Goal: Information Seeking & Learning: Learn about a topic

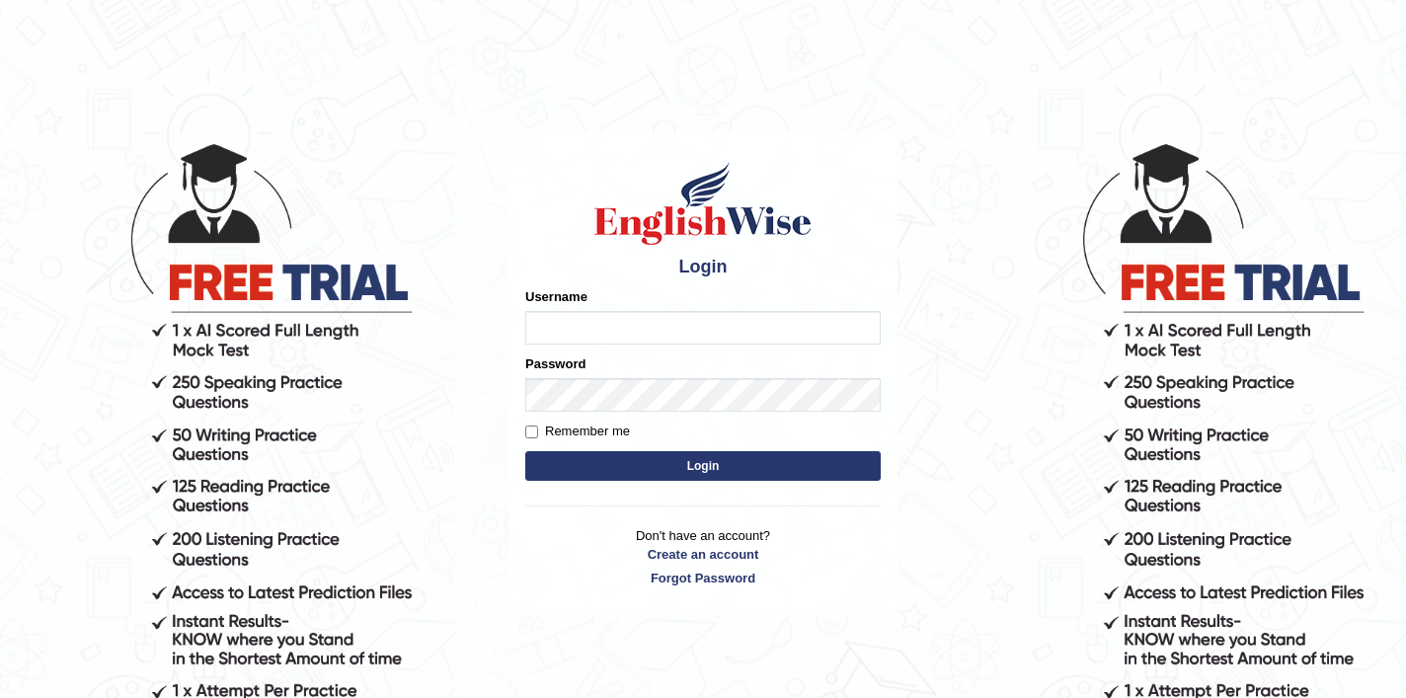
click at [621, 322] on input "Username" at bounding box center [703, 328] width 356 height 34
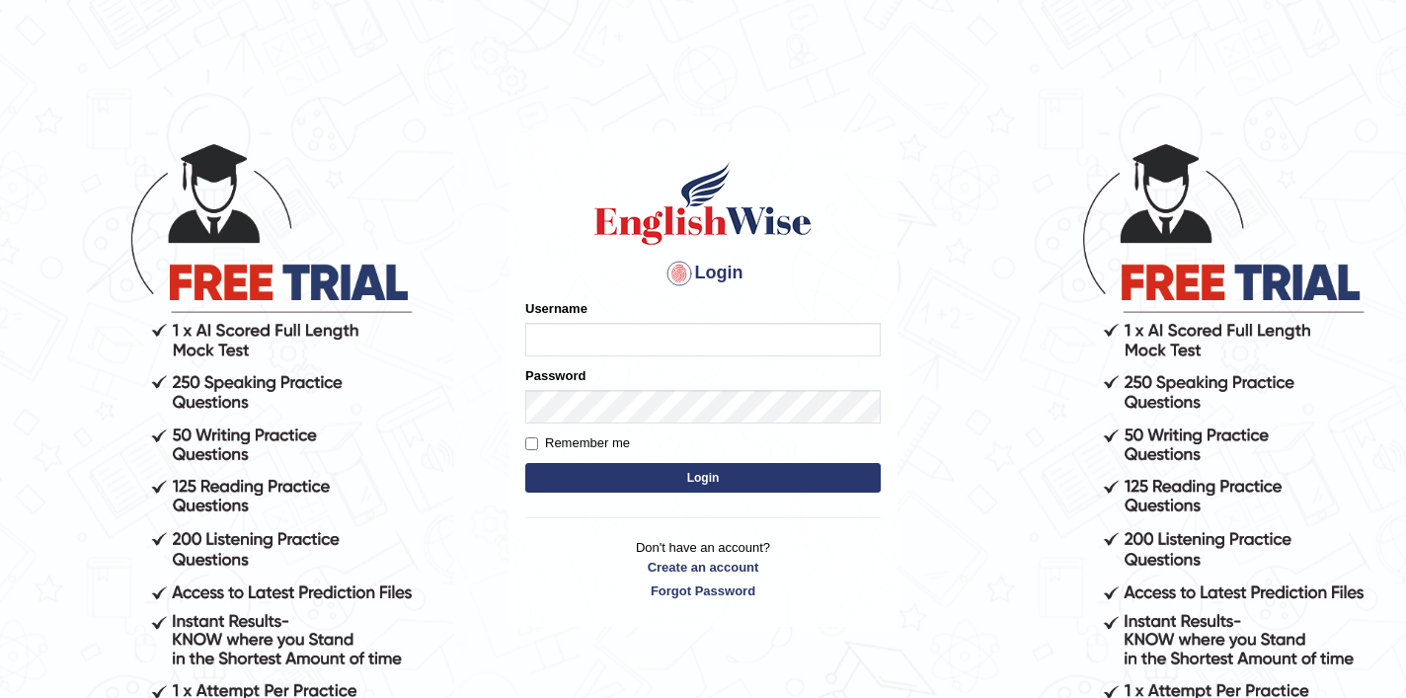
type input "shubham04"
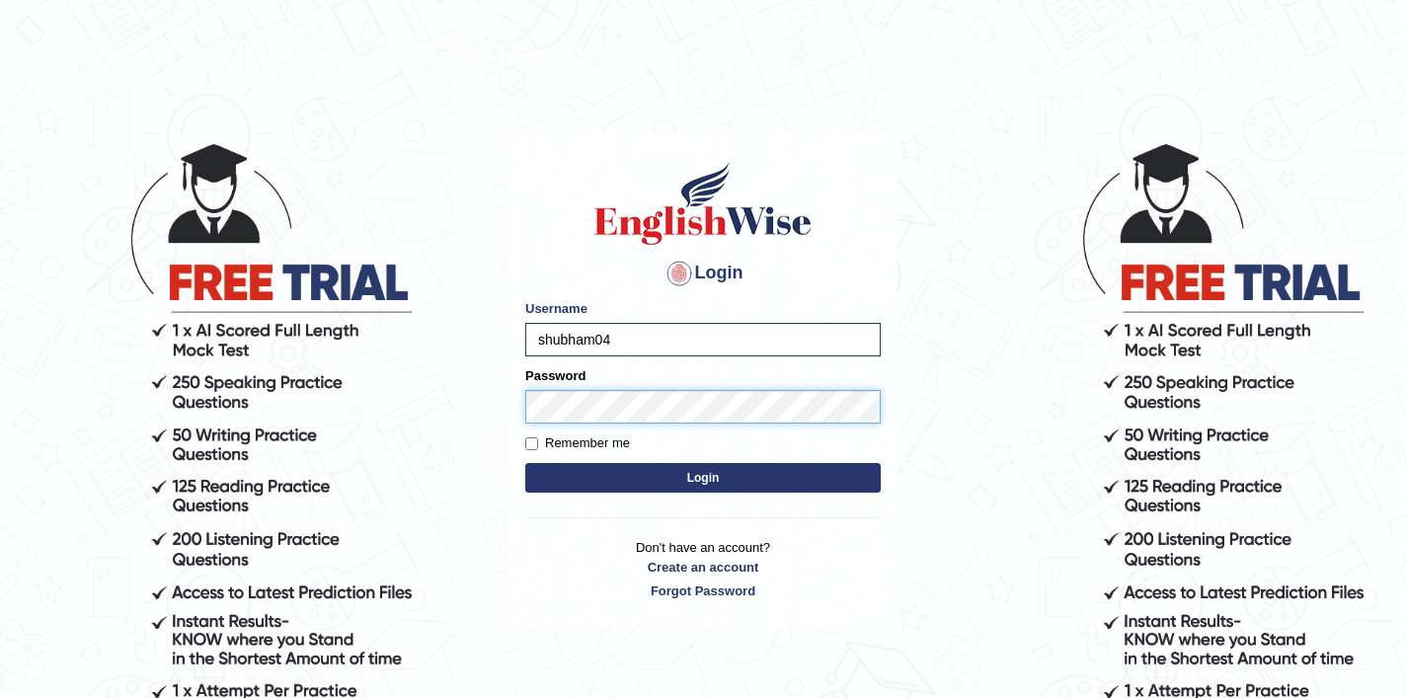
click at [525, 463] on button "Login" at bounding box center [703, 478] width 356 height 30
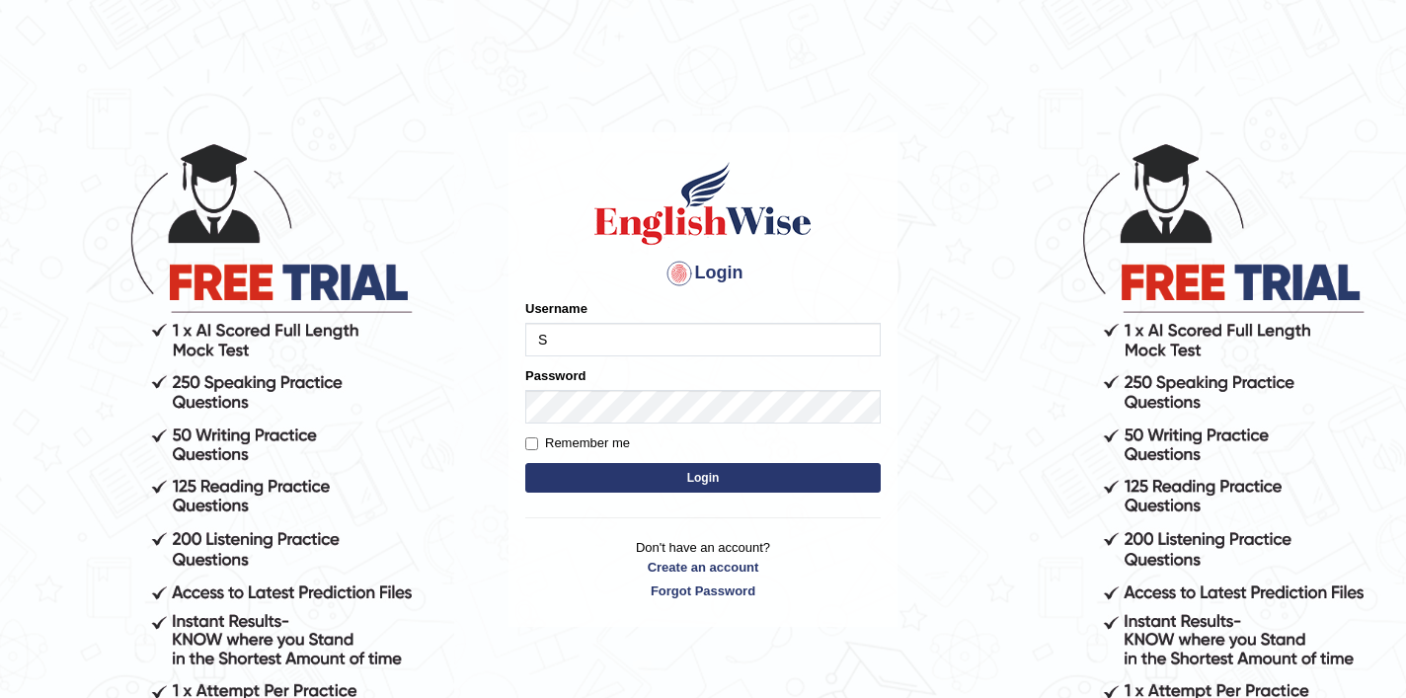
type input "shubham04"
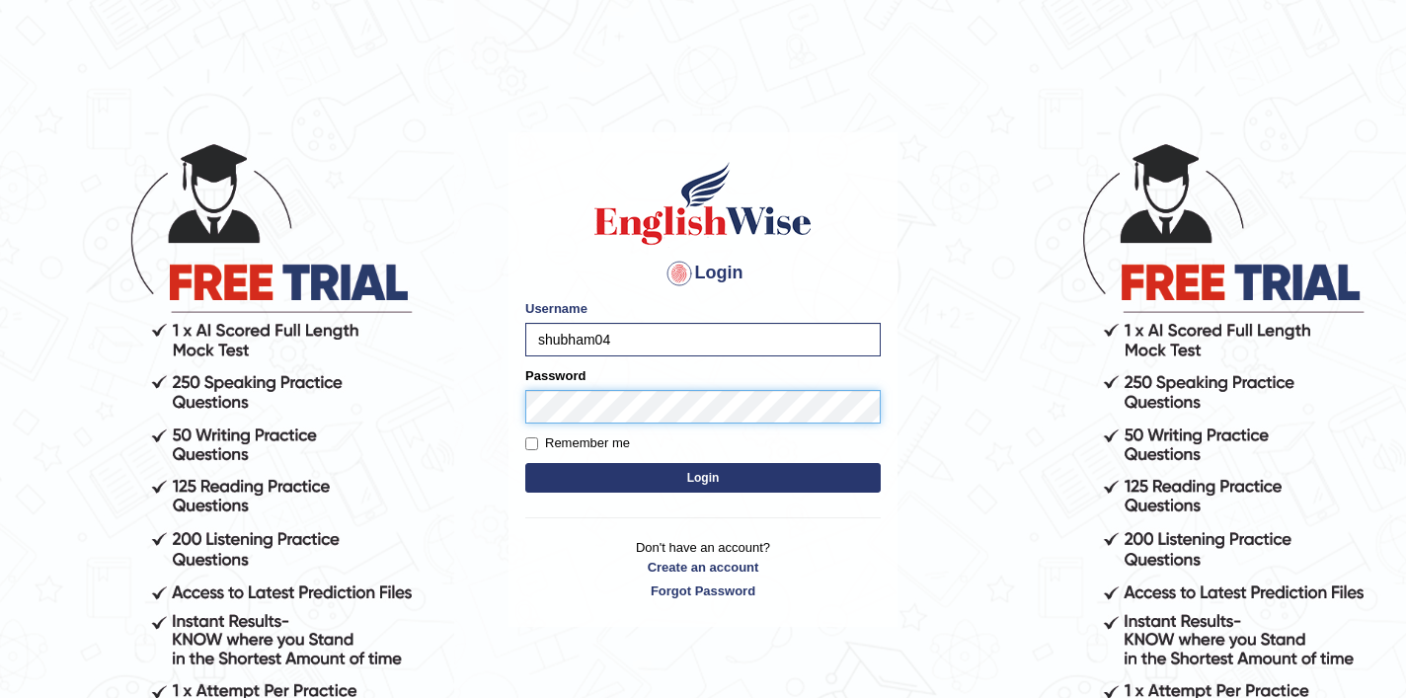
click at [525, 463] on button "Login" at bounding box center [703, 478] width 356 height 30
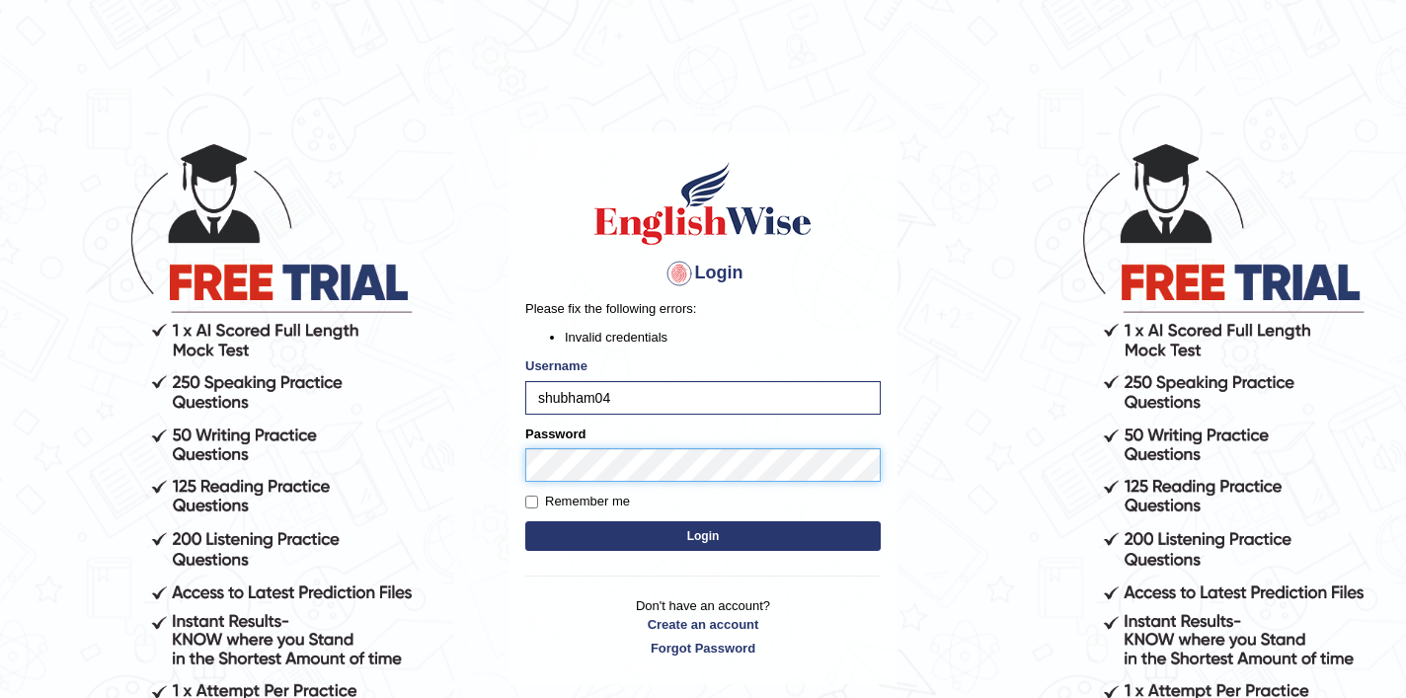
click at [525, 521] on button "Login" at bounding box center [703, 536] width 356 height 30
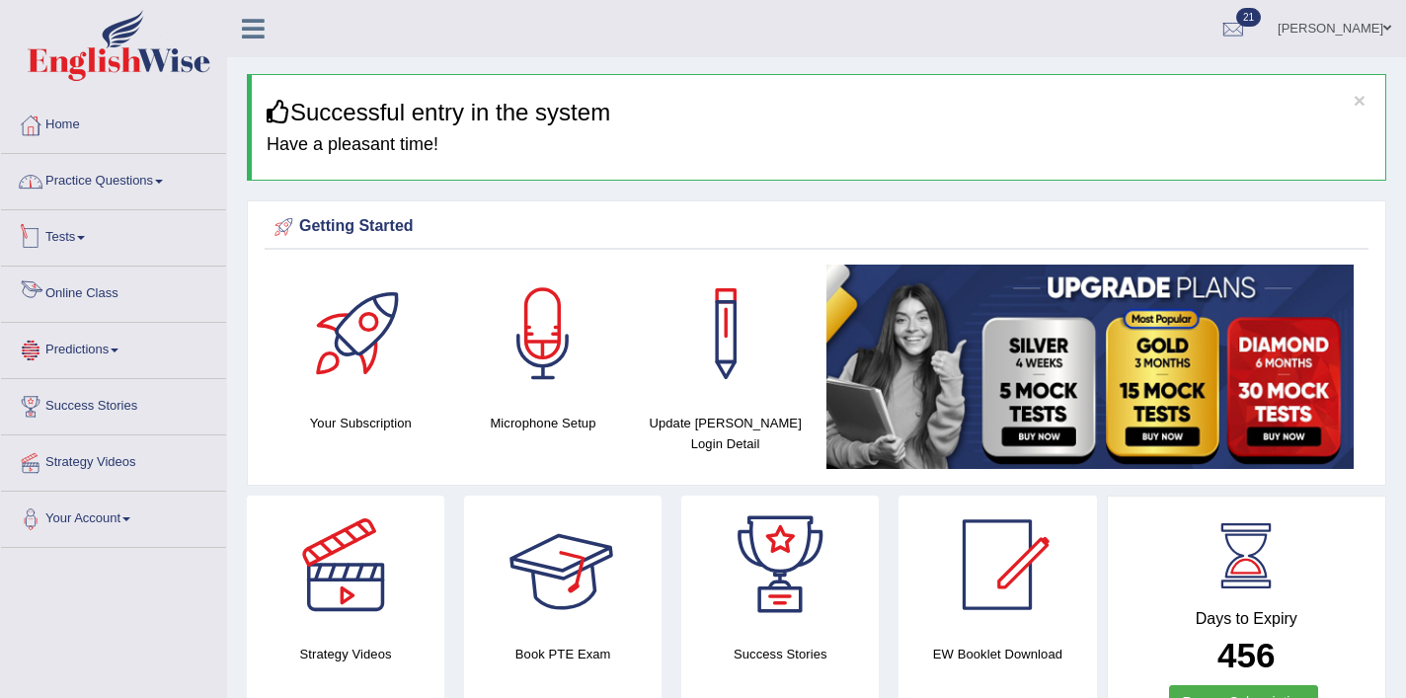
click at [142, 187] on link "Practice Questions" at bounding box center [113, 178] width 225 height 49
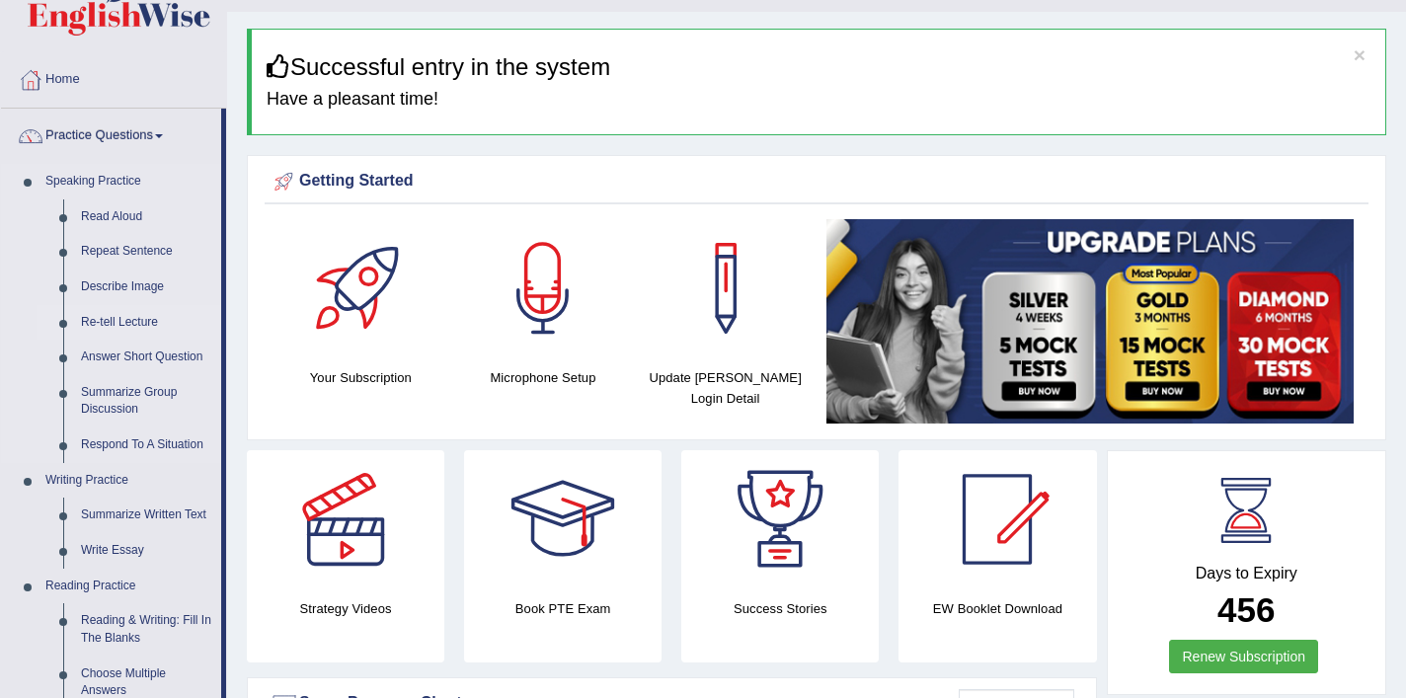
scroll to position [47, 0]
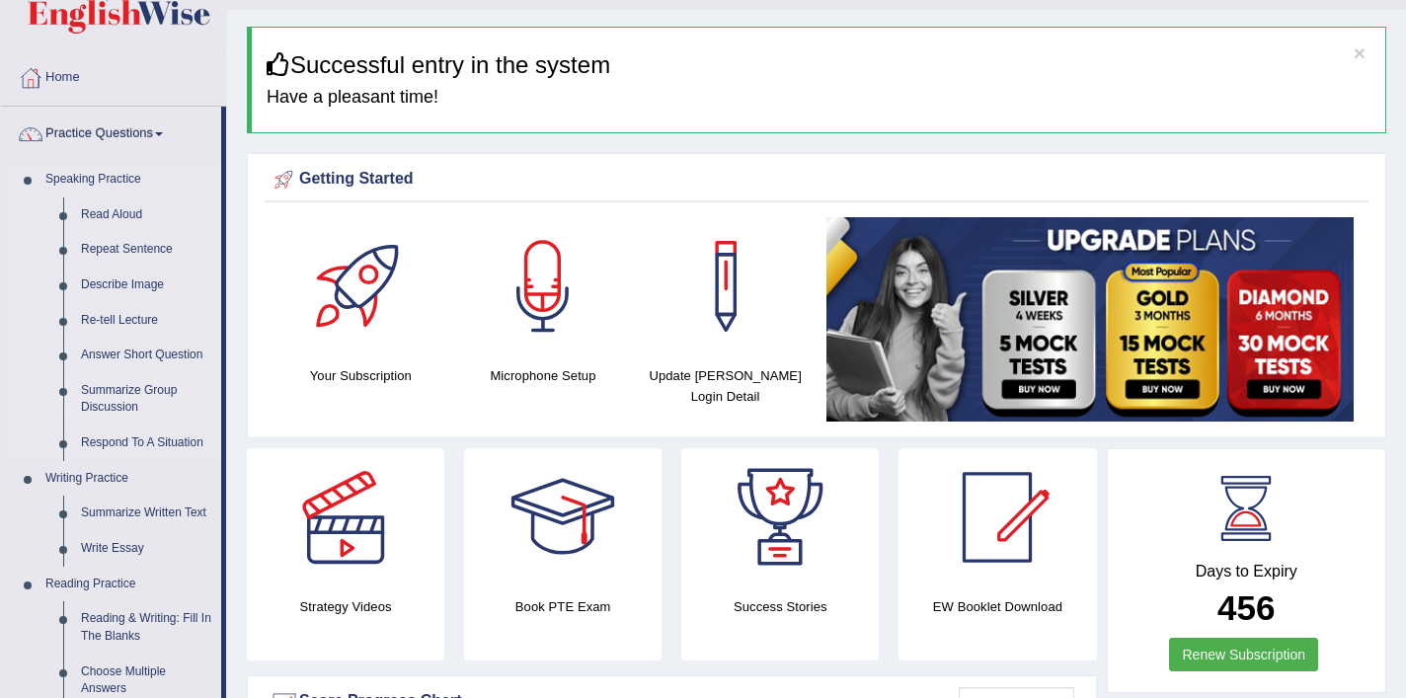
click at [122, 398] on link "Summarize Group Discussion" at bounding box center [146, 399] width 149 height 52
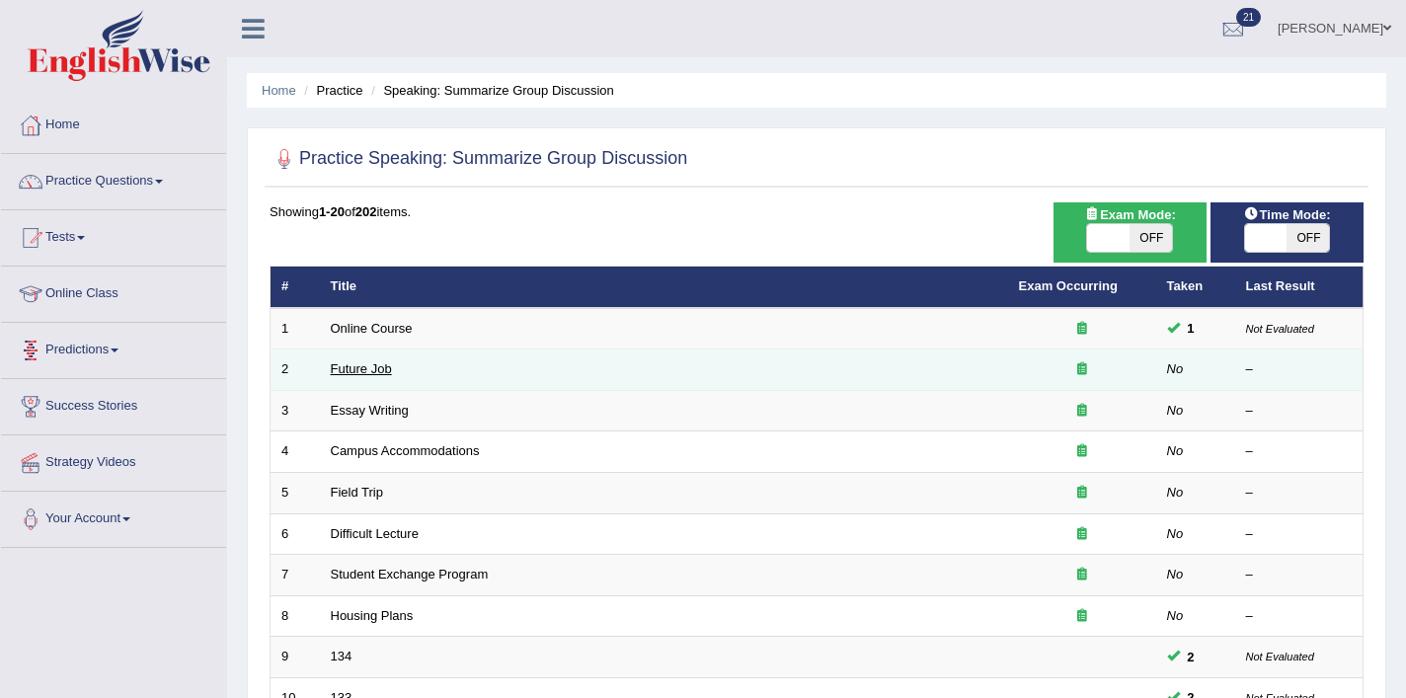
click at [369, 370] on link "Future Job" at bounding box center [361, 368] width 61 height 15
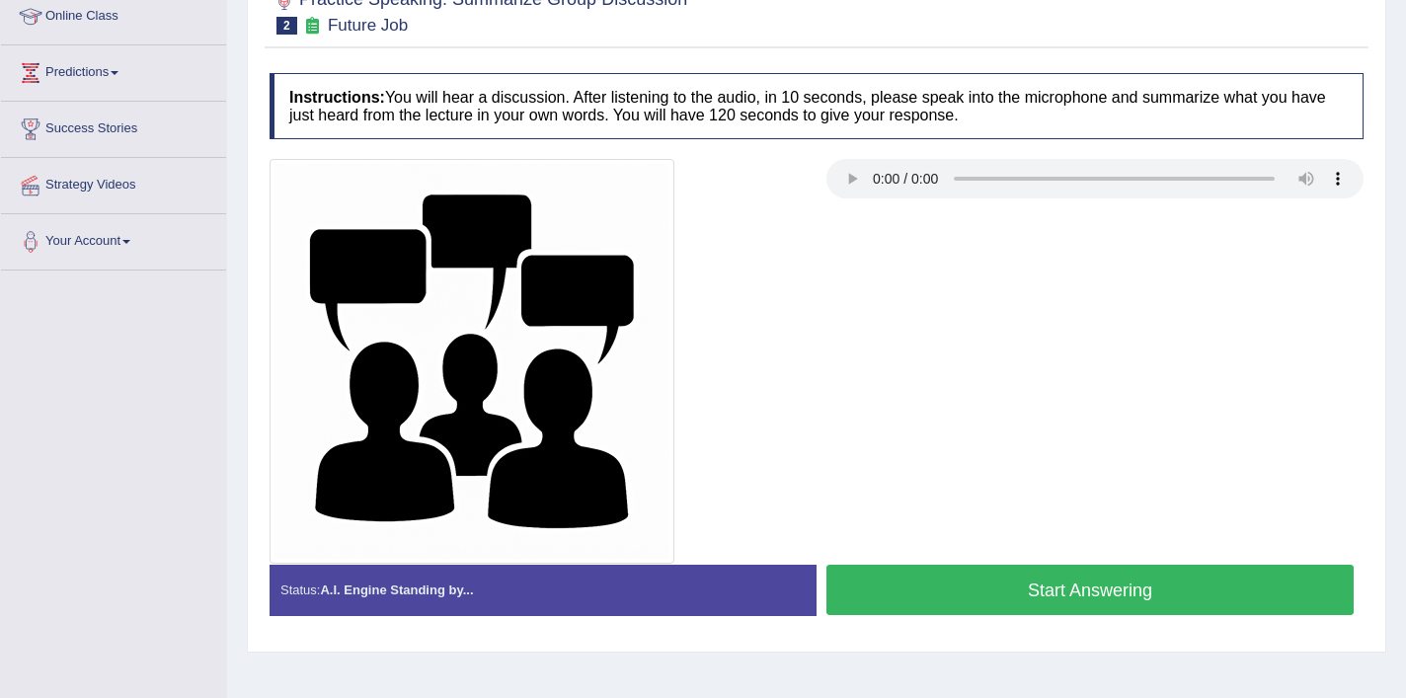
scroll to position [274, 0]
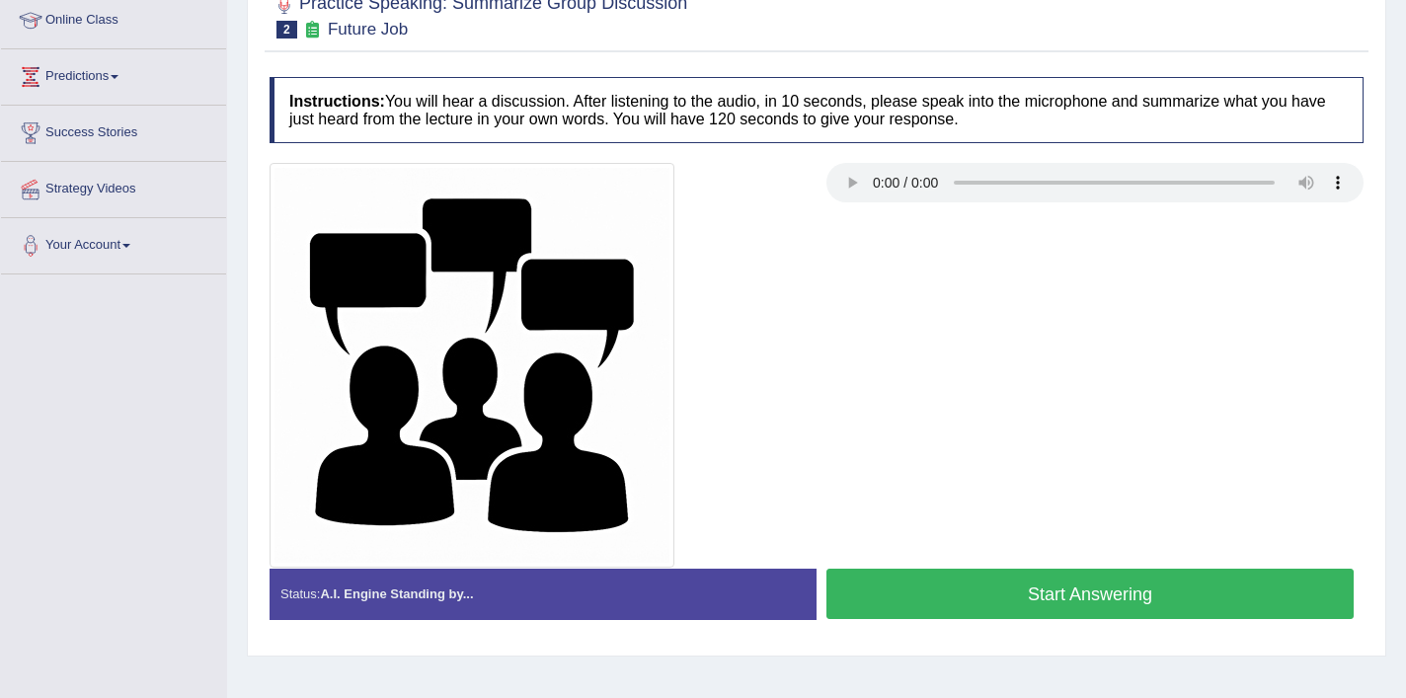
click at [1162, 583] on button "Start Answering" at bounding box center [1090, 594] width 527 height 50
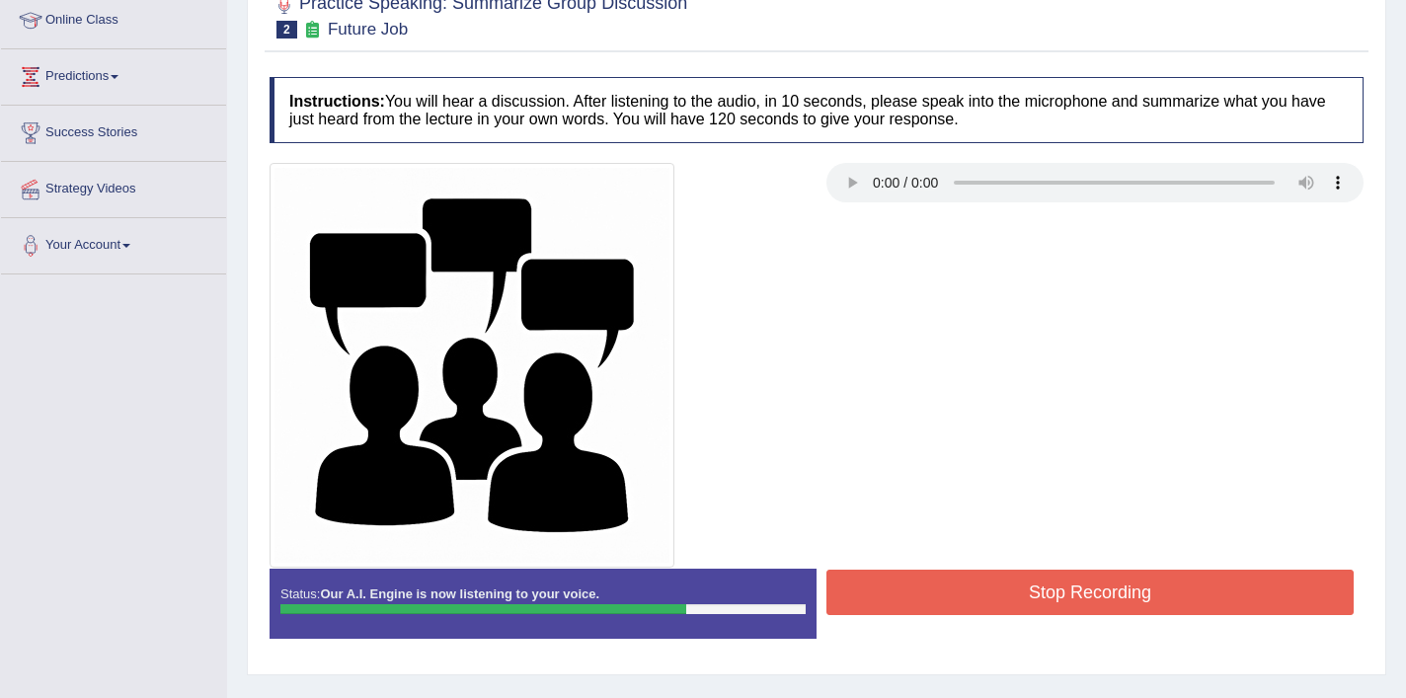
click at [1162, 583] on button "Stop Recording" at bounding box center [1090, 592] width 527 height 45
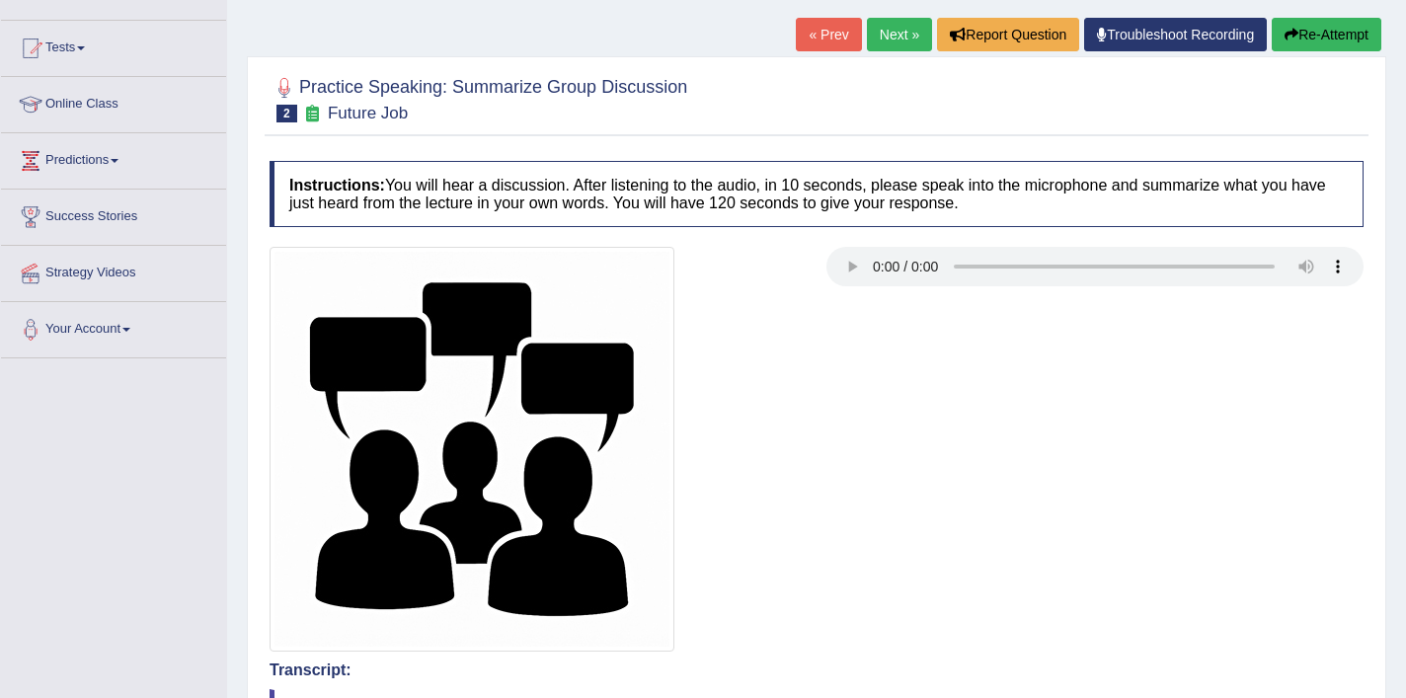
scroll to position [59, 0]
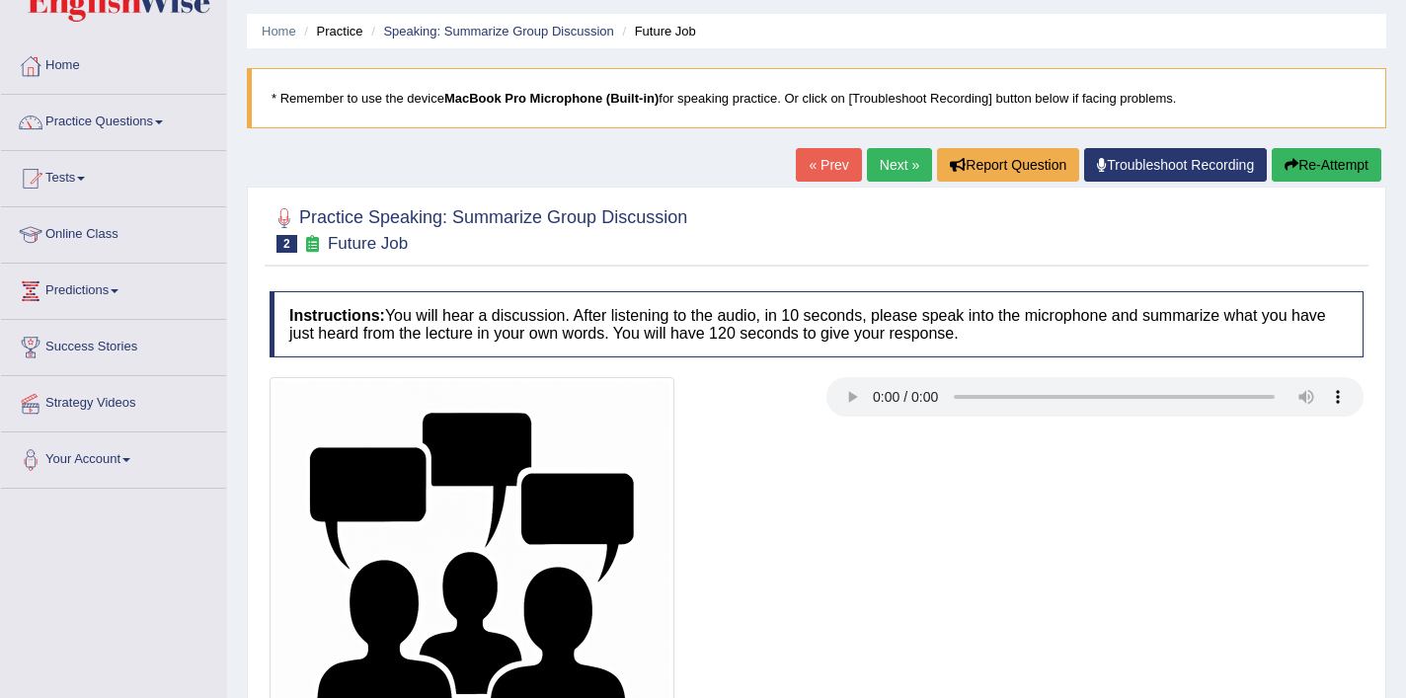
click at [1330, 178] on button "Re-Attempt" at bounding box center [1327, 165] width 110 height 34
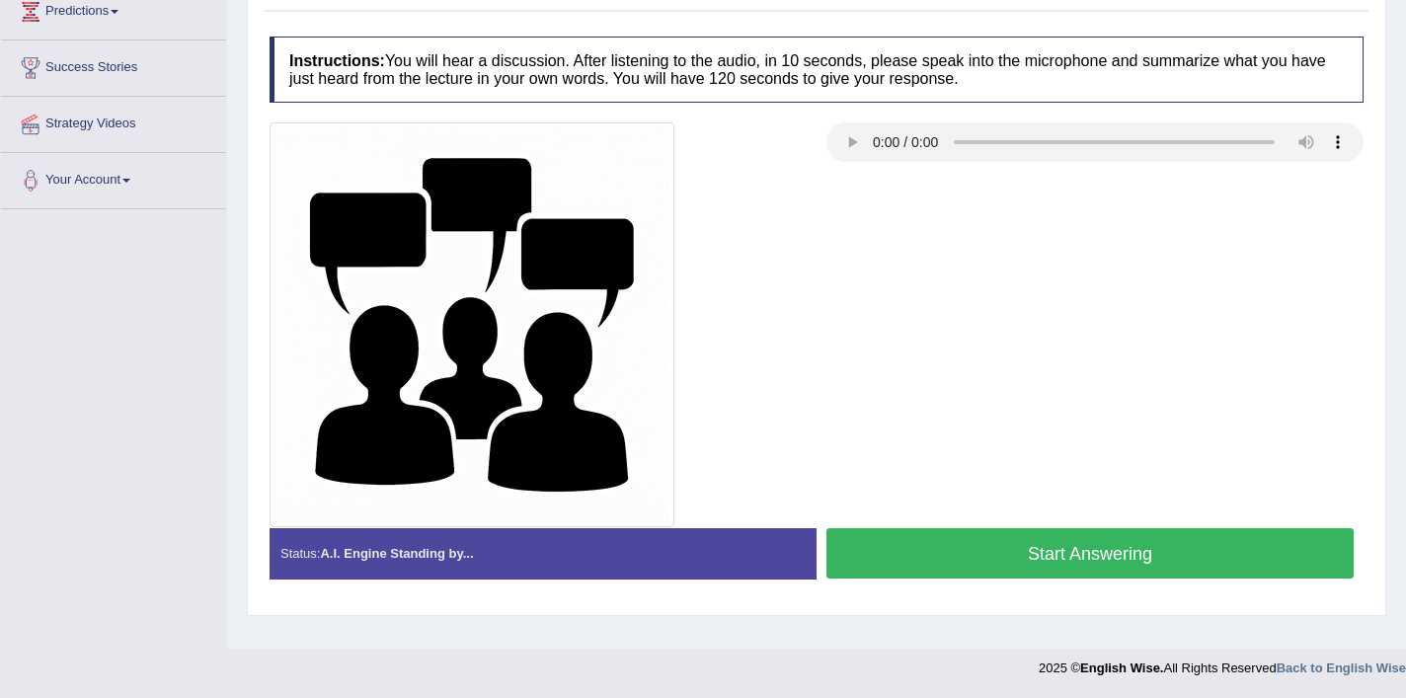
scroll to position [331, 0]
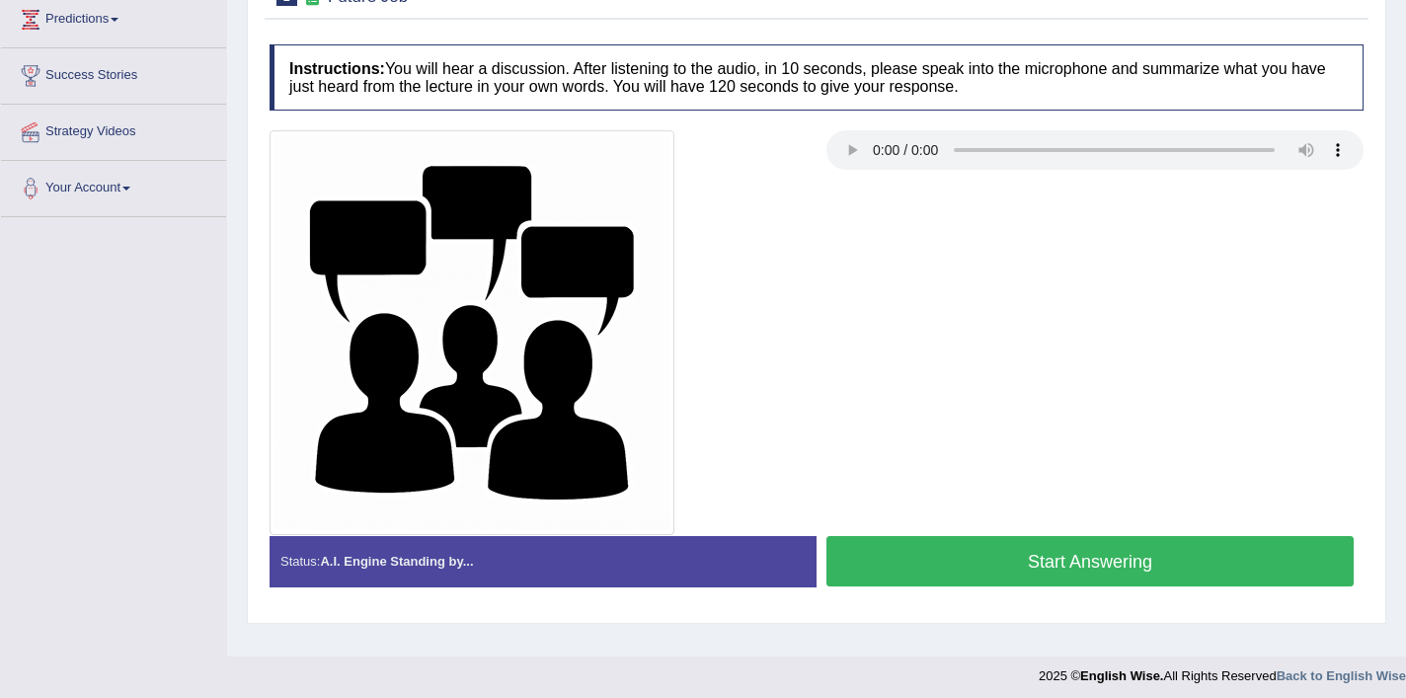
click at [1021, 559] on button "Start Answering" at bounding box center [1090, 561] width 527 height 50
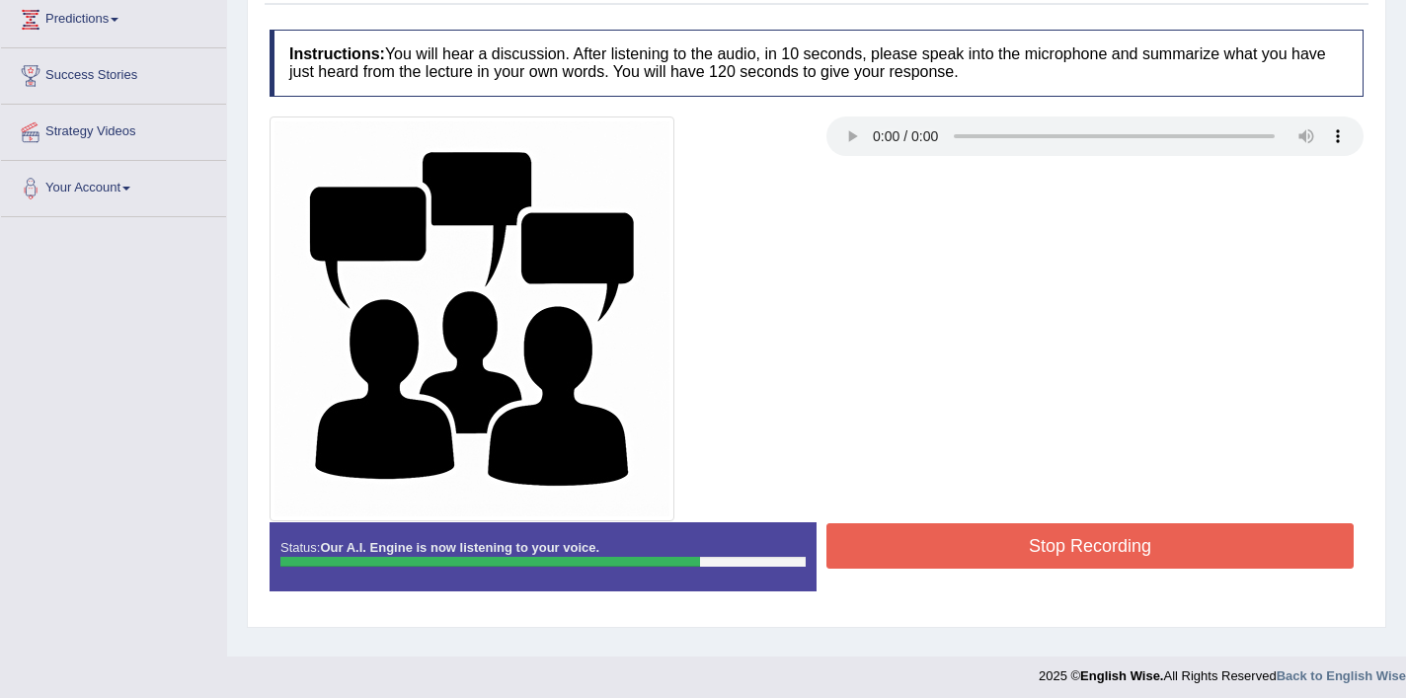
click at [1026, 553] on button "Stop Recording" at bounding box center [1090, 545] width 527 height 45
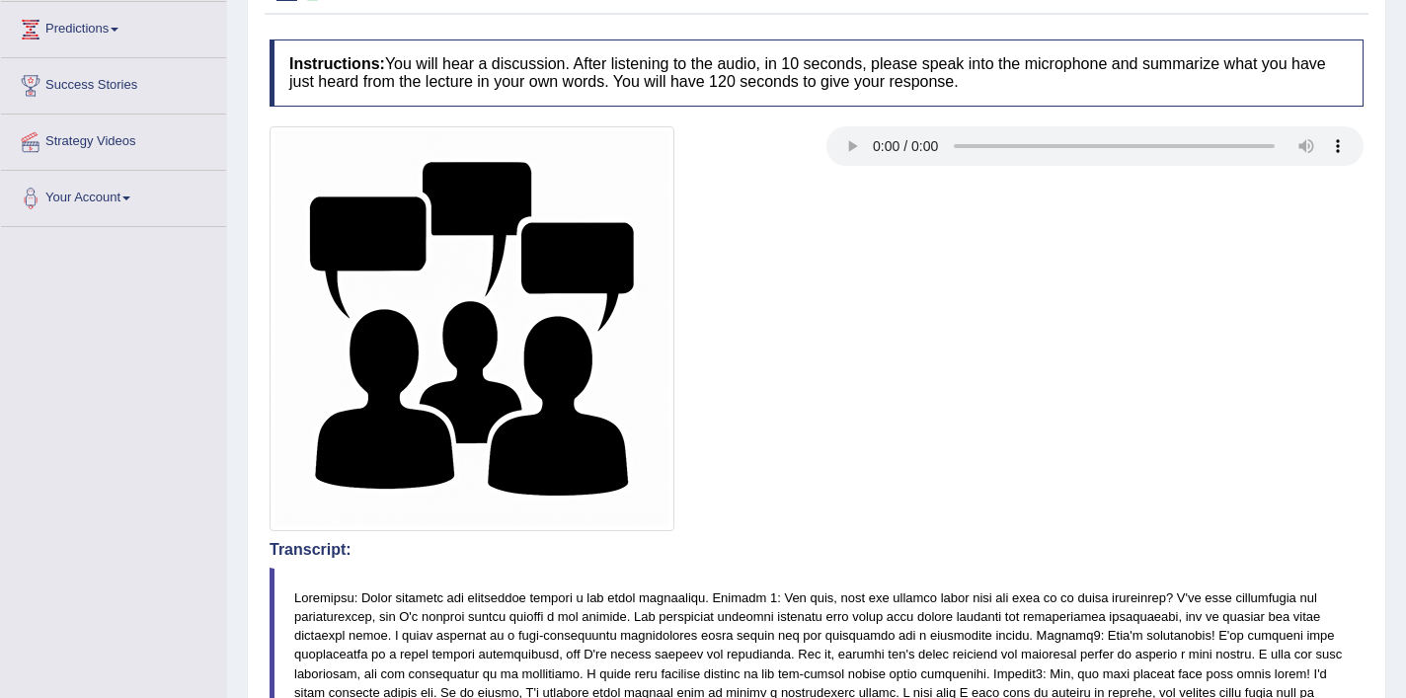
scroll to position [0, 0]
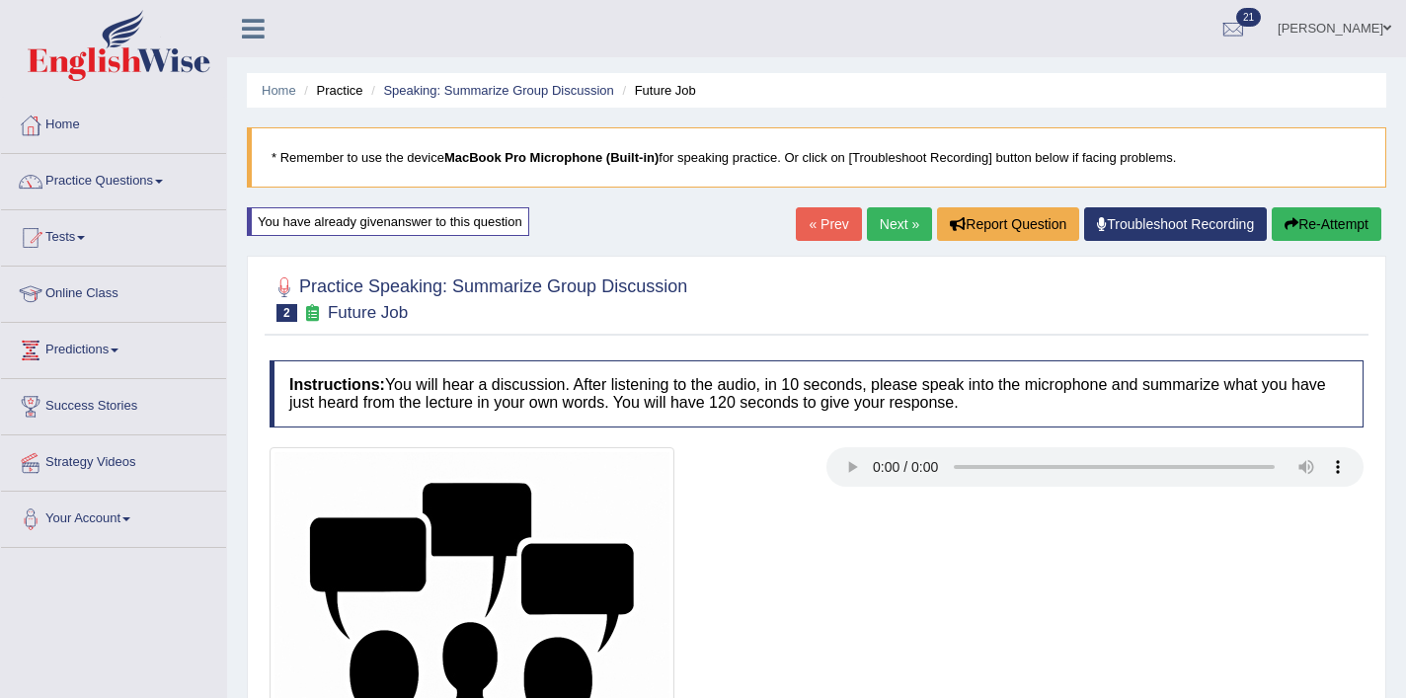
click at [894, 226] on link "Next »" at bounding box center [899, 224] width 65 height 34
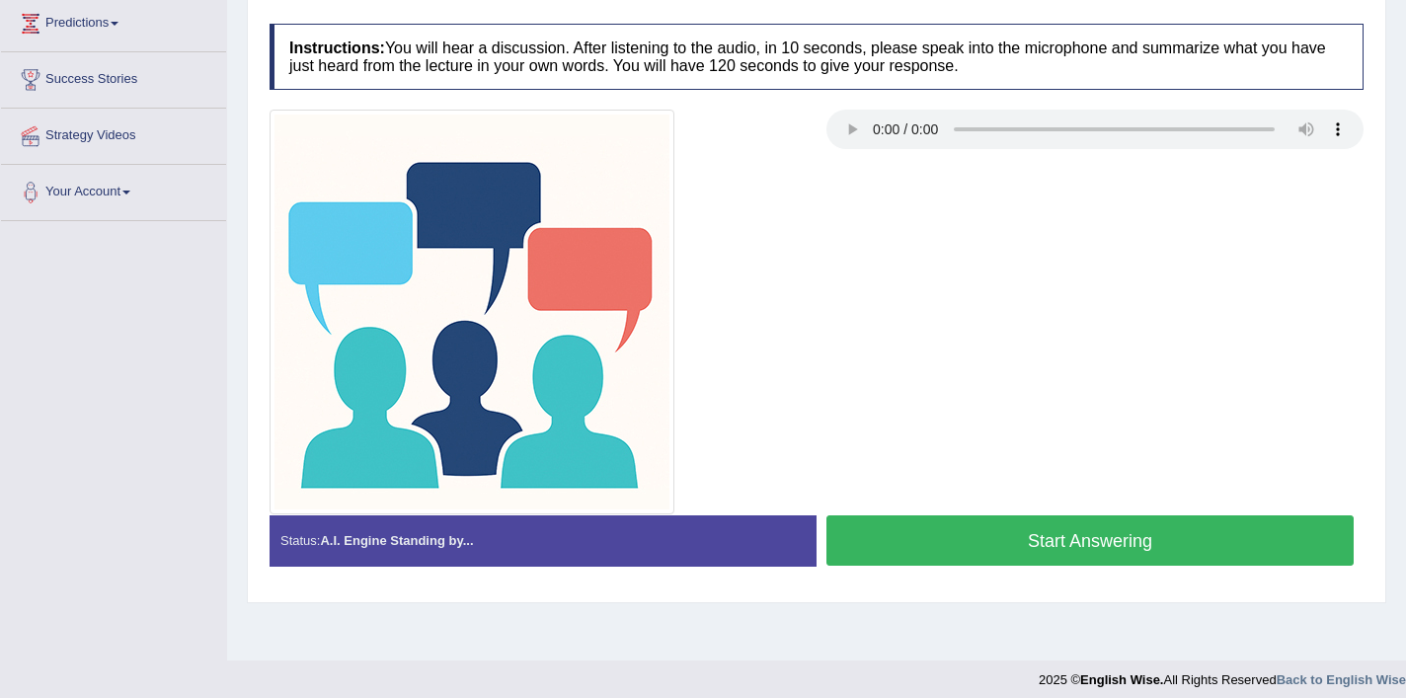
scroll to position [329, 0]
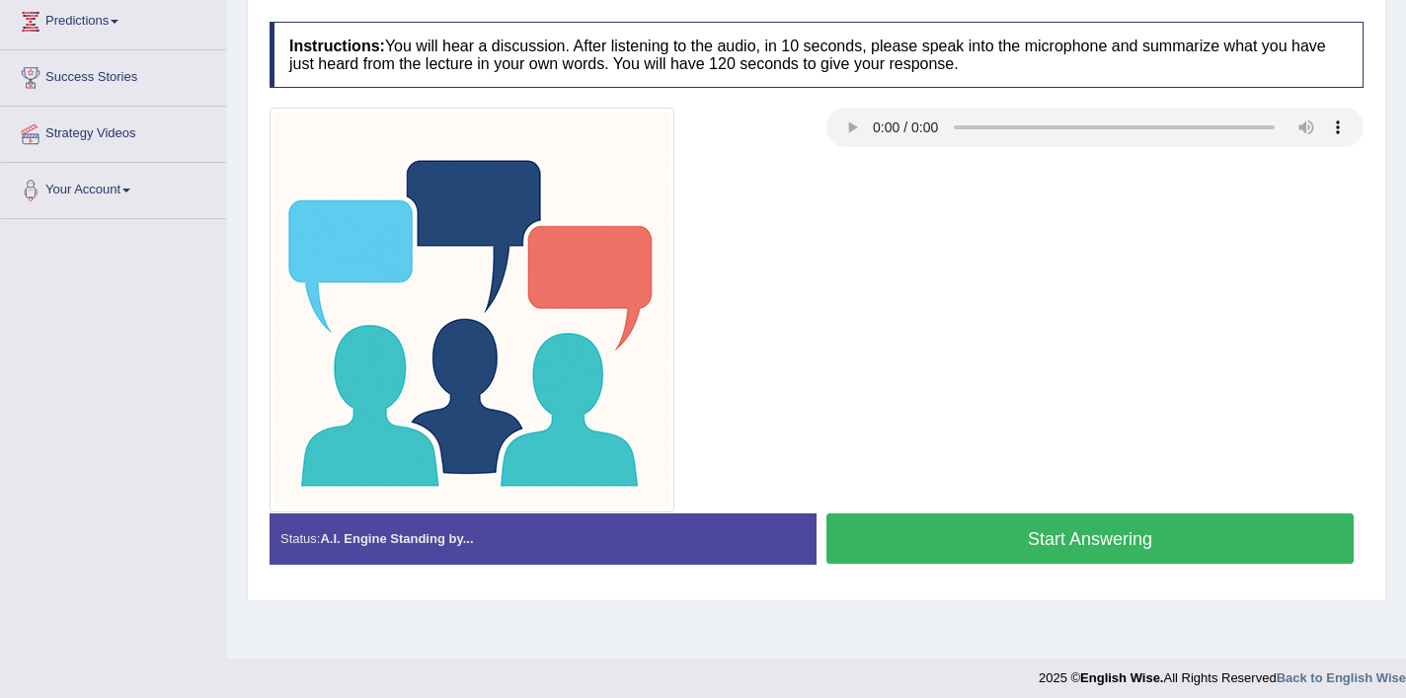
click at [1088, 520] on button "Start Answering" at bounding box center [1090, 539] width 527 height 50
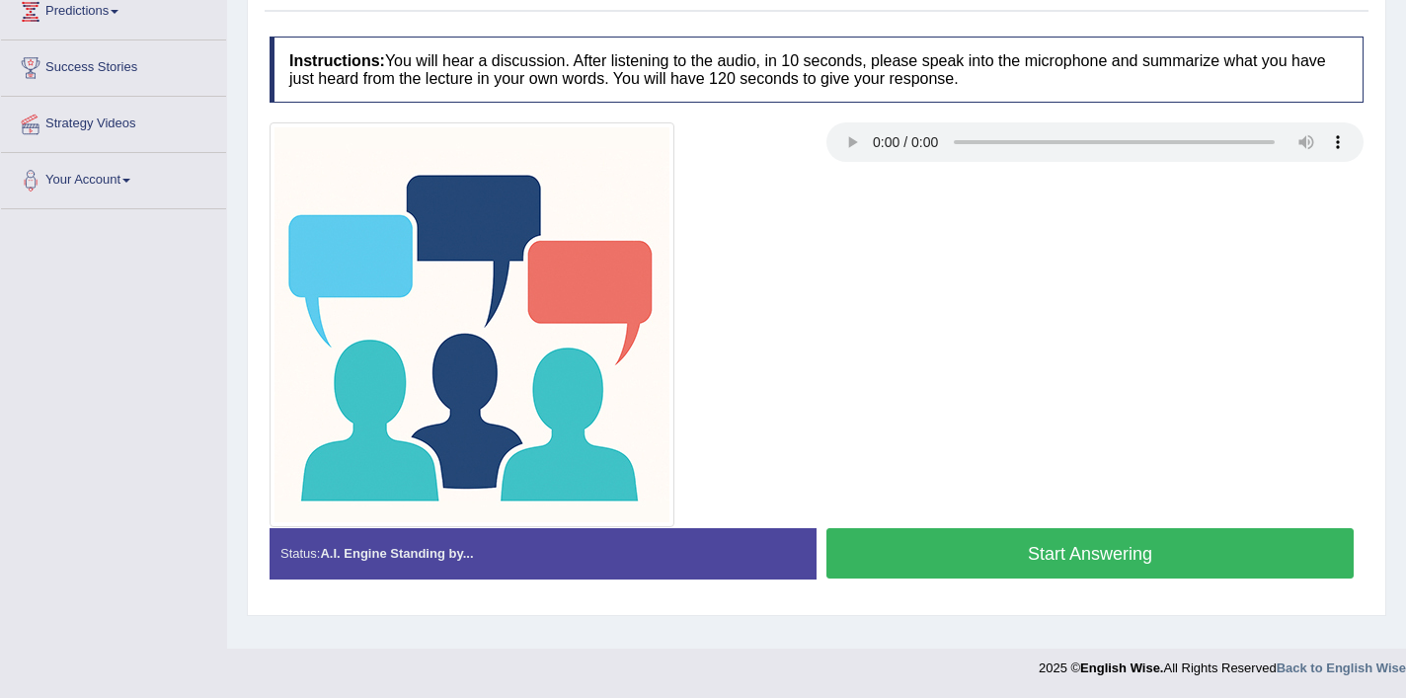
scroll to position [327, 0]
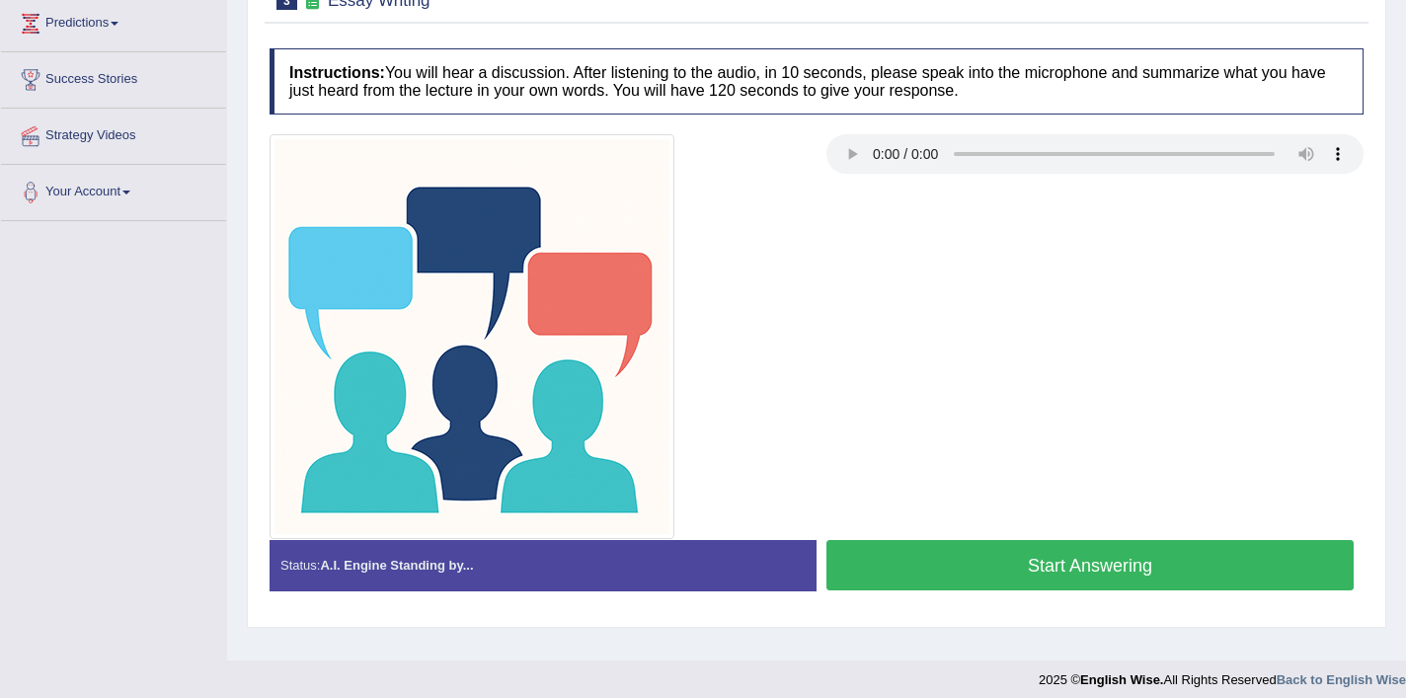
click at [1129, 576] on button "Start Answering" at bounding box center [1090, 565] width 527 height 50
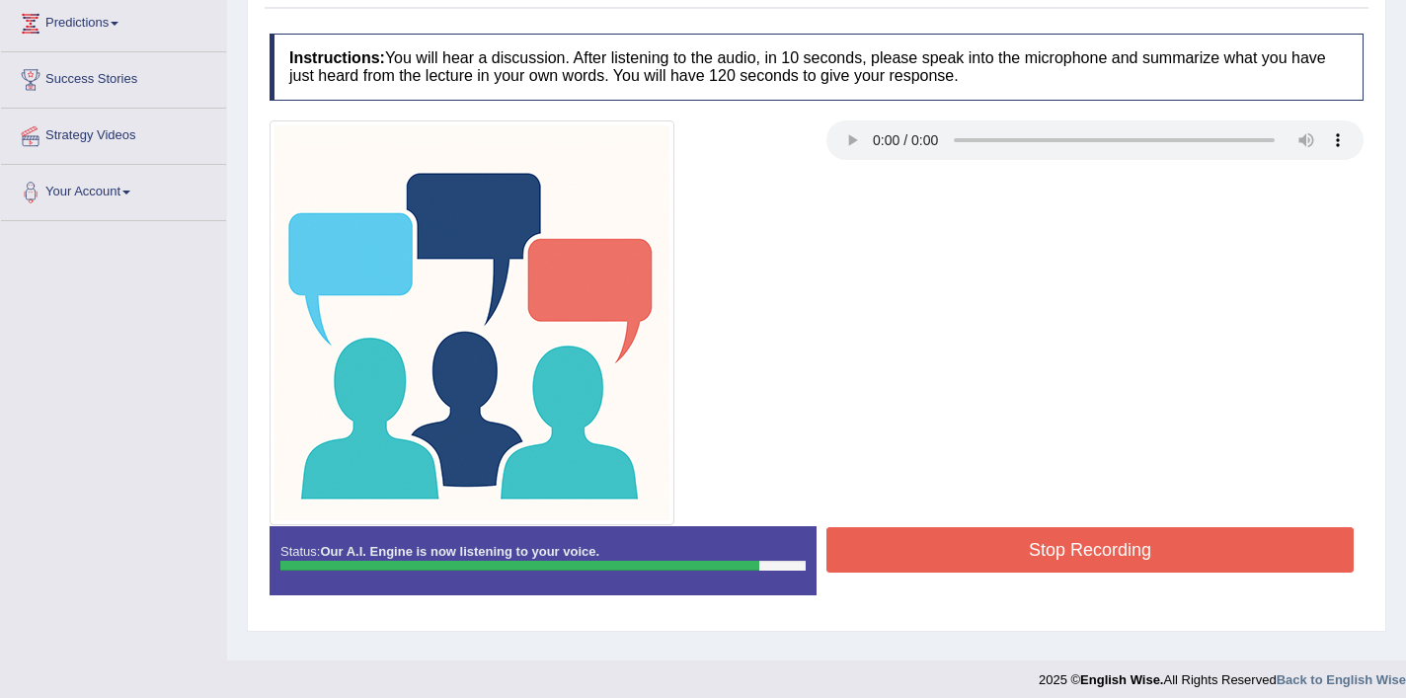
click at [1094, 551] on button "Stop Recording" at bounding box center [1090, 549] width 527 height 45
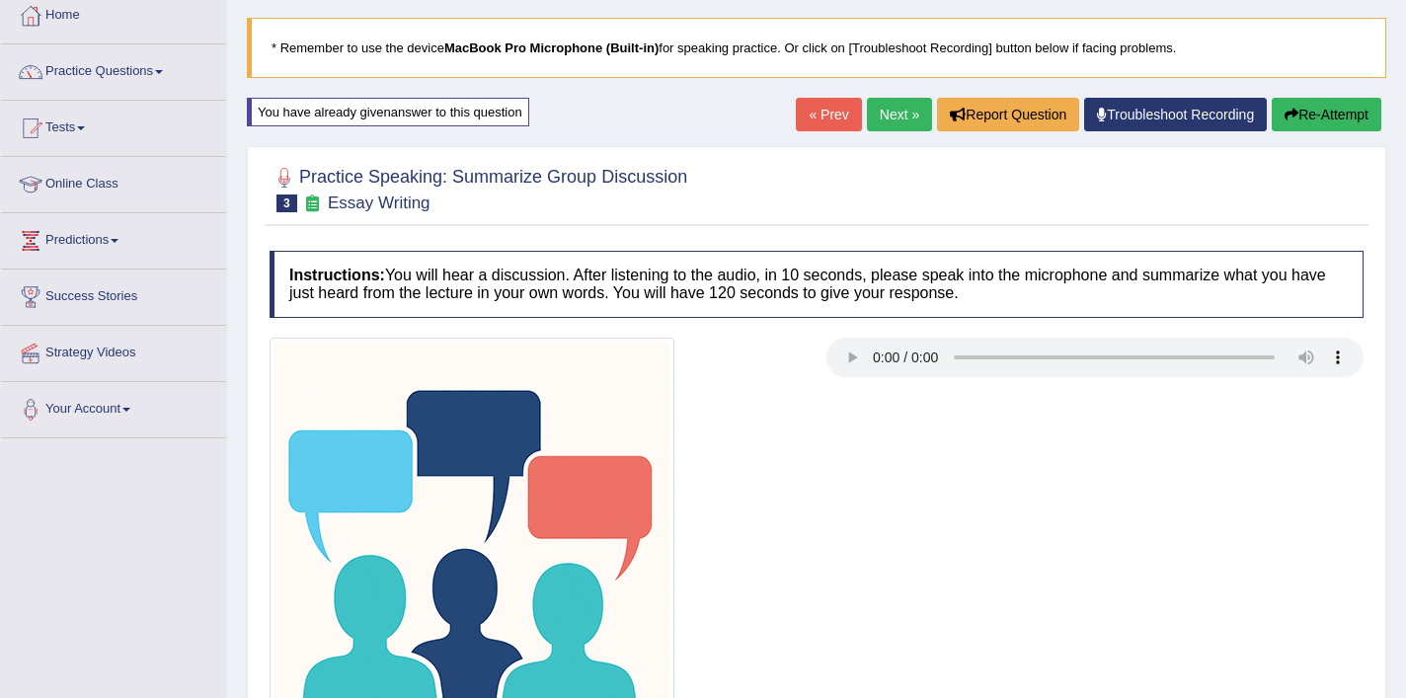
scroll to position [0, 0]
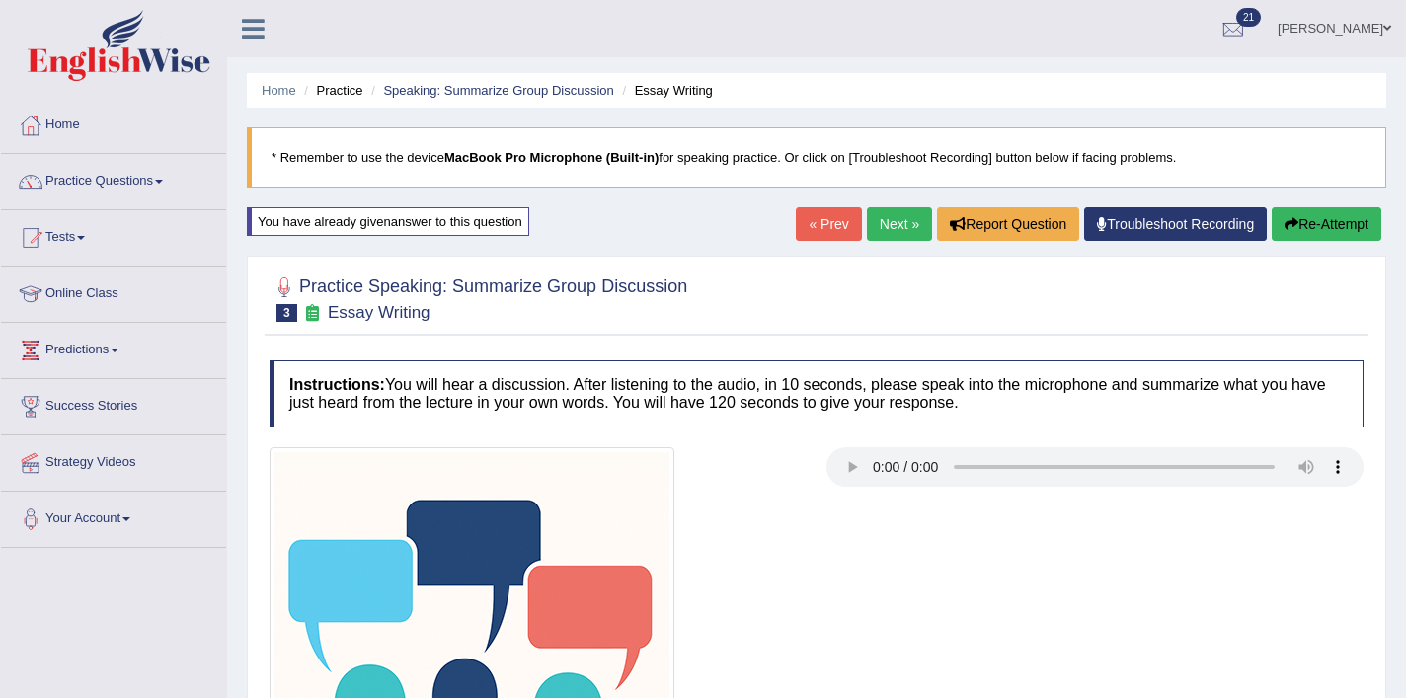
click at [887, 237] on link "Next »" at bounding box center [899, 224] width 65 height 34
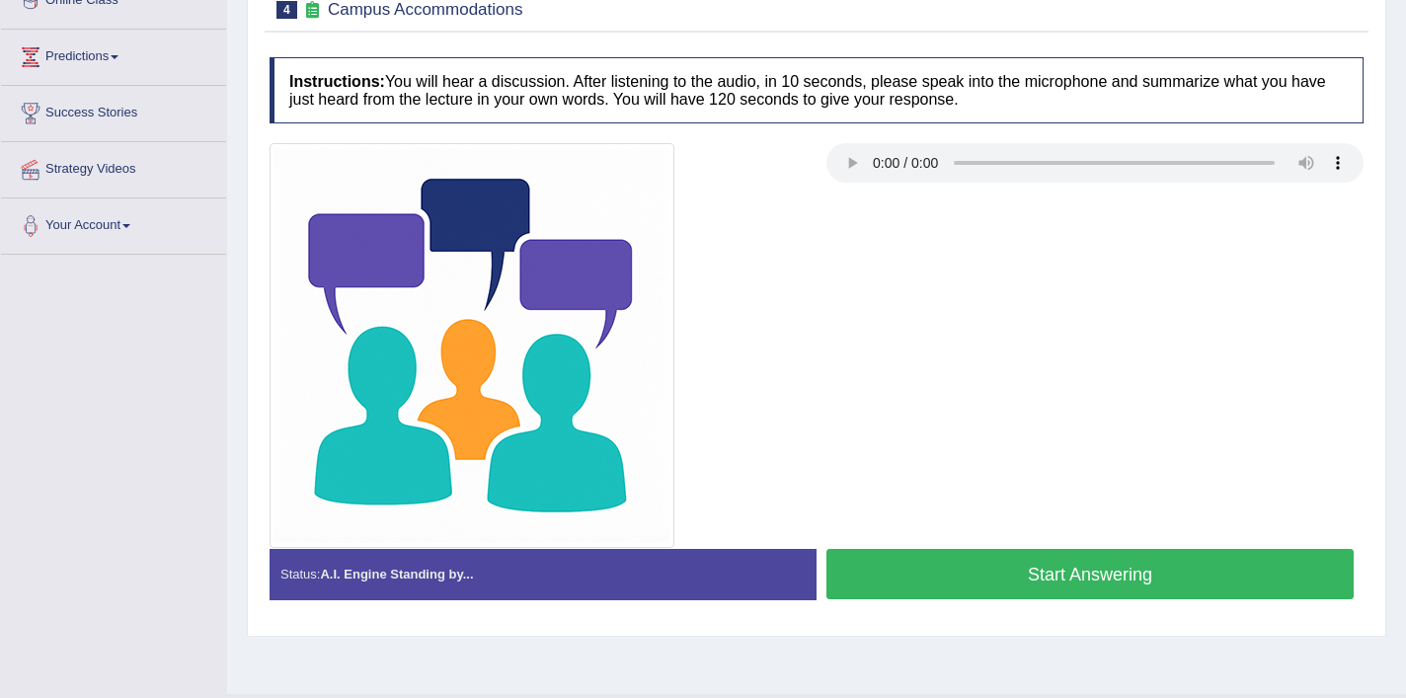
scroll to position [339, 0]
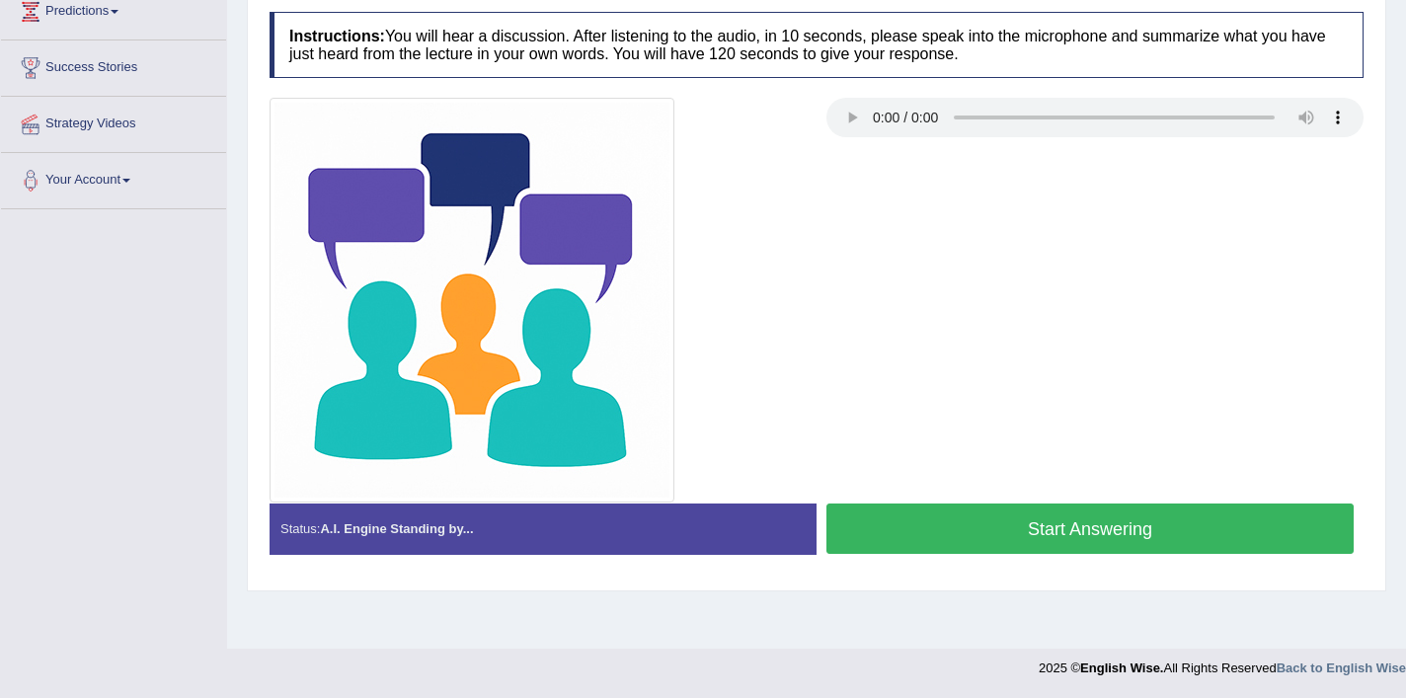
click at [905, 537] on button "Start Answering" at bounding box center [1090, 529] width 527 height 50
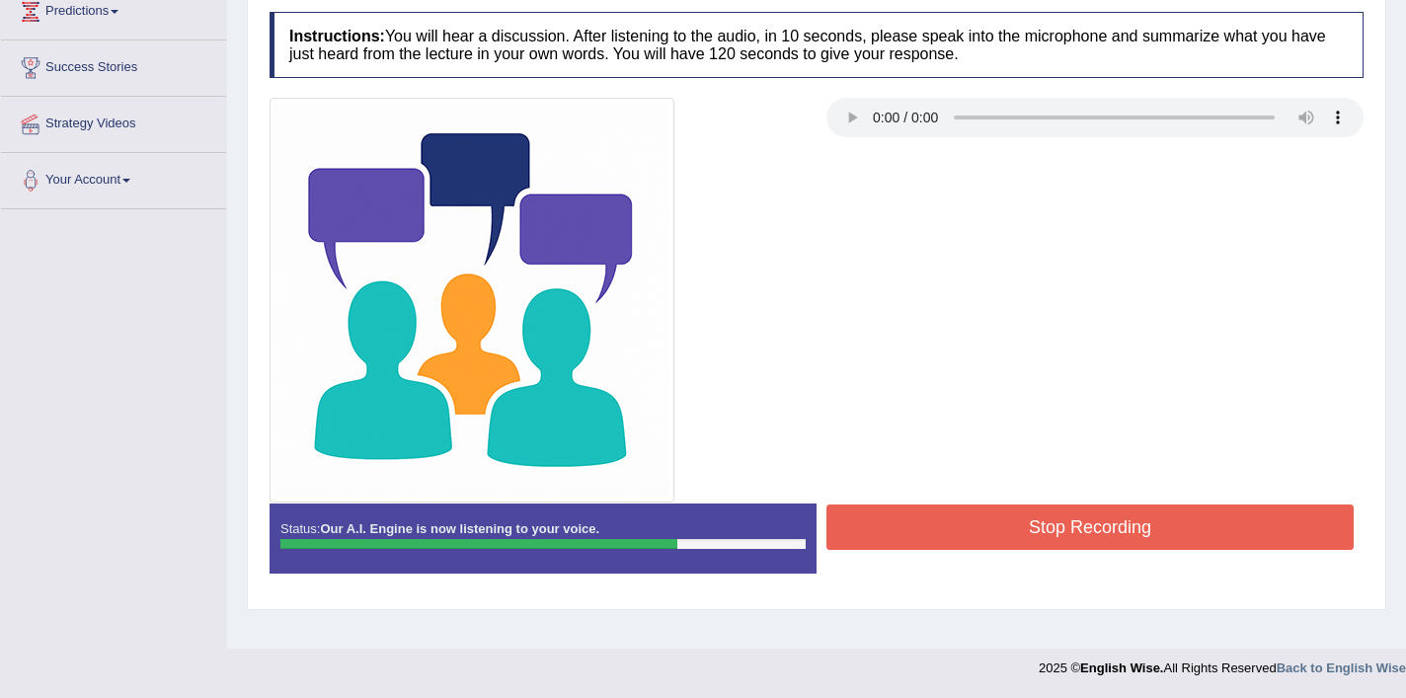
click at [905, 537] on button "Stop Recording" at bounding box center [1090, 527] width 527 height 45
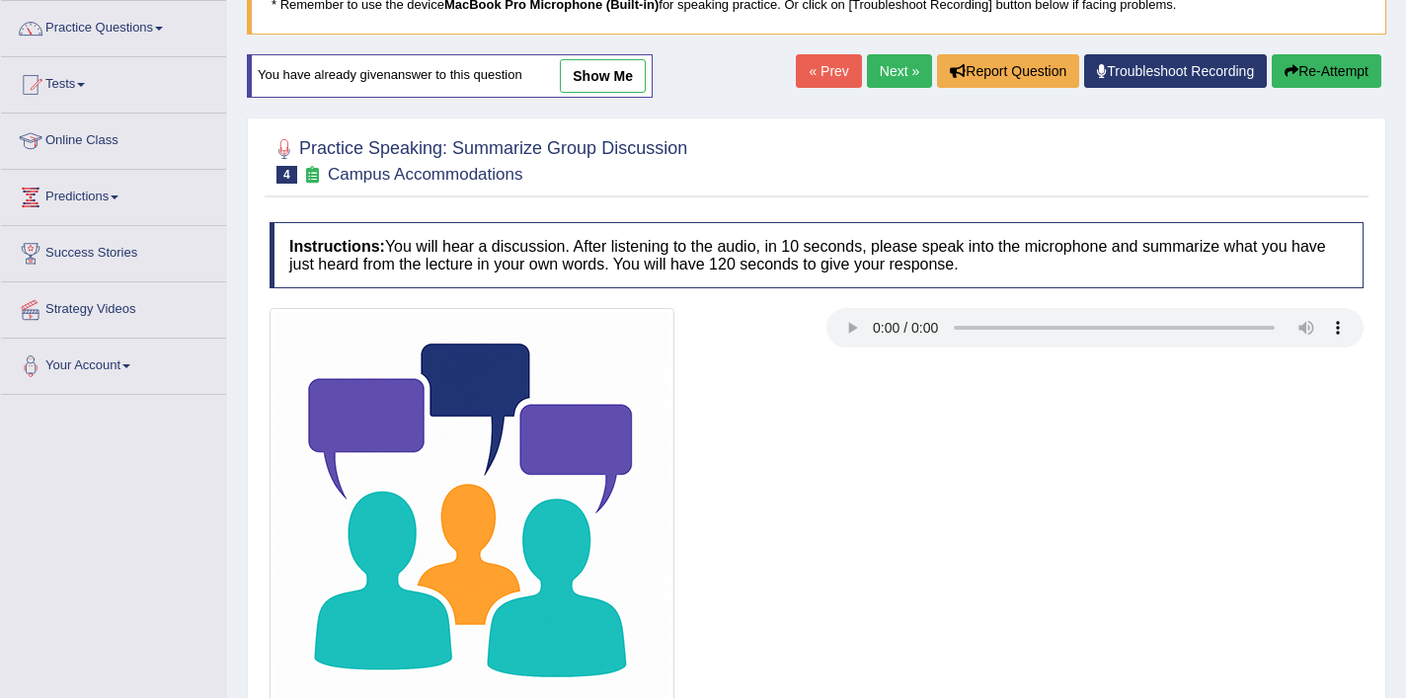
scroll to position [339, 0]
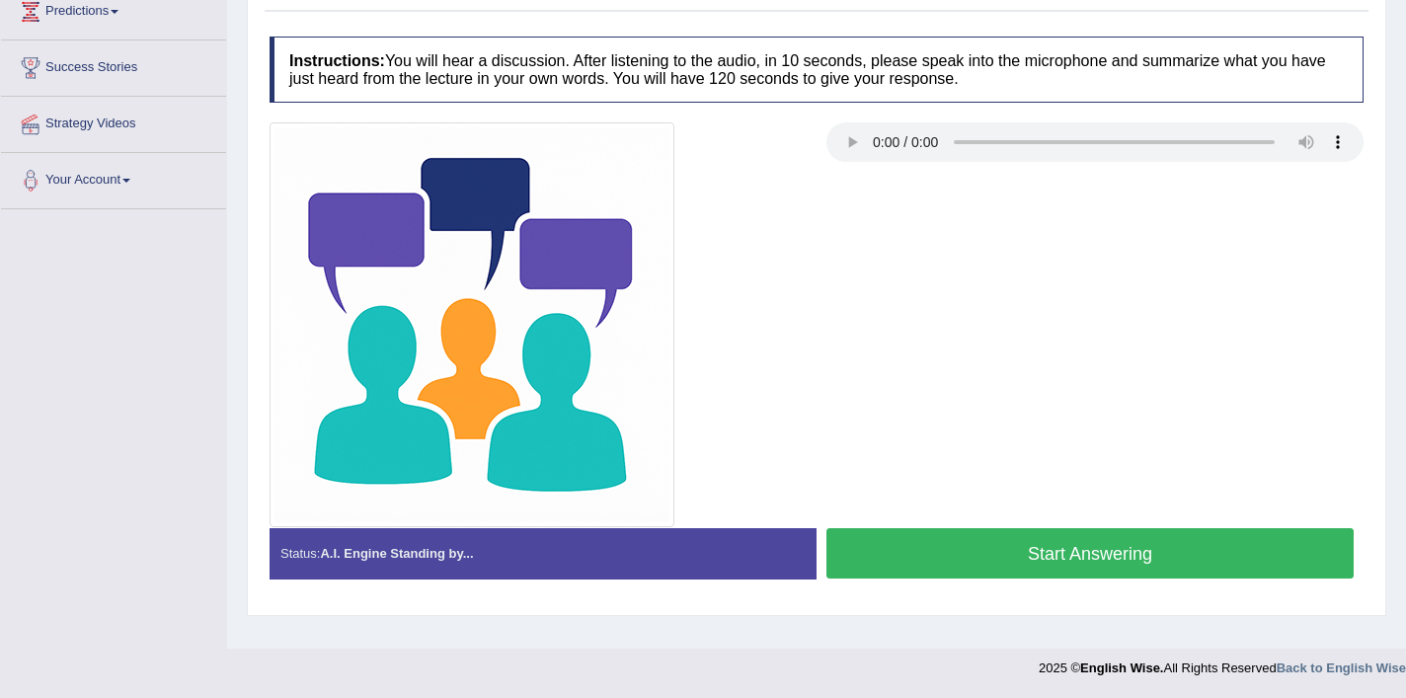
click at [974, 552] on button "Start Answering" at bounding box center [1090, 553] width 527 height 50
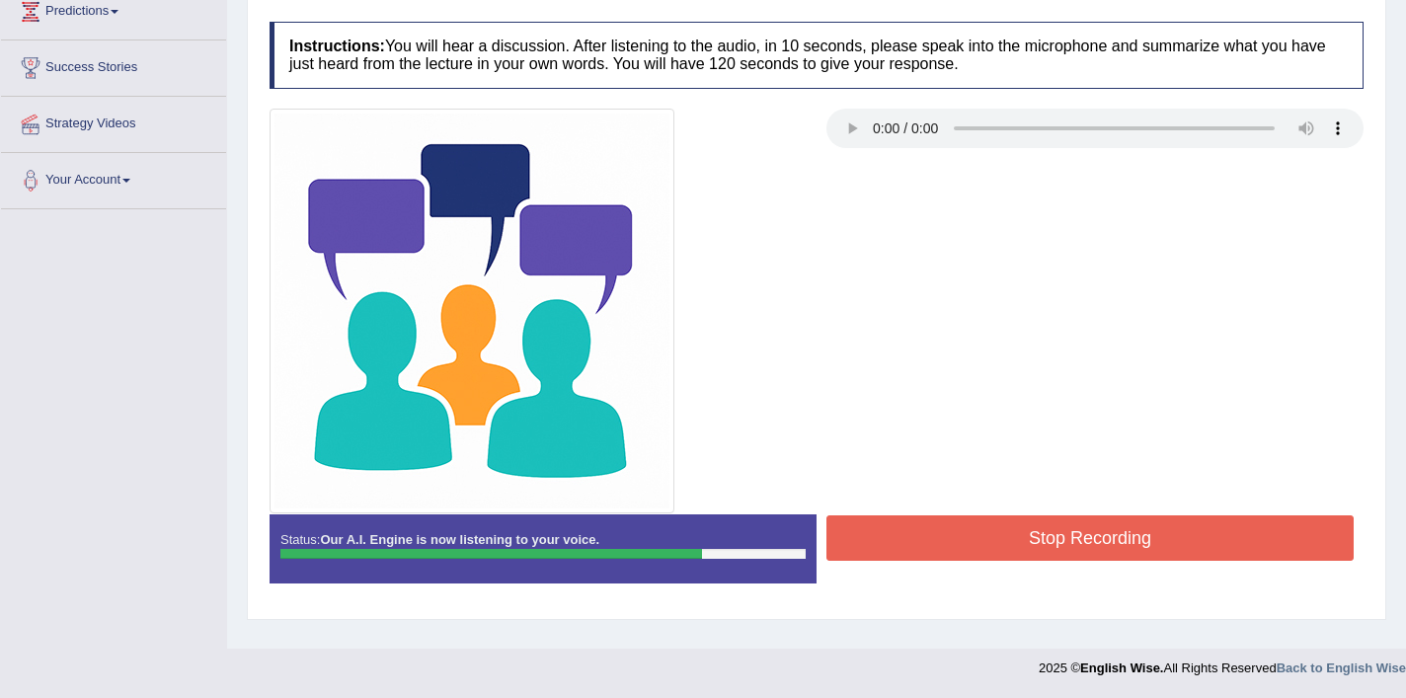
click at [974, 552] on button "Stop Recording" at bounding box center [1090, 538] width 527 height 45
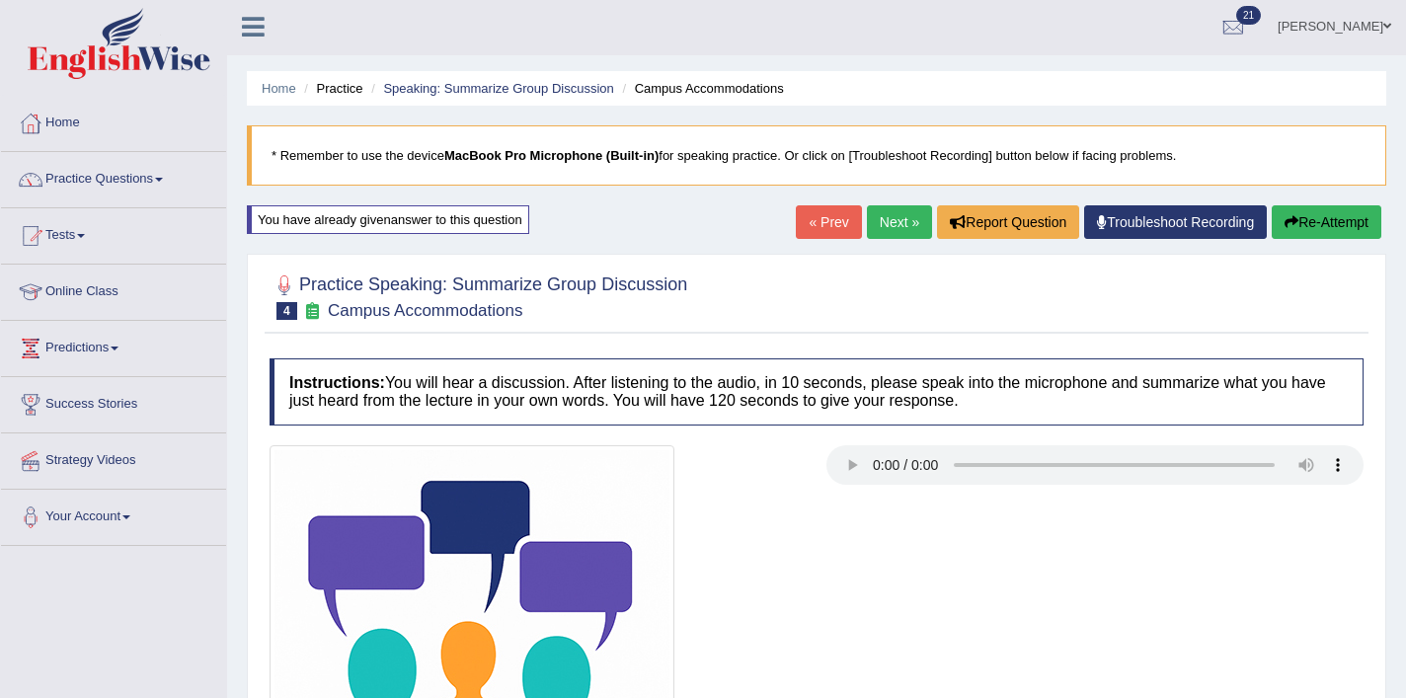
scroll to position [0, 0]
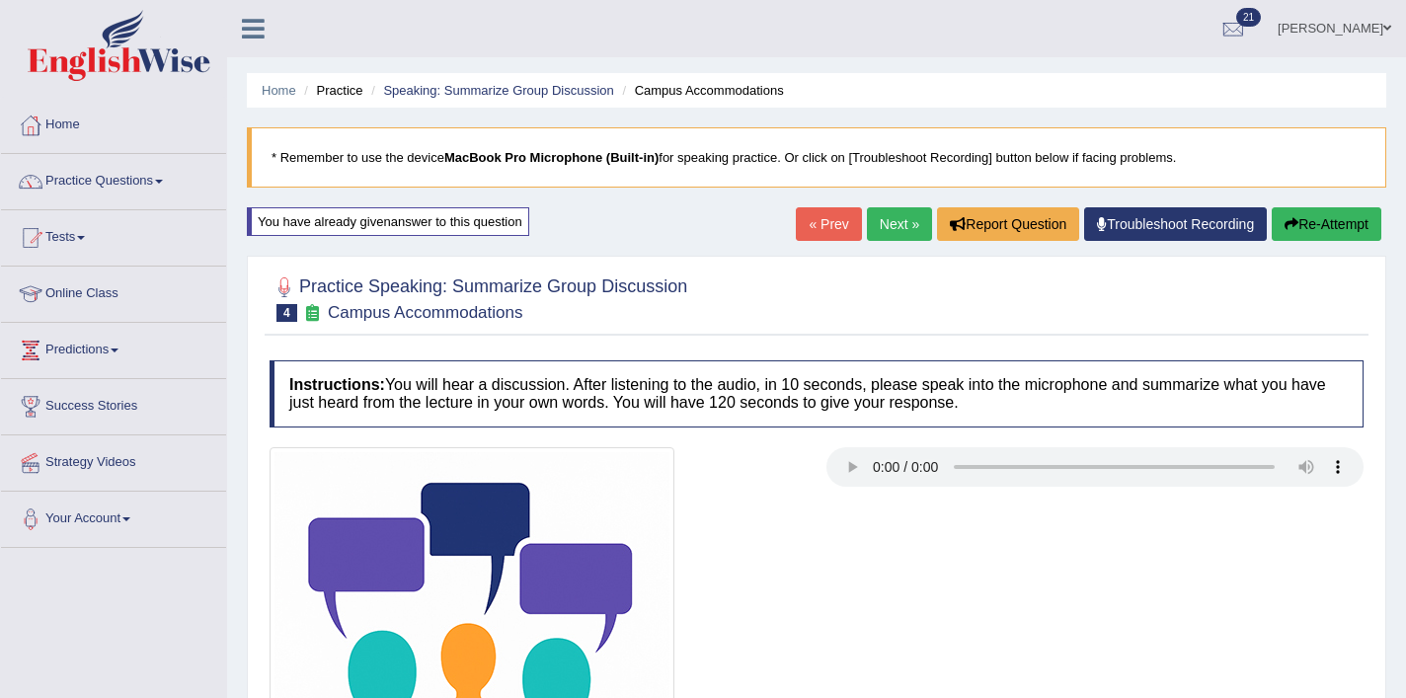
click at [878, 229] on link "Next »" at bounding box center [899, 224] width 65 height 34
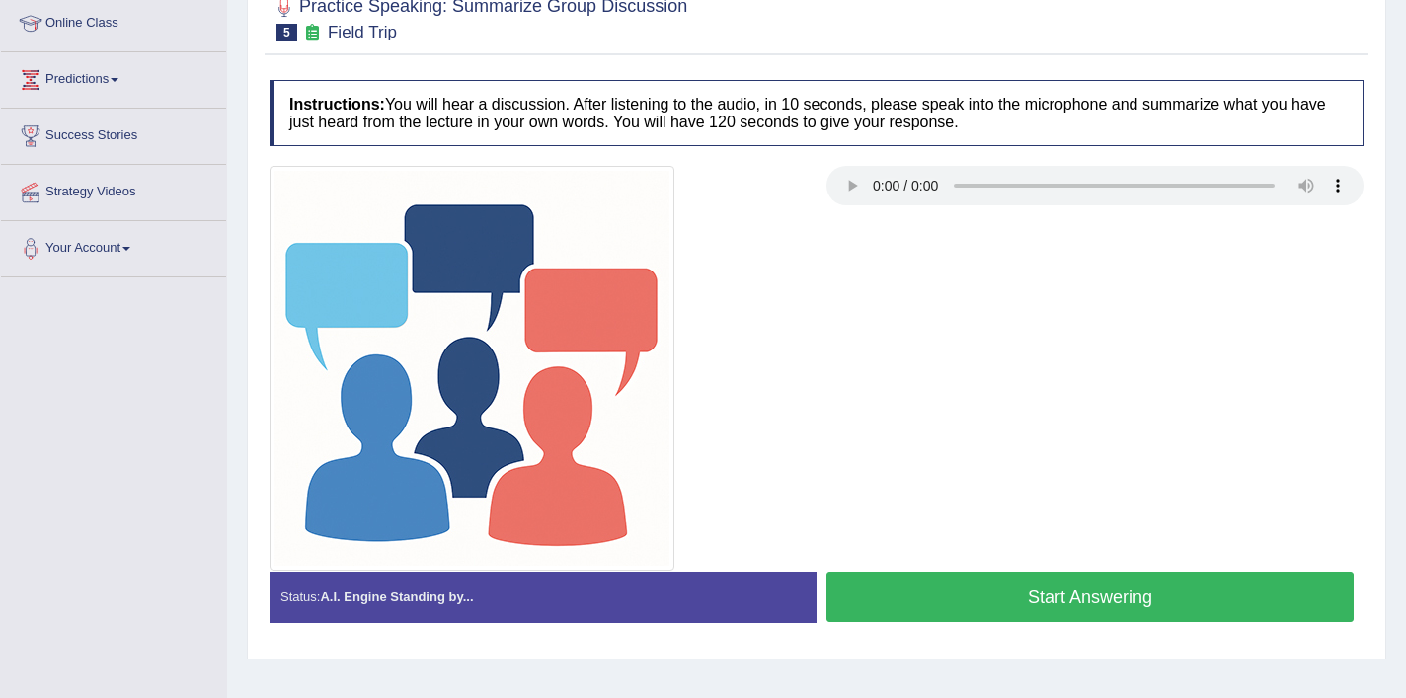
scroll to position [339, 0]
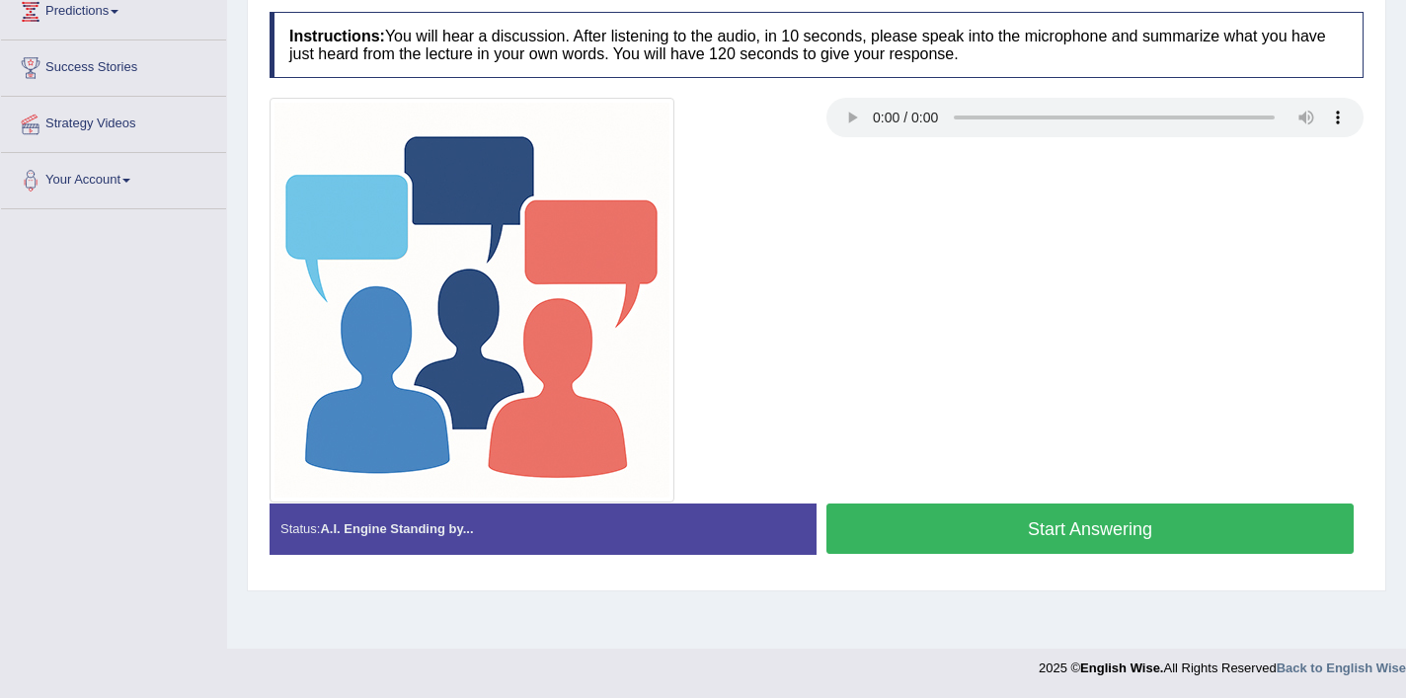
click at [984, 516] on button "Start Answering" at bounding box center [1090, 529] width 527 height 50
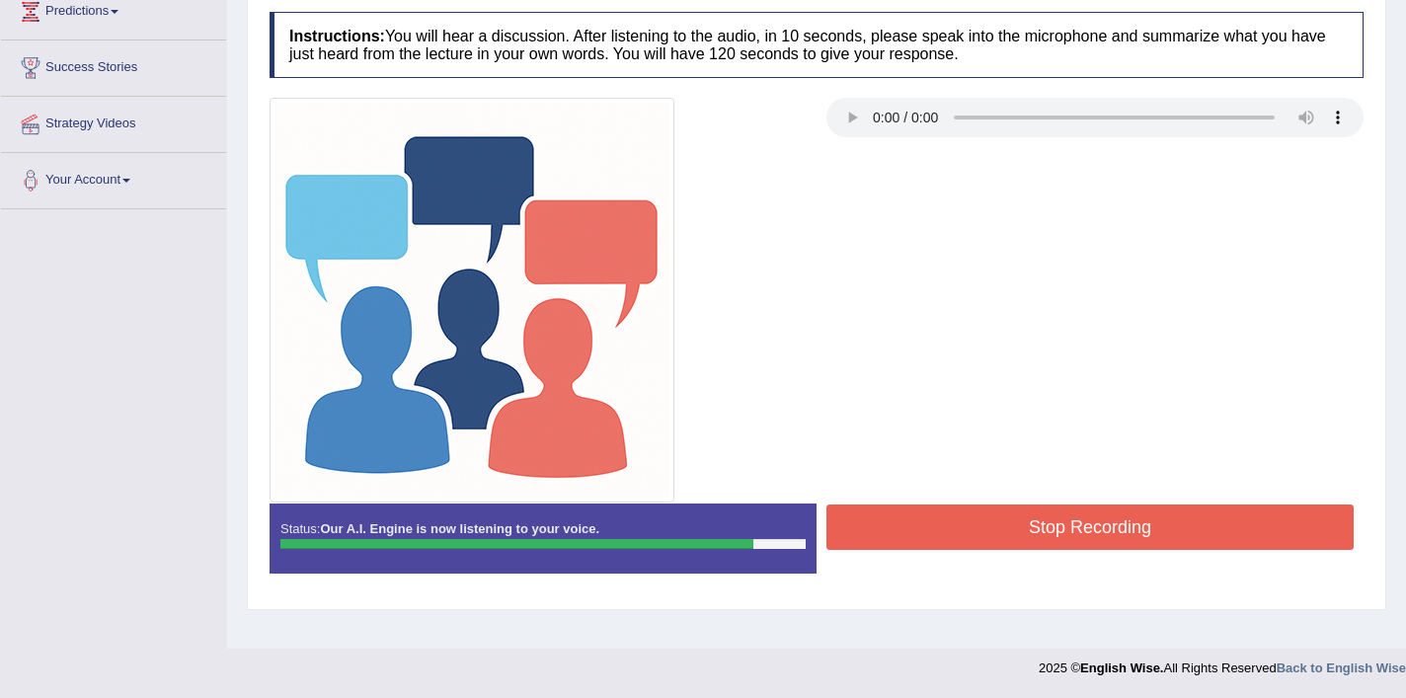
click at [1107, 529] on button "Stop Recording" at bounding box center [1090, 527] width 527 height 45
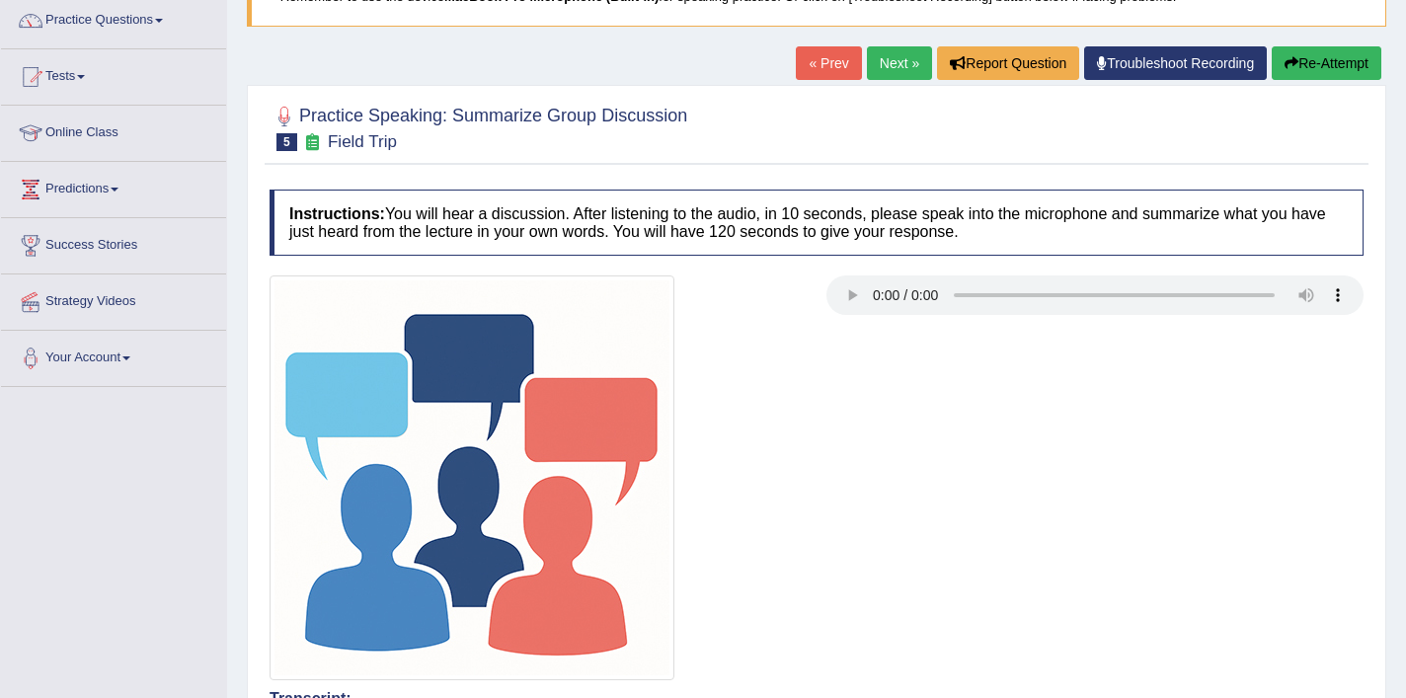
scroll to position [0, 0]
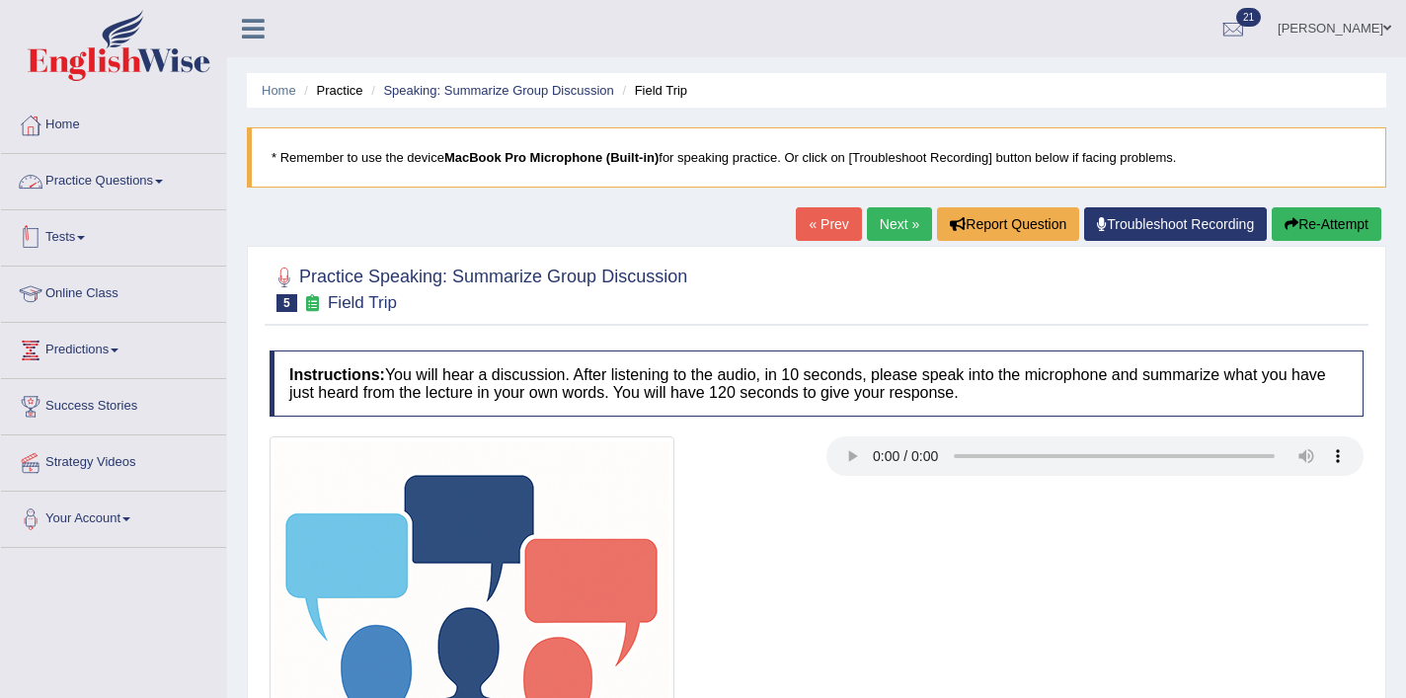
click at [116, 190] on link "Practice Questions" at bounding box center [113, 178] width 225 height 49
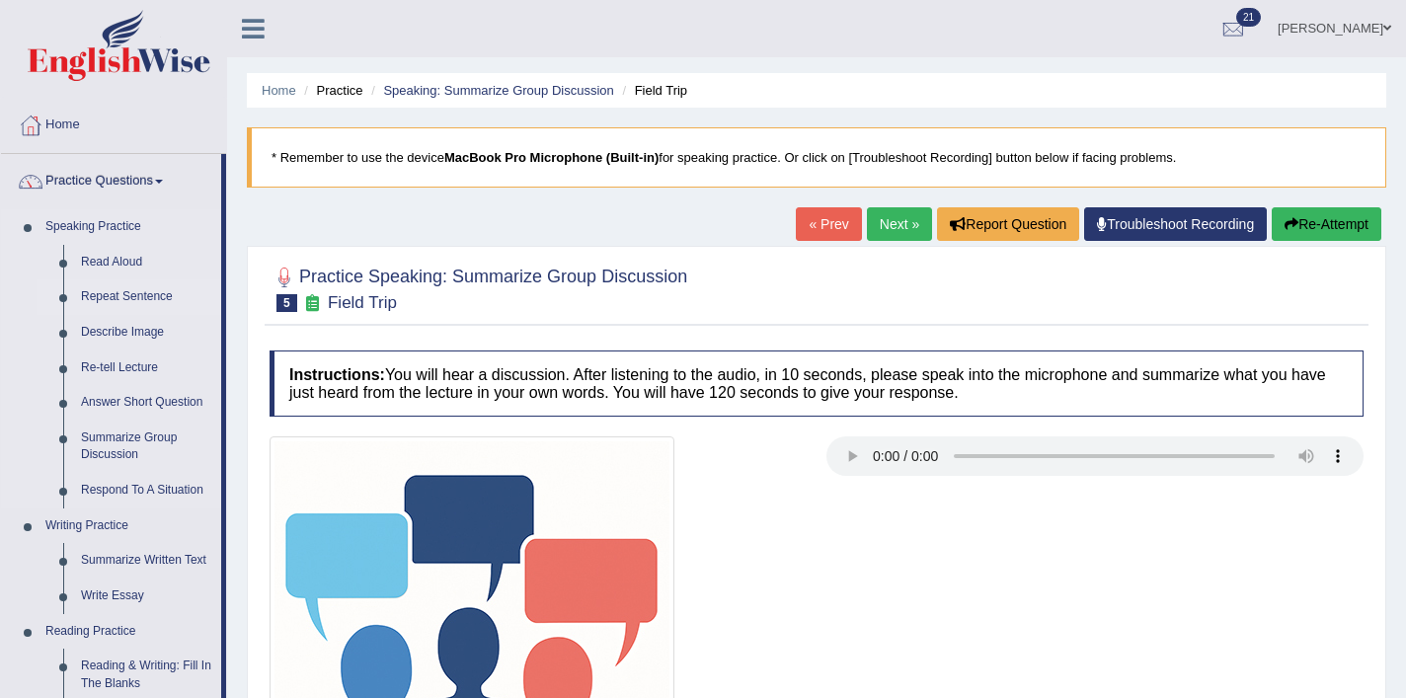
click at [139, 299] on link "Repeat Sentence" at bounding box center [146, 297] width 149 height 36
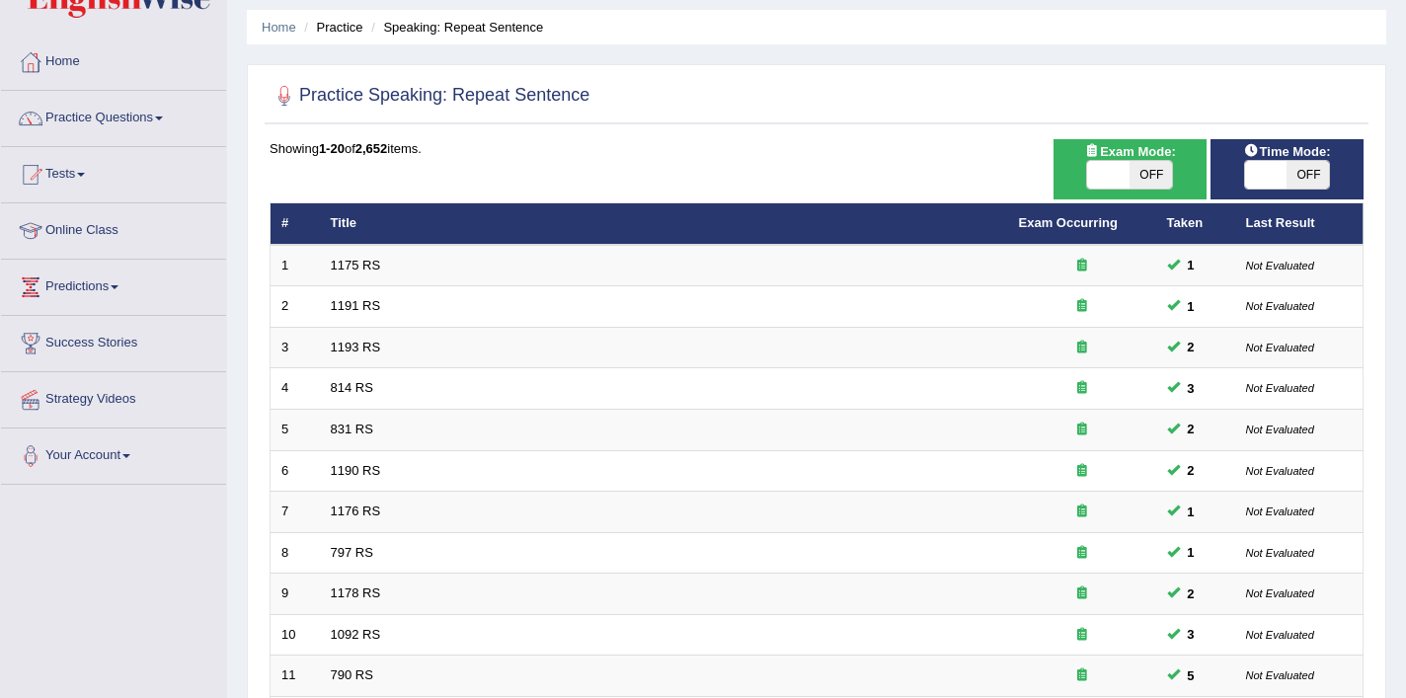
click at [1156, 180] on span "OFF" at bounding box center [1151, 175] width 42 height 28
checkbox input "true"
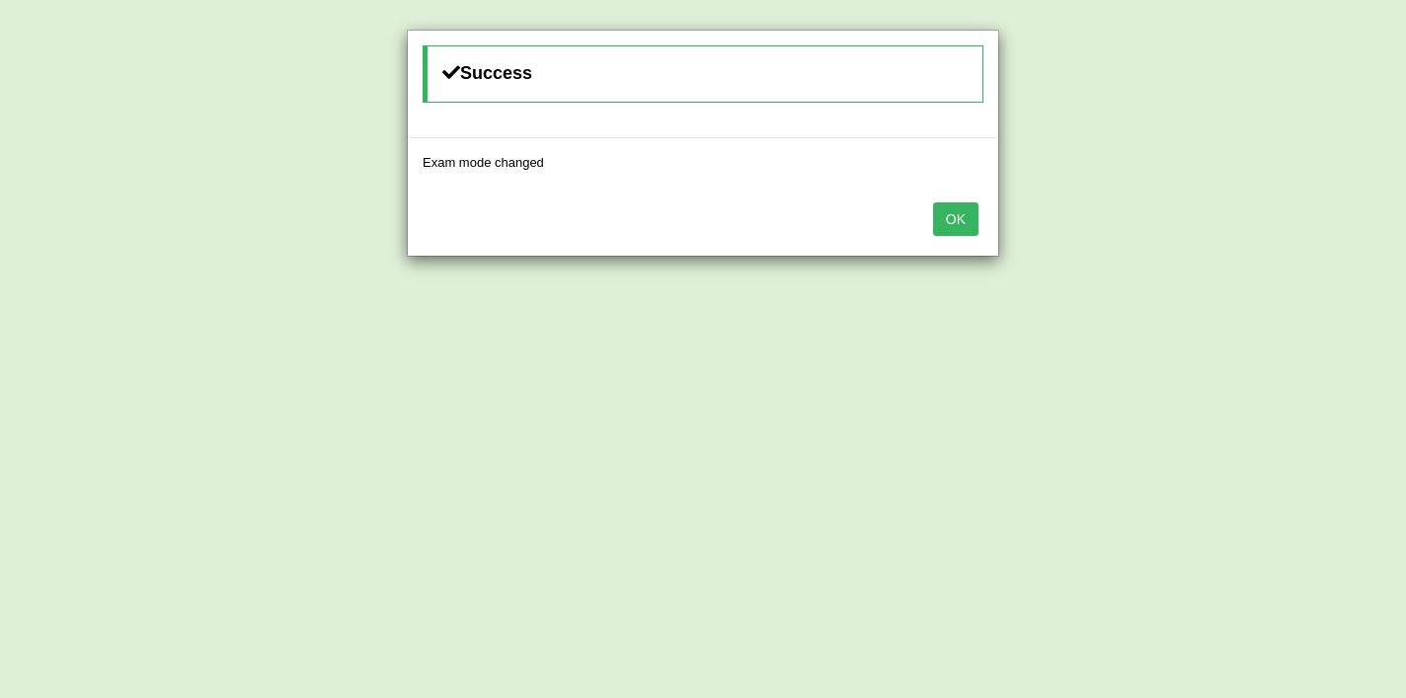
click at [963, 215] on button "OK" at bounding box center [955, 219] width 45 height 34
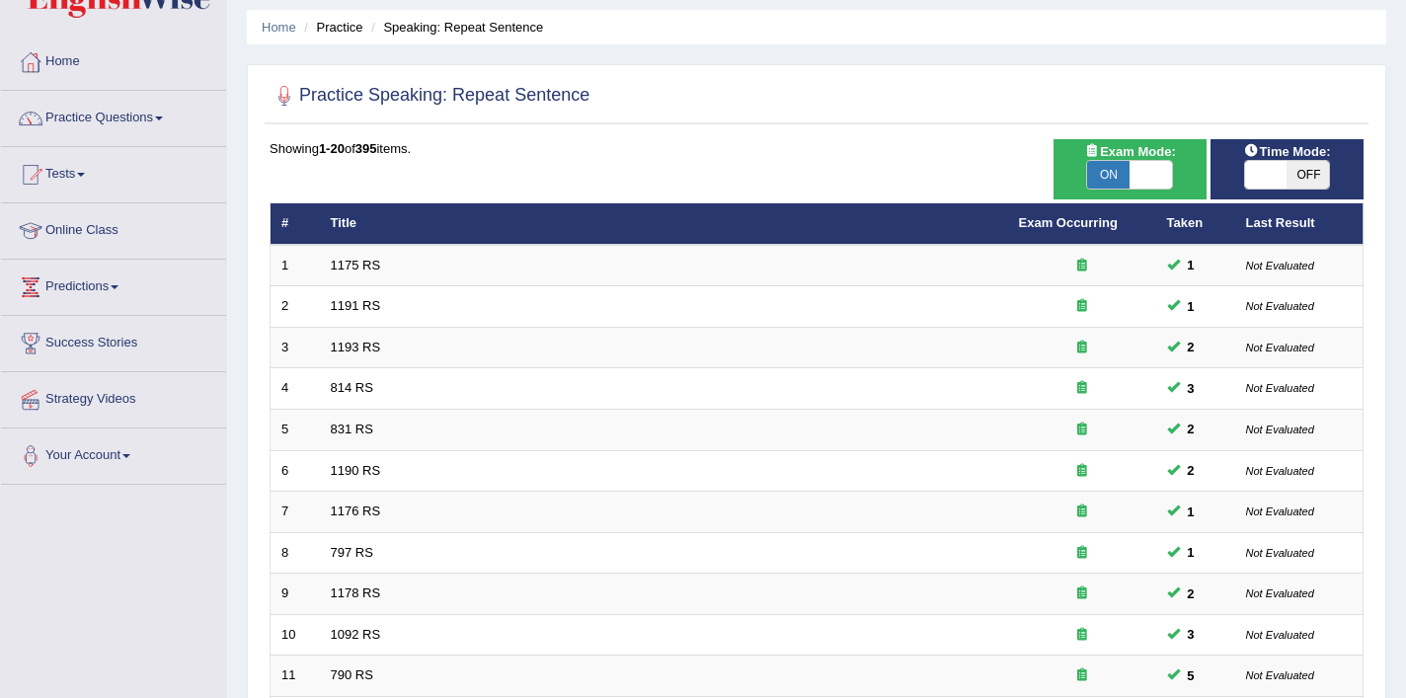
click at [1291, 190] on div "ON OFF" at bounding box center [1287, 175] width 133 height 30
click at [1306, 177] on span "OFF" at bounding box center [1308, 175] width 42 height 28
checkbox input "true"
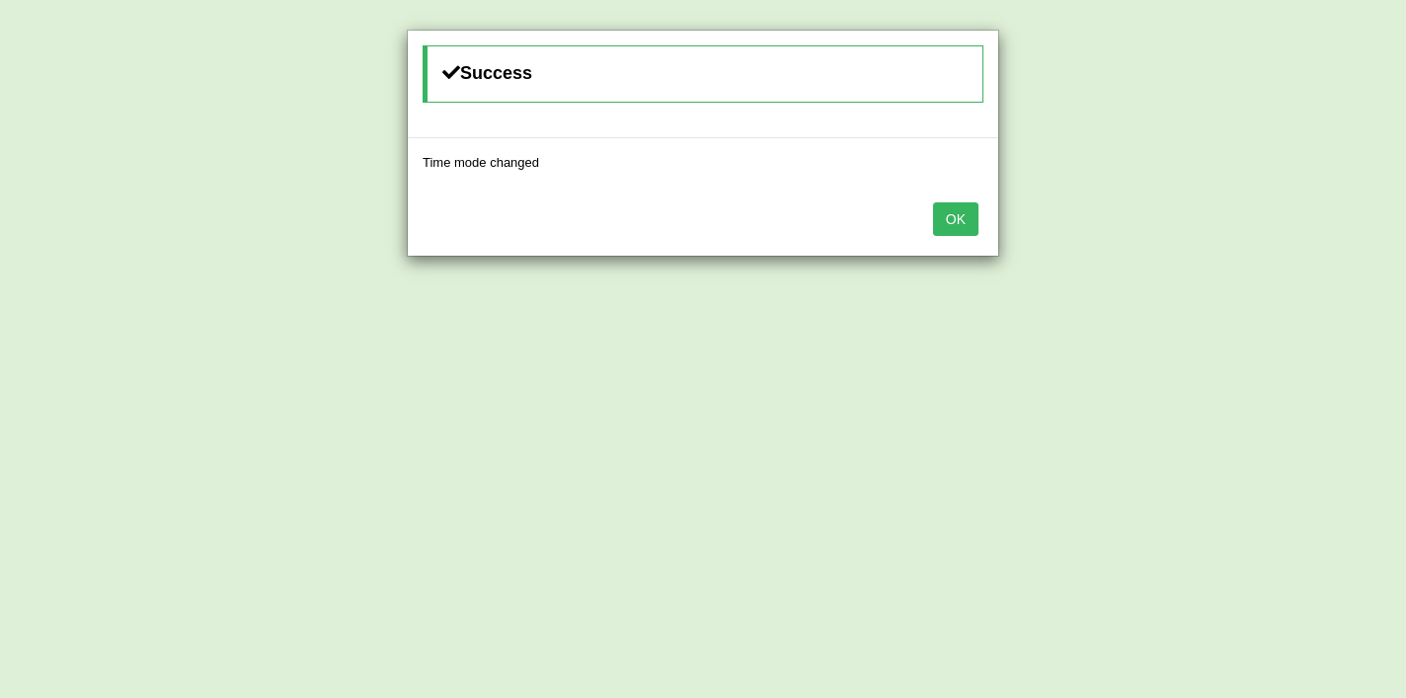
click at [963, 215] on button "OK" at bounding box center [955, 219] width 45 height 34
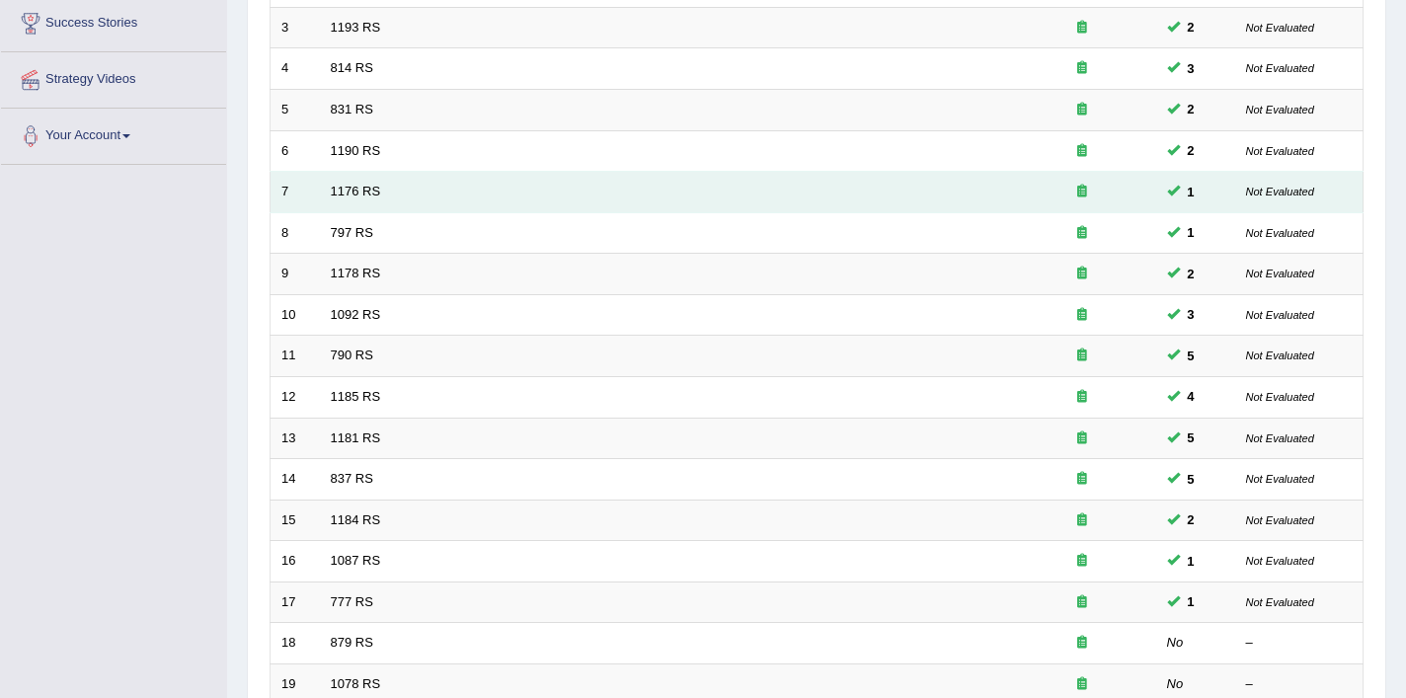
scroll to position [536, 0]
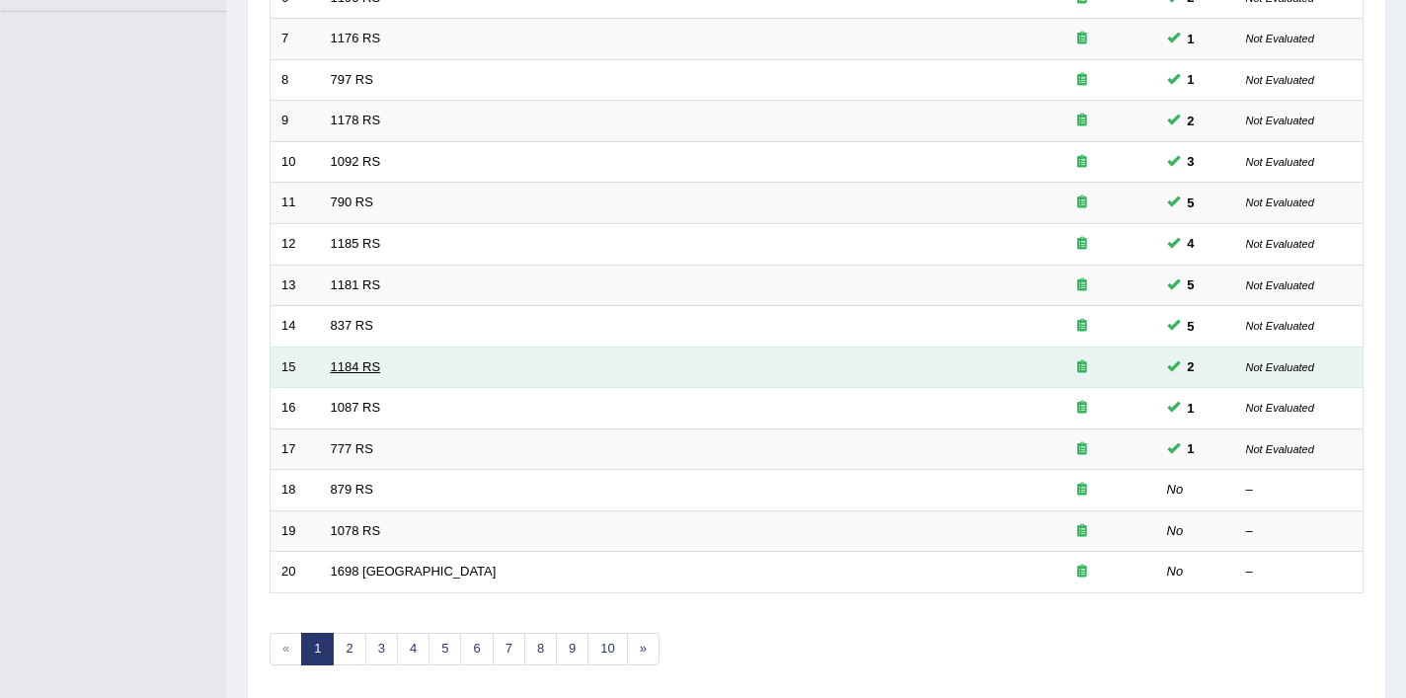
click at [333, 363] on link "1184 RS" at bounding box center [356, 366] width 50 height 15
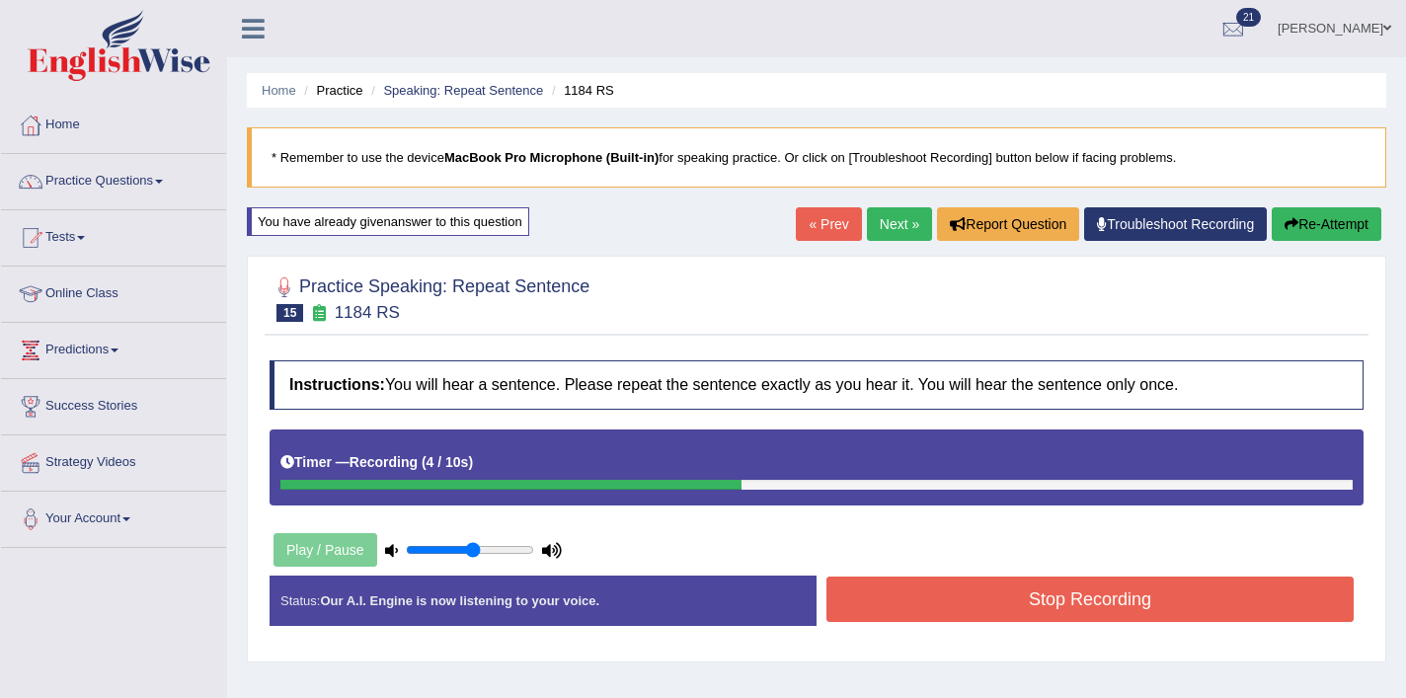
click at [989, 627] on div "Stop Recording" at bounding box center [1090, 602] width 547 height 50
click at [997, 608] on button "Stop Recording" at bounding box center [1090, 599] width 527 height 45
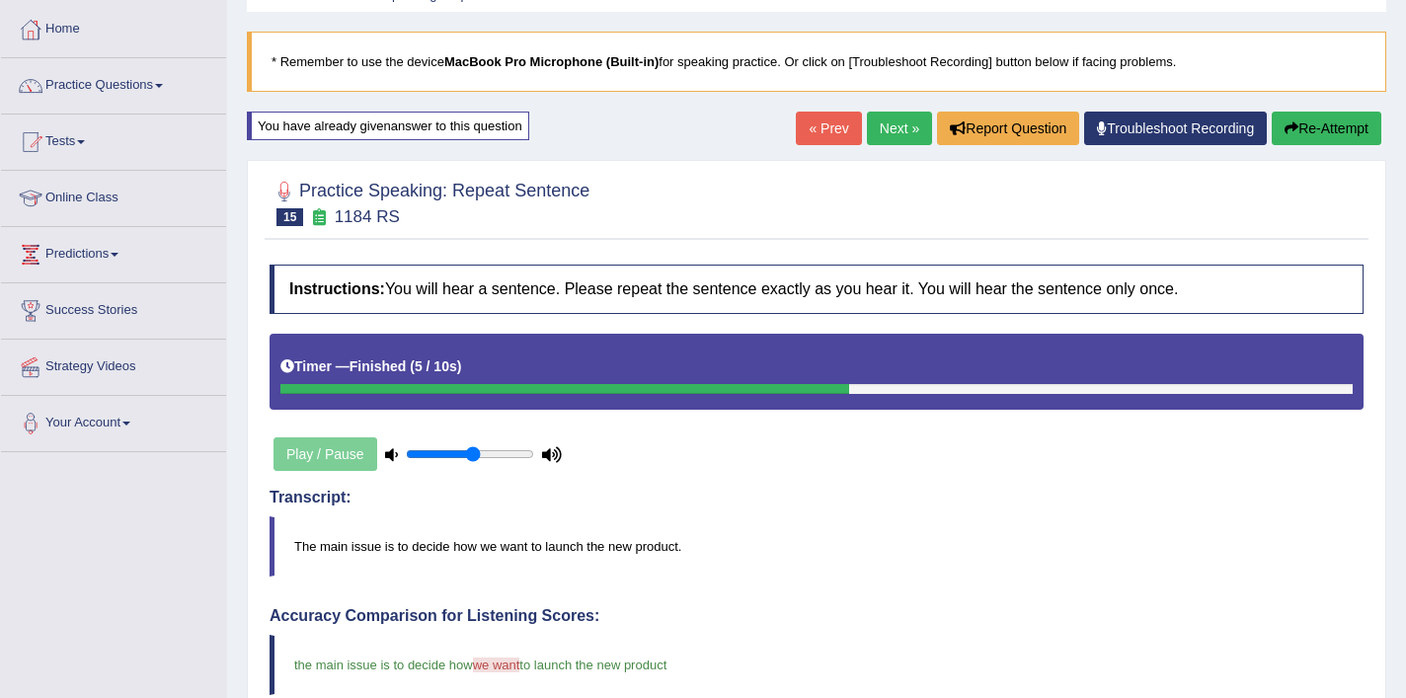
scroll to position [47, 0]
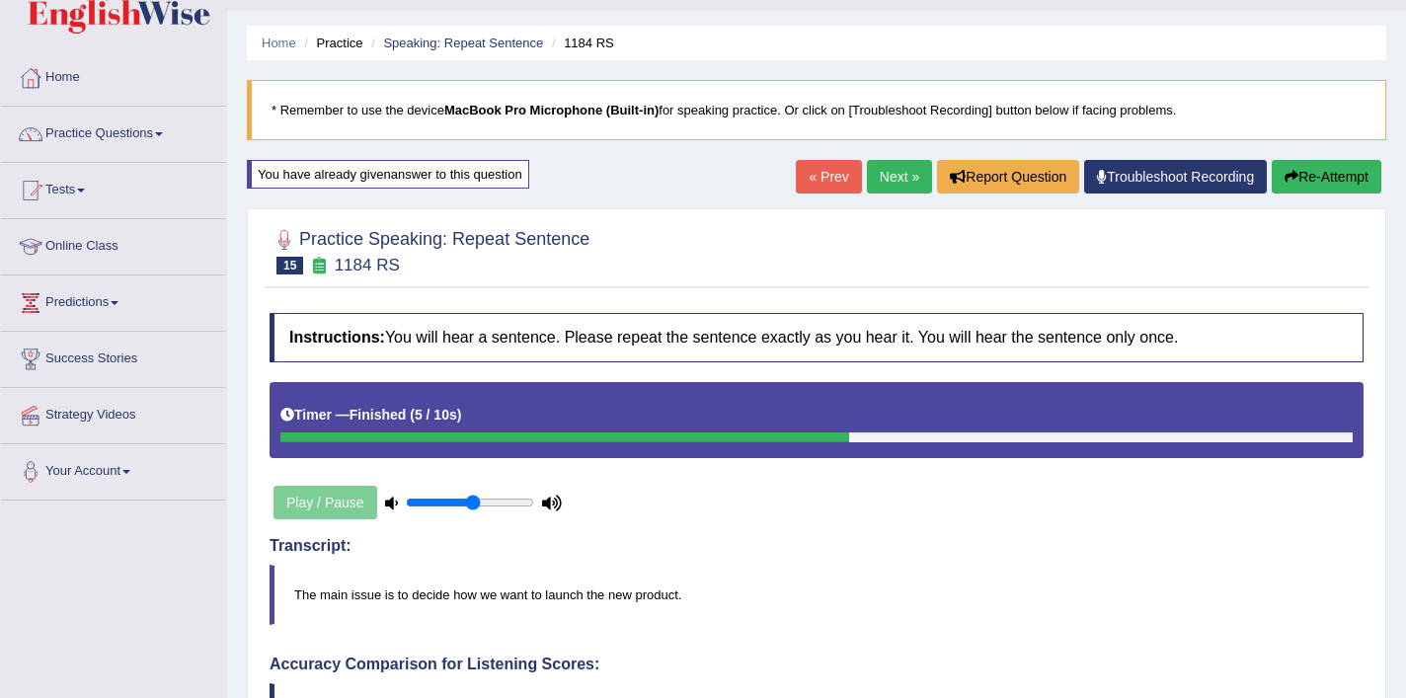
click at [877, 180] on link "Next »" at bounding box center [899, 177] width 65 height 34
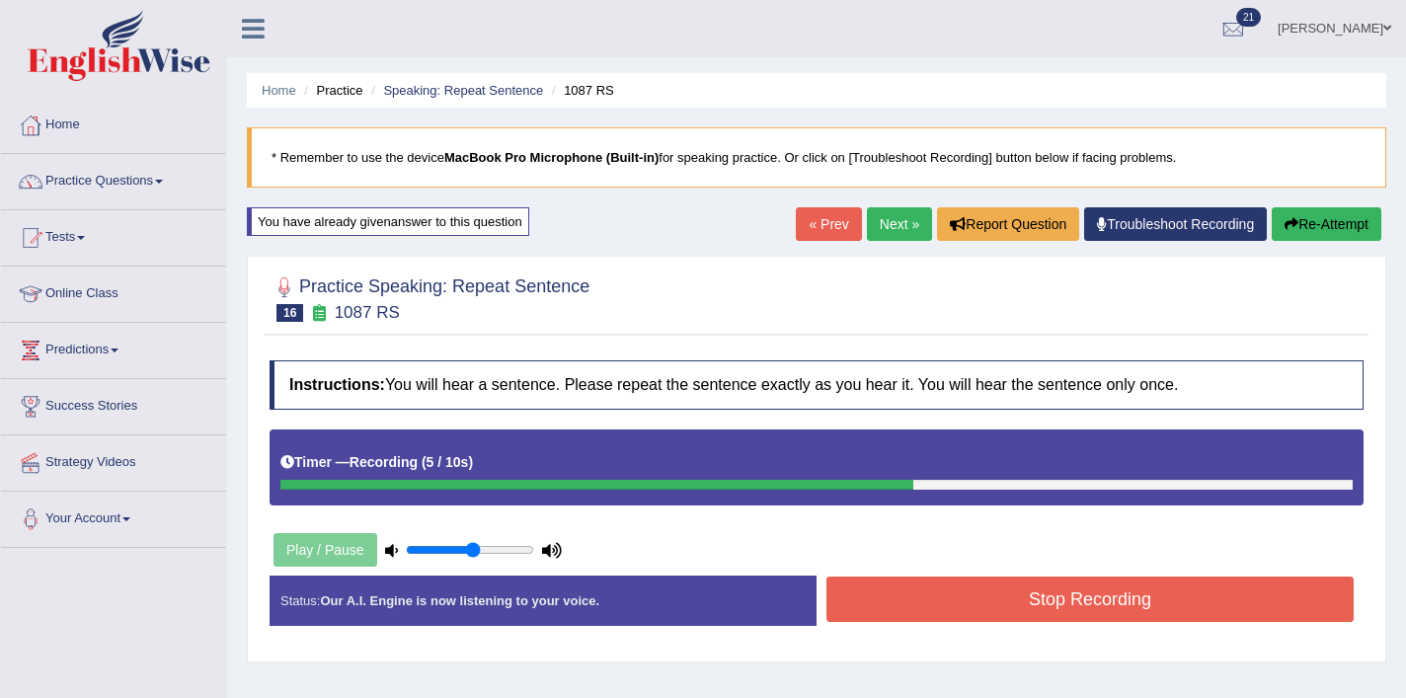
click at [952, 599] on button "Stop Recording" at bounding box center [1090, 599] width 527 height 45
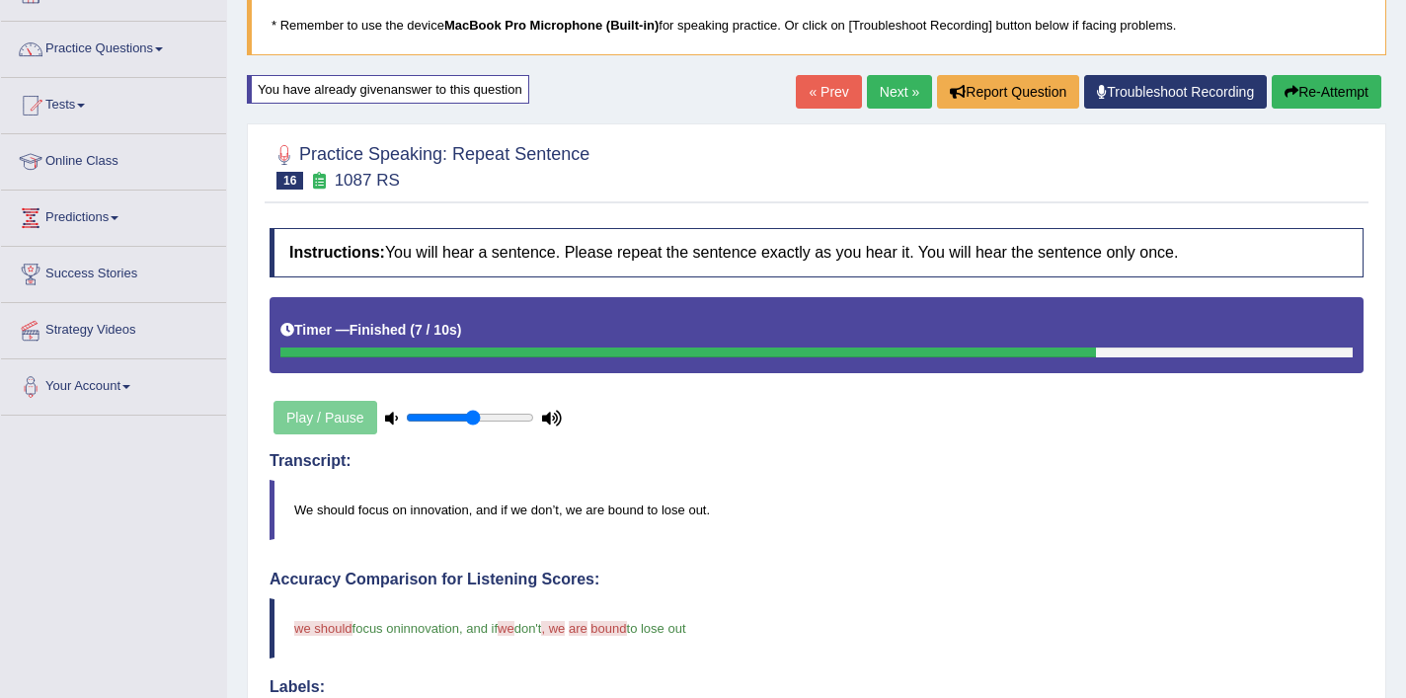
scroll to position [111, 0]
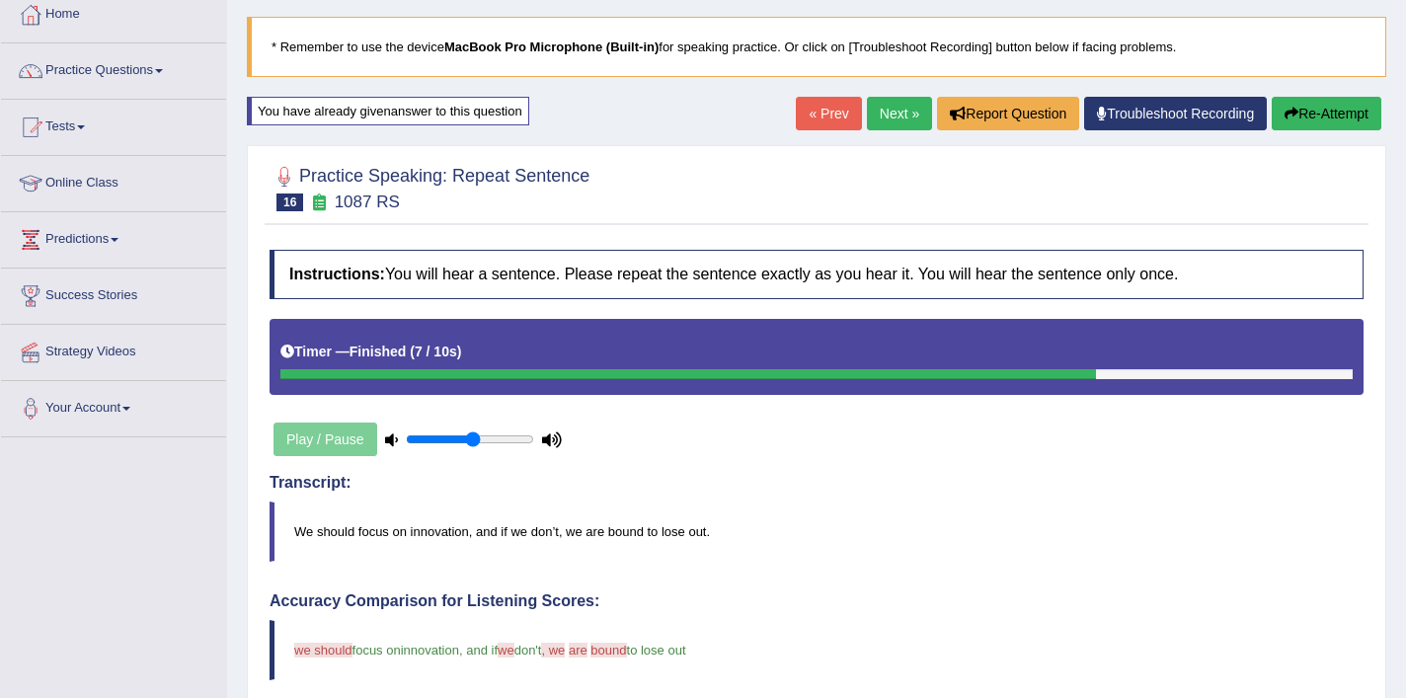
click at [906, 118] on link "Next »" at bounding box center [899, 114] width 65 height 34
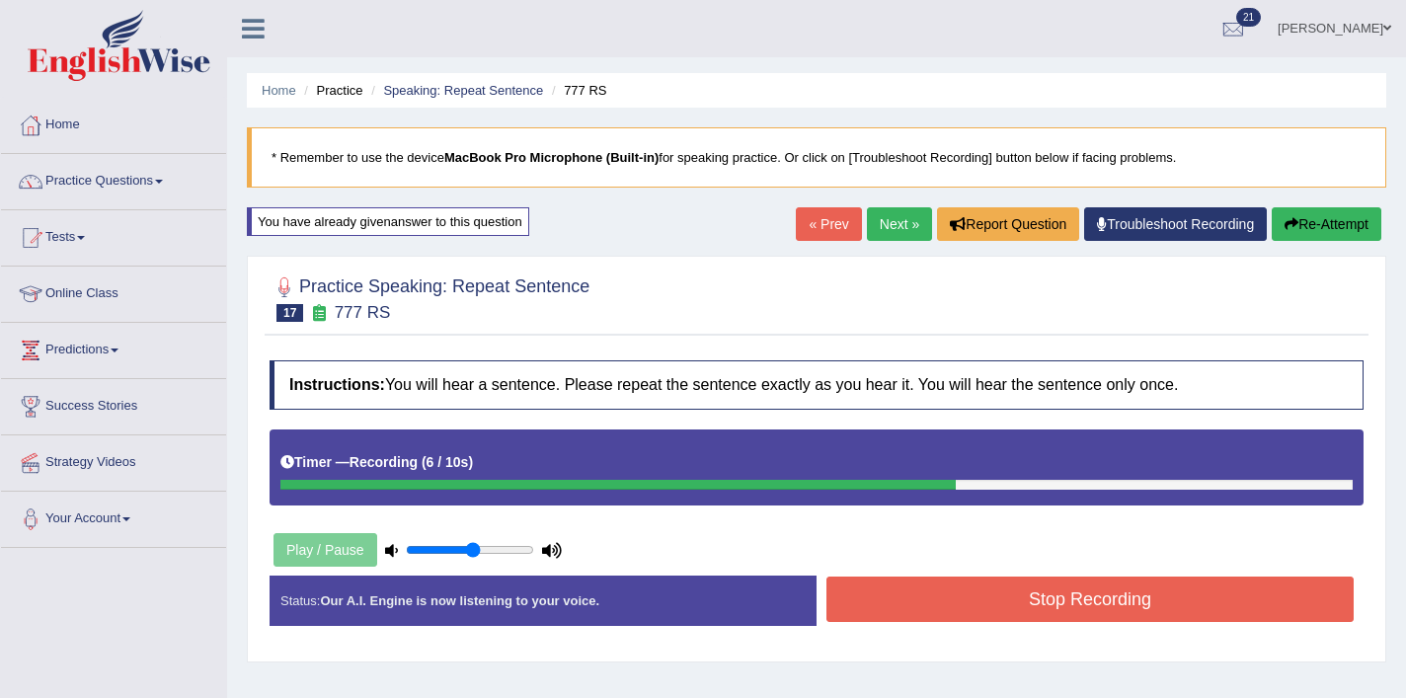
click at [985, 600] on button "Stop Recording" at bounding box center [1090, 599] width 527 height 45
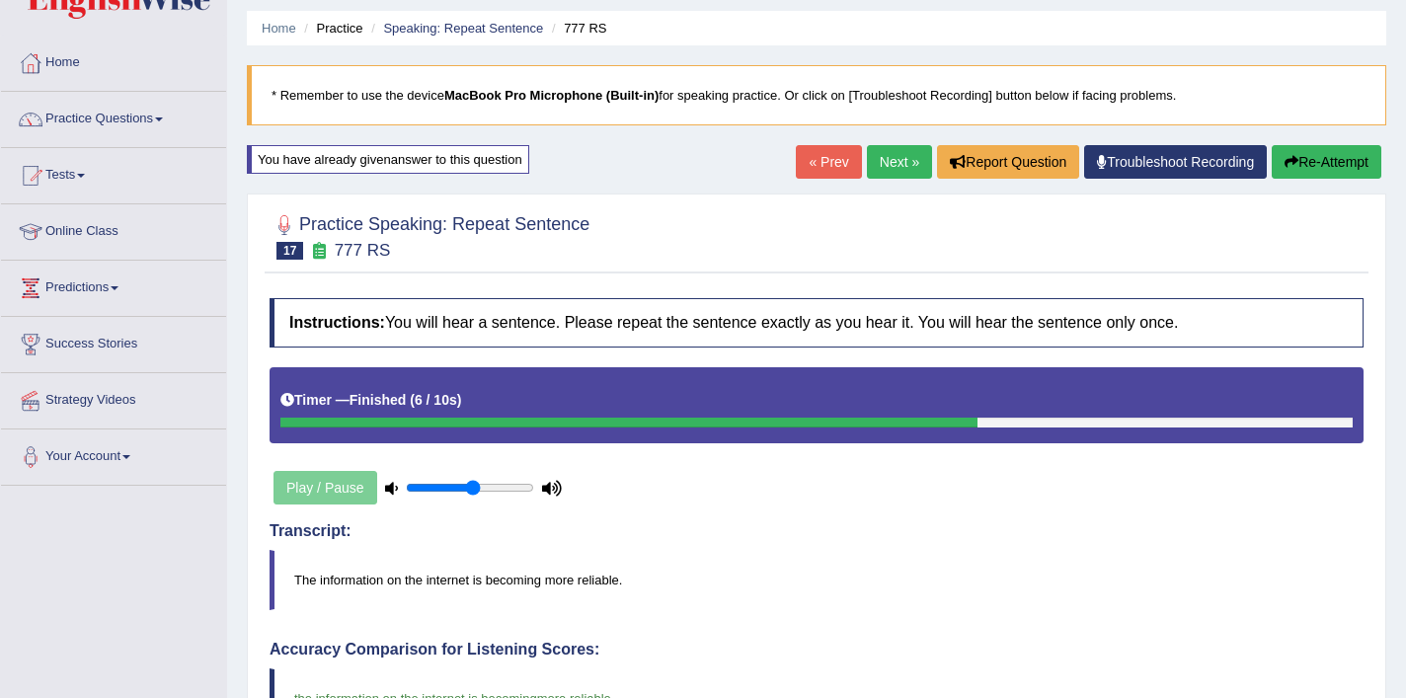
scroll to position [50, 0]
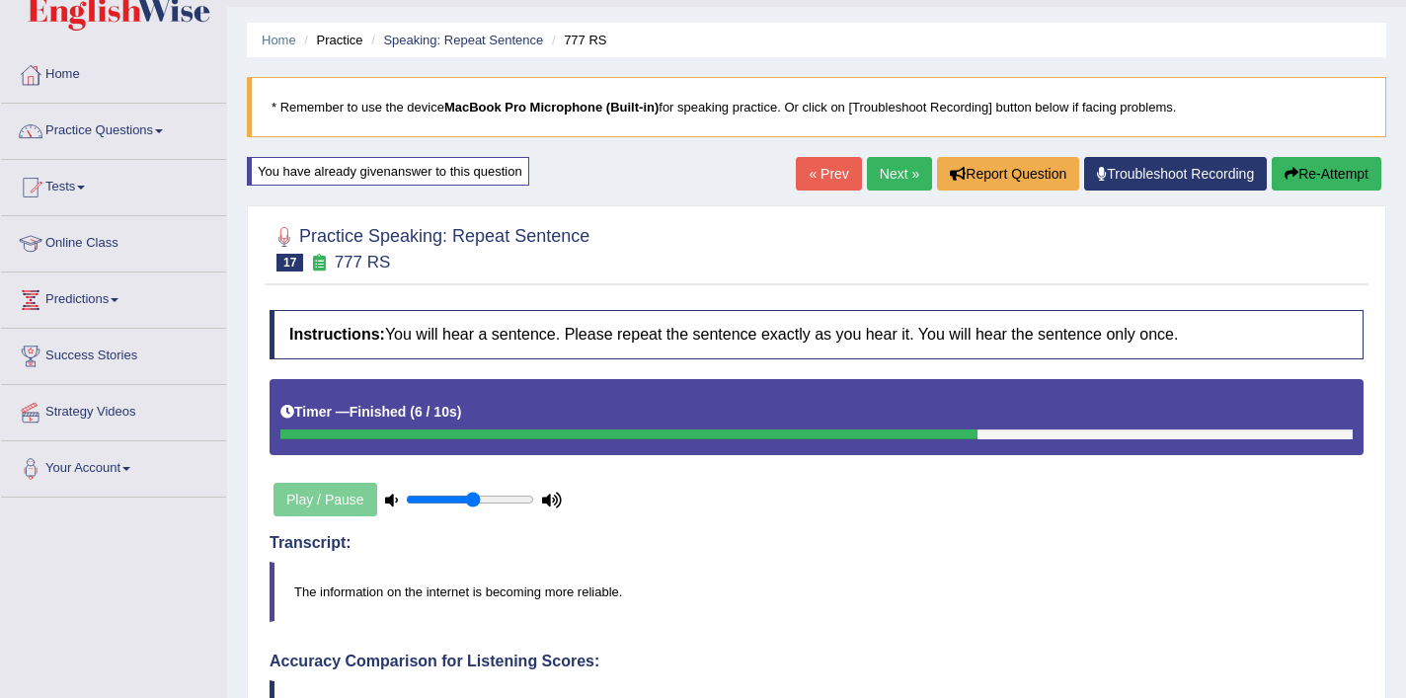
click at [873, 189] on link "Next »" at bounding box center [899, 174] width 65 height 34
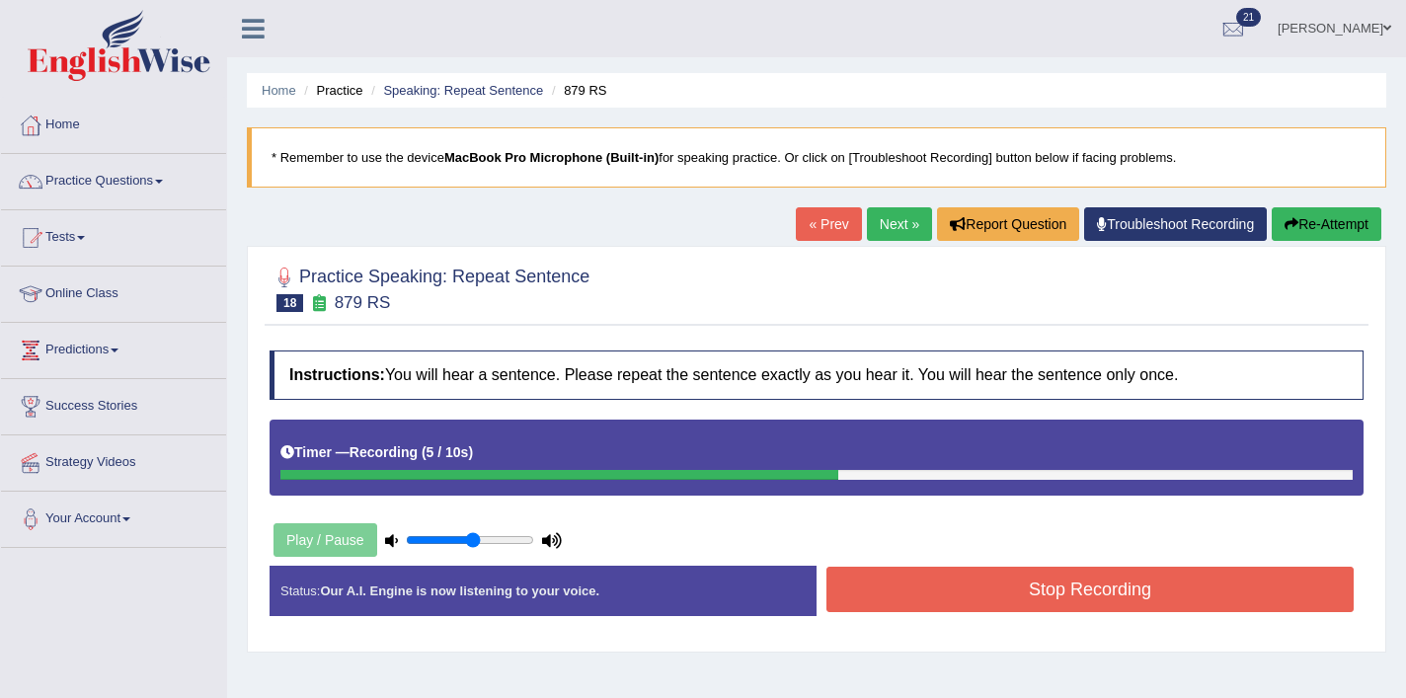
click at [1034, 627] on div "Status: Our A.I. Engine is now listening to your voice. Start Answering Stop Re…" at bounding box center [817, 601] width 1094 height 70
click at [1043, 599] on button "Stop Recording" at bounding box center [1090, 589] width 527 height 45
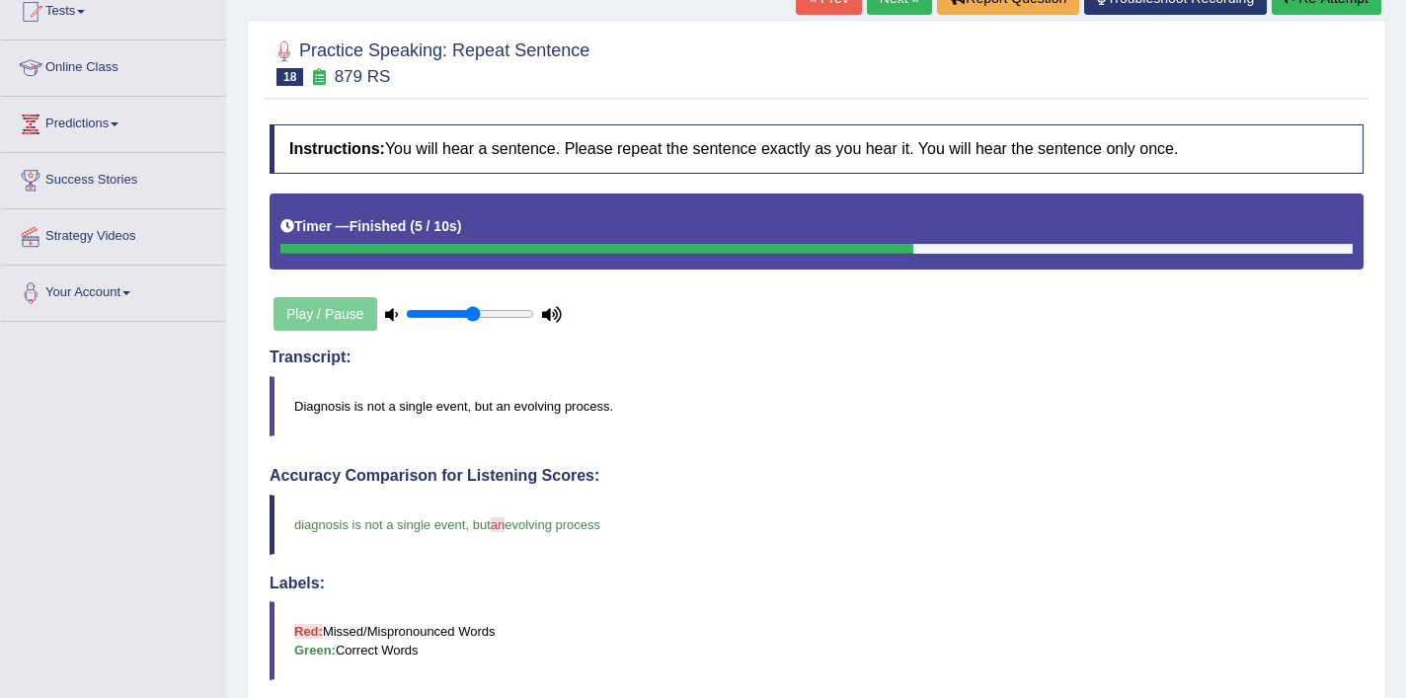
scroll to position [53, 0]
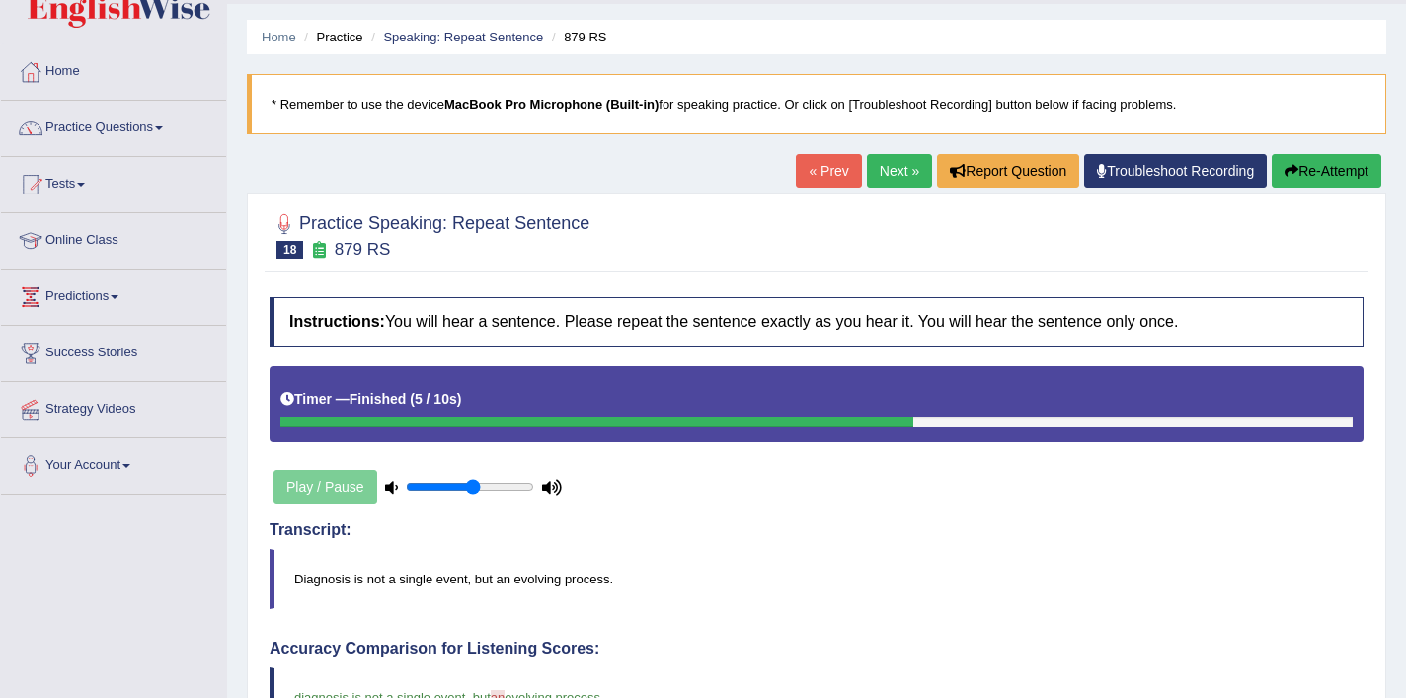
click at [895, 163] on link "Next »" at bounding box center [899, 171] width 65 height 34
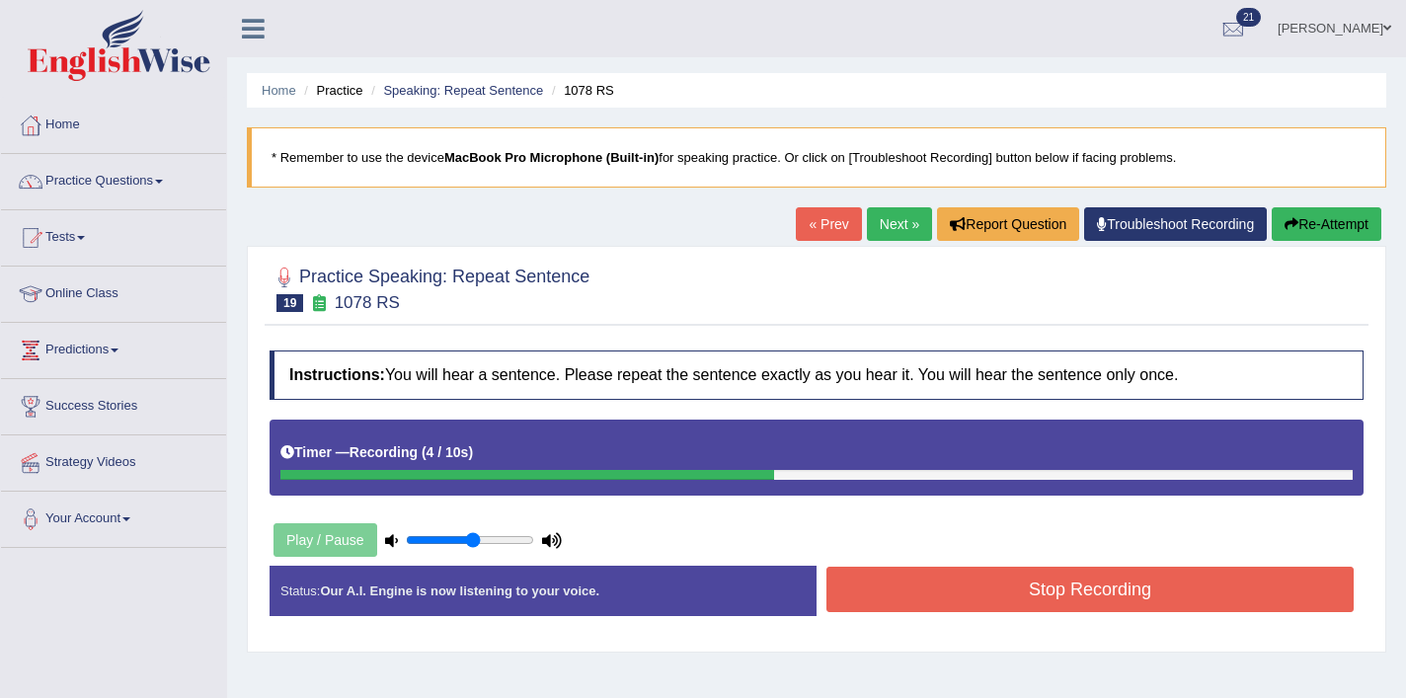
click at [958, 599] on button "Stop Recording" at bounding box center [1090, 589] width 527 height 45
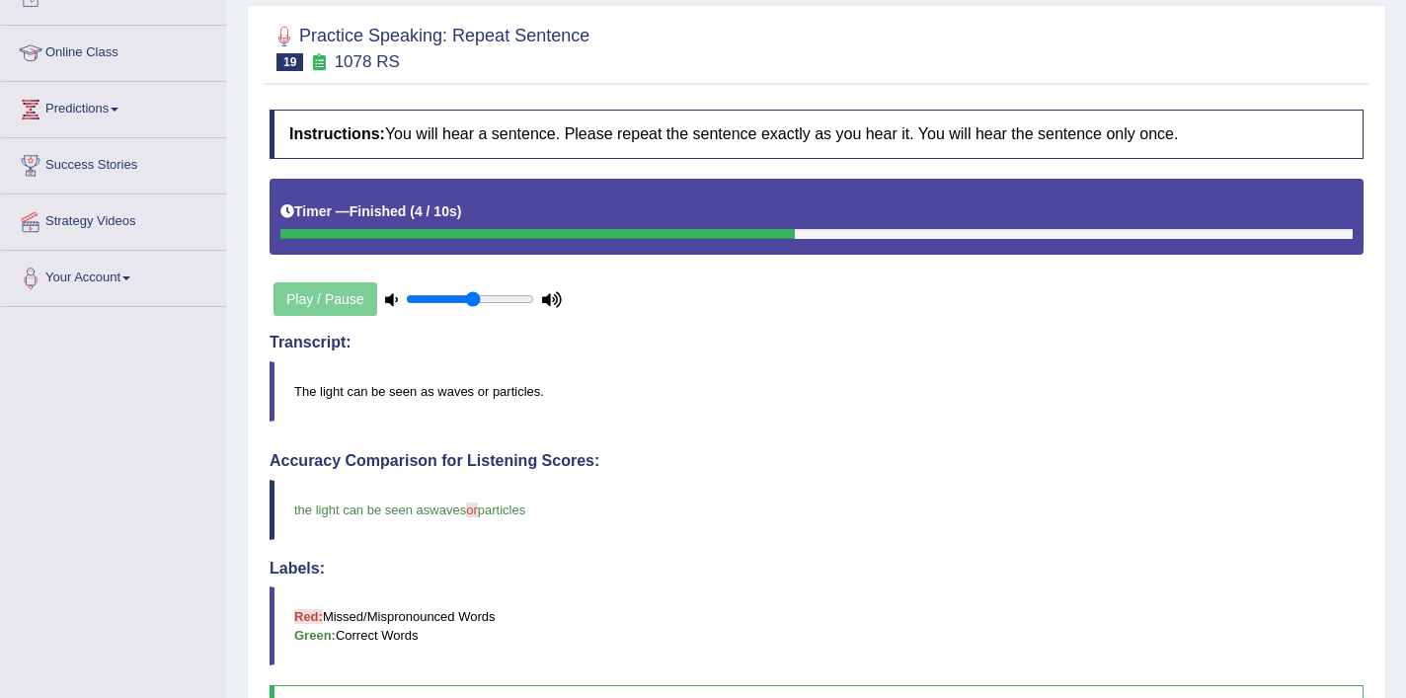
scroll to position [164, 0]
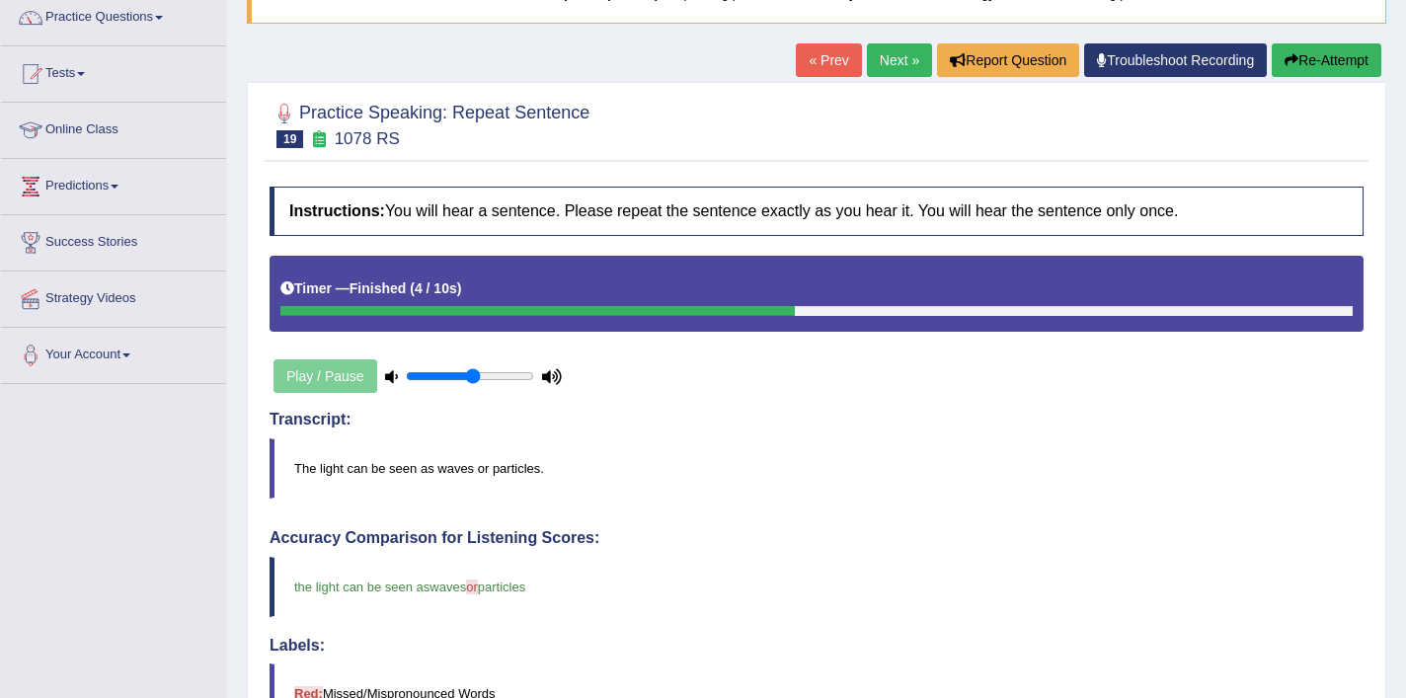
click at [890, 61] on link "Next »" at bounding box center [899, 60] width 65 height 34
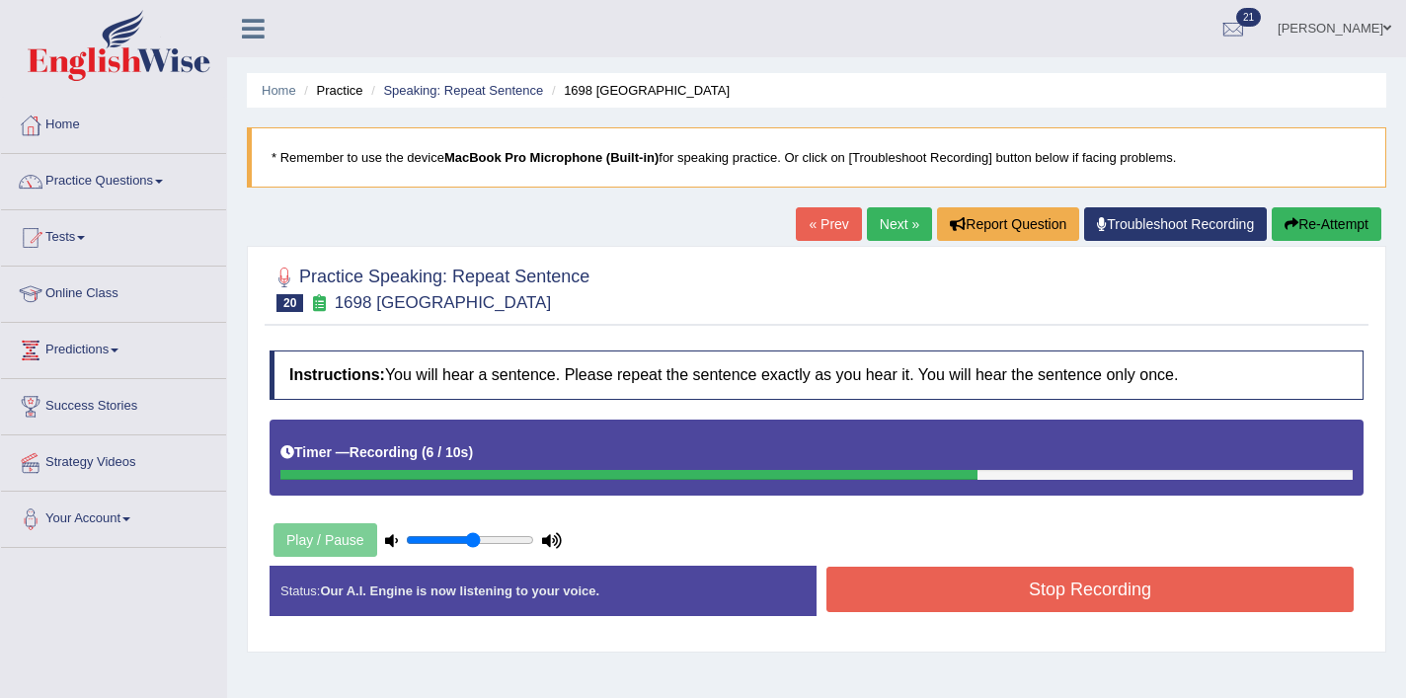
click at [1080, 599] on button "Stop Recording" at bounding box center [1090, 589] width 527 height 45
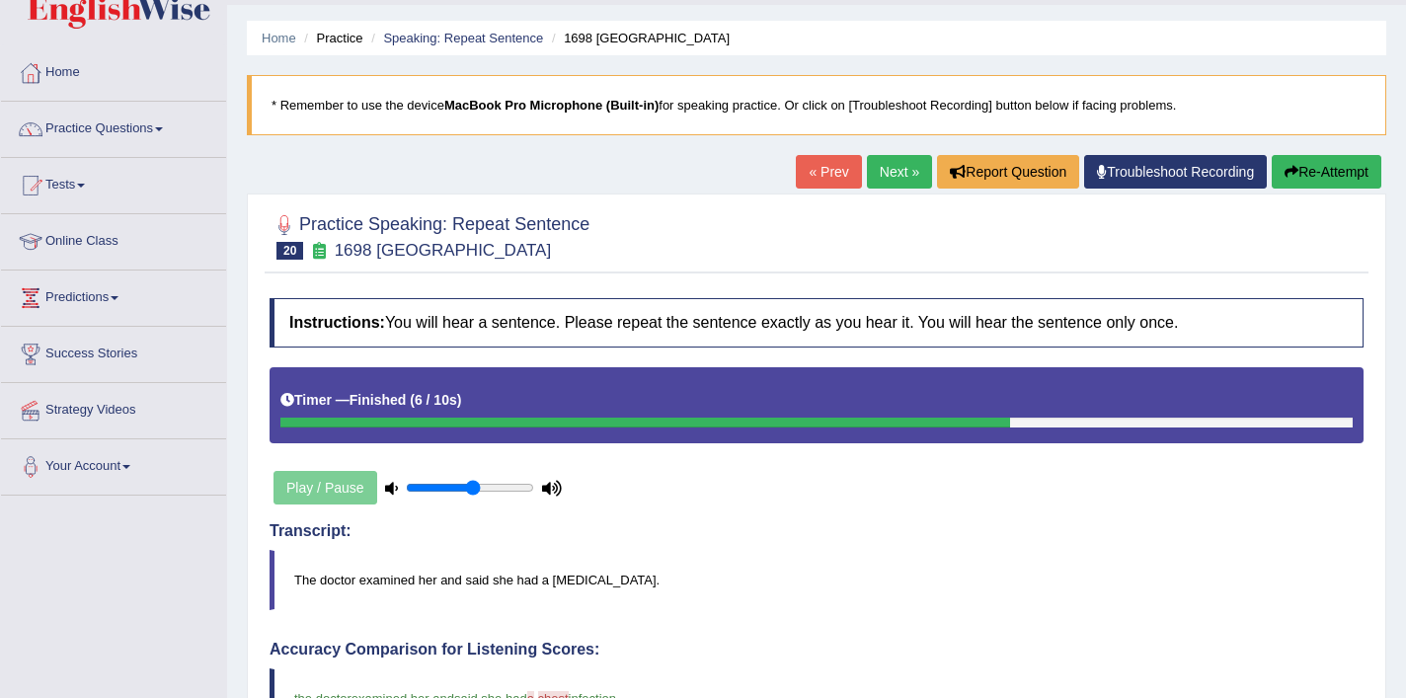
scroll to position [38, 0]
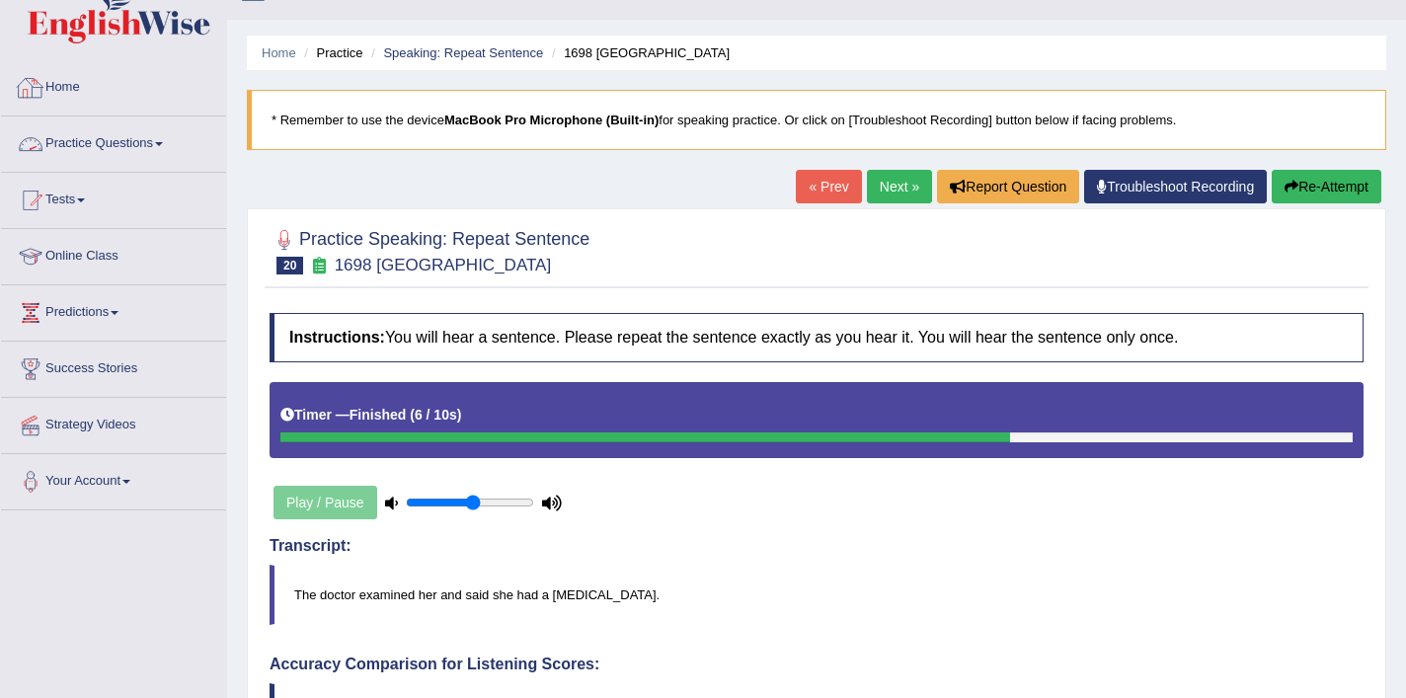
click at [157, 135] on link "Practice Questions" at bounding box center [113, 141] width 225 height 49
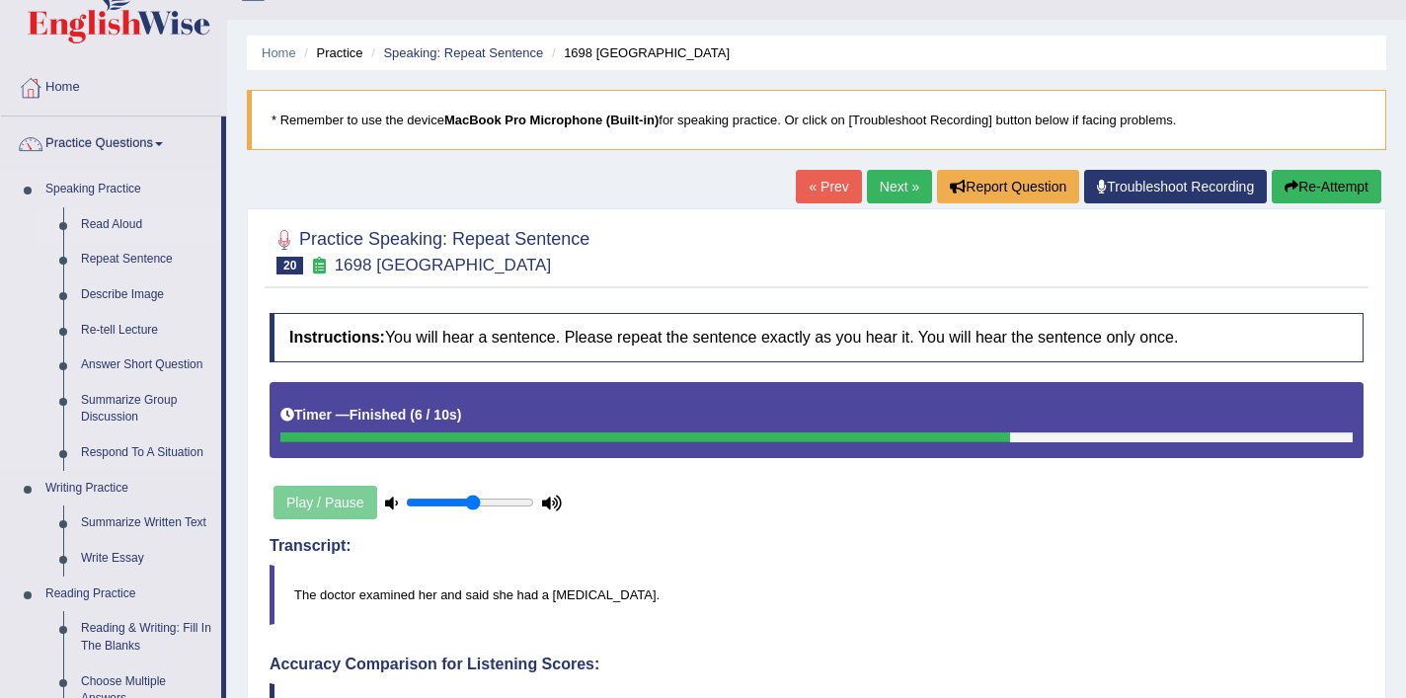
click at [115, 231] on link "Read Aloud" at bounding box center [146, 225] width 149 height 36
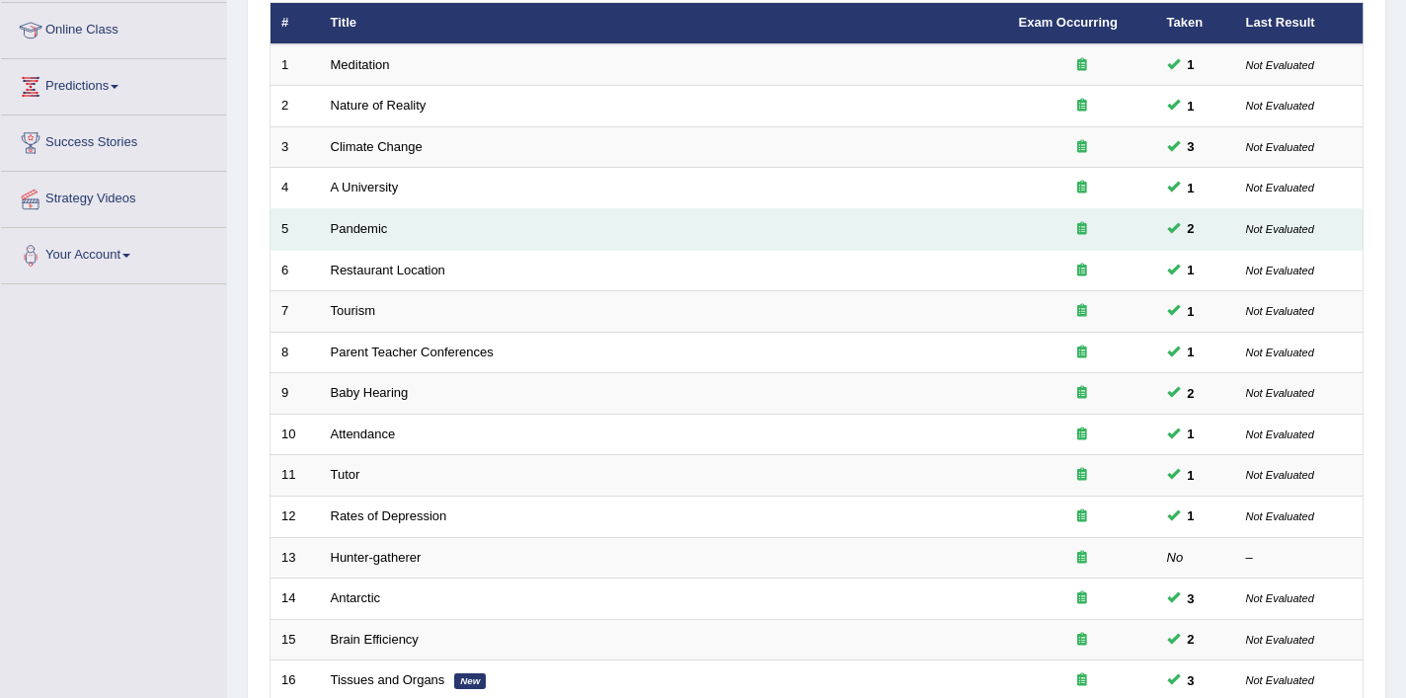
scroll to position [609, 0]
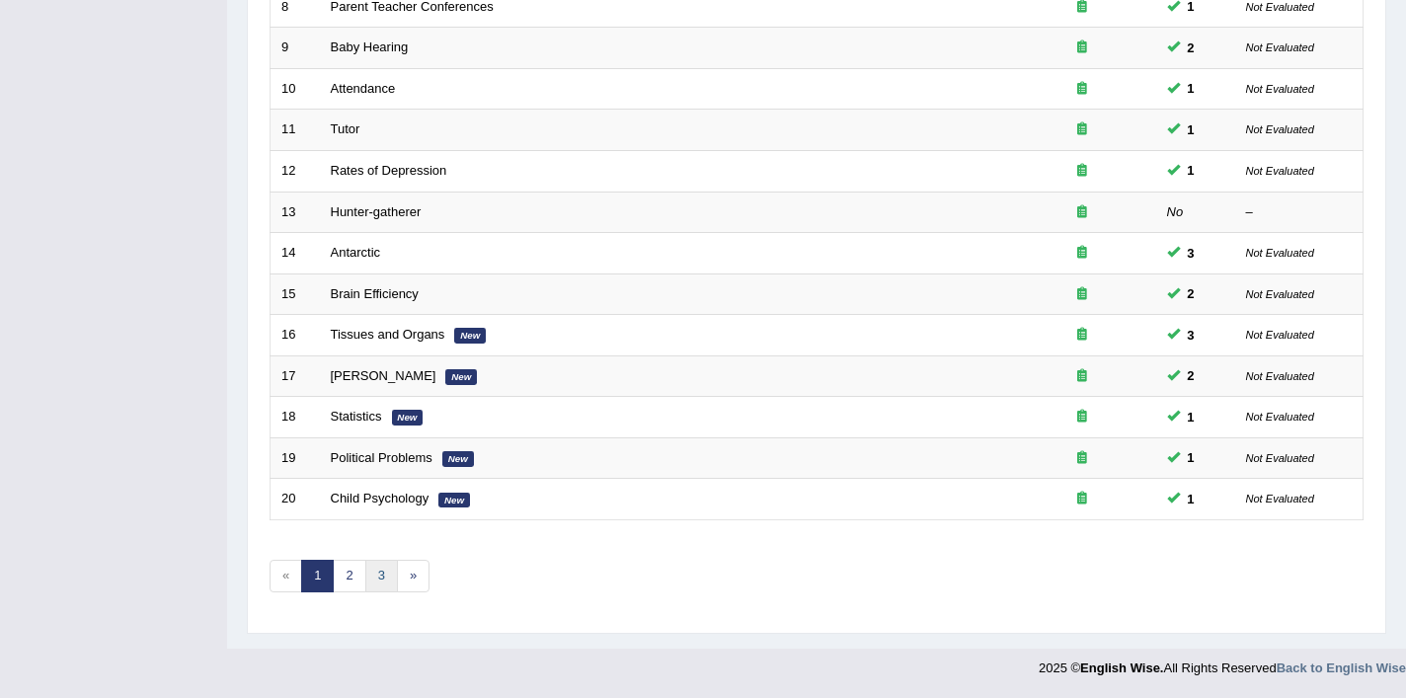
click at [386, 574] on link "3" at bounding box center [381, 576] width 33 height 33
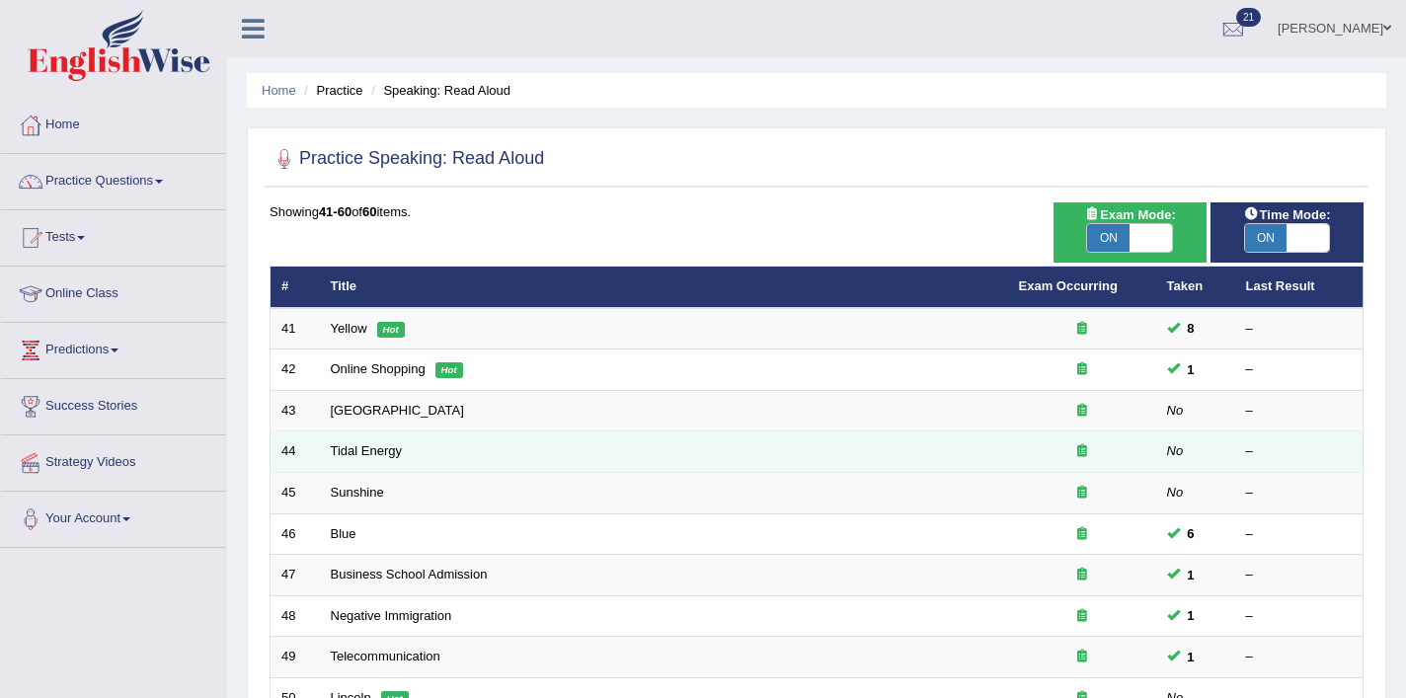
click at [354, 463] on td "Tidal Energy" at bounding box center [664, 452] width 688 height 41
click at [354, 459] on td "Tidal Energy" at bounding box center [664, 452] width 688 height 41
click at [362, 448] on link "Tidal Energy" at bounding box center [367, 450] width 72 height 15
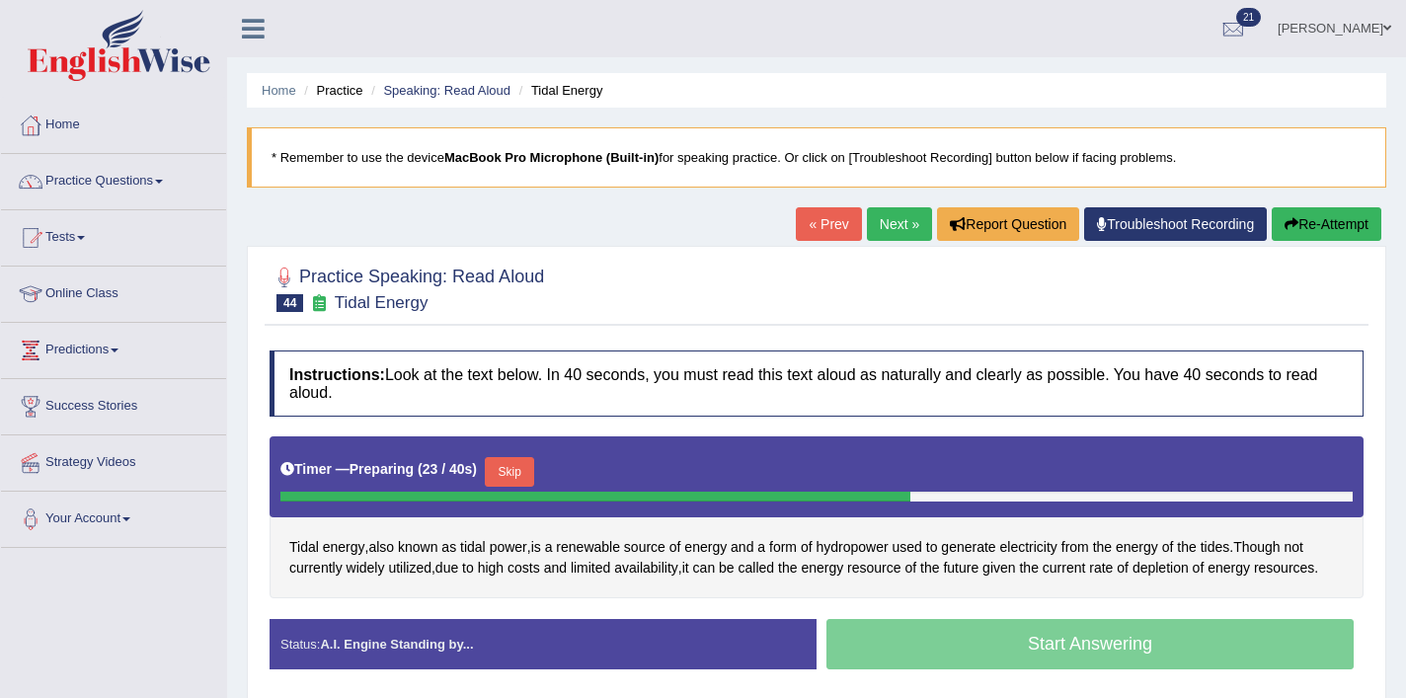
click at [530, 469] on button "Skip" at bounding box center [509, 472] width 49 height 30
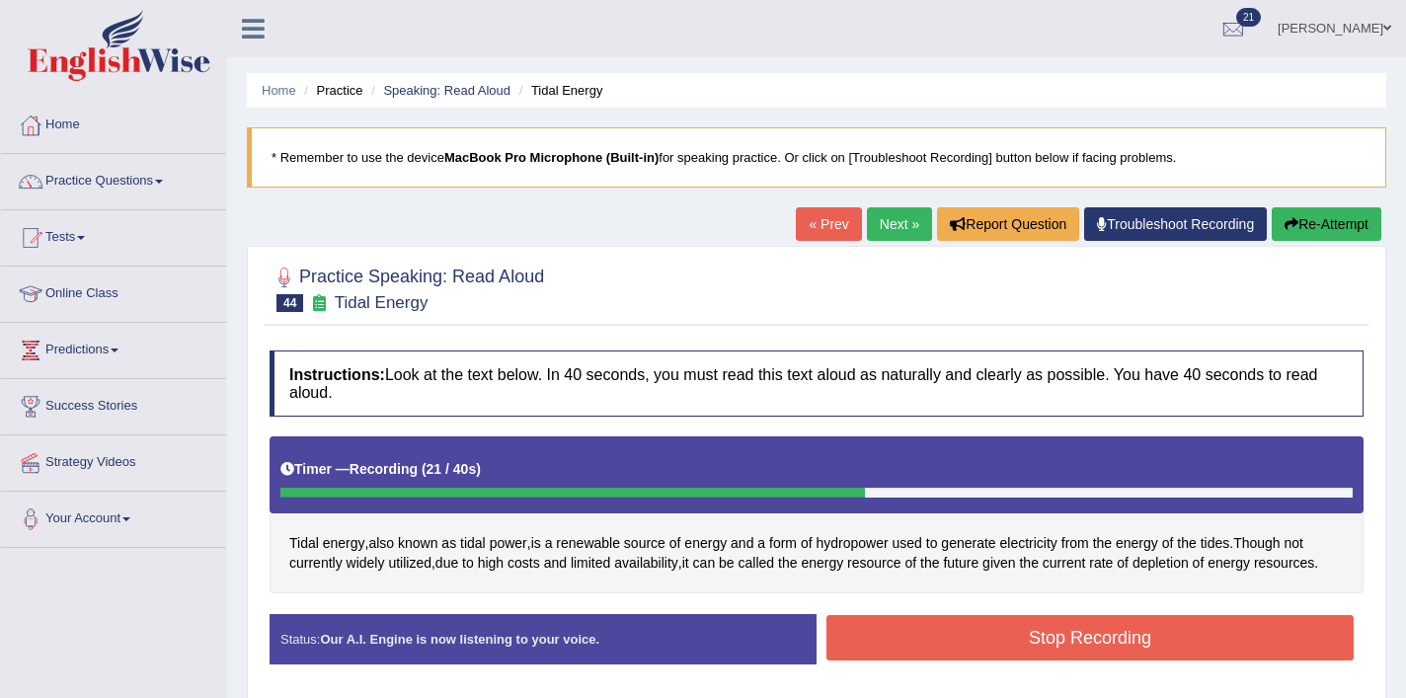
click at [999, 626] on button "Stop Recording" at bounding box center [1090, 637] width 527 height 45
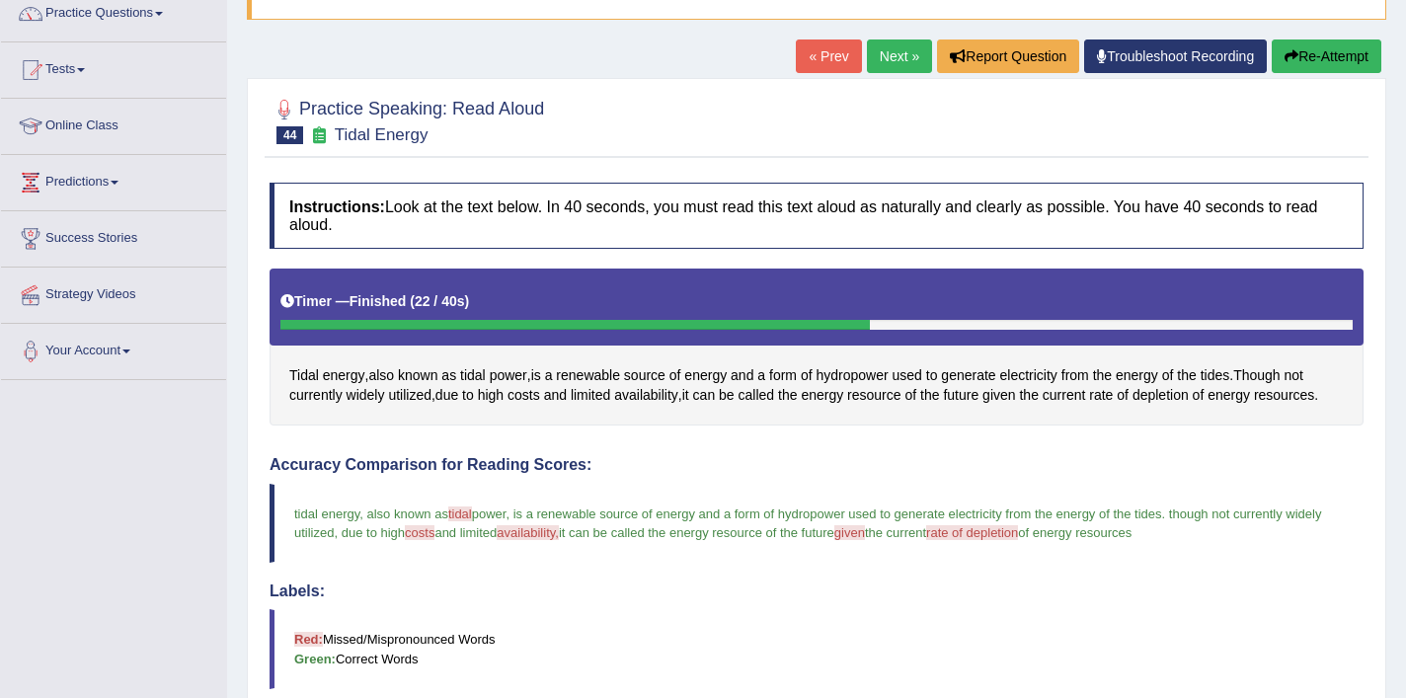
scroll to position [154, 0]
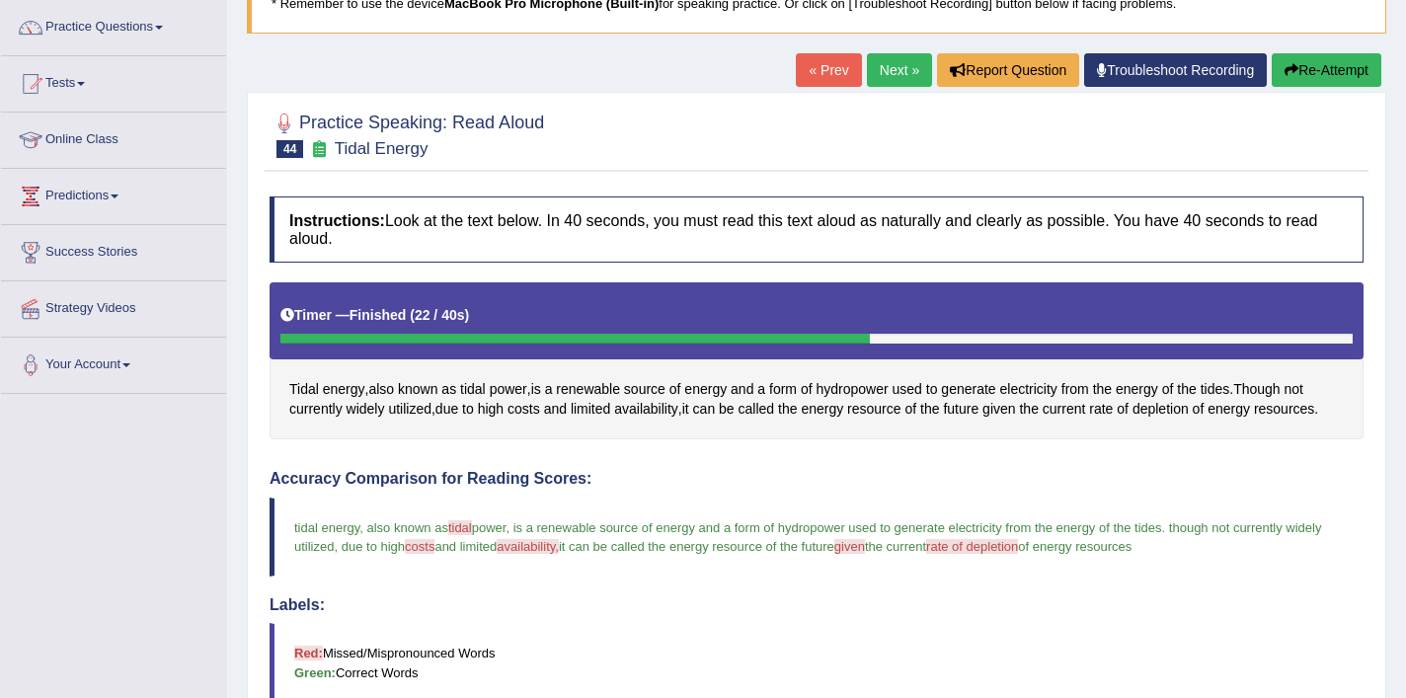
click at [874, 66] on link "Next »" at bounding box center [899, 70] width 65 height 34
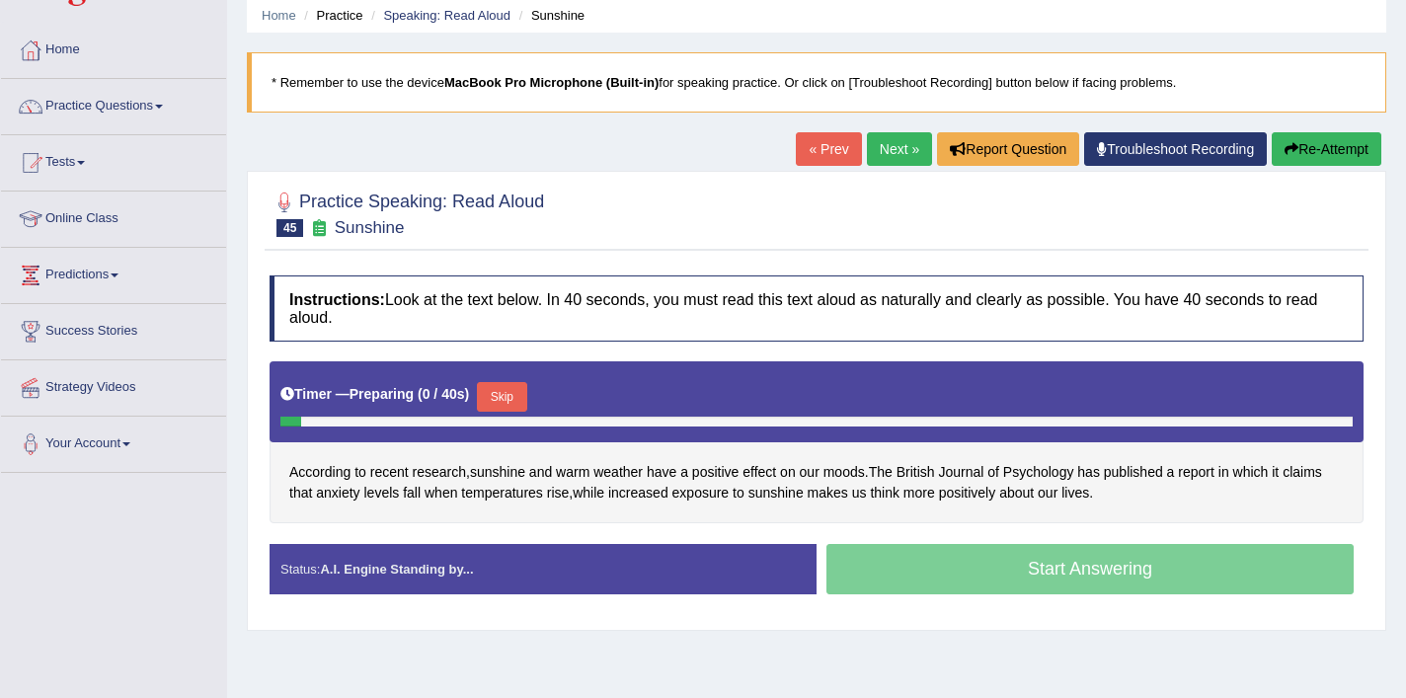
scroll to position [75, 0]
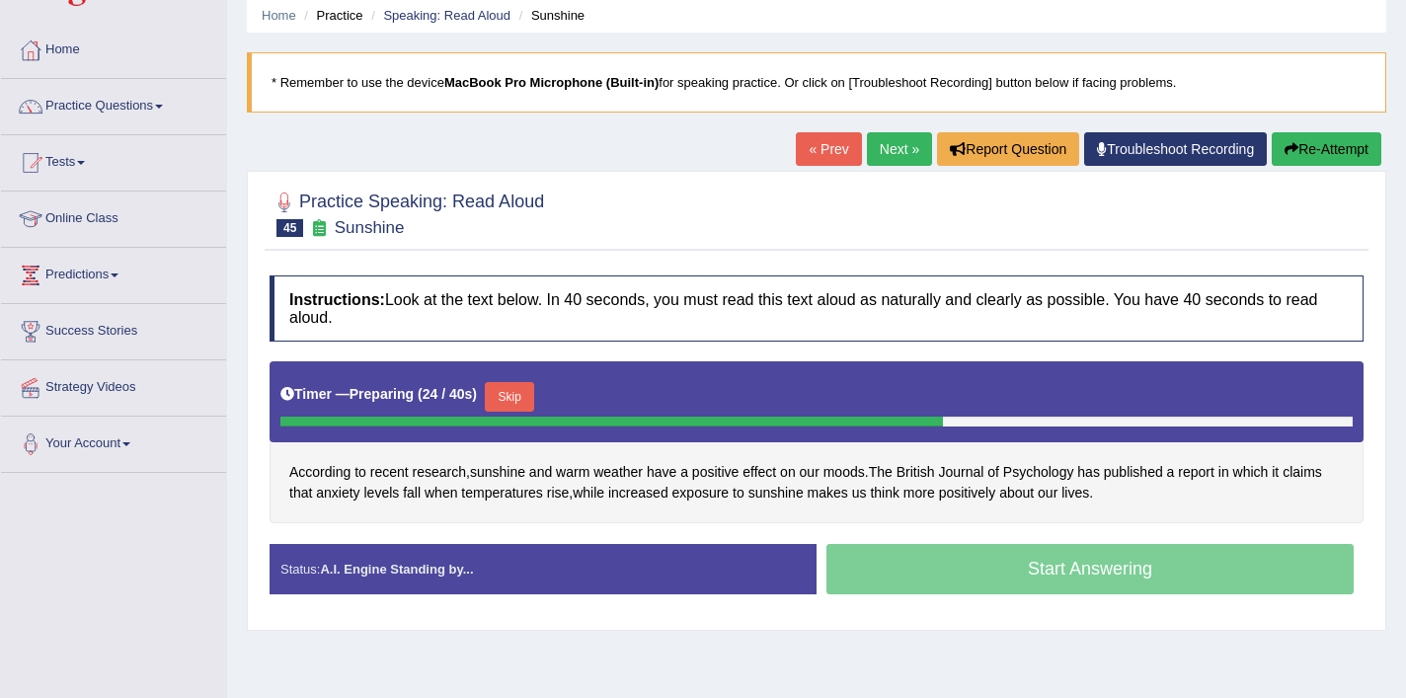
click at [528, 404] on button "Skip" at bounding box center [509, 397] width 49 height 30
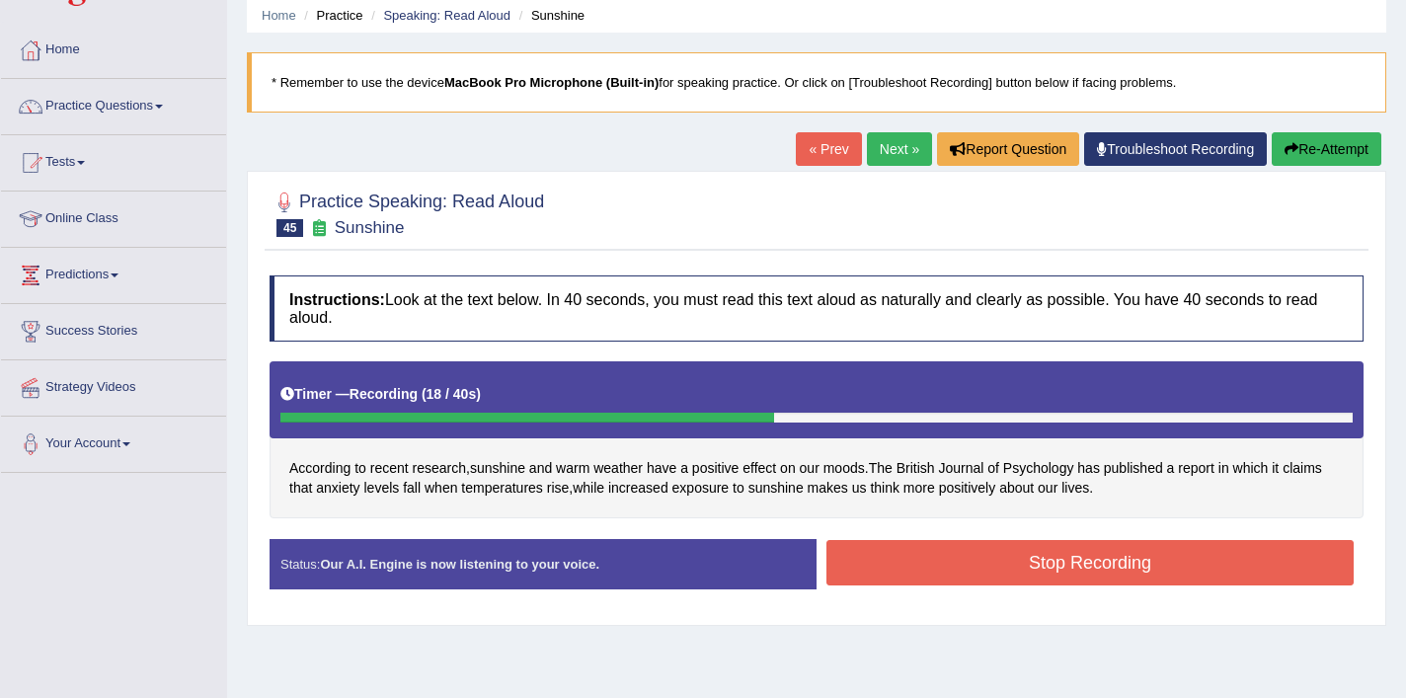
scroll to position [86, 0]
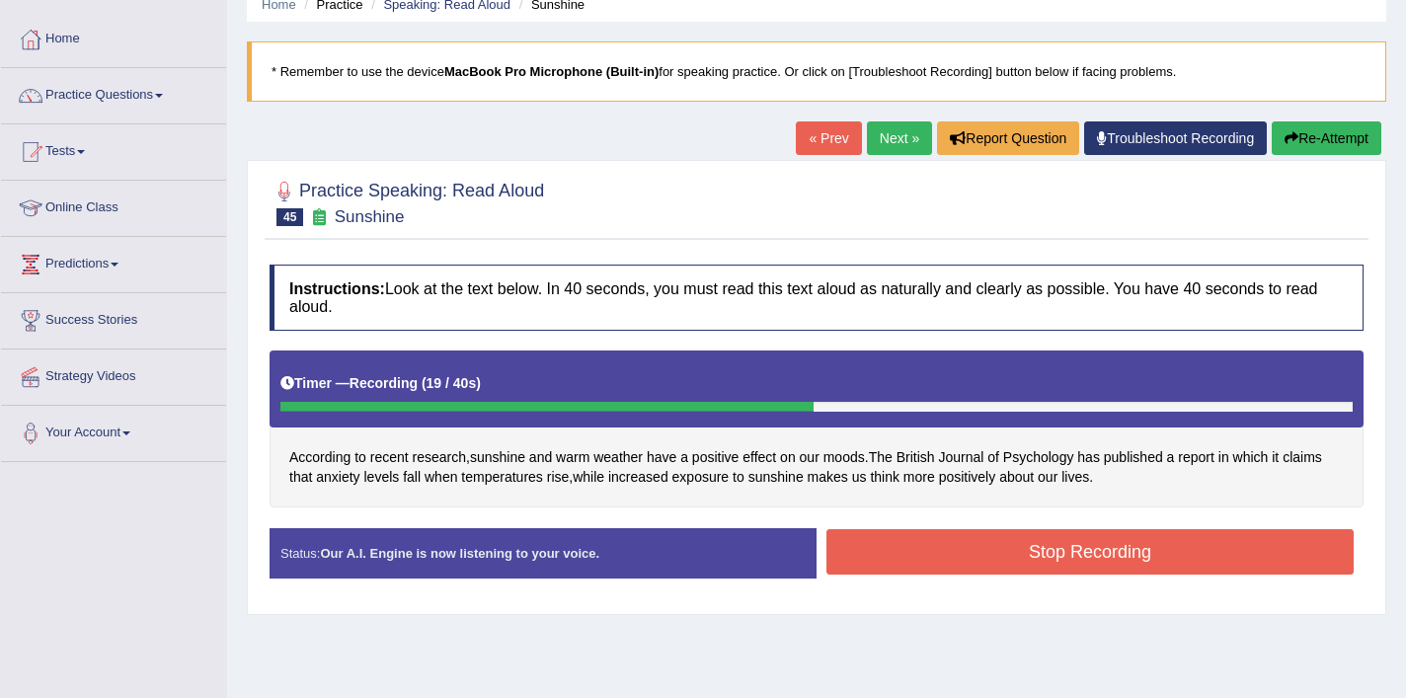
click at [955, 548] on button "Stop Recording" at bounding box center [1090, 551] width 527 height 45
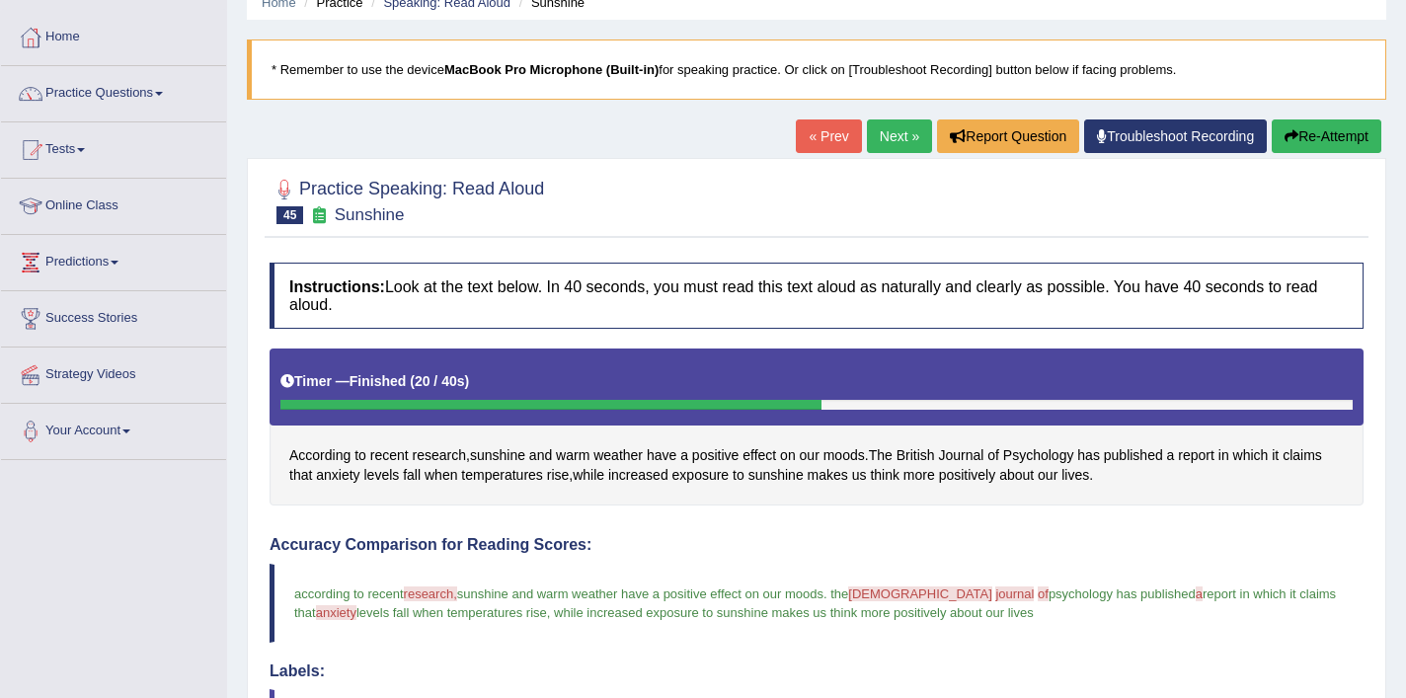
scroll to position [72, 0]
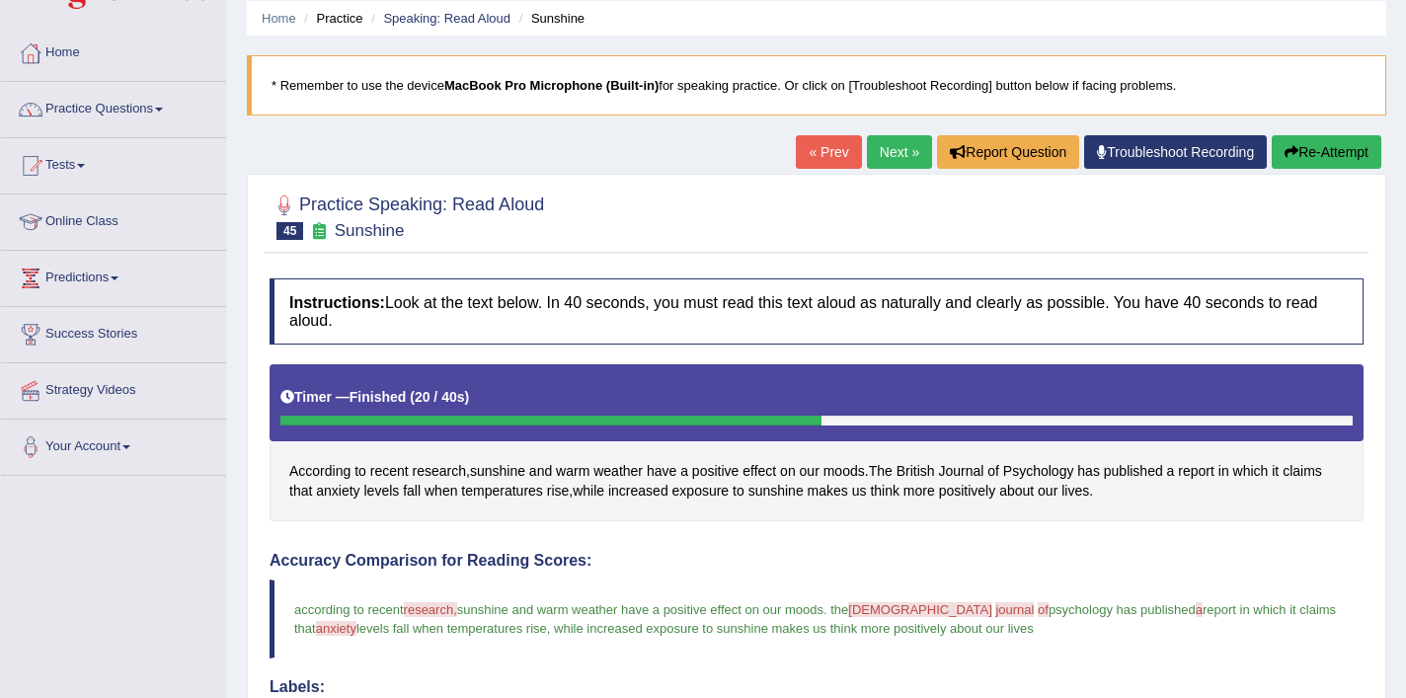
click at [887, 156] on link "Next »" at bounding box center [899, 152] width 65 height 34
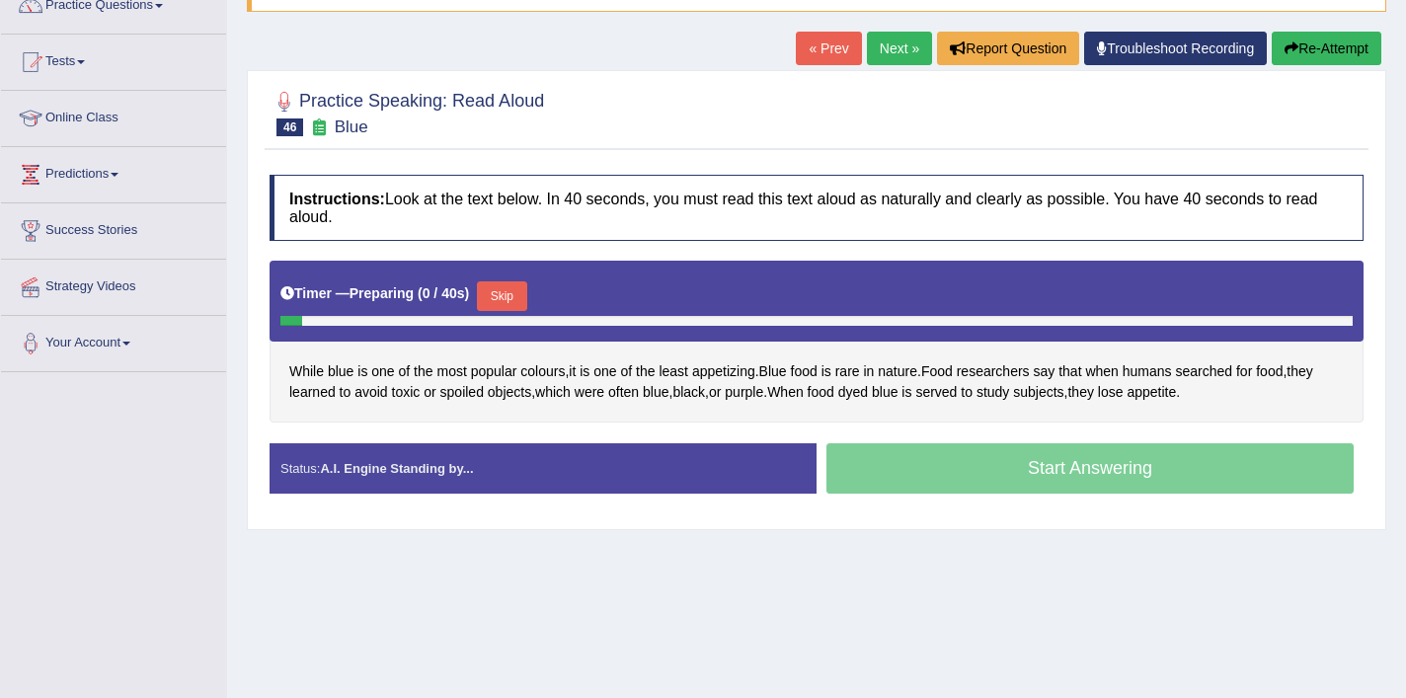
scroll to position [176, 0]
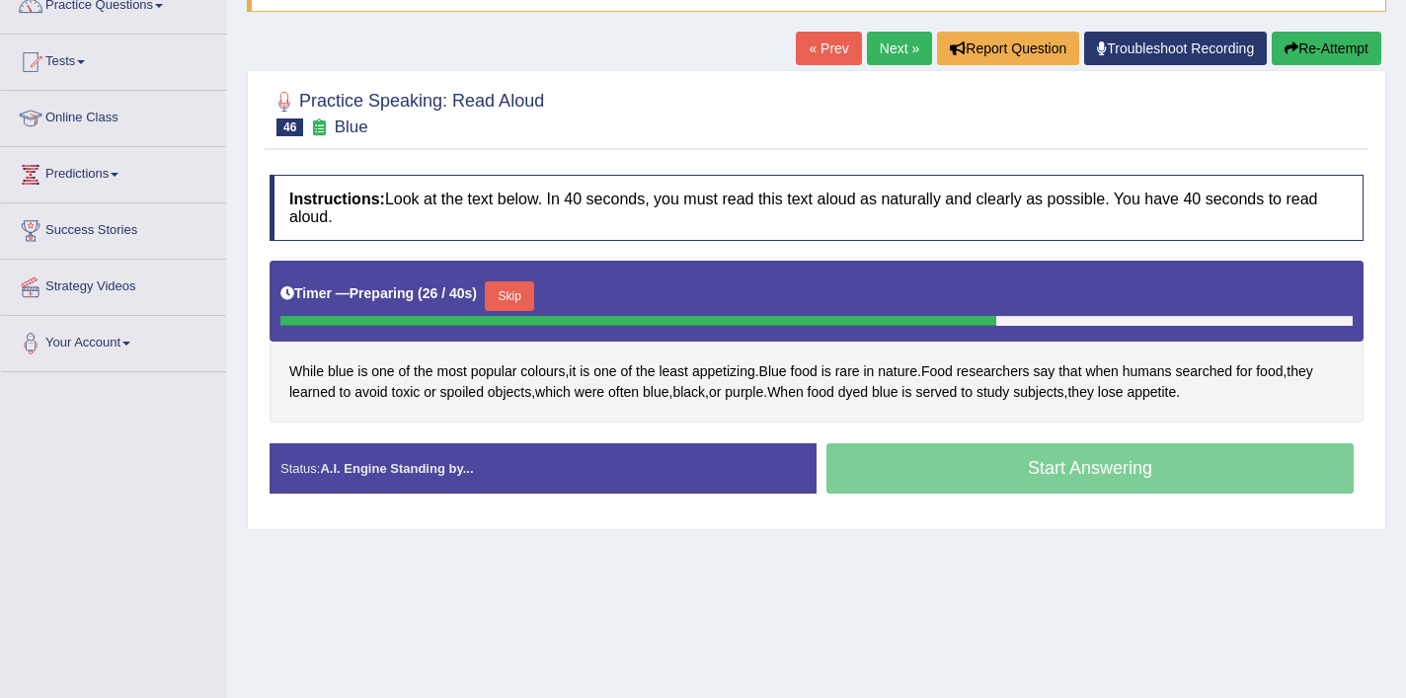
click at [525, 306] on button "Skip" at bounding box center [509, 296] width 49 height 30
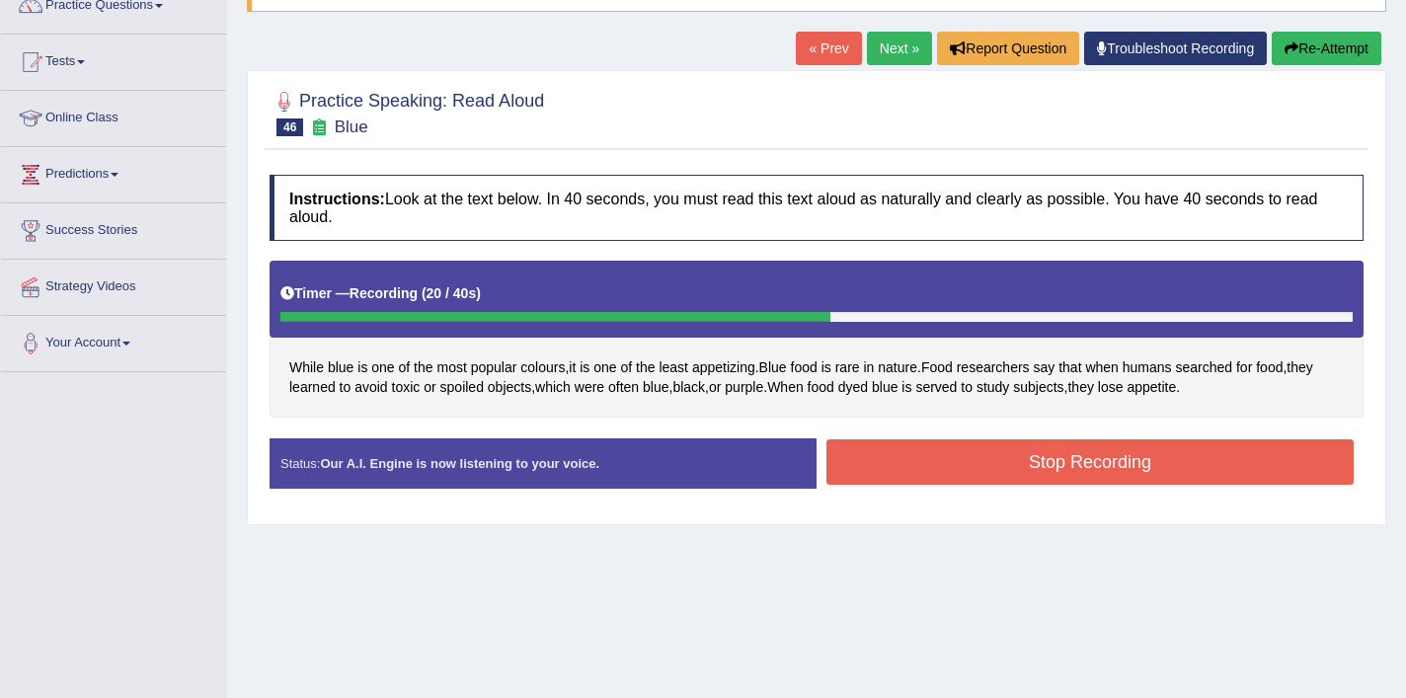
click at [995, 461] on button "Stop Recording" at bounding box center [1090, 461] width 527 height 45
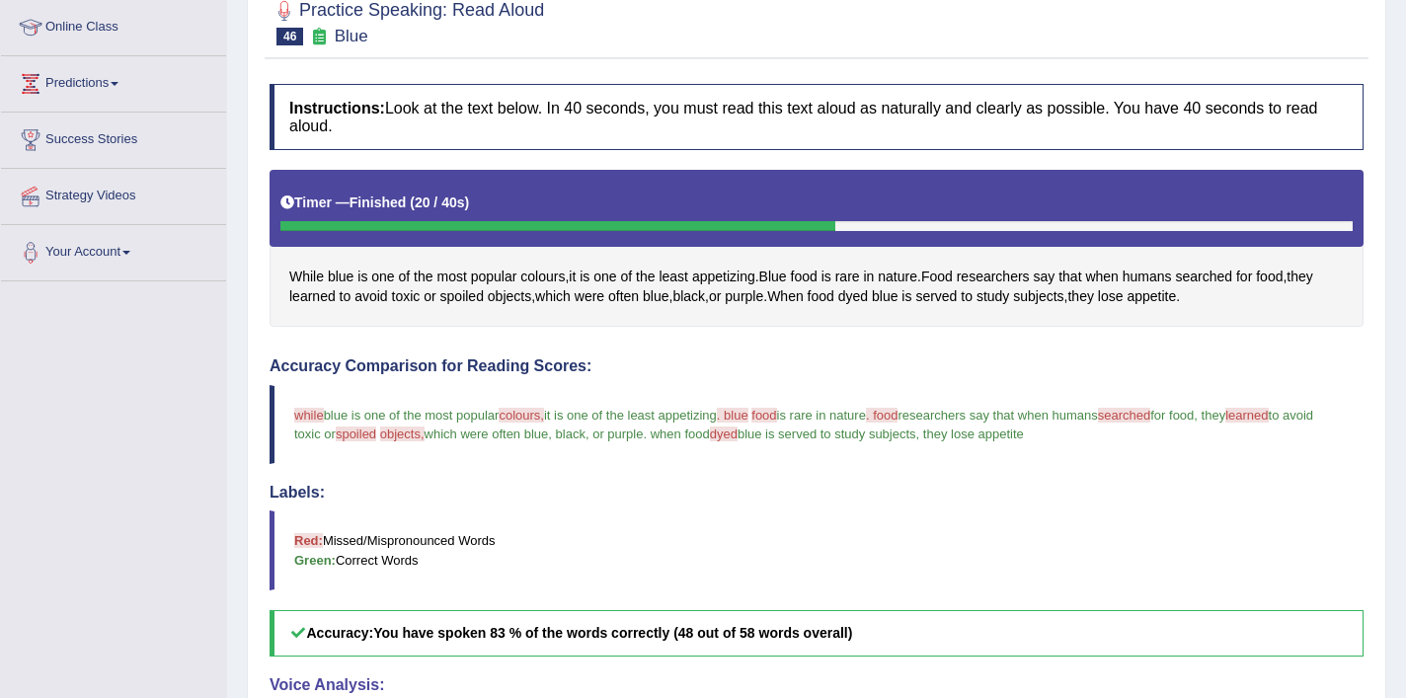
scroll to position [97, 0]
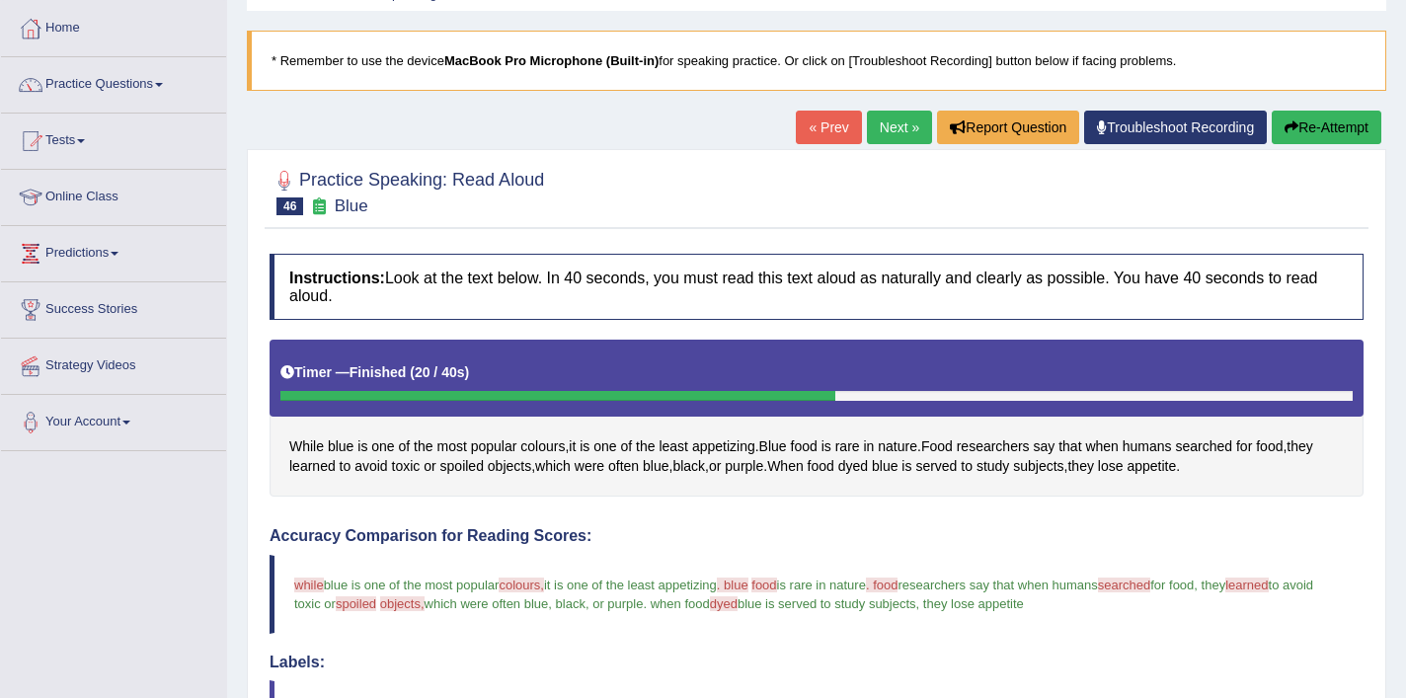
click at [890, 125] on link "Next »" at bounding box center [899, 128] width 65 height 34
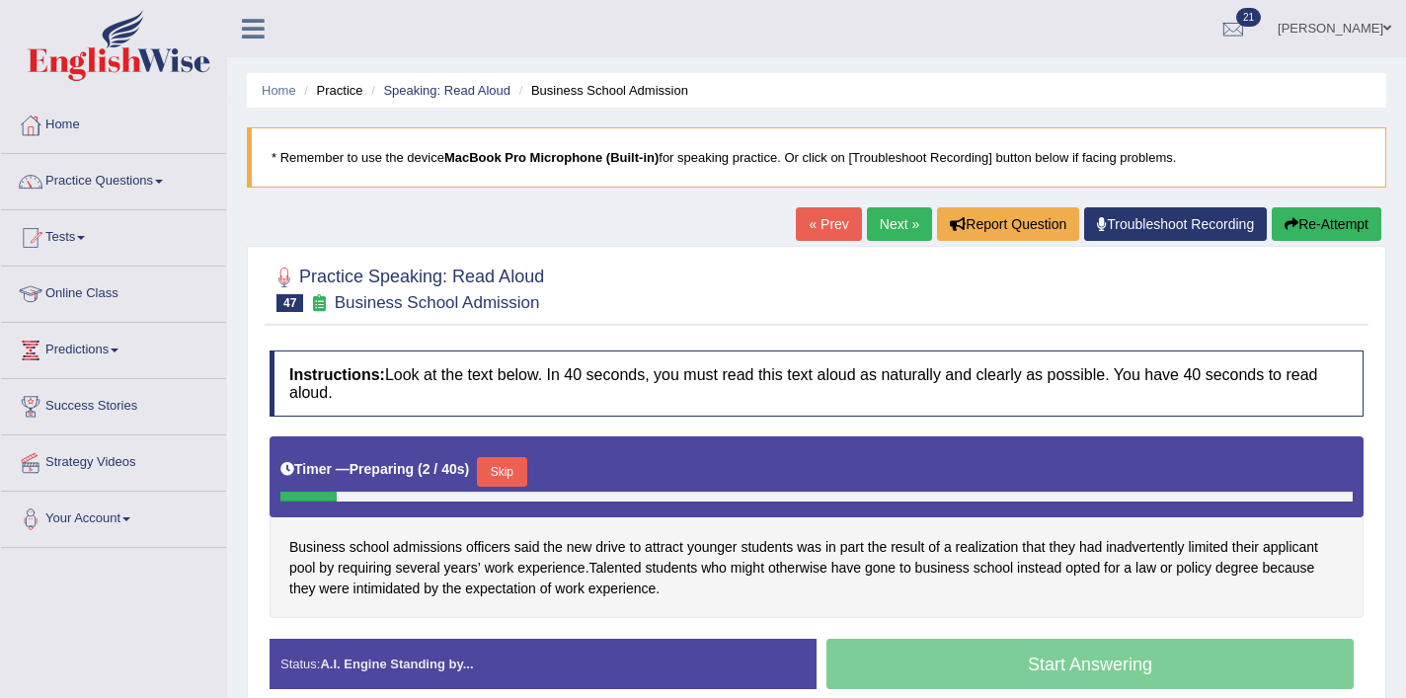
click at [526, 483] on button "Skip" at bounding box center [501, 472] width 49 height 30
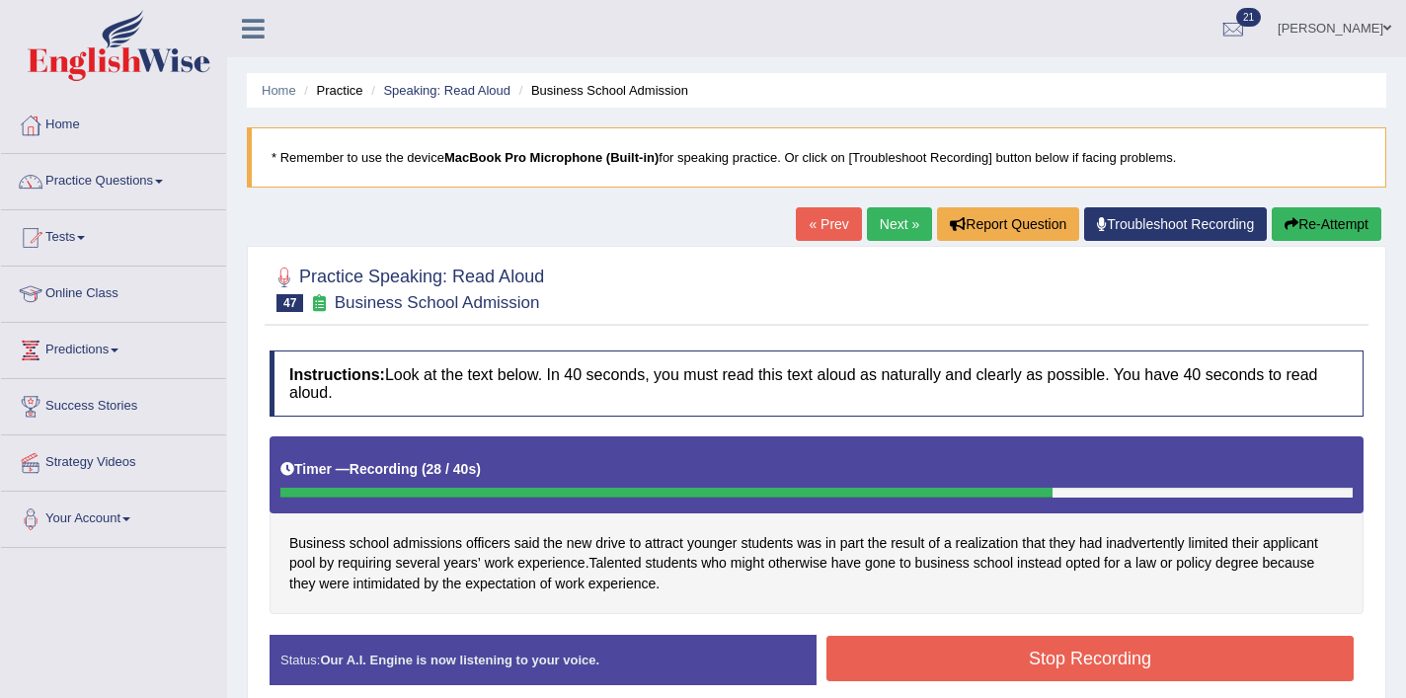
click at [1024, 659] on button "Stop Recording" at bounding box center [1090, 658] width 527 height 45
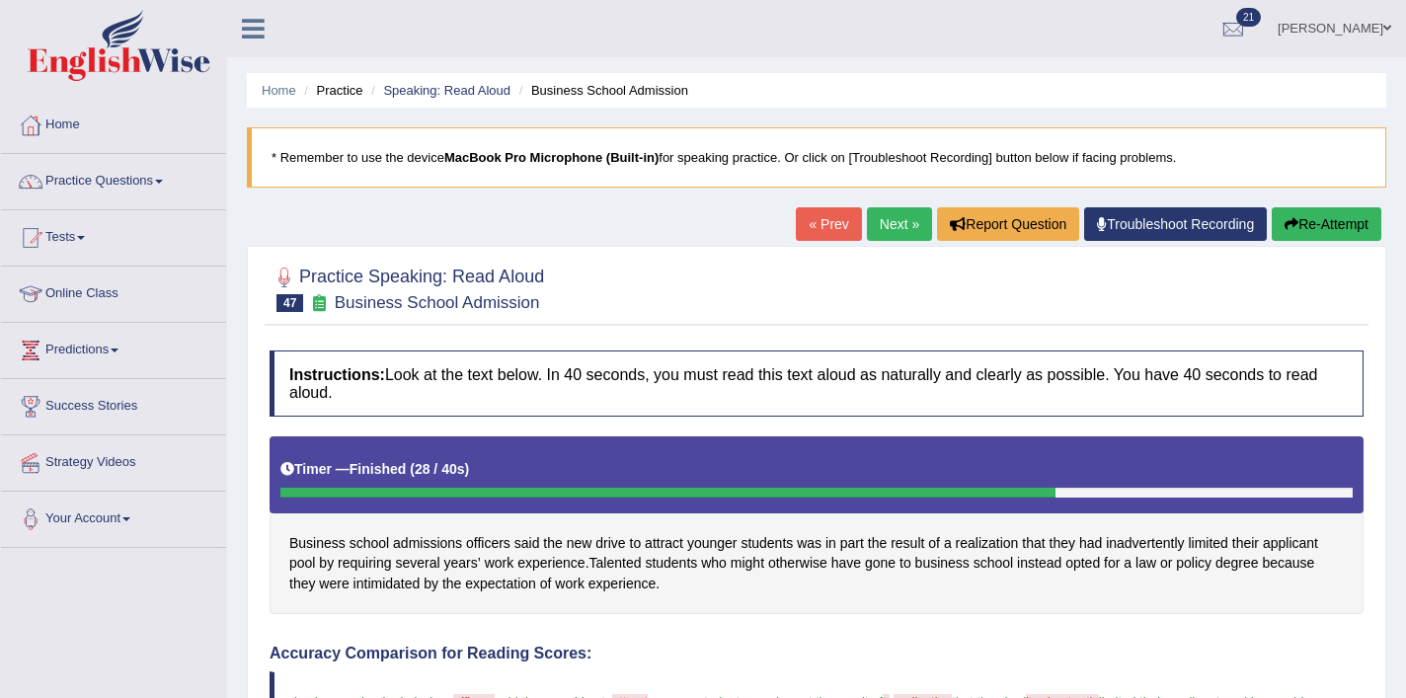
click at [894, 218] on link "Next »" at bounding box center [899, 224] width 65 height 34
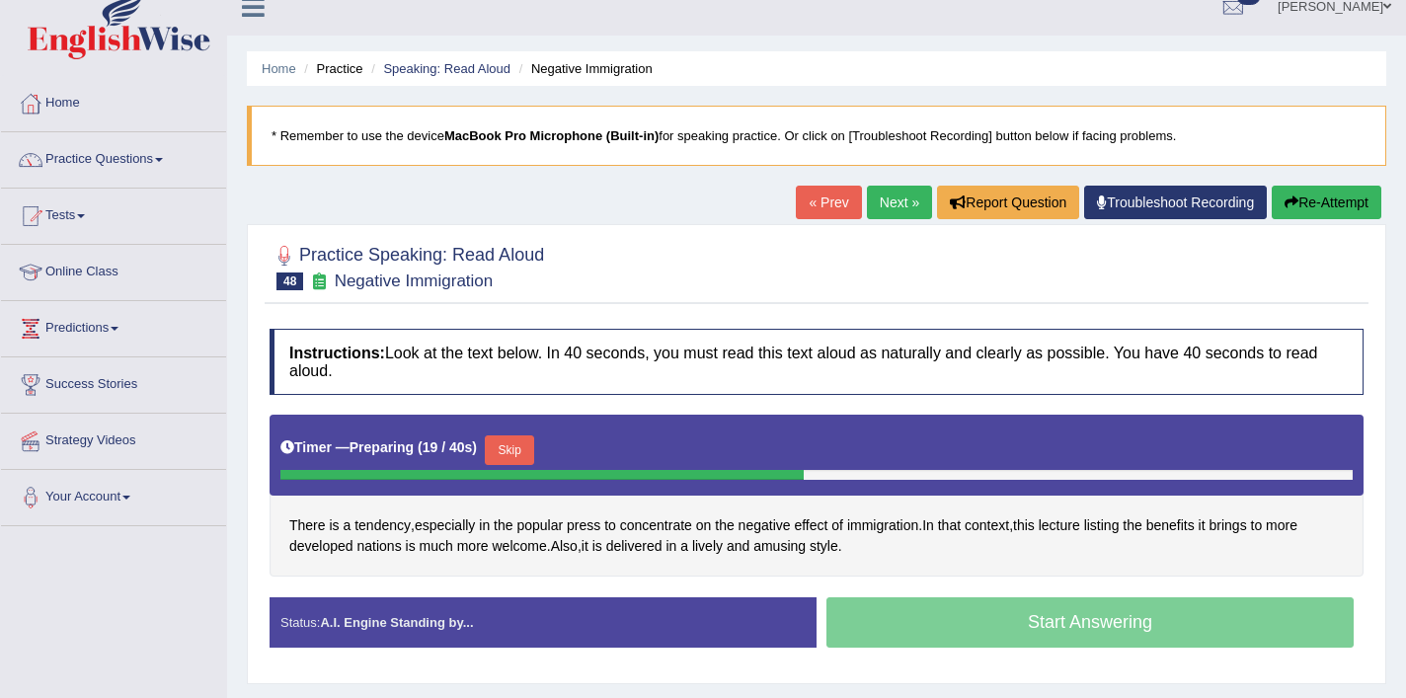
click at [525, 455] on button "Skip" at bounding box center [509, 451] width 49 height 30
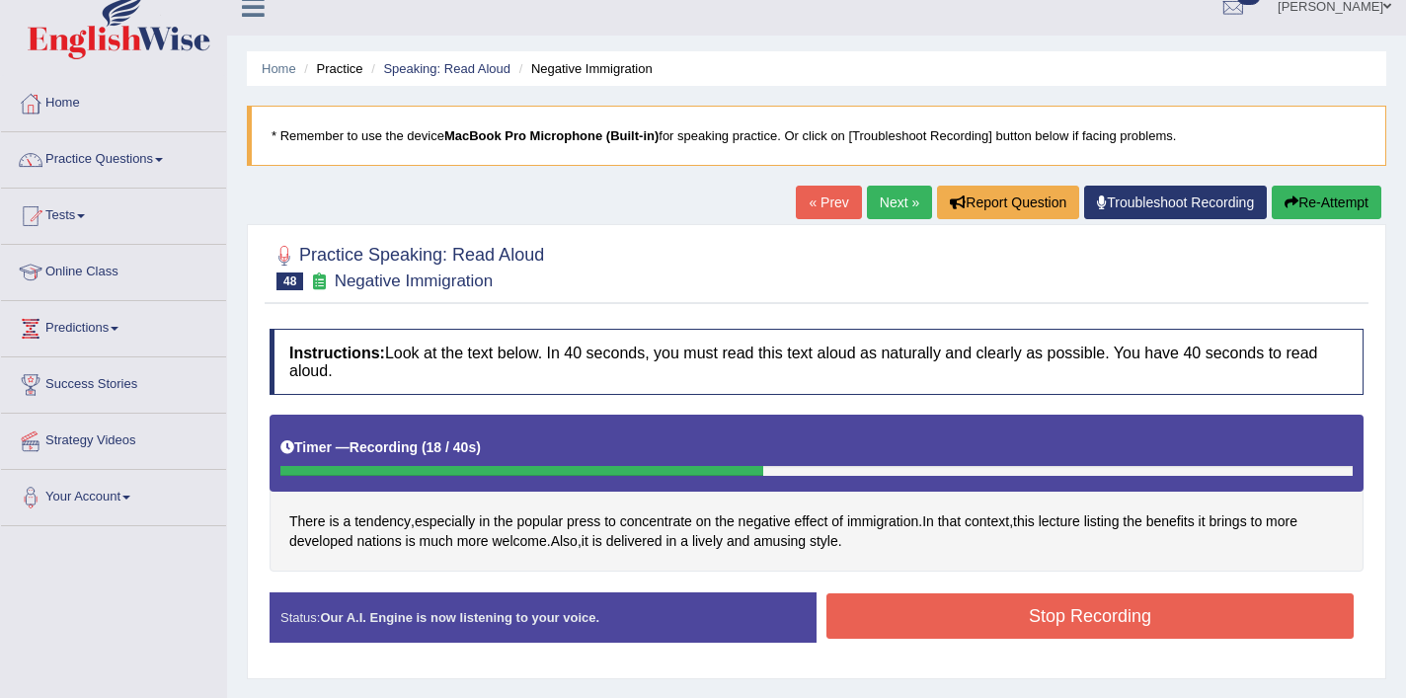
click at [938, 637] on button "Stop Recording" at bounding box center [1090, 616] width 527 height 45
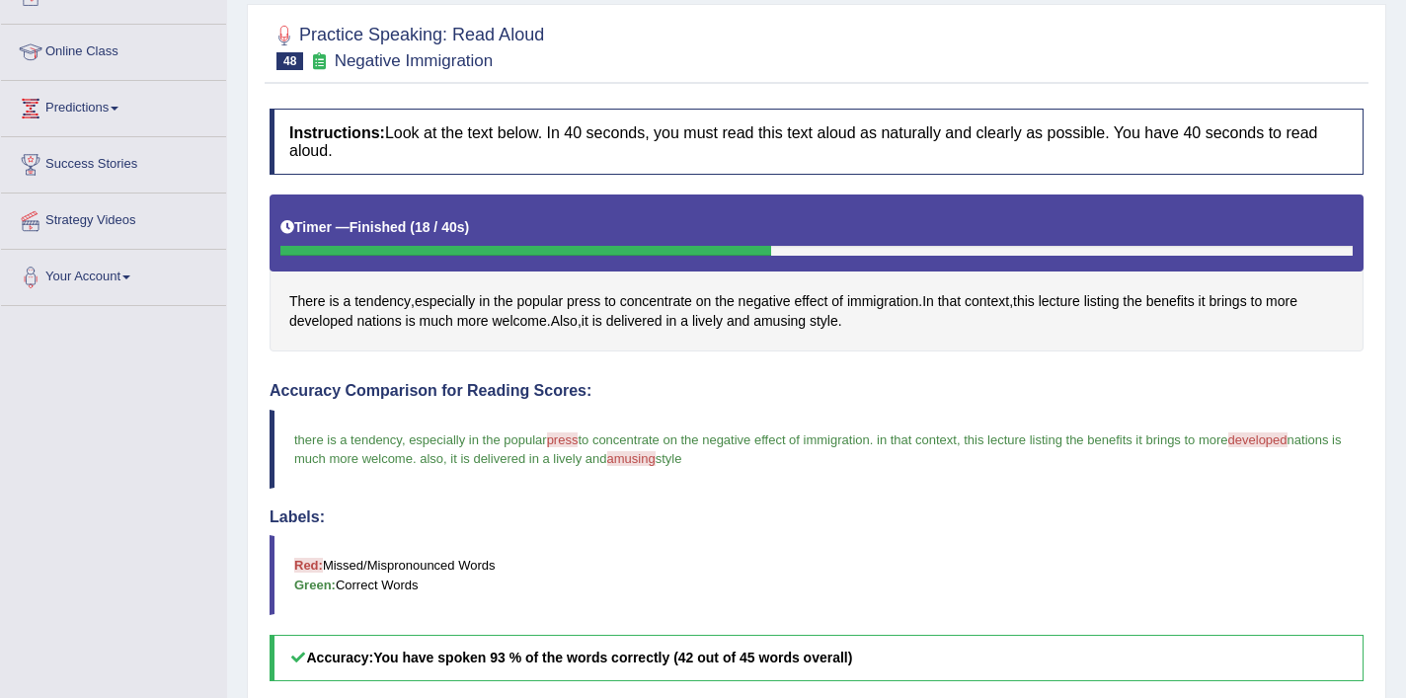
scroll to position [245, 0]
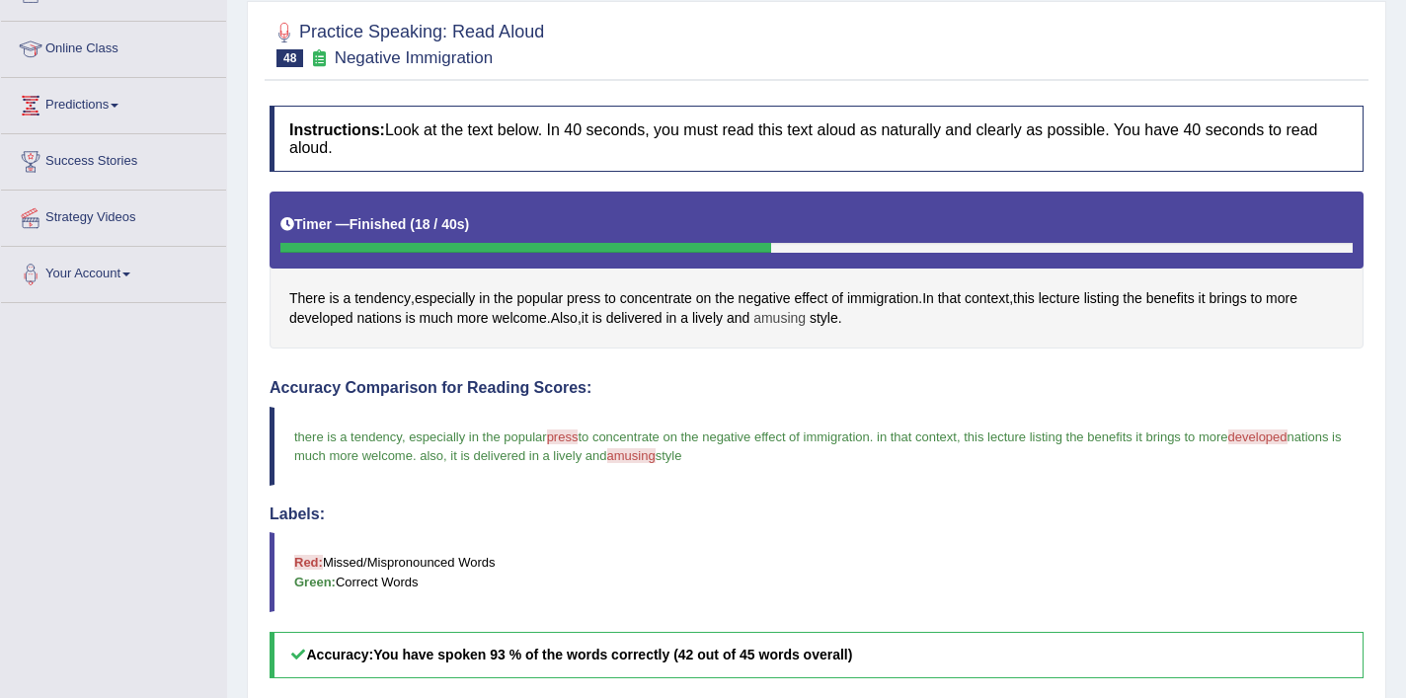
click at [779, 325] on span "amusing" at bounding box center [780, 318] width 52 height 21
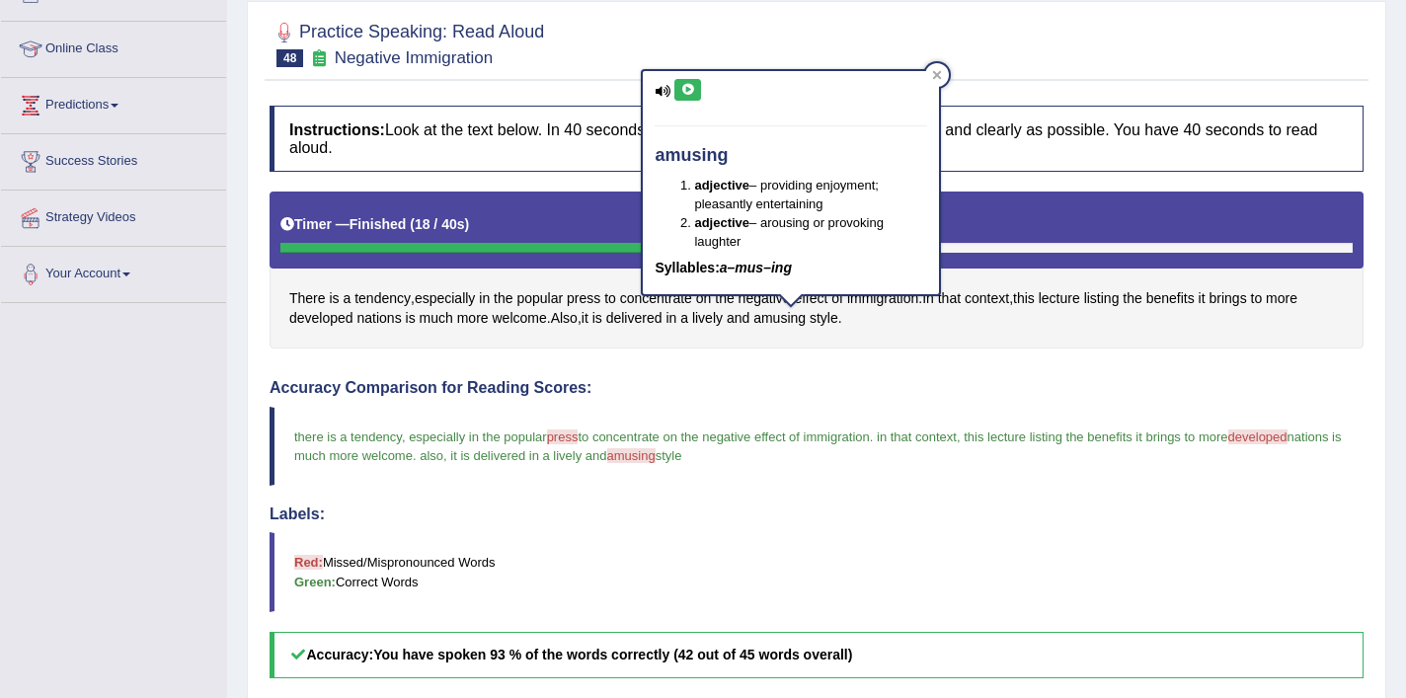
click at [689, 87] on icon at bounding box center [687, 90] width 15 height 12
click at [932, 77] on icon at bounding box center [937, 75] width 10 height 10
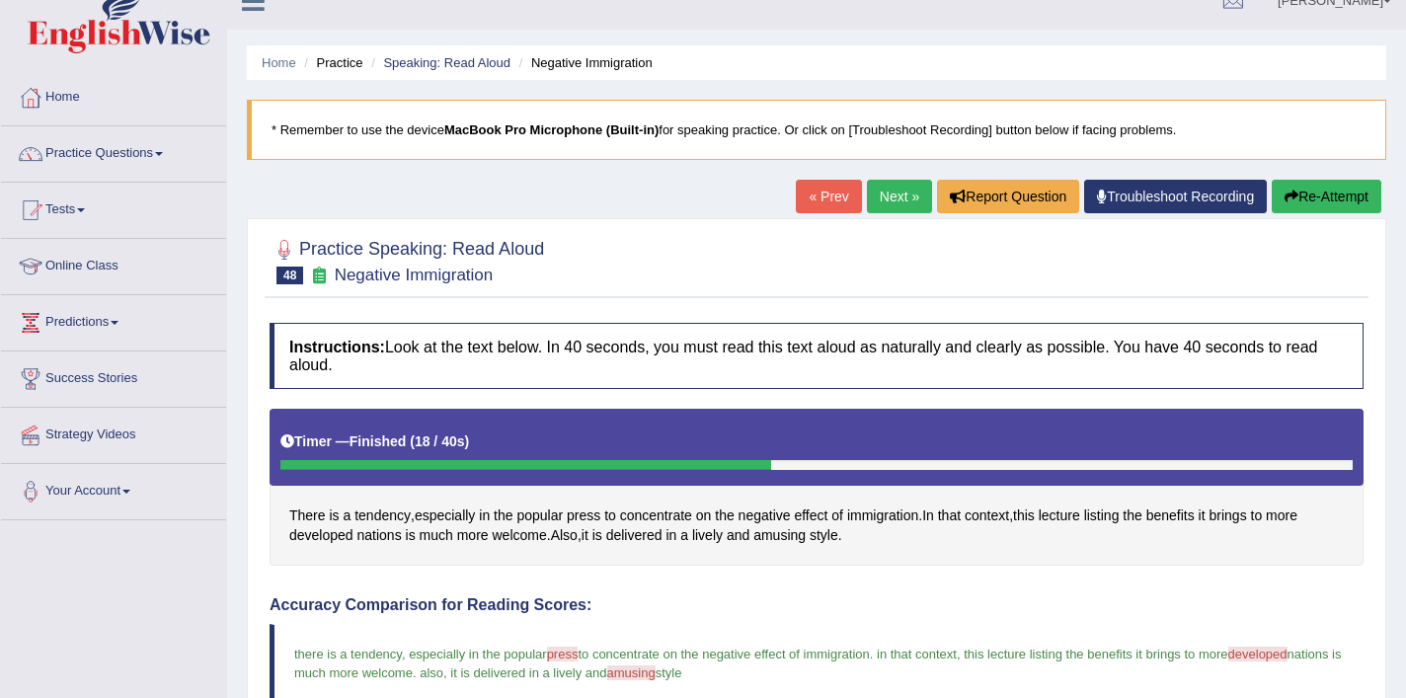
scroll to position [0, 0]
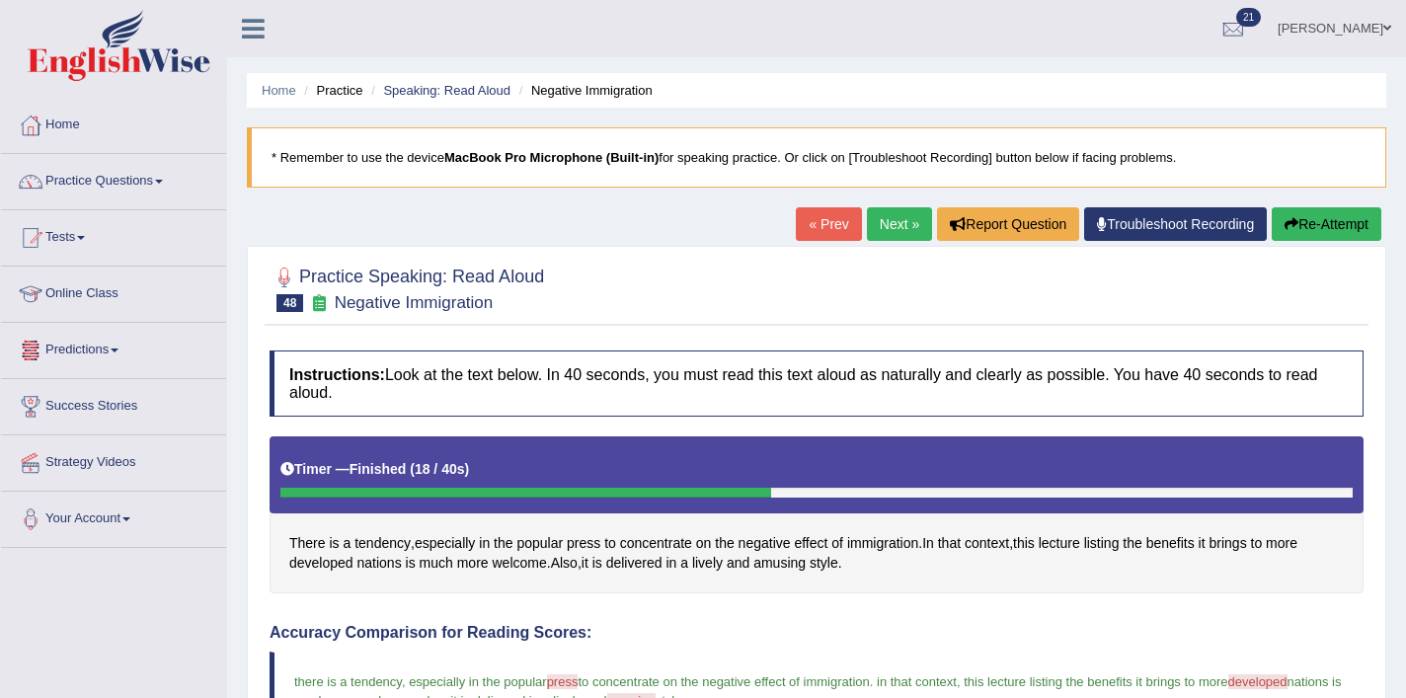
click at [887, 229] on link "Next »" at bounding box center [899, 224] width 65 height 34
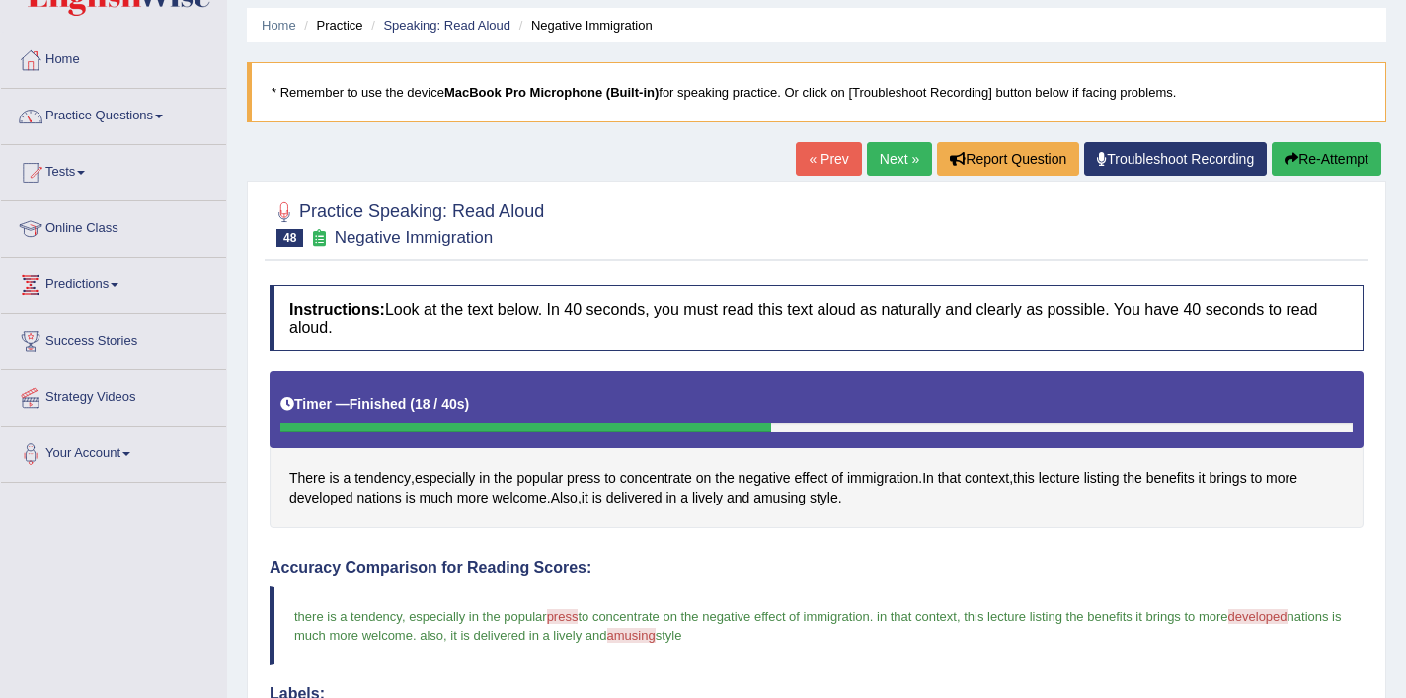
scroll to position [102, 0]
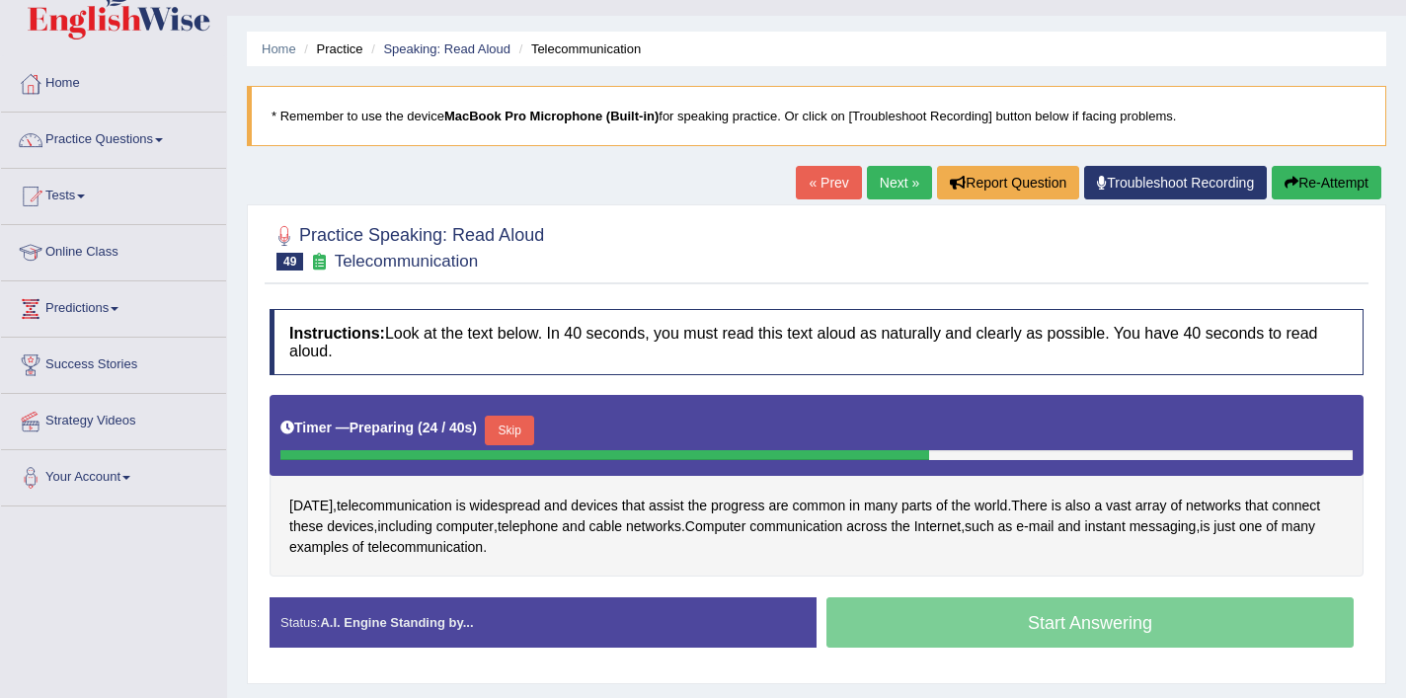
click at [519, 437] on button "Skip" at bounding box center [509, 431] width 49 height 30
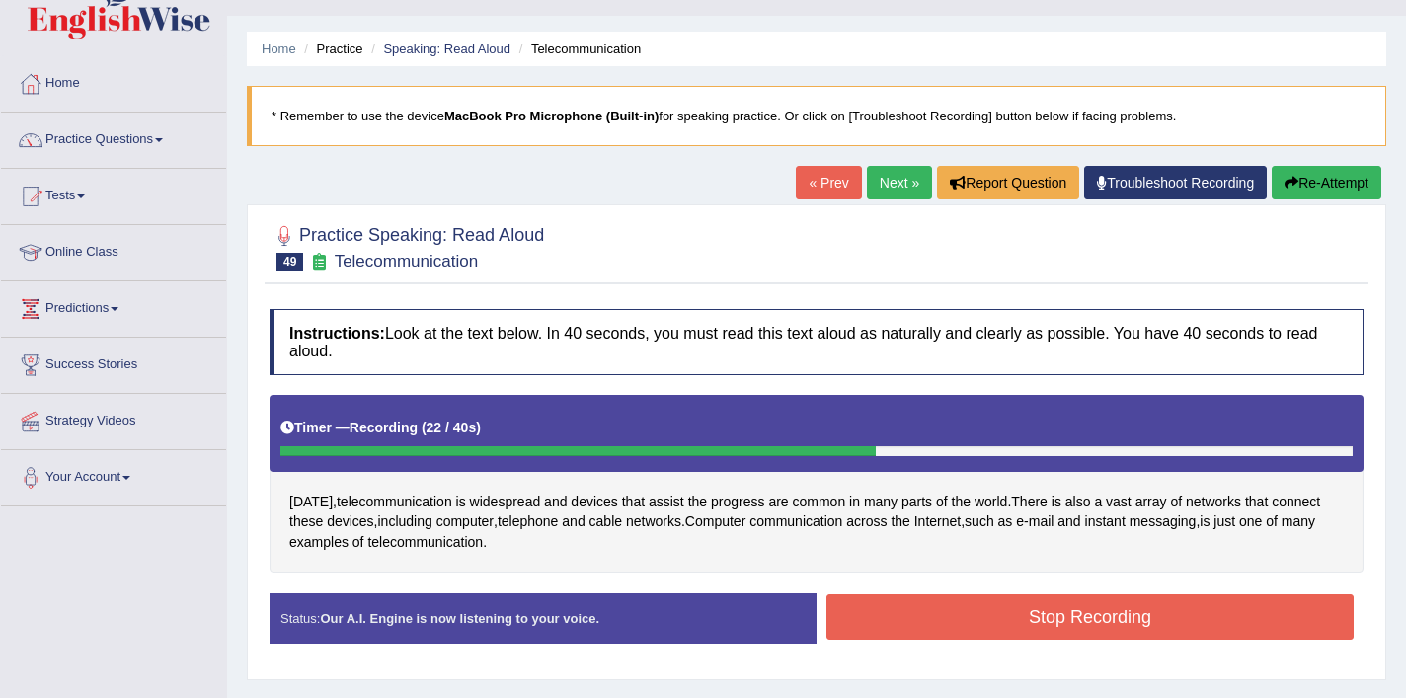
click at [1002, 611] on button "Stop Recording" at bounding box center [1090, 617] width 527 height 45
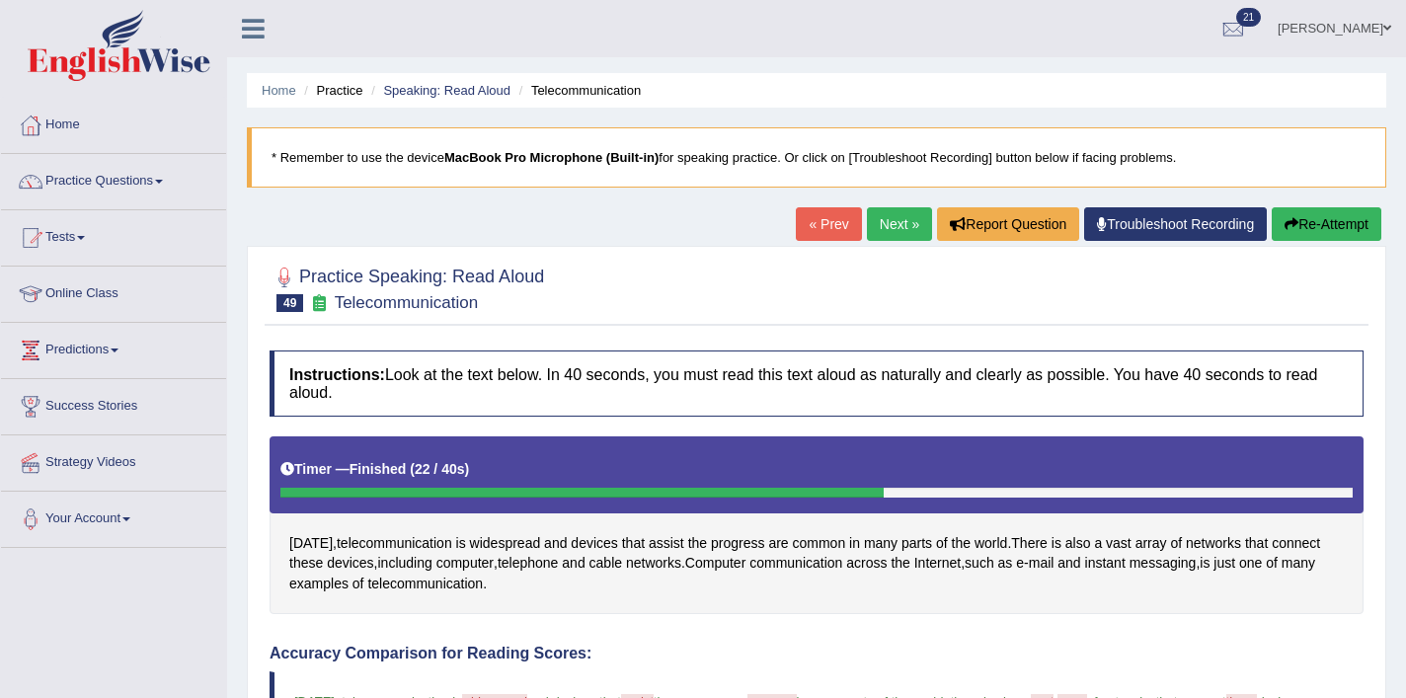
click at [880, 239] on link "Next »" at bounding box center [899, 224] width 65 height 34
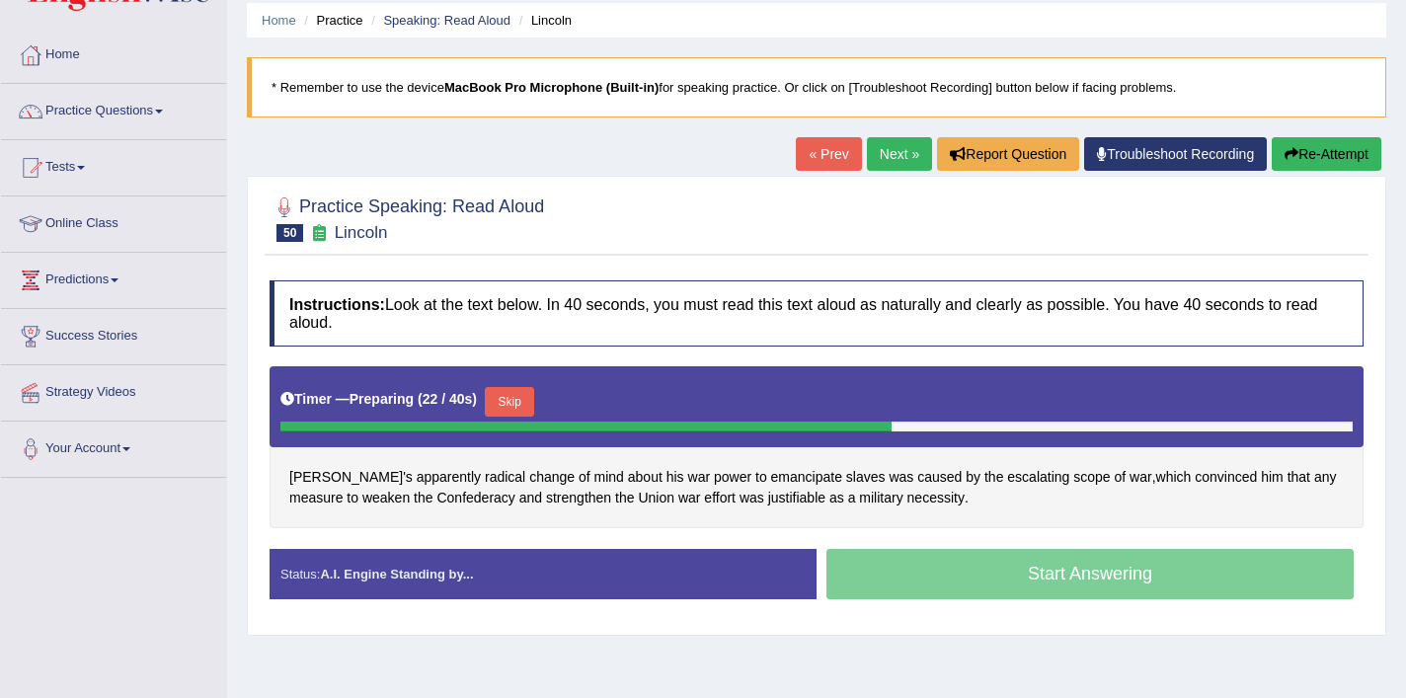
click at [523, 407] on button "Skip" at bounding box center [509, 402] width 49 height 30
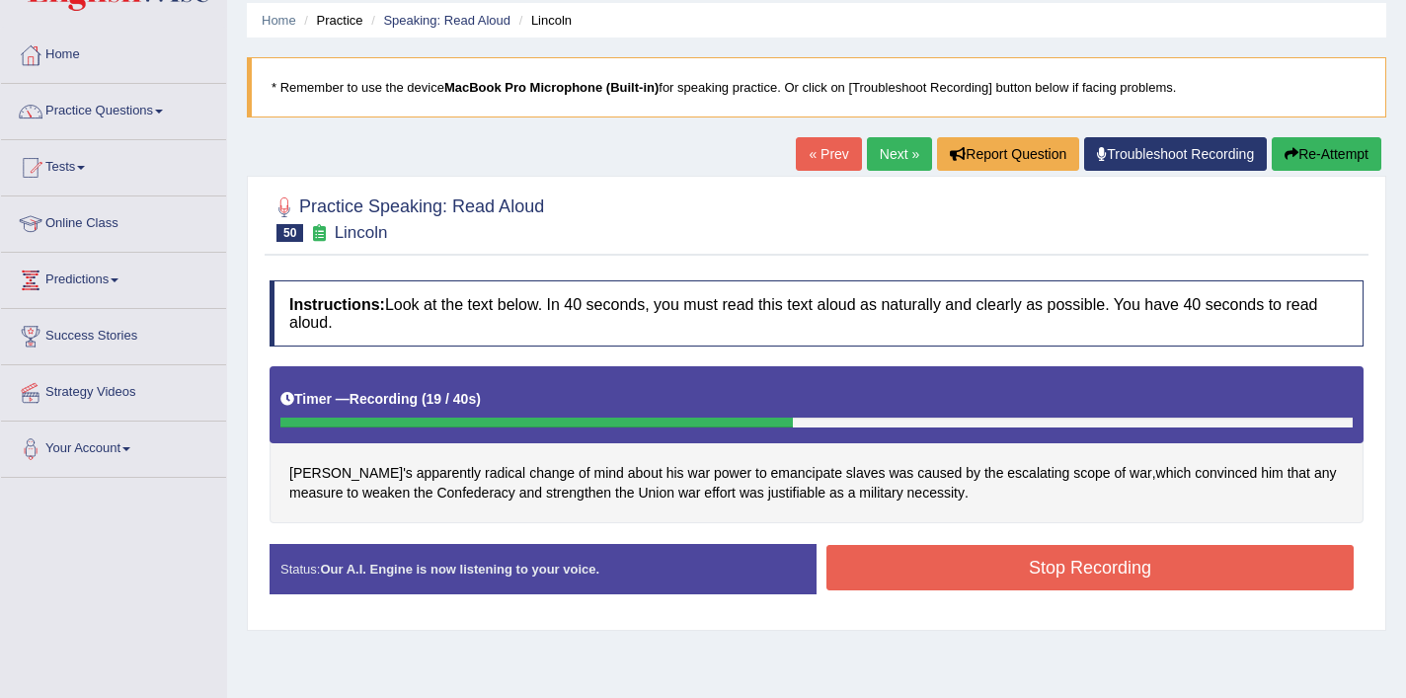
click at [964, 557] on button "Stop Recording" at bounding box center [1090, 567] width 527 height 45
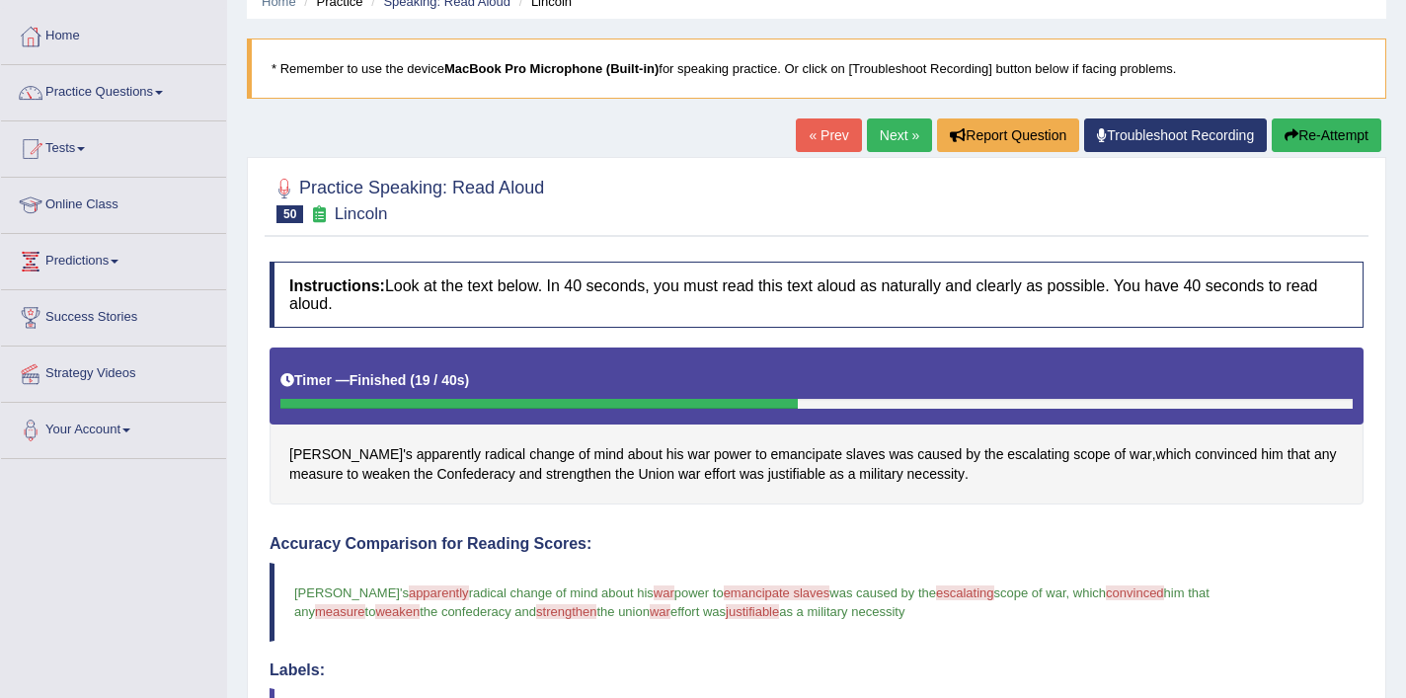
scroll to position [83, 0]
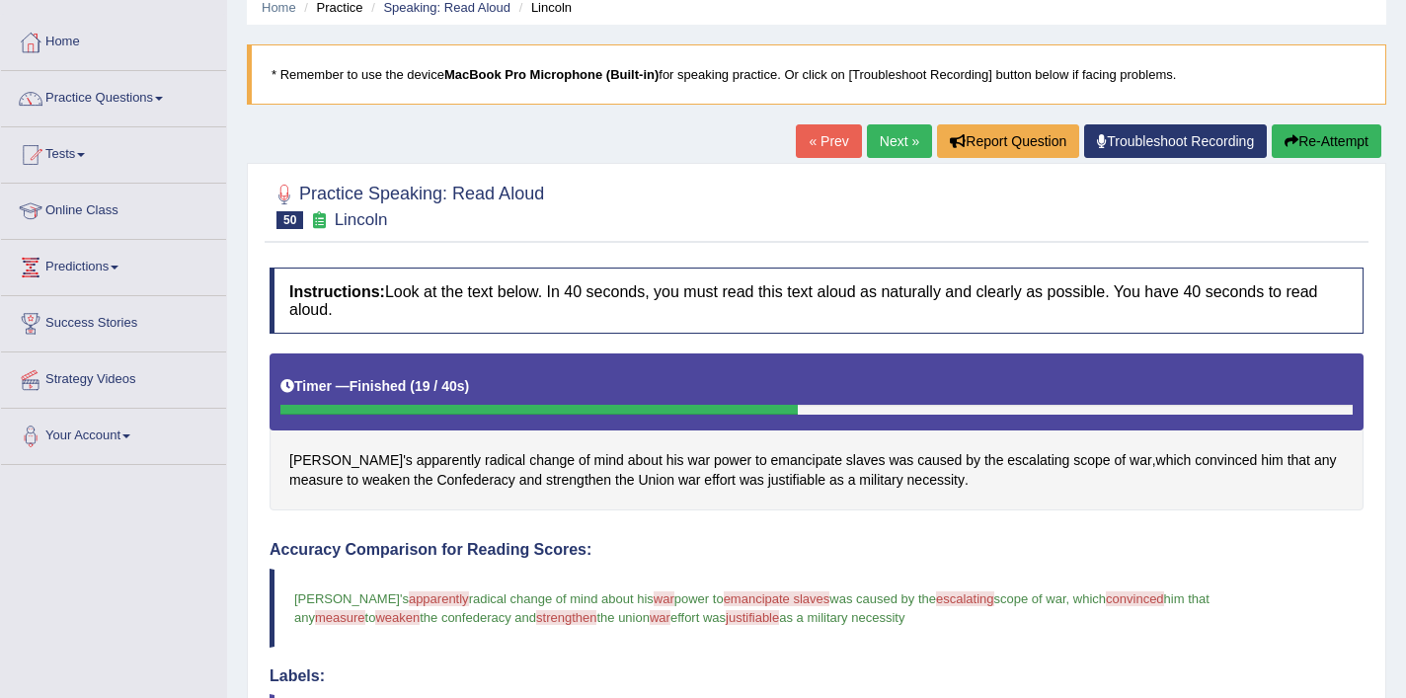
click at [1310, 140] on button "Re-Attempt" at bounding box center [1327, 141] width 110 height 34
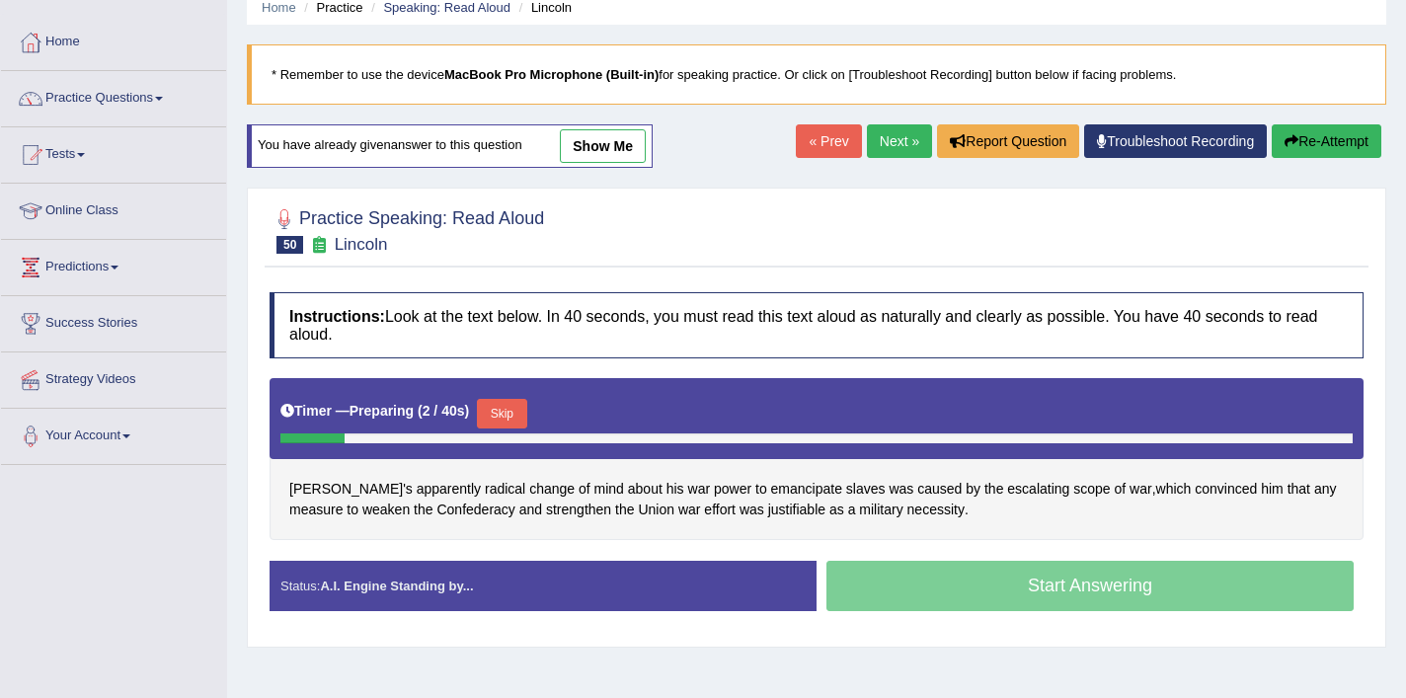
click at [519, 410] on button "Skip" at bounding box center [501, 414] width 49 height 30
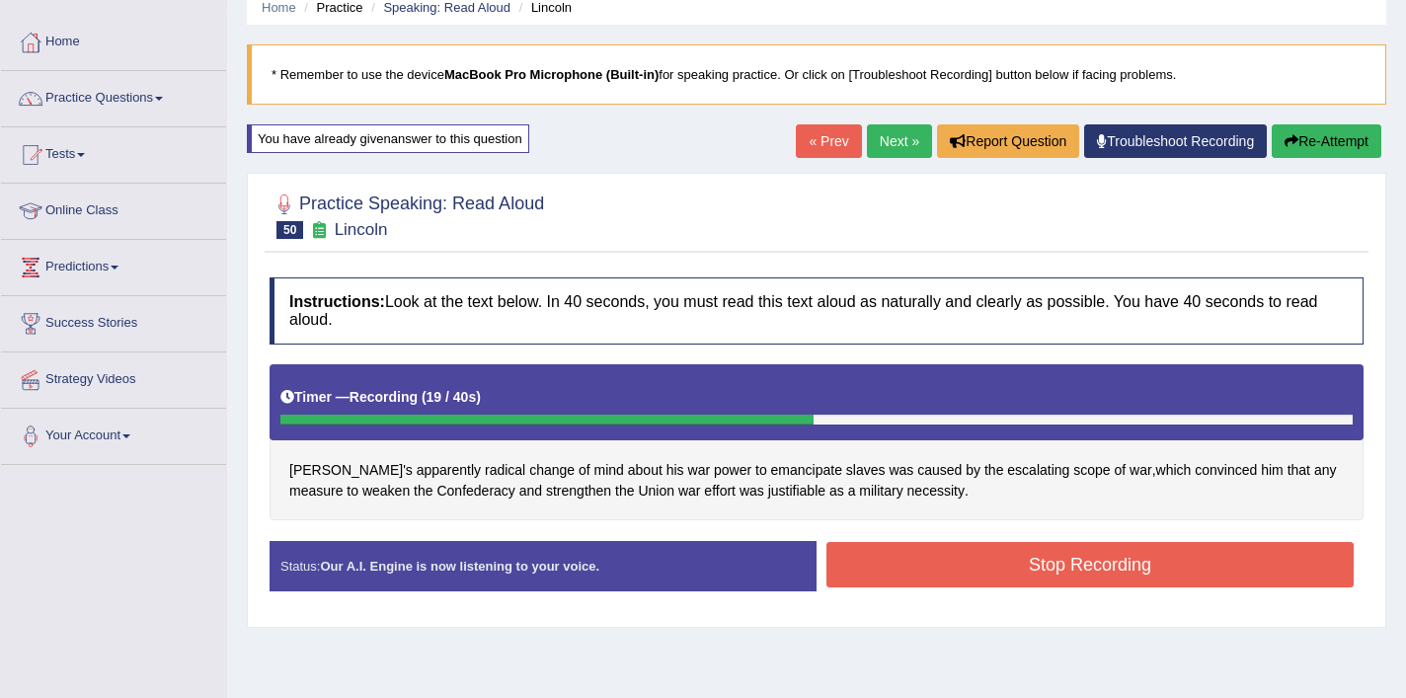
click at [983, 540] on div "Created with Highcharts 7.1.2 Great Too slow Too fast Time Speech pace meter: 0…" at bounding box center [1095, 540] width 557 height 1
click at [958, 574] on button "Stop Recording" at bounding box center [1090, 564] width 527 height 45
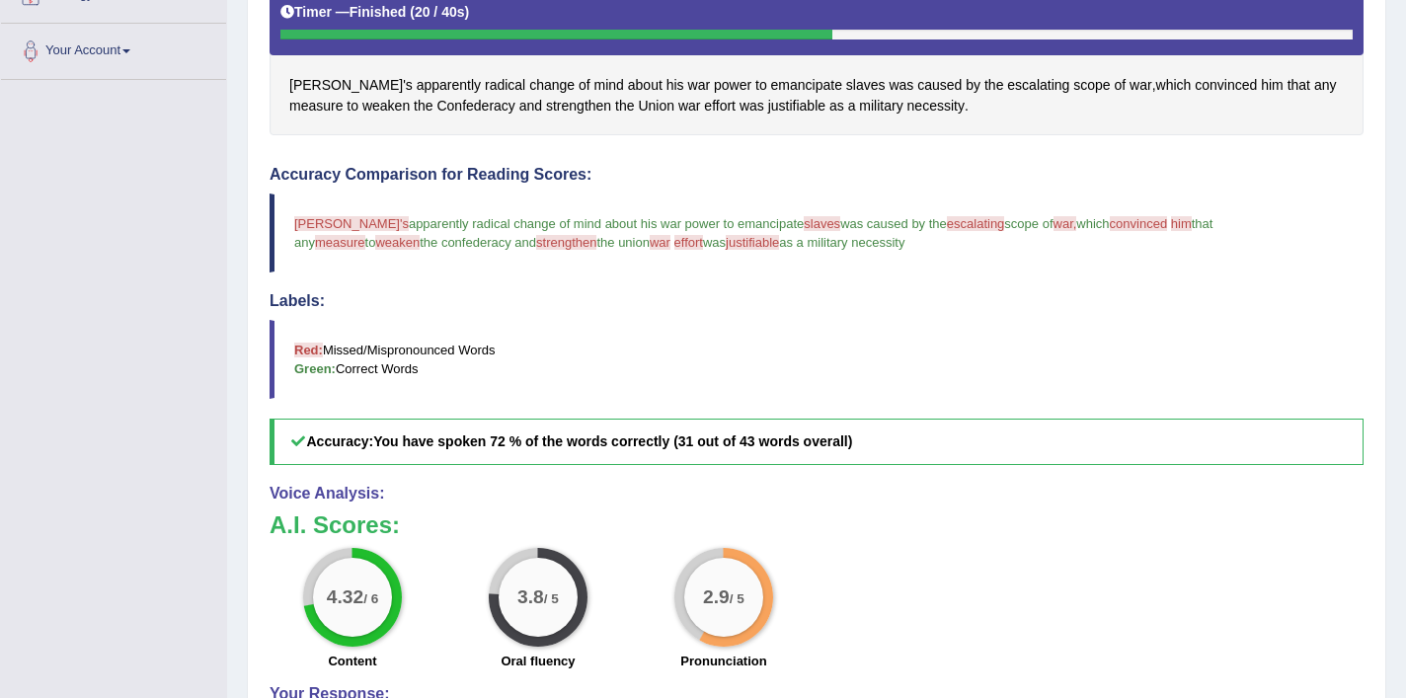
scroll to position [466, 0]
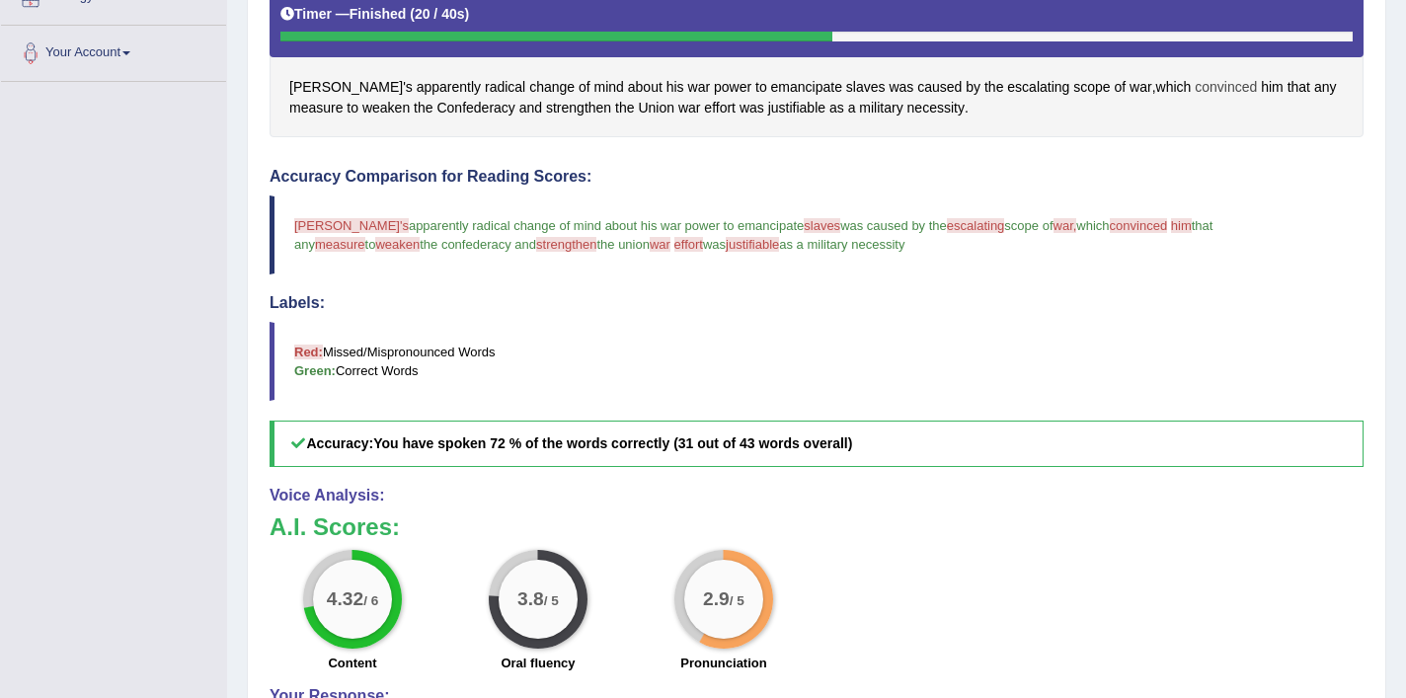
click at [1195, 86] on span "convinced" at bounding box center [1226, 87] width 62 height 21
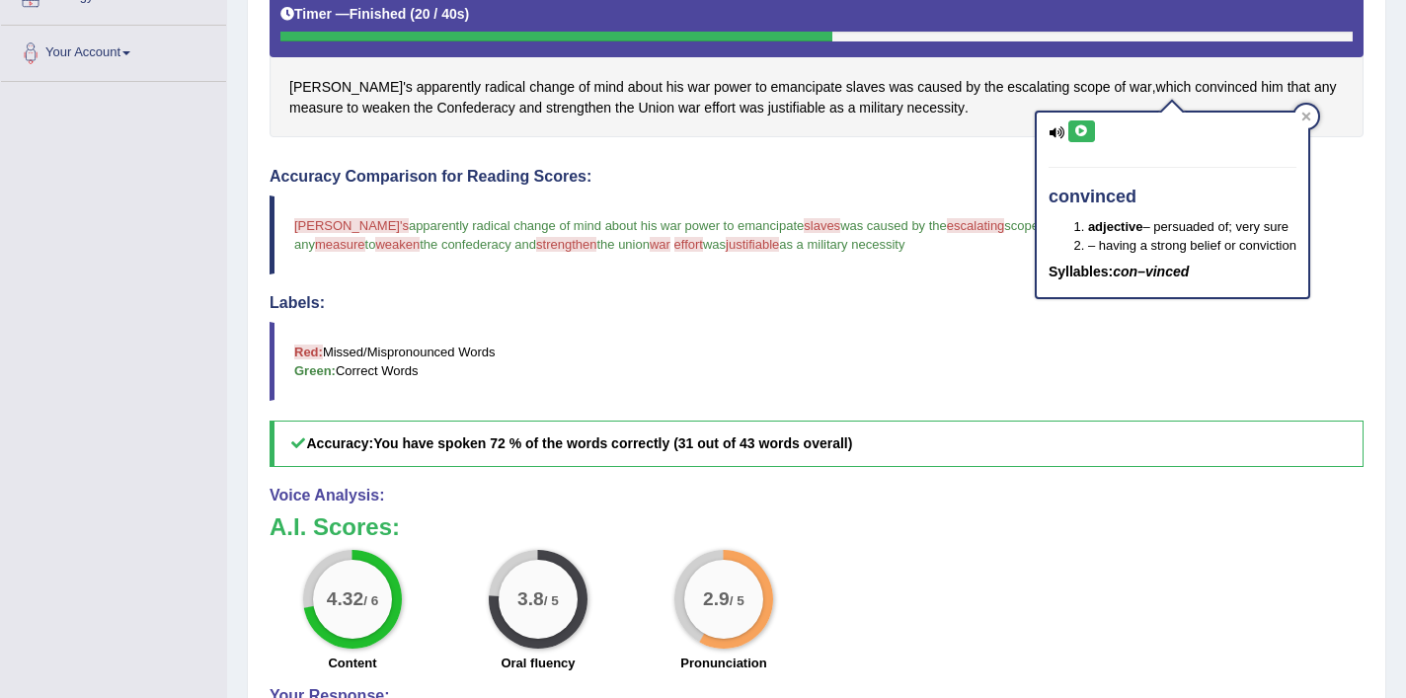
click at [1086, 132] on icon at bounding box center [1082, 131] width 15 height 12
click at [1314, 111] on div at bounding box center [1307, 117] width 24 height 24
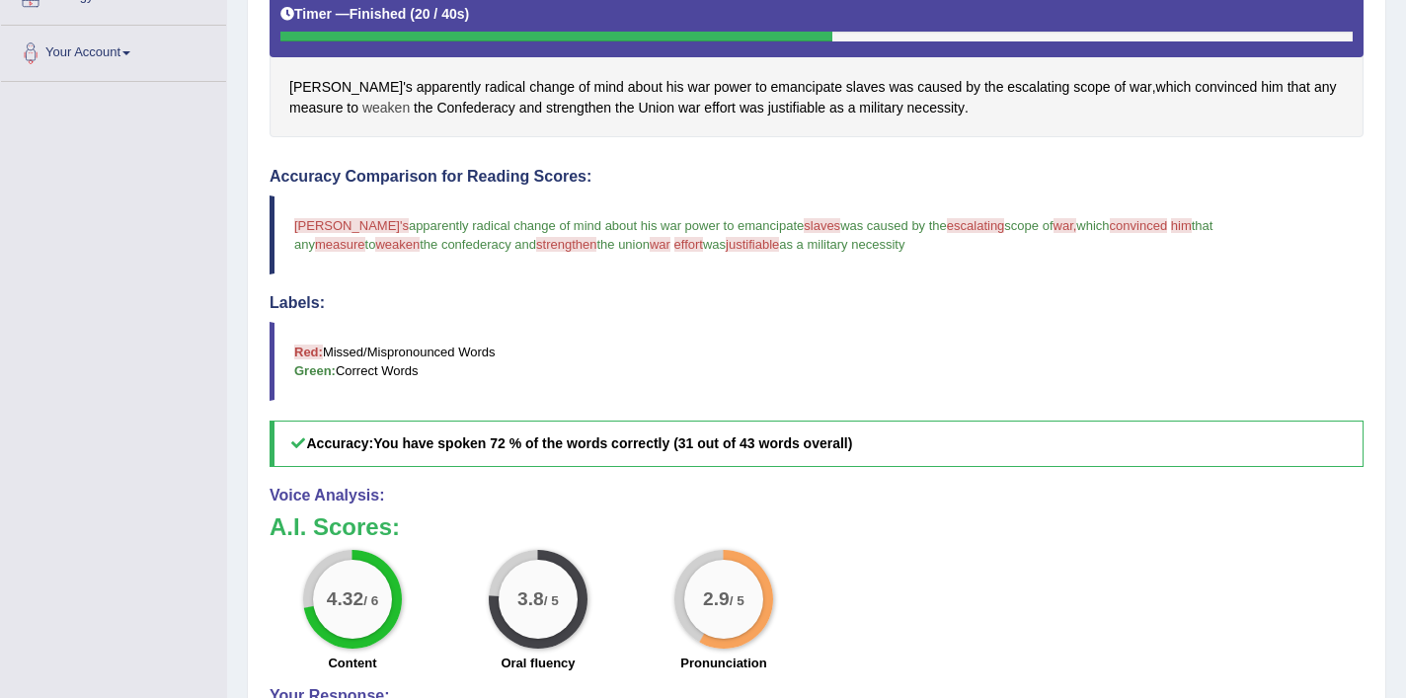
click at [362, 111] on span "weaken" at bounding box center [385, 108] width 47 height 21
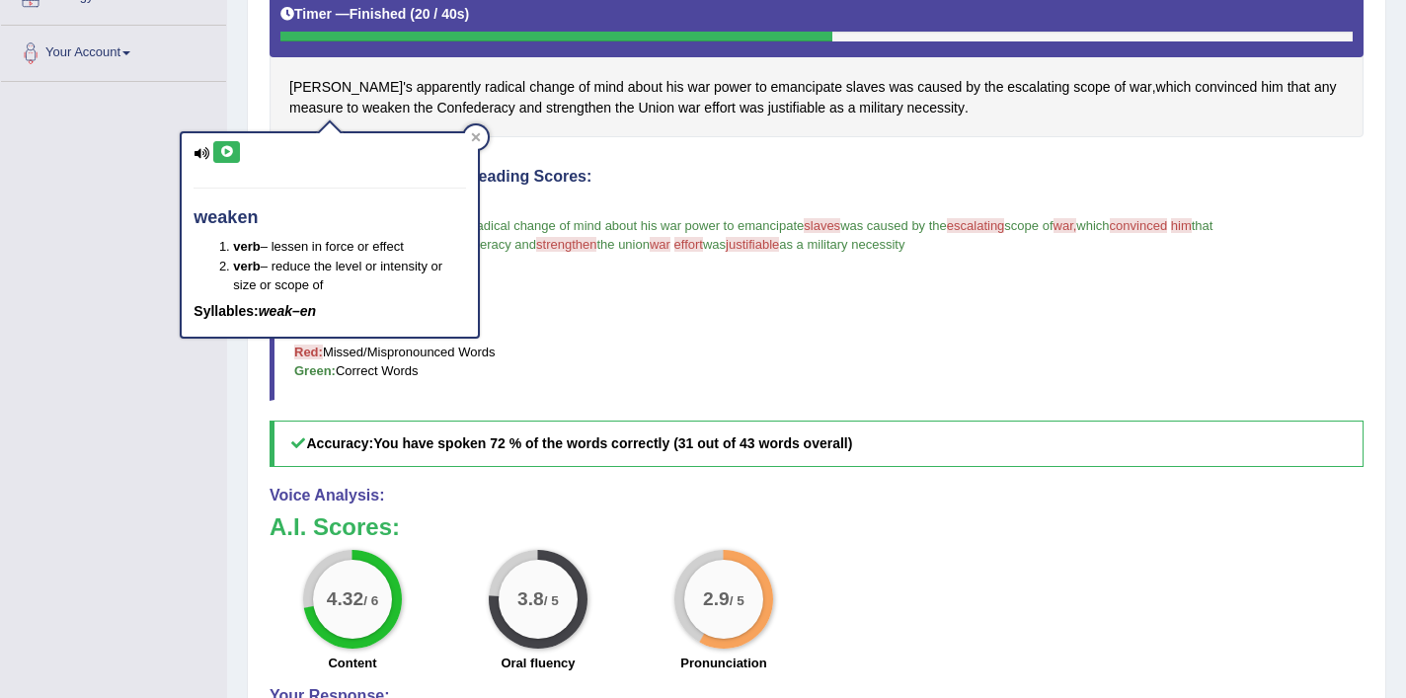
click at [225, 152] on icon at bounding box center [226, 152] width 15 height 12
click at [483, 130] on div at bounding box center [476, 137] width 24 height 24
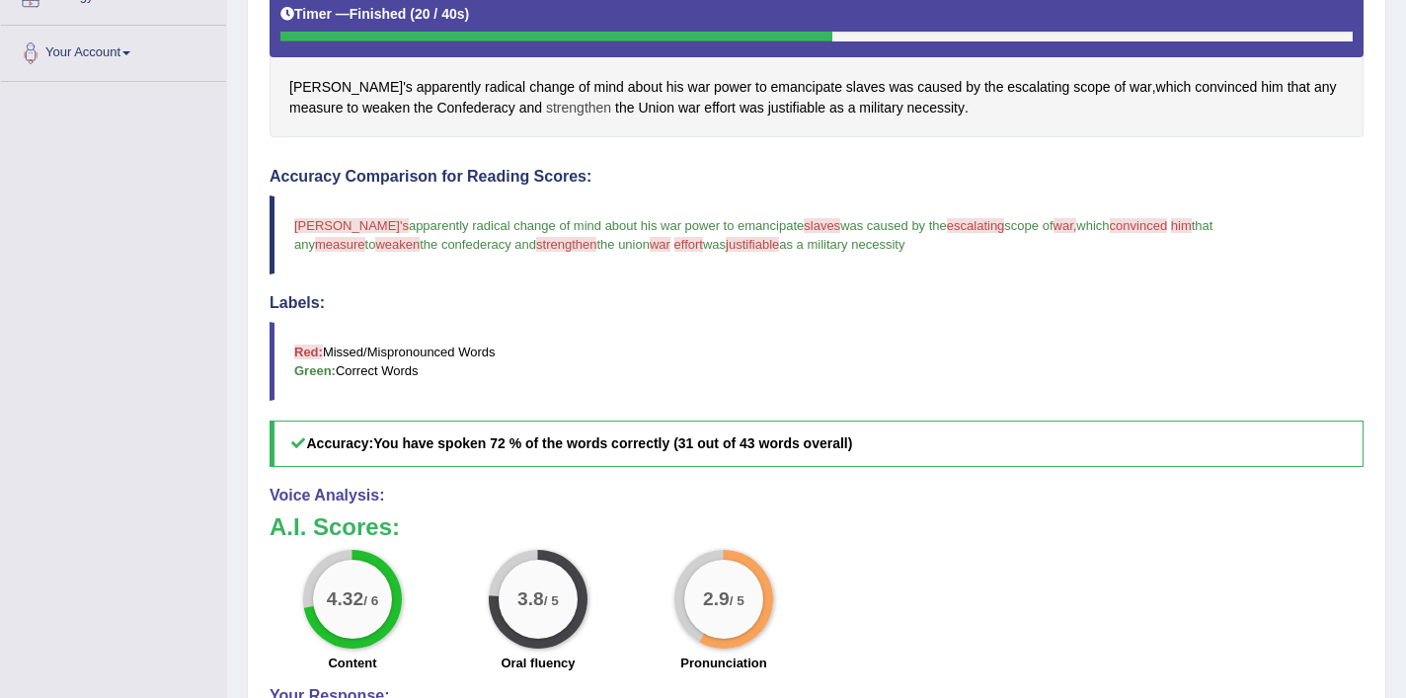
click at [546, 110] on span "strengthen" at bounding box center [578, 108] width 65 height 21
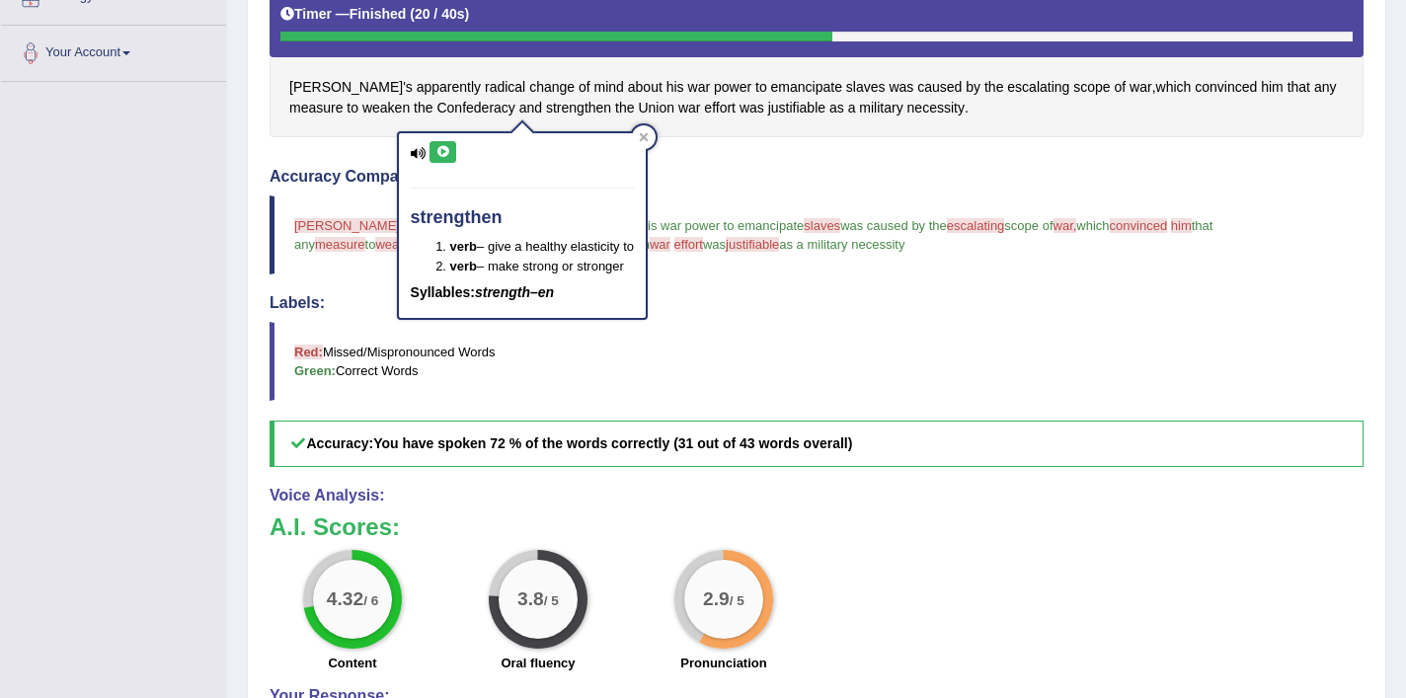
click at [438, 146] on icon at bounding box center [443, 152] width 15 height 12
click at [449, 150] on icon at bounding box center [443, 152] width 15 height 12
click at [646, 141] on div at bounding box center [644, 137] width 24 height 24
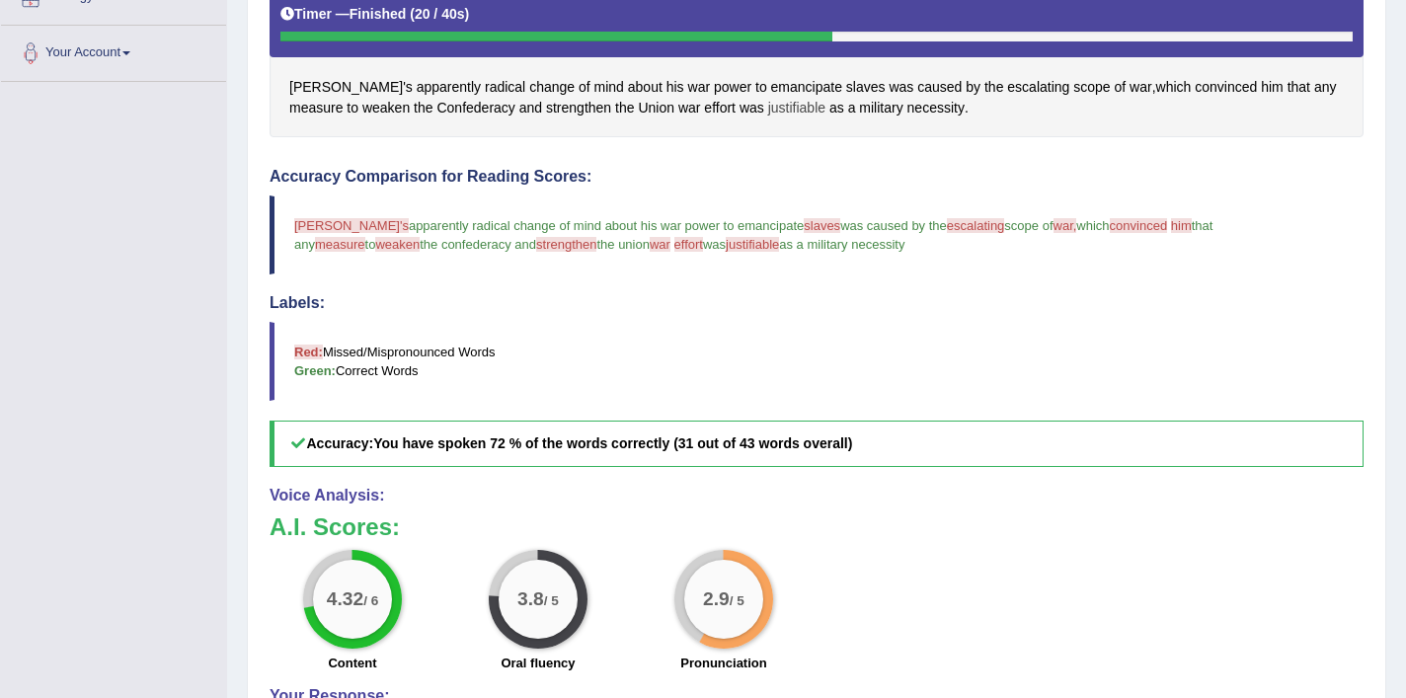
click at [768, 106] on span "justifiable" at bounding box center [796, 108] width 57 height 21
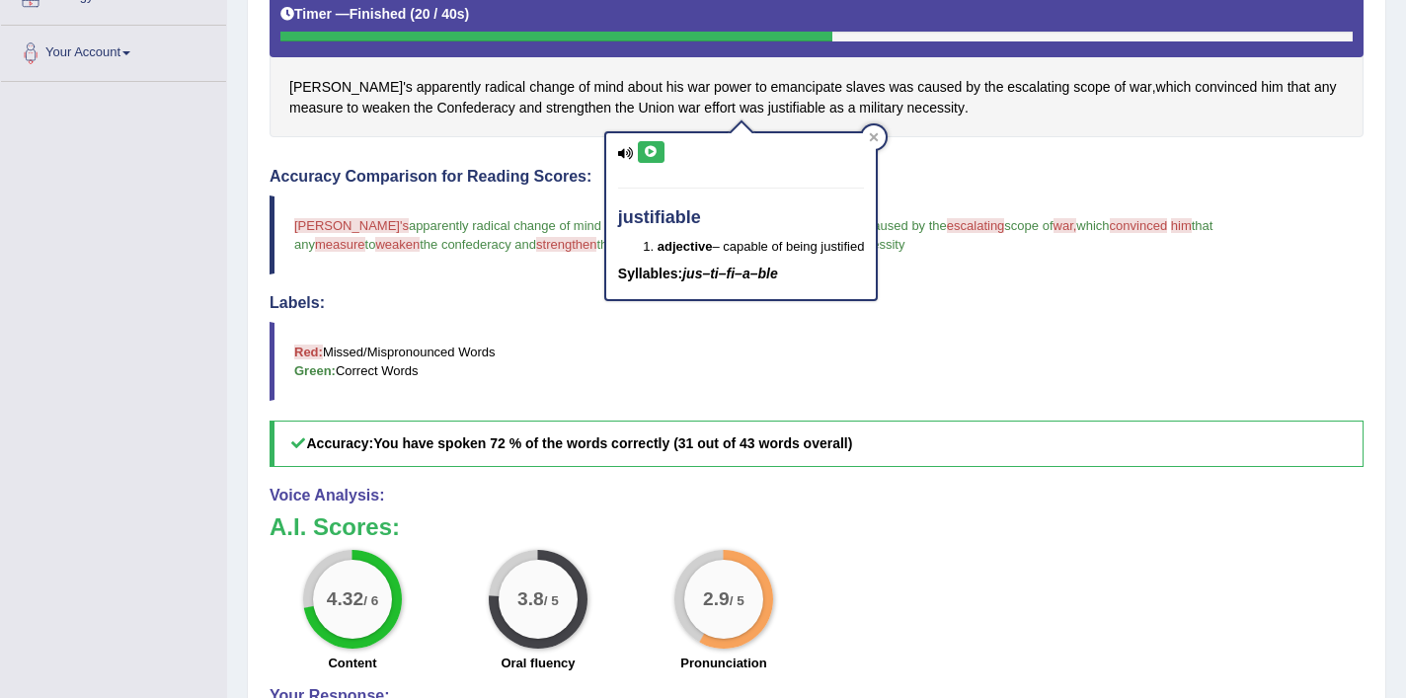
click at [655, 149] on icon at bounding box center [651, 152] width 15 height 12
click at [879, 138] on icon at bounding box center [874, 137] width 10 height 10
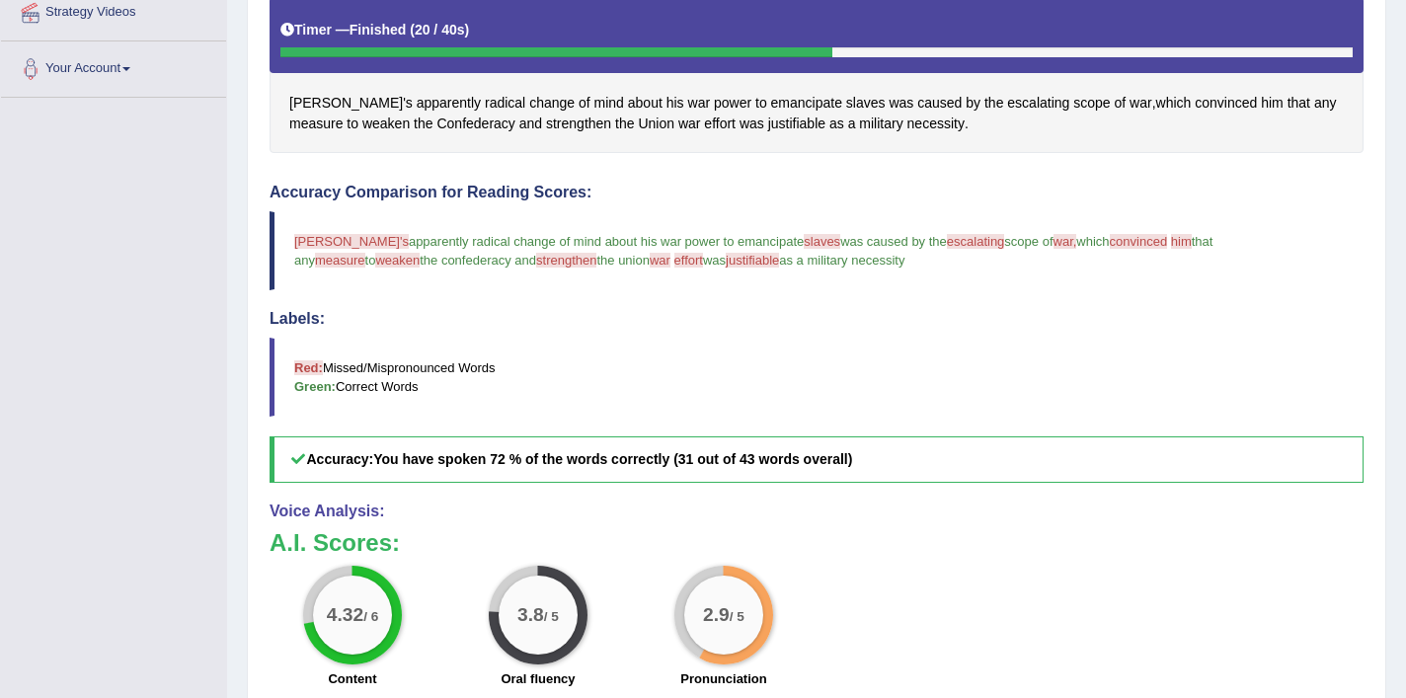
scroll to position [448, 0]
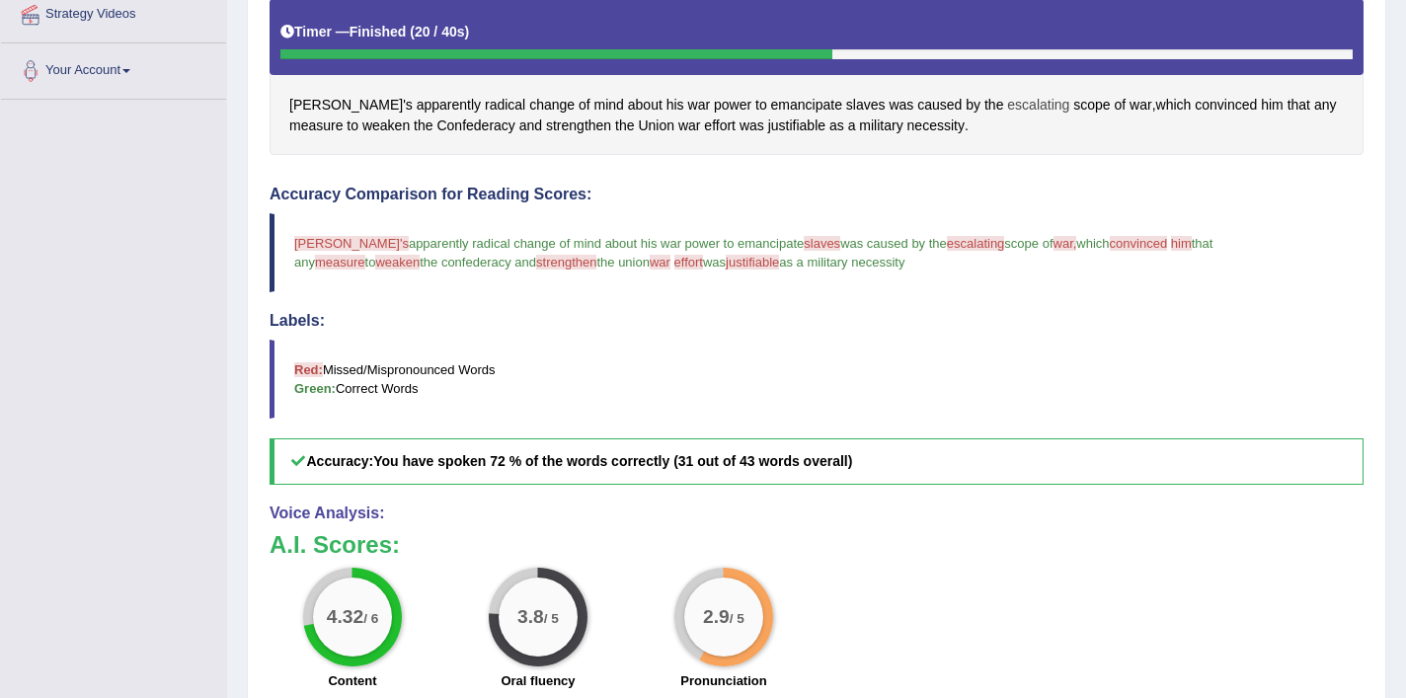
click at [1007, 112] on span "escalating" at bounding box center [1038, 105] width 62 height 21
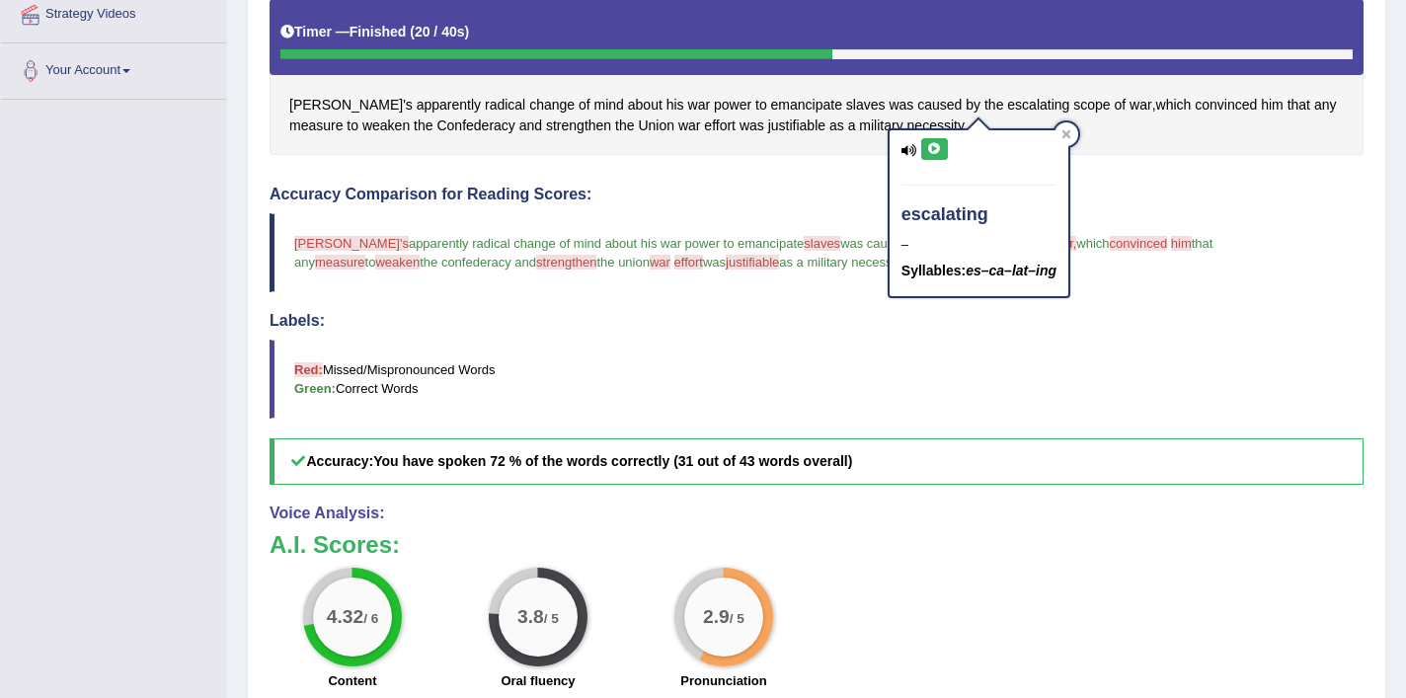
click at [932, 150] on icon at bounding box center [934, 149] width 15 height 12
click at [941, 147] on icon at bounding box center [934, 149] width 15 height 12
click at [1055, 136] on div at bounding box center [1067, 134] width 24 height 24
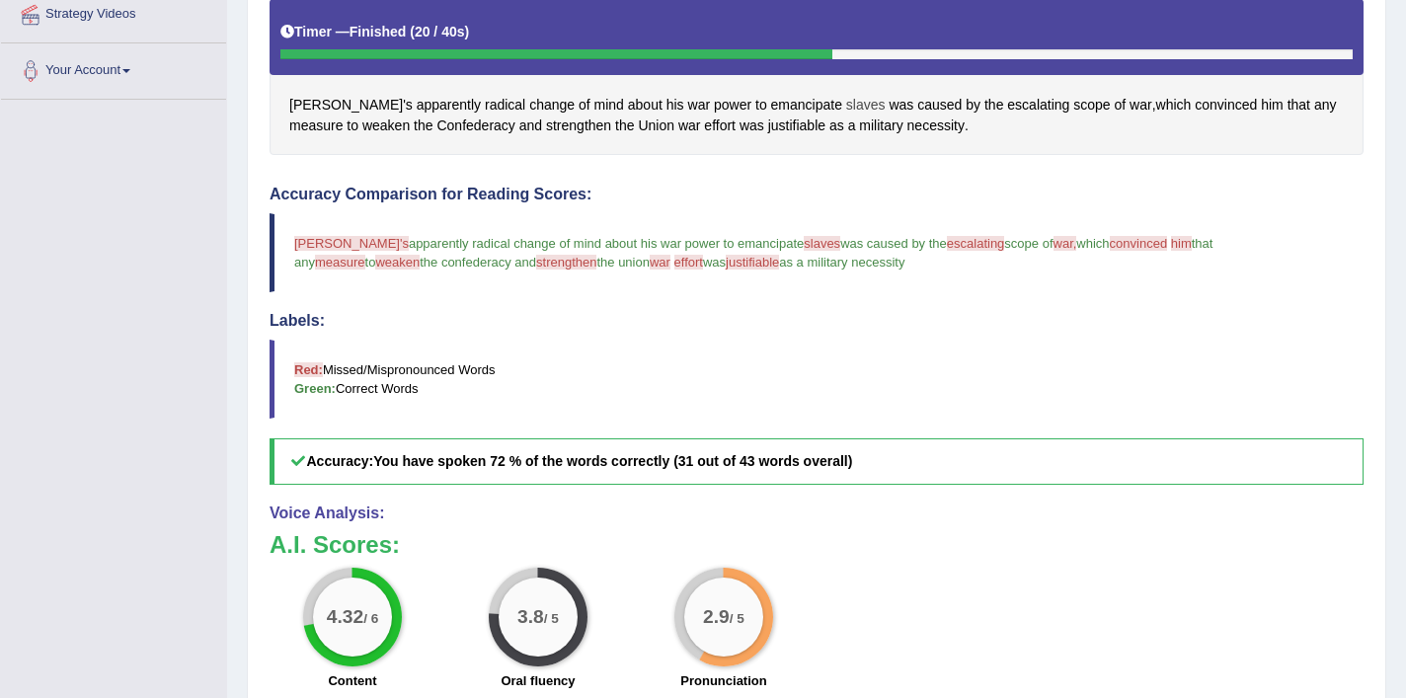
click at [846, 107] on span "slaves" at bounding box center [866, 105] width 40 height 21
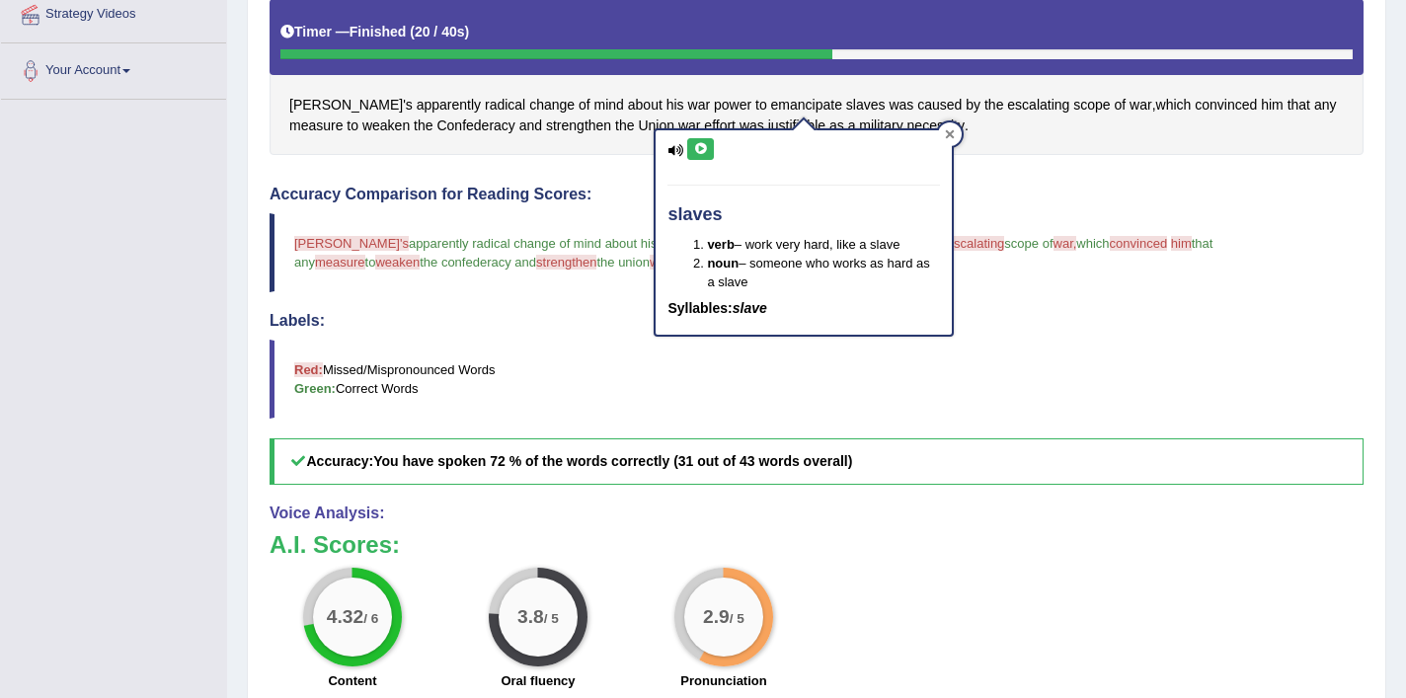
click at [945, 132] on icon at bounding box center [950, 134] width 10 height 10
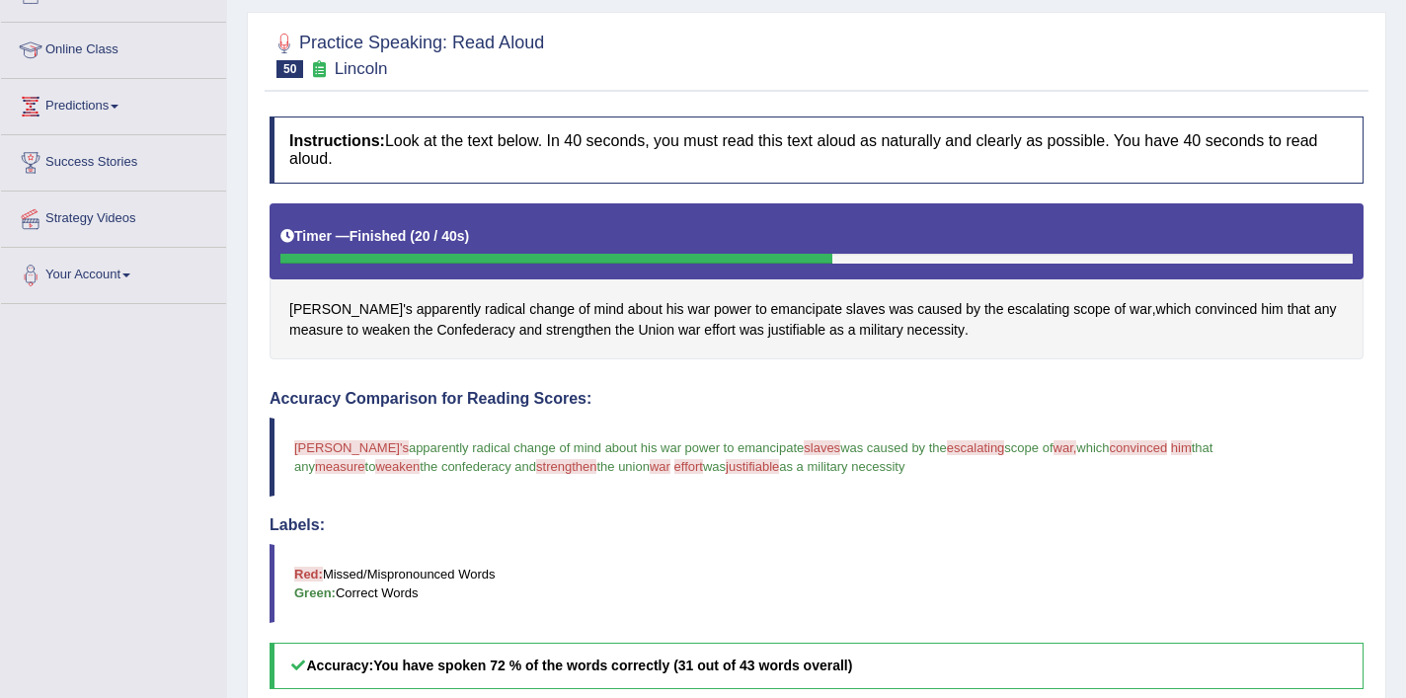
scroll to position [153, 0]
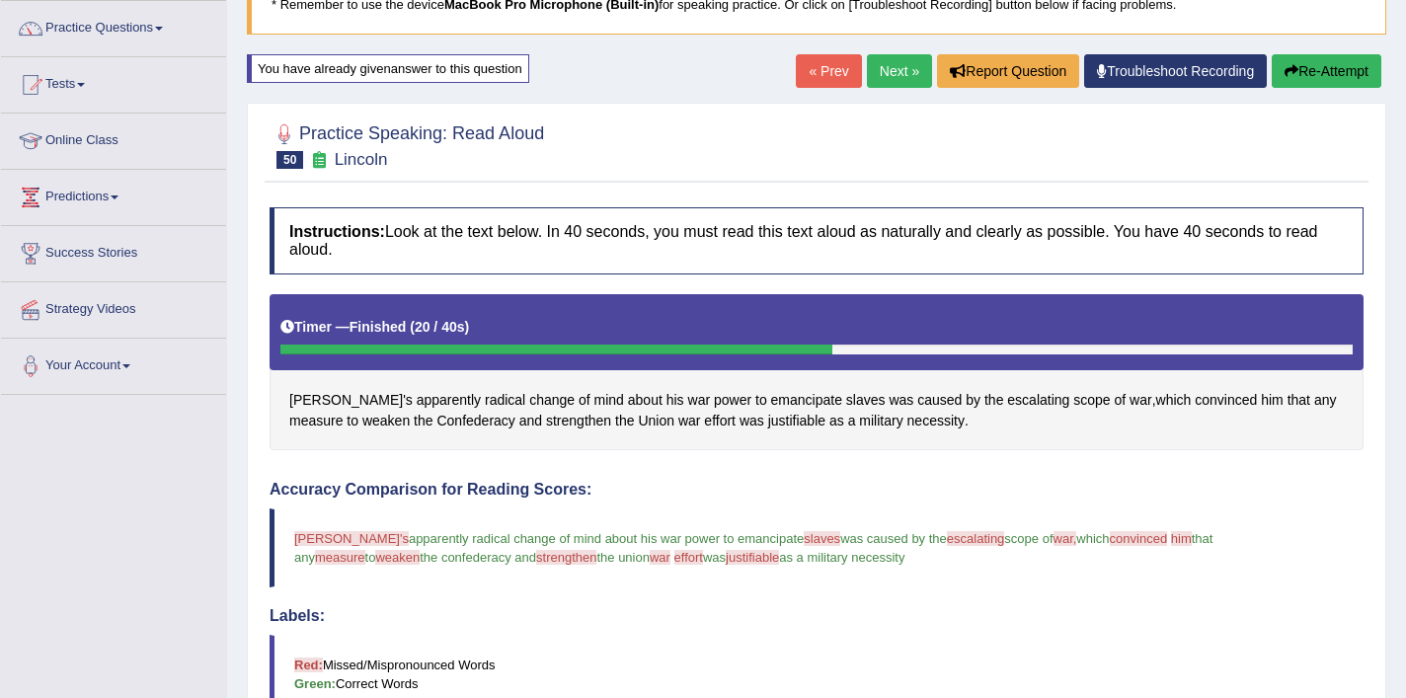
click at [1324, 69] on button "Re-Attempt" at bounding box center [1327, 71] width 110 height 34
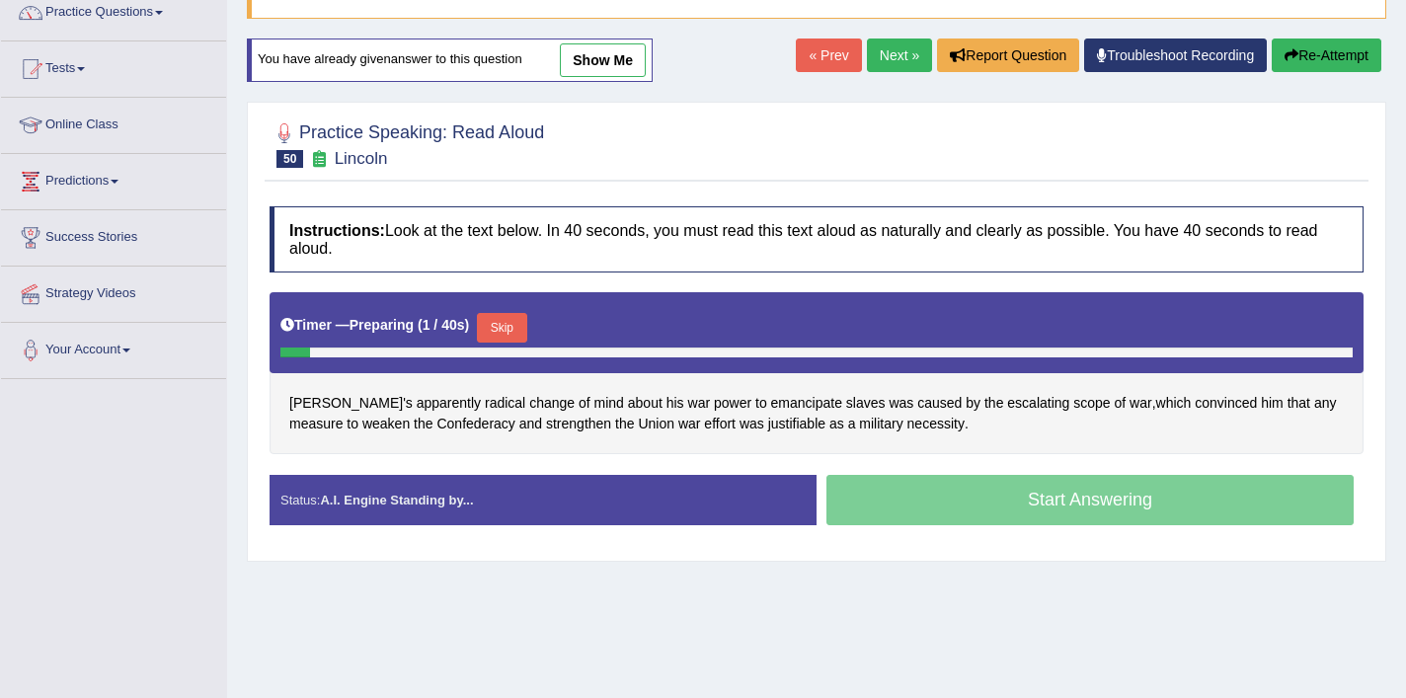
click at [526, 326] on button "Skip" at bounding box center [501, 328] width 49 height 30
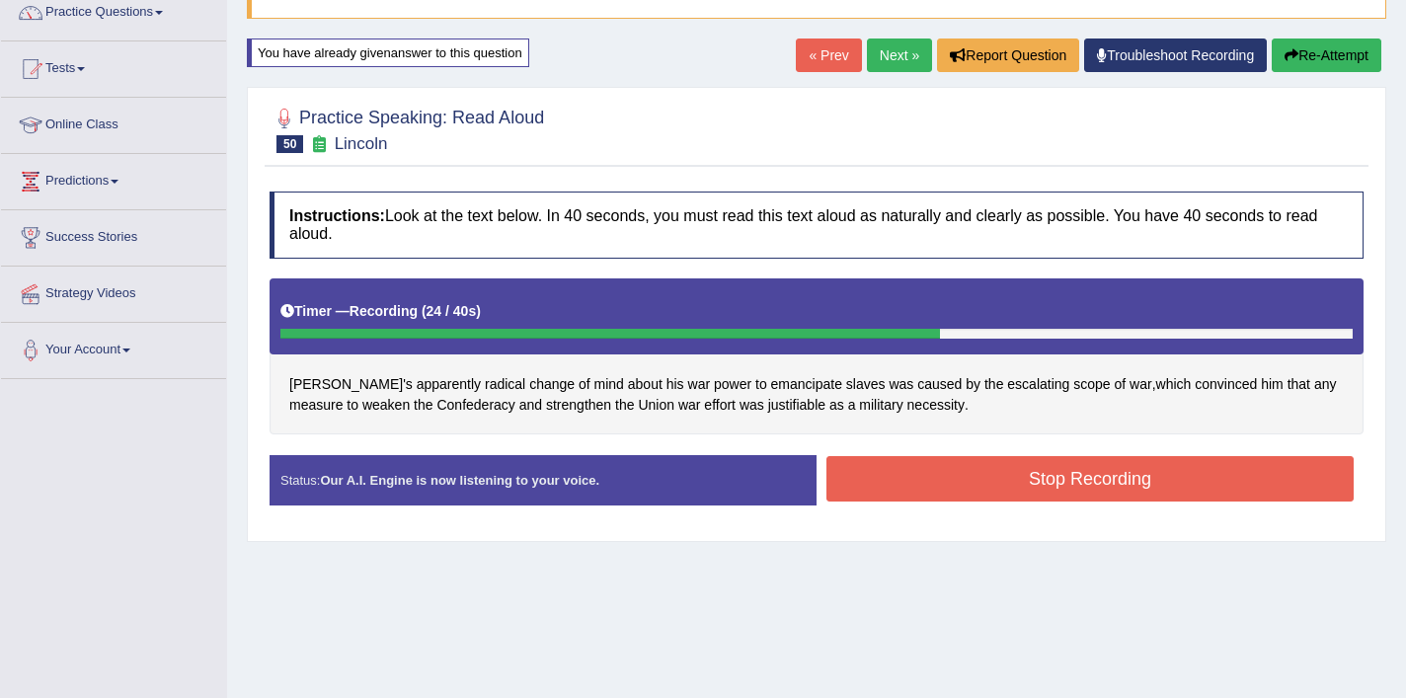
click at [945, 490] on button "Stop Recording" at bounding box center [1090, 478] width 527 height 45
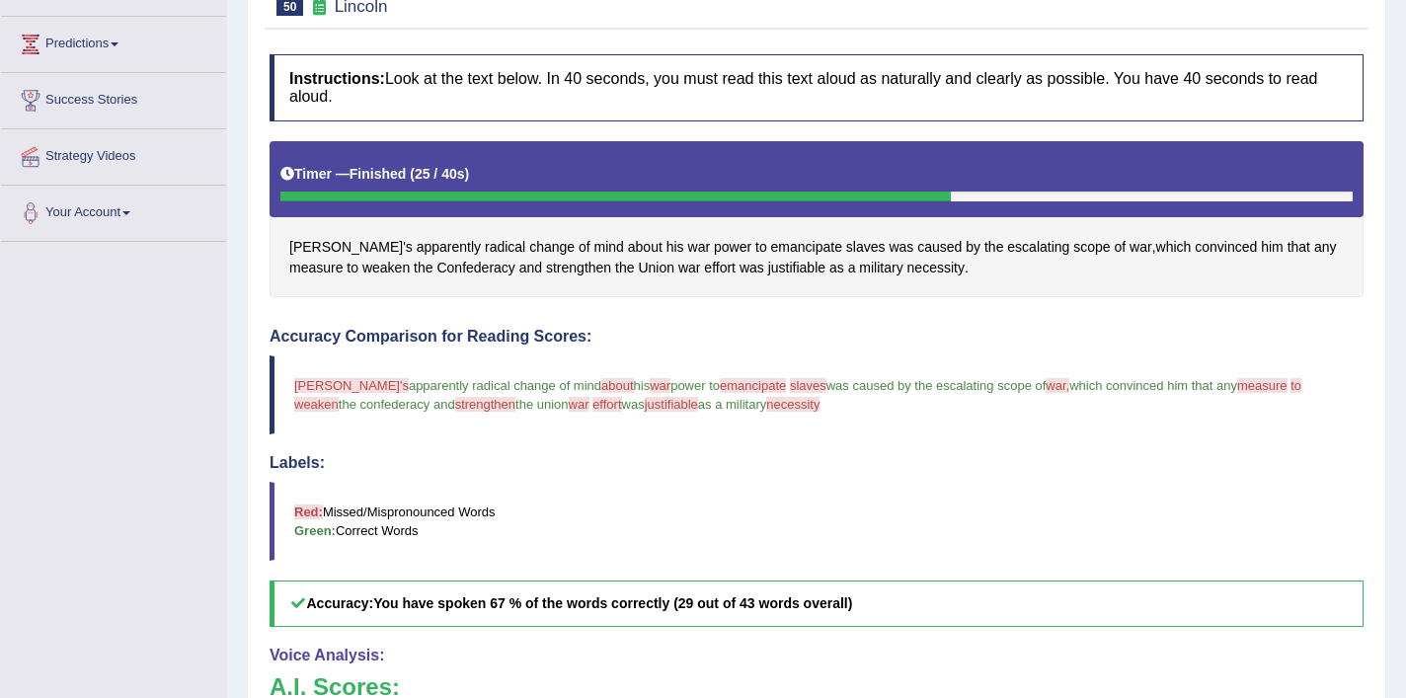
scroll to position [289, 0]
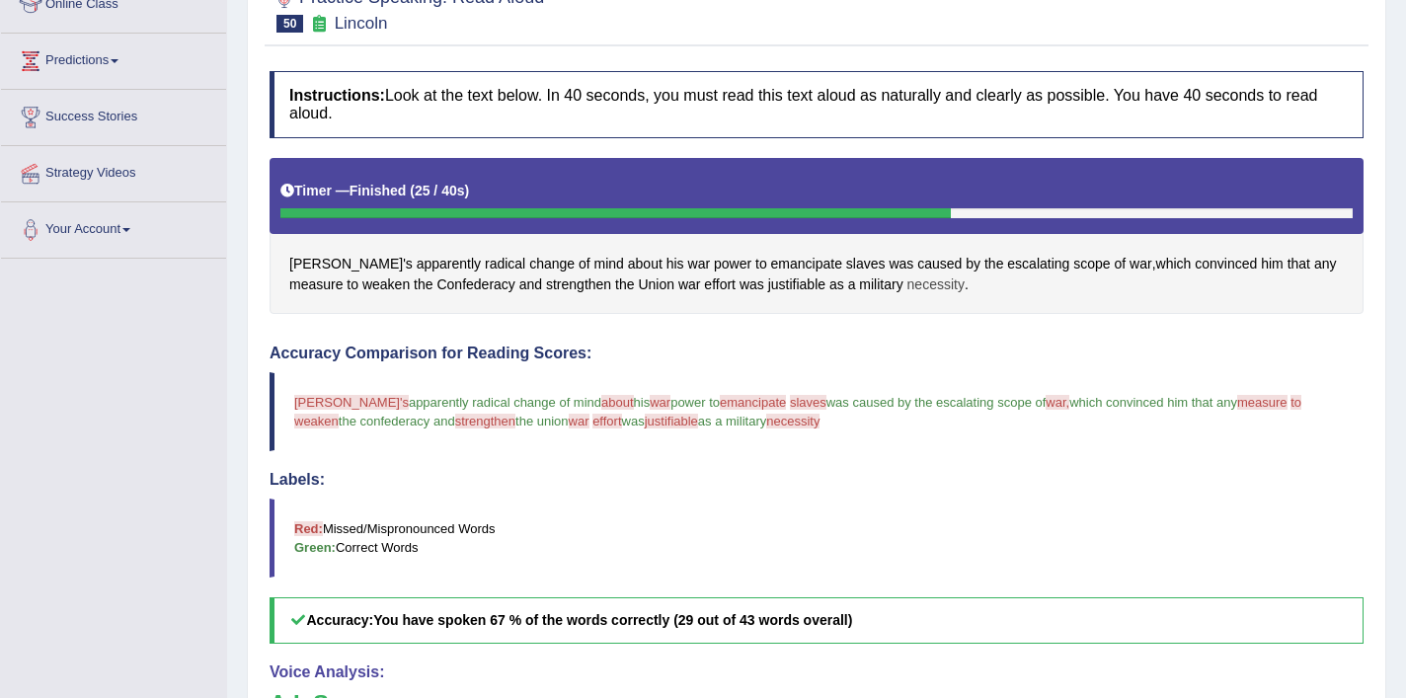
click at [908, 289] on span "necessity" at bounding box center [936, 285] width 57 height 21
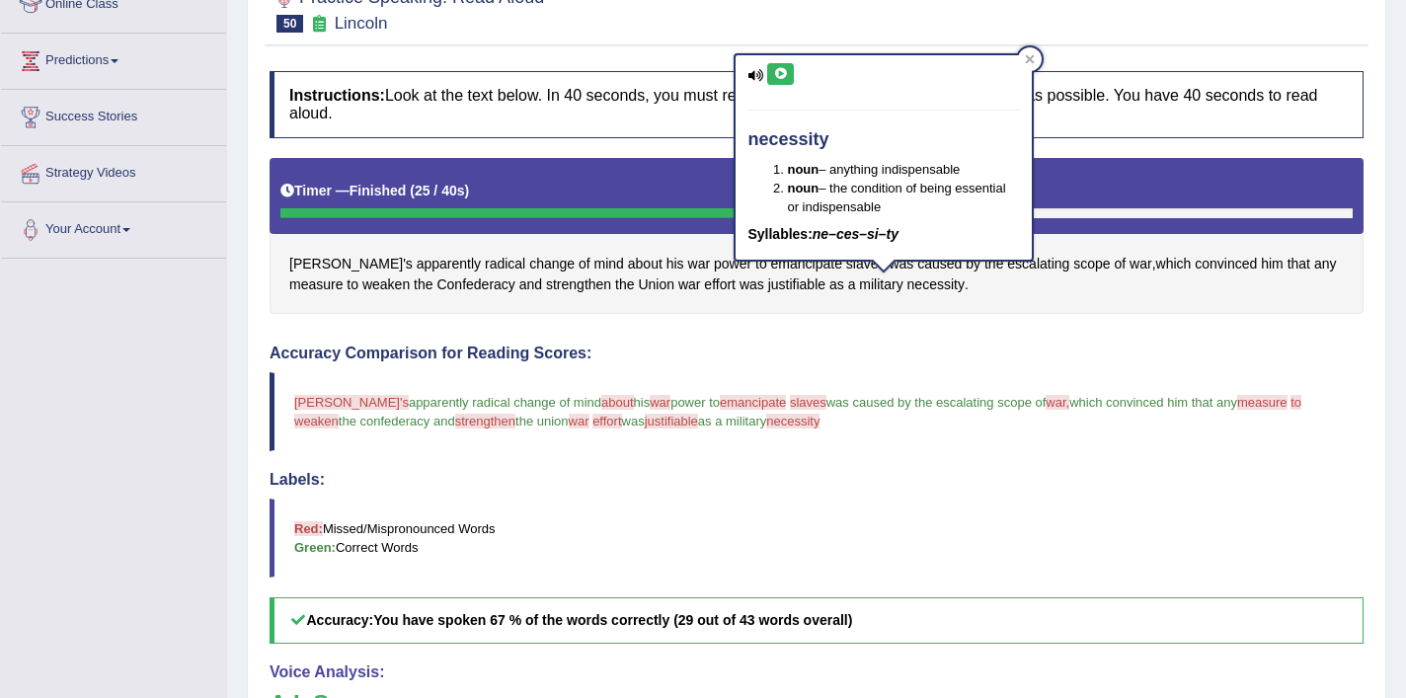
click at [784, 73] on icon at bounding box center [780, 74] width 15 height 12
click at [785, 77] on icon at bounding box center [780, 74] width 15 height 12
click at [1029, 62] on icon at bounding box center [1030, 59] width 10 height 10
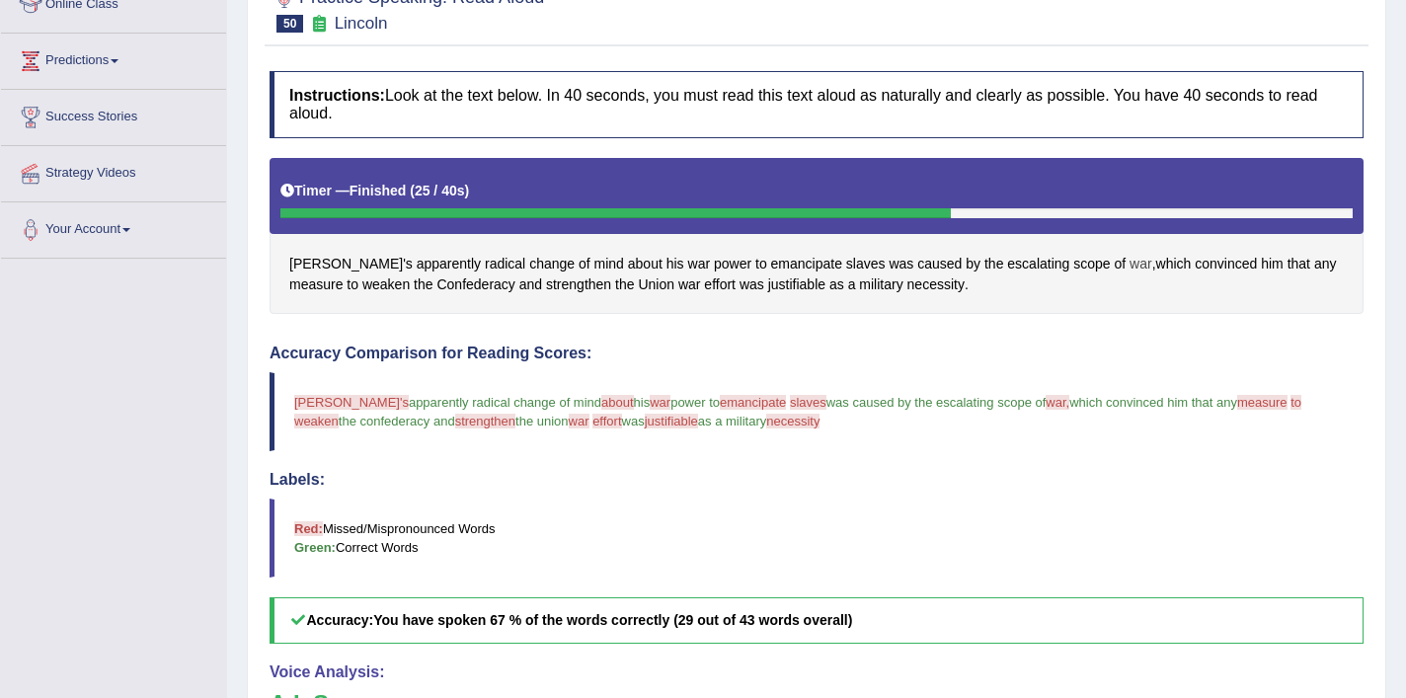
click at [1130, 268] on span "war" at bounding box center [1141, 264] width 23 height 21
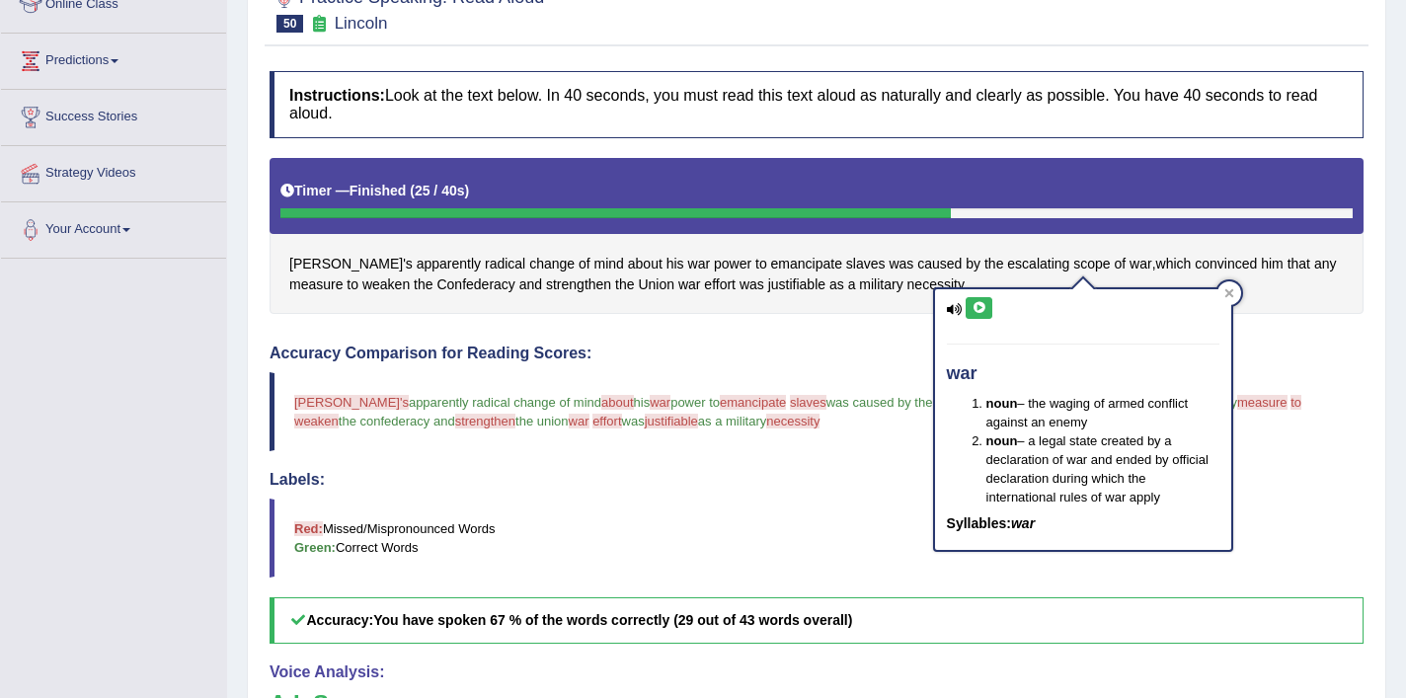
click at [977, 317] on button at bounding box center [979, 308] width 27 height 22
click at [1225, 296] on icon at bounding box center [1230, 293] width 10 height 10
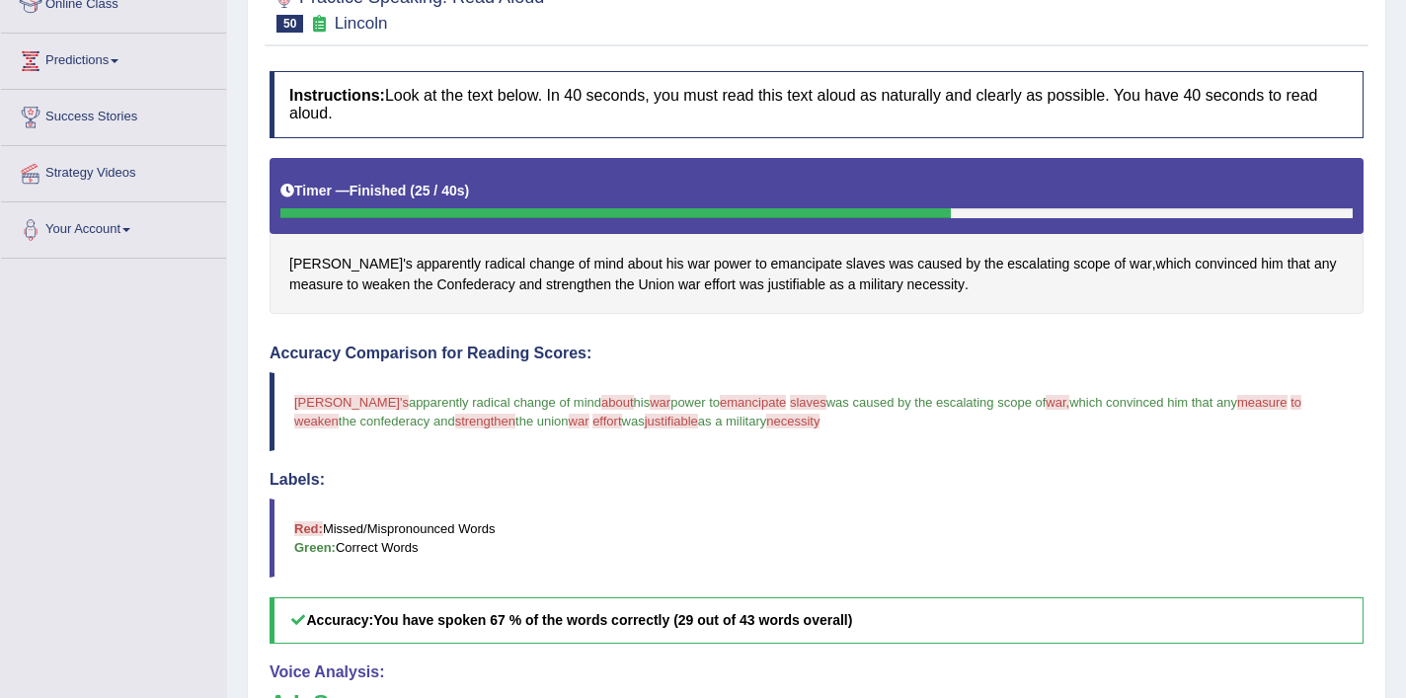
click at [1317, 251] on div "Lincoln's apparently radical change of mind about his war power to emancipate s…" at bounding box center [817, 236] width 1094 height 157
click at [343, 275] on span "measure" at bounding box center [315, 285] width 53 height 21
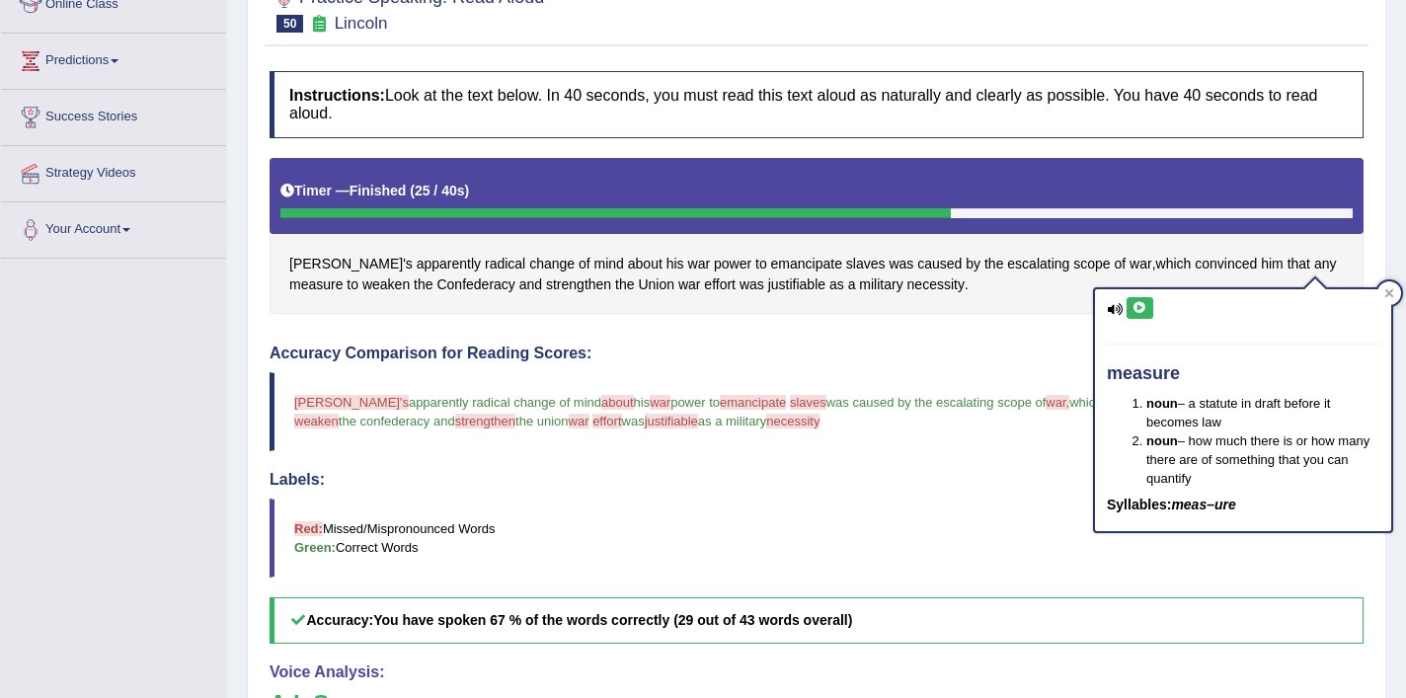
click at [1144, 304] on icon at bounding box center [1140, 308] width 15 height 12
click at [1144, 312] on icon at bounding box center [1140, 308] width 15 height 12
click at [1143, 313] on icon at bounding box center [1140, 308] width 15 height 12
click at [1388, 295] on icon at bounding box center [1390, 293] width 9 height 9
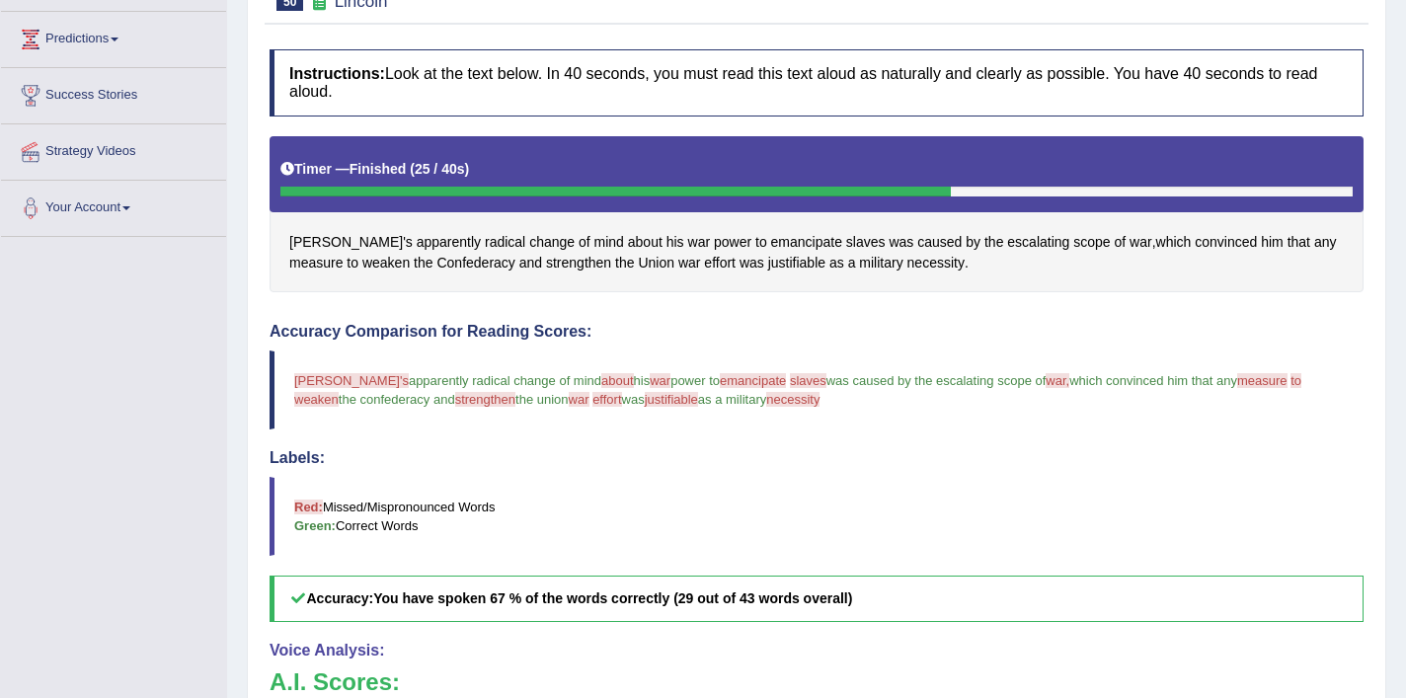
scroll to position [308, 0]
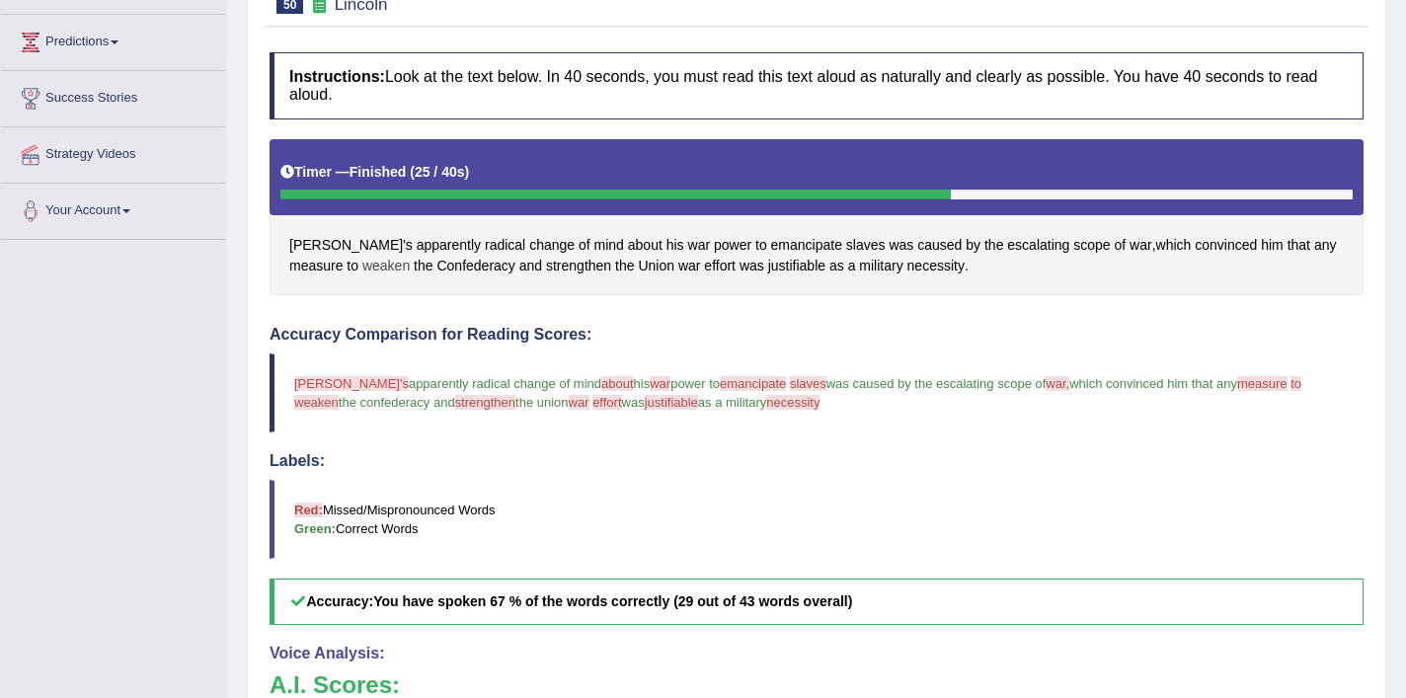
click at [362, 267] on span "weaken" at bounding box center [385, 266] width 47 height 21
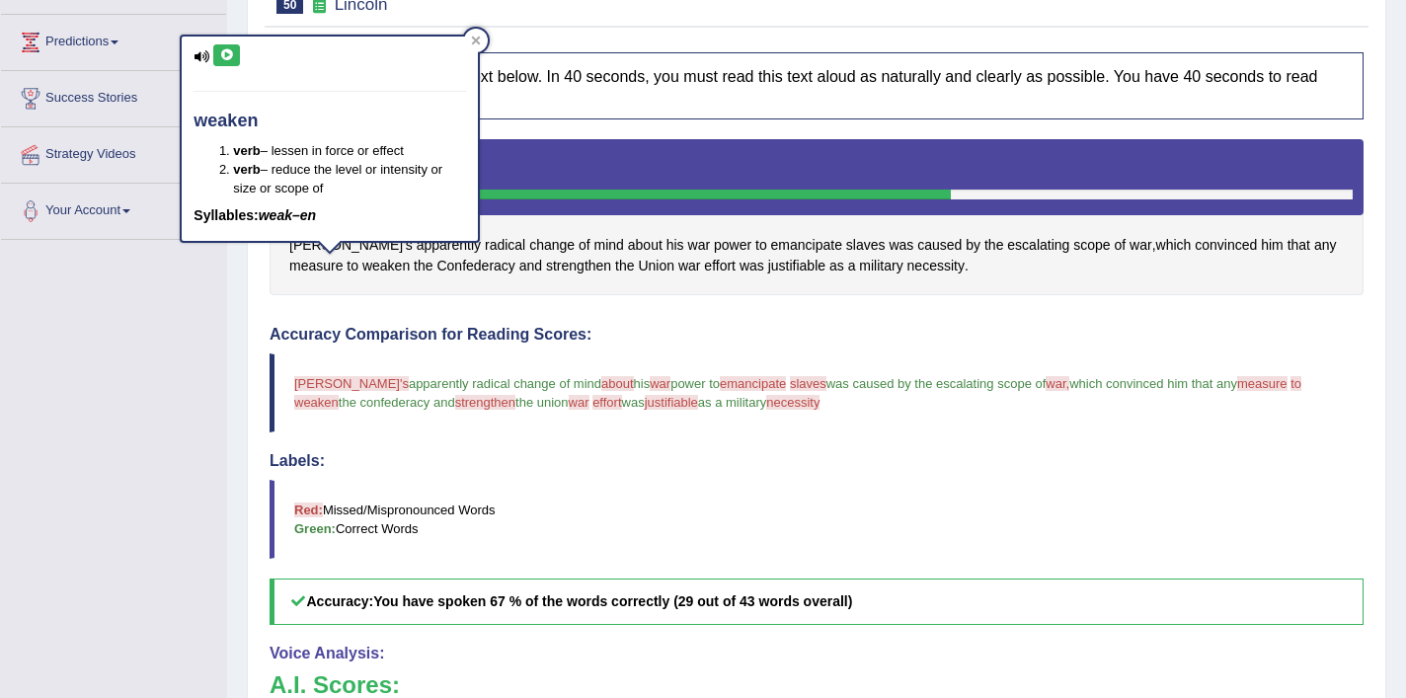
click at [222, 60] on icon at bounding box center [226, 55] width 15 height 12
click at [472, 42] on icon at bounding box center [476, 41] width 10 height 10
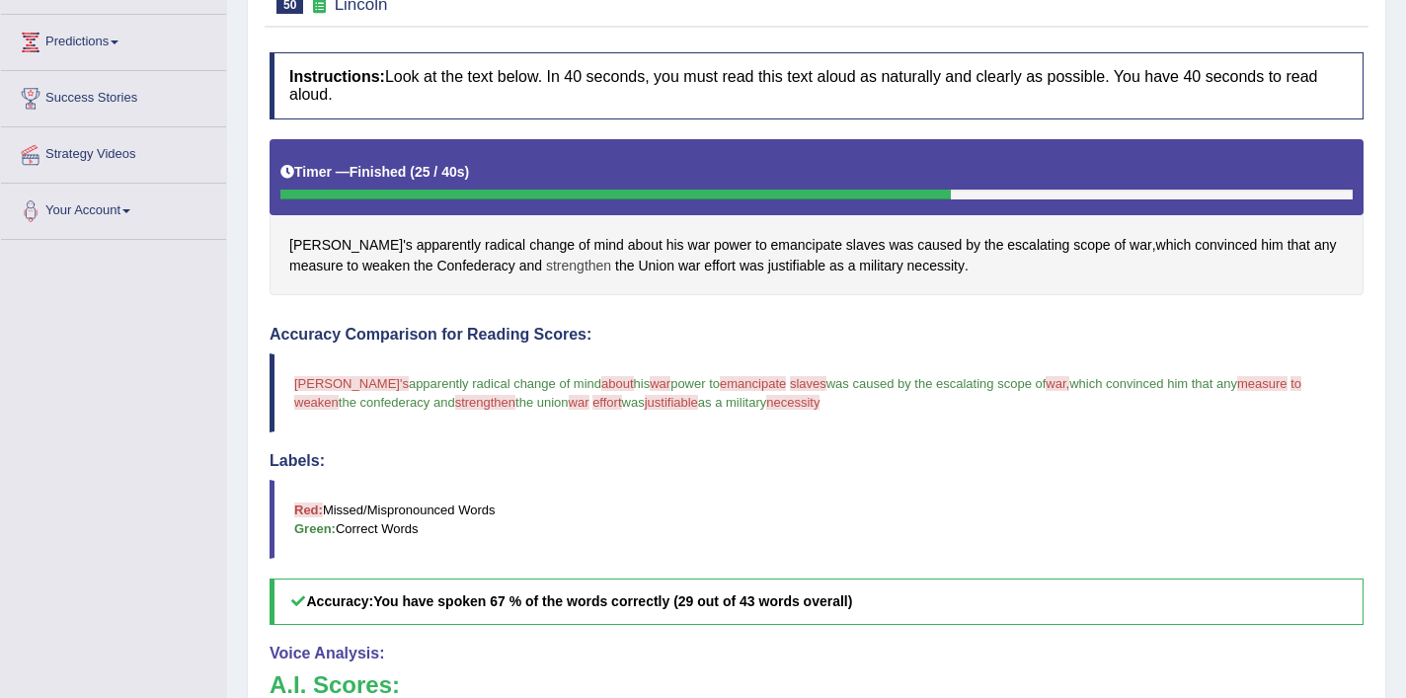
click at [546, 272] on span "strengthen" at bounding box center [578, 266] width 65 height 21
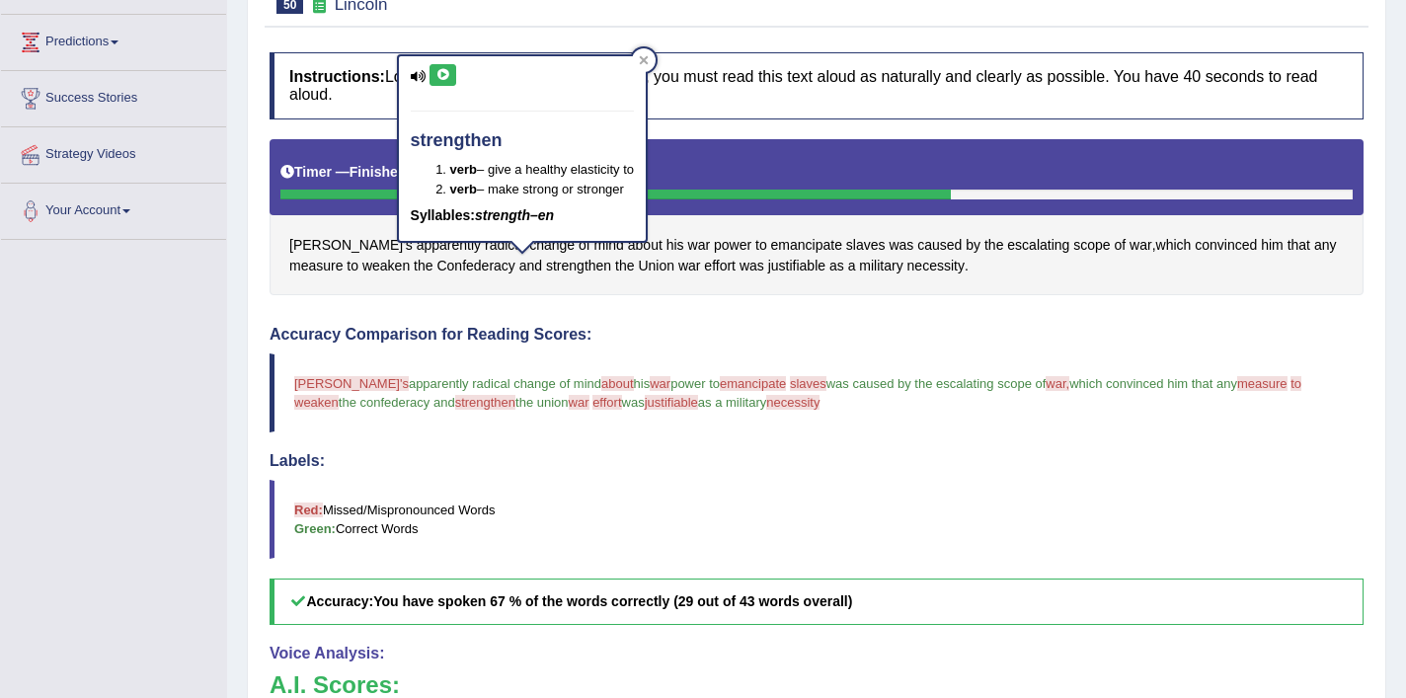
click at [443, 69] on icon at bounding box center [443, 75] width 15 height 12
click at [444, 73] on icon at bounding box center [443, 75] width 15 height 12
click at [648, 55] on icon at bounding box center [644, 60] width 10 height 10
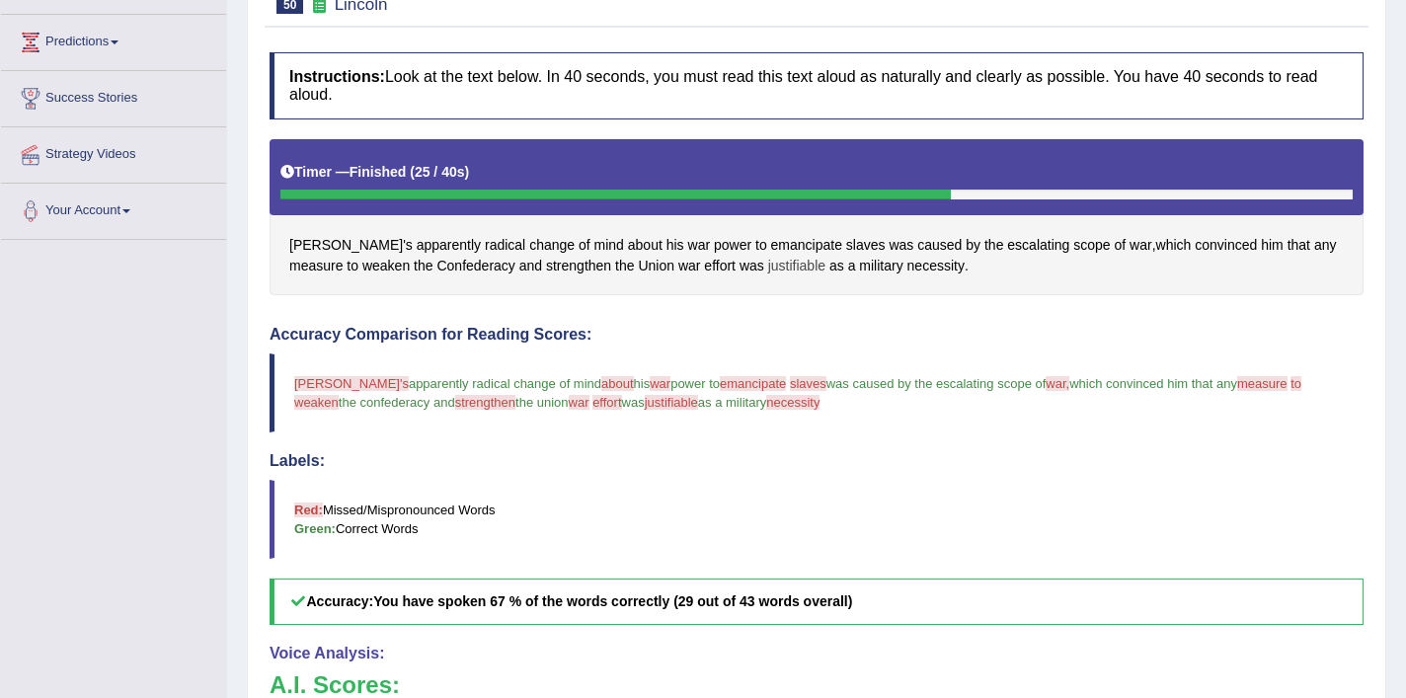
click at [768, 270] on span "justifiable" at bounding box center [796, 266] width 57 height 21
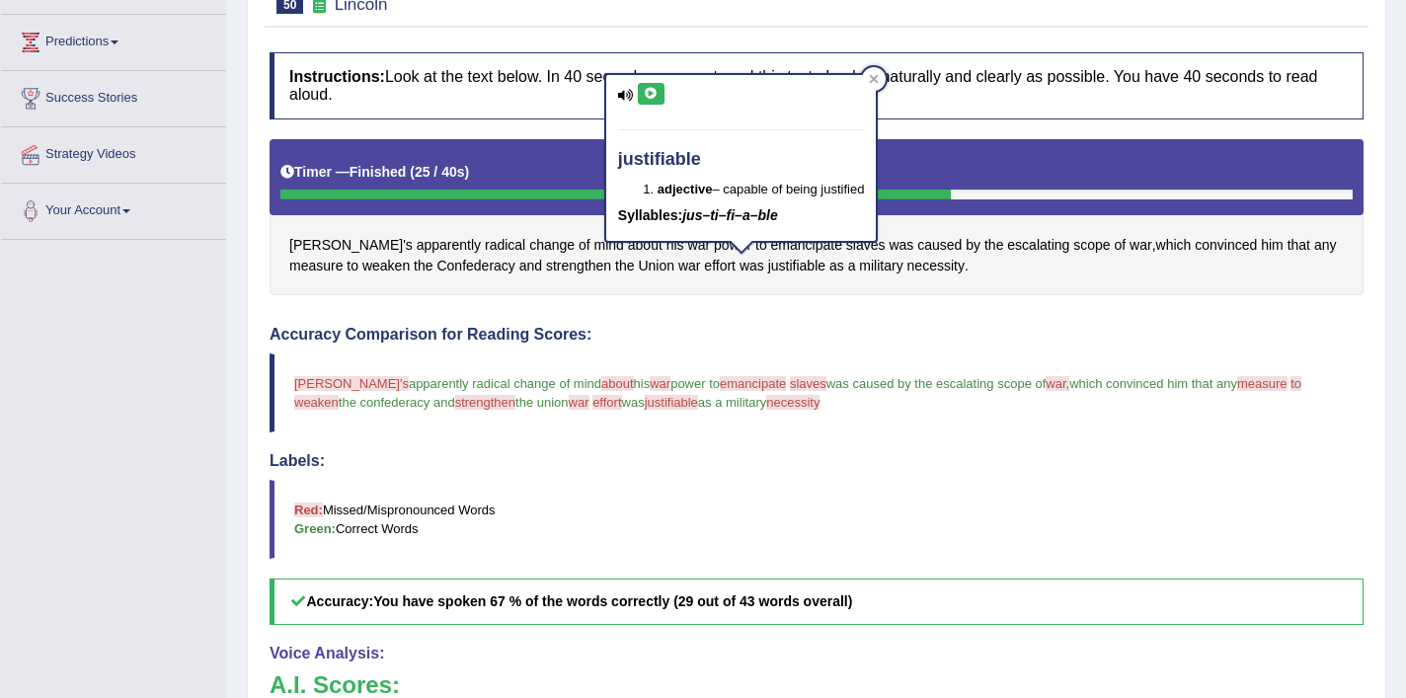
click at [654, 97] on icon at bounding box center [651, 94] width 15 height 12
click at [653, 99] on icon at bounding box center [651, 94] width 15 height 12
click at [653, 92] on icon at bounding box center [651, 94] width 15 height 12
click at [886, 83] on div at bounding box center [874, 79] width 24 height 24
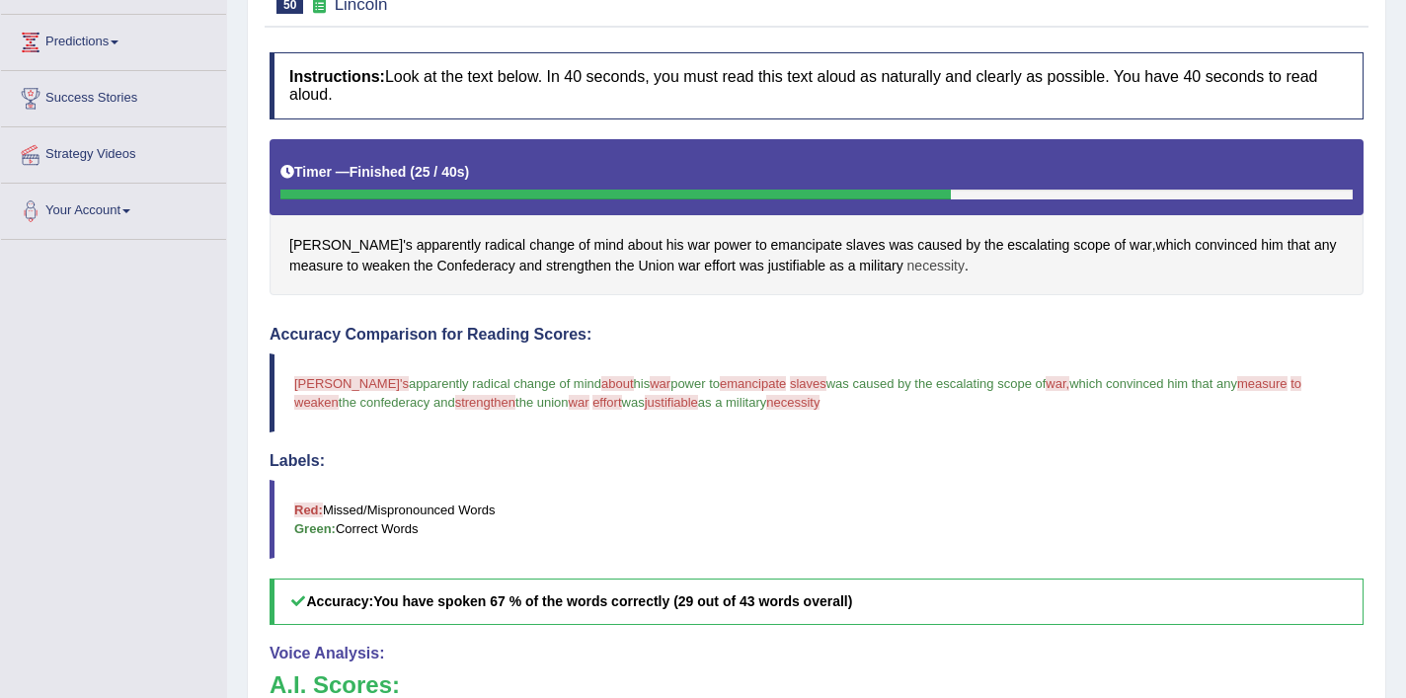
click at [908, 267] on span "necessity" at bounding box center [936, 266] width 57 height 21
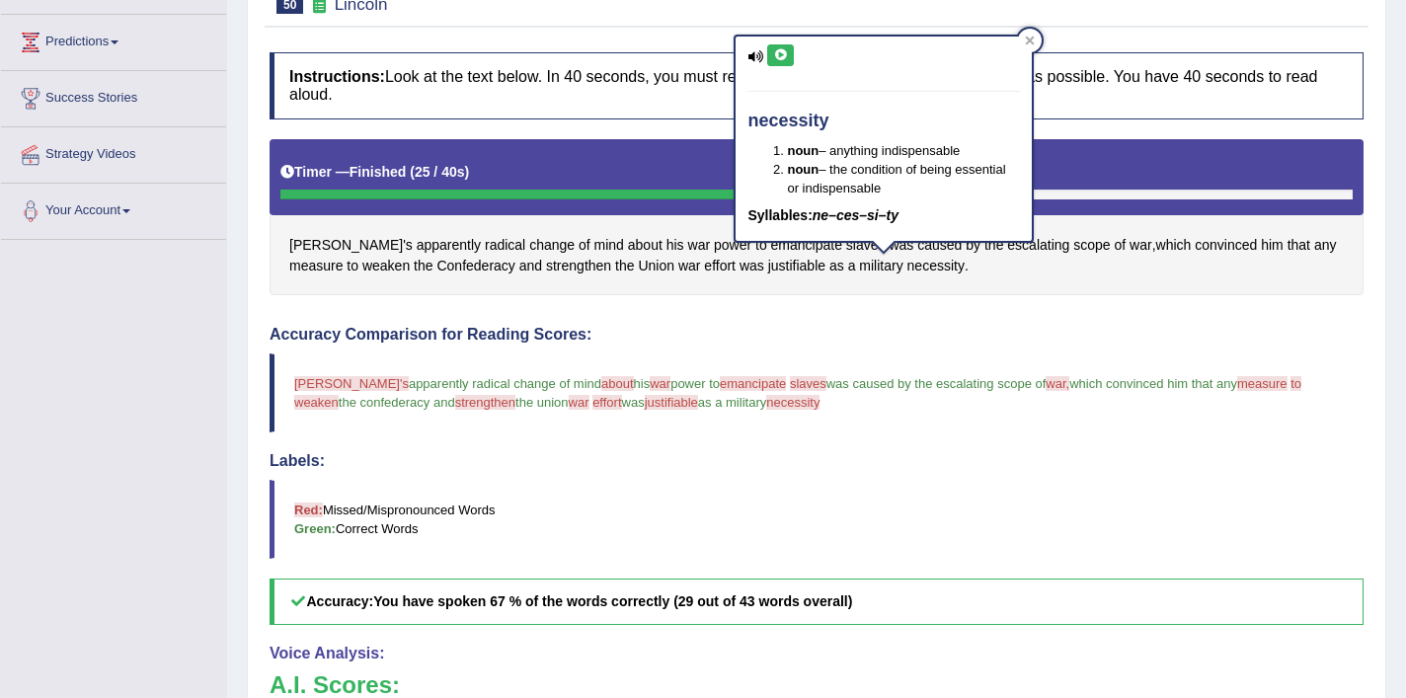
click at [775, 64] on button at bounding box center [780, 55] width 27 height 22
click at [788, 60] on button at bounding box center [780, 55] width 27 height 22
click at [1026, 44] on icon at bounding box center [1030, 41] width 9 height 9
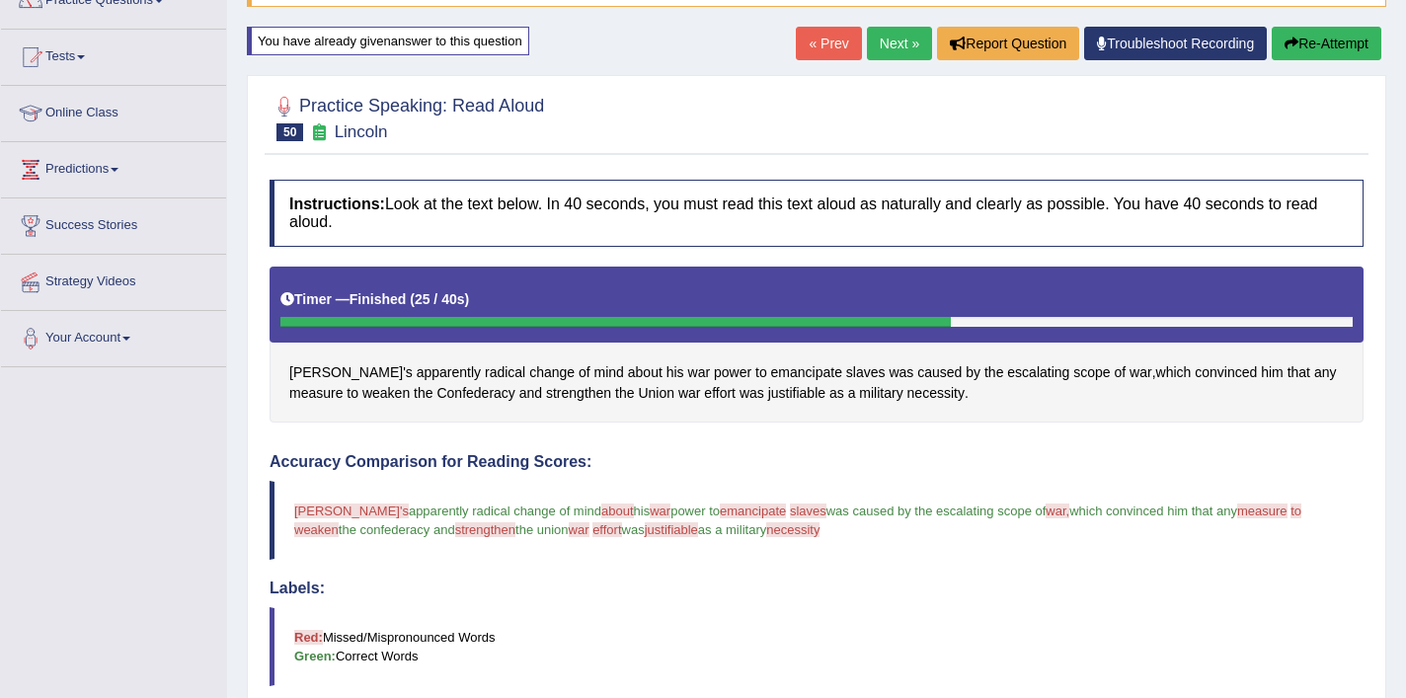
scroll to position [184, 0]
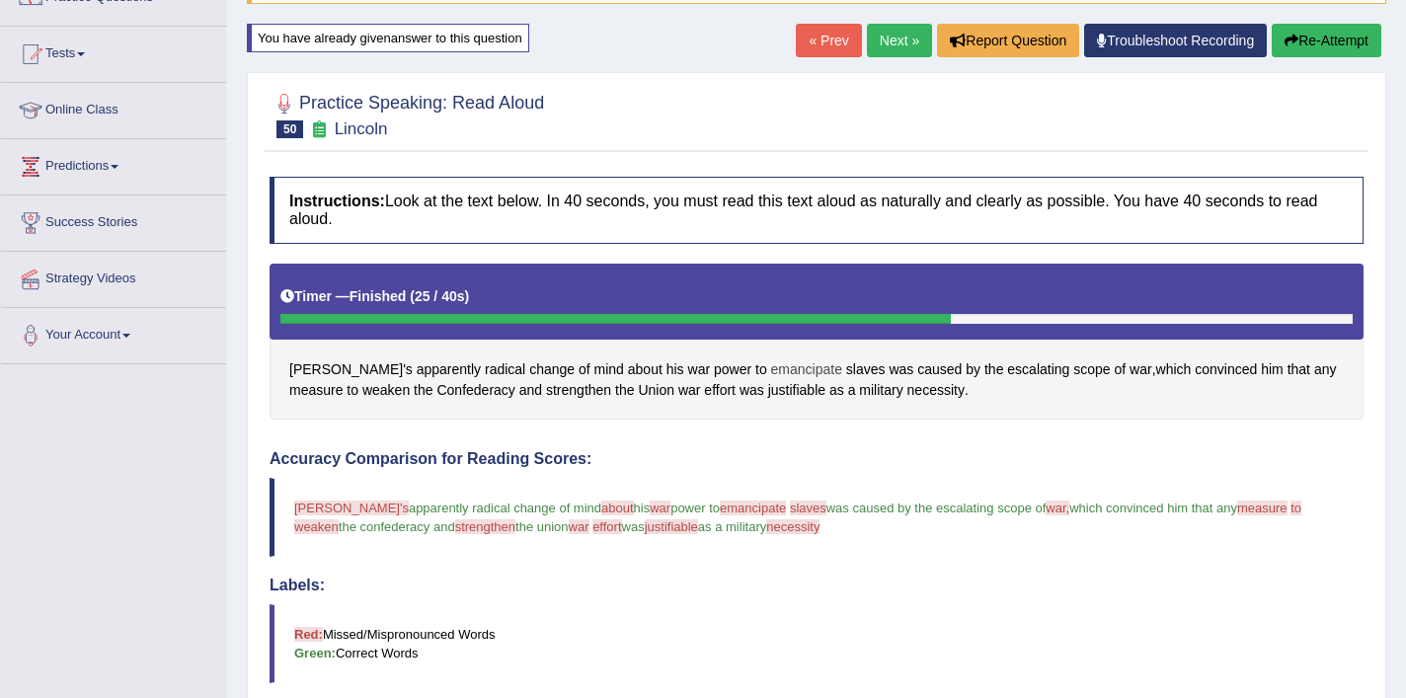
click at [771, 370] on span "emancipate" at bounding box center [806, 369] width 71 height 21
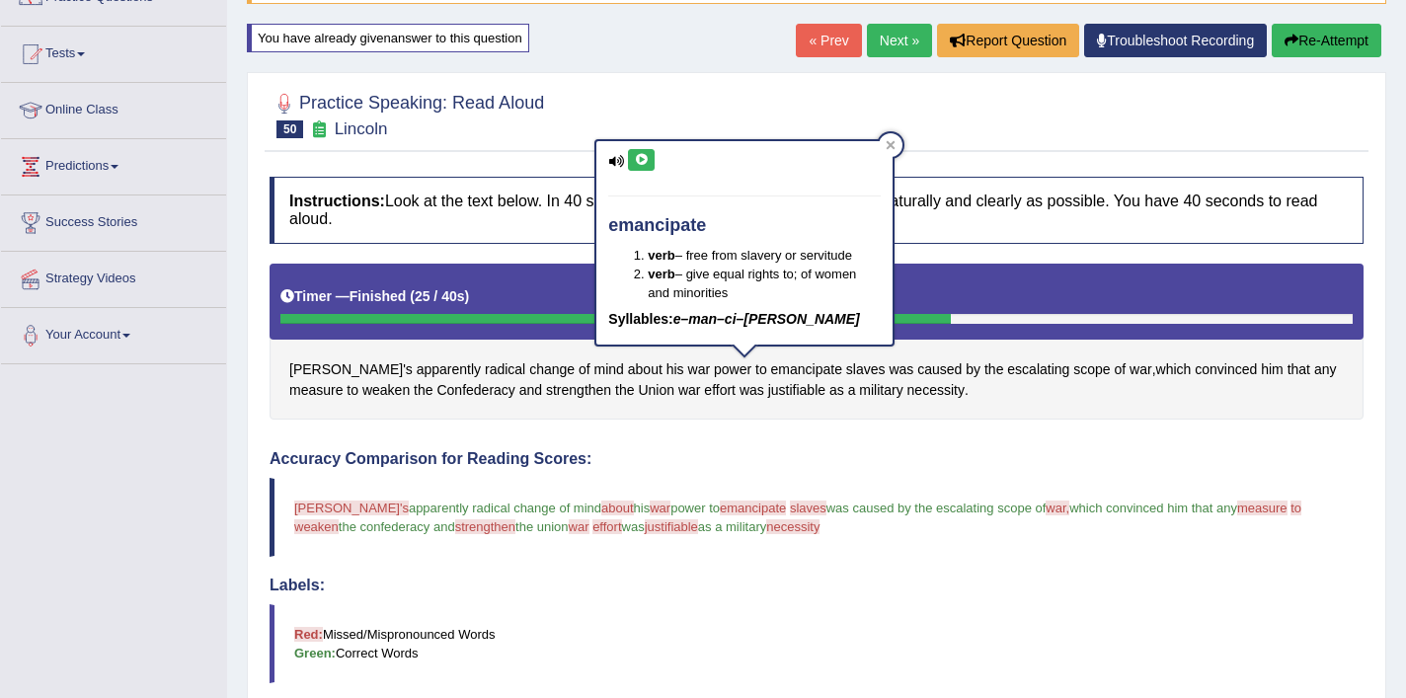
click at [651, 156] on button at bounding box center [641, 160] width 27 height 22
click at [890, 147] on icon at bounding box center [891, 145] width 10 height 10
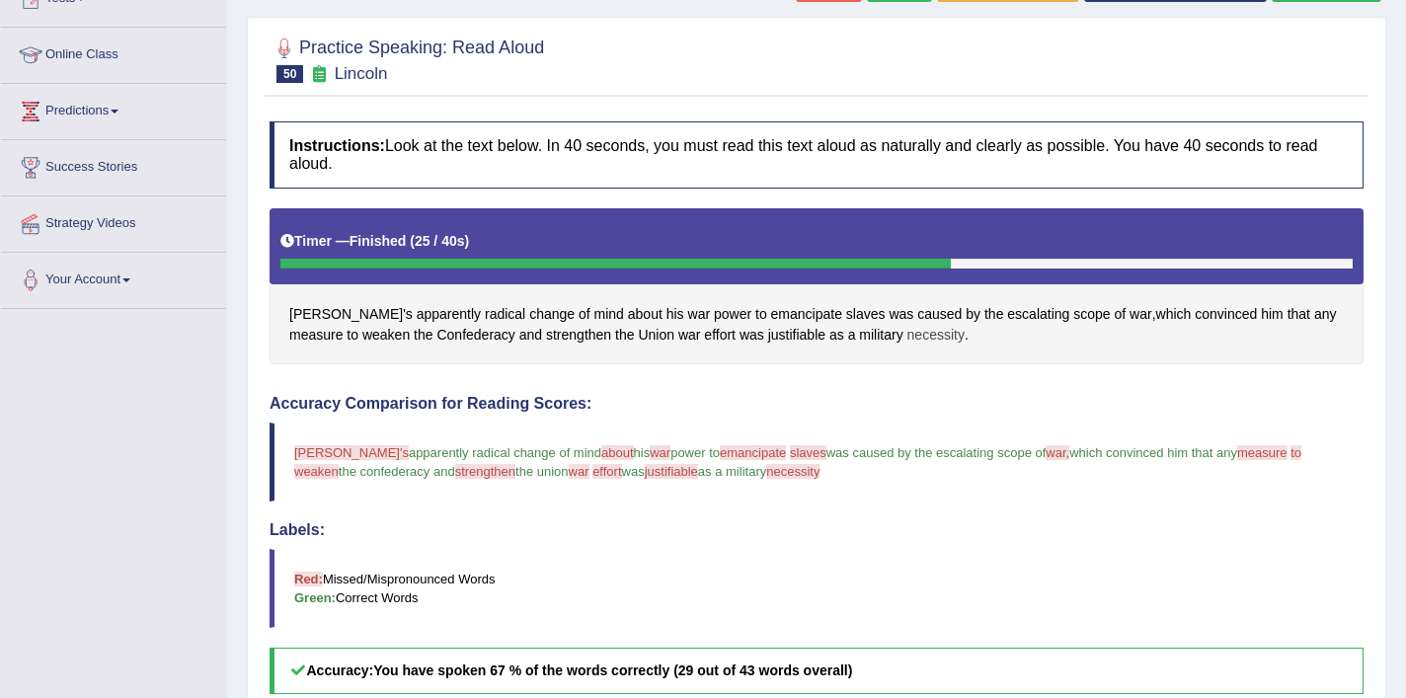
scroll to position [213, 0]
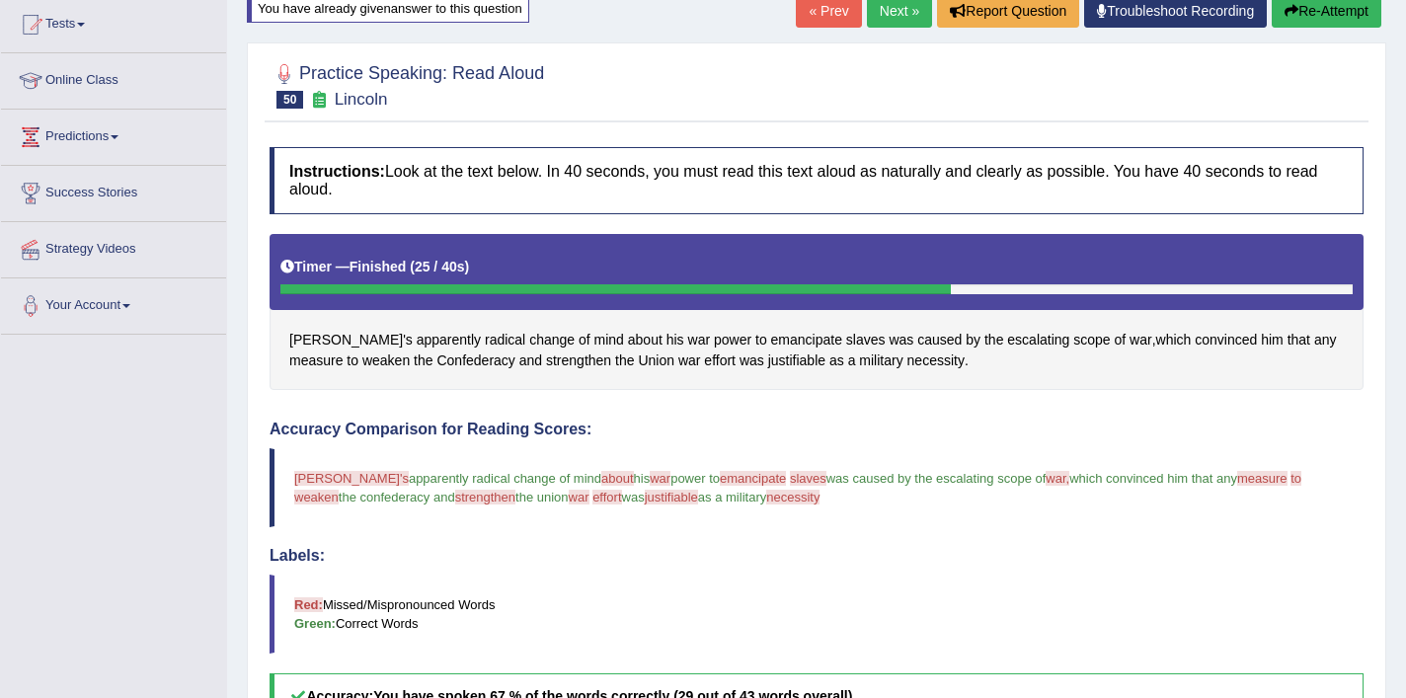
drag, startPoint x: 1341, startPoint y: 11, endPoint x: 733, endPoint y: 439, distance: 744.2
click at [741, 439] on div "Home Practice Speaking: Read Aloud Lincoln * Remember to use the device MacBook…" at bounding box center [816, 491] width 1179 height 1409
click at [301, 336] on span "[PERSON_NAME]'s" at bounding box center [350, 340] width 123 height 21
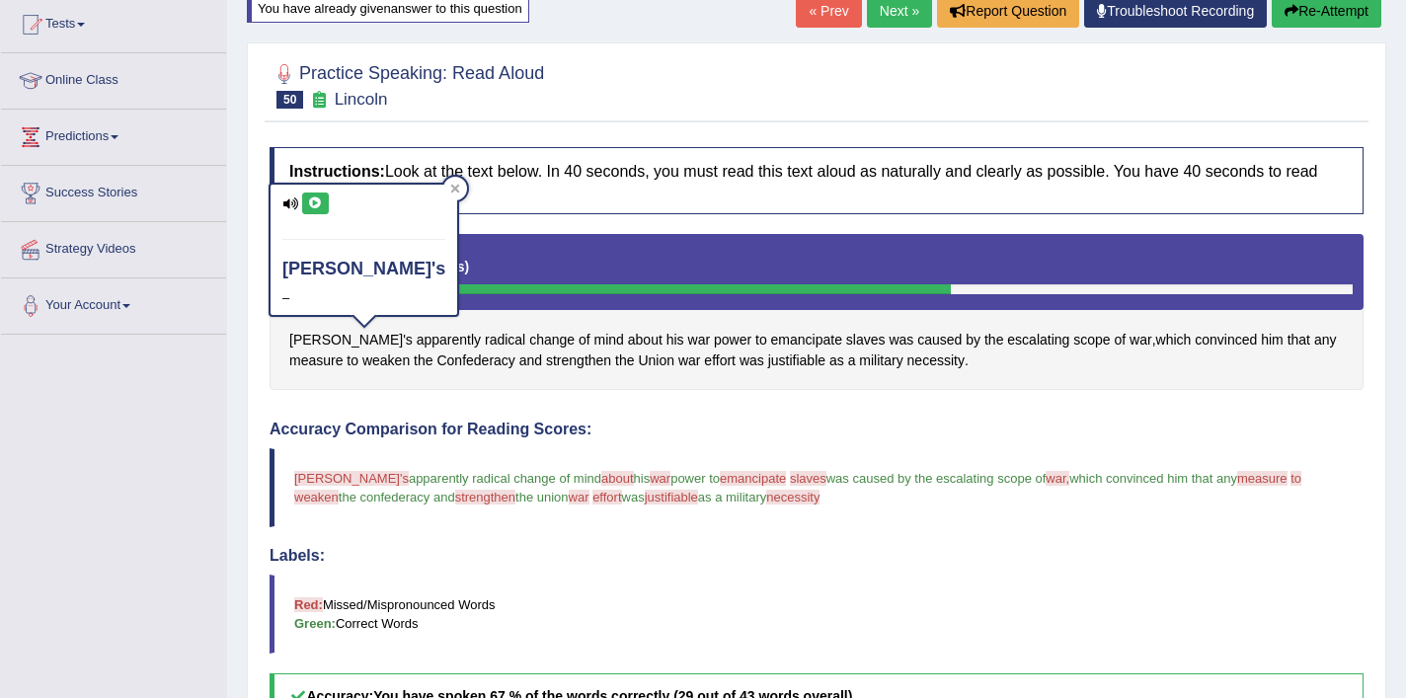
click at [314, 208] on button at bounding box center [315, 204] width 27 height 22
click at [318, 202] on icon at bounding box center [315, 204] width 15 height 12
click at [318, 207] on icon at bounding box center [315, 204] width 15 height 12
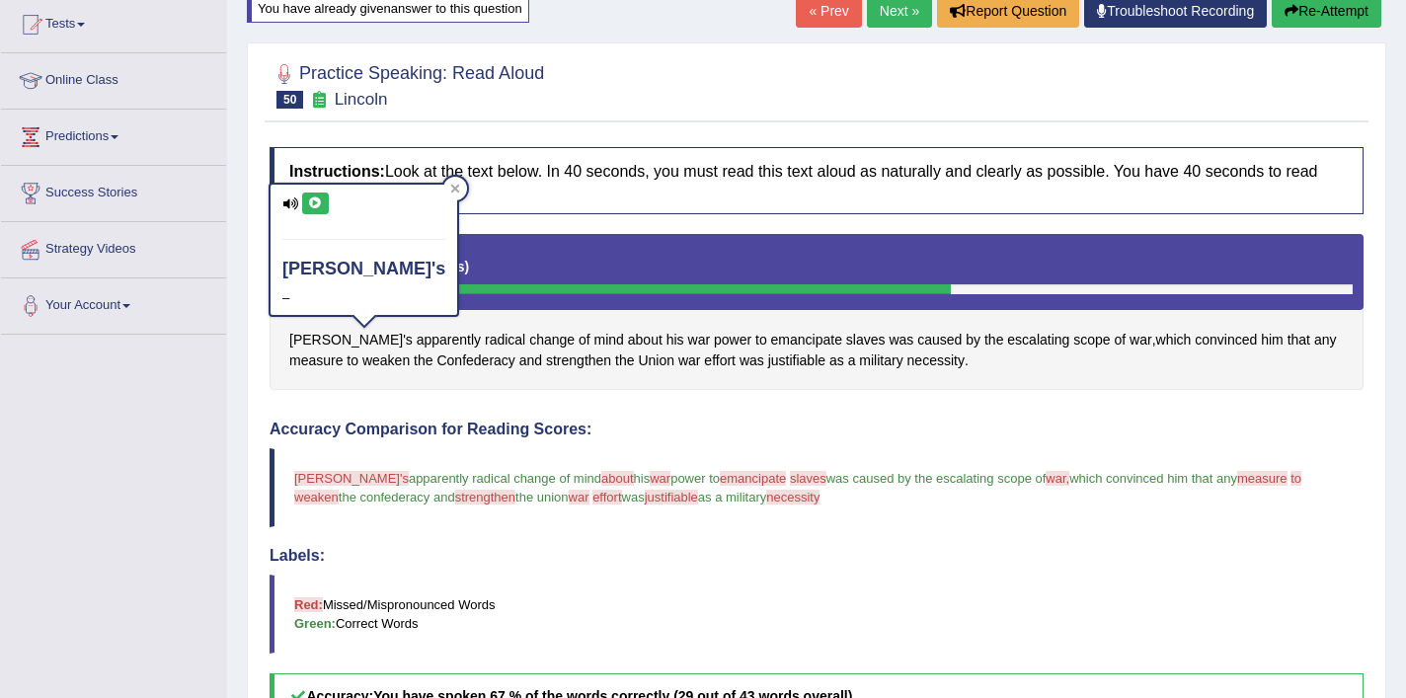
click at [1349, 4] on button "Re-Attempt" at bounding box center [1327, 11] width 110 height 34
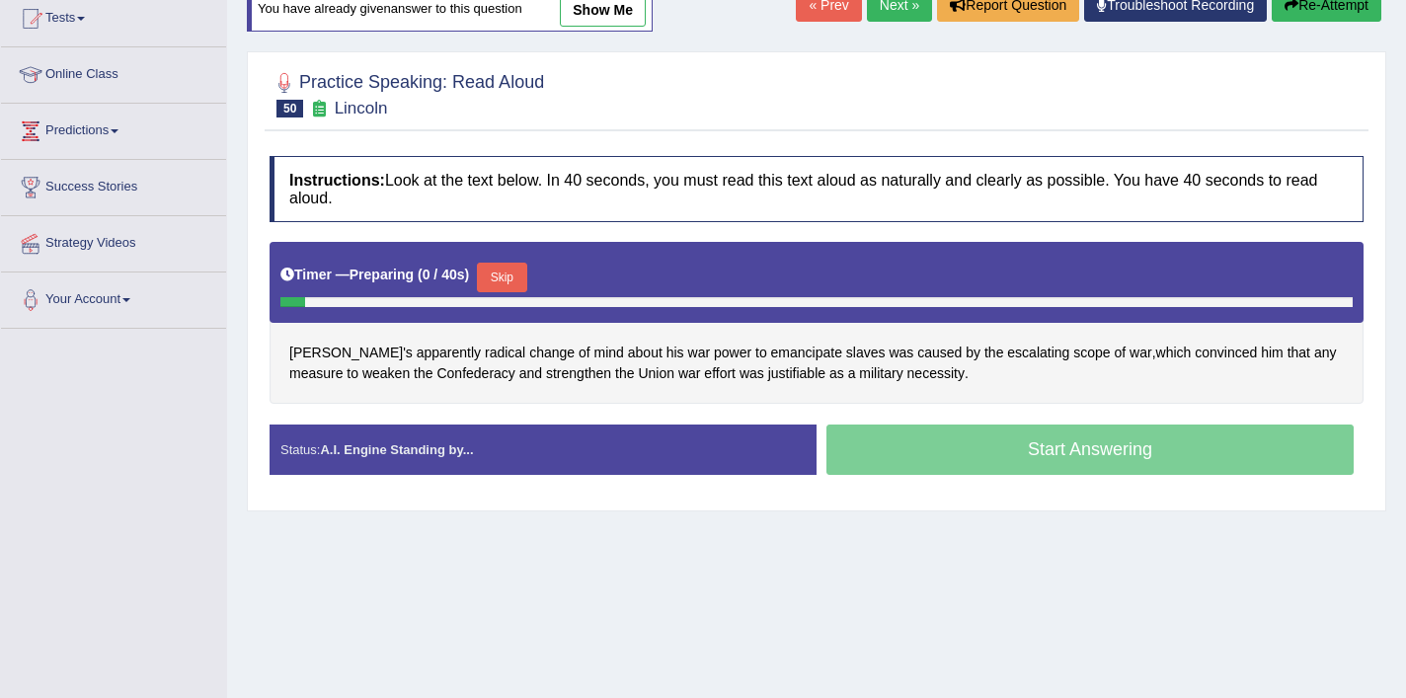
scroll to position [219, 0]
click at [511, 279] on button "Skip" at bounding box center [501, 278] width 49 height 30
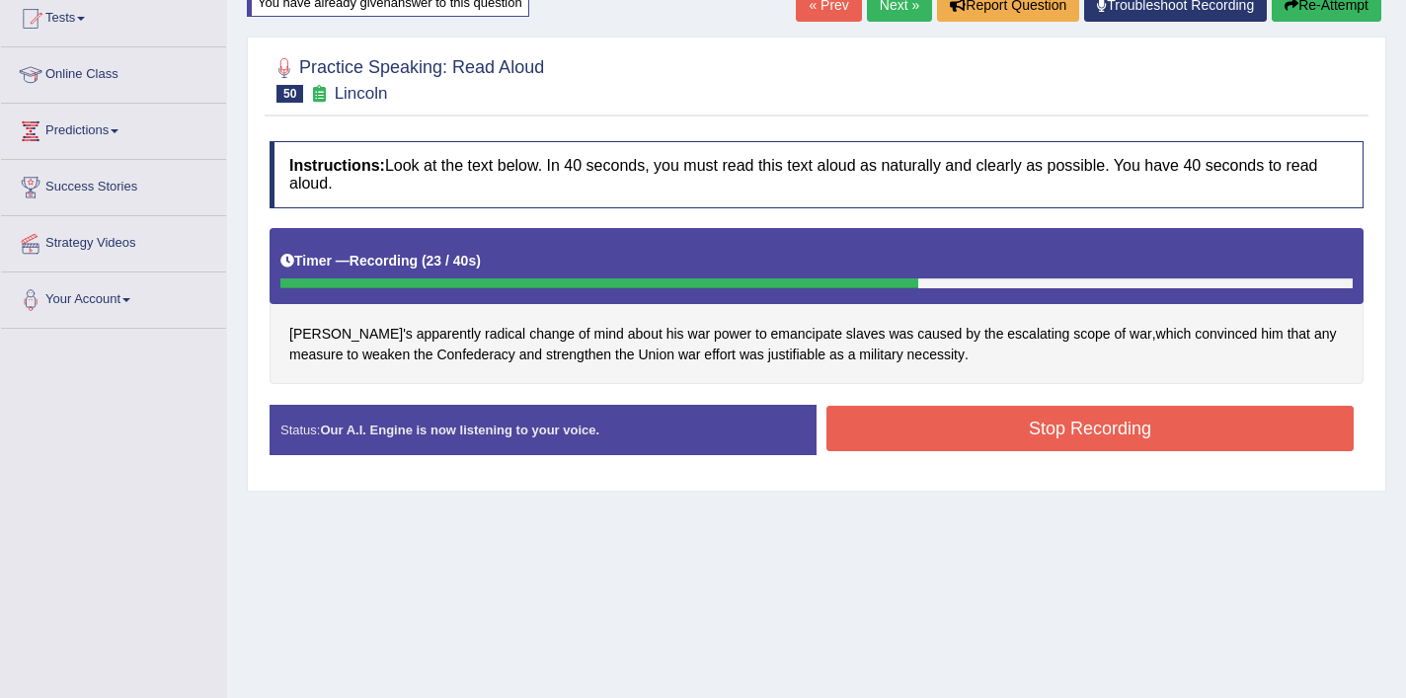
click at [906, 417] on button "Stop Recording" at bounding box center [1090, 428] width 527 height 45
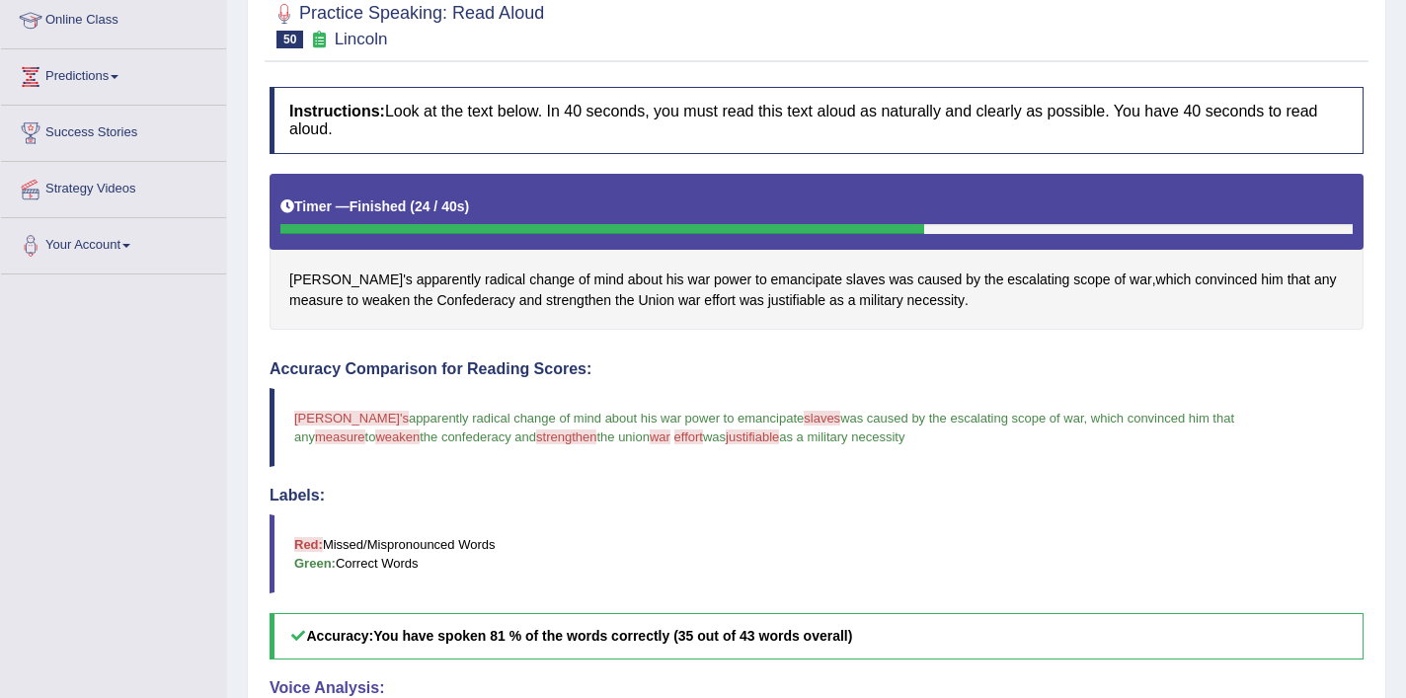
scroll to position [272, 0]
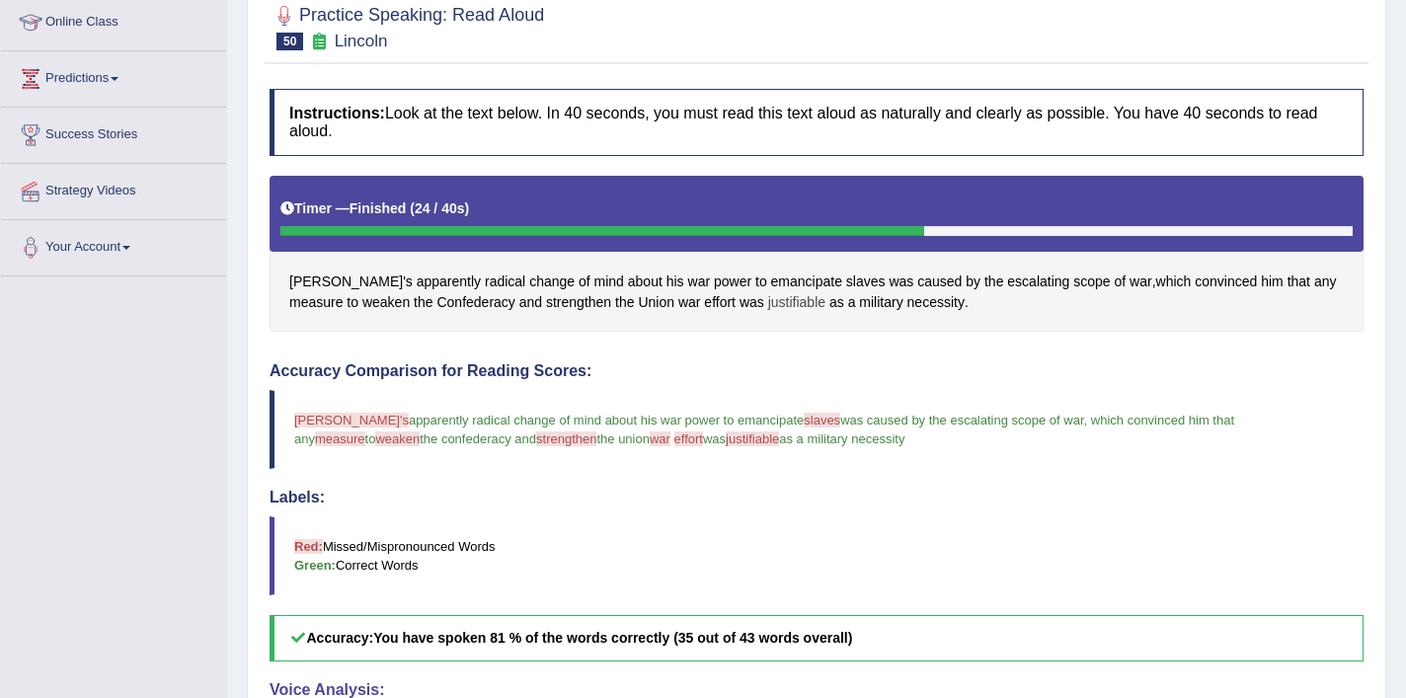
click at [768, 300] on span "justifiable" at bounding box center [796, 302] width 57 height 21
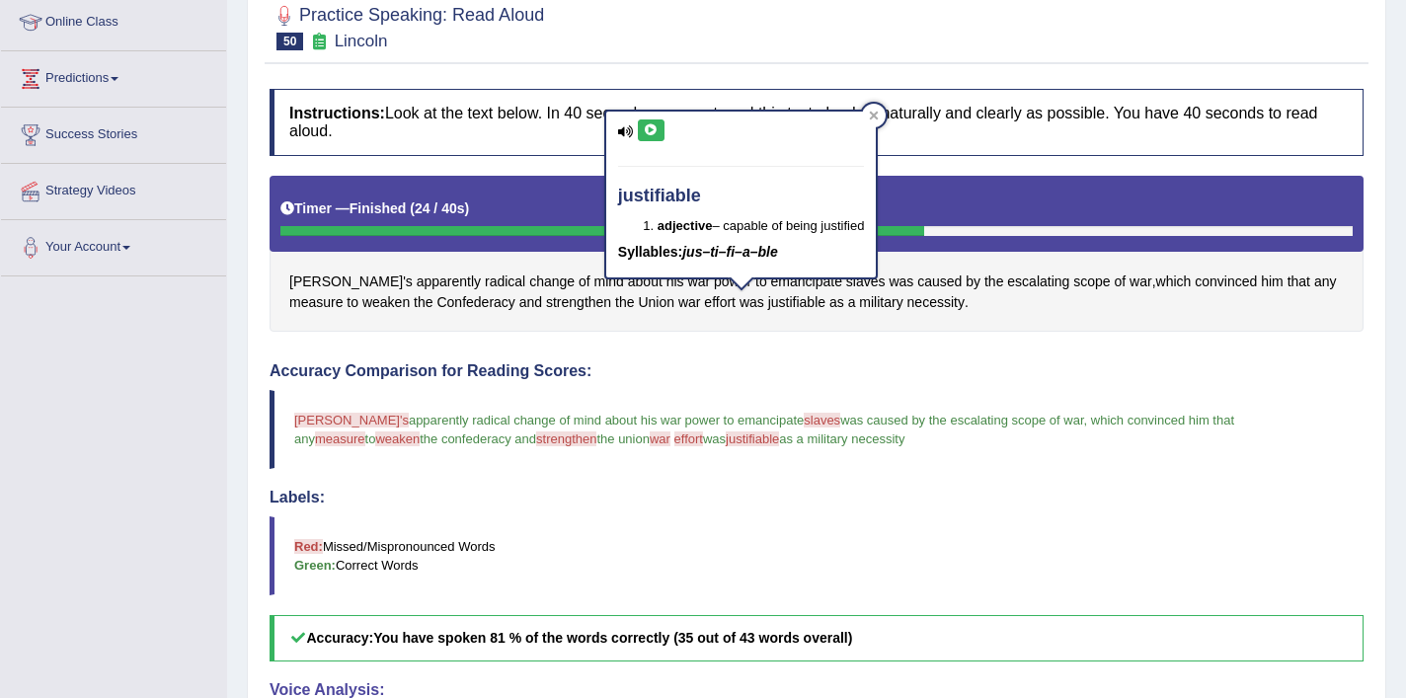
click at [653, 135] on icon at bounding box center [651, 130] width 15 height 12
click at [652, 133] on icon at bounding box center [651, 130] width 15 height 12
click at [876, 123] on div at bounding box center [874, 116] width 24 height 24
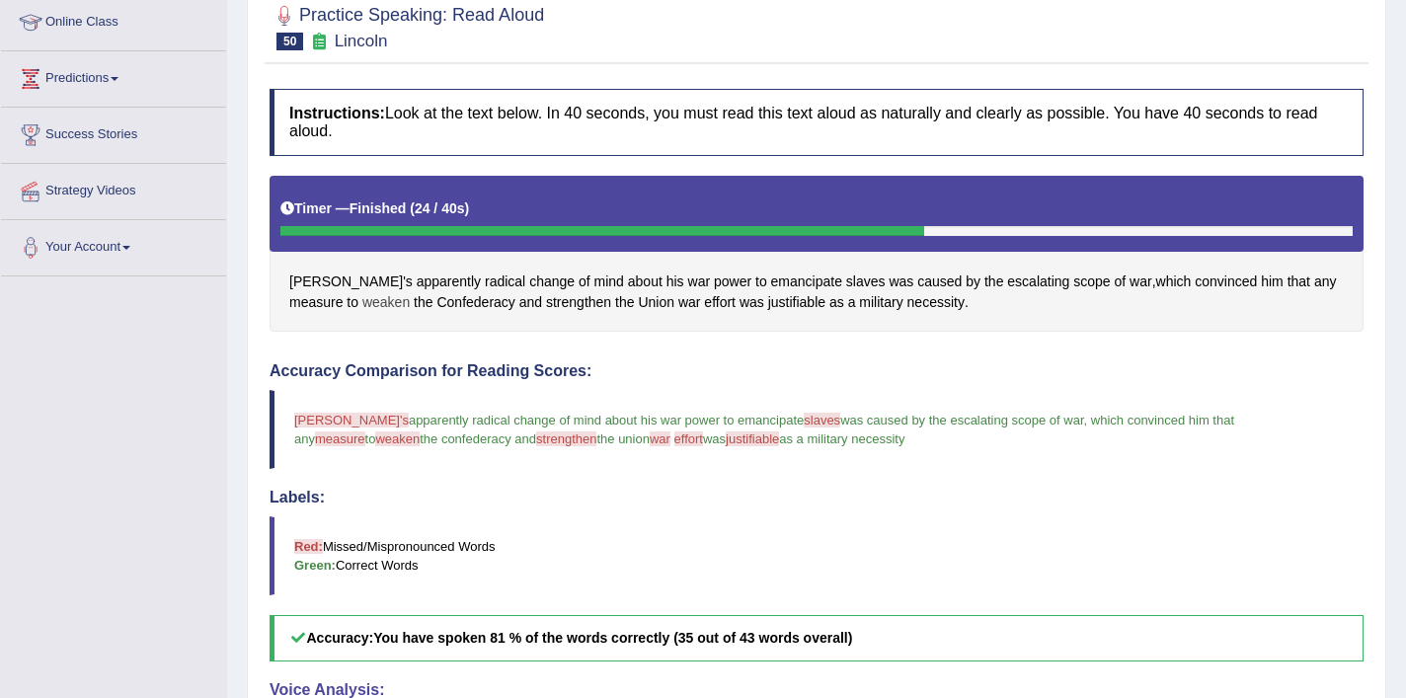
click at [362, 310] on span "weaken" at bounding box center [385, 302] width 47 height 21
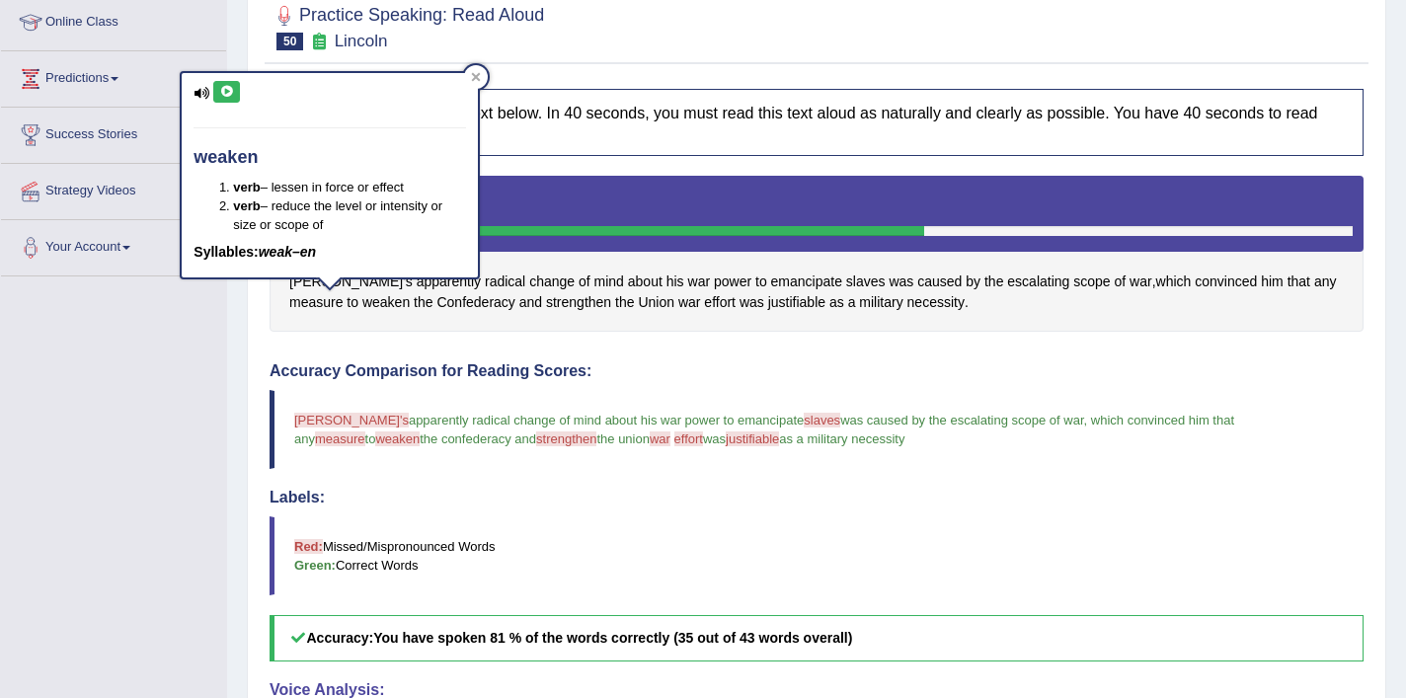
click at [225, 98] on button at bounding box center [226, 92] width 27 height 22
click at [478, 81] on icon at bounding box center [476, 77] width 9 height 9
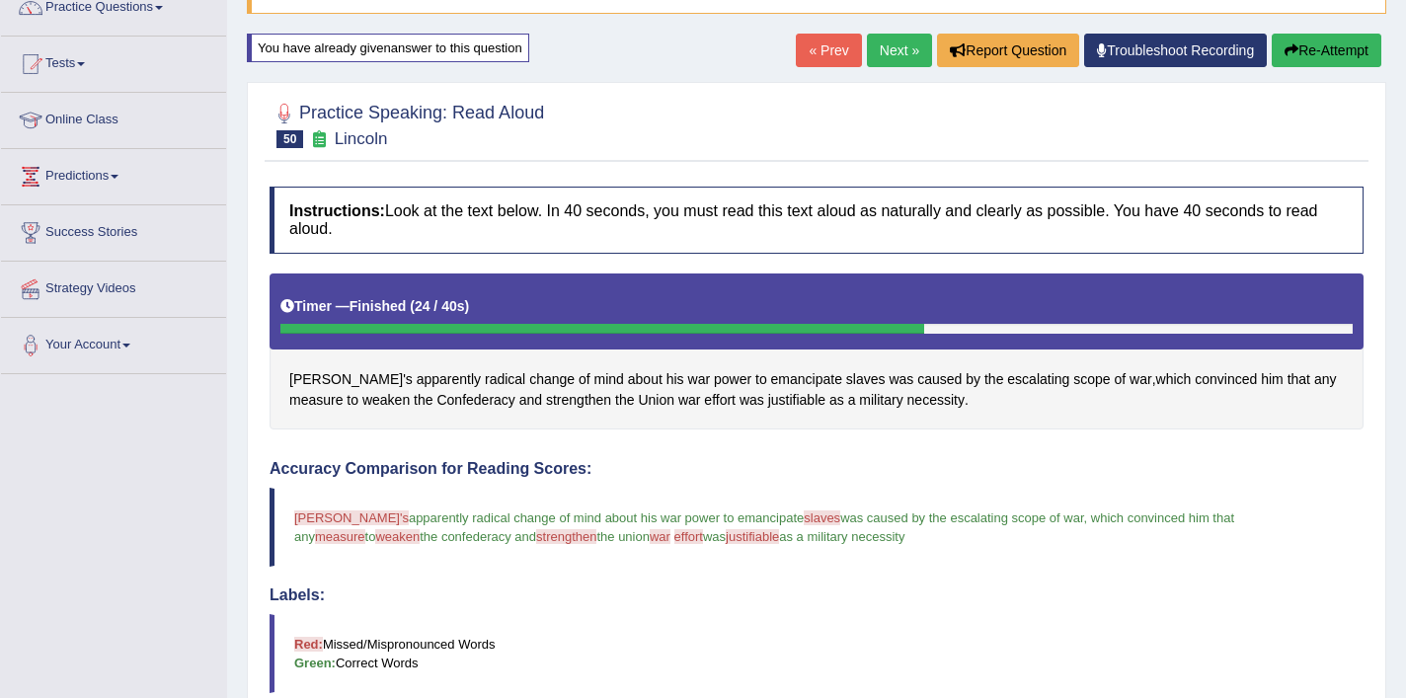
scroll to position [27, 0]
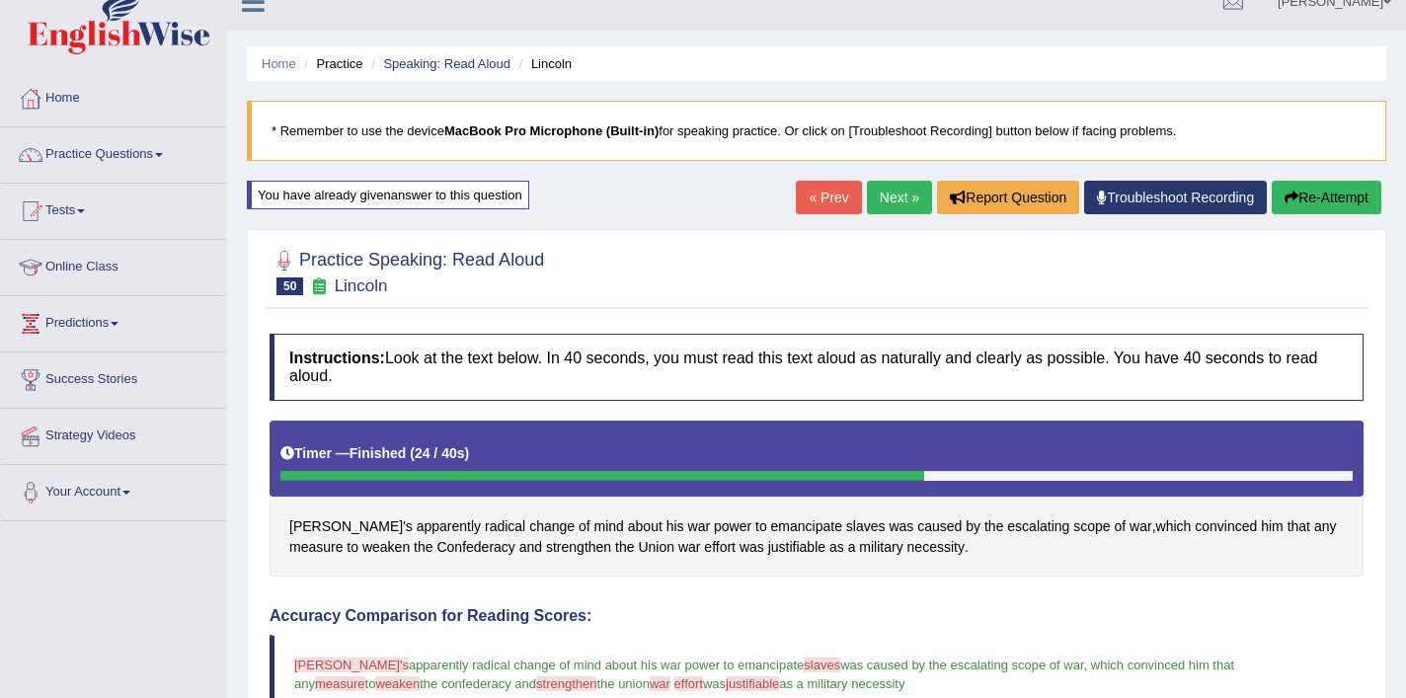
click at [904, 191] on link "Next »" at bounding box center [899, 198] width 65 height 34
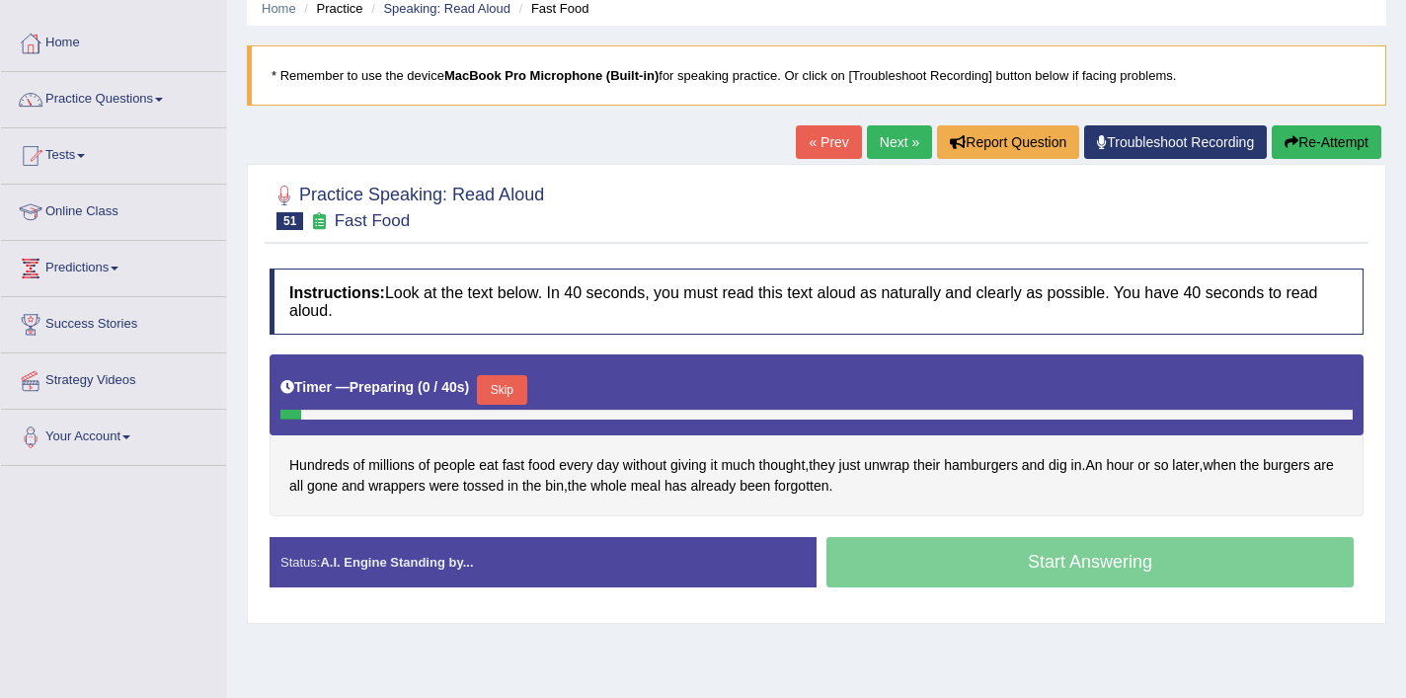
scroll to position [82, 0]
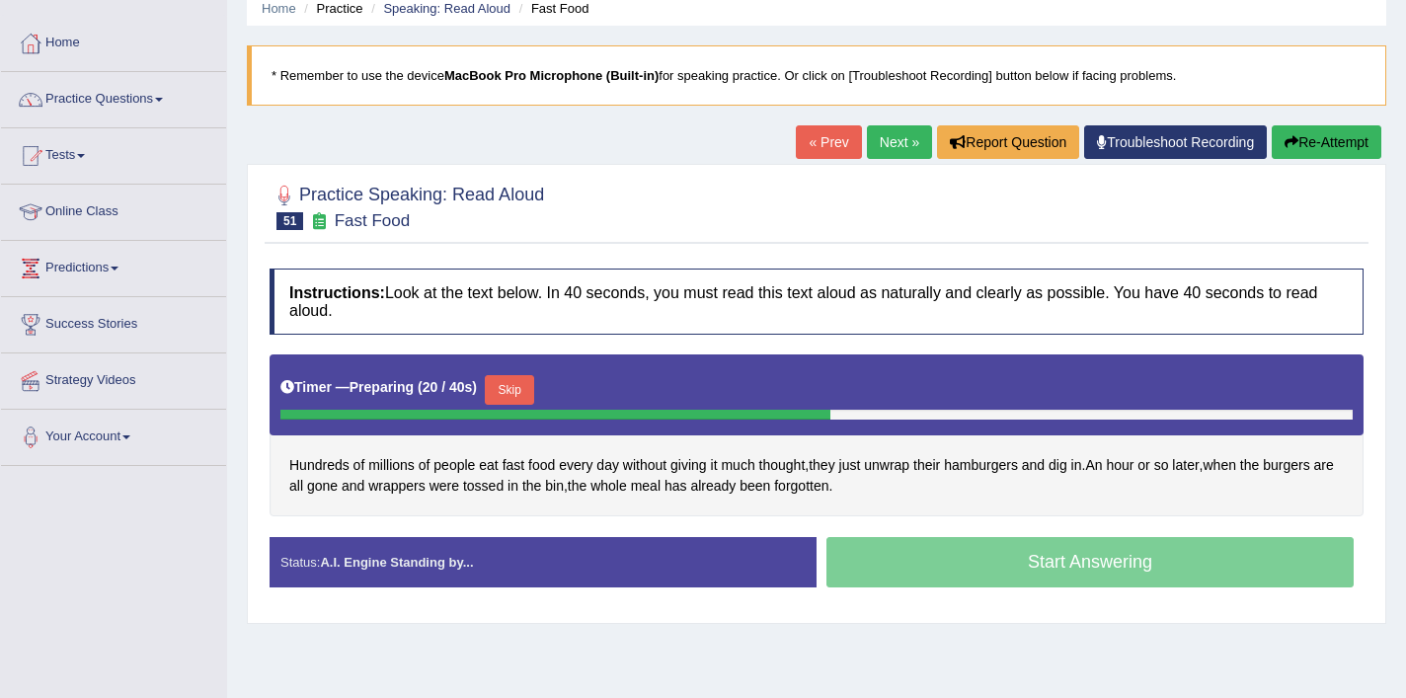
click at [526, 395] on button "Skip" at bounding box center [509, 390] width 49 height 30
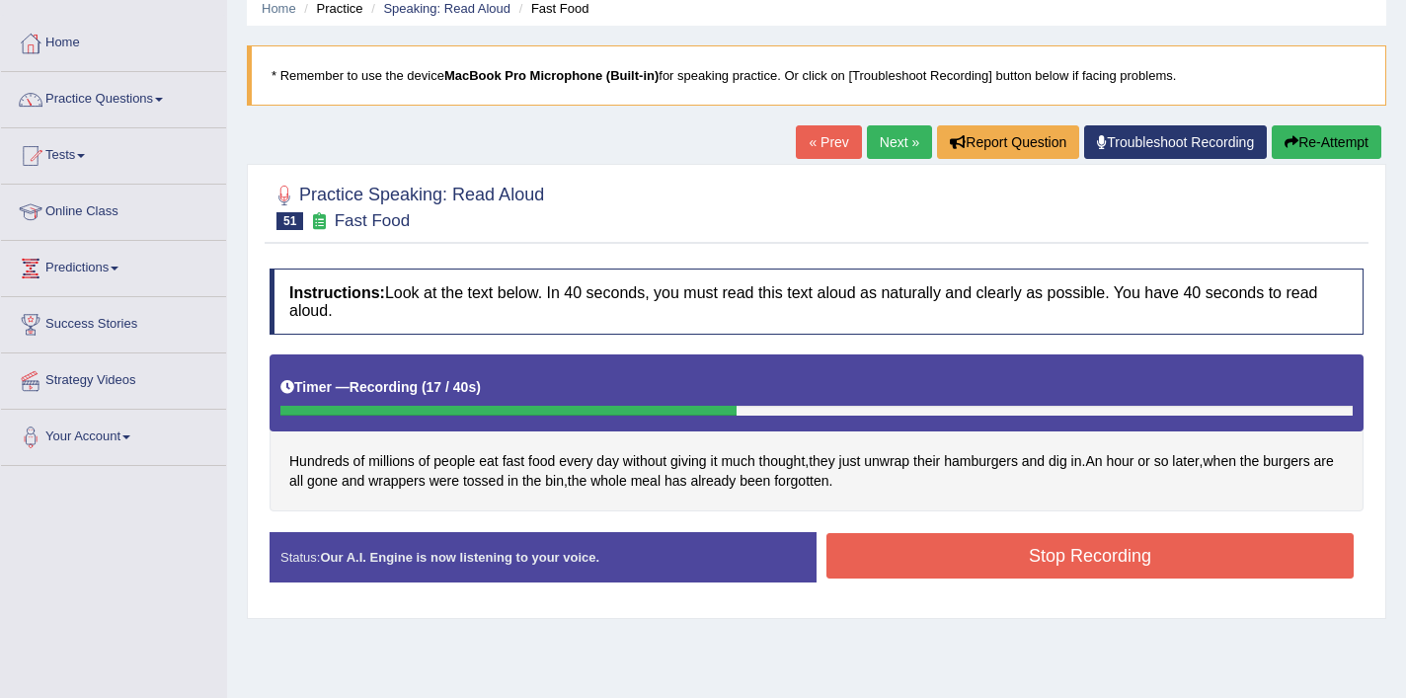
click at [1004, 556] on button "Stop Recording" at bounding box center [1090, 555] width 527 height 45
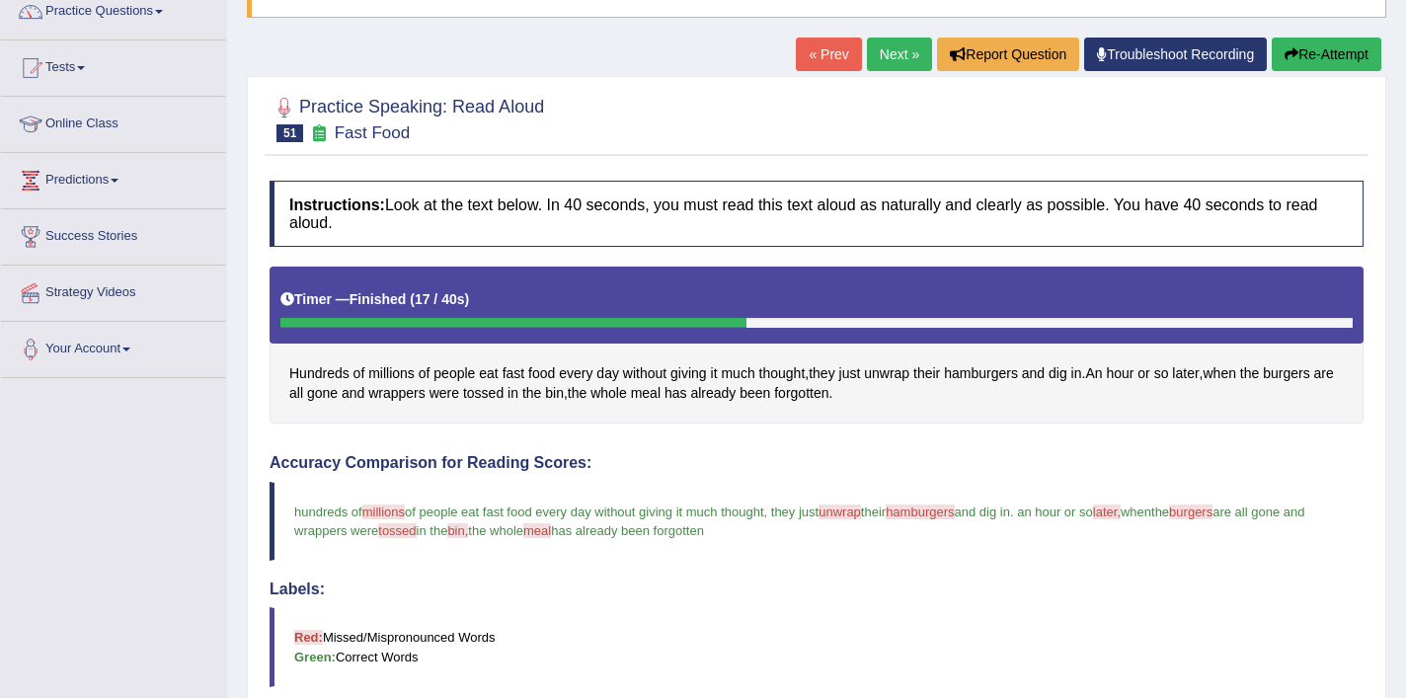
scroll to position [111, 0]
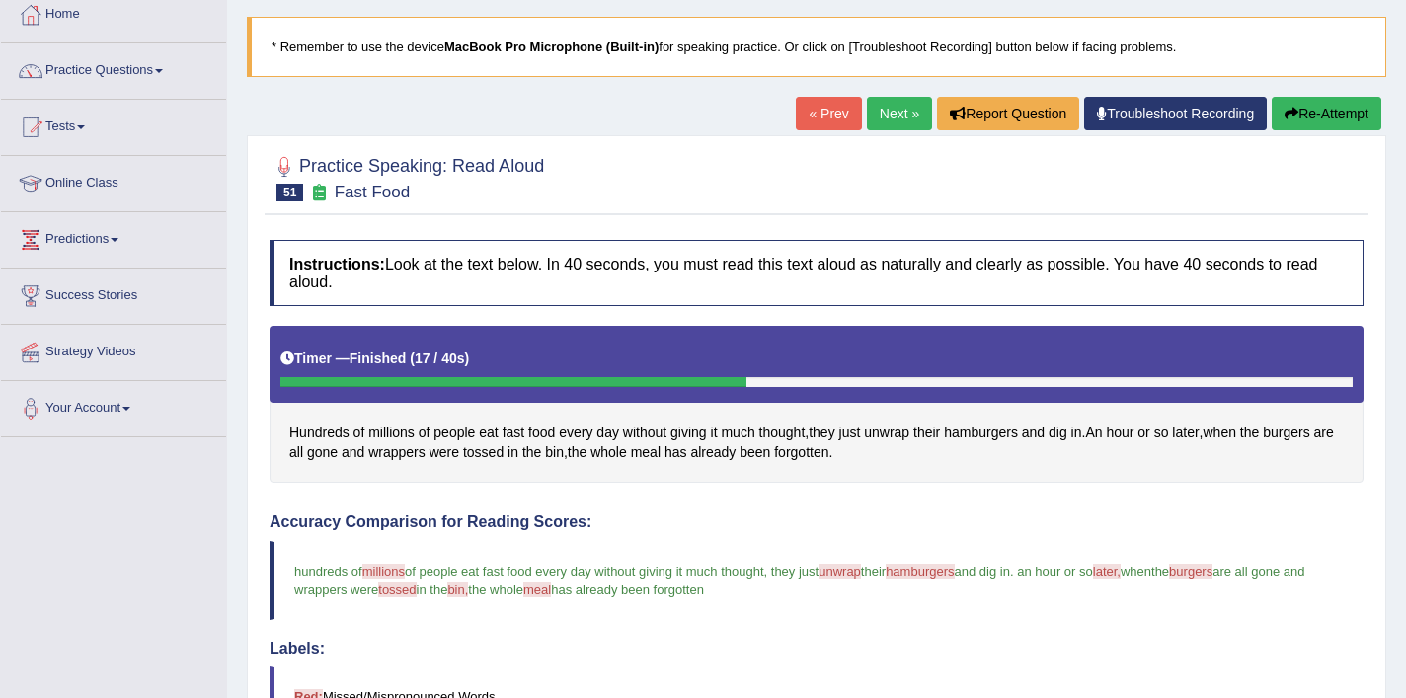
click at [1294, 109] on button "Re-Attempt" at bounding box center [1327, 114] width 110 height 34
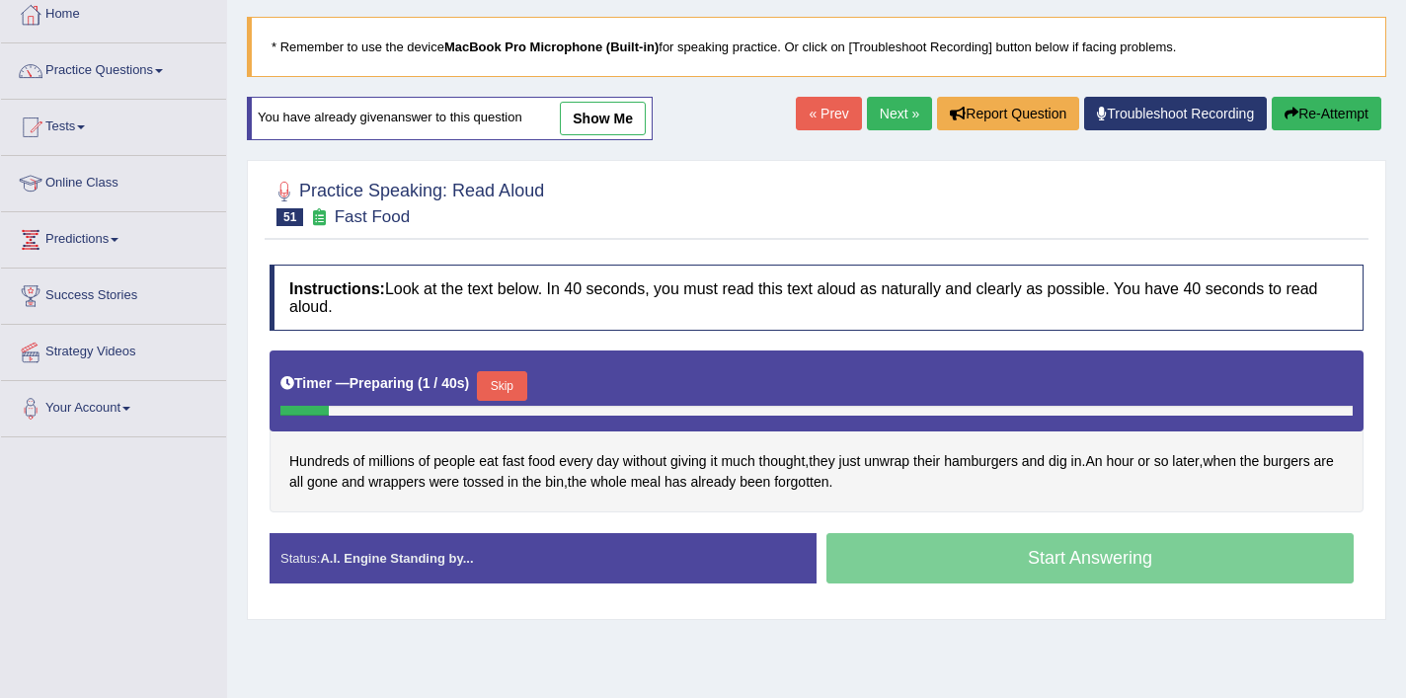
click at [523, 389] on button "Skip" at bounding box center [501, 386] width 49 height 30
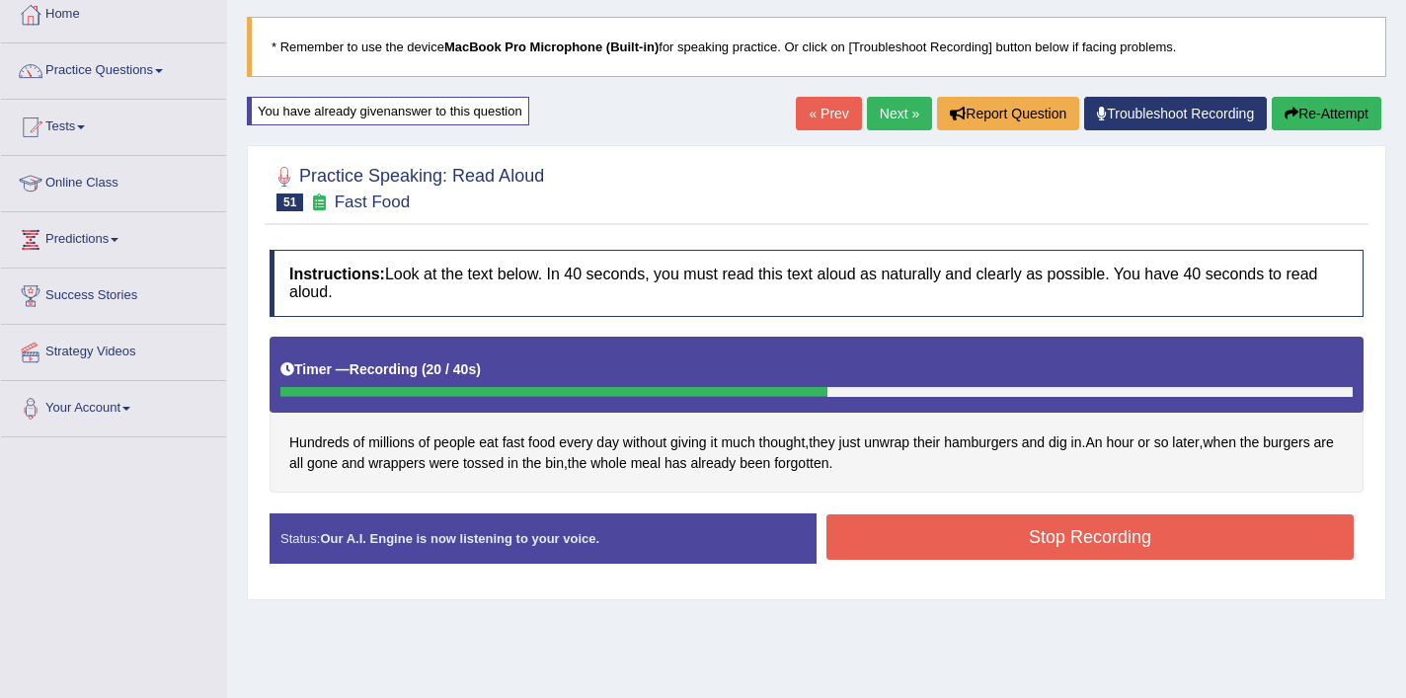
click at [945, 545] on button "Stop Recording" at bounding box center [1090, 537] width 527 height 45
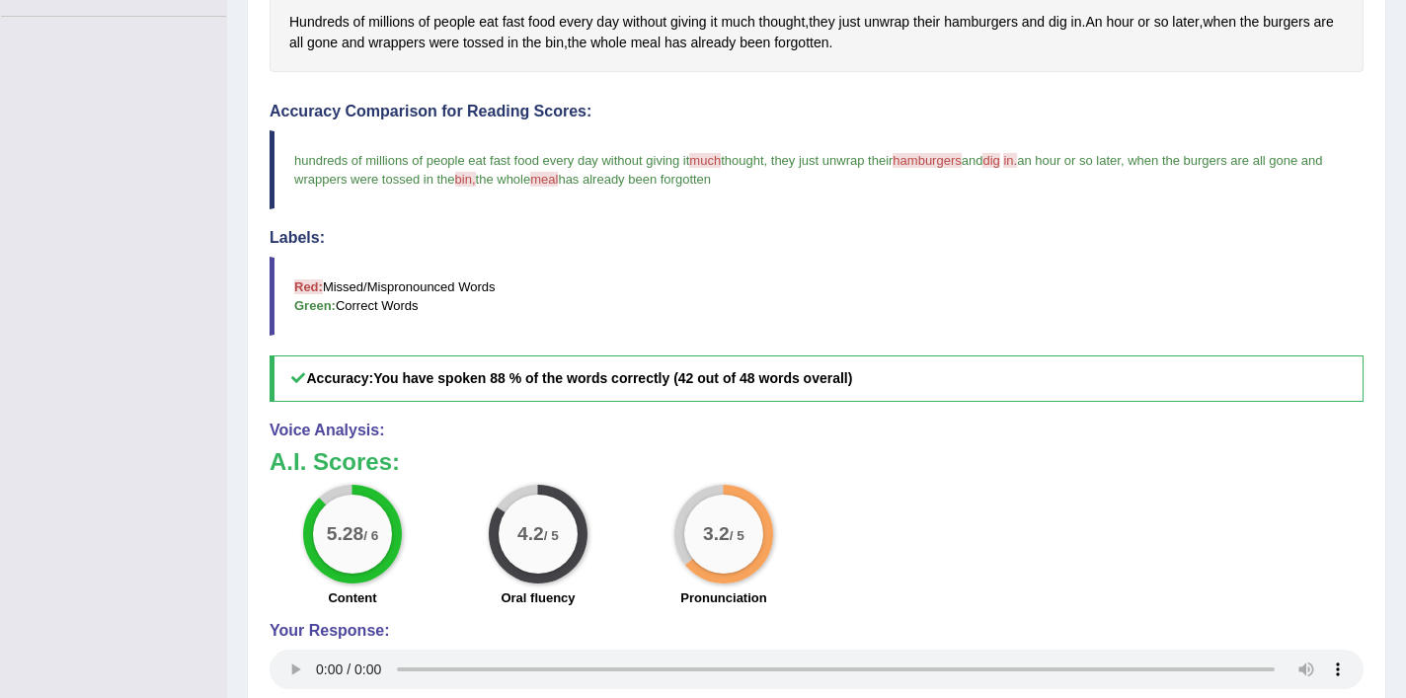
scroll to position [479, 0]
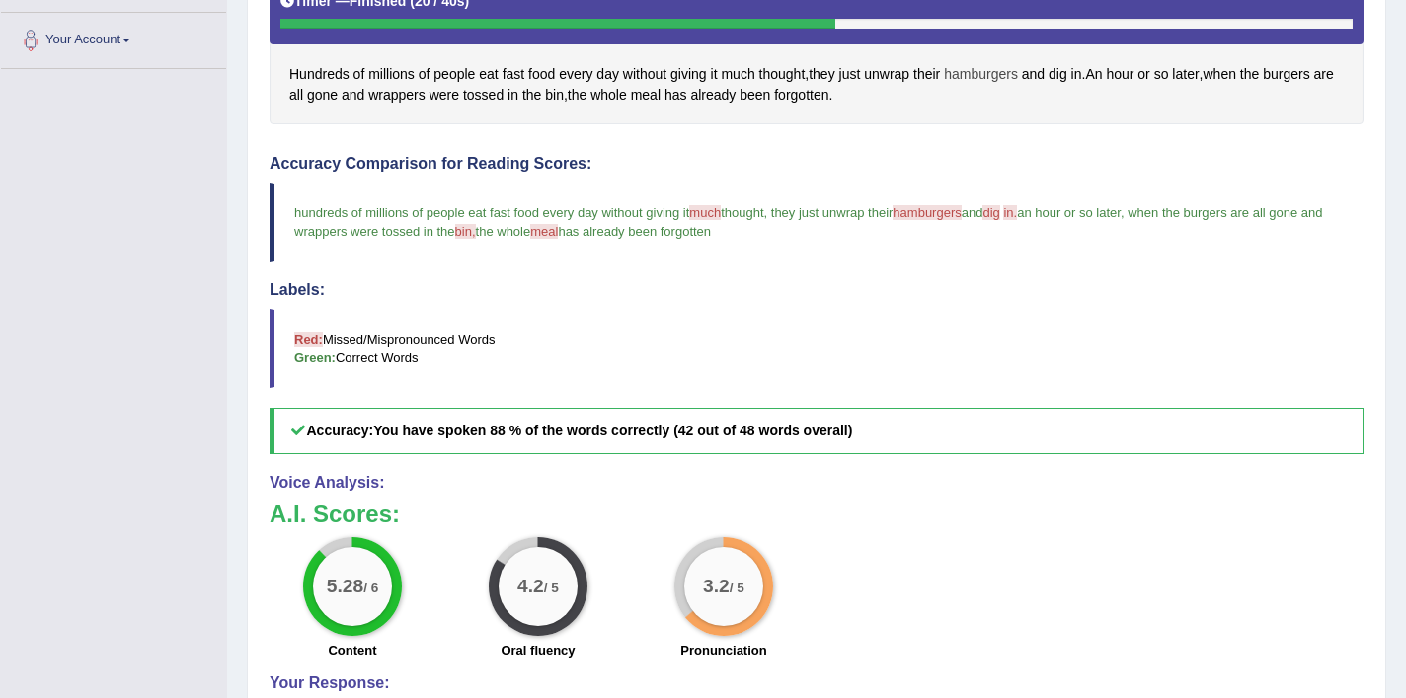
click at [1006, 73] on span "hamburgers" at bounding box center [981, 74] width 74 height 21
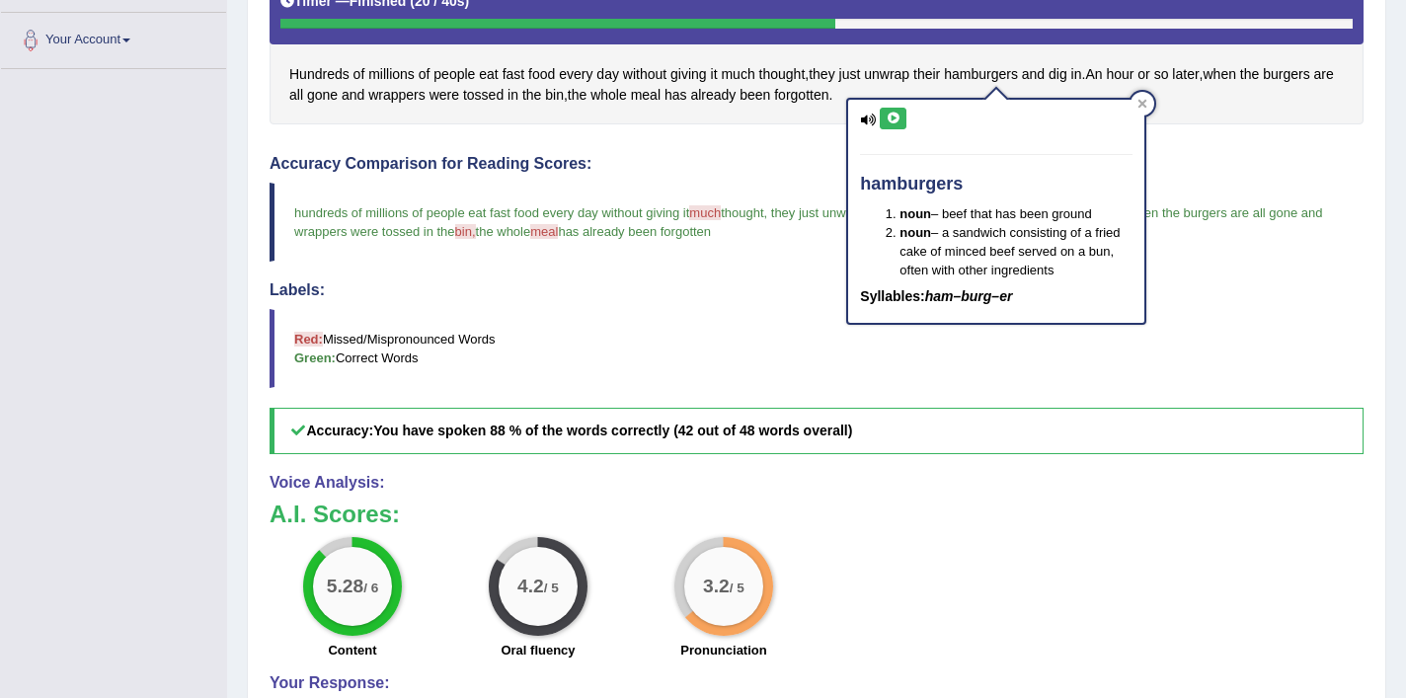
click at [896, 120] on icon at bounding box center [893, 119] width 15 height 12
click at [895, 121] on icon at bounding box center [893, 119] width 15 height 12
click at [890, 119] on icon at bounding box center [893, 119] width 15 height 12
click at [1144, 105] on icon at bounding box center [1143, 104] width 9 height 9
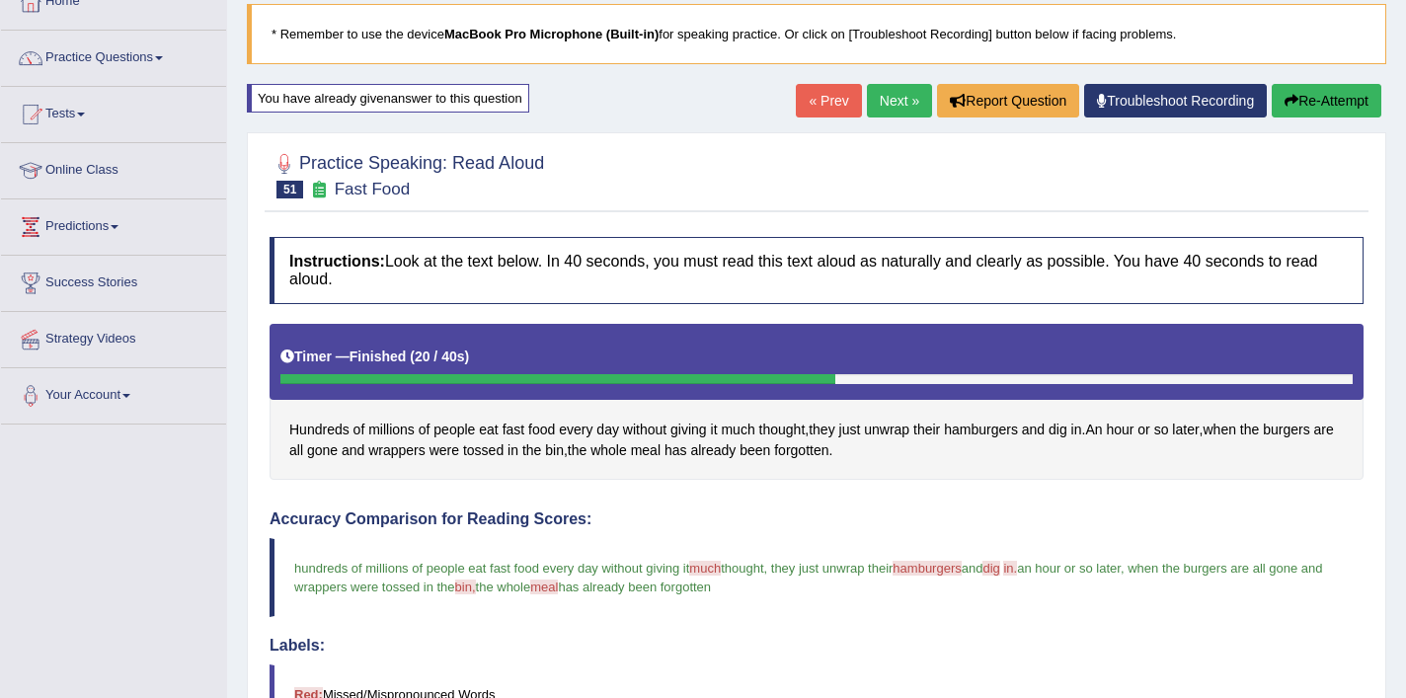
scroll to position [107, 0]
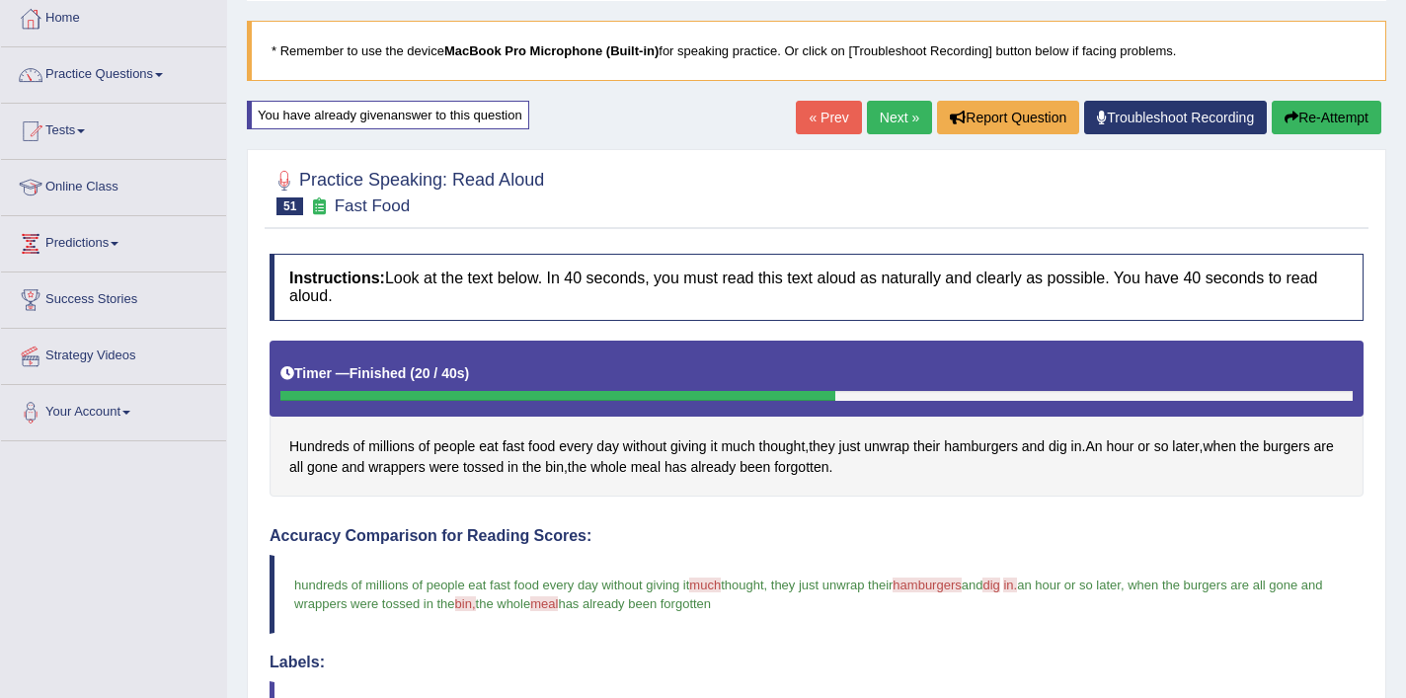
click at [890, 112] on link "Next »" at bounding box center [899, 118] width 65 height 34
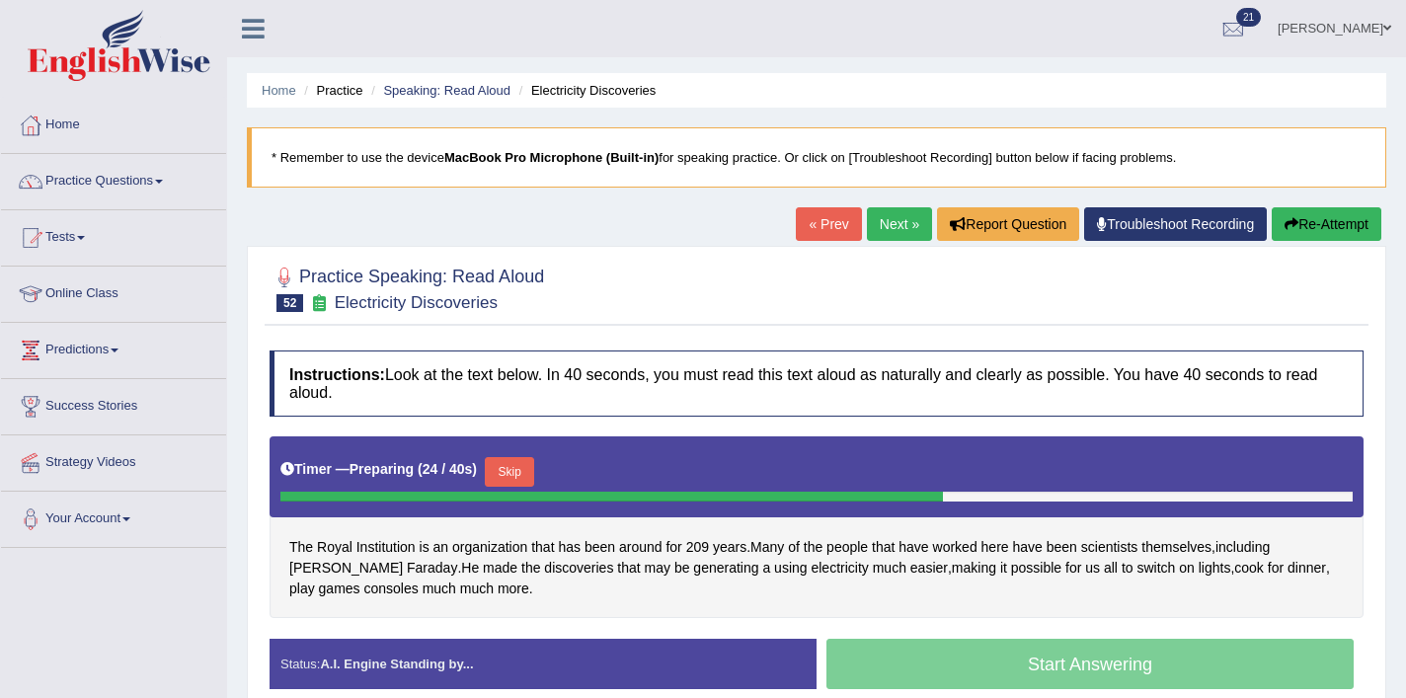
click at [525, 479] on button "Skip" at bounding box center [509, 472] width 49 height 30
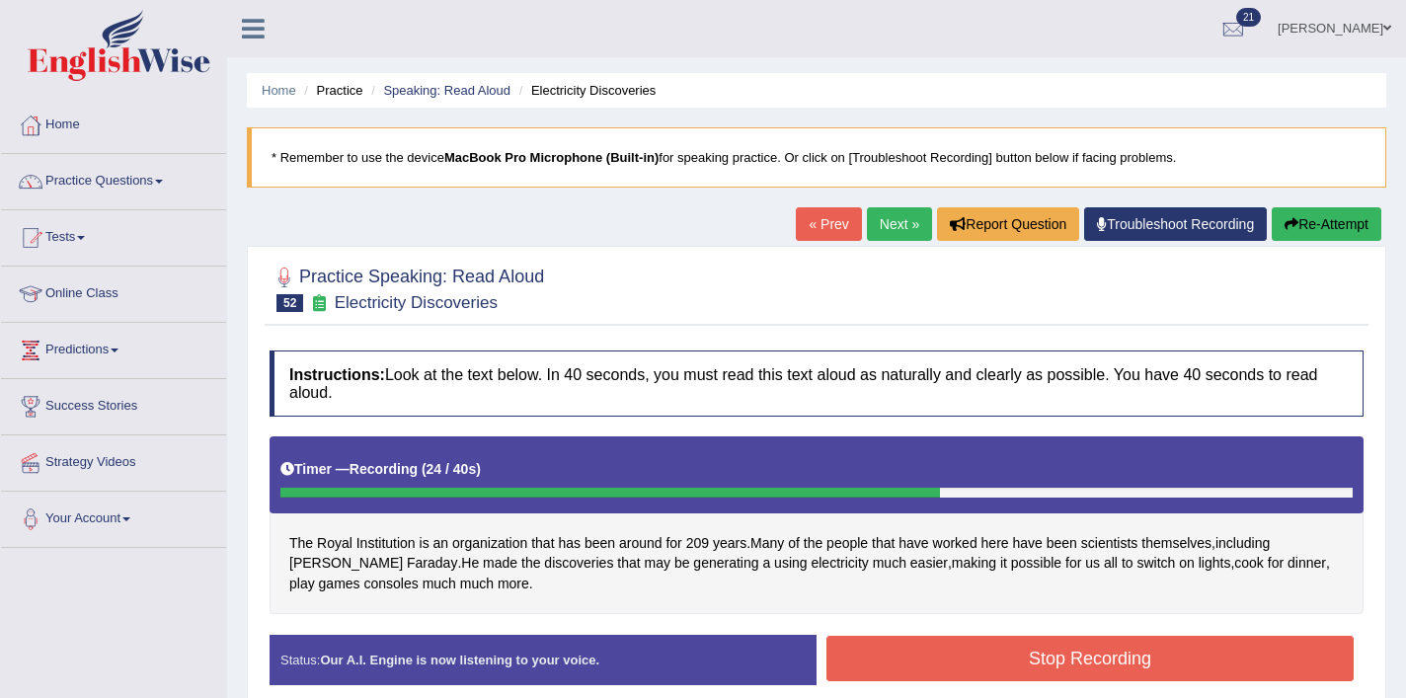
click at [1004, 657] on button "Stop Recording" at bounding box center [1090, 658] width 527 height 45
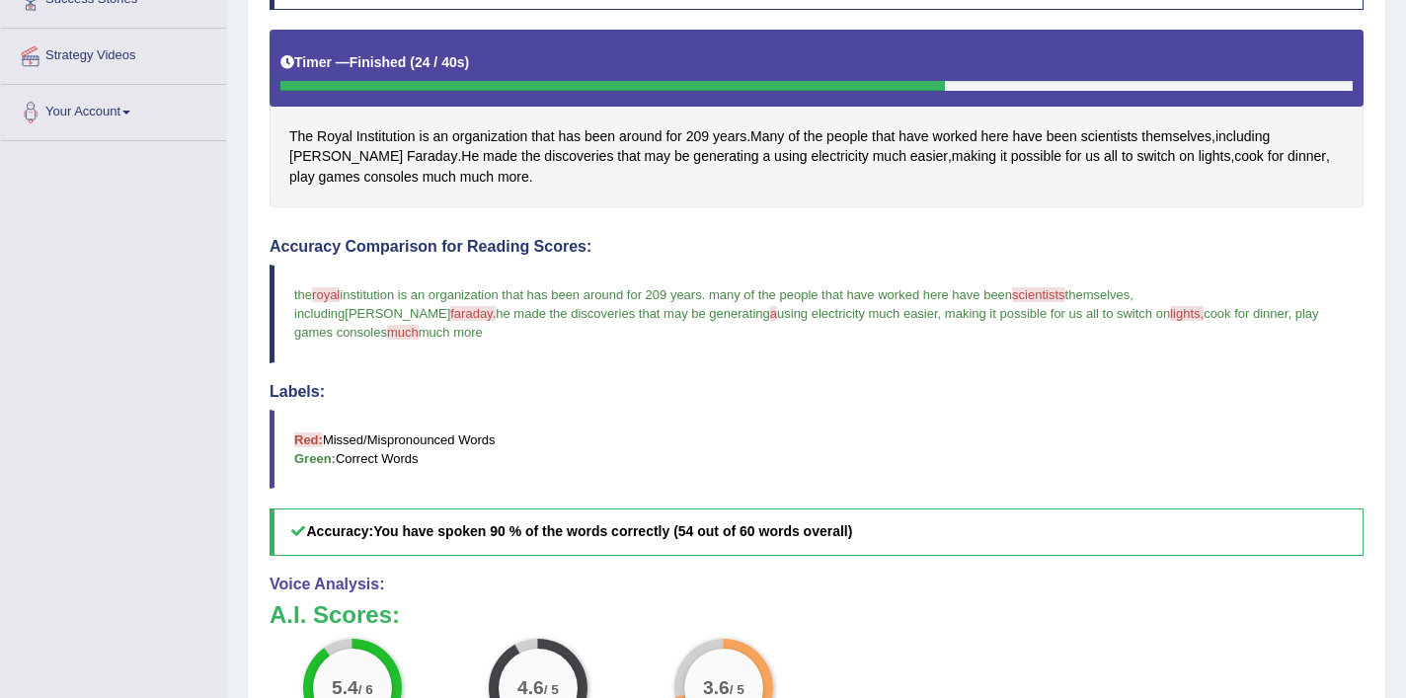
scroll to position [359, 0]
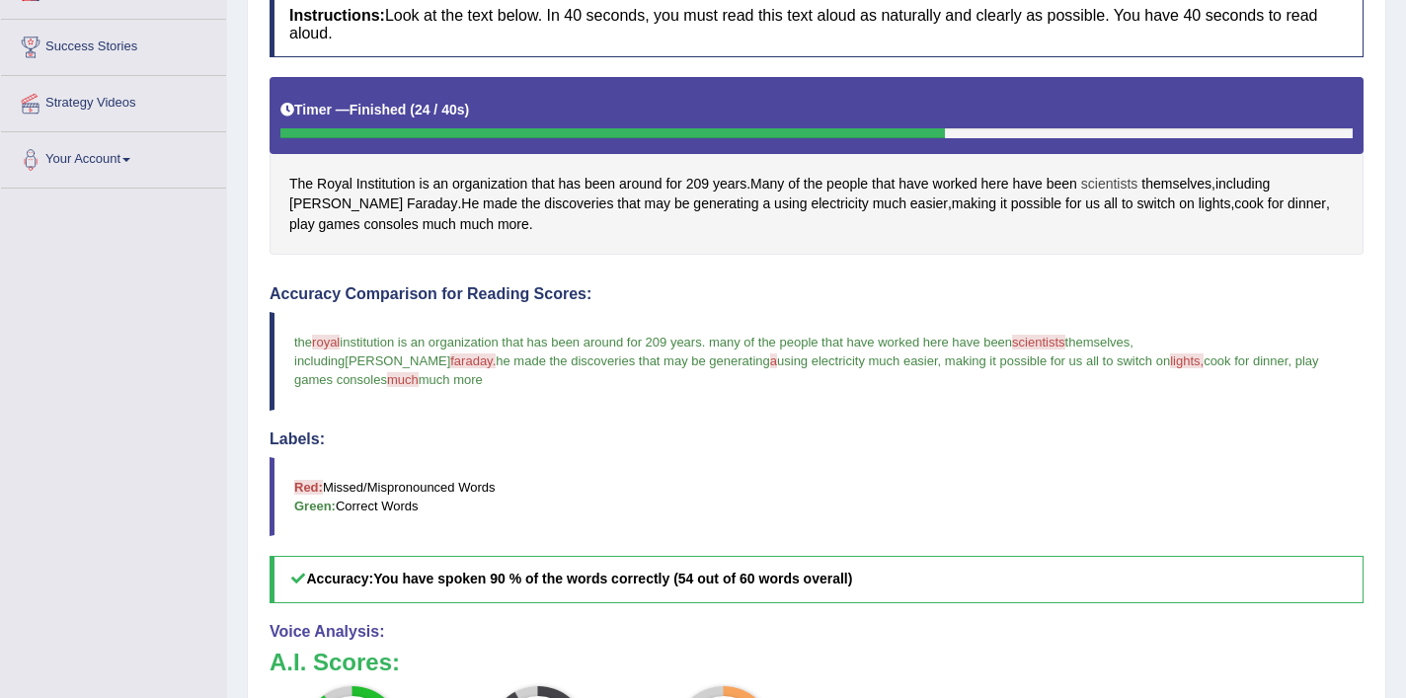
click at [1118, 179] on span "scientists" at bounding box center [1109, 184] width 57 height 21
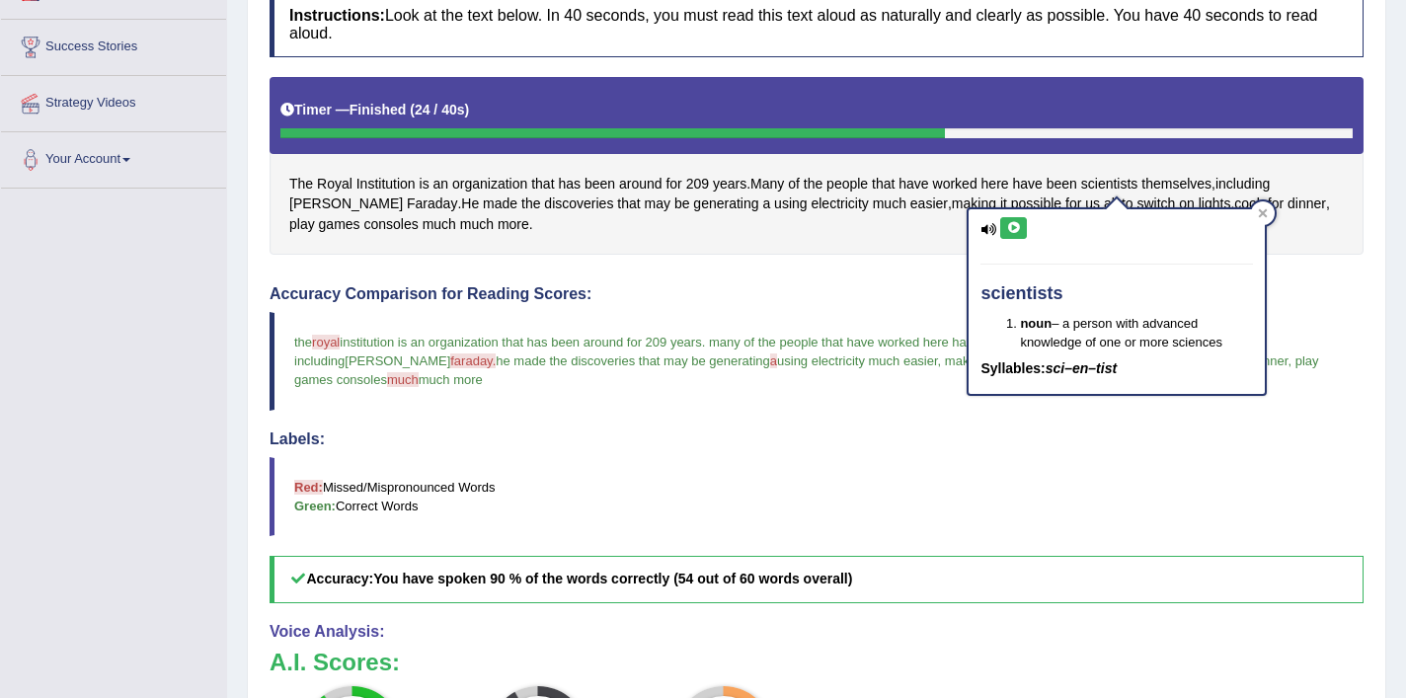
click at [1015, 225] on icon at bounding box center [1013, 228] width 15 height 12
click at [1018, 226] on icon at bounding box center [1013, 228] width 15 height 12
click at [1269, 214] on div at bounding box center [1263, 213] width 24 height 24
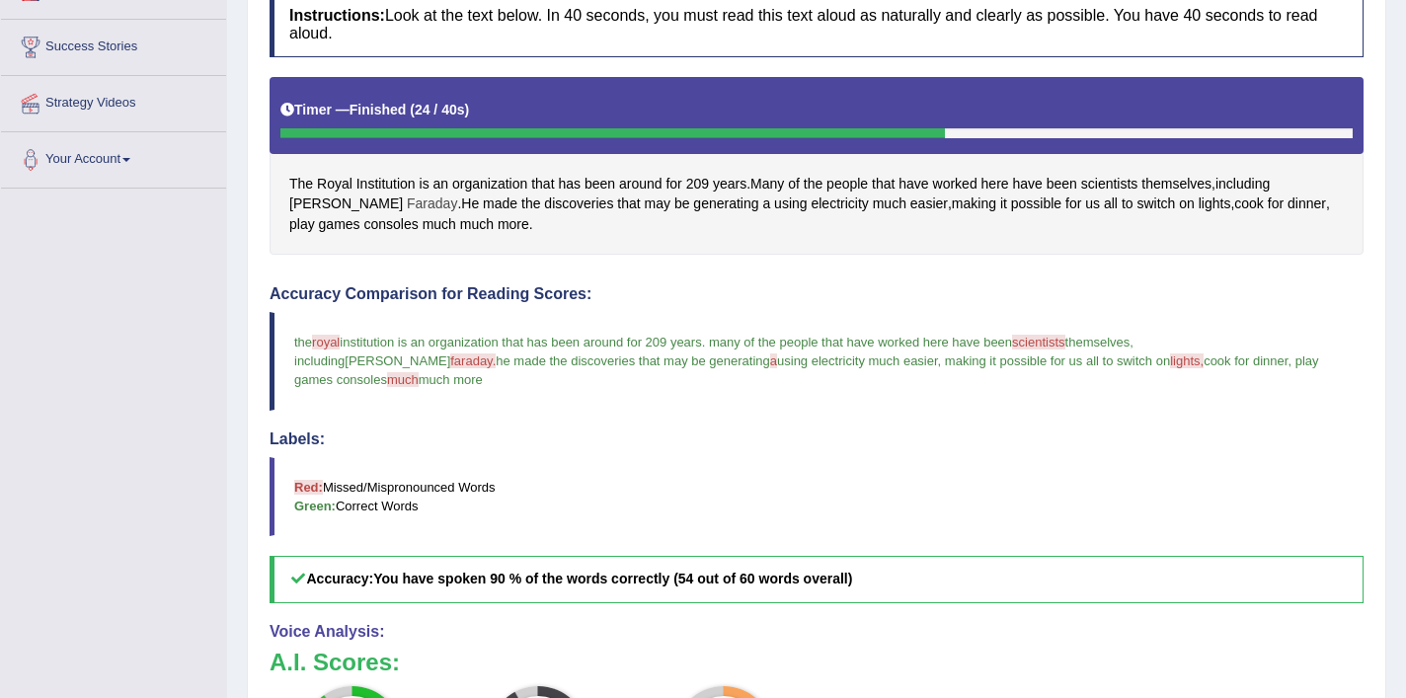
click at [407, 210] on span "Faraday" at bounding box center [432, 204] width 50 height 21
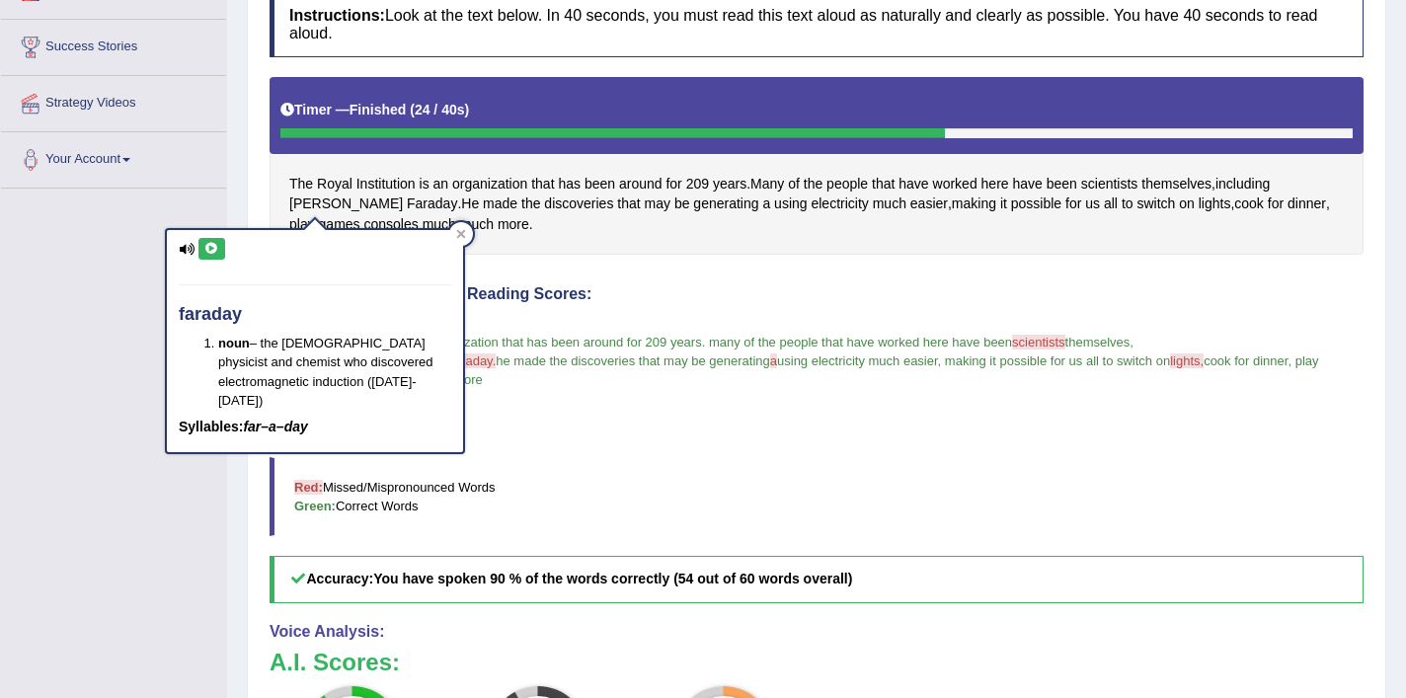
click at [206, 255] on button at bounding box center [212, 249] width 27 height 22
click at [468, 230] on div at bounding box center [461, 234] width 24 height 24
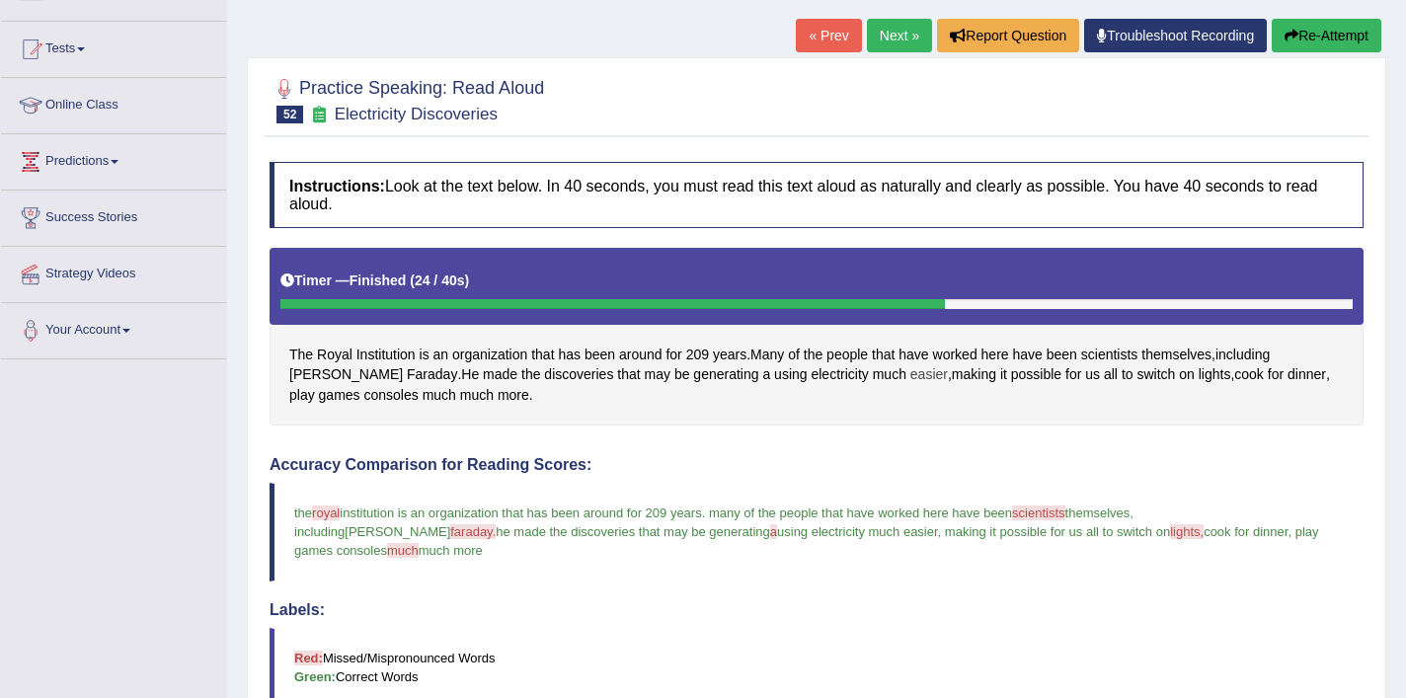
scroll to position [129, 0]
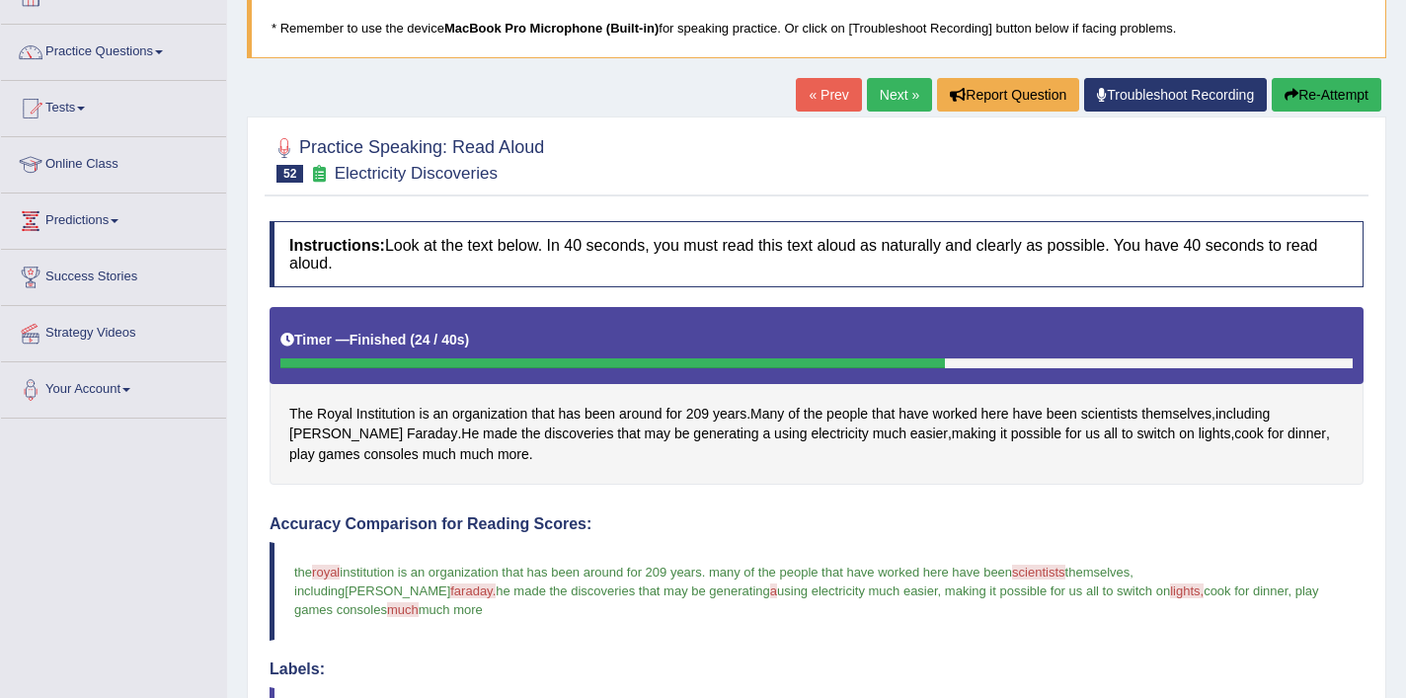
click at [1333, 83] on button "Re-Attempt" at bounding box center [1327, 95] width 110 height 34
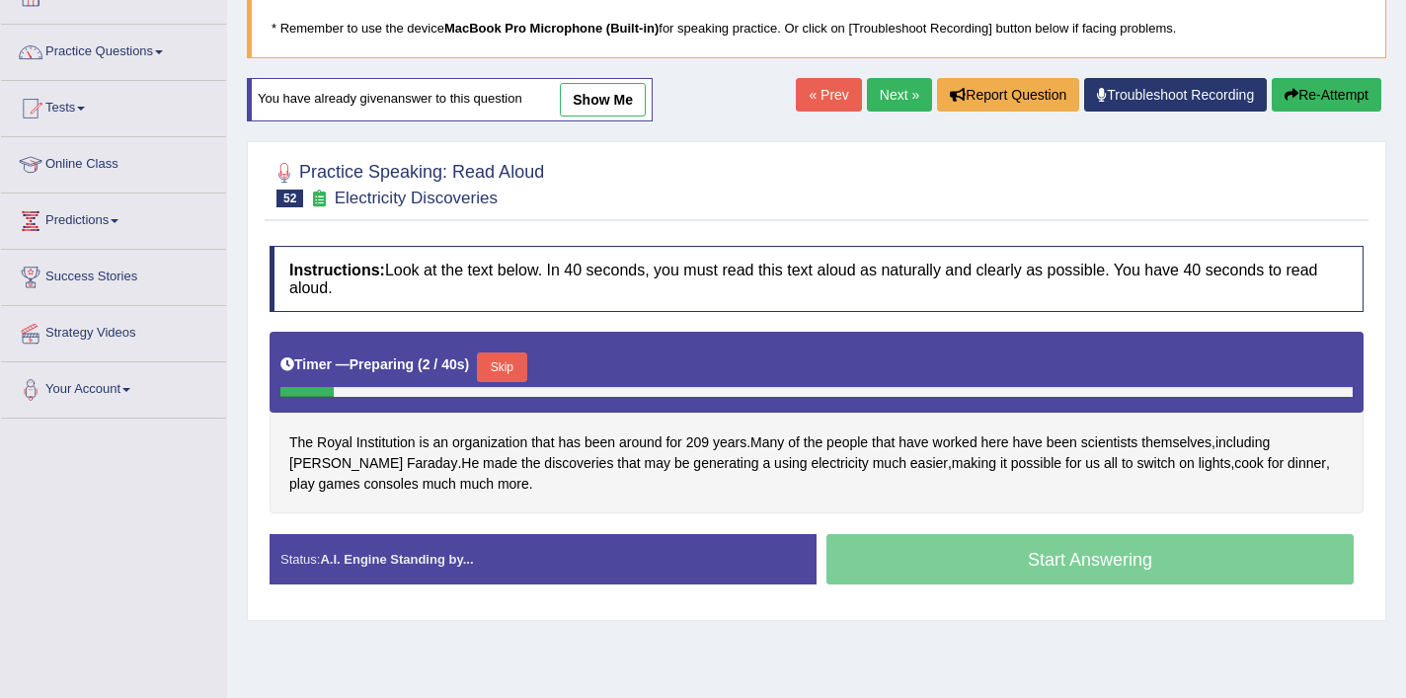
click at [497, 371] on button "Skip" at bounding box center [501, 368] width 49 height 30
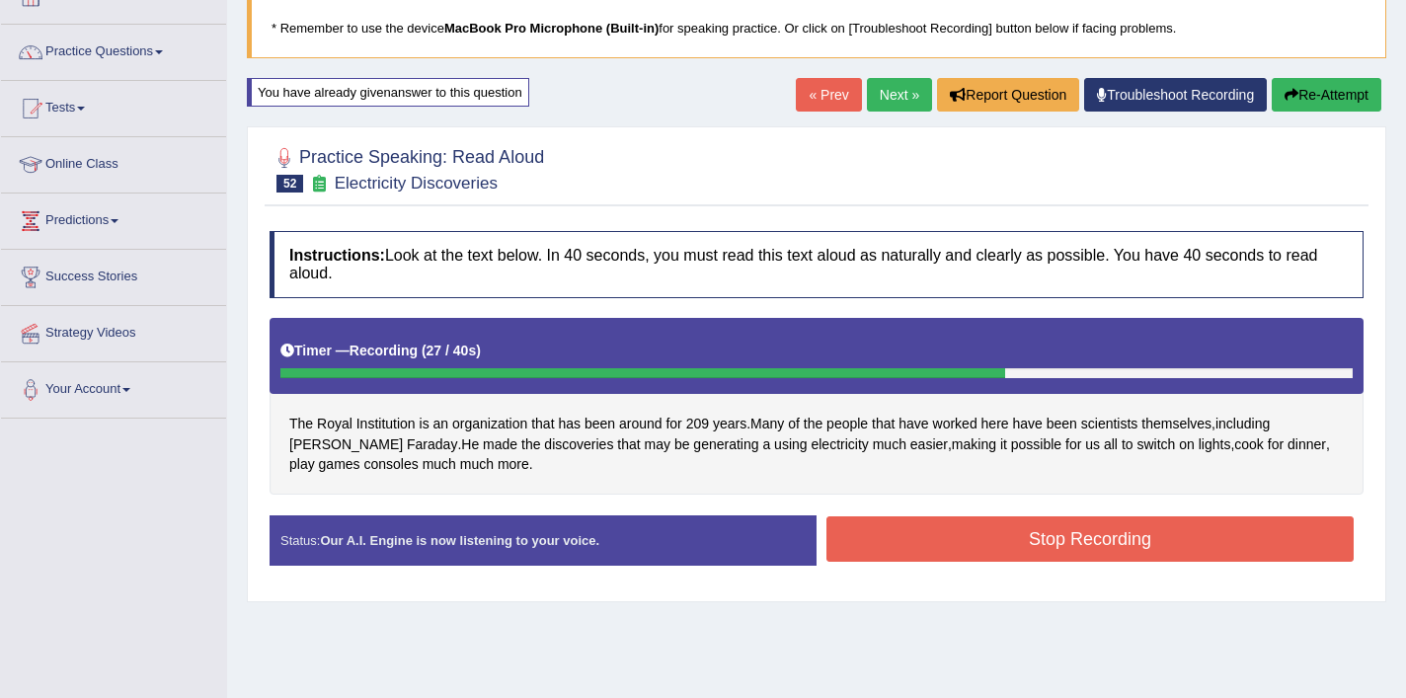
click at [936, 535] on button "Stop Recording" at bounding box center [1090, 539] width 527 height 45
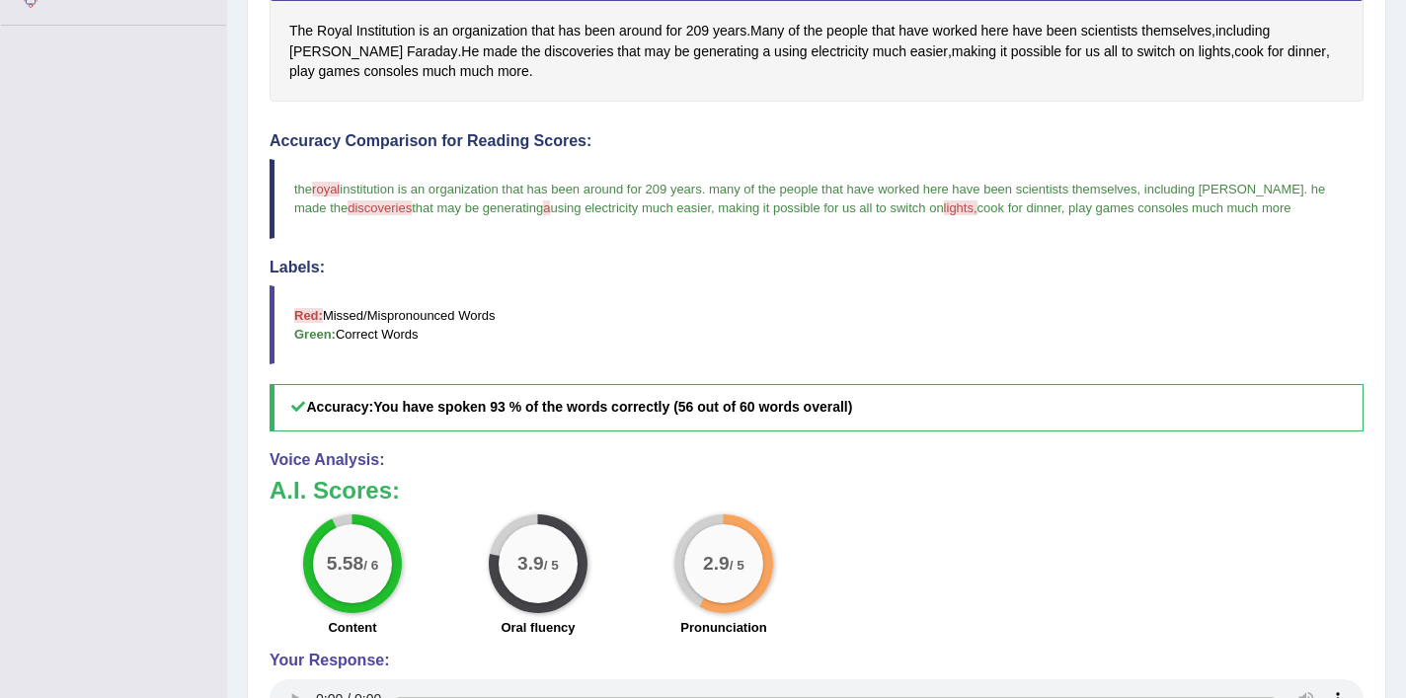
scroll to position [516, 0]
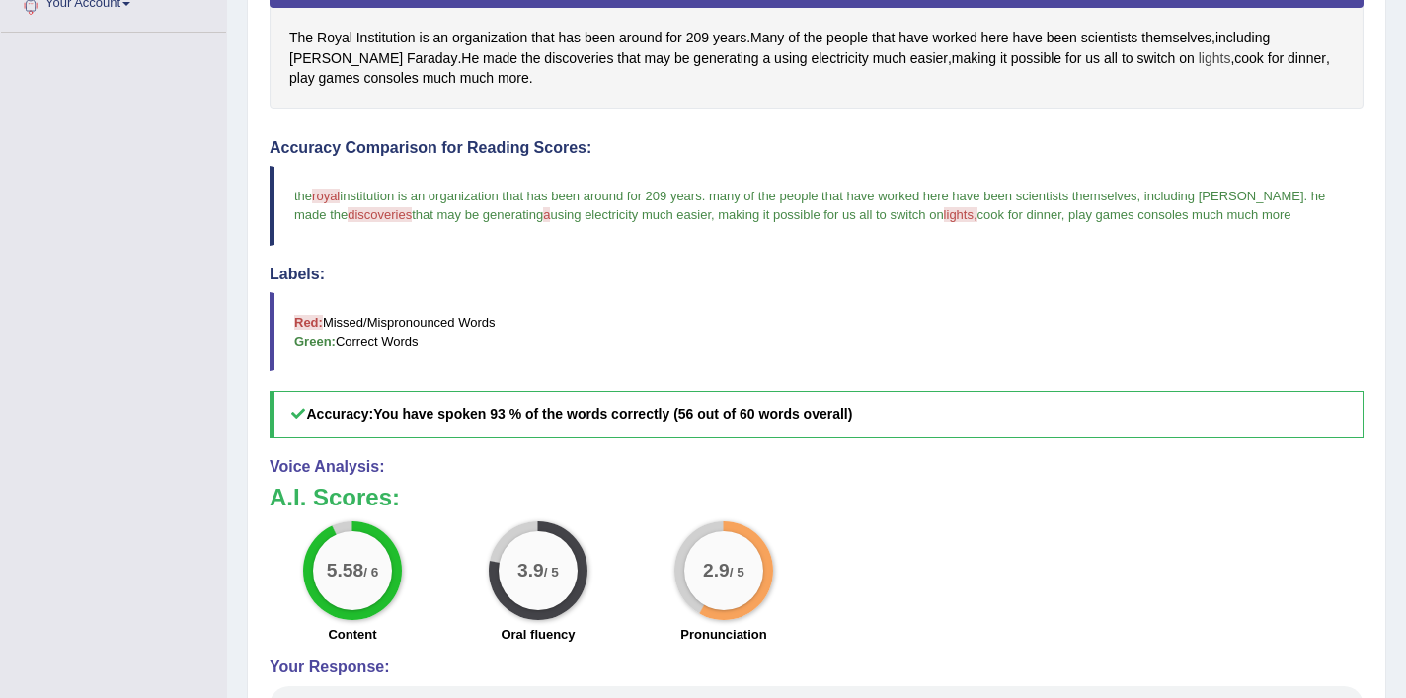
click at [1199, 59] on span "lights" at bounding box center [1215, 58] width 33 height 21
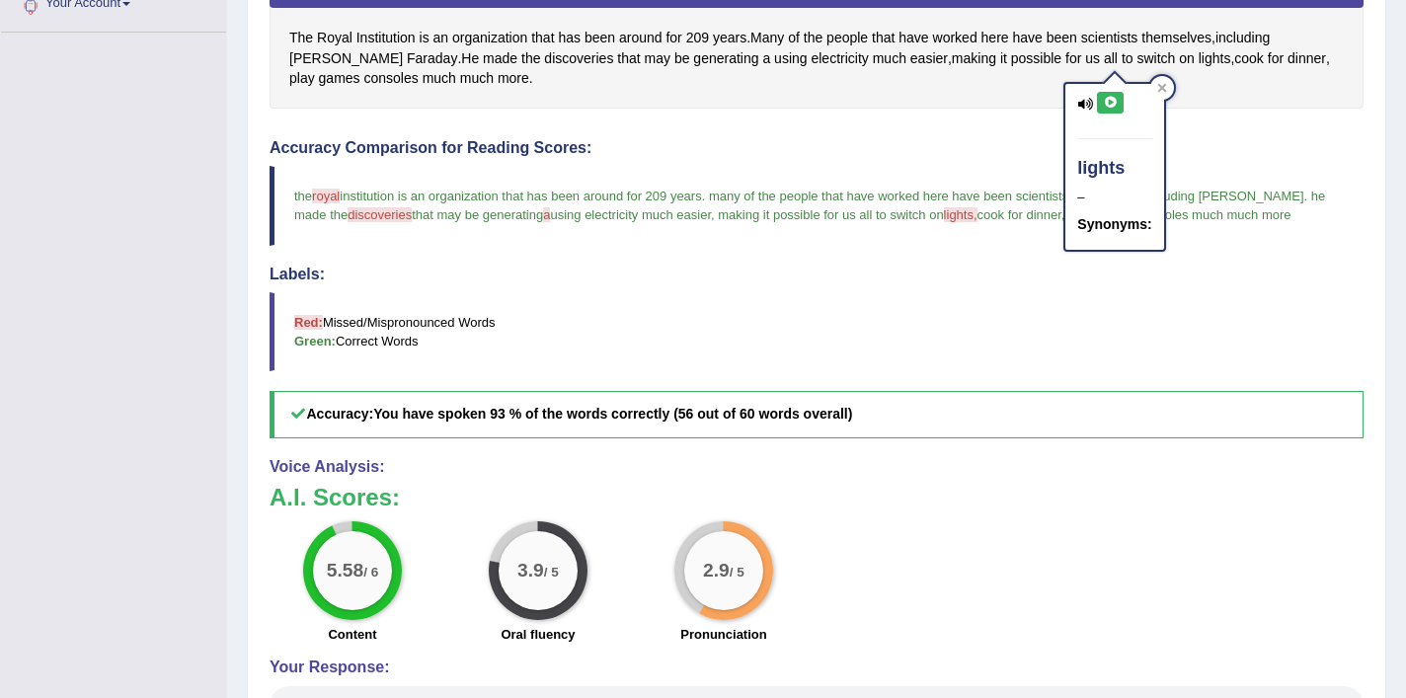
click at [1110, 106] on icon at bounding box center [1110, 103] width 15 height 12
click at [544, 60] on span "discoveries" at bounding box center [578, 58] width 69 height 21
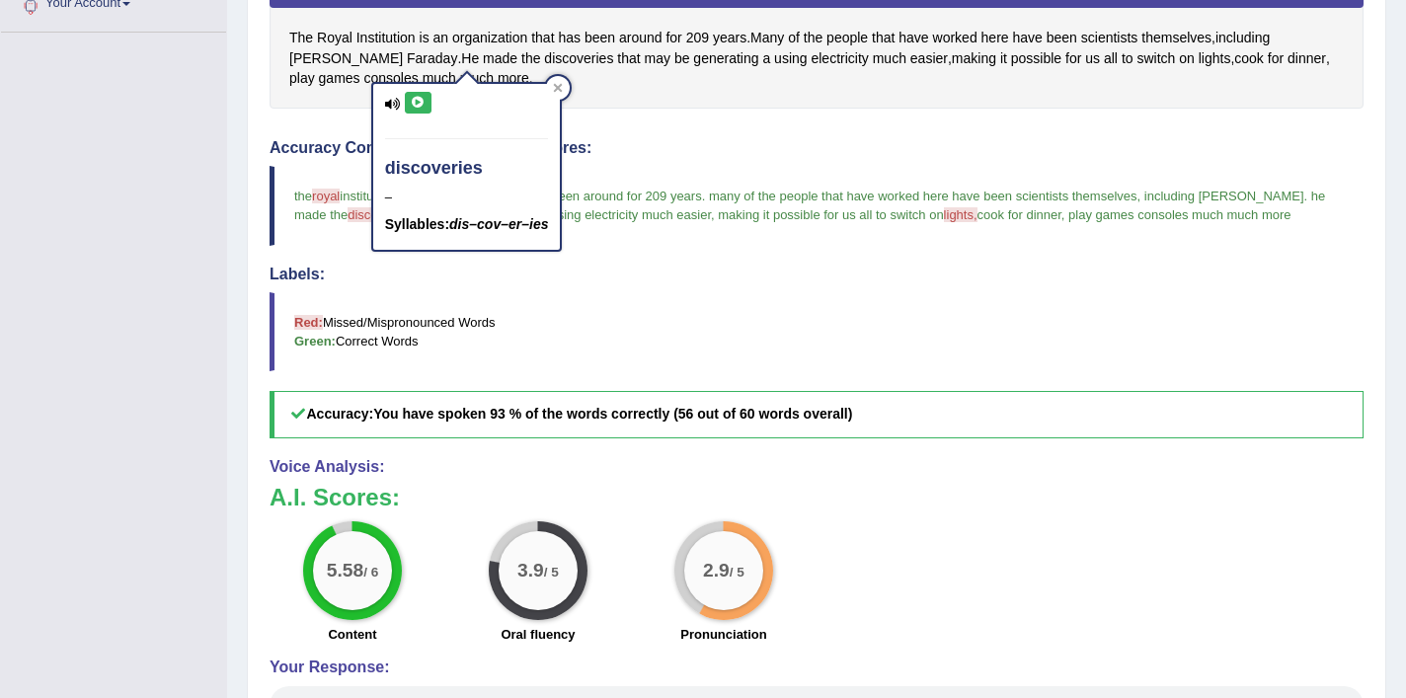
click at [423, 108] on icon at bounding box center [418, 103] width 15 height 12
click at [560, 84] on icon at bounding box center [558, 87] width 9 height 9
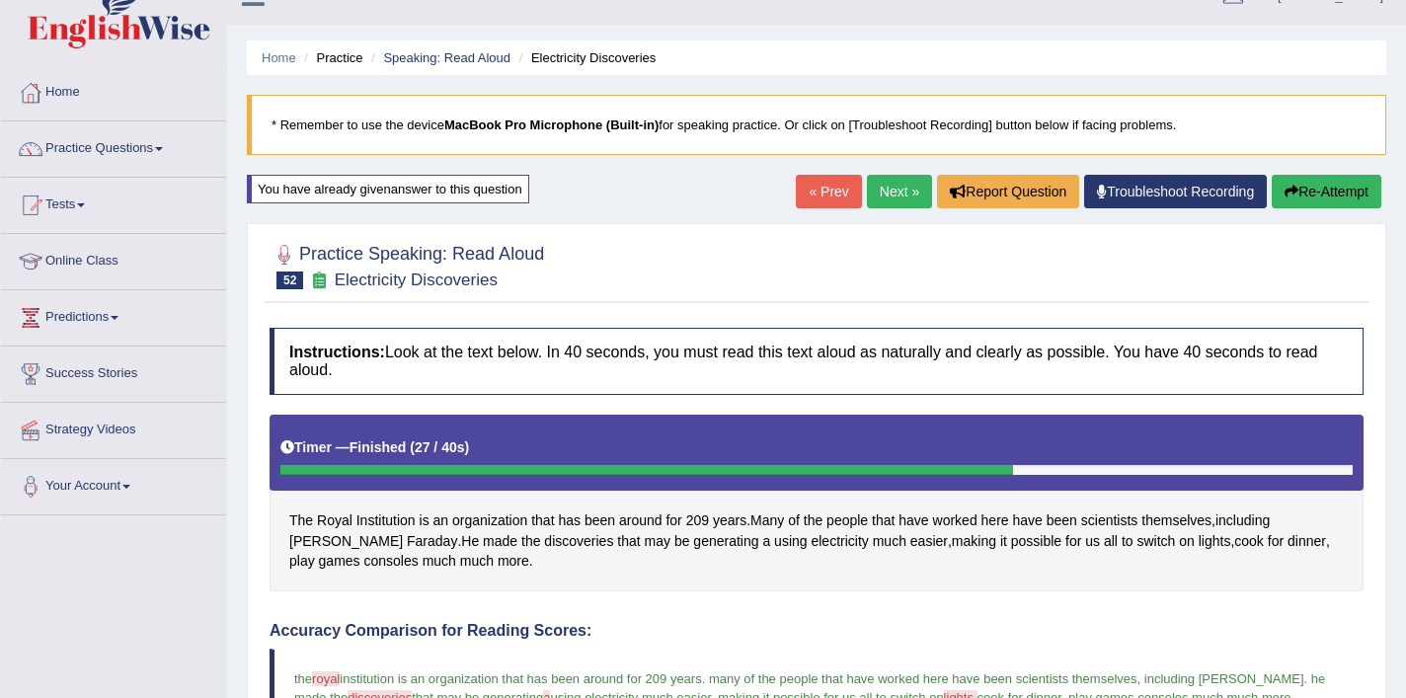
scroll to position [3, 0]
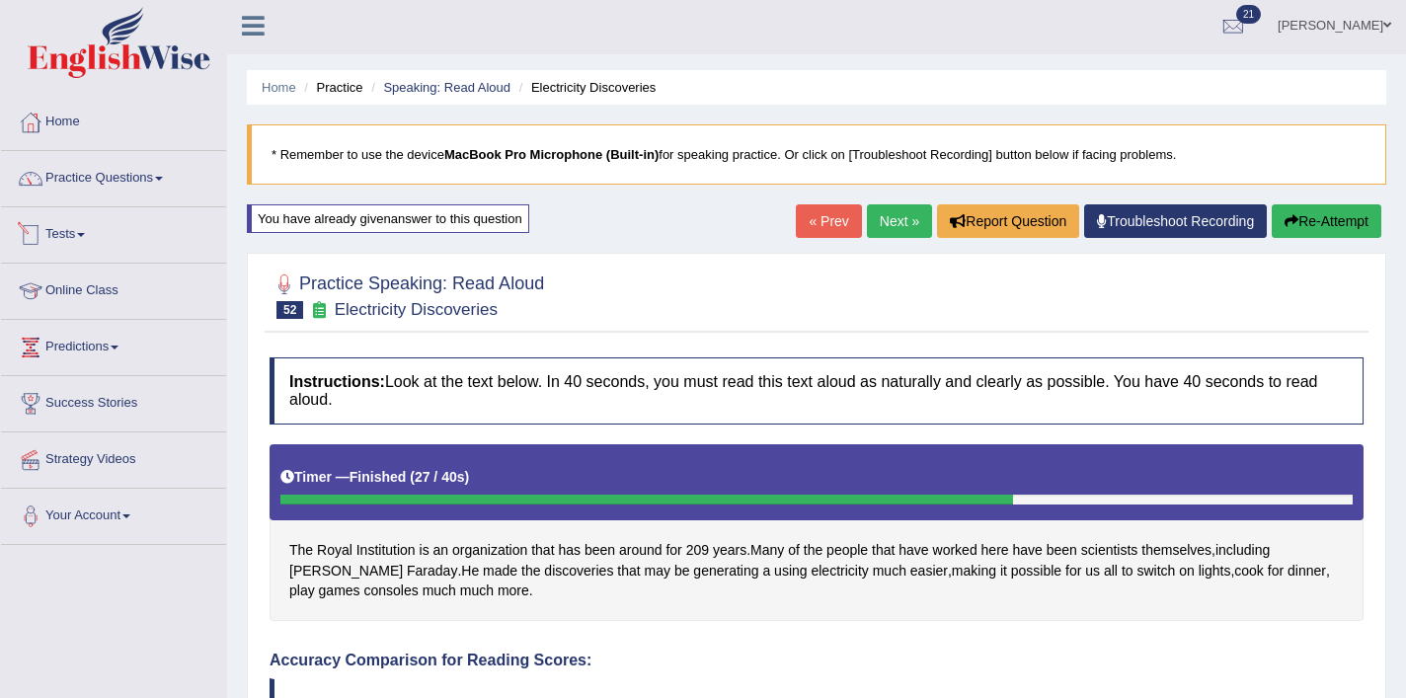
click at [78, 235] on link "Tests" at bounding box center [113, 231] width 225 height 49
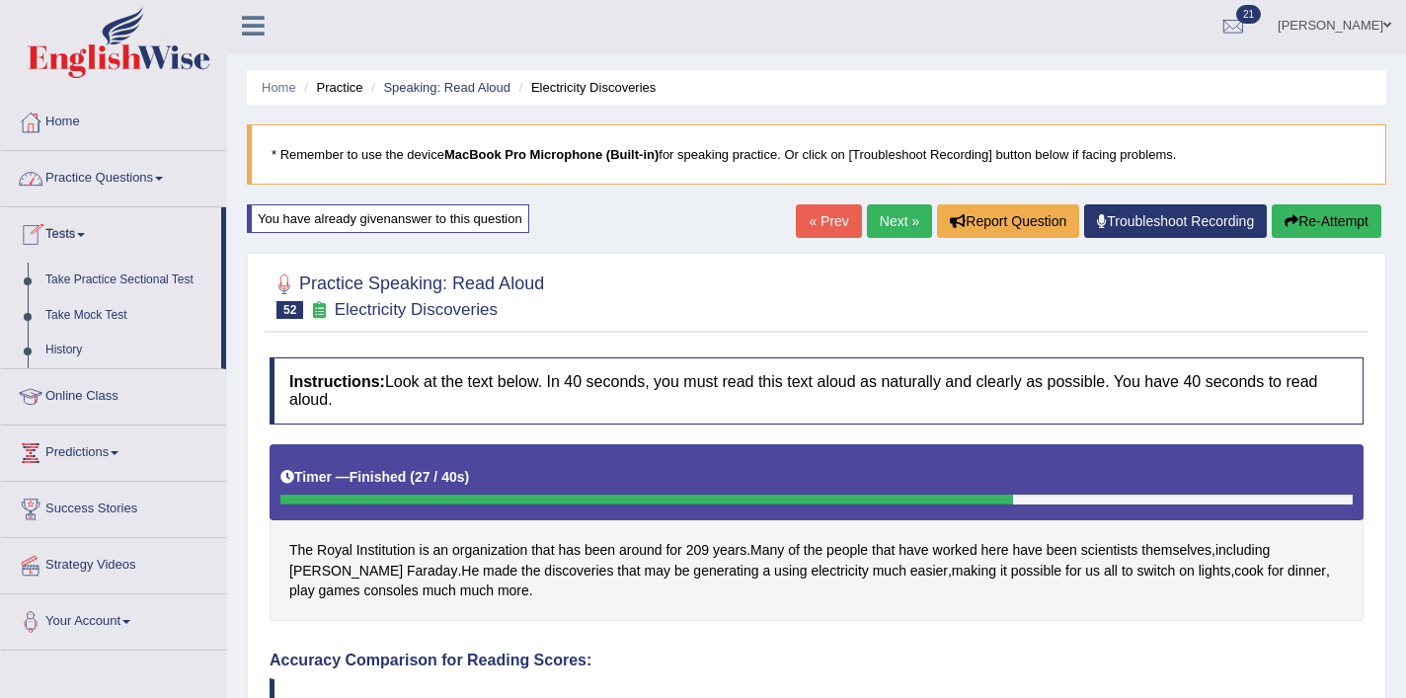
click at [129, 170] on link "Practice Questions" at bounding box center [113, 175] width 225 height 49
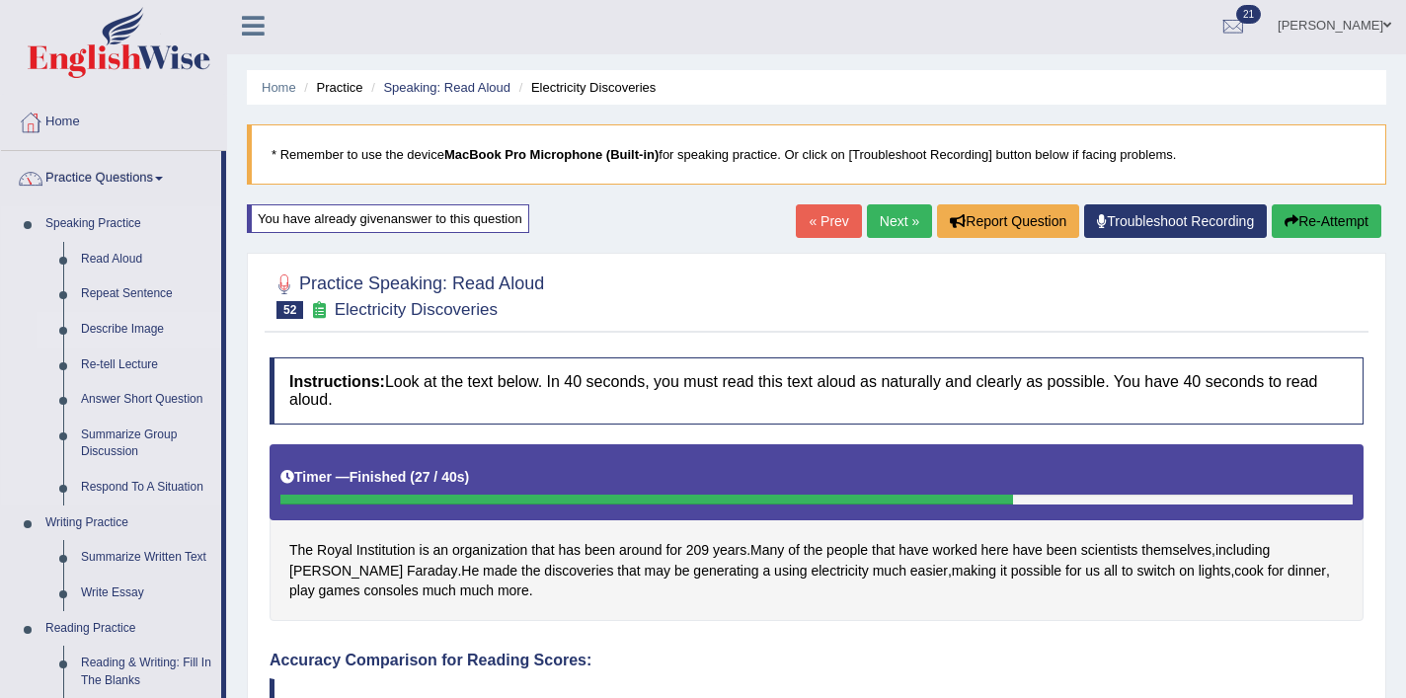
click at [104, 338] on link "Describe Image" at bounding box center [146, 330] width 149 height 36
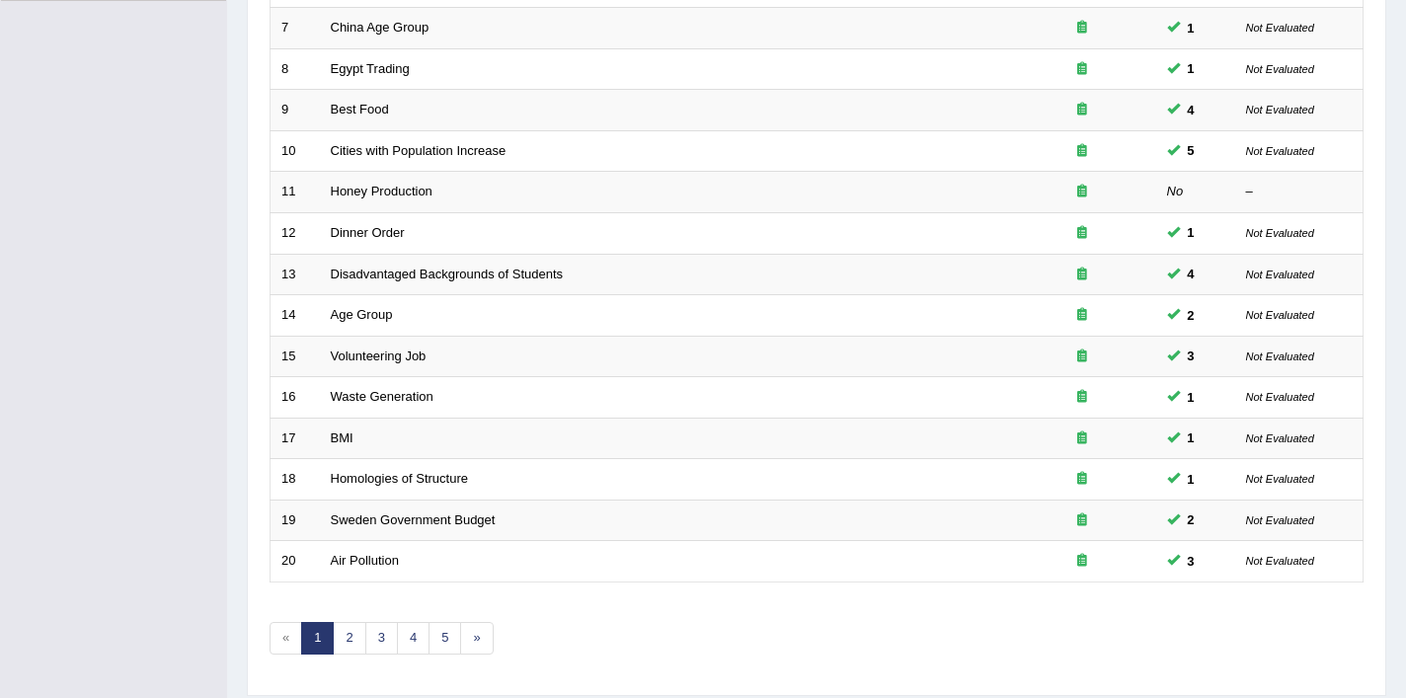
scroll to position [609, 0]
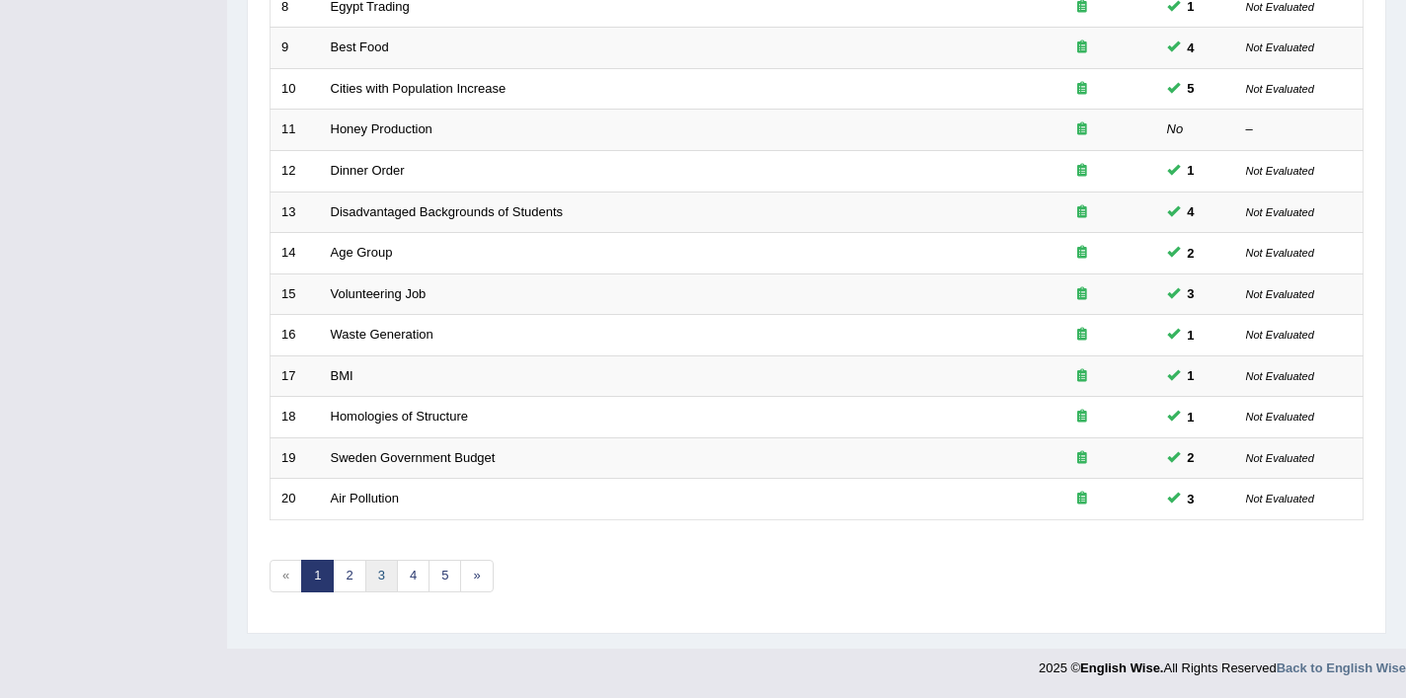
click at [365, 570] on link "3" at bounding box center [381, 576] width 33 height 33
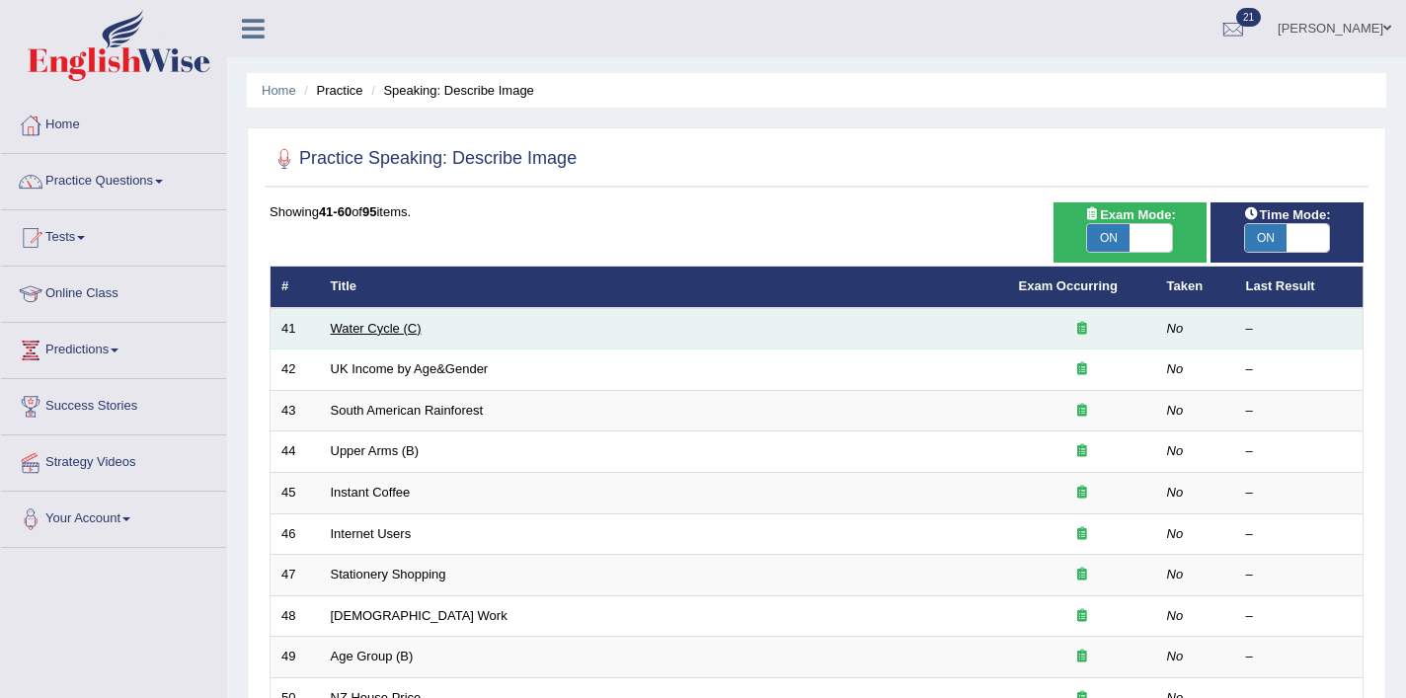
click at [369, 332] on link "Water Cycle (C)" at bounding box center [376, 328] width 91 height 15
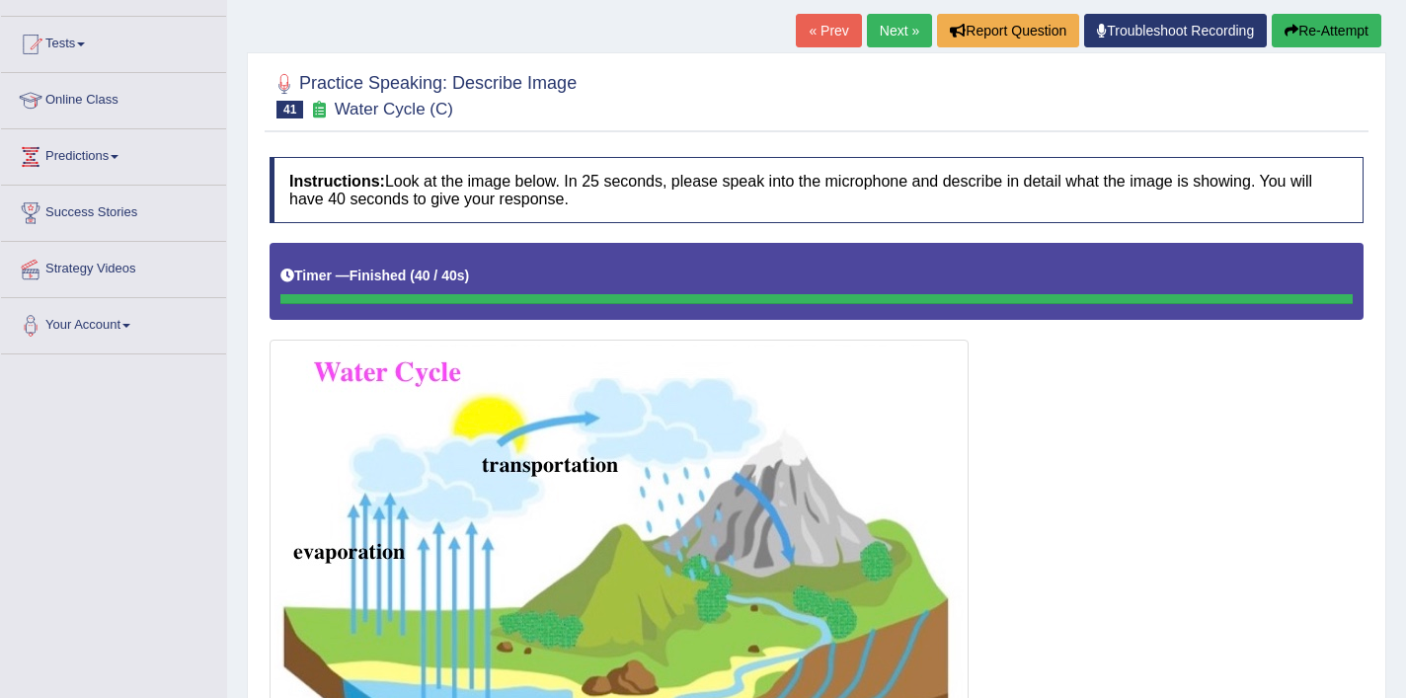
scroll to position [177, 0]
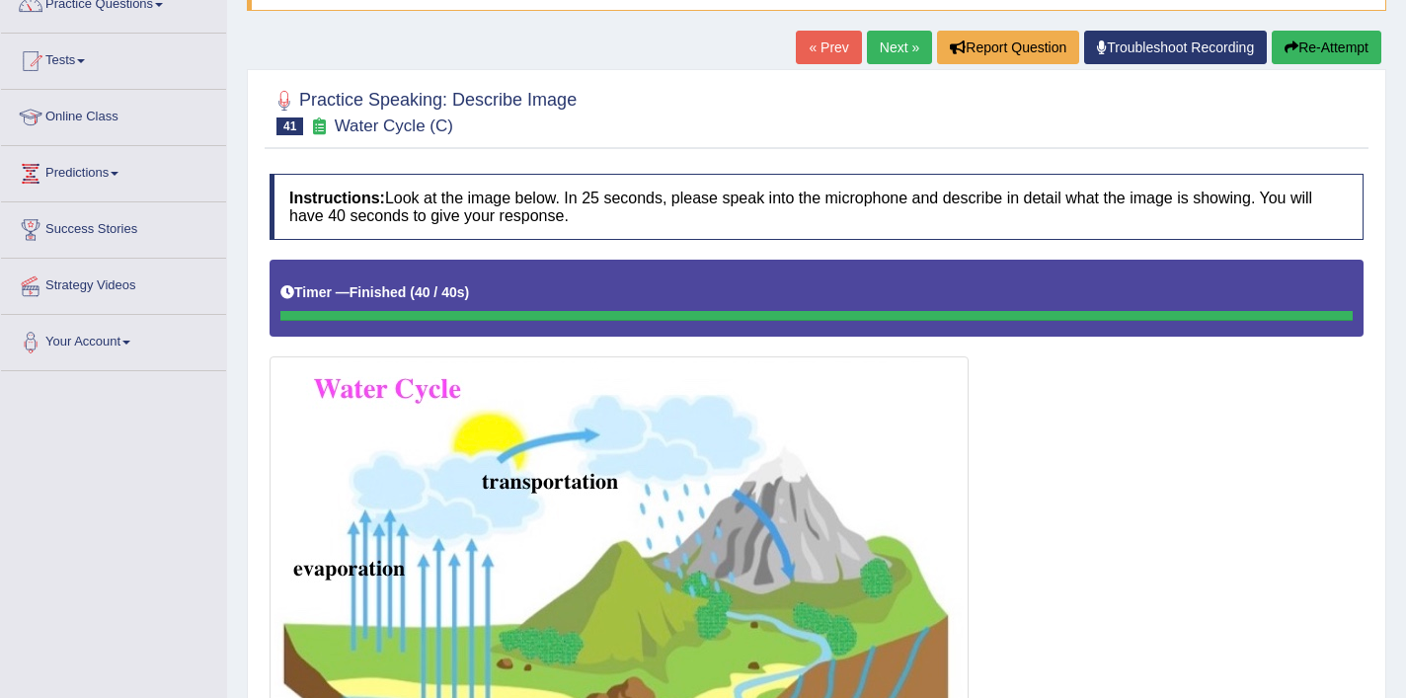
click at [1302, 50] on button "Re-Attempt" at bounding box center [1327, 48] width 110 height 34
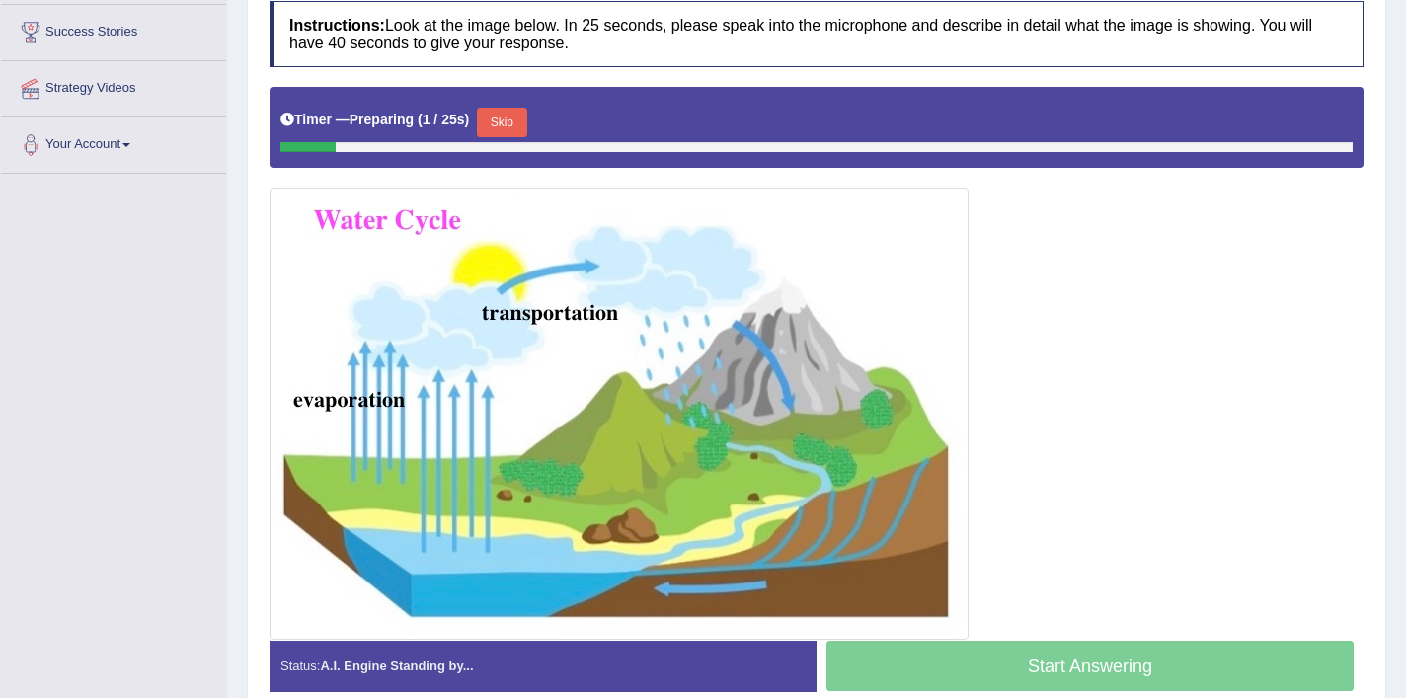
scroll to position [426, 0]
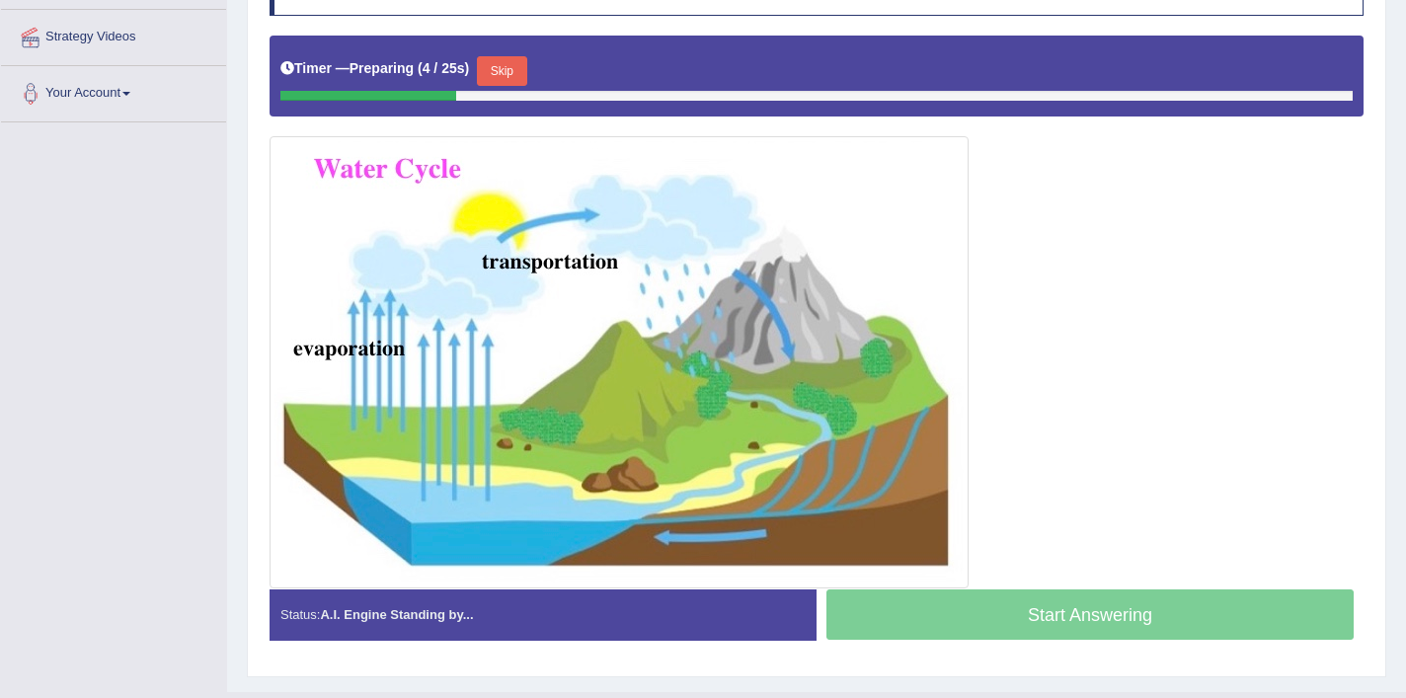
click at [519, 81] on button "Skip" at bounding box center [501, 71] width 49 height 30
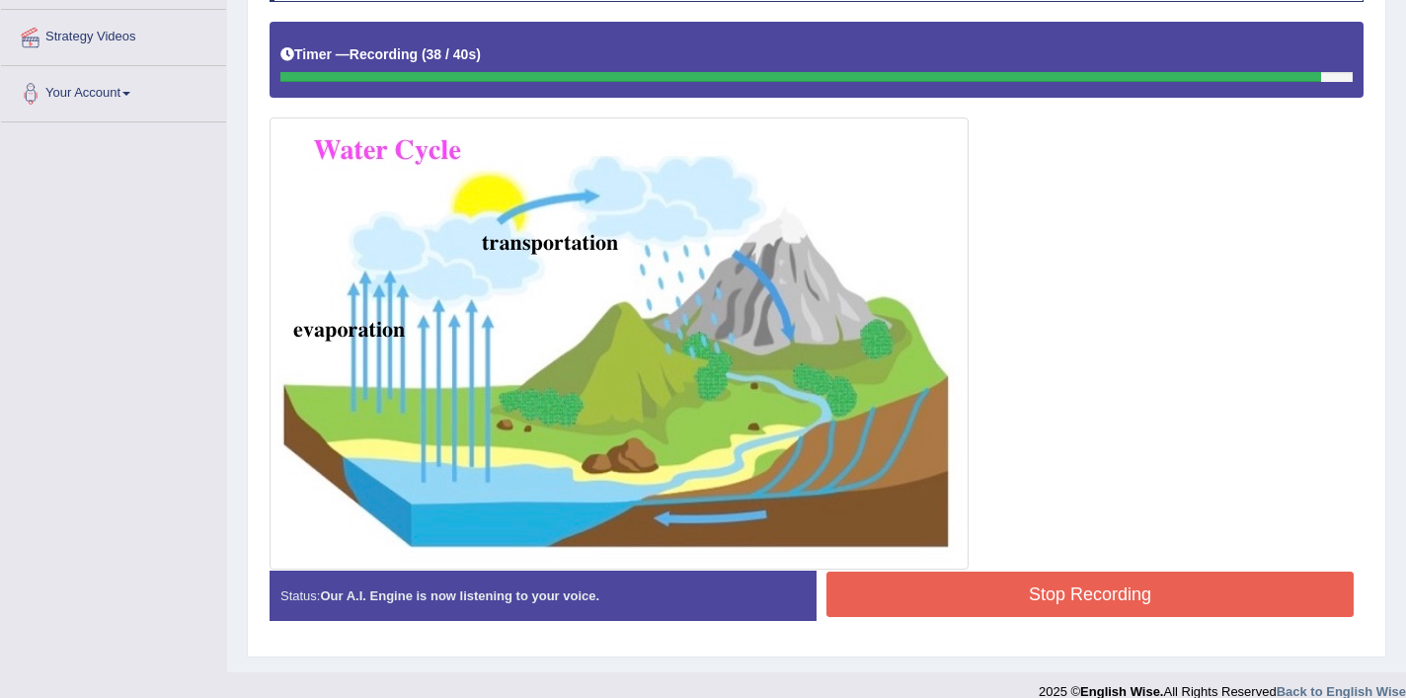
click at [944, 599] on button "Stop Recording" at bounding box center [1090, 594] width 527 height 45
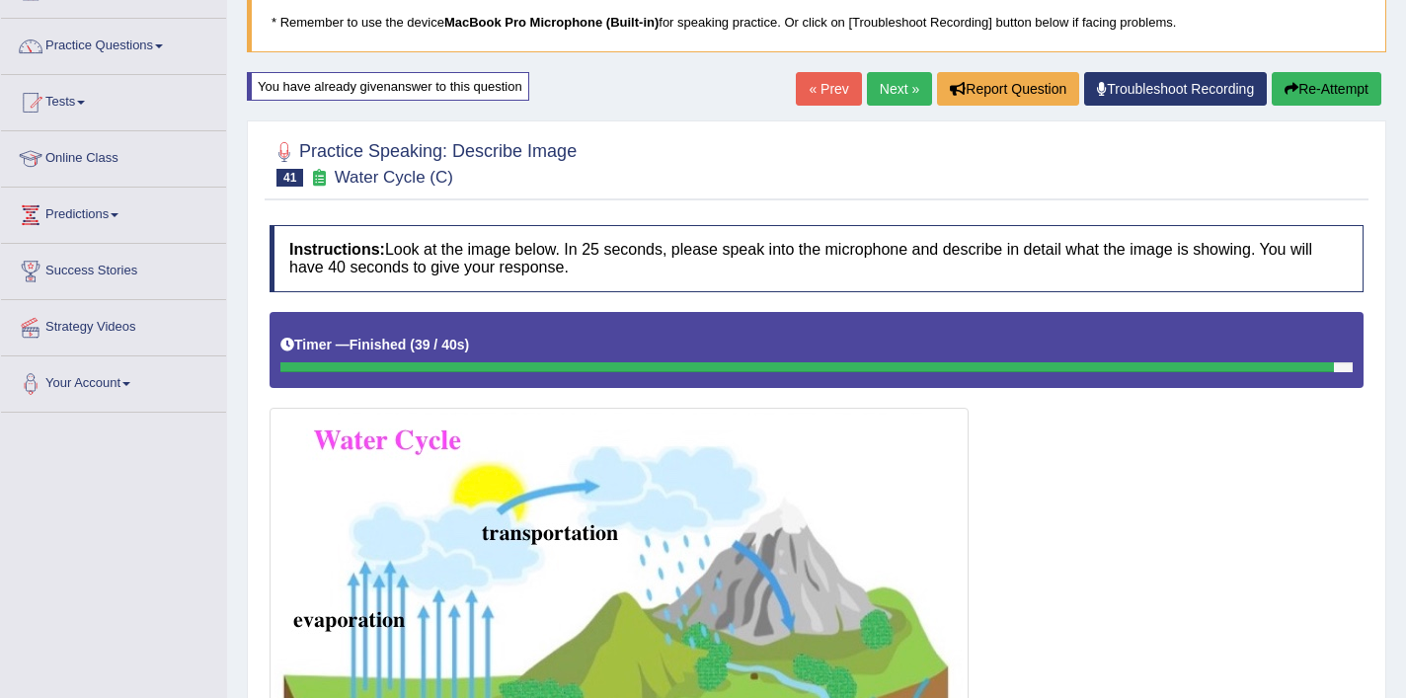
scroll to position [112, 0]
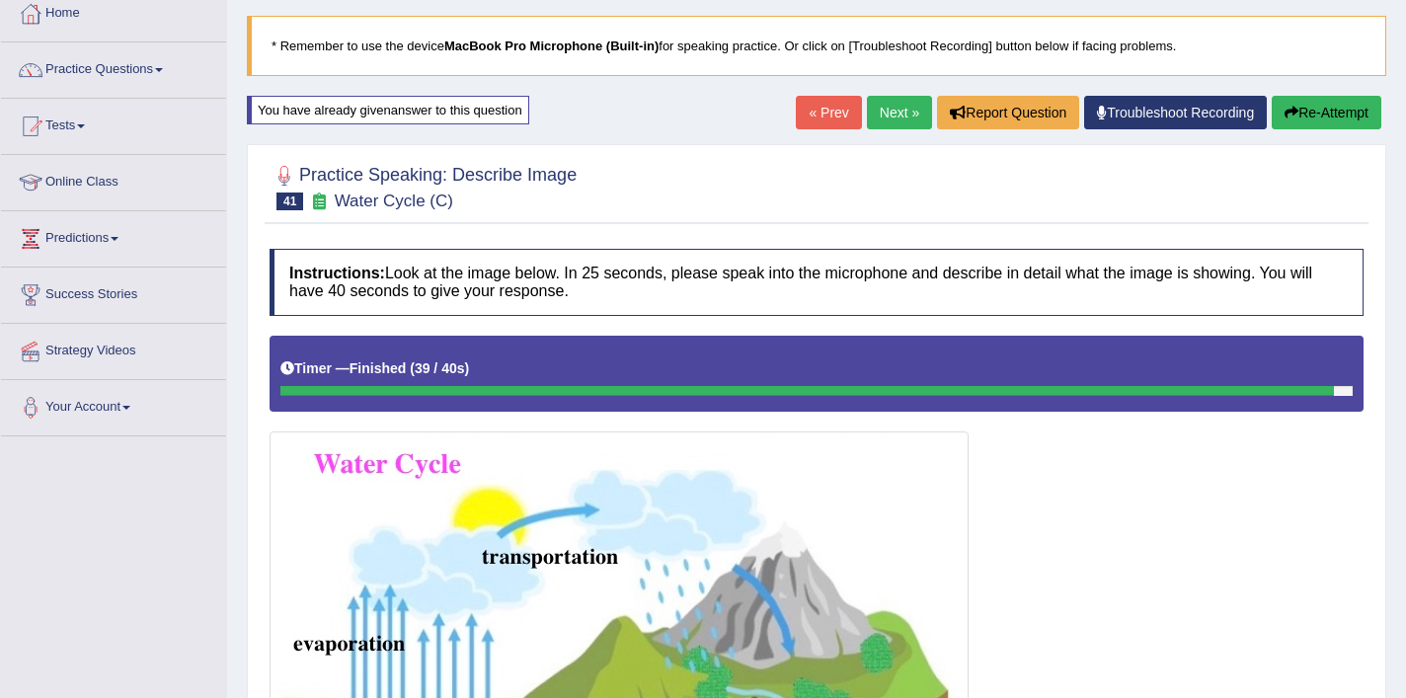
click at [1333, 101] on button "Re-Attempt" at bounding box center [1327, 113] width 110 height 34
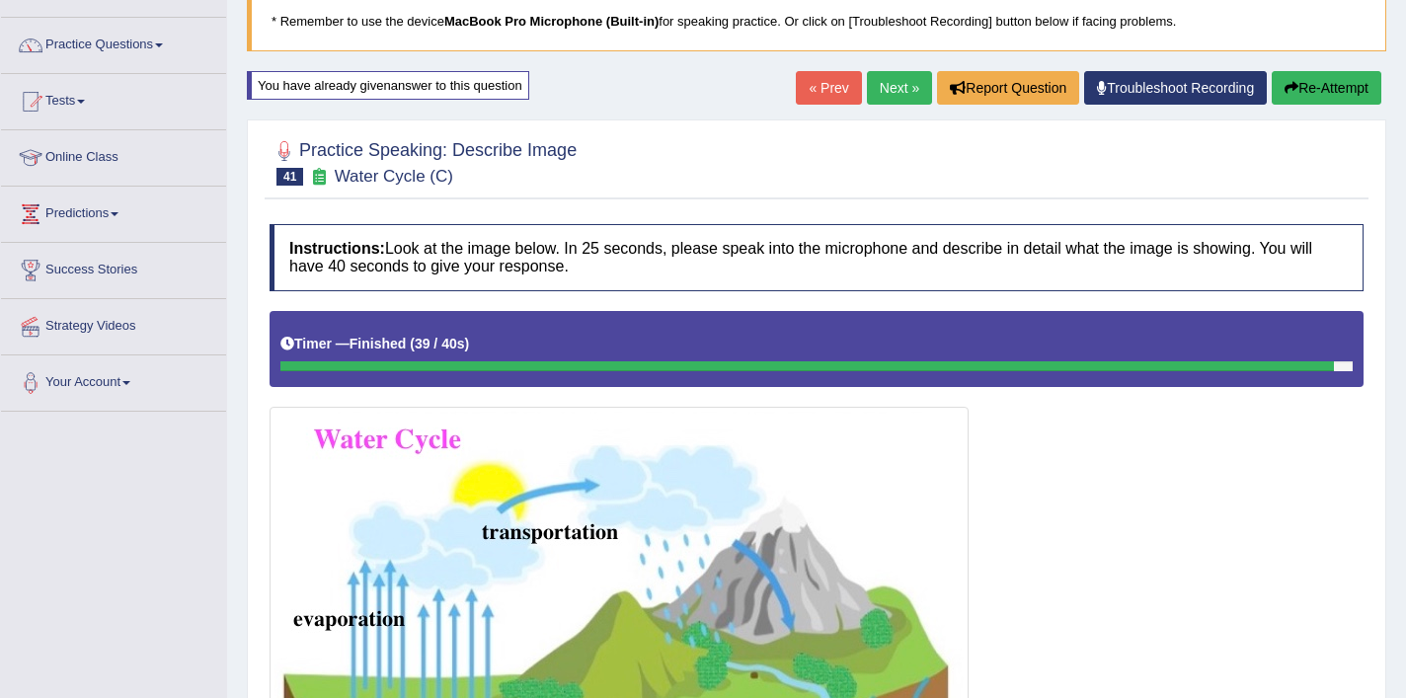
scroll to position [144, 0]
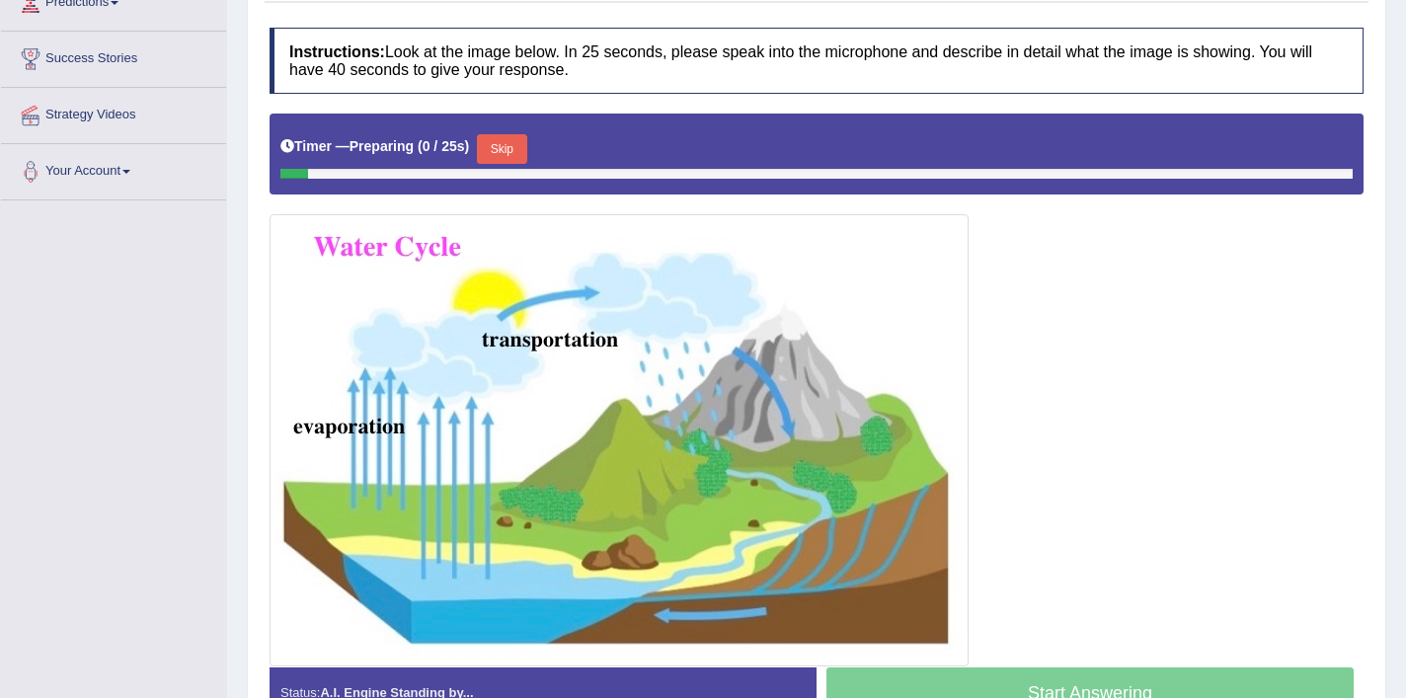
scroll to position [307, 0]
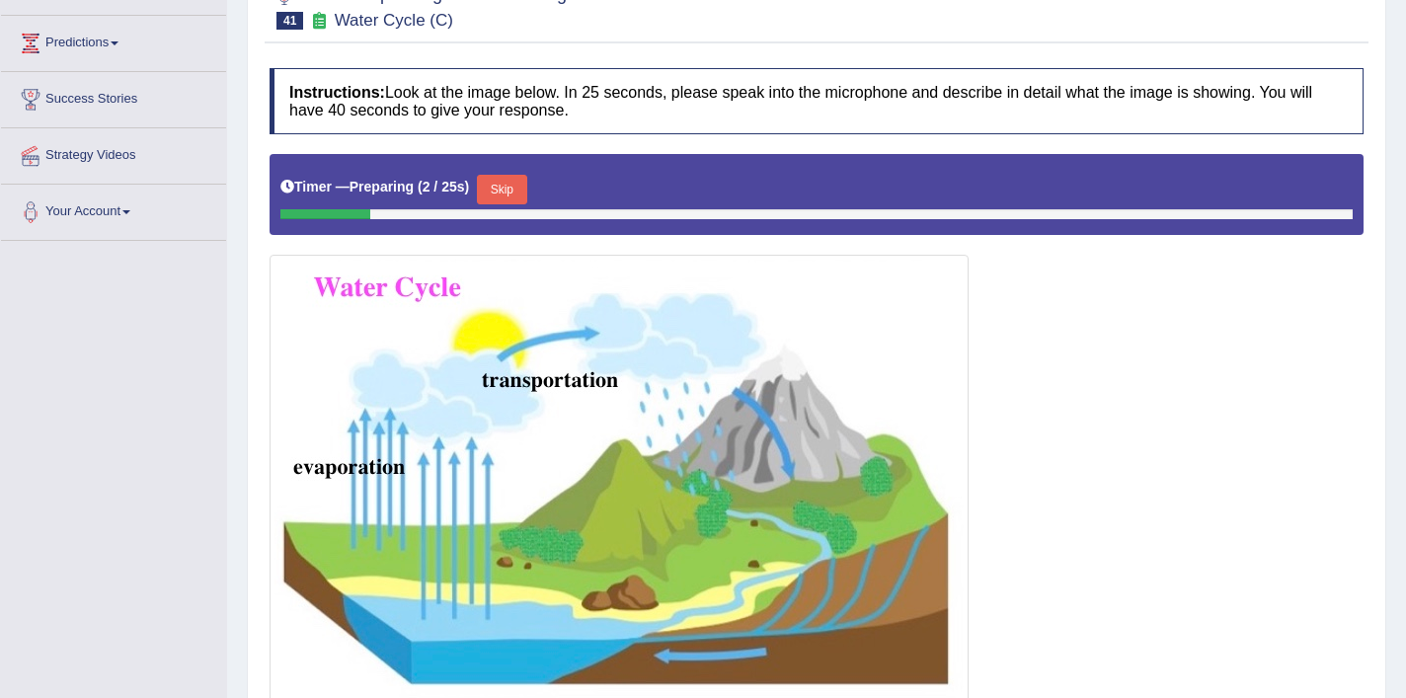
click at [511, 191] on button "Skip" at bounding box center [501, 190] width 49 height 30
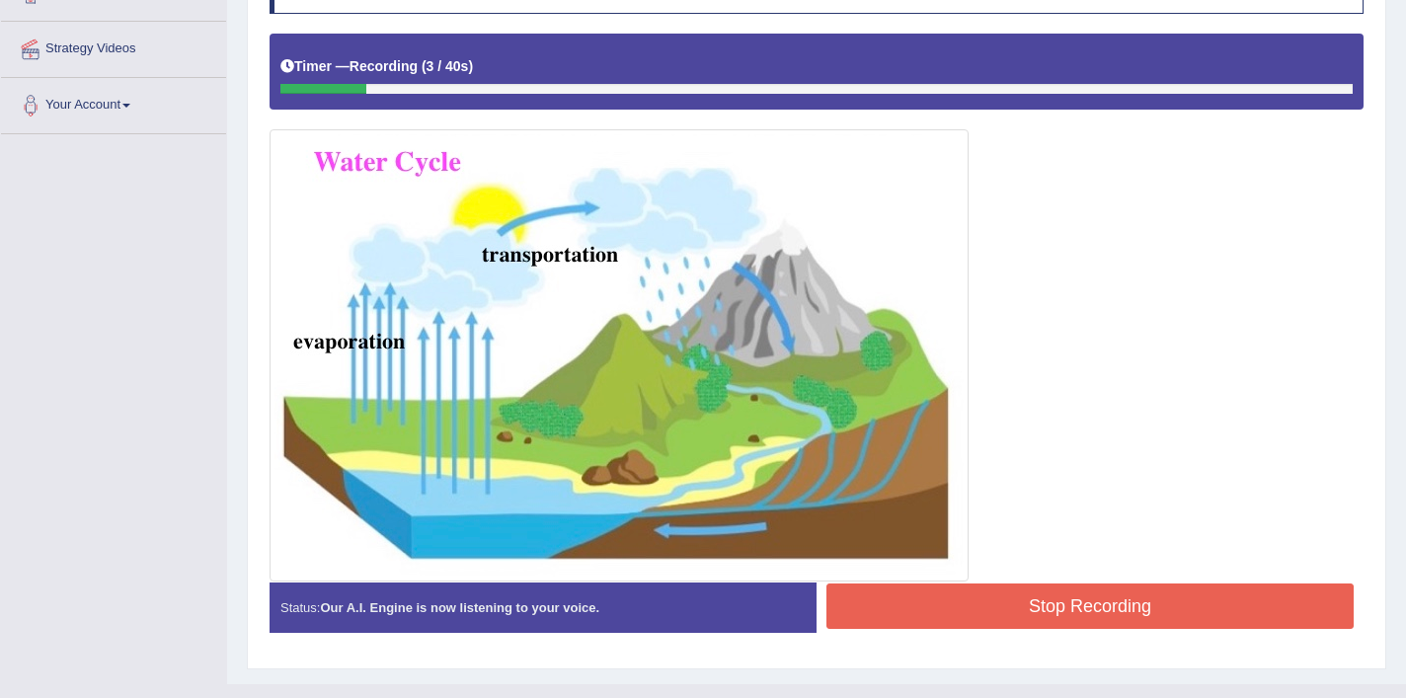
scroll to position [417, 0]
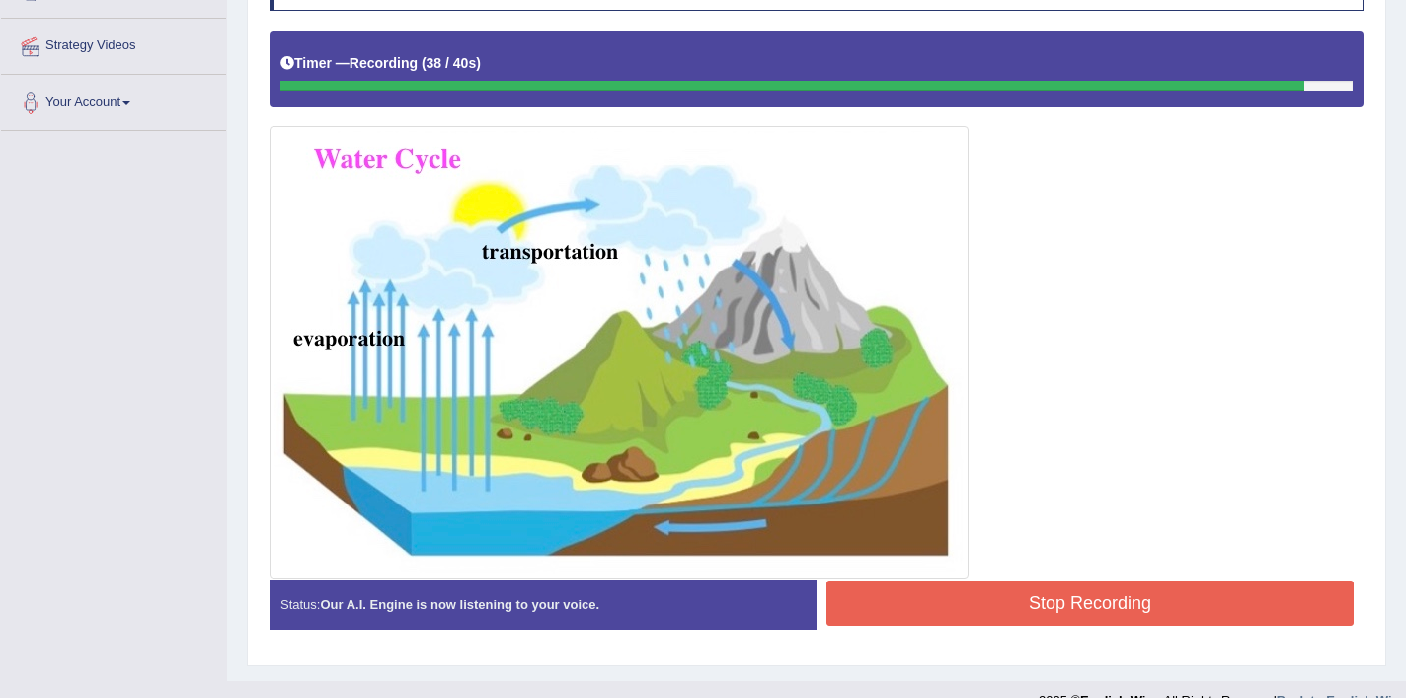
click at [907, 585] on button "Stop Recording" at bounding box center [1090, 603] width 527 height 45
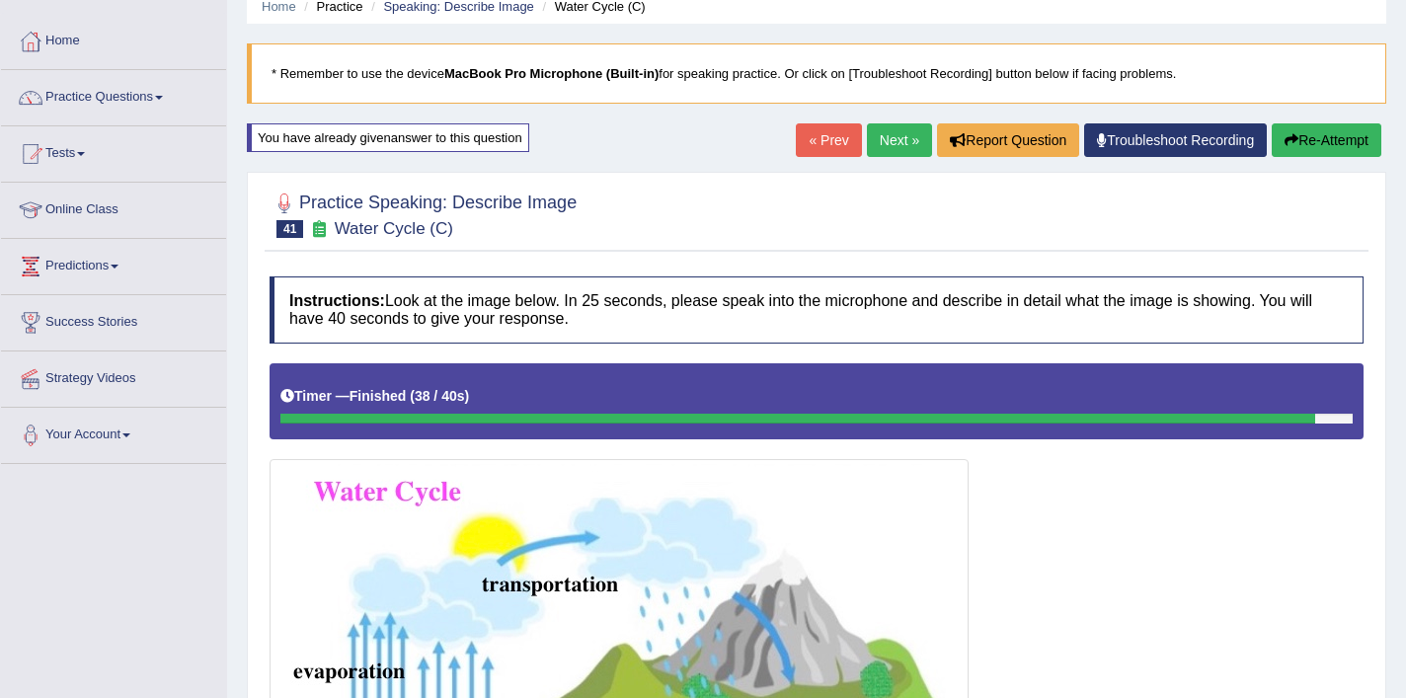
scroll to position [48, 0]
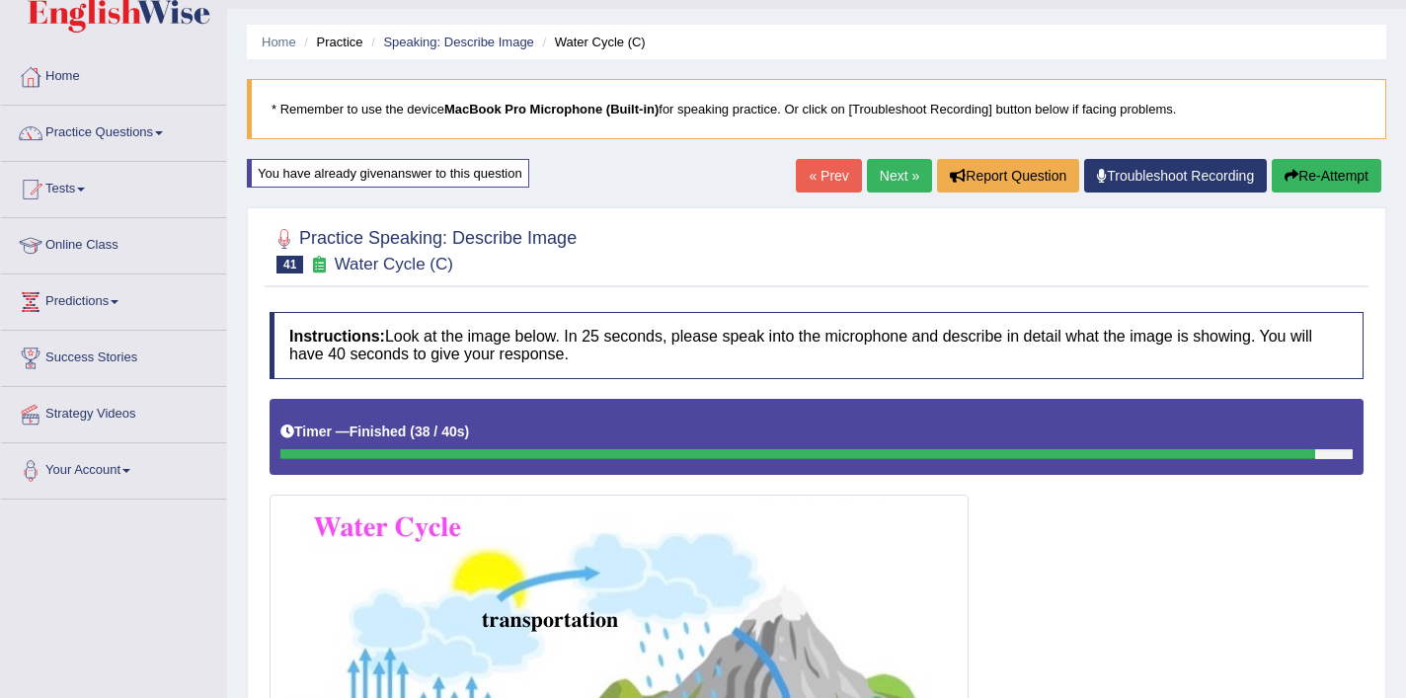
click at [881, 169] on link "Next »" at bounding box center [899, 176] width 65 height 34
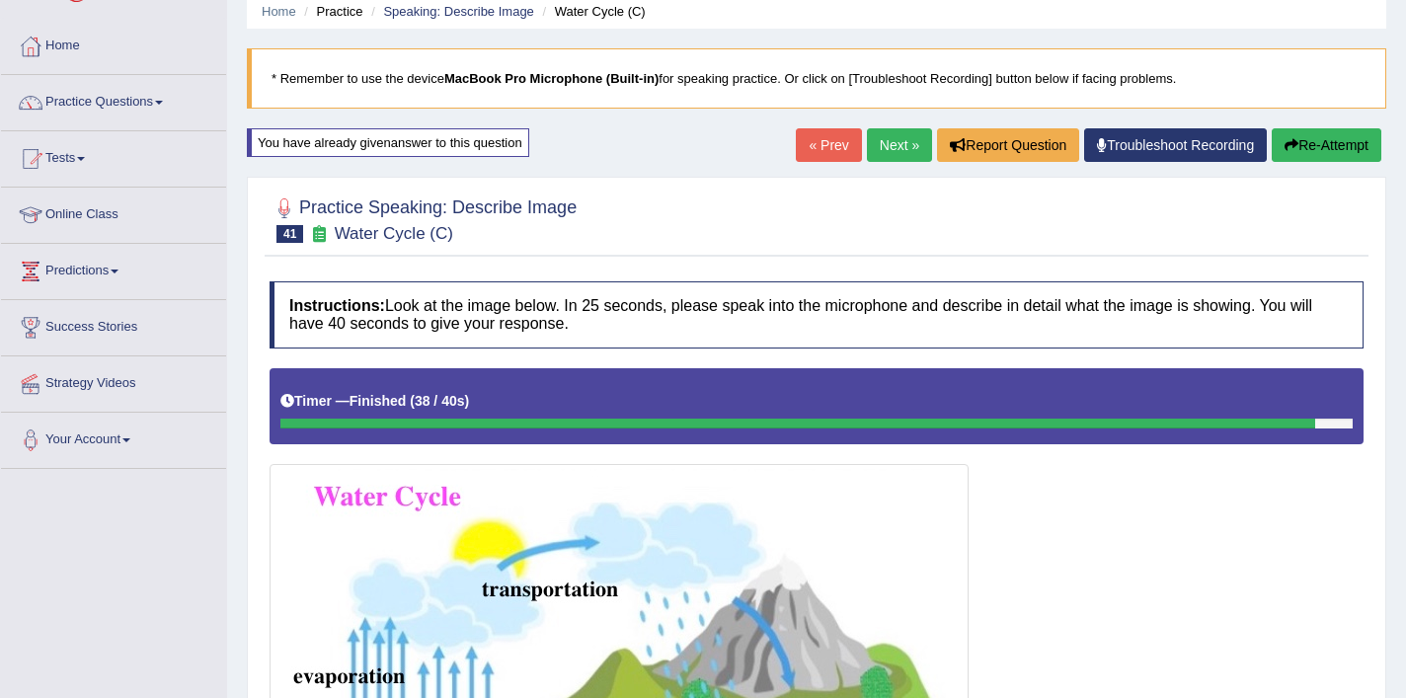
scroll to position [87, 0]
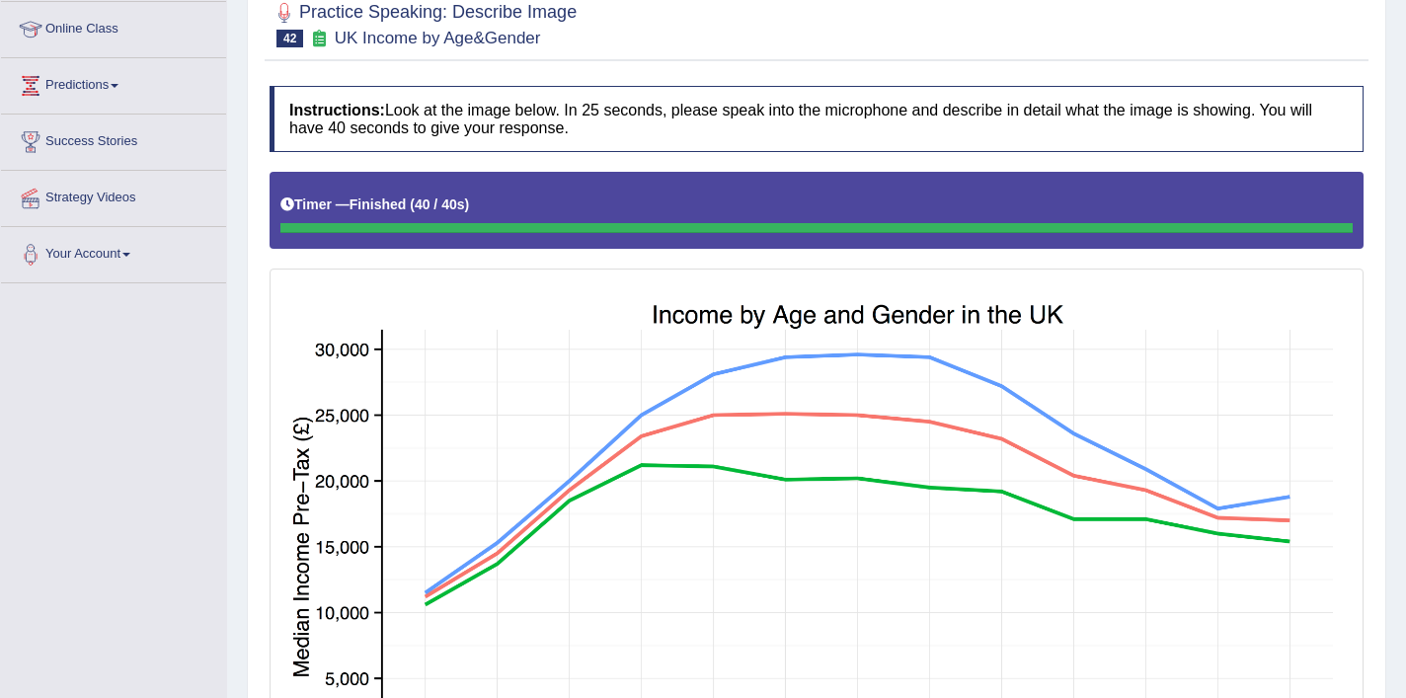
scroll to position [102, 0]
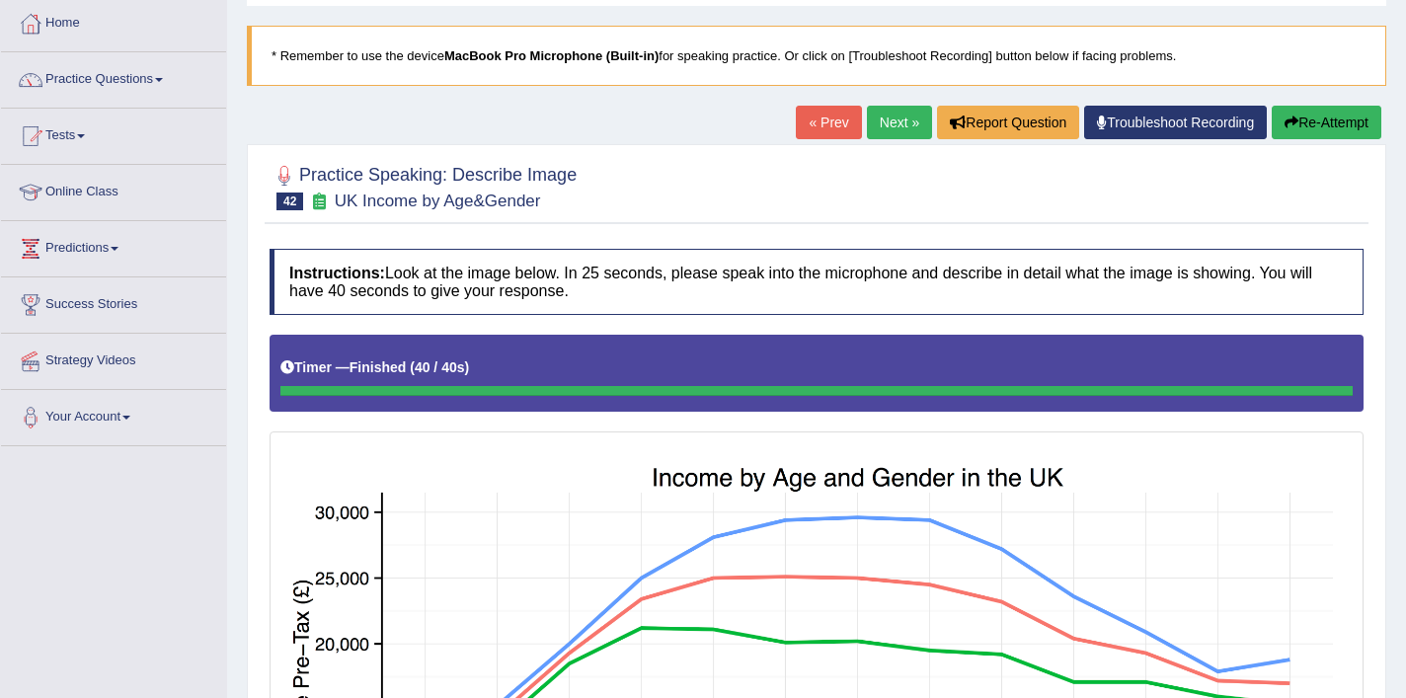
click at [1323, 123] on button "Re-Attempt" at bounding box center [1327, 123] width 110 height 34
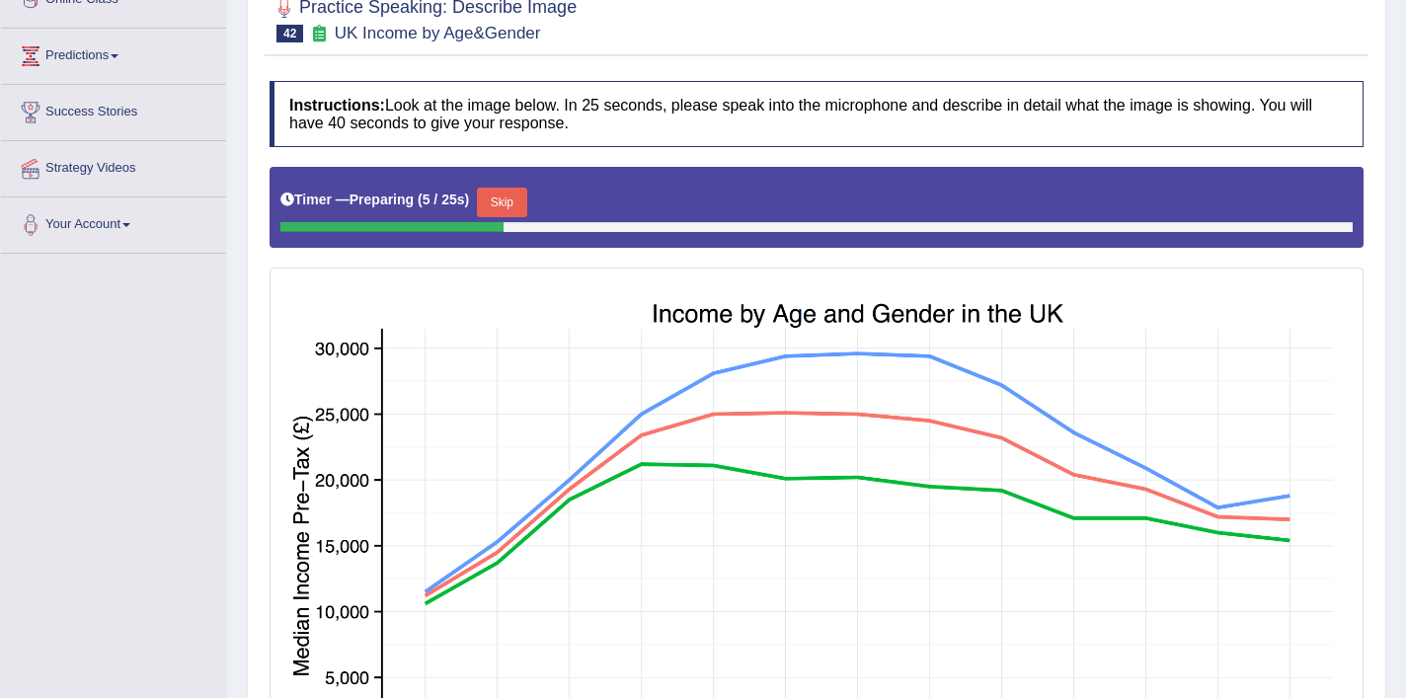
scroll to position [407, 0]
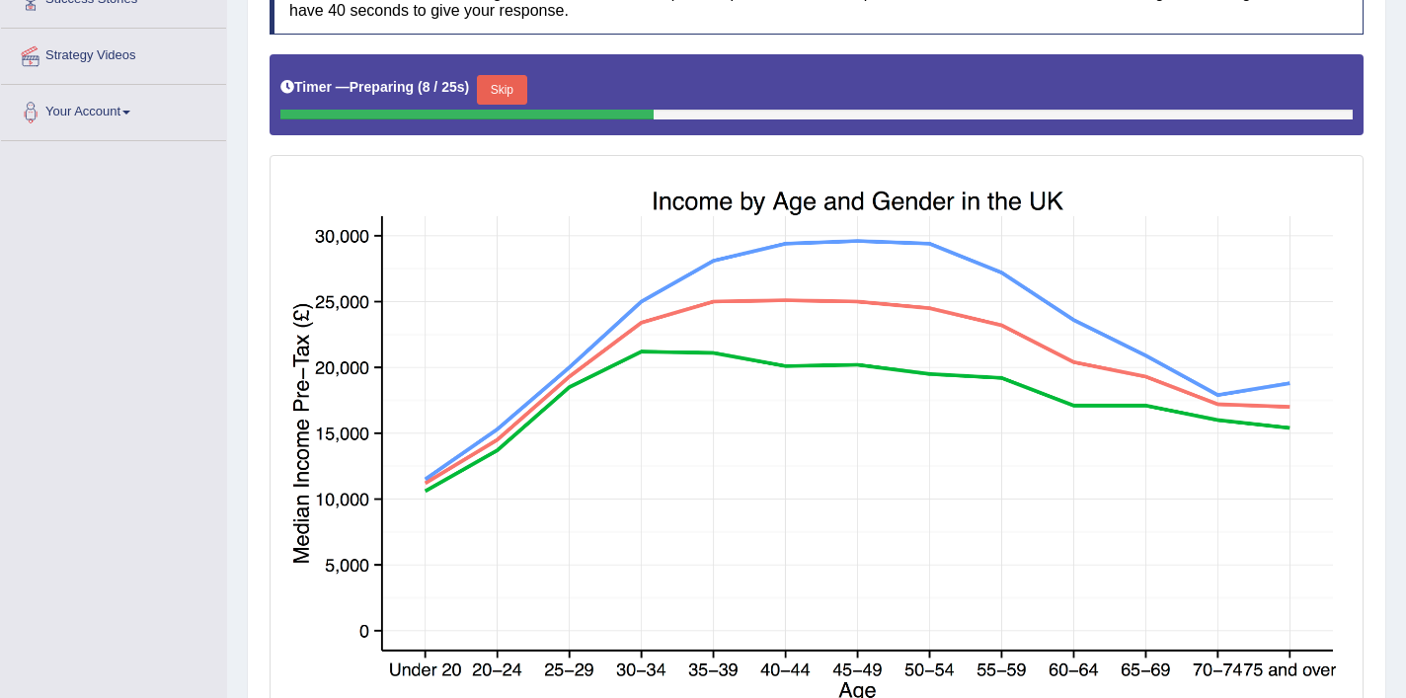
click at [514, 94] on button "Skip" at bounding box center [501, 90] width 49 height 30
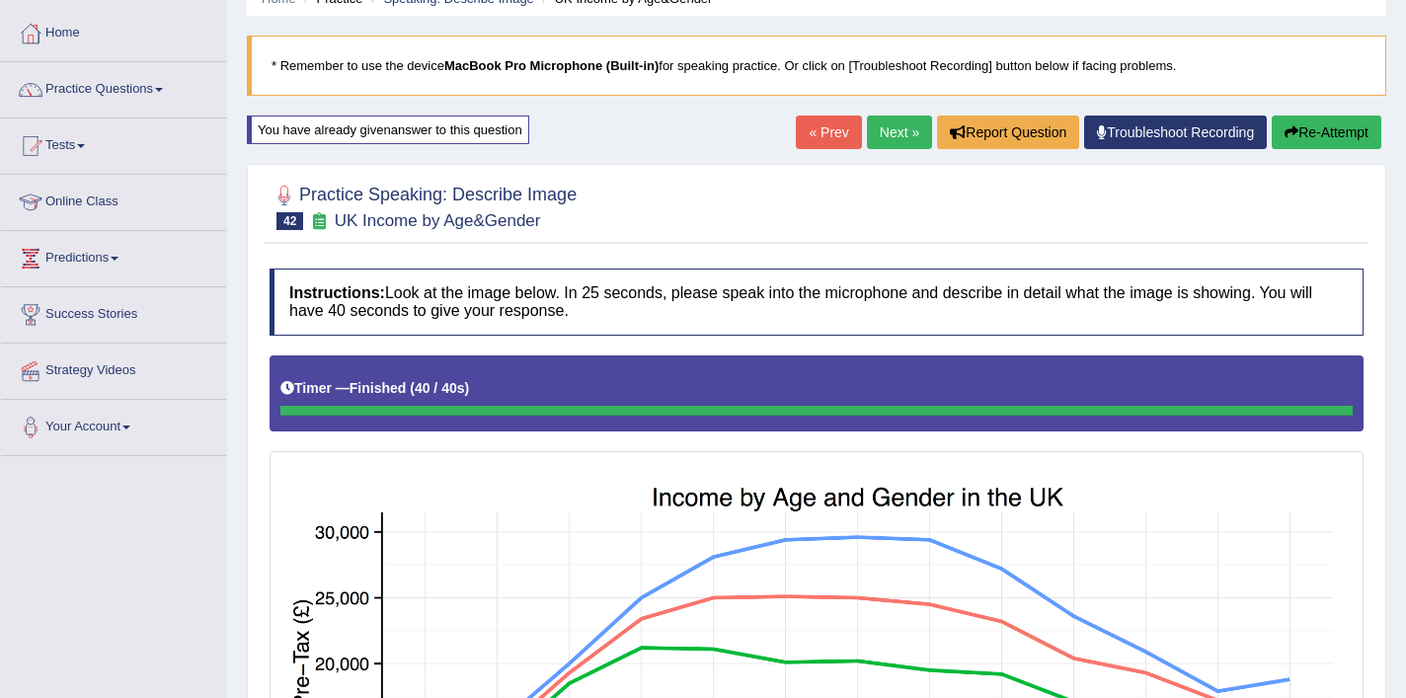
scroll to position [21, 0]
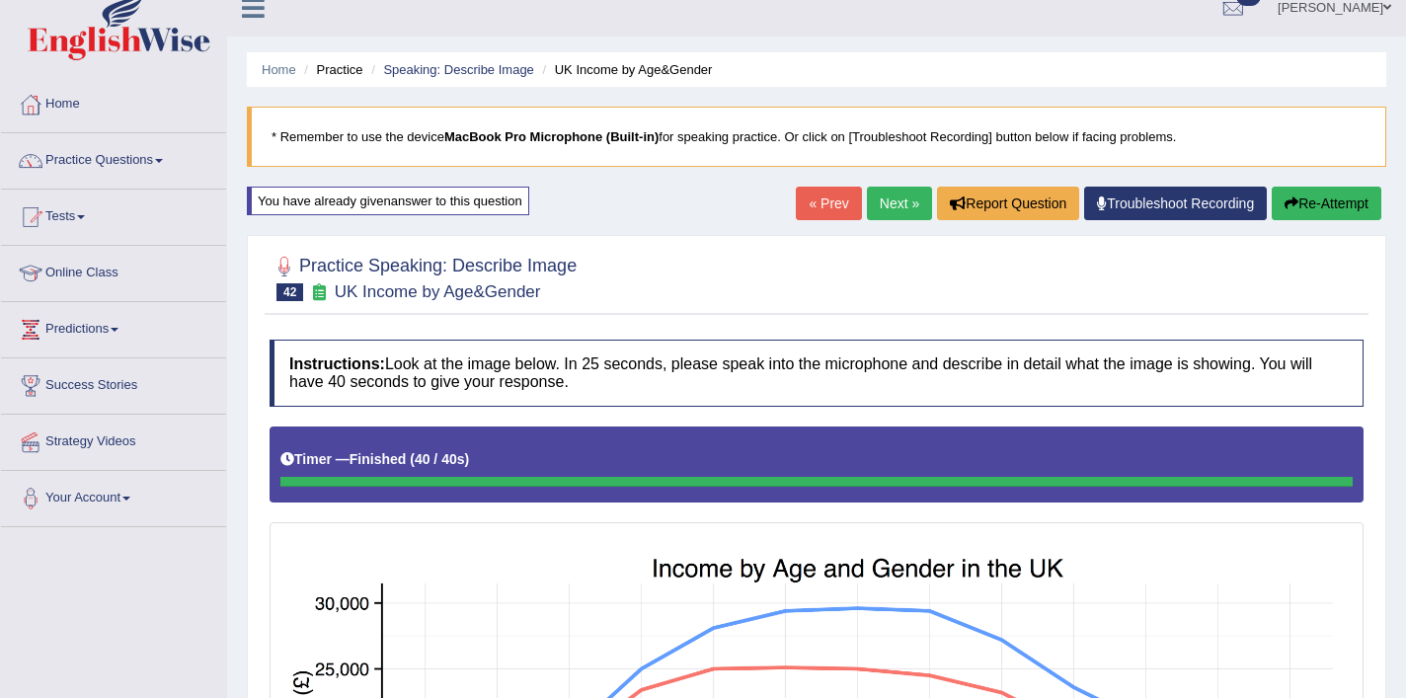
click at [885, 198] on link "Next »" at bounding box center [899, 204] width 65 height 34
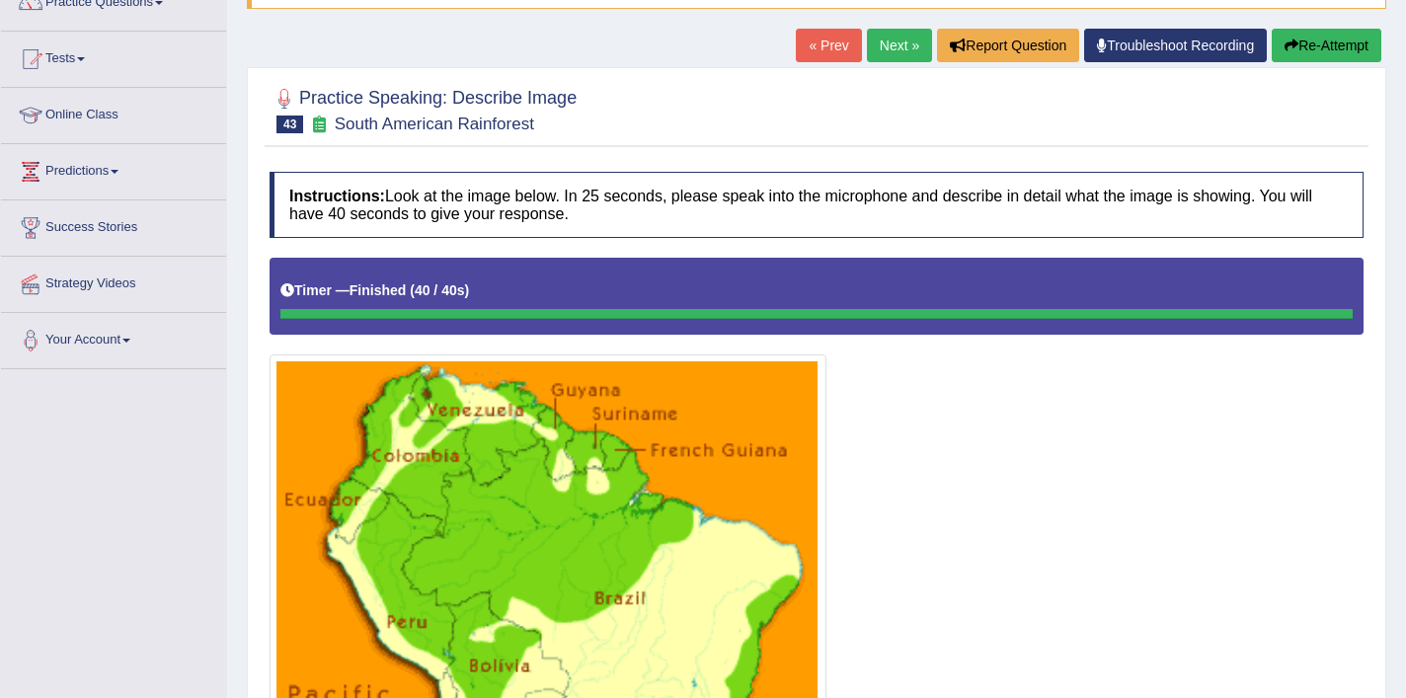
scroll to position [168, 0]
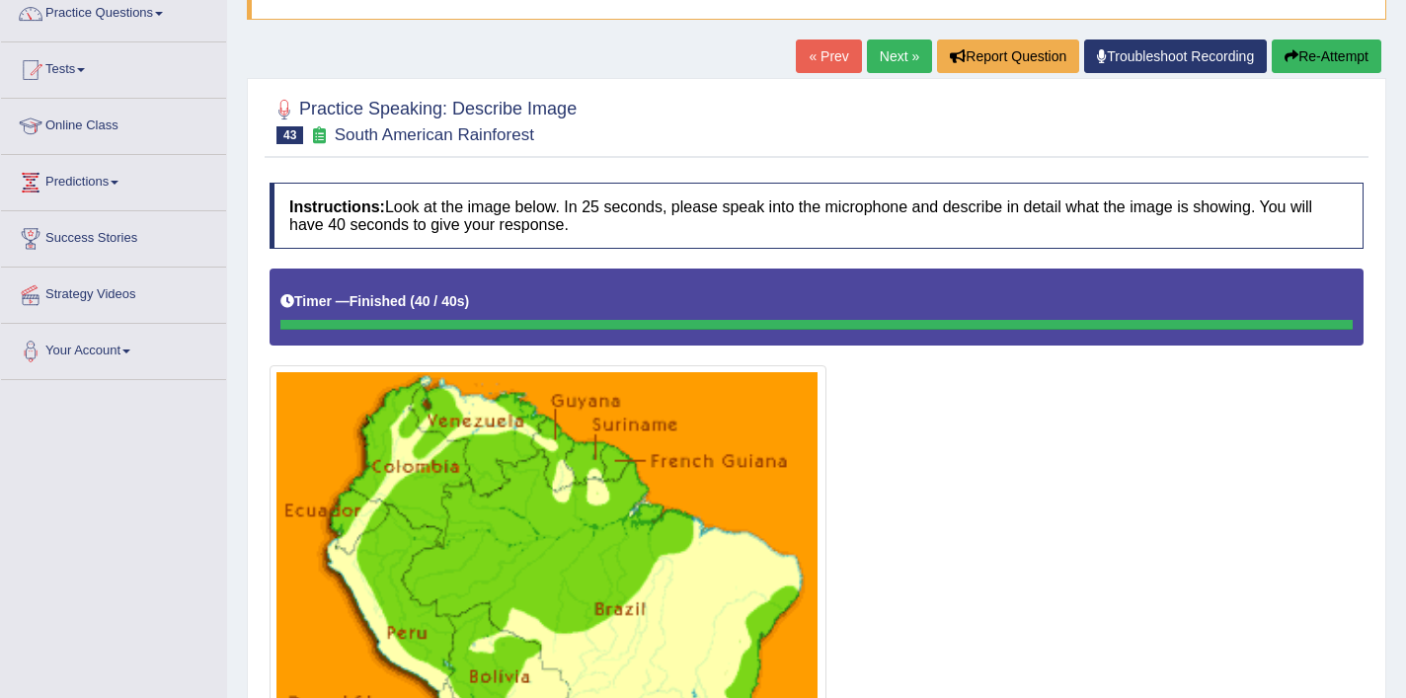
click at [881, 55] on link "Next »" at bounding box center [899, 57] width 65 height 34
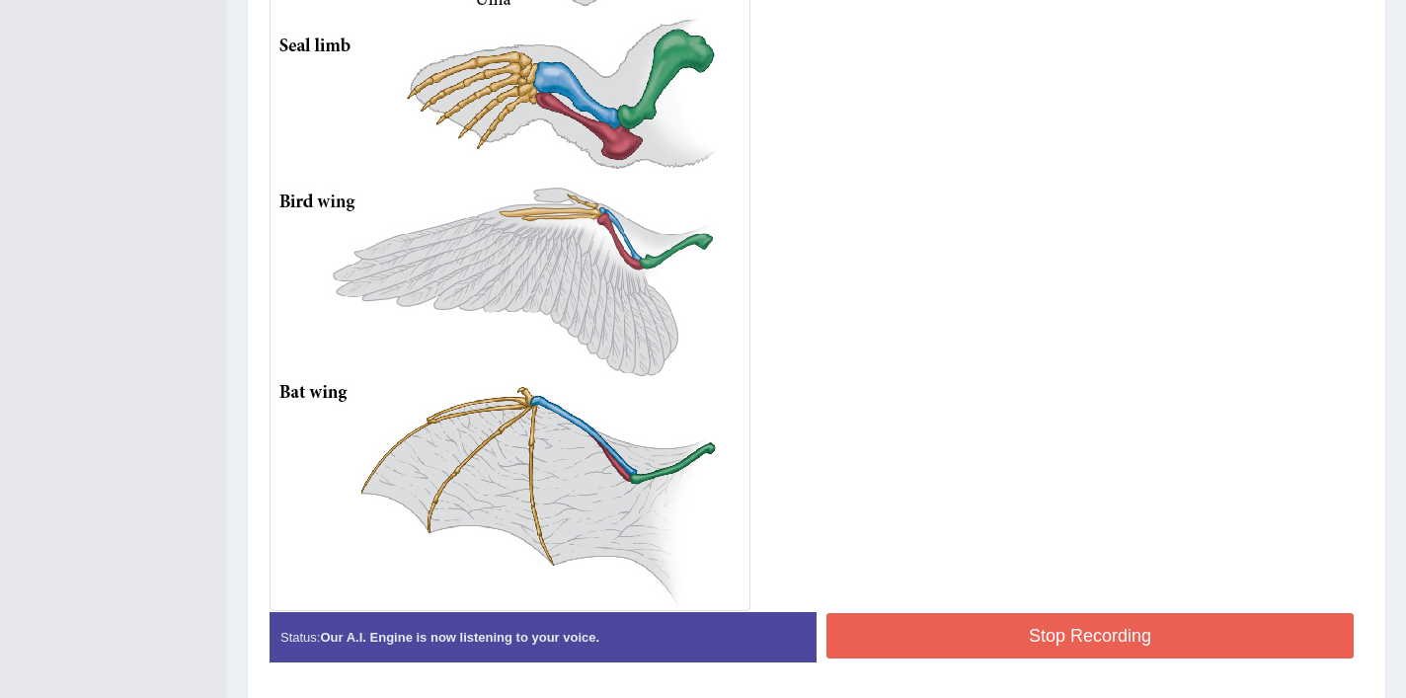
scroll to position [779, 0]
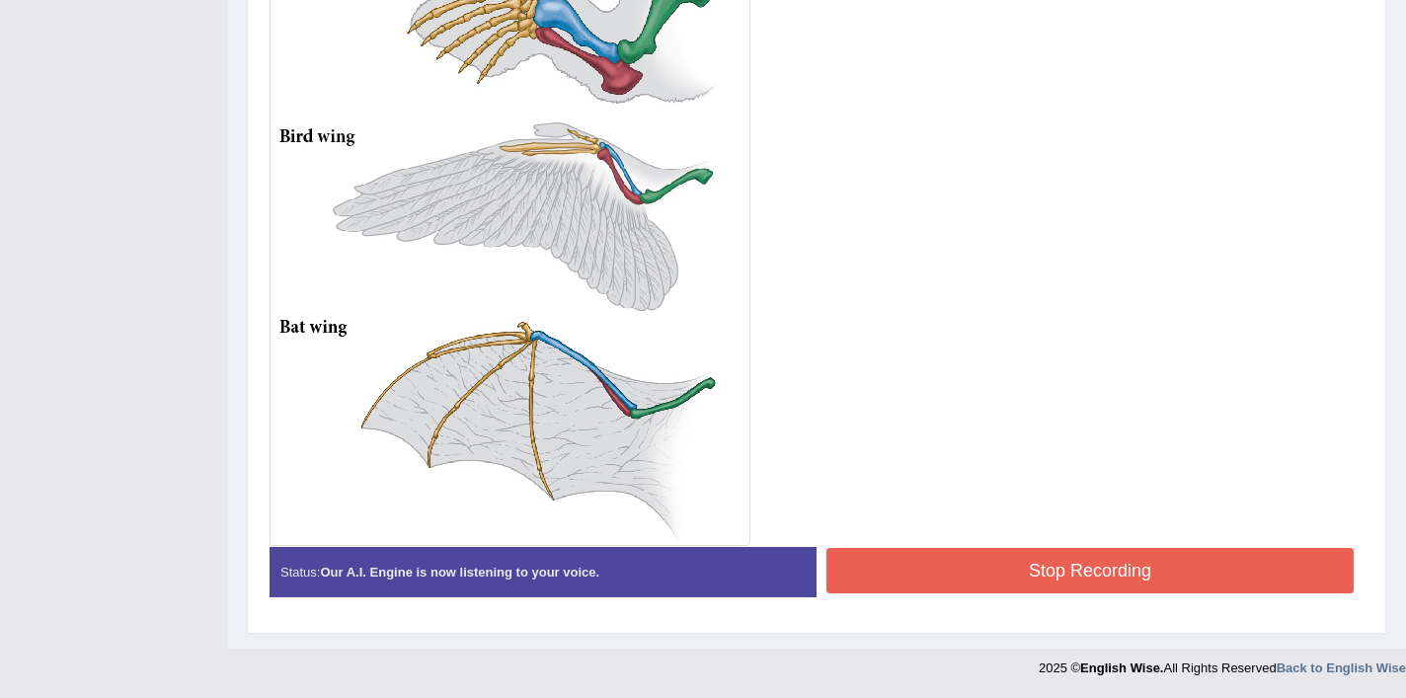
click at [979, 572] on button "Stop Recording" at bounding box center [1090, 570] width 527 height 45
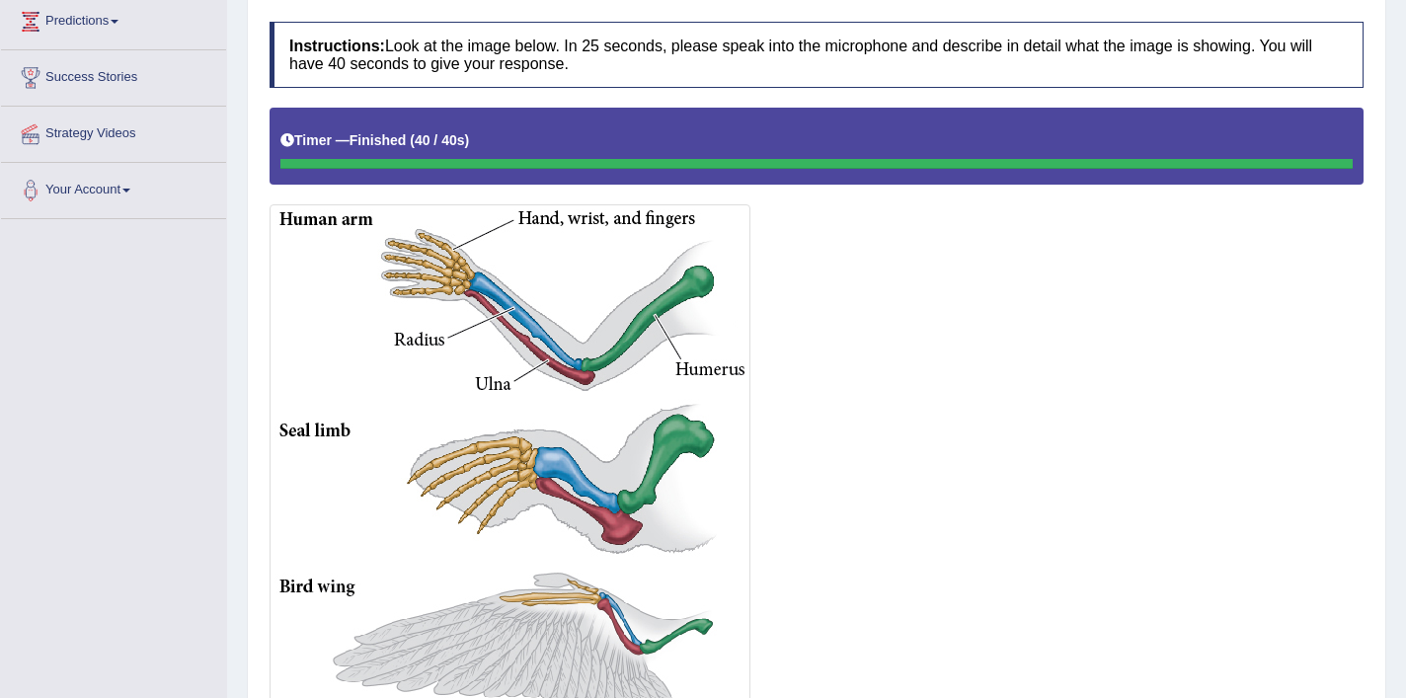
scroll to position [0, 0]
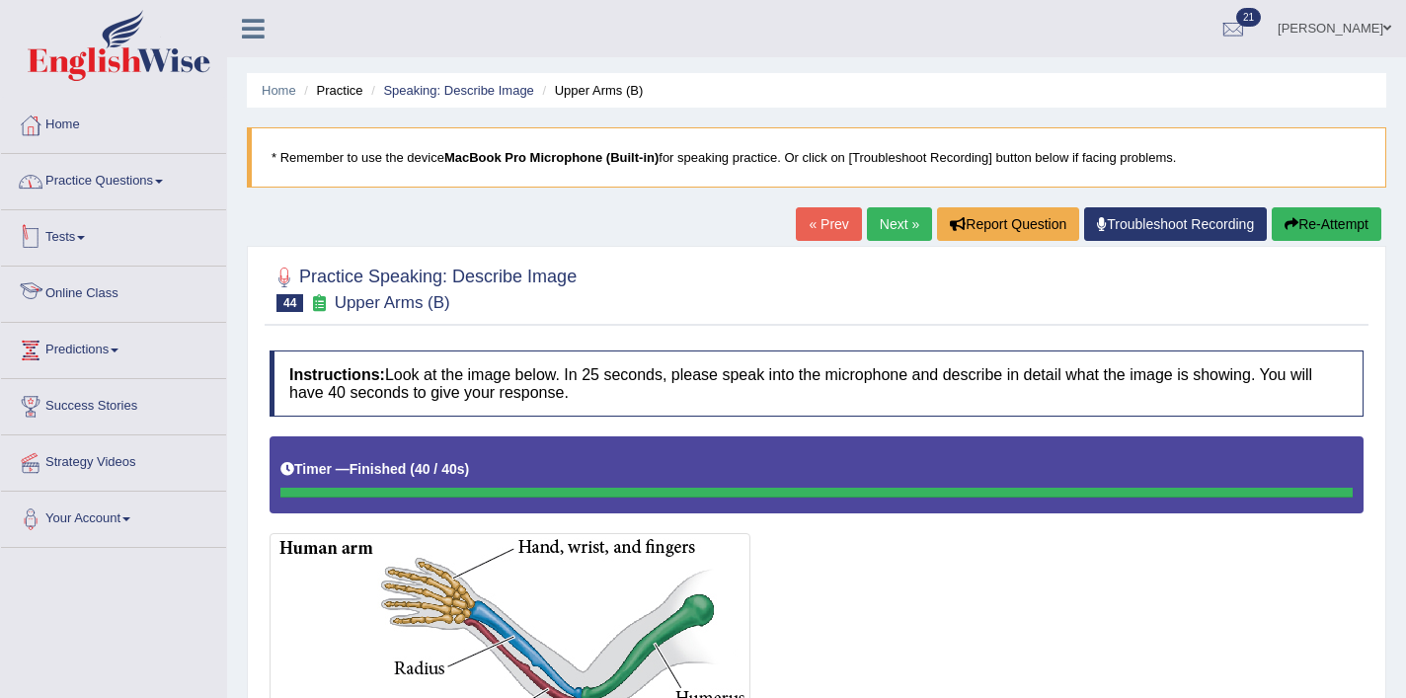
click at [135, 181] on link "Practice Questions" at bounding box center [113, 178] width 225 height 49
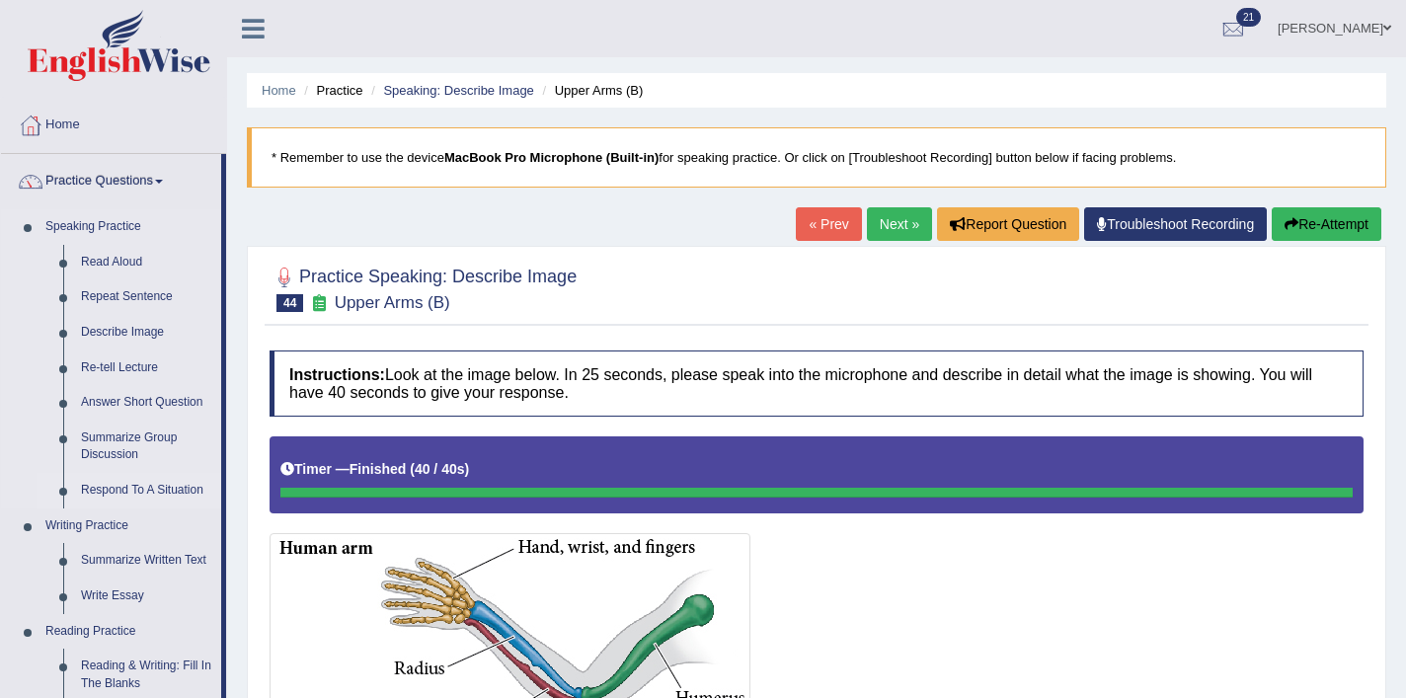
click at [128, 482] on link "Respond To A Situation" at bounding box center [146, 491] width 149 height 36
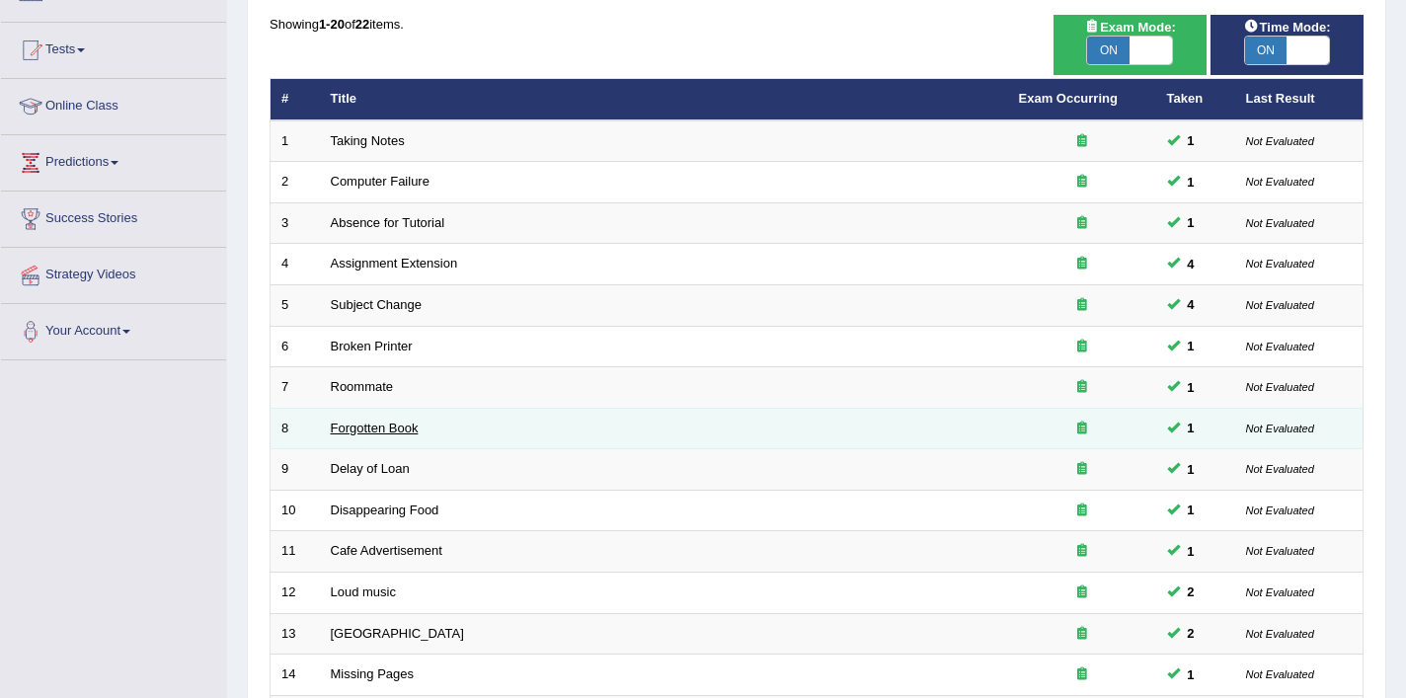
scroll to position [609, 0]
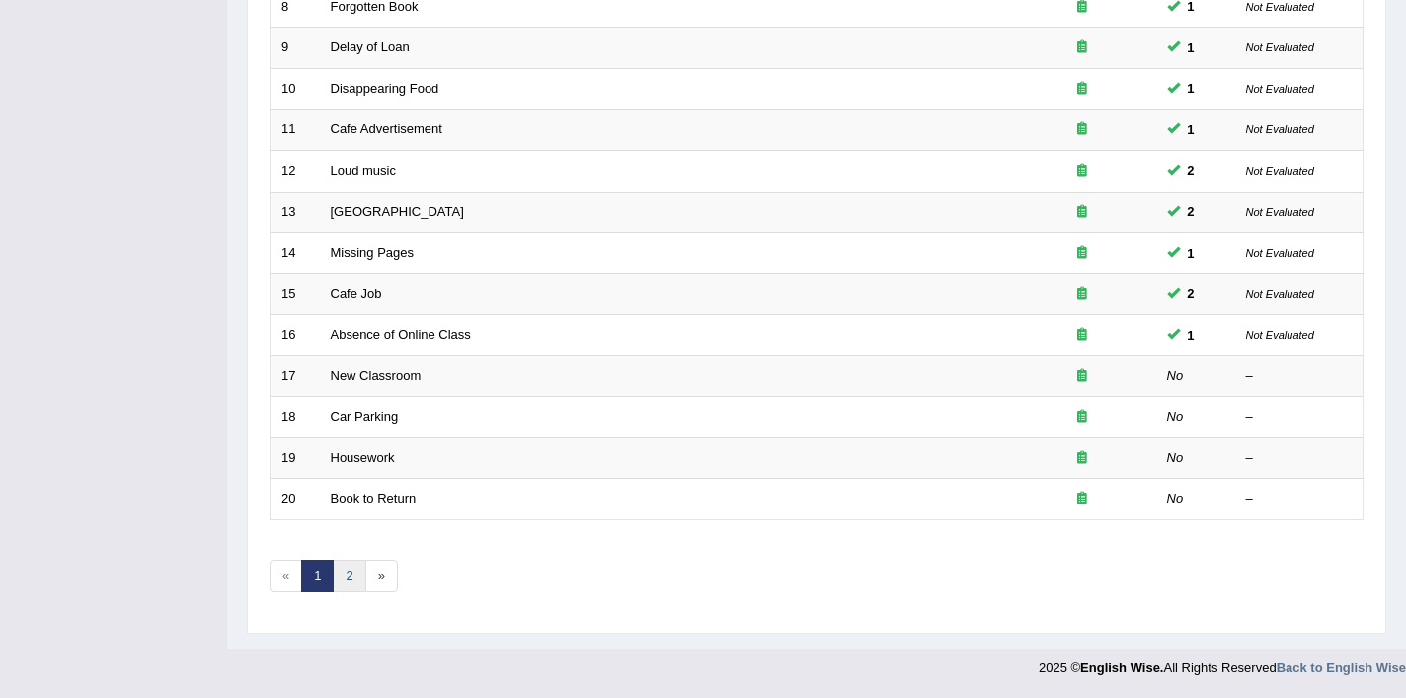
click at [350, 580] on link "2" at bounding box center [349, 576] width 33 height 33
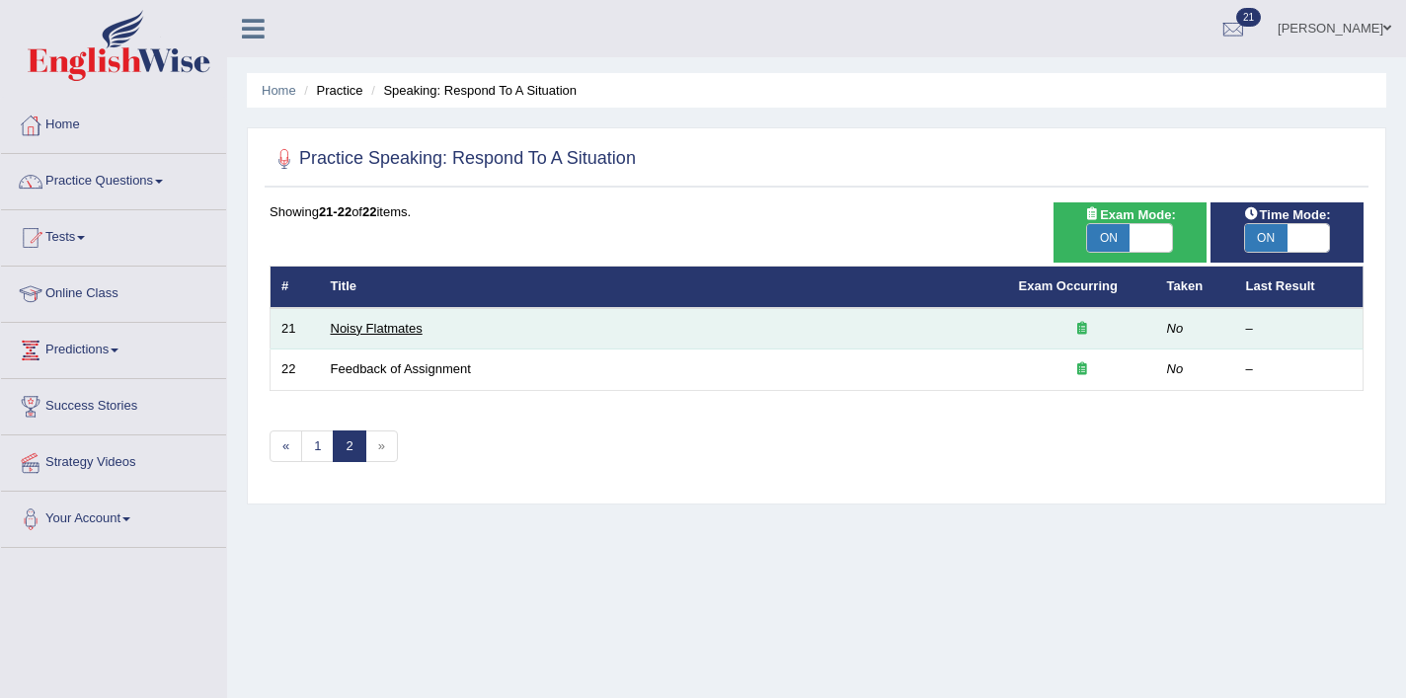
click at [384, 327] on link "Noisy Flatmates" at bounding box center [377, 328] width 92 height 15
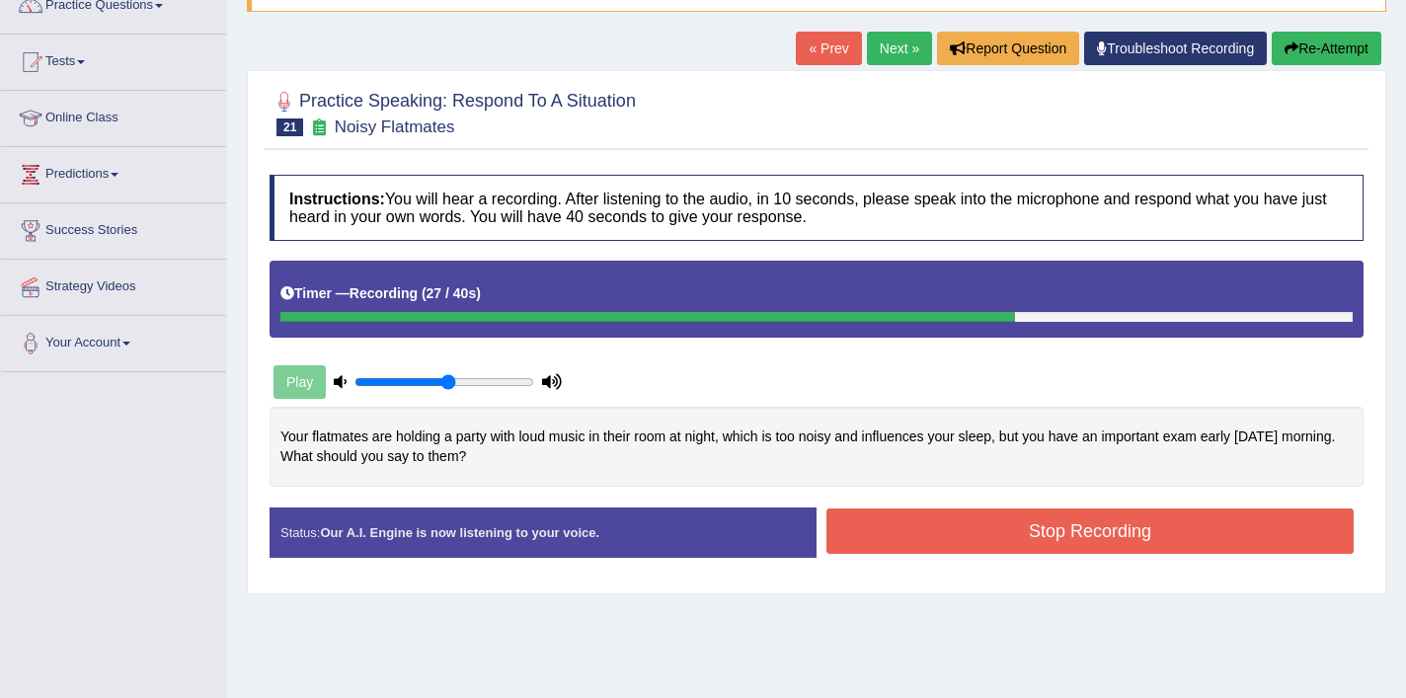
scroll to position [181, 0]
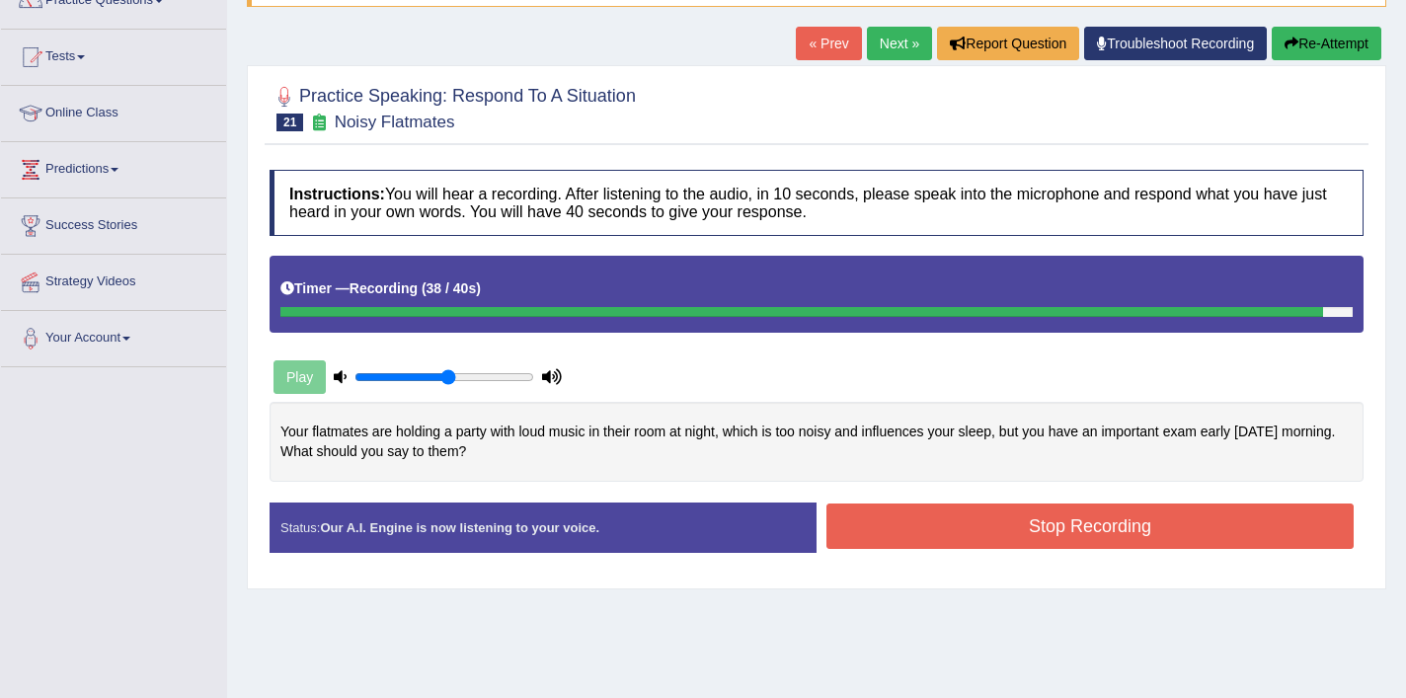
click at [996, 526] on button "Stop Recording" at bounding box center [1090, 526] width 527 height 45
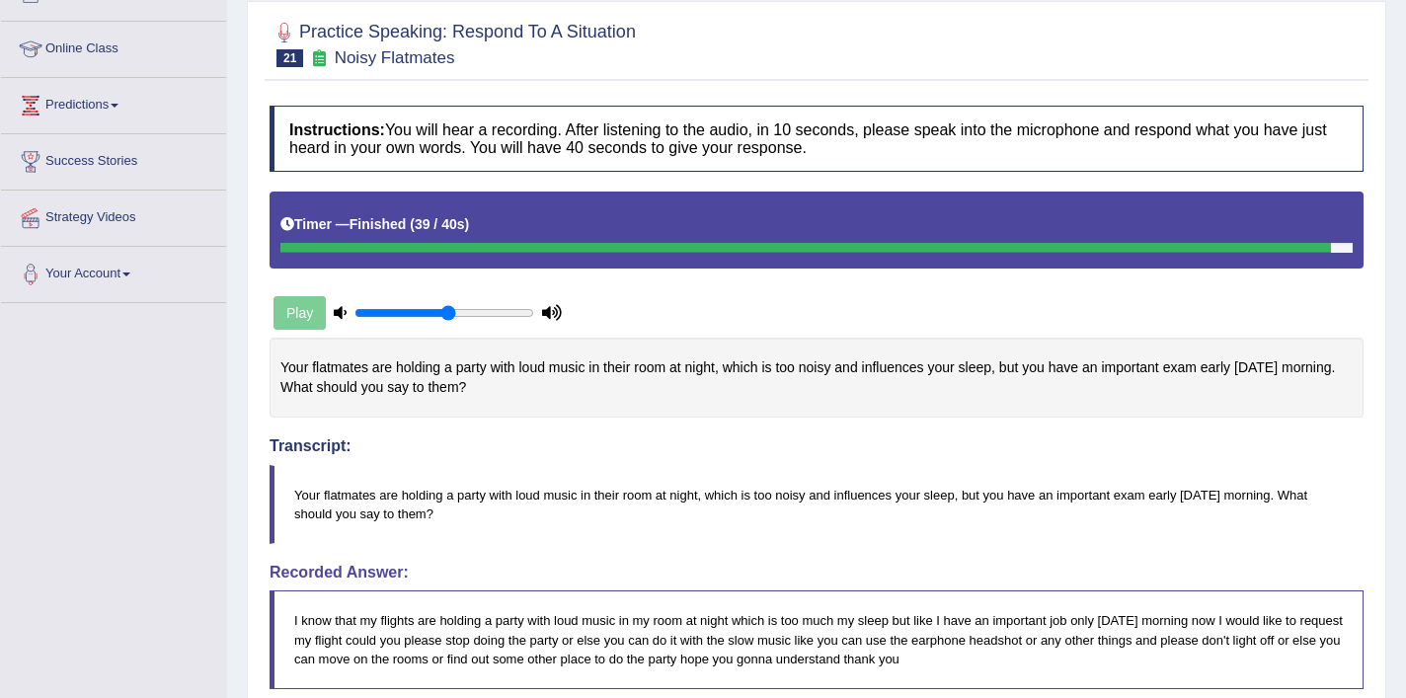
scroll to position [206, 0]
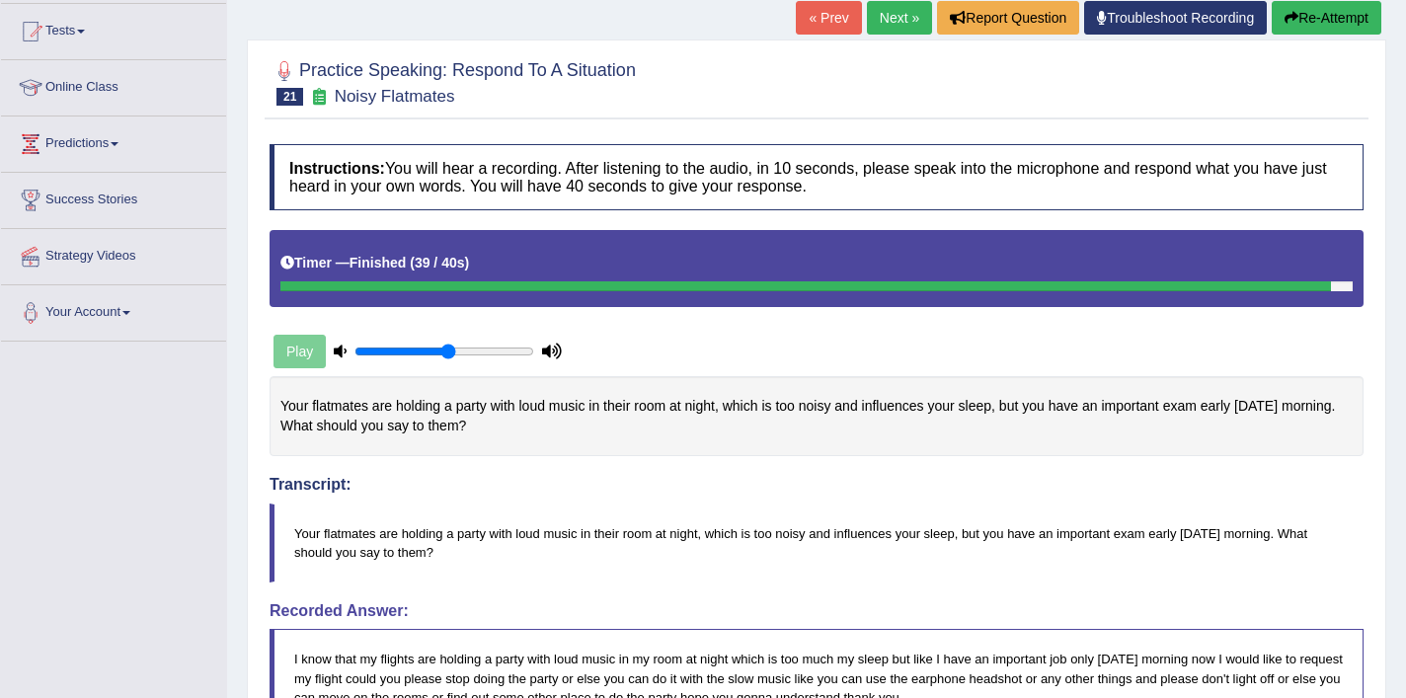
click at [1306, 17] on button "Re-Attempt" at bounding box center [1327, 18] width 110 height 34
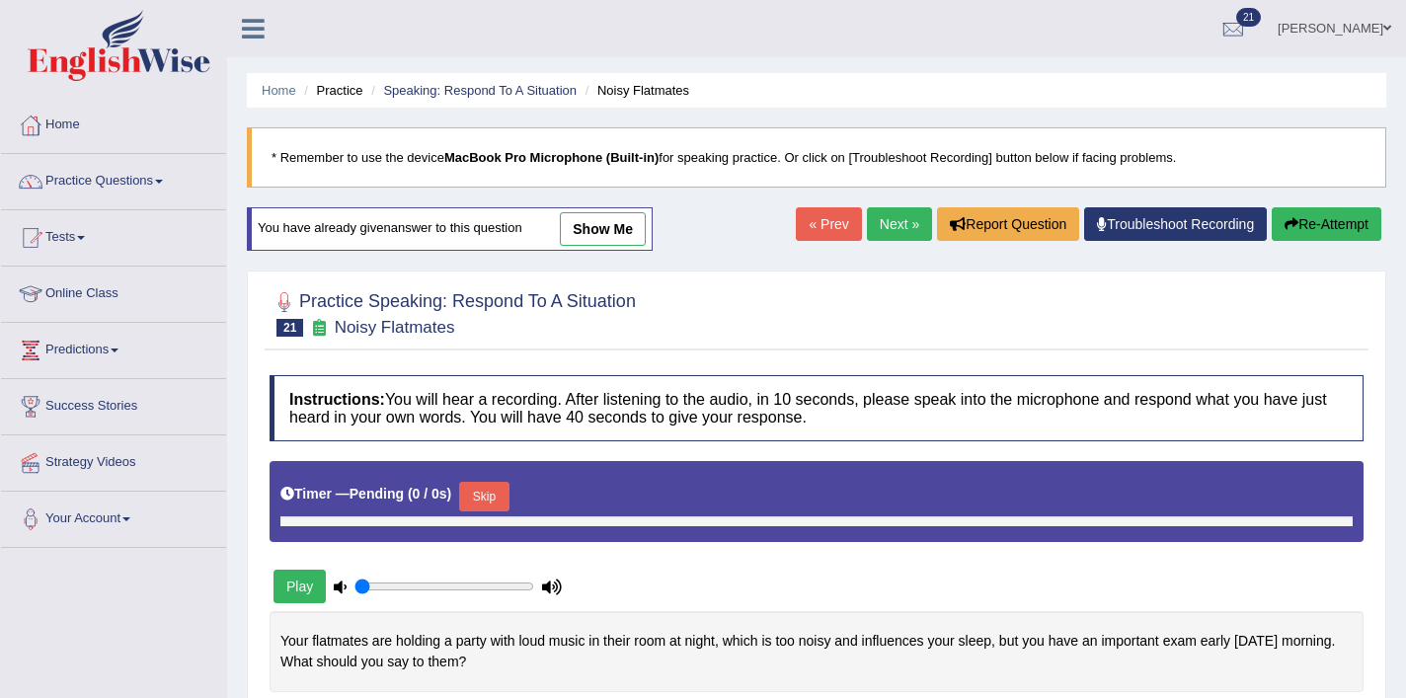
scroll to position [221, 0]
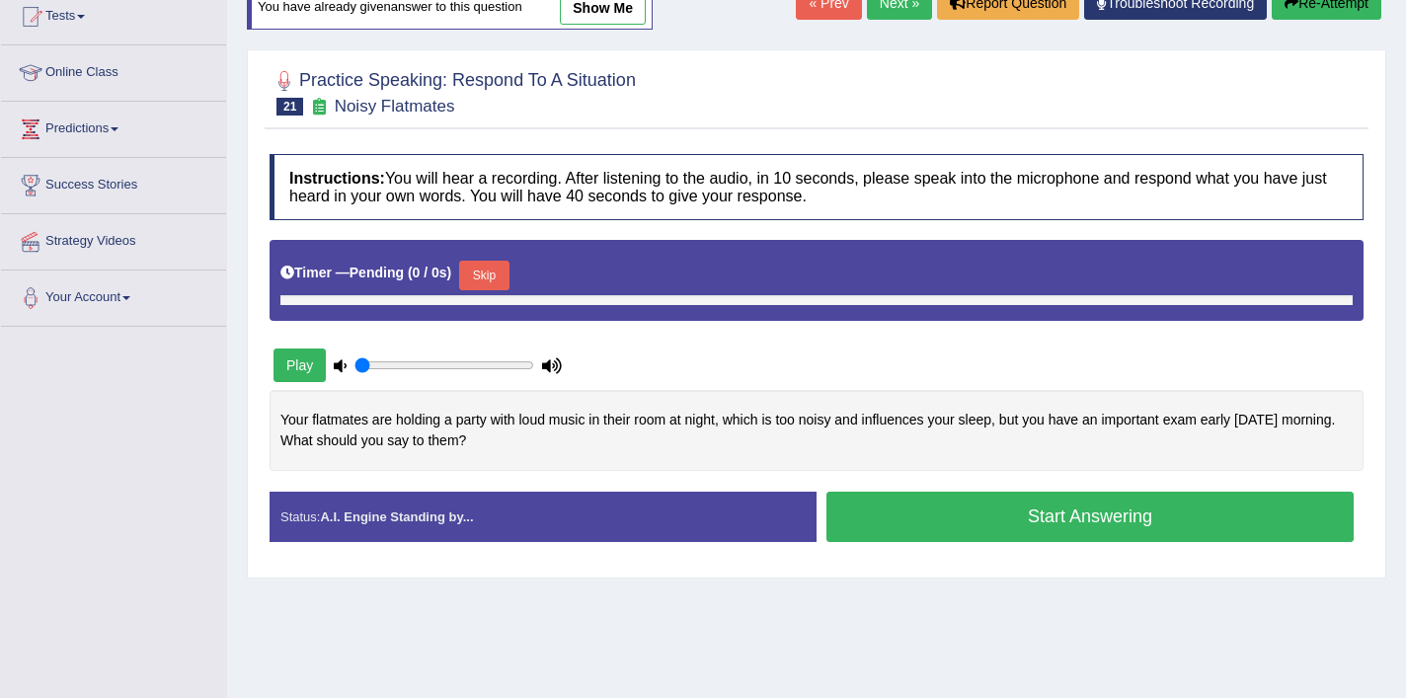
type input "0.55"
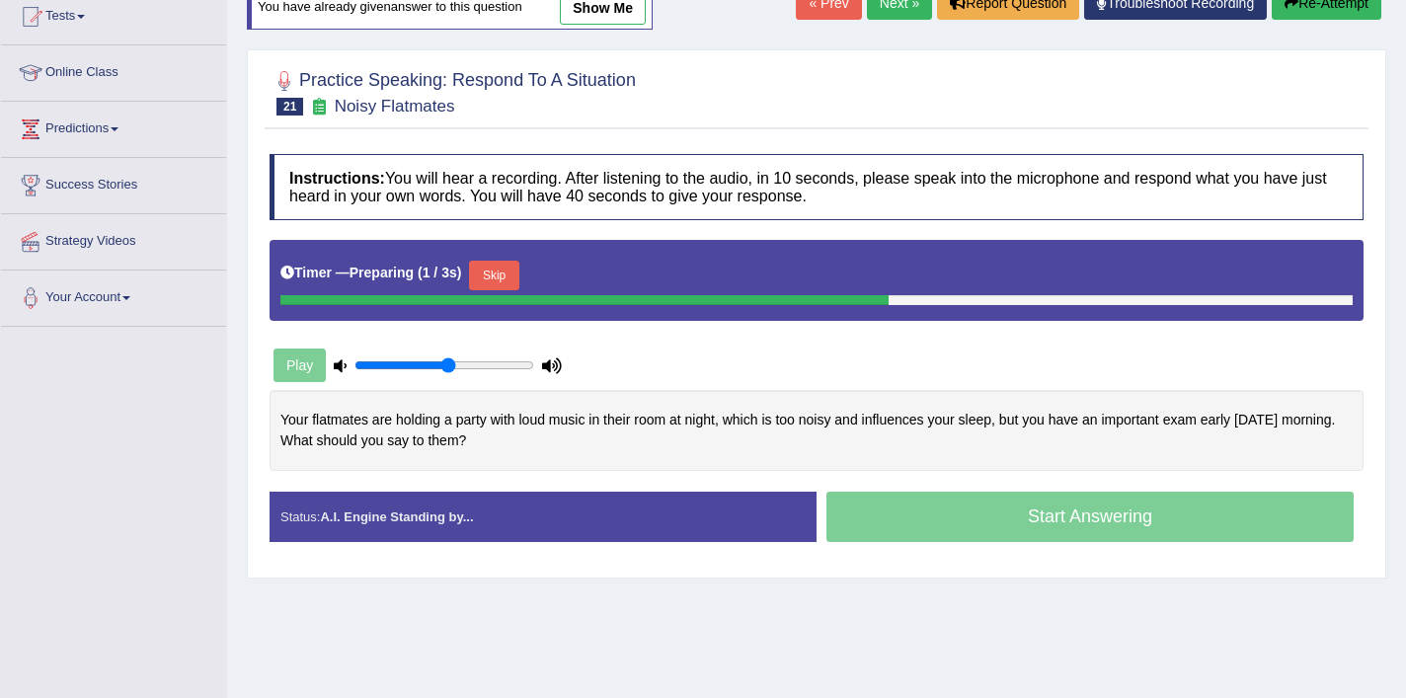
click at [503, 283] on button "Skip" at bounding box center [493, 276] width 49 height 30
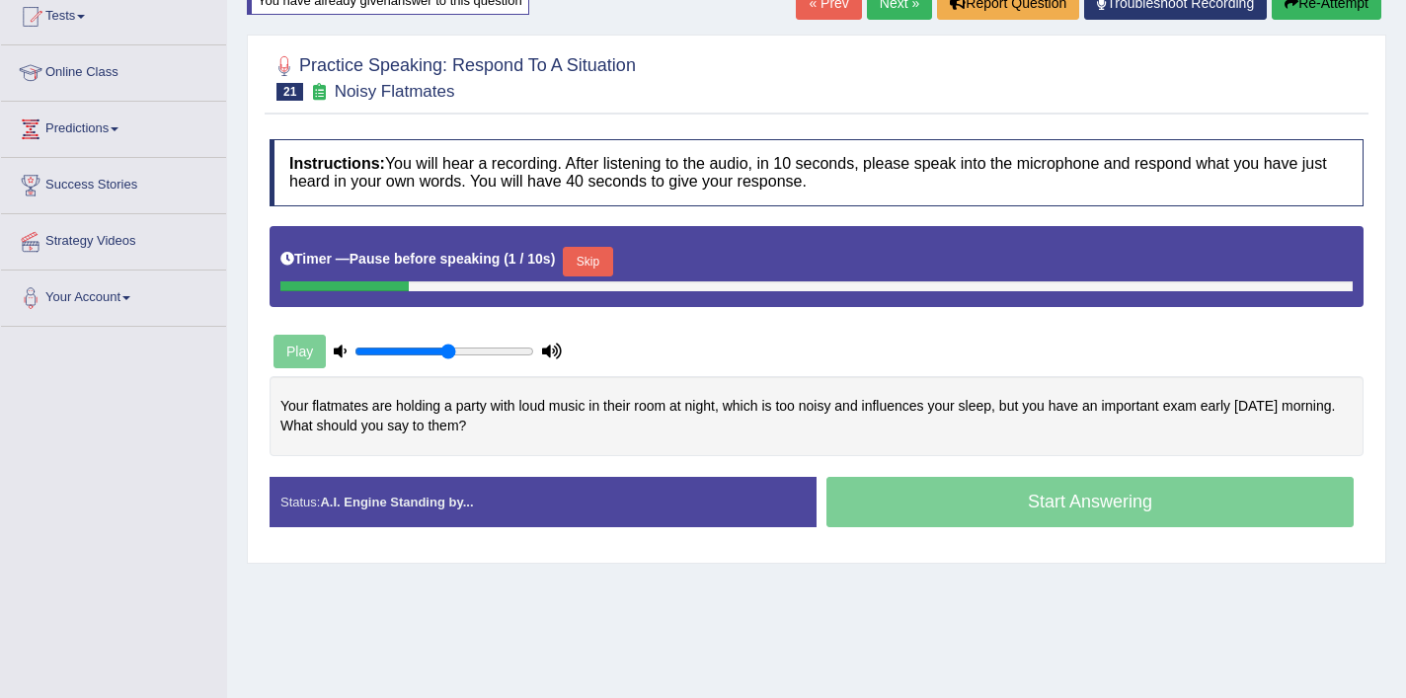
click at [595, 268] on button "Skip" at bounding box center [587, 262] width 49 height 30
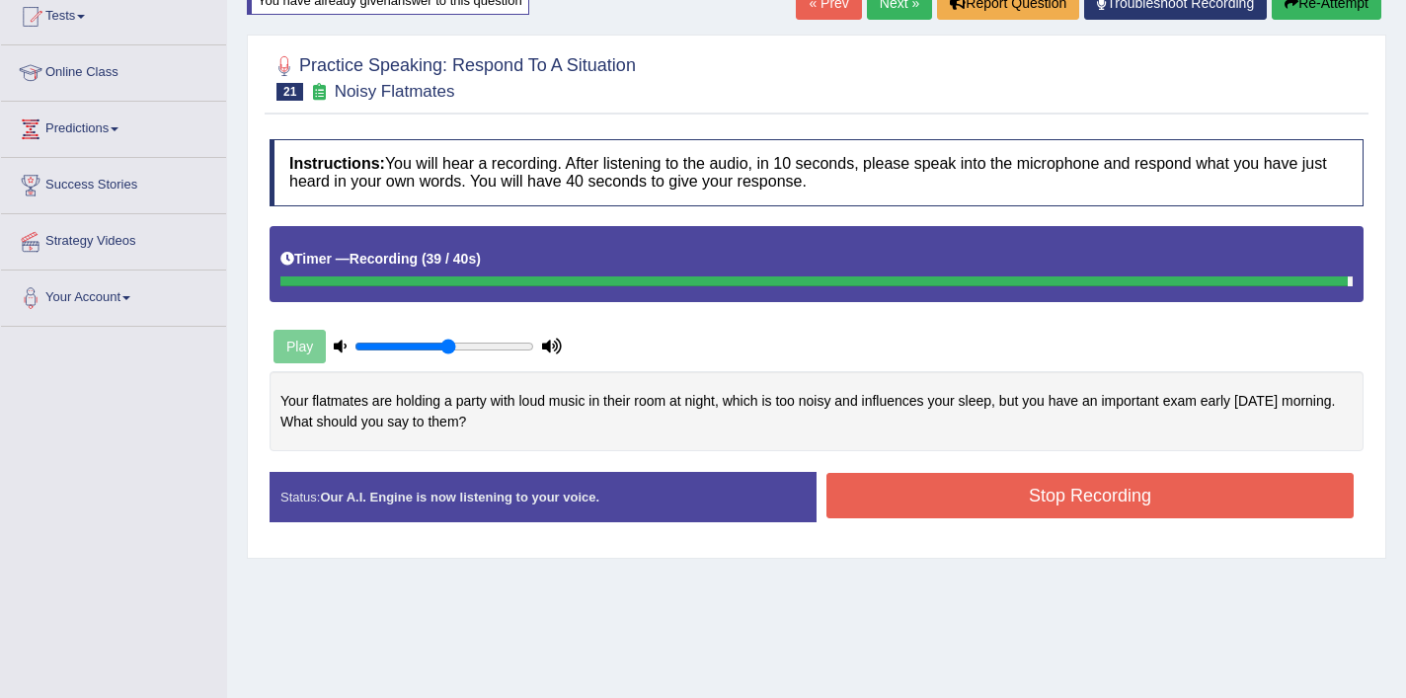
click at [1125, 482] on button "Stop Recording" at bounding box center [1090, 495] width 527 height 45
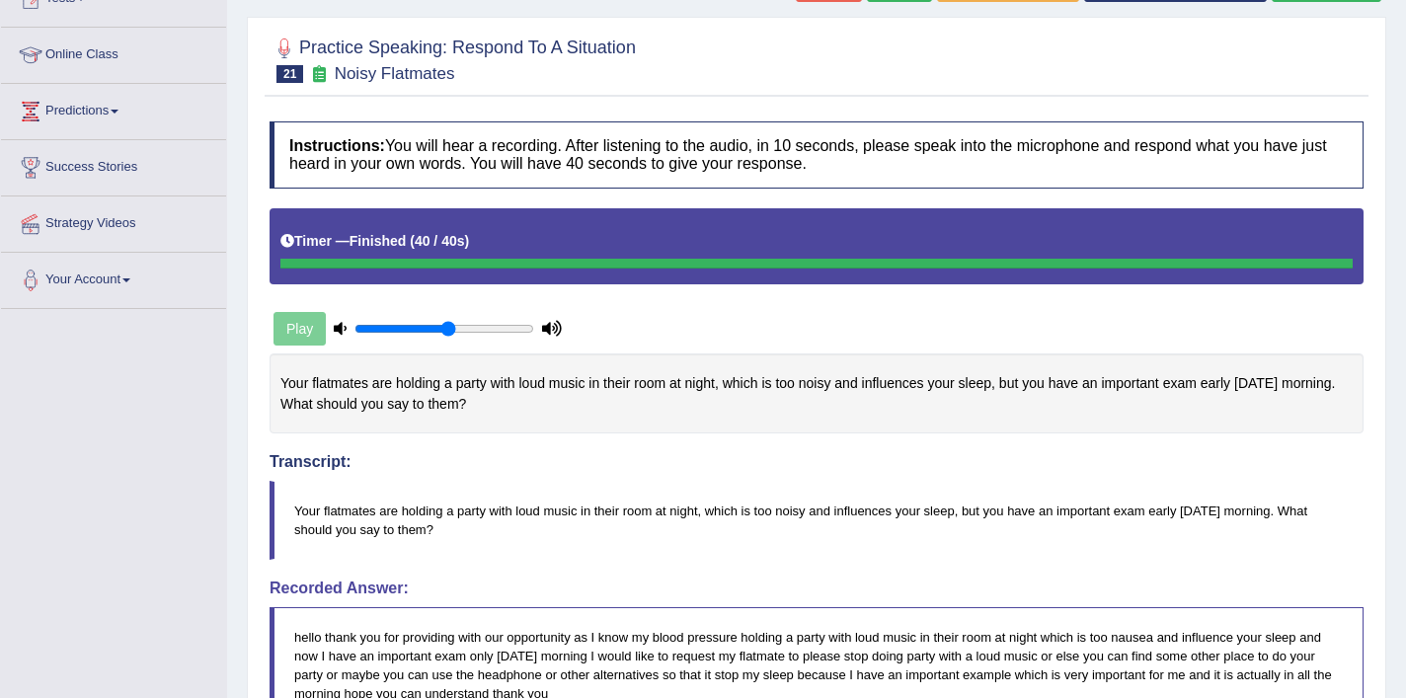
scroll to position [169, 0]
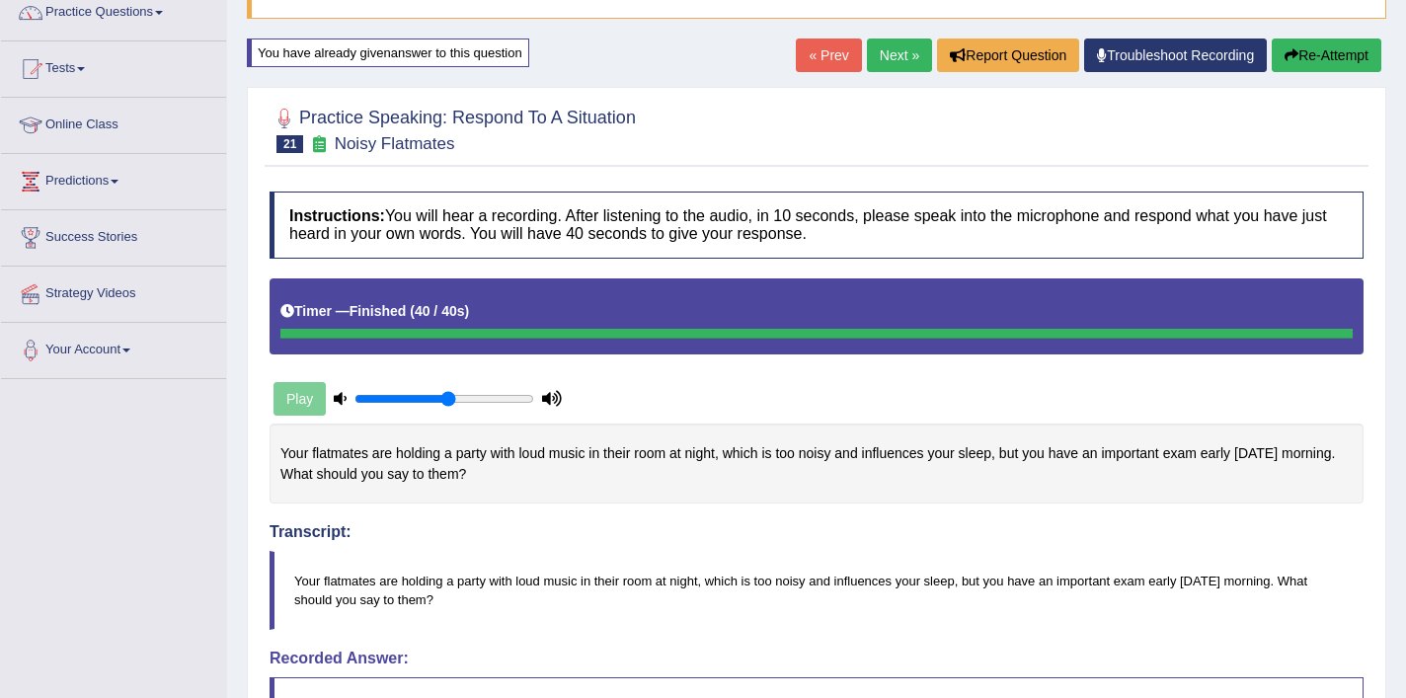
click at [879, 70] on link "Next »" at bounding box center [899, 56] width 65 height 34
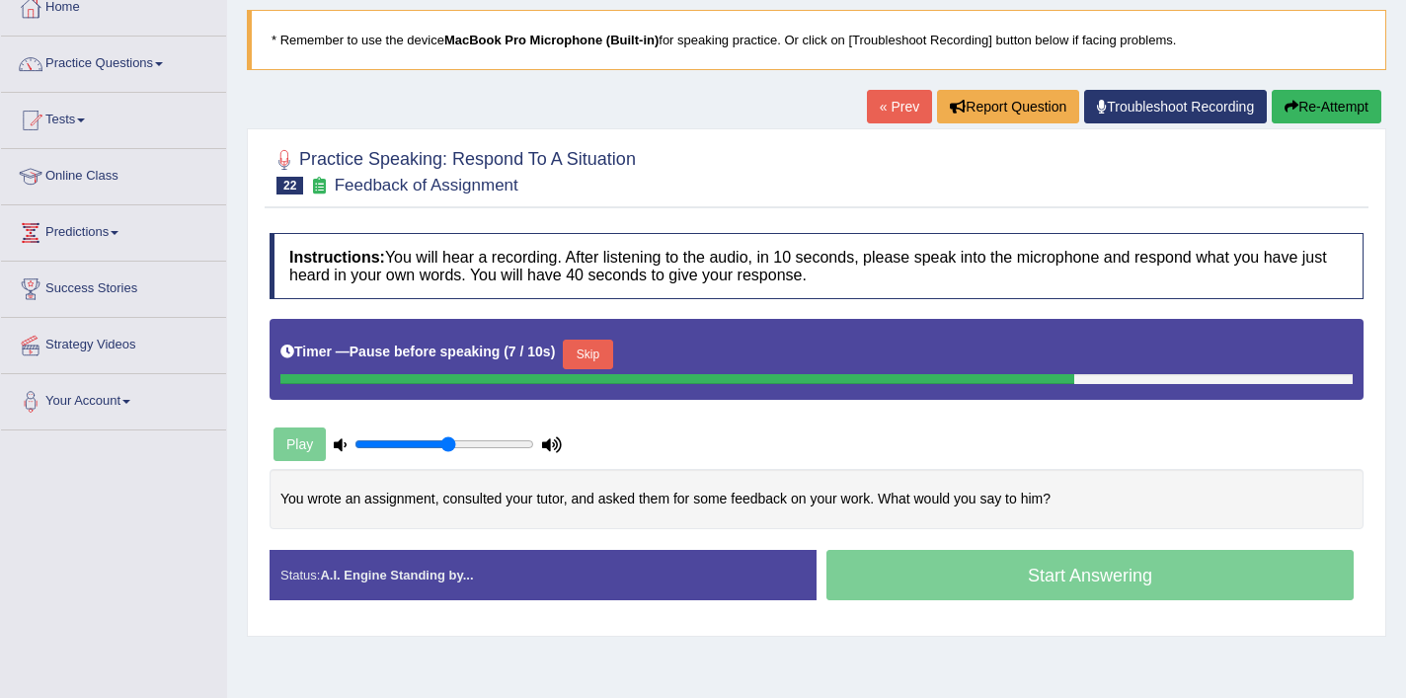
click at [597, 359] on button "Skip" at bounding box center [587, 355] width 49 height 30
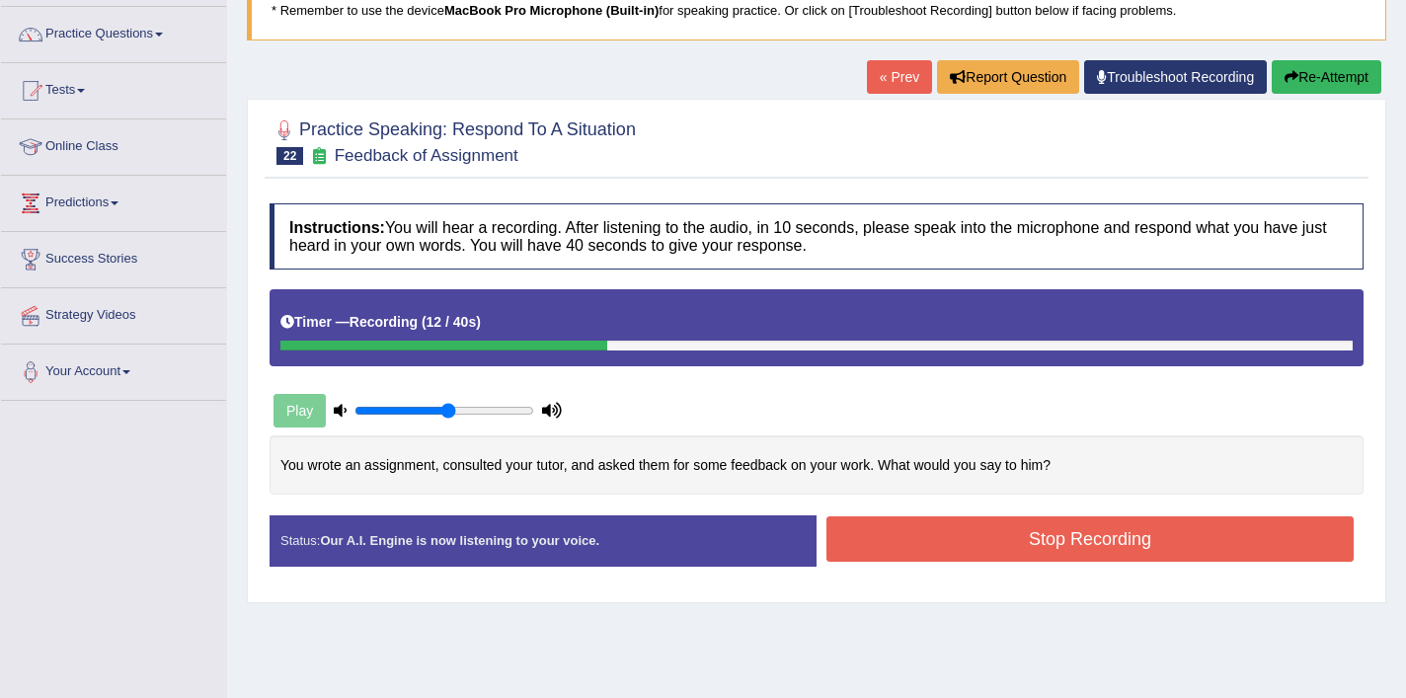
scroll to position [149, 0]
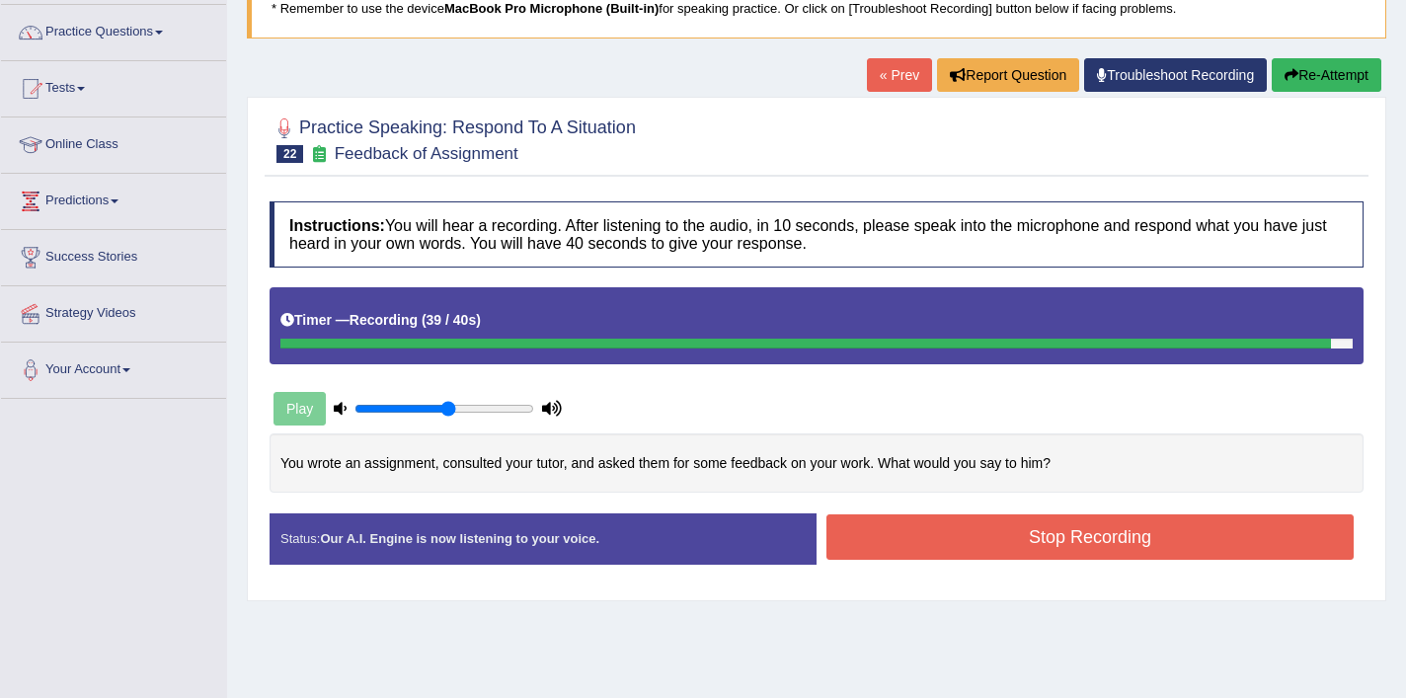
click at [897, 539] on button "Stop Recording" at bounding box center [1090, 537] width 527 height 45
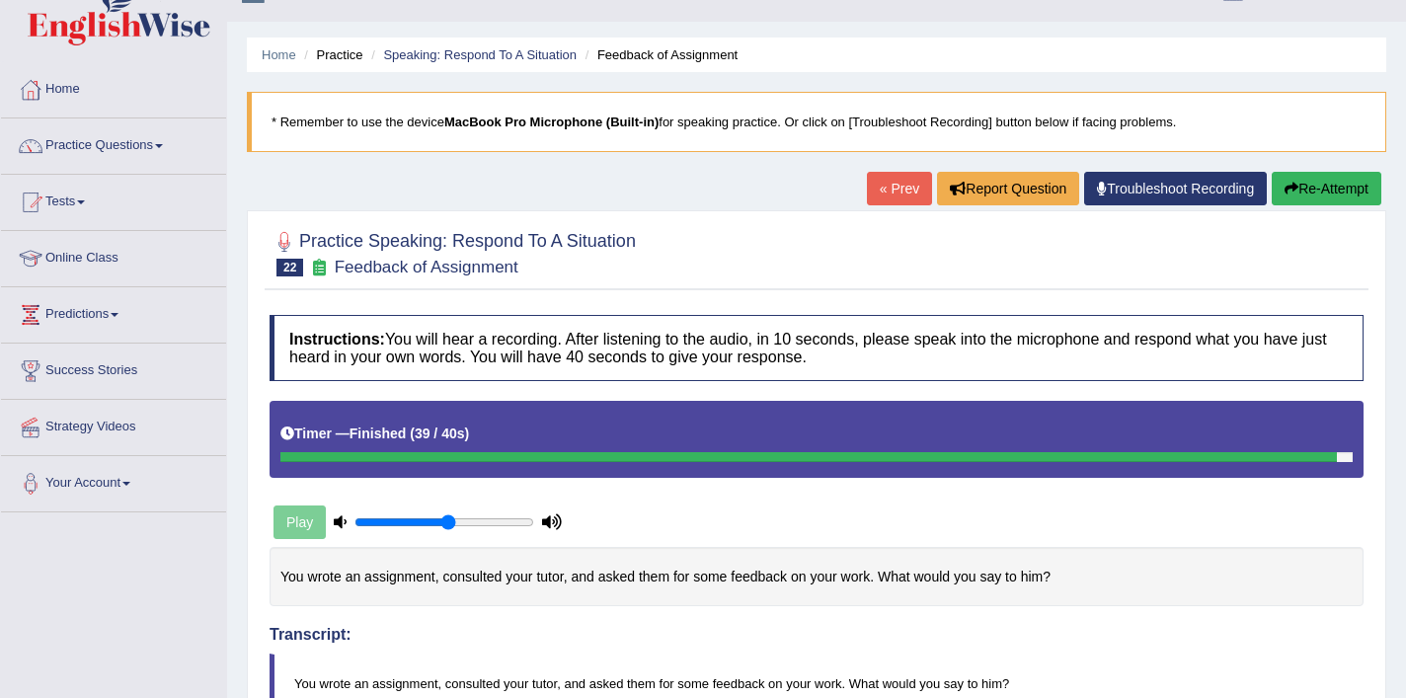
scroll to position [0, 0]
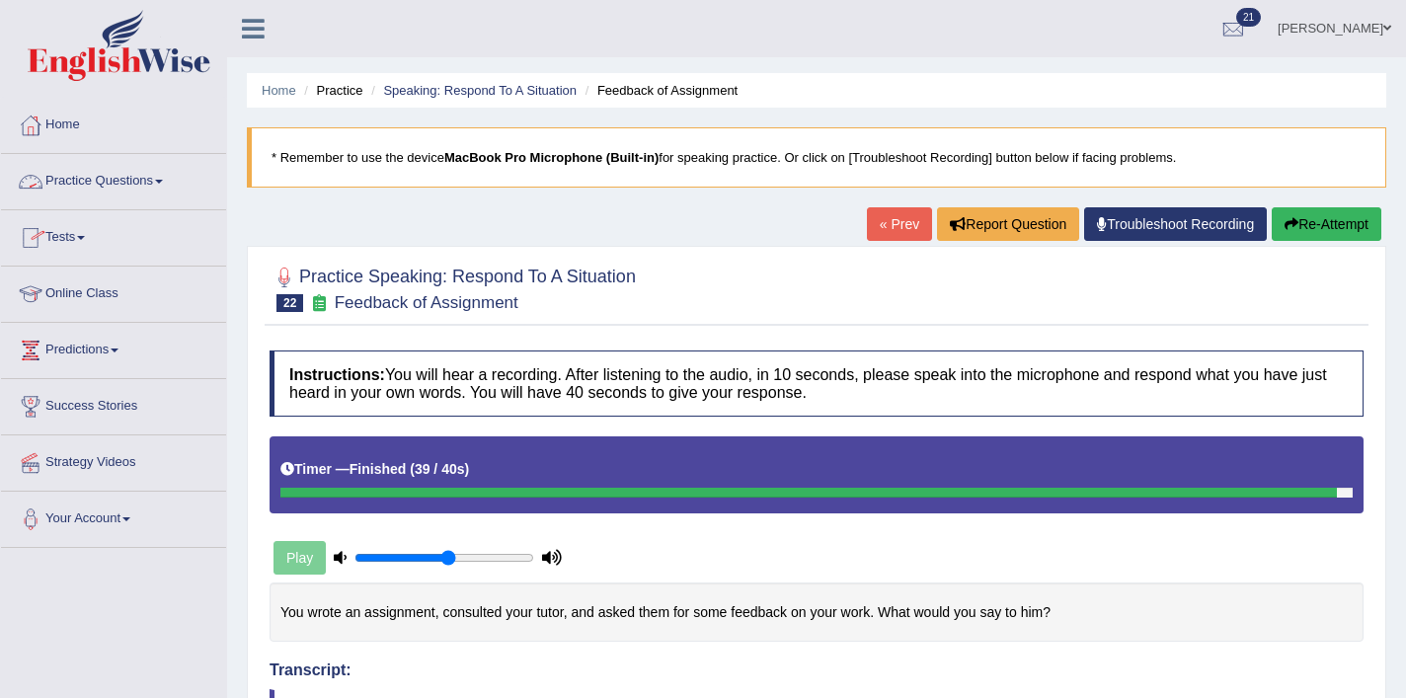
click at [123, 188] on link "Practice Questions" at bounding box center [113, 178] width 225 height 49
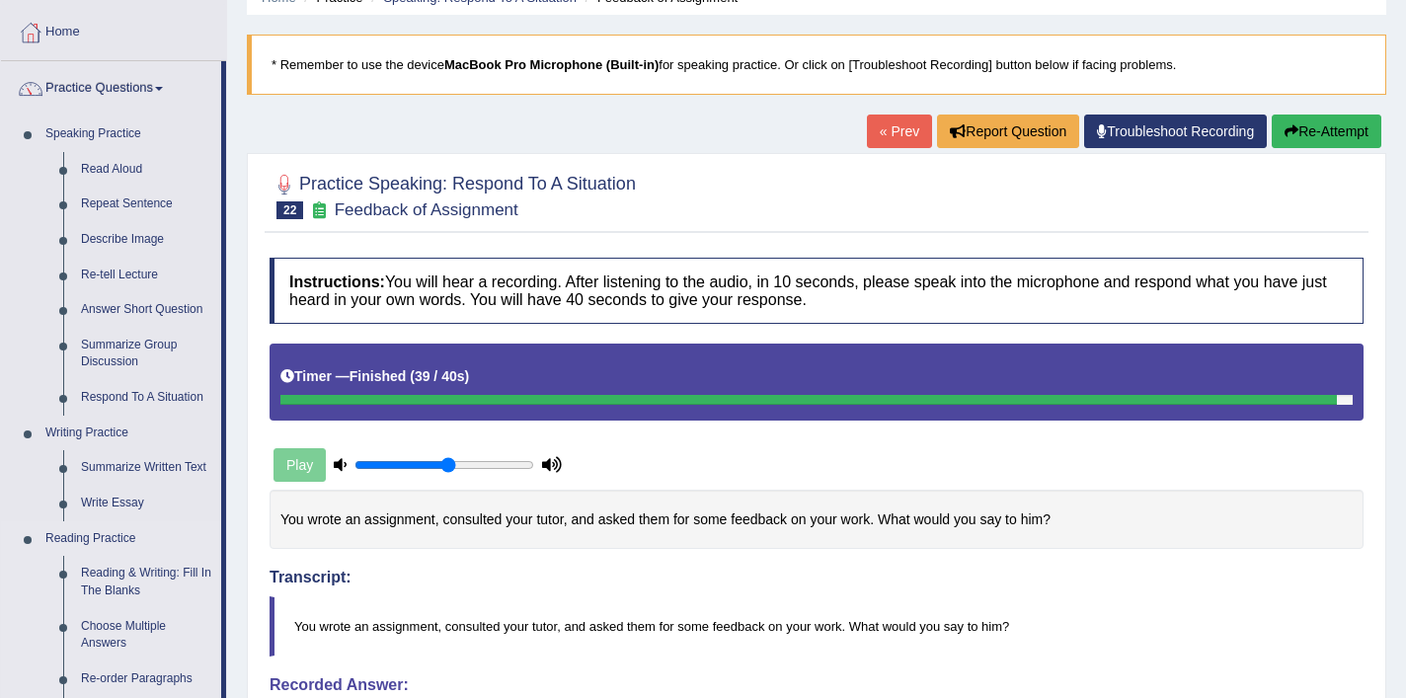
scroll to position [76, 0]
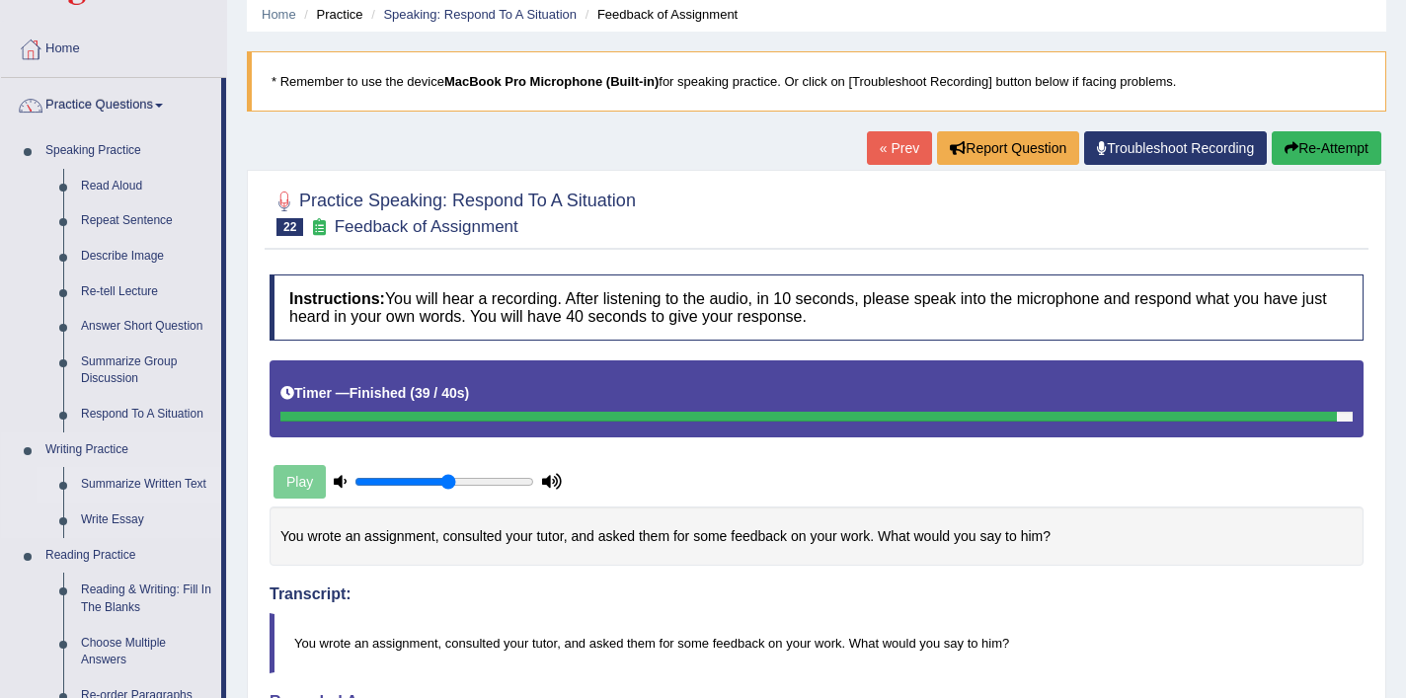
click at [158, 480] on link "Summarize Written Text" at bounding box center [146, 485] width 149 height 36
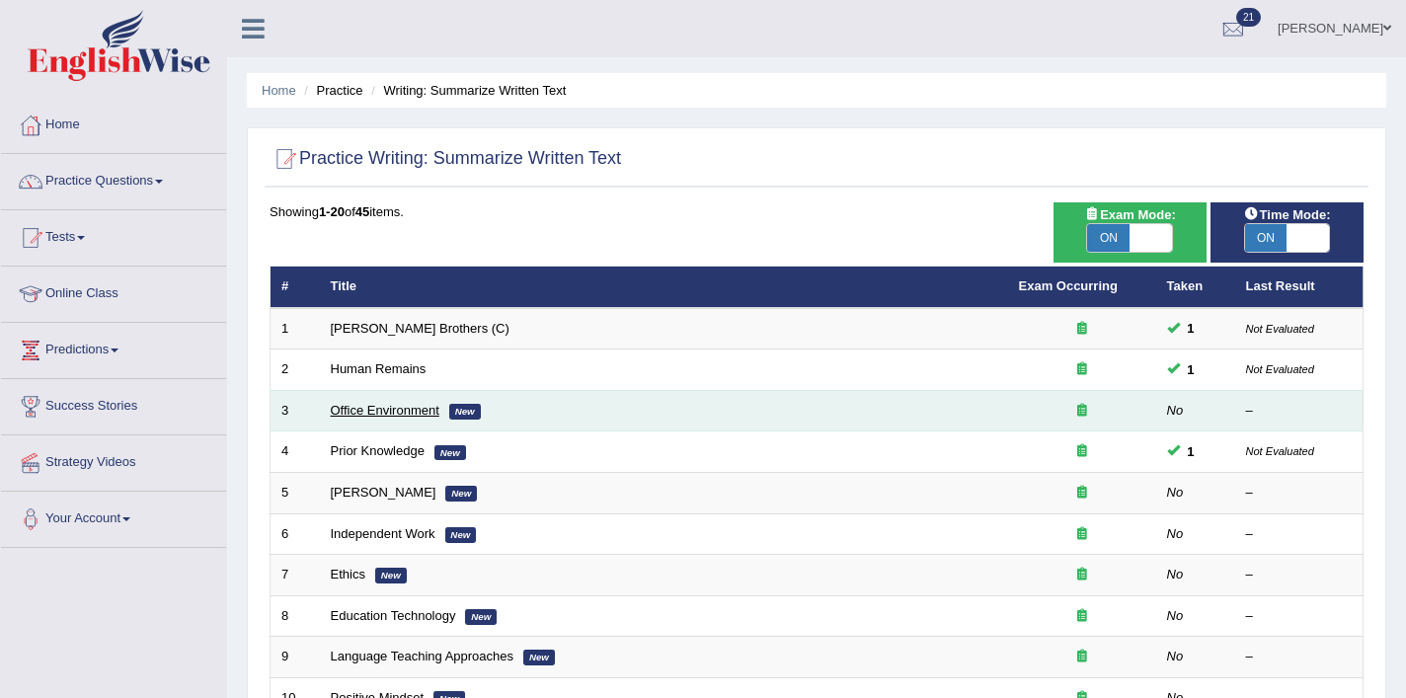
click at [369, 412] on link "Office Environment" at bounding box center [385, 410] width 109 height 15
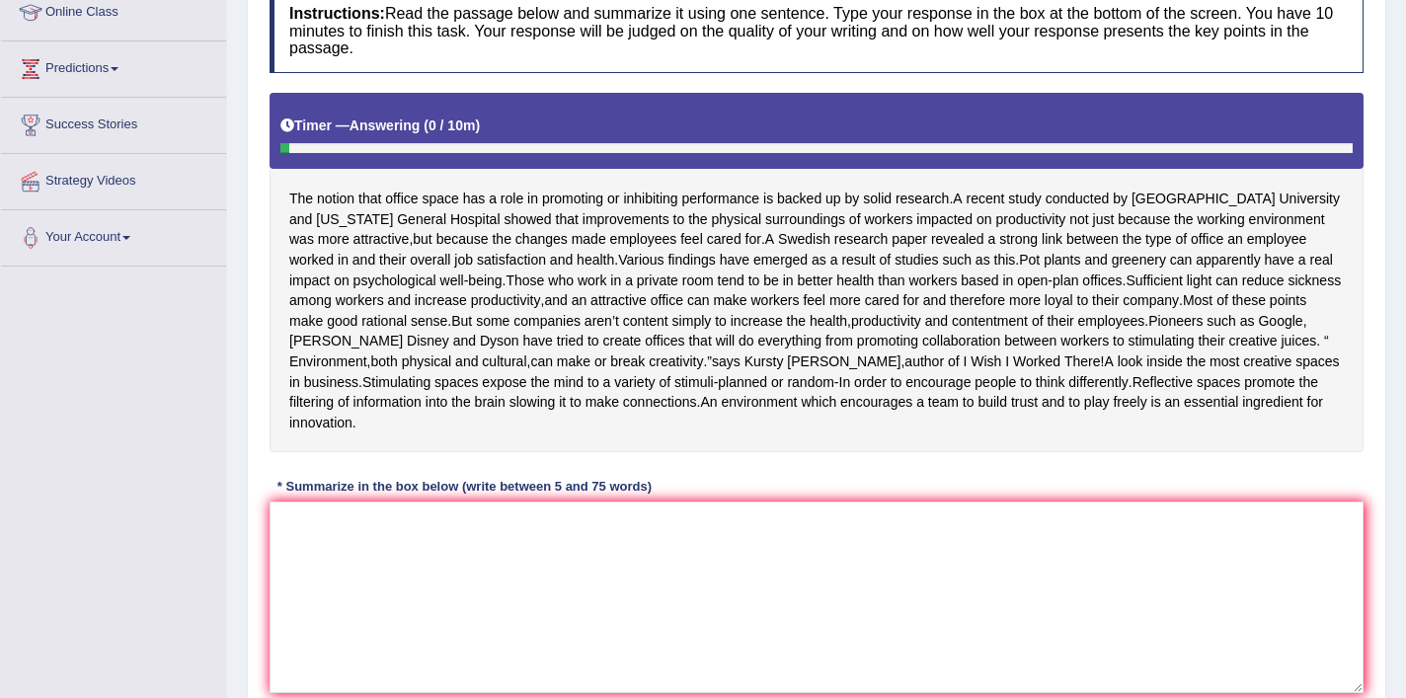
scroll to position [298, 0]
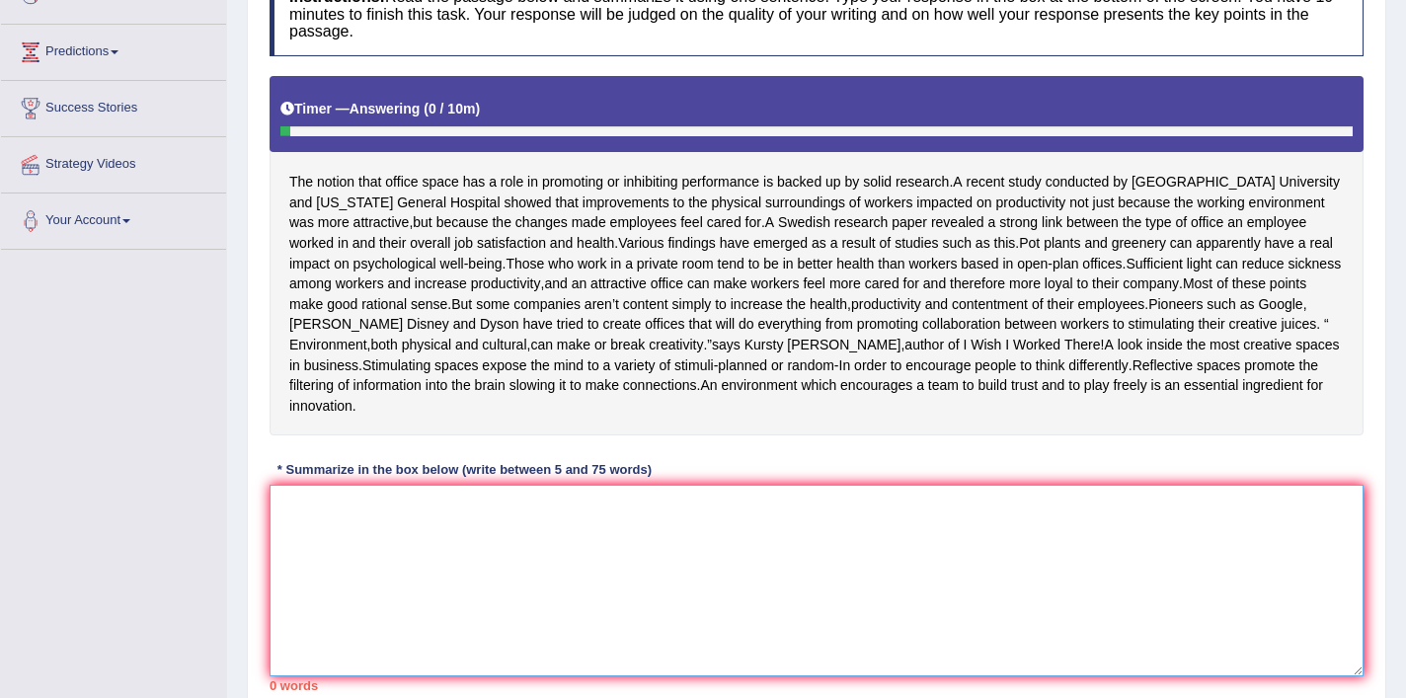
click at [465, 584] on textarea at bounding box center [817, 581] width 1094 height 192
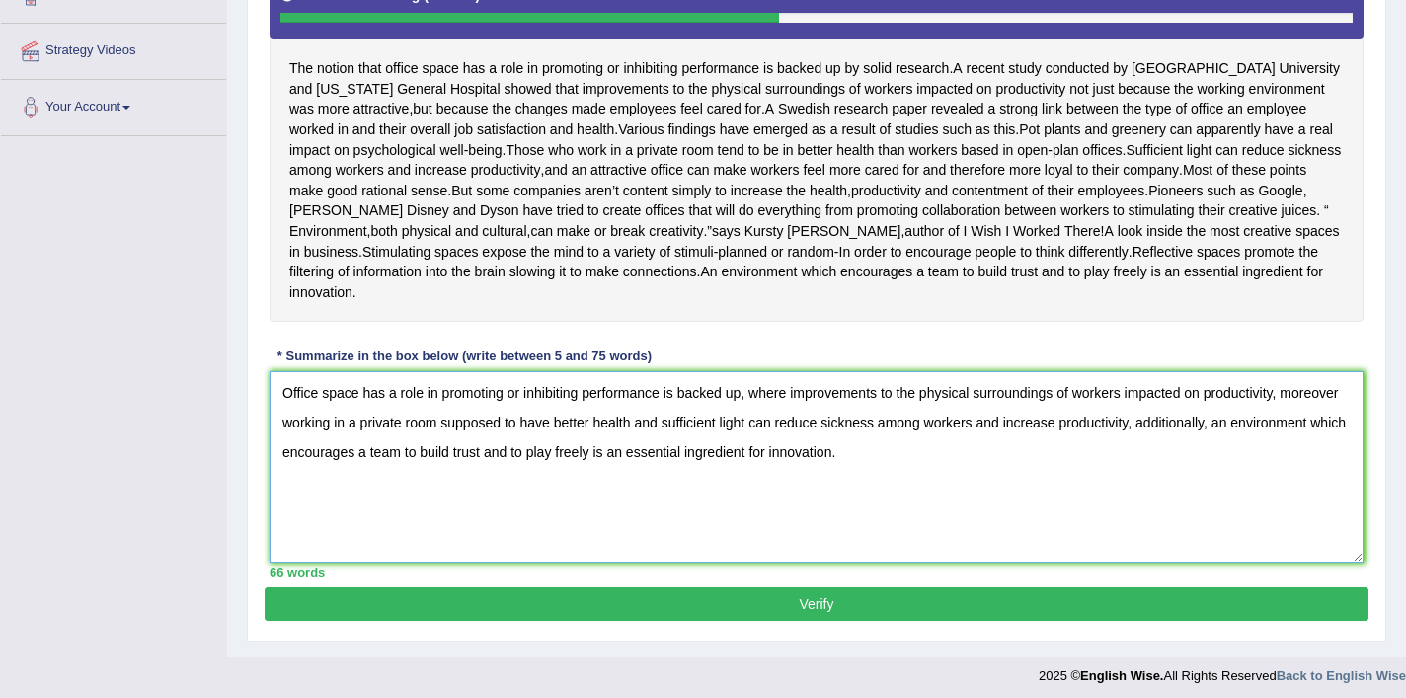
scroll to position [409, 0]
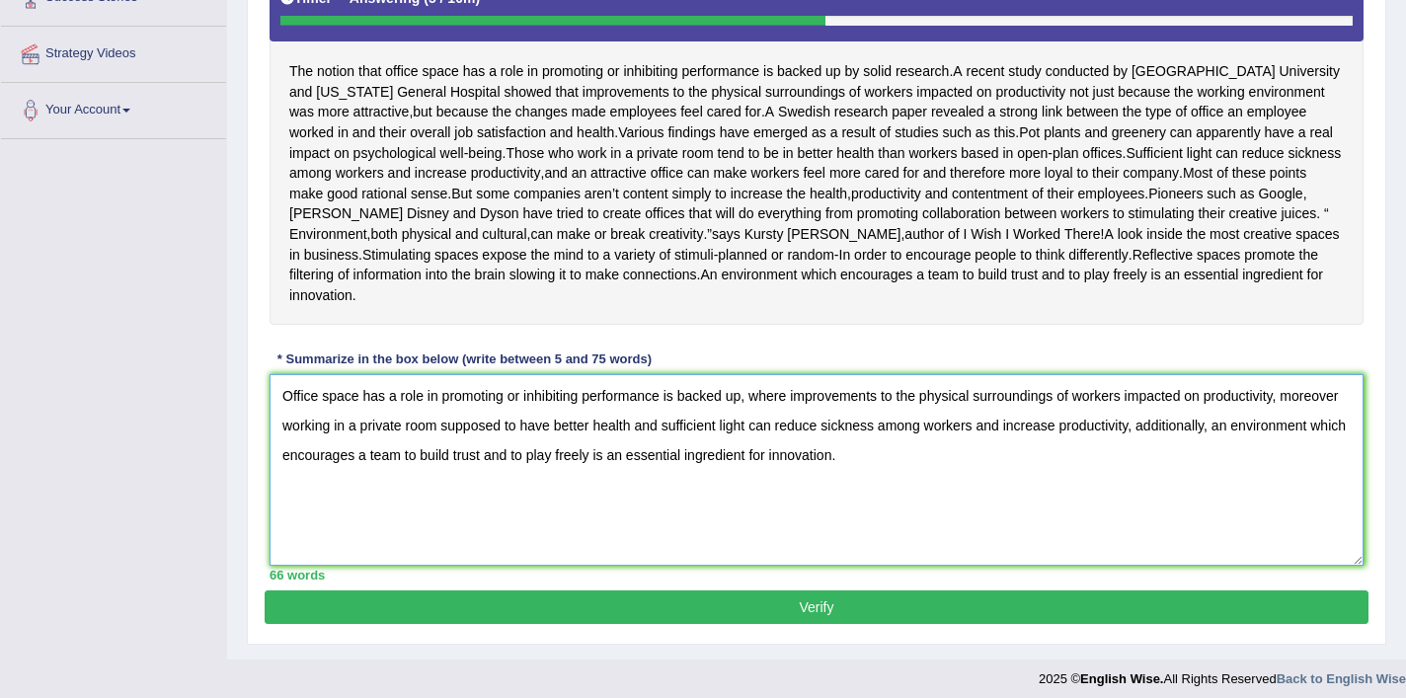
click at [348, 448] on textarea "Office space has a role in promoting or inhibiting performance is backed up, wh…" at bounding box center [817, 470] width 1094 height 192
click at [619, 449] on textarea "Office space has a role in promoting or inhibiting performance is backed up, wh…" at bounding box center [817, 470] width 1094 height 192
type textarea "Office space has a role in promoting or inhibiting performance is backed up, wh…"
click at [795, 621] on button "Verify" at bounding box center [817, 608] width 1104 height 34
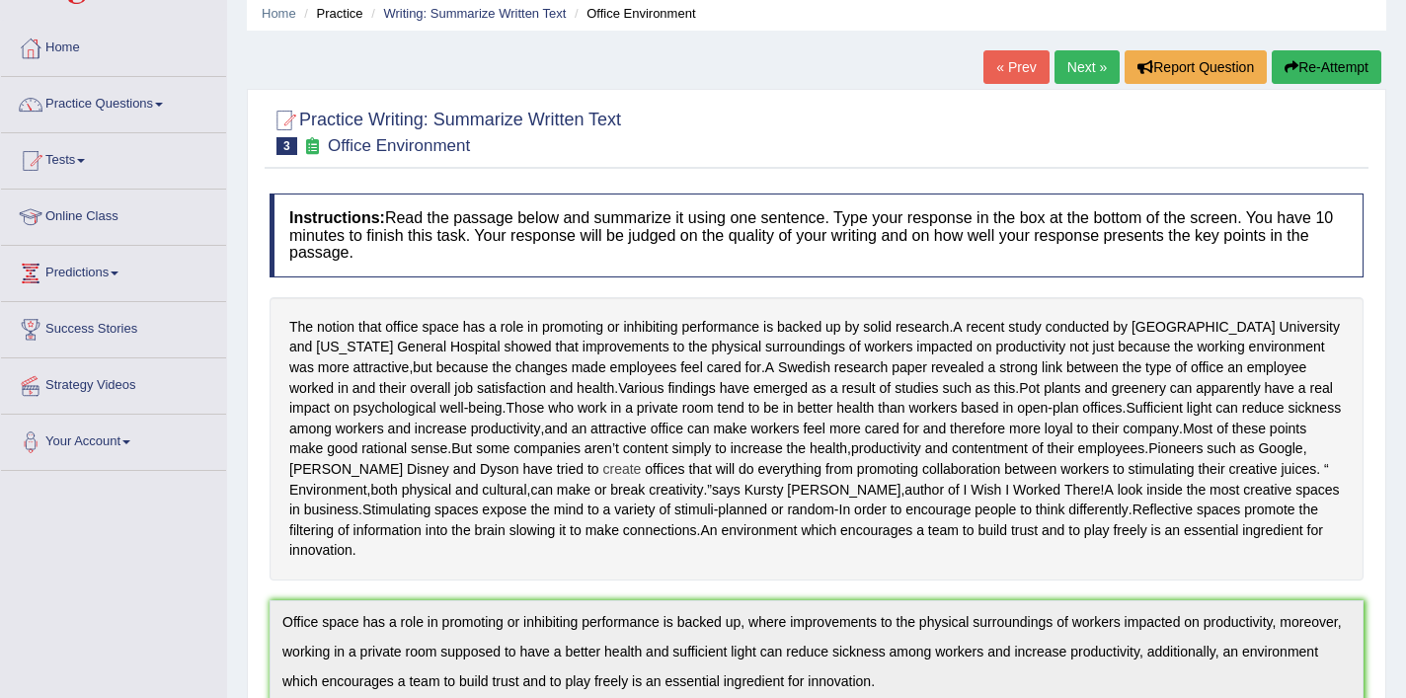
scroll to position [18, 0]
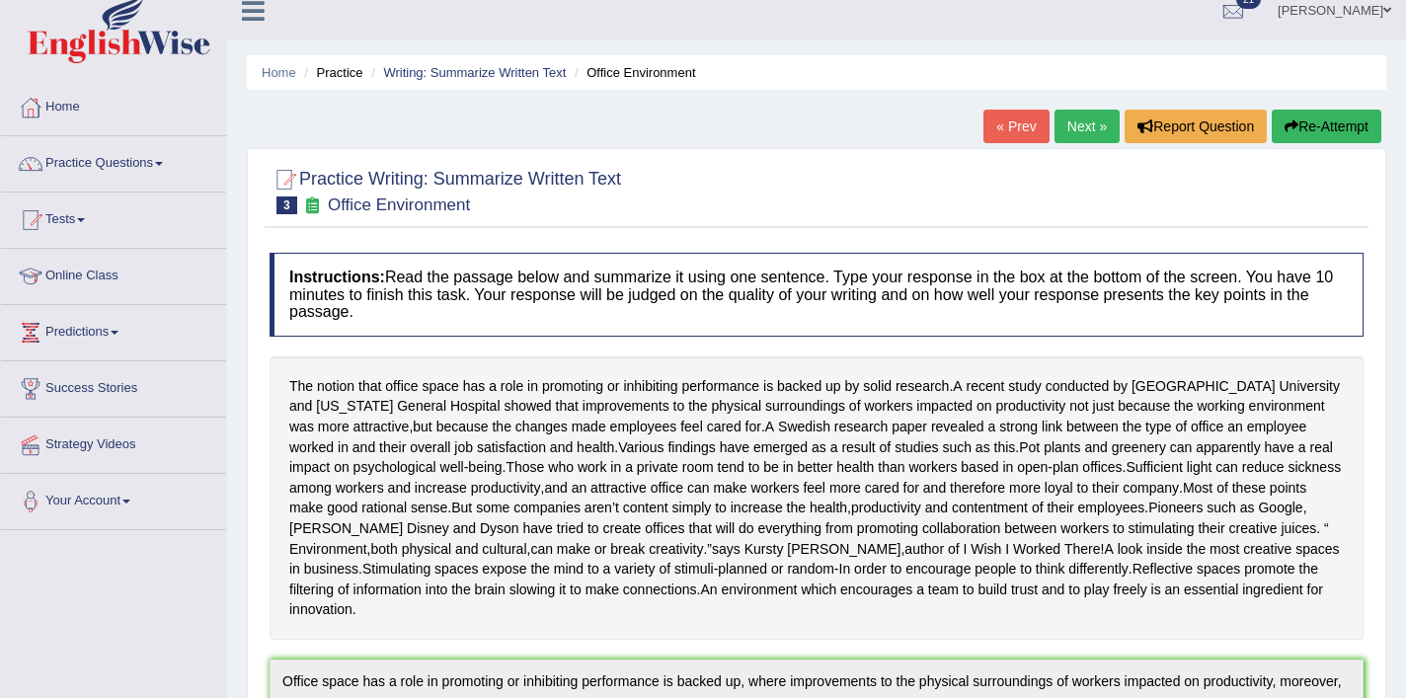
click at [1086, 128] on link "Next »" at bounding box center [1087, 127] width 65 height 34
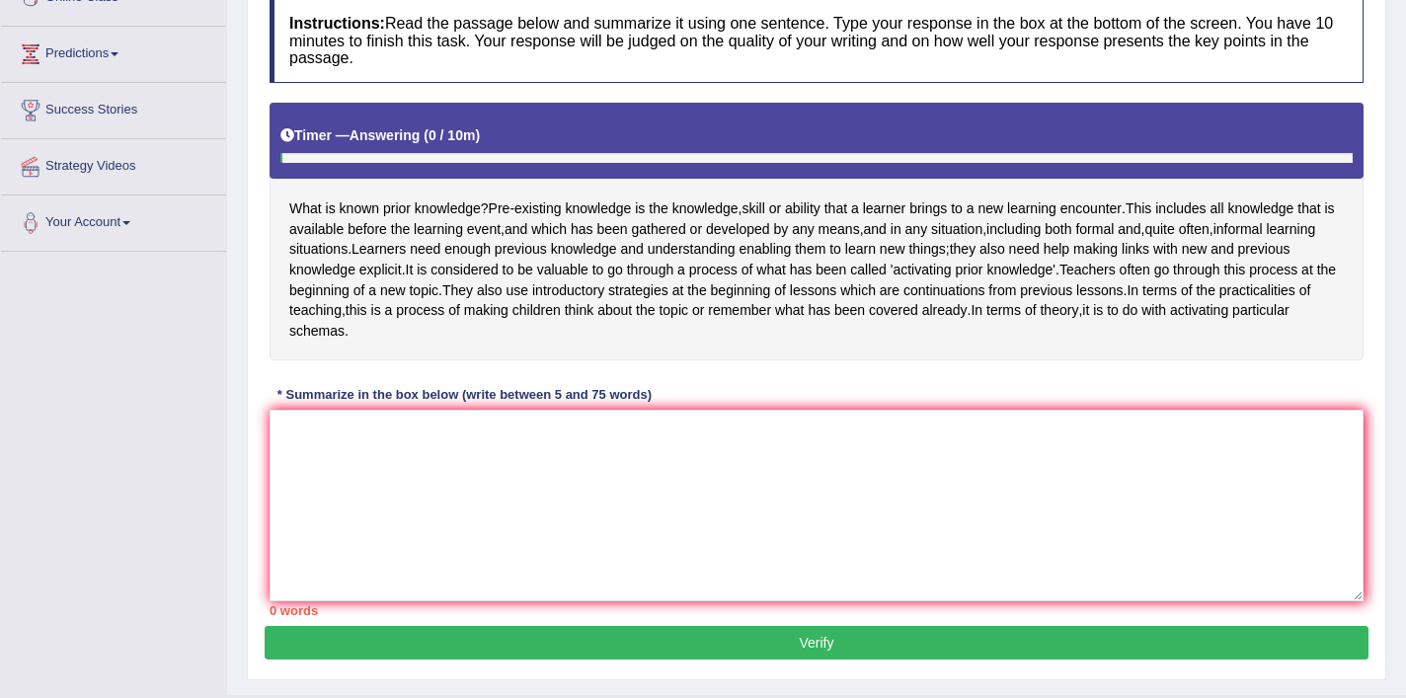
scroll to position [299, 0]
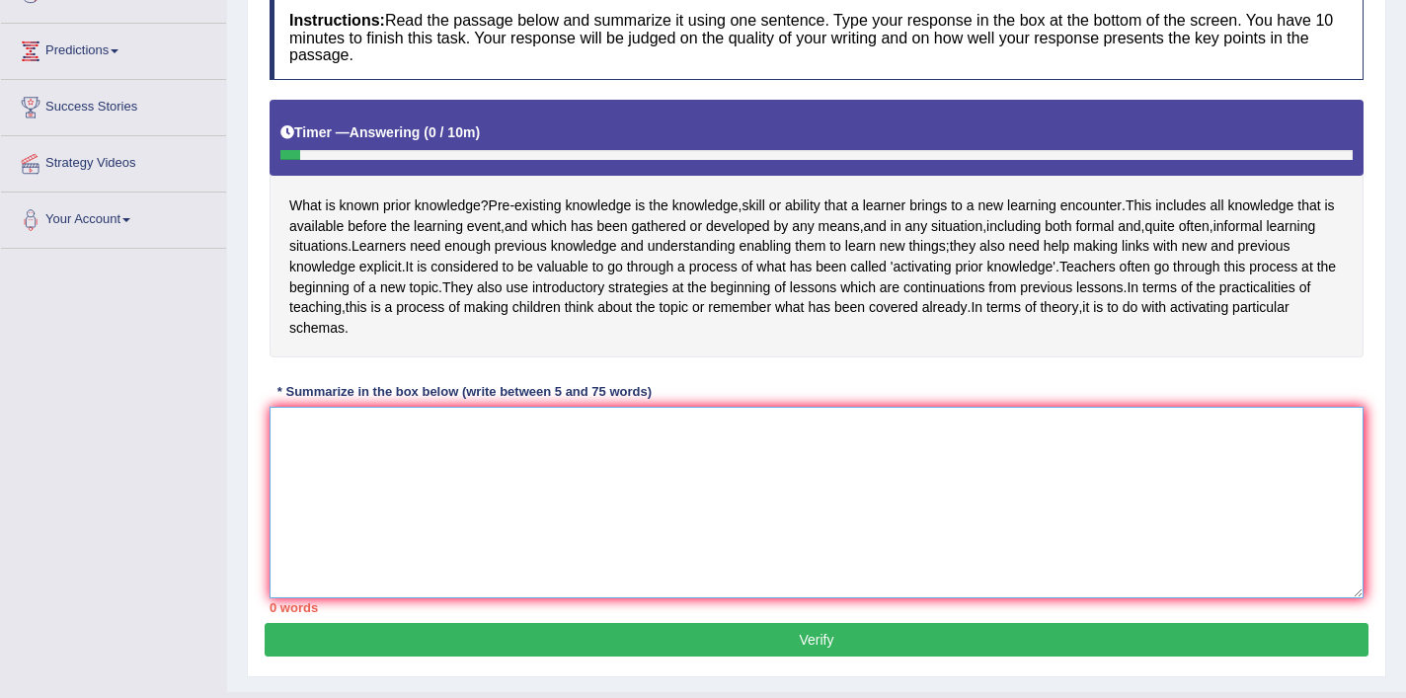
click at [677, 512] on textarea at bounding box center [817, 503] width 1094 height 192
type textarea "P"
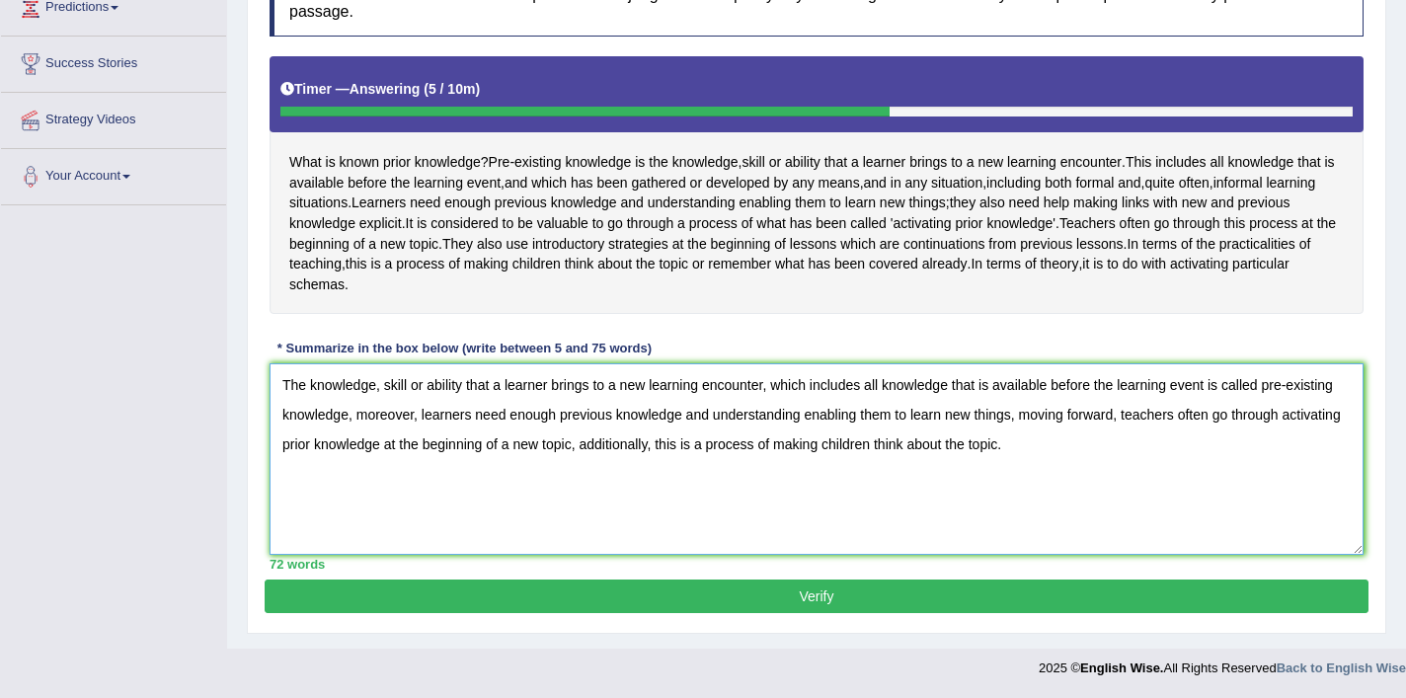
scroll to position [363, 0]
drag, startPoint x: 1085, startPoint y: 450, endPoint x: 449, endPoint y: 450, distance: 636.0
click at [449, 450] on textarea "The knowledge, skill or ability that a learner brings to a new learning encount…" at bounding box center [817, 459] width 1094 height 192
click at [987, 447] on textarea "The knowledge, skill or ability that a learner brings to a new learning encount…" at bounding box center [817, 459] width 1094 height 192
type textarea "The knowledge, skill or ability that a learner brings to a new learning encount…"
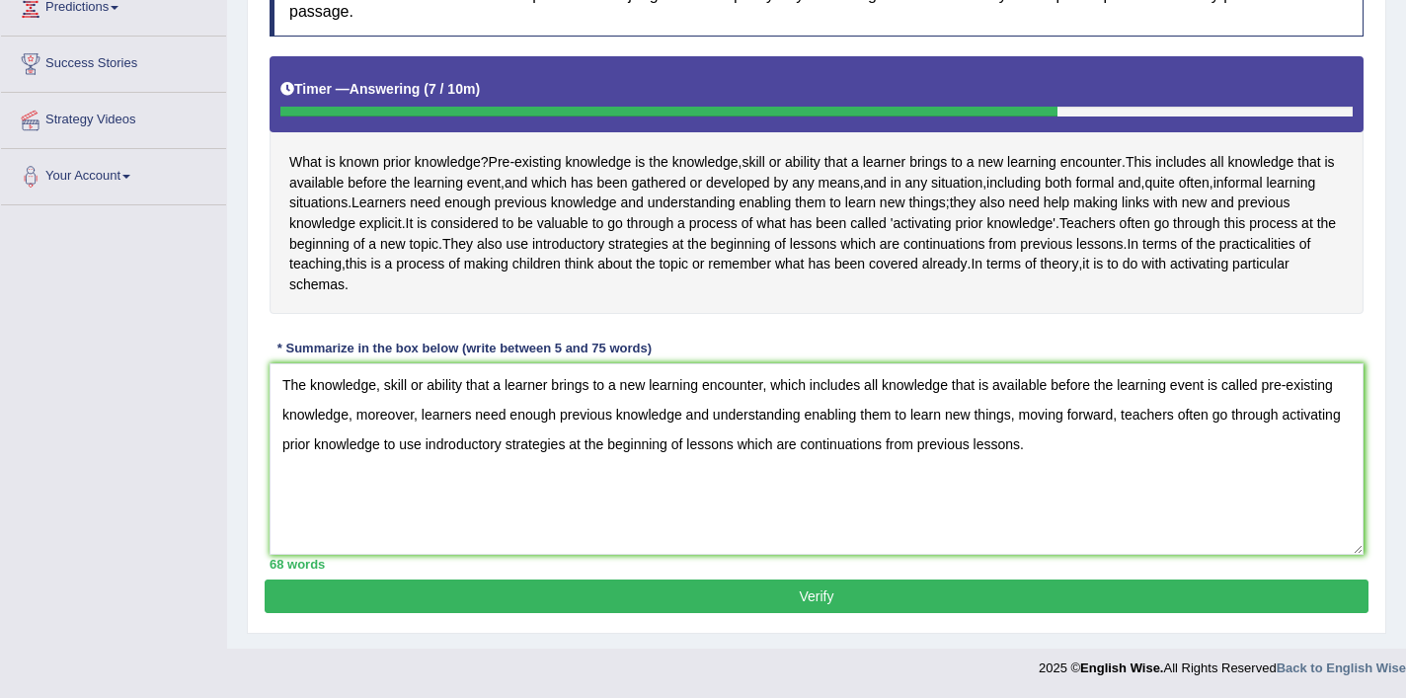
click at [977, 593] on button "Verify" at bounding box center [817, 597] width 1104 height 34
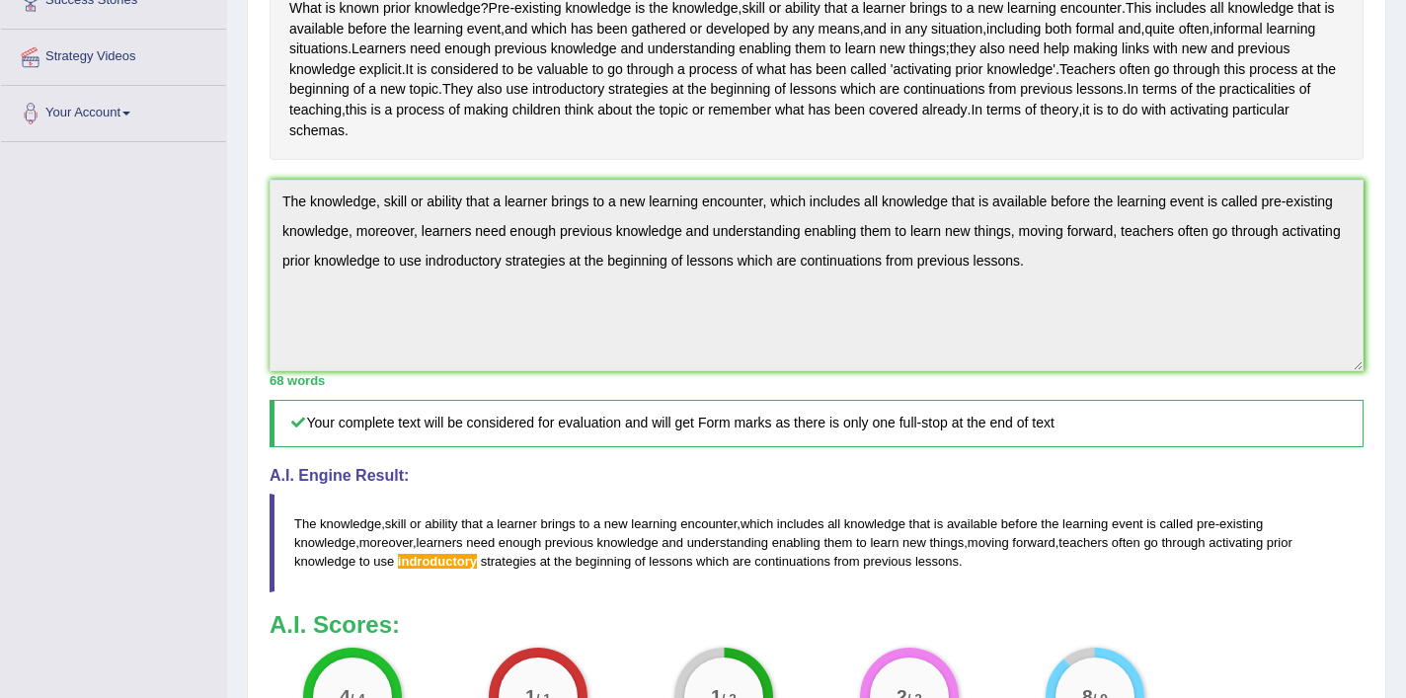
scroll to position [373, 0]
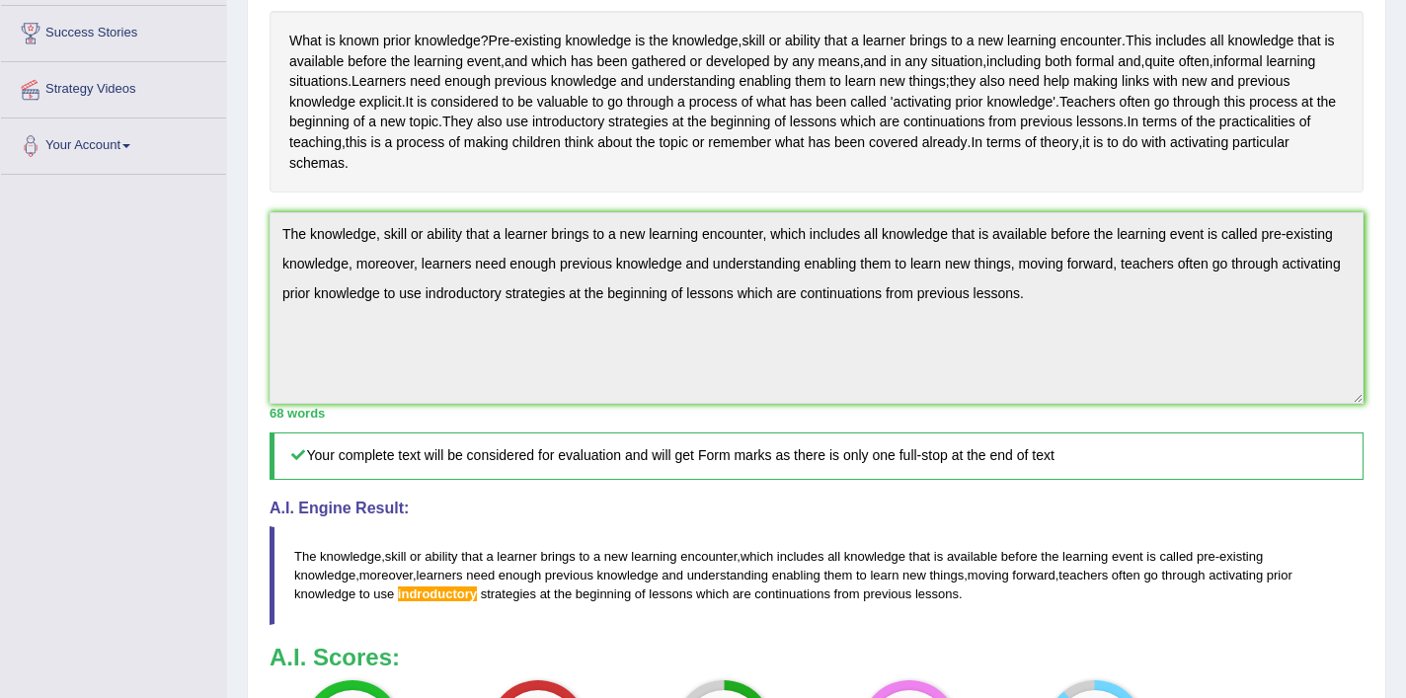
click at [261, 245] on div "Practice Writing: Summarize Written Text 4 Prior Knowledge Instructions: Read t…" at bounding box center [817, 368] width 1140 height 1132
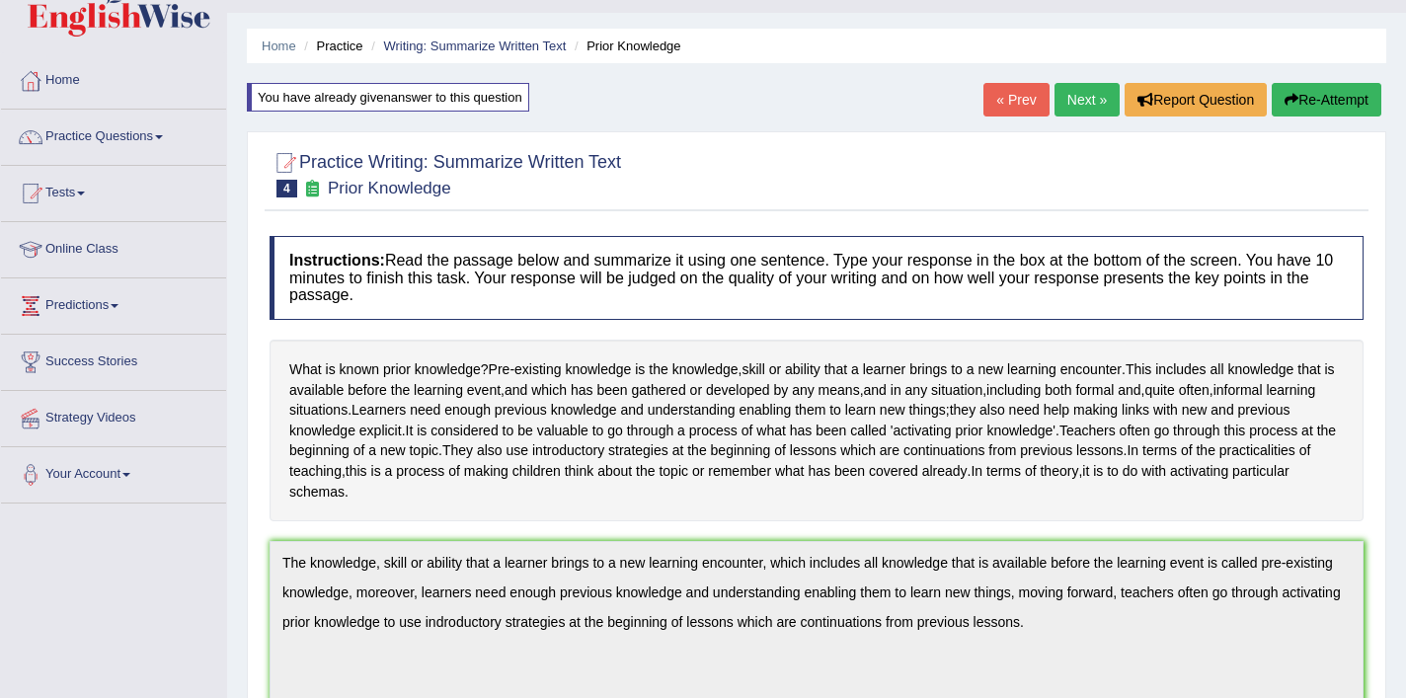
scroll to position [0, 0]
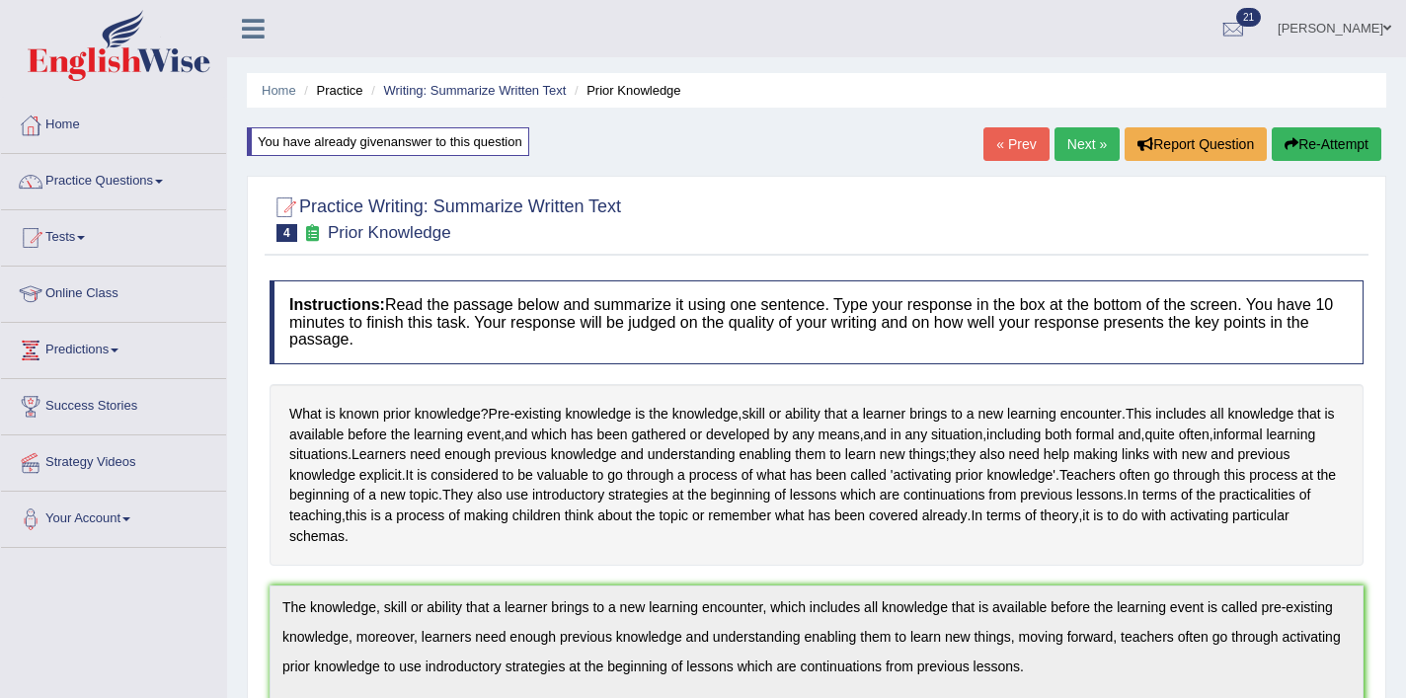
click at [1321, 154] on button "Re-Attempt" at bounding box center [1327, 144] width 110 height 34
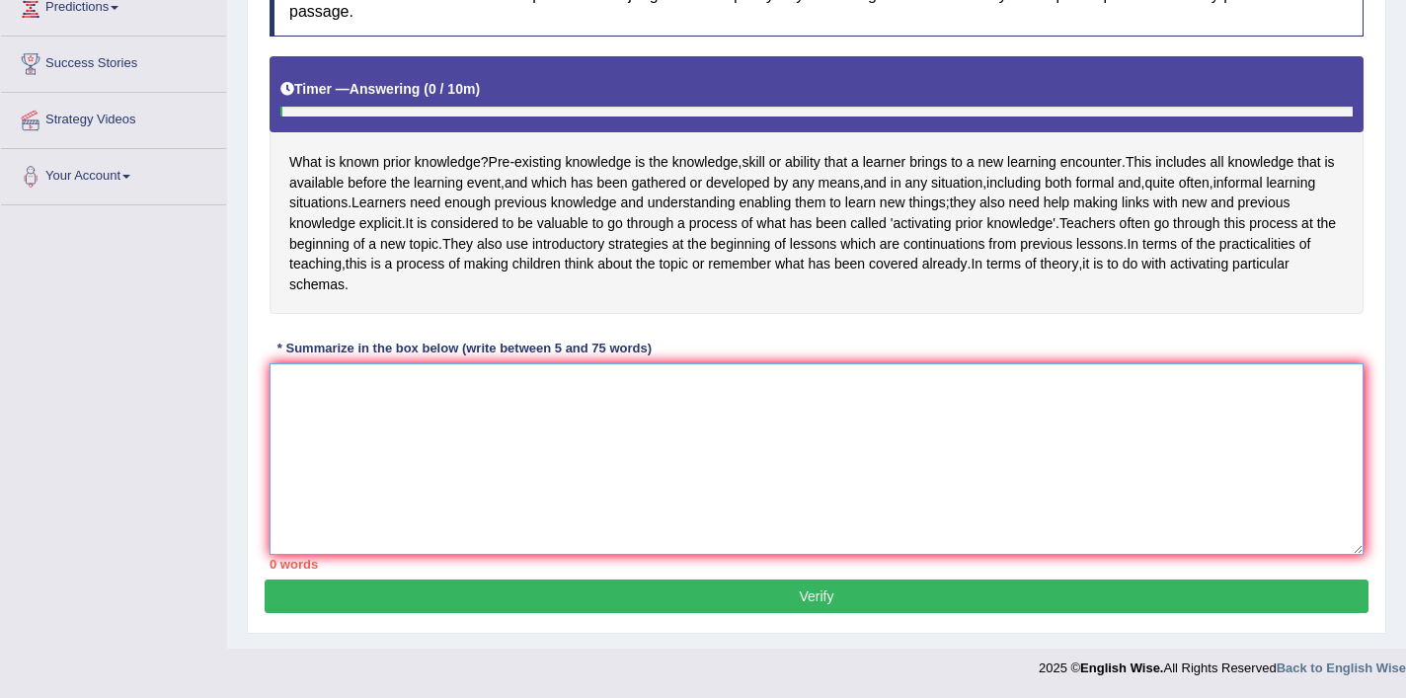
scroll to position [363, 0]
click at [644, 440] on textarea at bounding box center [817, 459] width 1094 height 192
paste textarea "The knowledge, skill or ability that a learner brings to a new learning encount…"
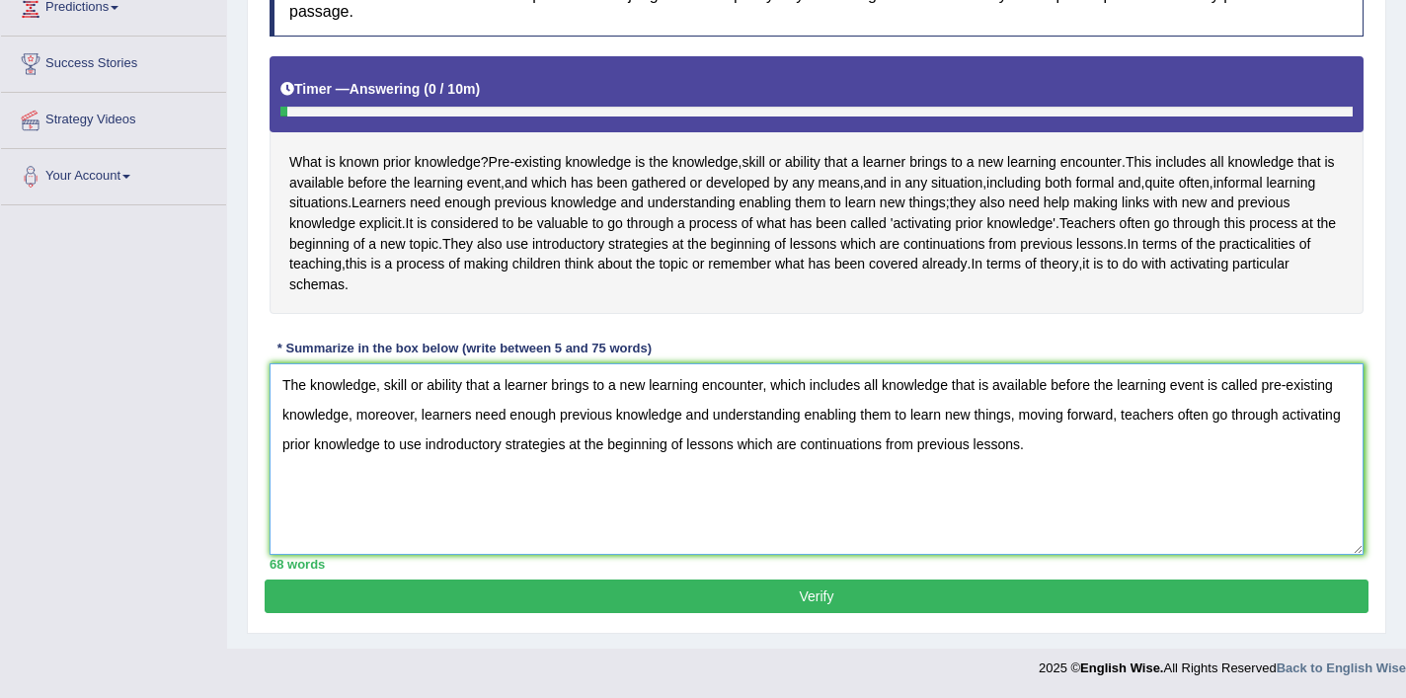
click at [535, 447] on textarea "The knowledge, skill or ability that a learner brings to a new learning encount…" at bounding box center [817, 459] width 1094 height 192
type textarea "The knowledge, skill or ability that a learner brings to a new learning encount…"
click at [711, 588] on button "Verify" at bounding box center [817, 597] width 1104 height 34
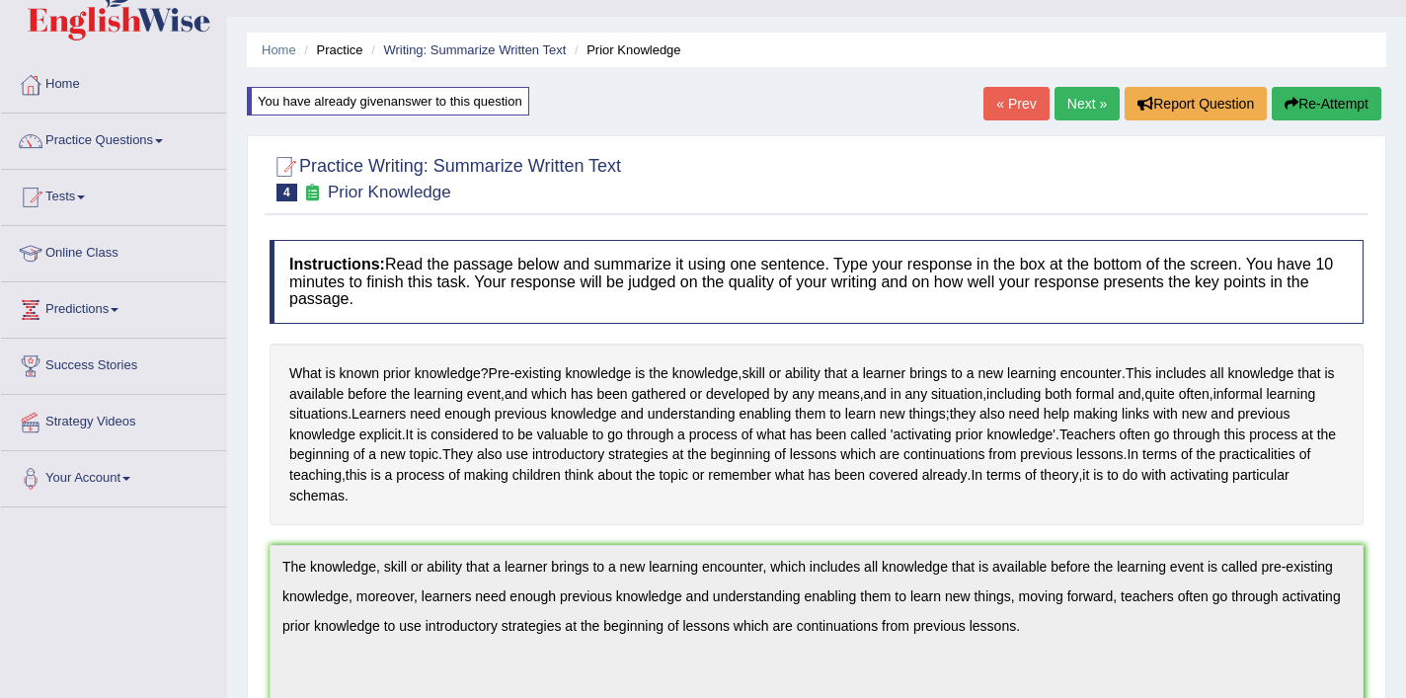
scroll to position [0, 0]
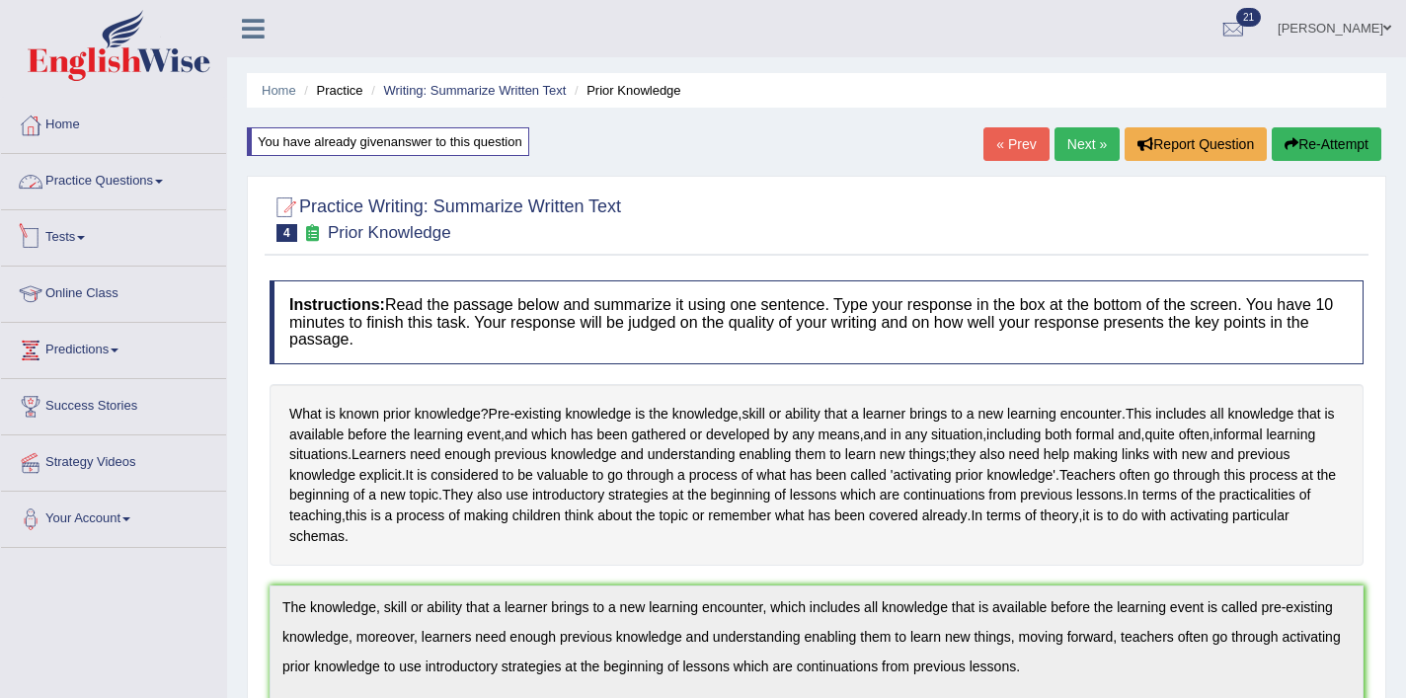
click at [125, 185] on link "Practice Questions" at bounding box center [113, 178] width 225 height 49
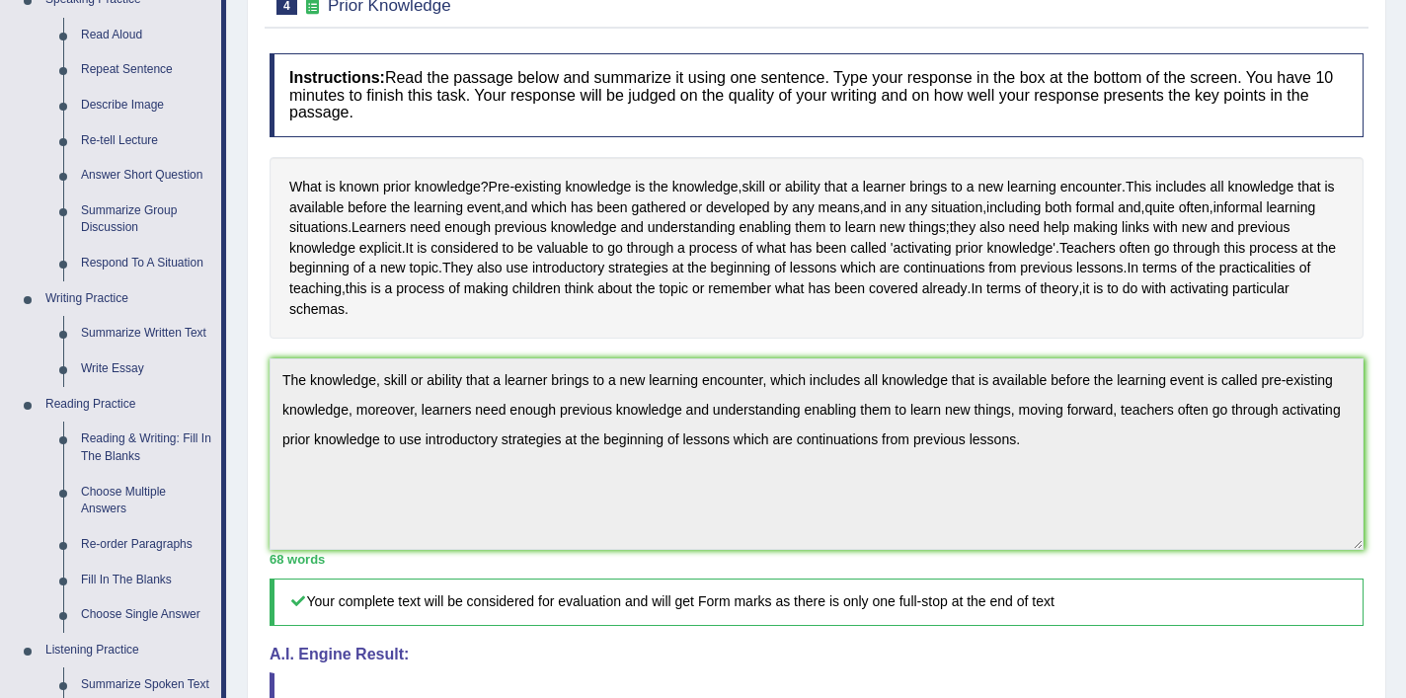
scroll to position [262, 0]
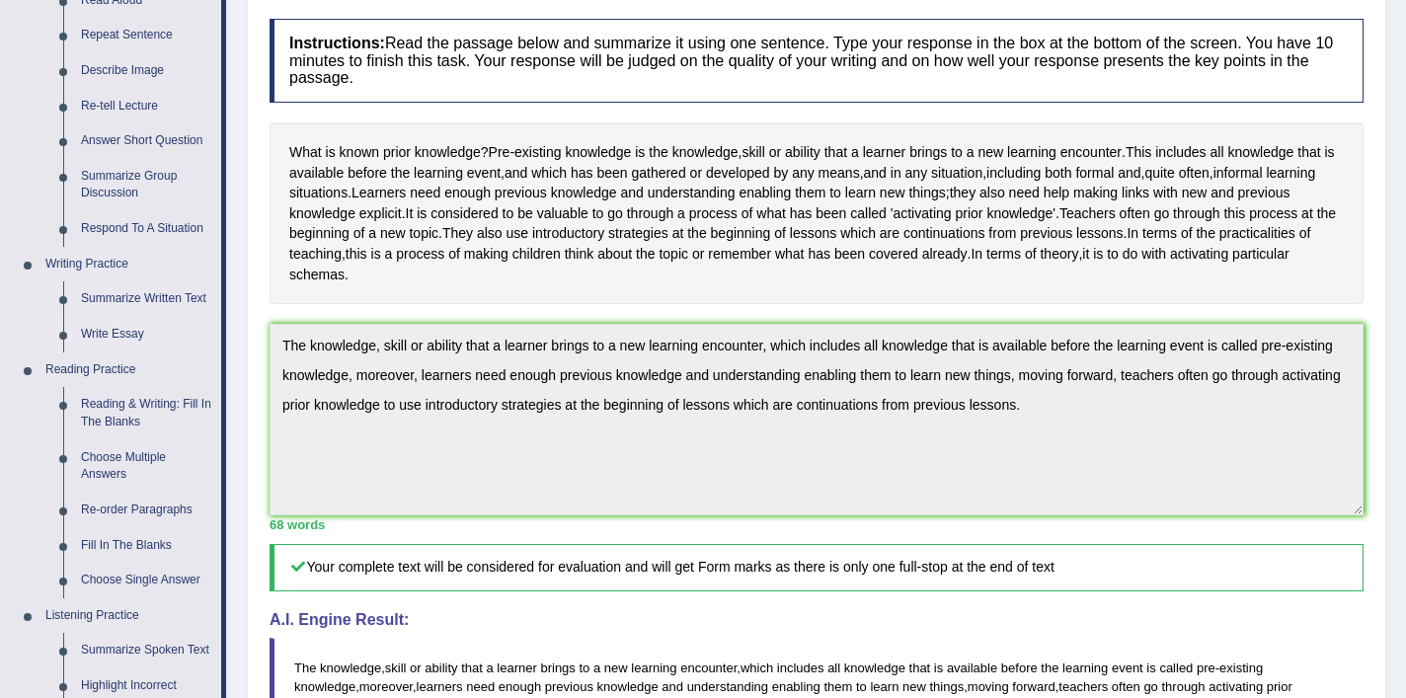
click at [109, 337] on link "Write Essay" at bounding box center [146, 335] width 149 height 36
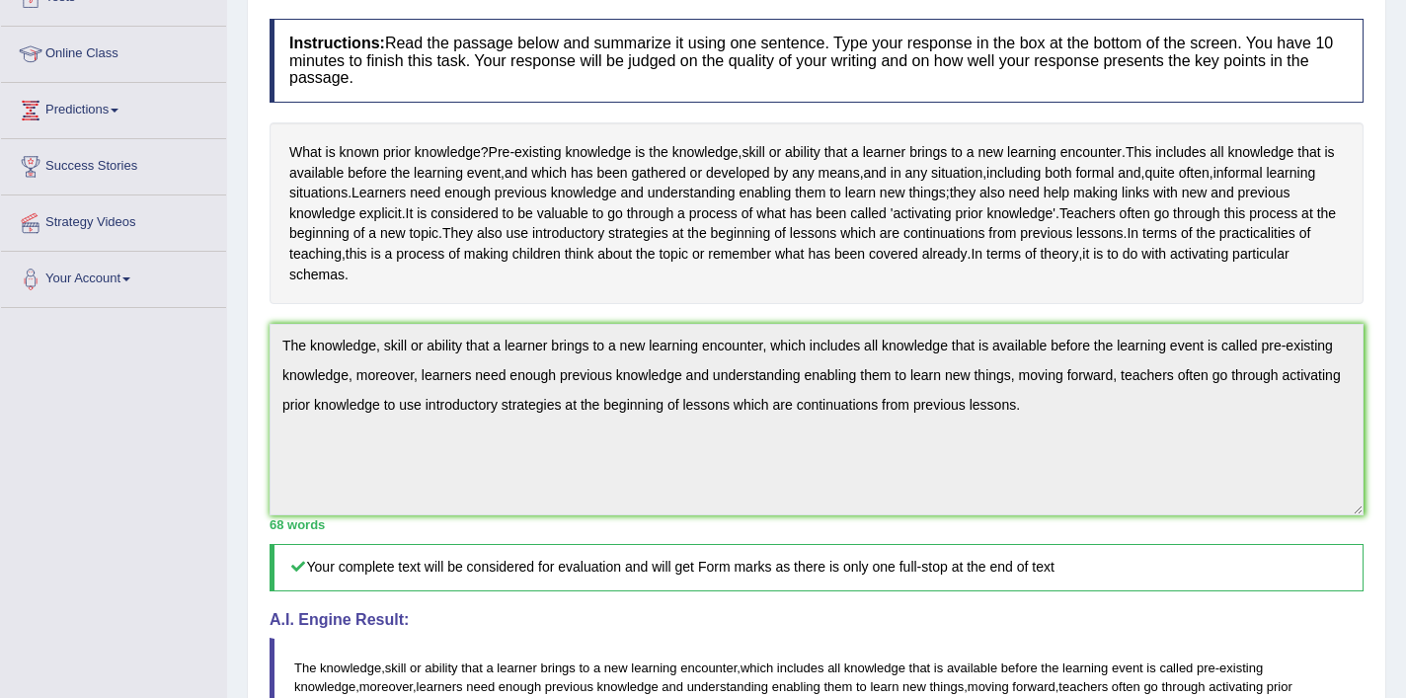
scroll to position [301, 0]
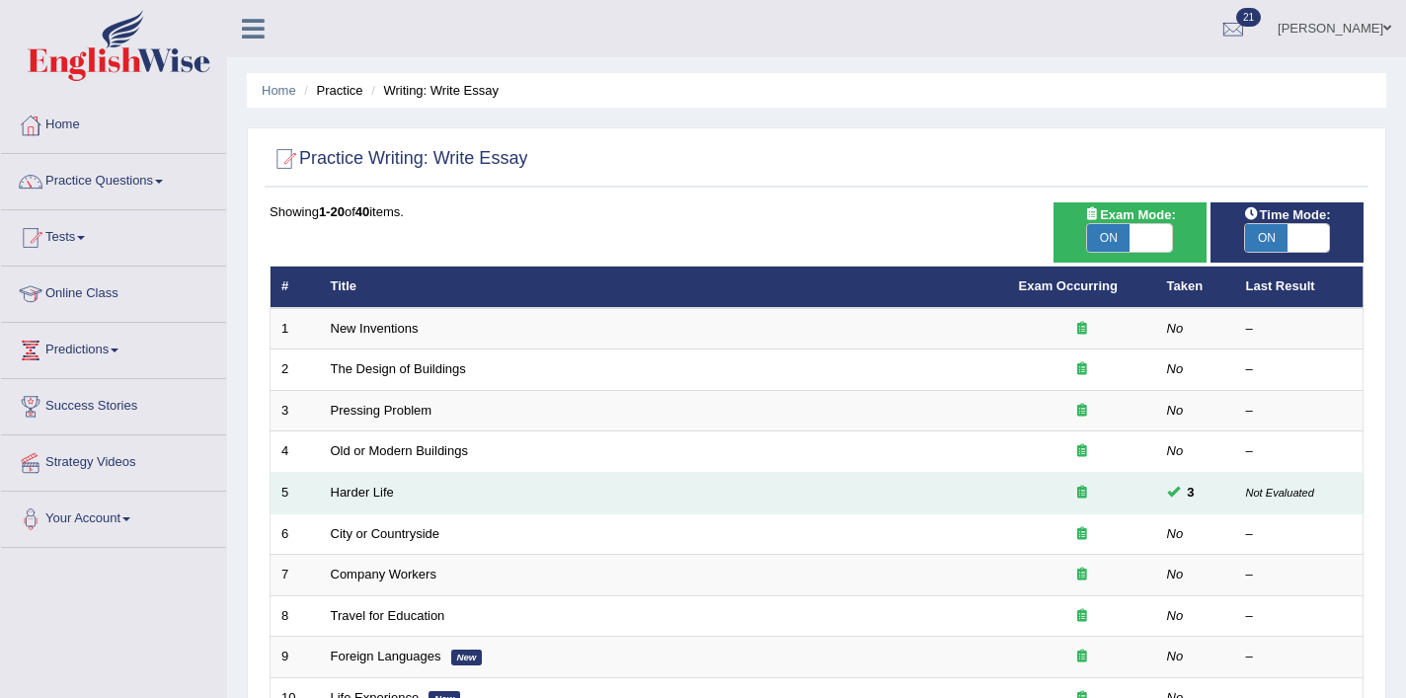
scroll to position [220, 0]
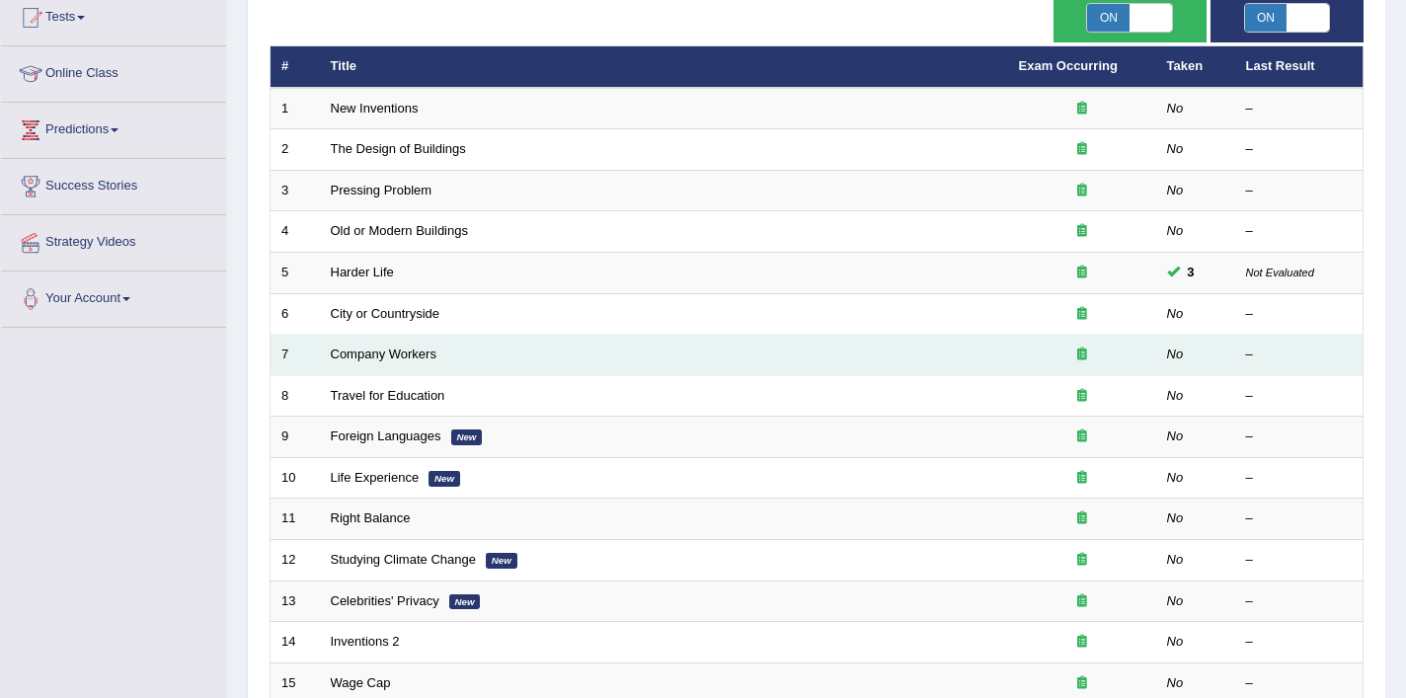
click at [386, 362] on td "Company Workers" at bounding box center [664, 355] width 688 height 41
click at [394, 357] on link "Company Workers" at bounding box center [384, 354] width 106 height 15
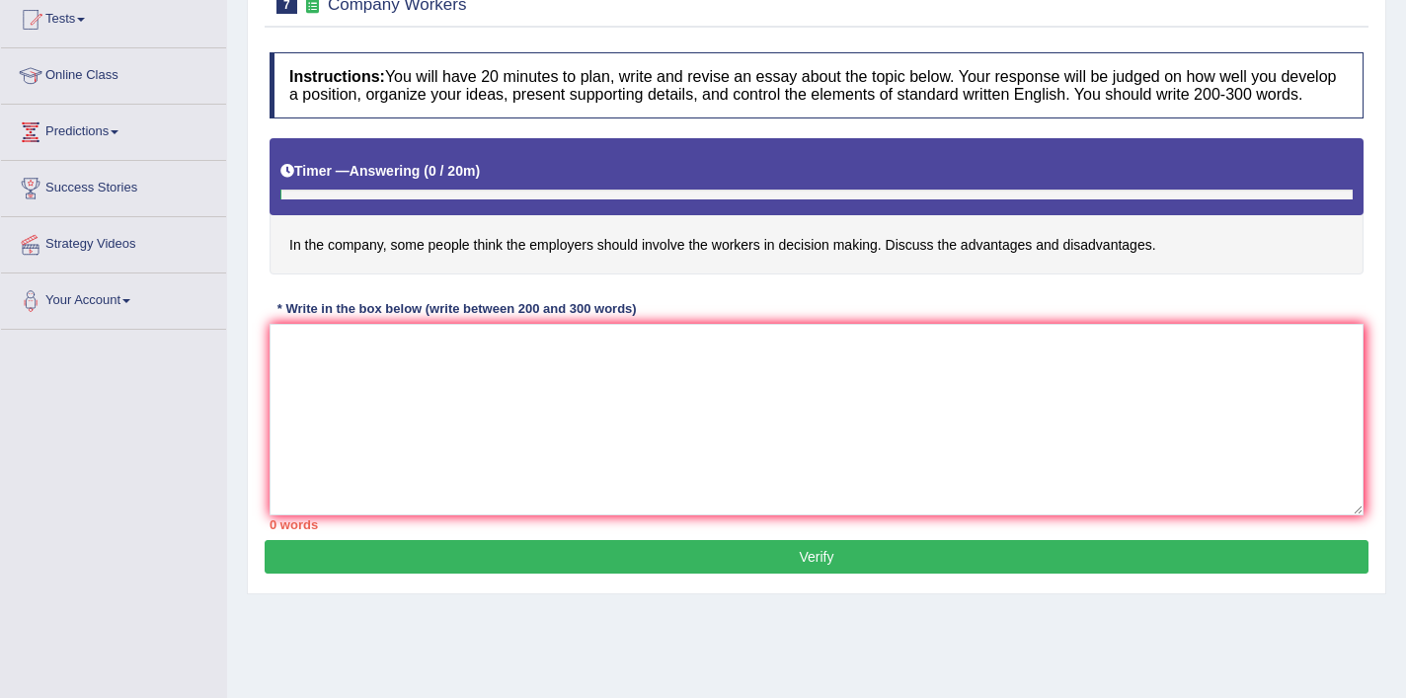
scroll to position [240, 0]
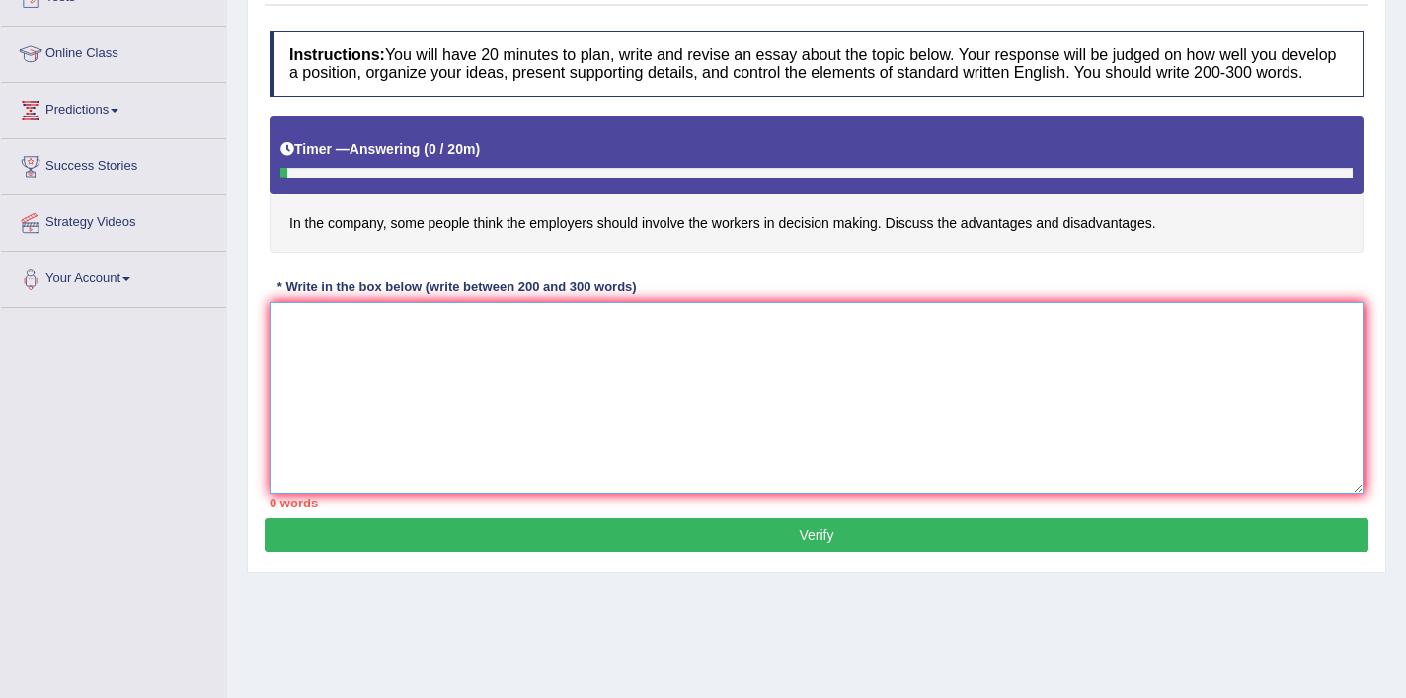
click at [793, 356] on textarea at bounding box center [817, 398] width 1094 height 192
click at [440, 346] on textarea "The growing influence on involving the workers in" at bounding box center [817, 398] width 1094 height 192
click at [632, 340] on textarea "The growing influence on the employers should involving the workers in" at bounding box center [817, 398] width 1094 height 192
click at [721, 353] on textarea "The growing influence on the employers should involve the workers in" at bounding box center [817, 398] width 1094 height 192
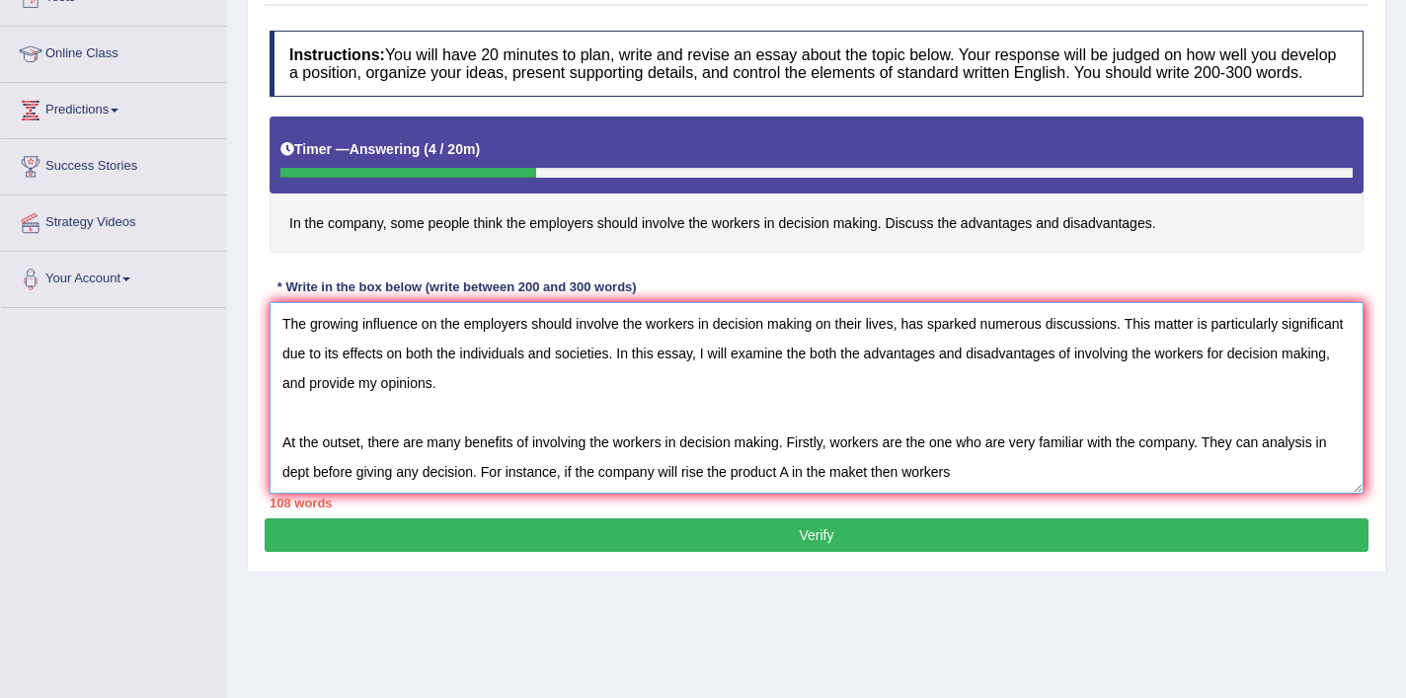
click at [685, 492] on textarea "The growing influence on the employers should involve the workers in decision m…" at bounding box center [817, 398] width 1094 height 192
click at [1010, 493] on textarea "The growing influence on the employers should involve the workers in decision m…" at bounding box center [817, 398] width 1094 height 192
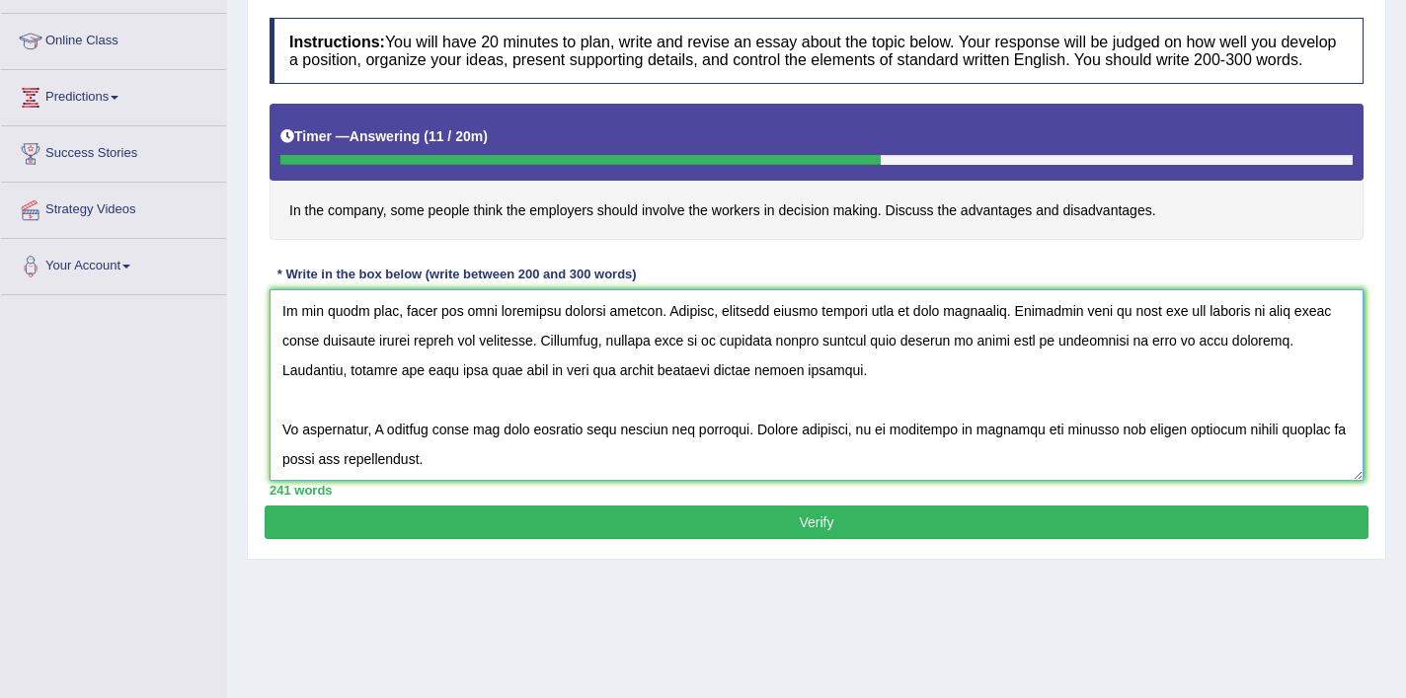
scroll to position [257, 0]
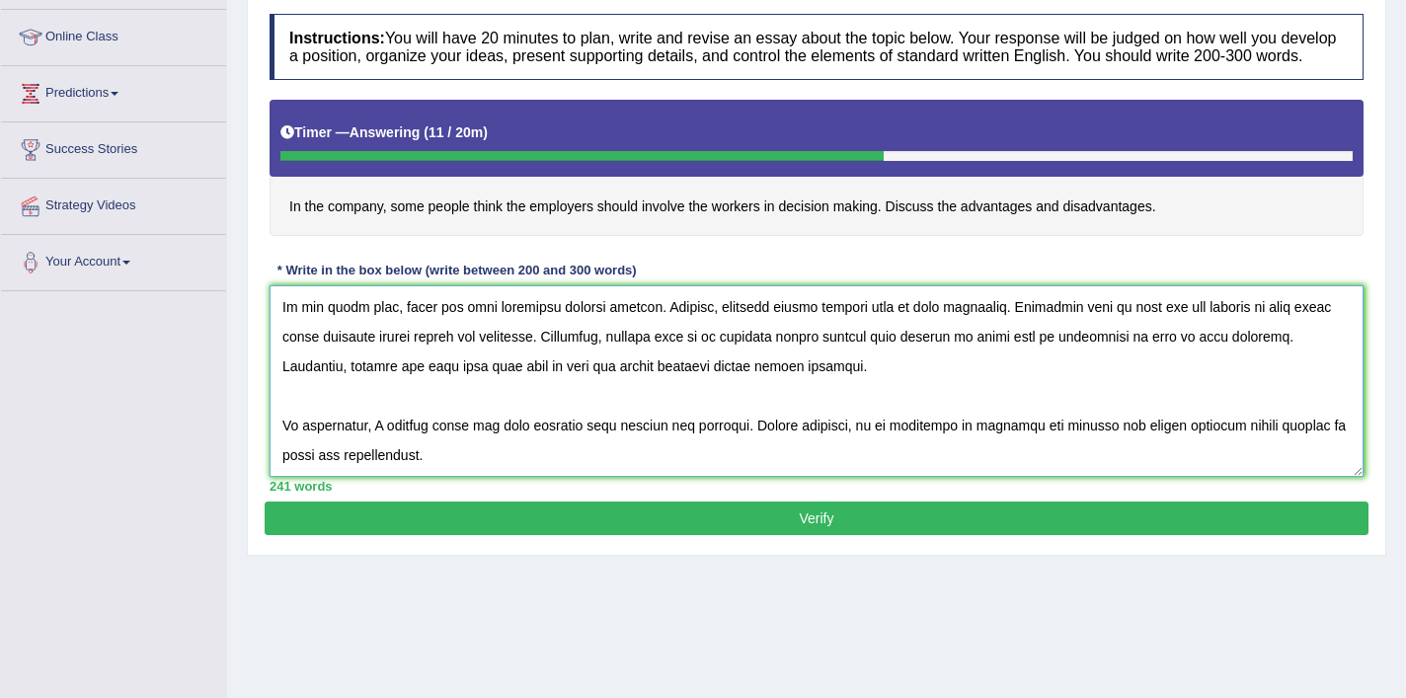
drag, startPoint x: 1004, startPoint y: 448, endPoint x: 954, endPoint y: 447, distance: 50.4
click at [953, 447] on textarea at bounding box center [817, 381] width 1094 height 192
click at [462, 477] on textarea at bounding box center [817, 381] width 1094 height 192
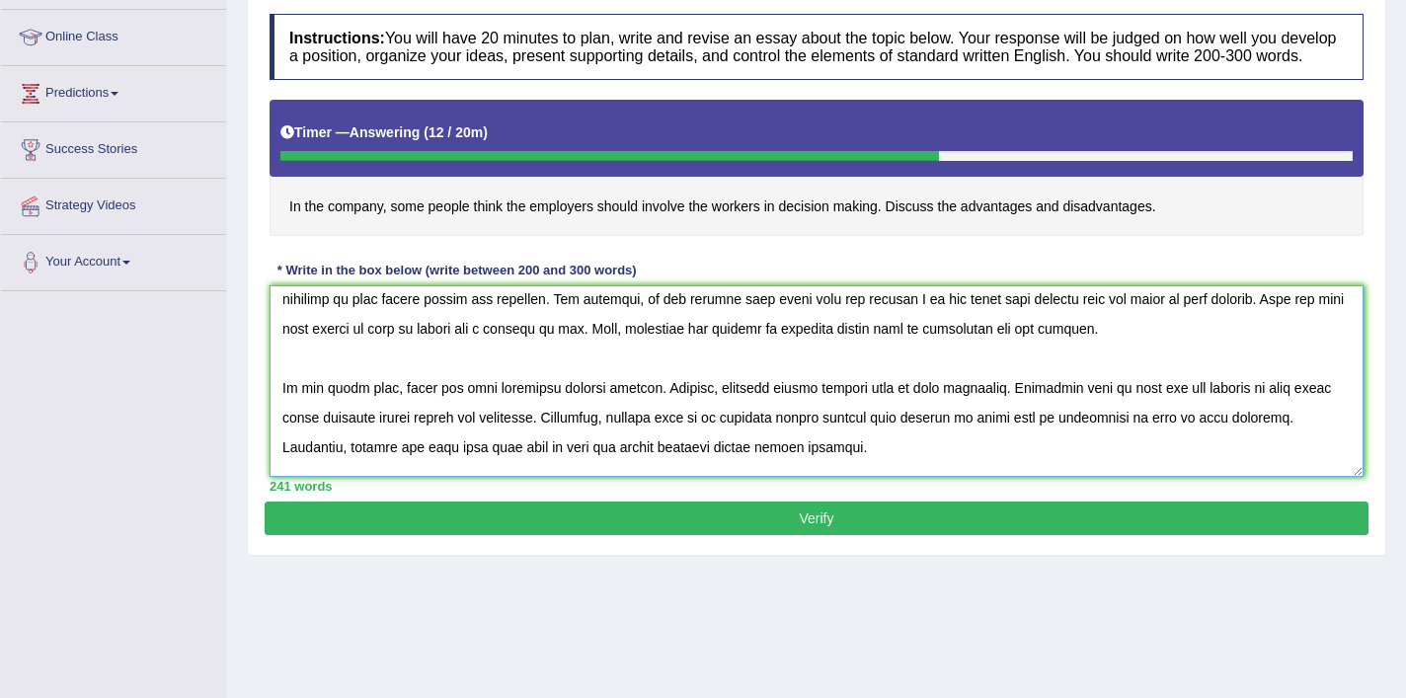
scroll to position [157, 0]
type textarea "The growing influence on the employers should involve the workers in decision m…"
click at [421, 535] on button "Verify" at bounding box center [817, 519] width 1104 height 34
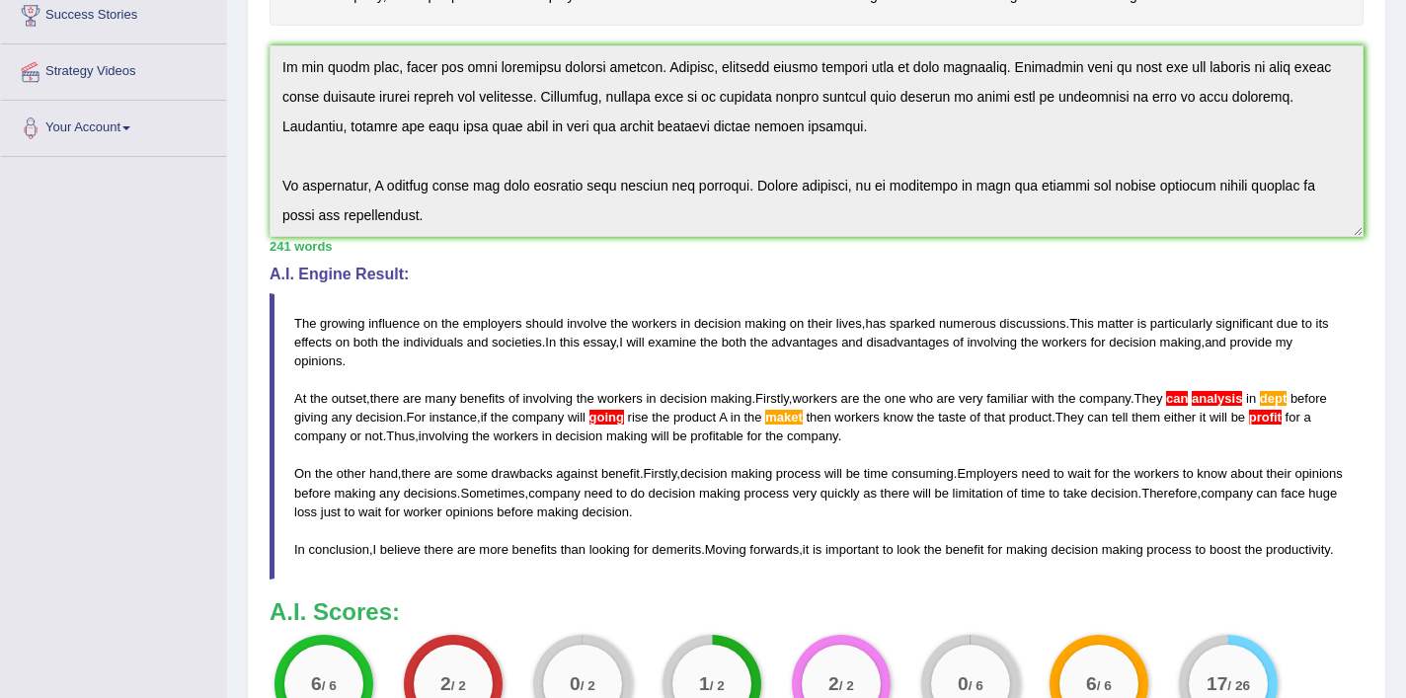
scroll to position [136, 0]
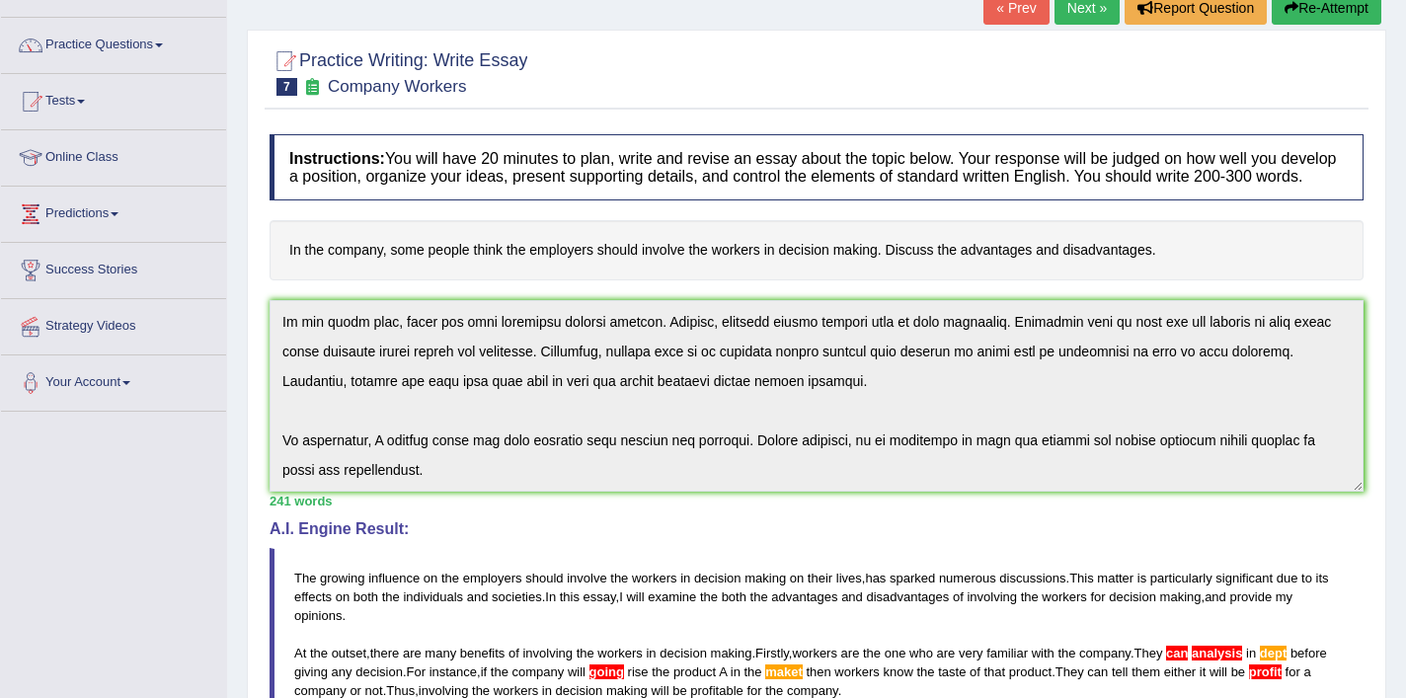
click at [1307, 16] on button "Re-Attempt" at bounding box center [1327, 8] width 110 height 34
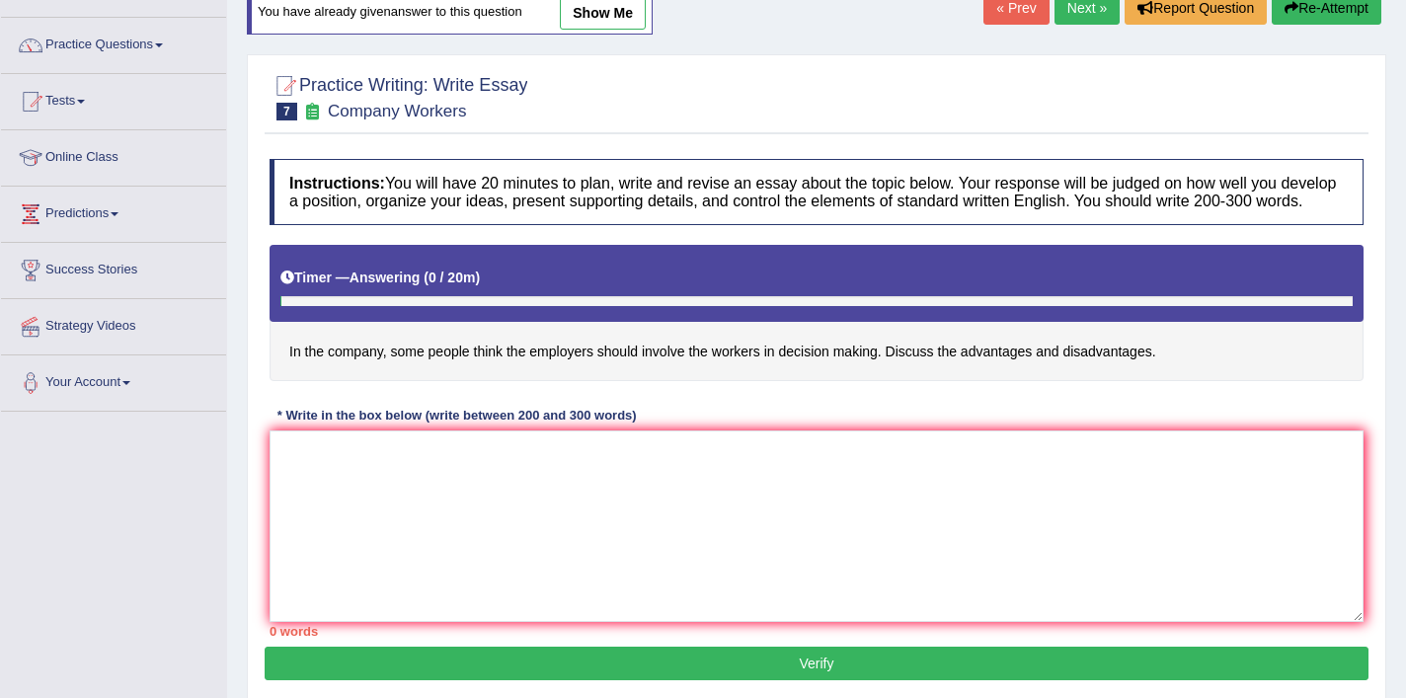
scroll to position [136, 0]
click at [727, 543] on textarea at bounding box center [817, 527] width 1094 height 192
paste textarea "The growing influence on the employers should involve the workers in decision m…"
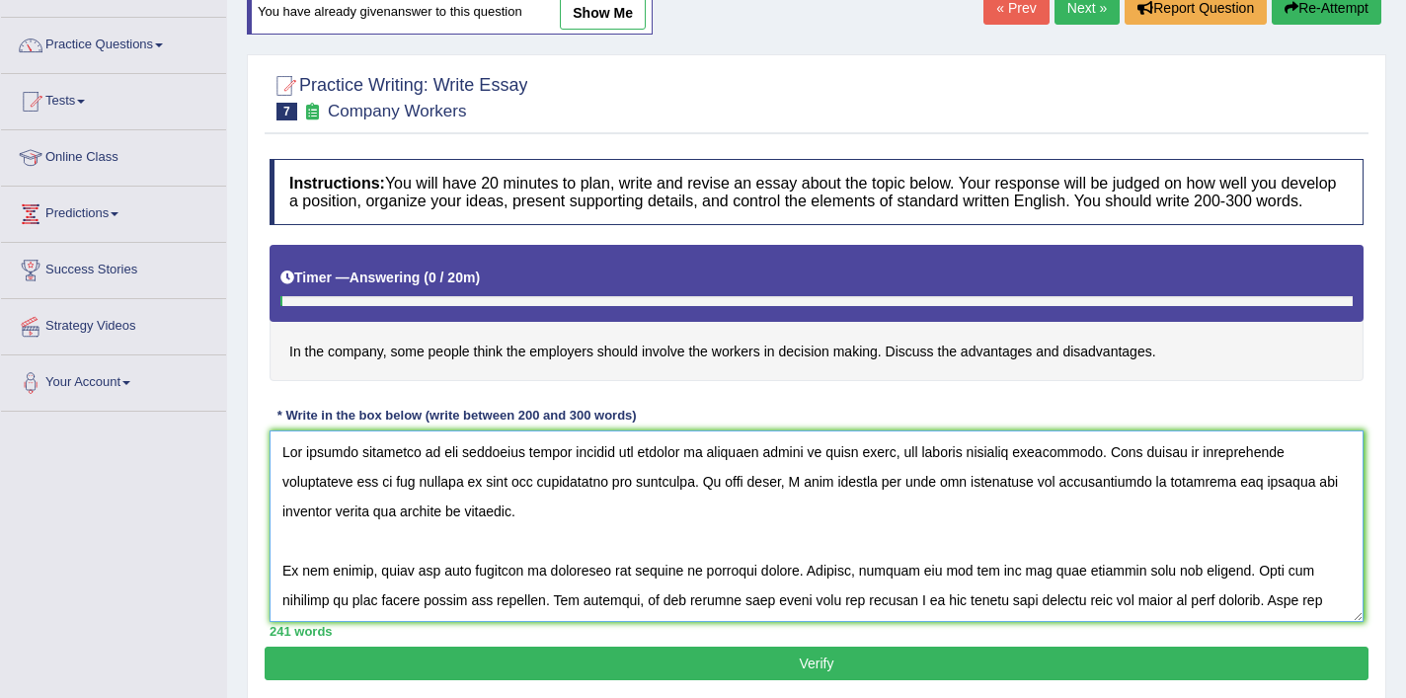
scroll to position [254, 0]
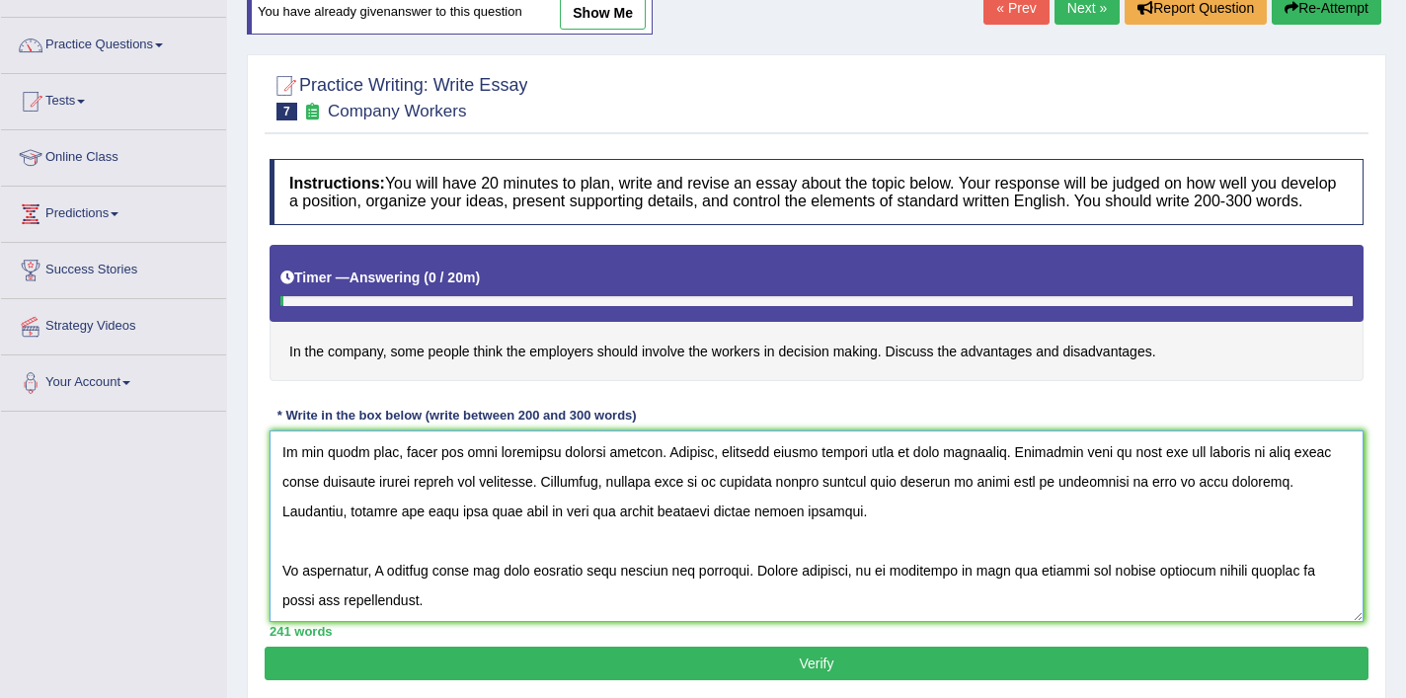
type textarea "The growing influence on the employers should involve the workers in decision m…"
click at [684, 678] on button "Verify" at bounding box center [817, 664] width 1104 height 34
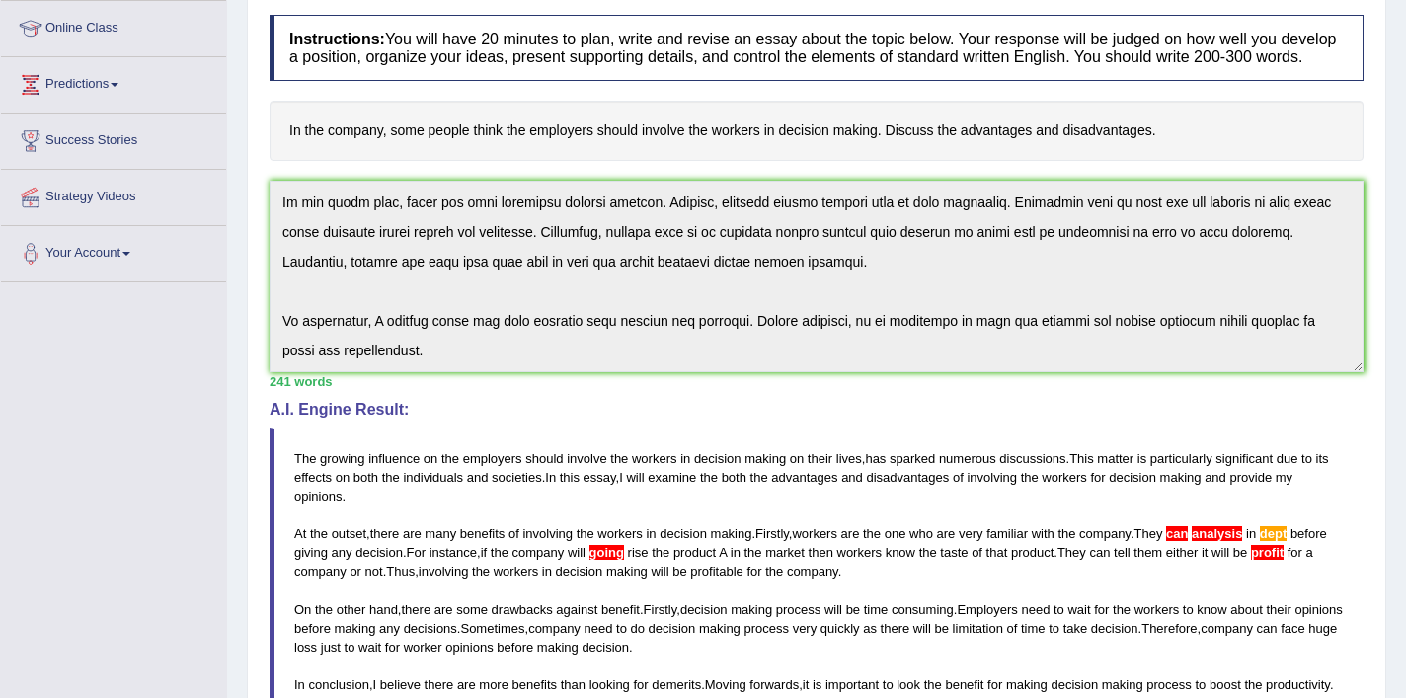
scroll to position [0, 0]
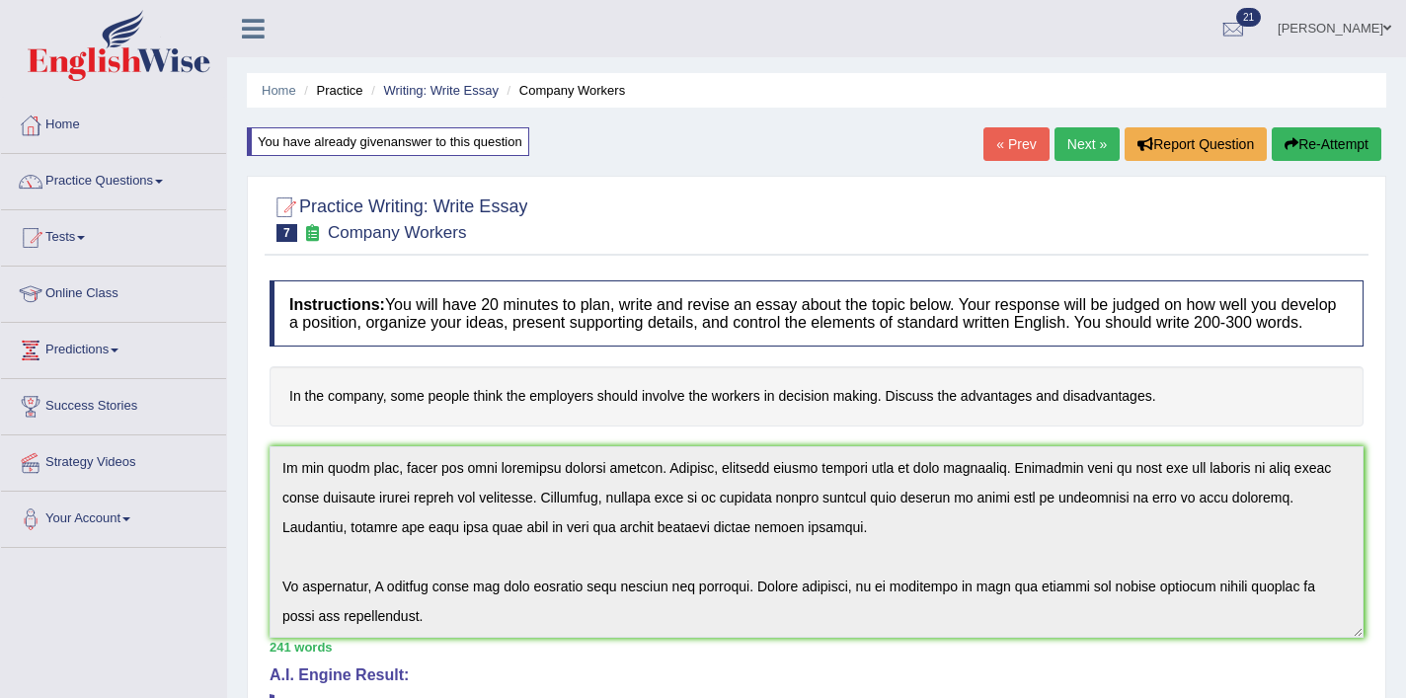
click at [1322, 143] on button "Re-Attempt" at bounding box center [1327, 144] width 110 height 34
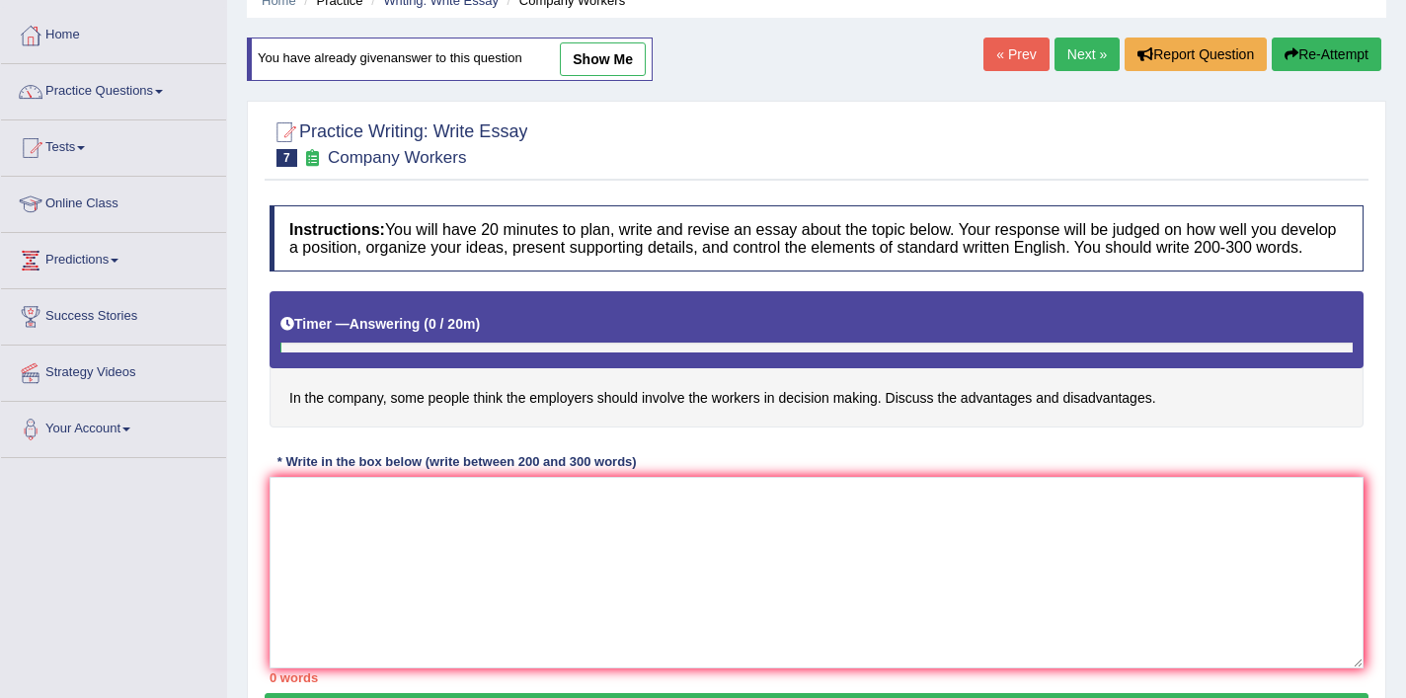
scroll to position [90, 0]
click at [632, 619] on textarea at bounding box center [817, 573] width 1094 height 192
paste textarea "The growing influence on the employers should involve the workers in decision m…"
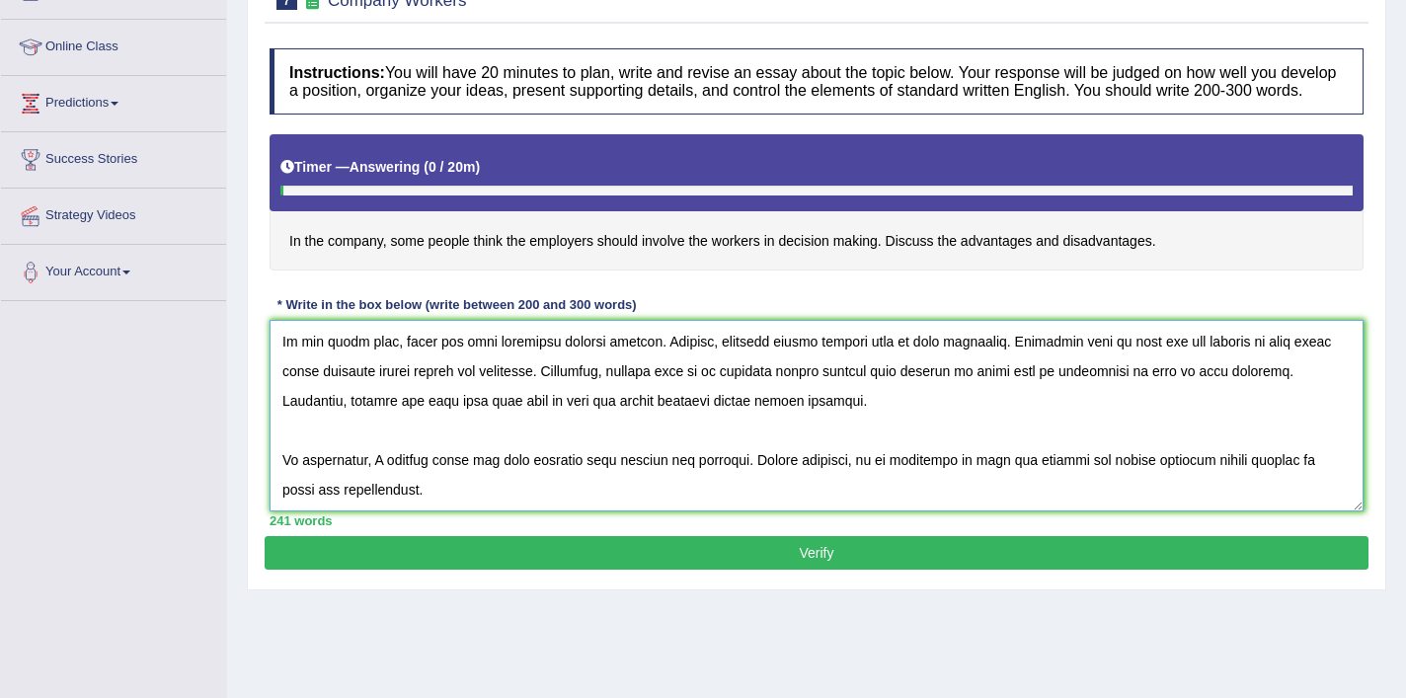
scroll to position [339, 0]
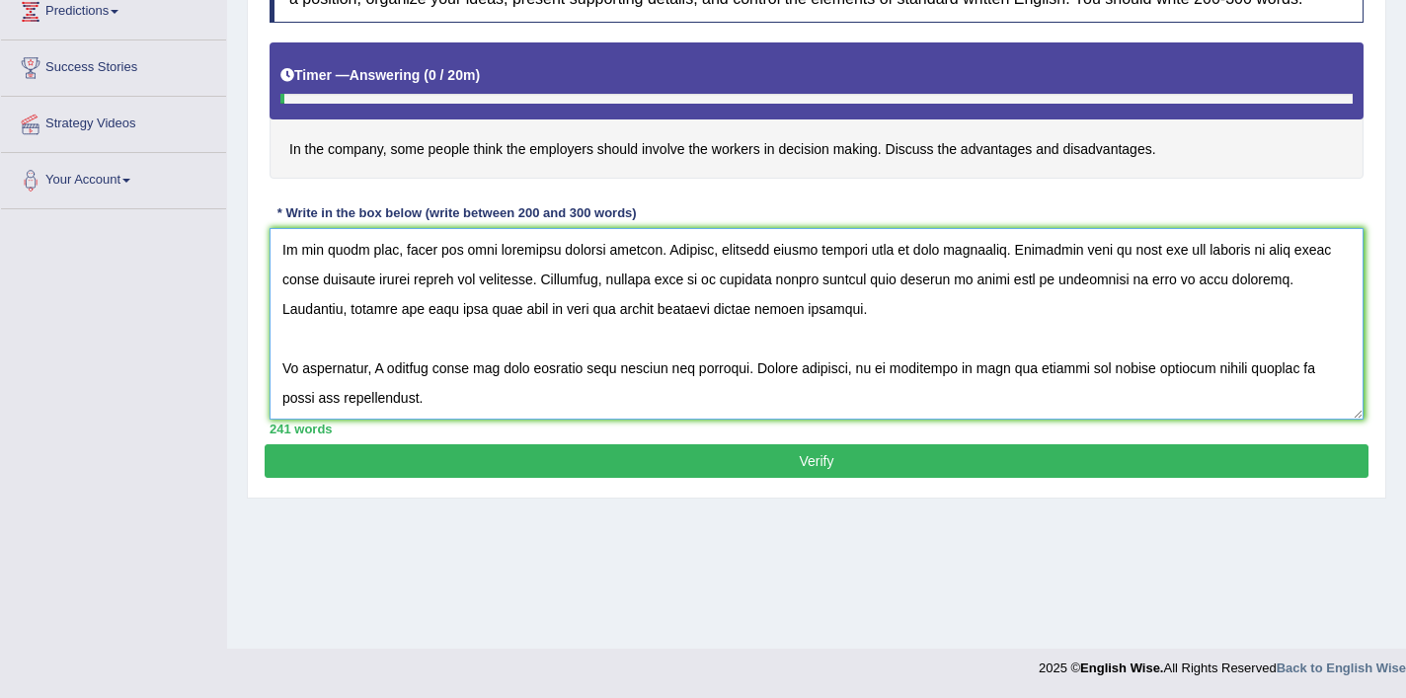
type textarea "The growing influence on the employers should involve the workers in decision m…"
click at [726, 478] on button "Verify" at bounding box center [817, 461] width 1104 height 34
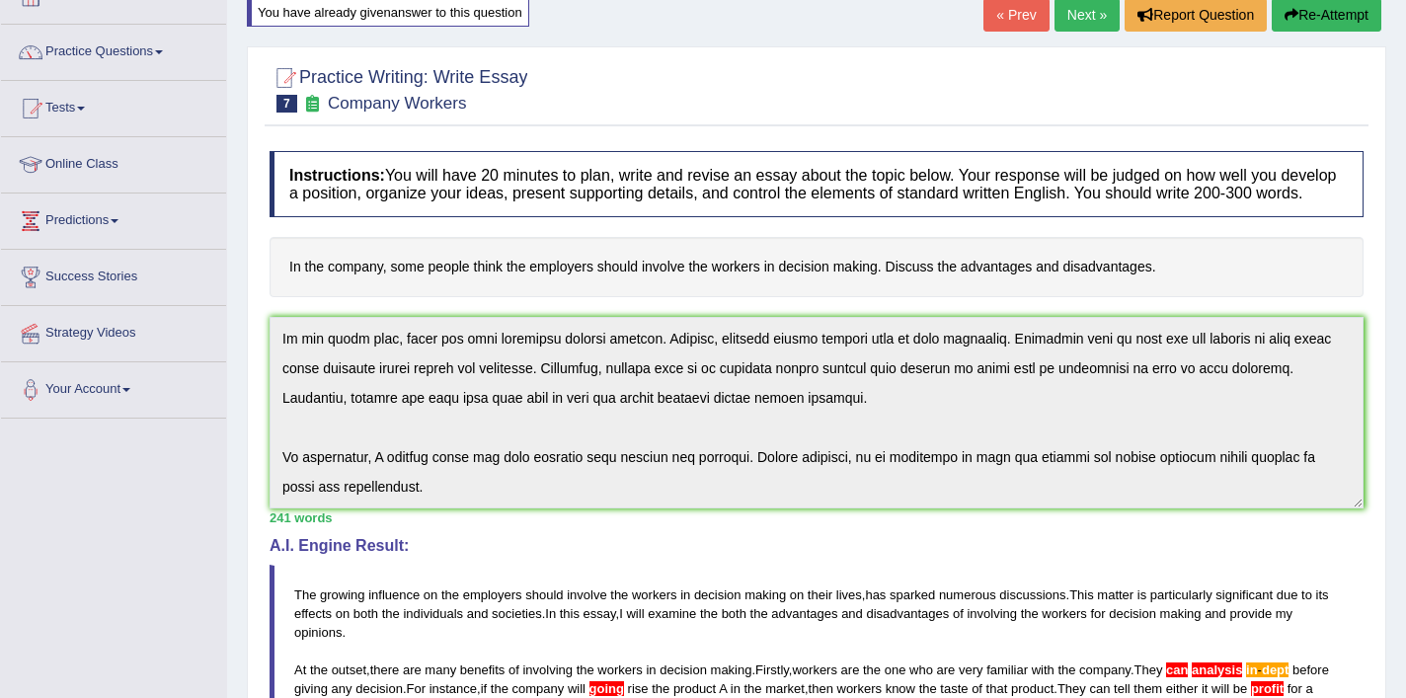
scroll to position [0, 0]
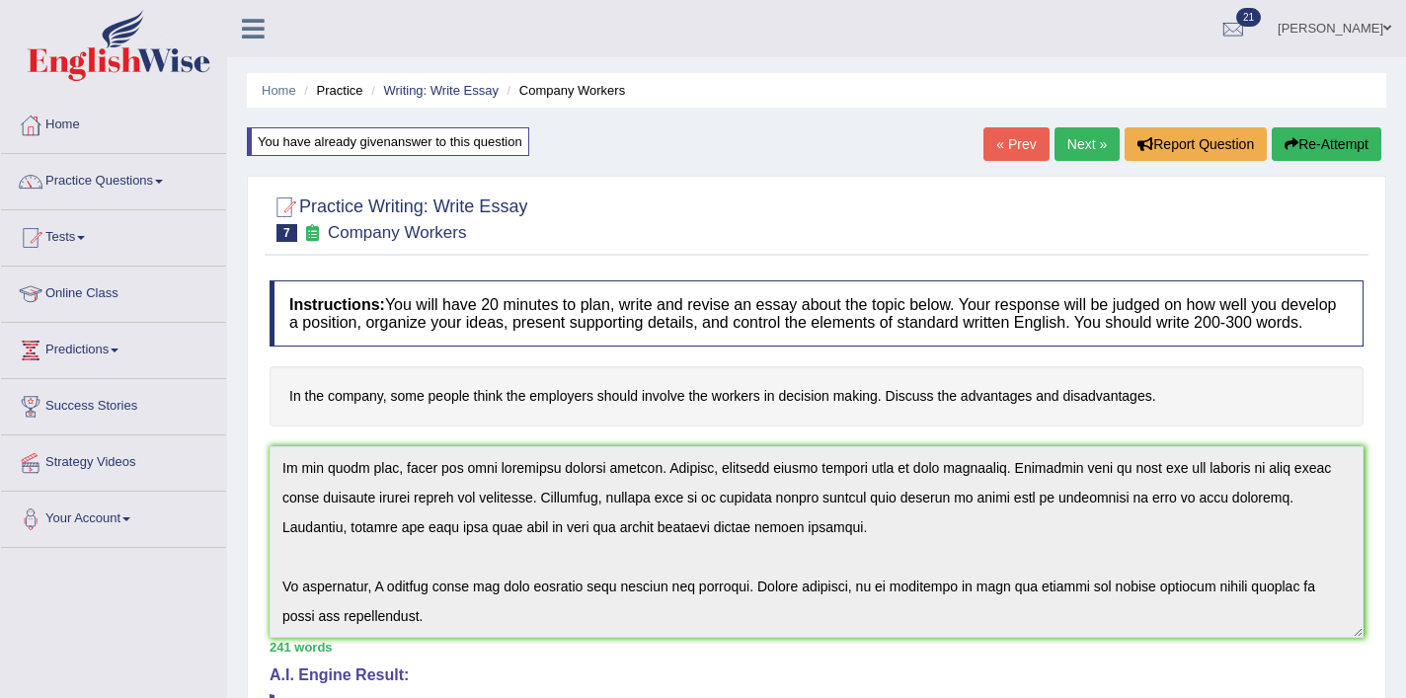
click at [1321, 150] on button "Re-Attempt" at bounding box center [1327, 144] width 110 height 34
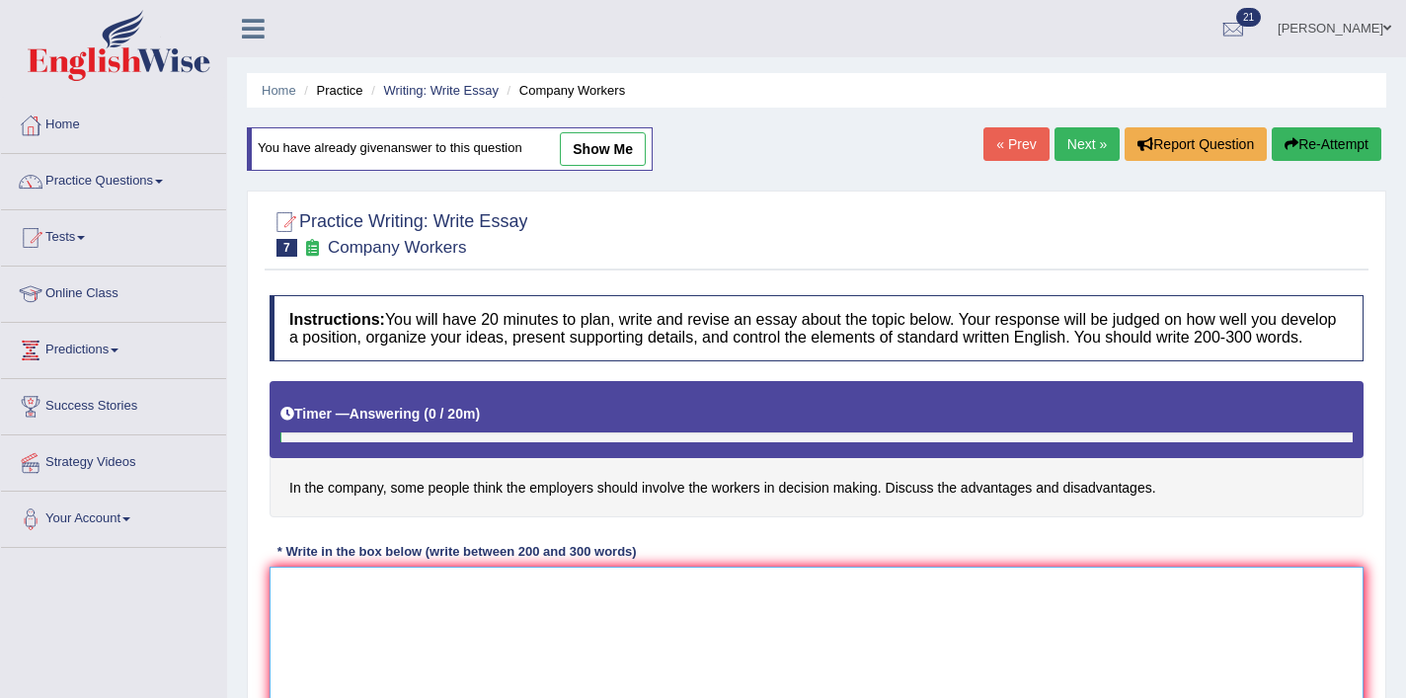
click at [519, 630] on textarea at bounding box center [817, 663] width 1094 height 192
paste textarea "The growing influence on employers to involve workers in decision making about …"
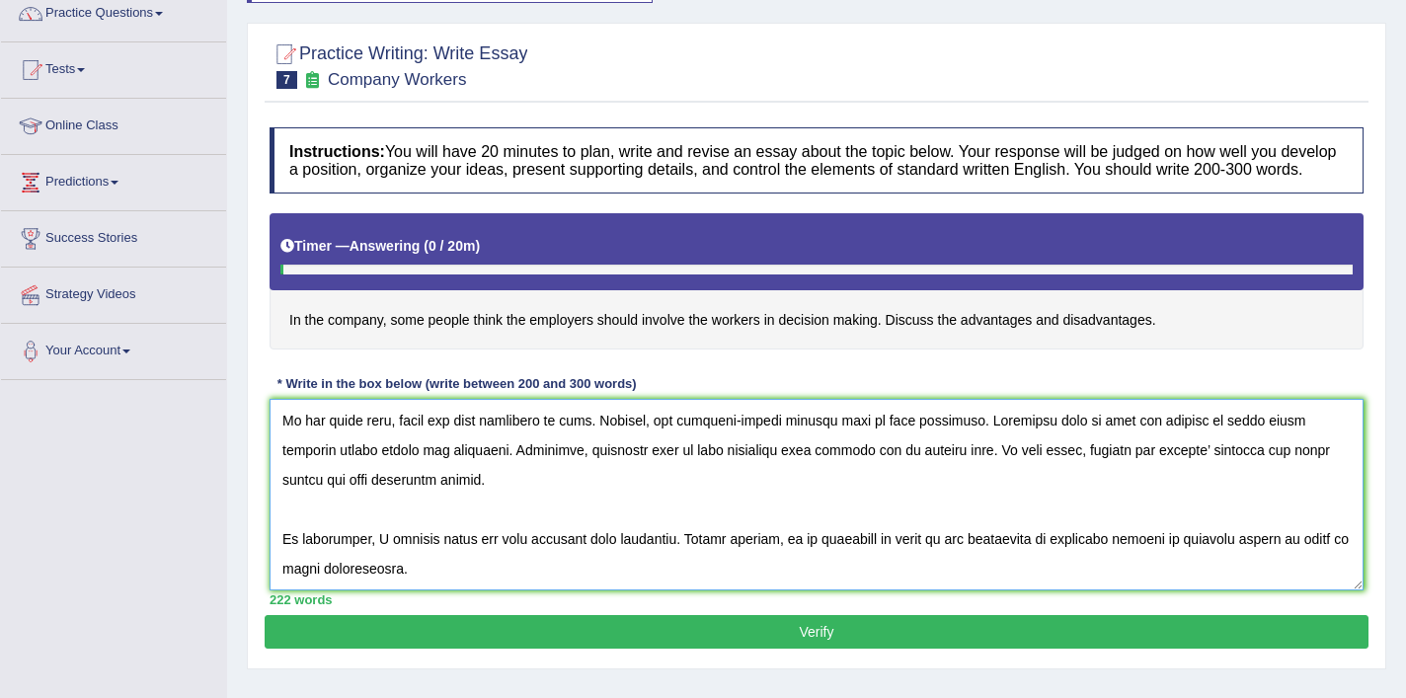
scroll to position [339, 0]
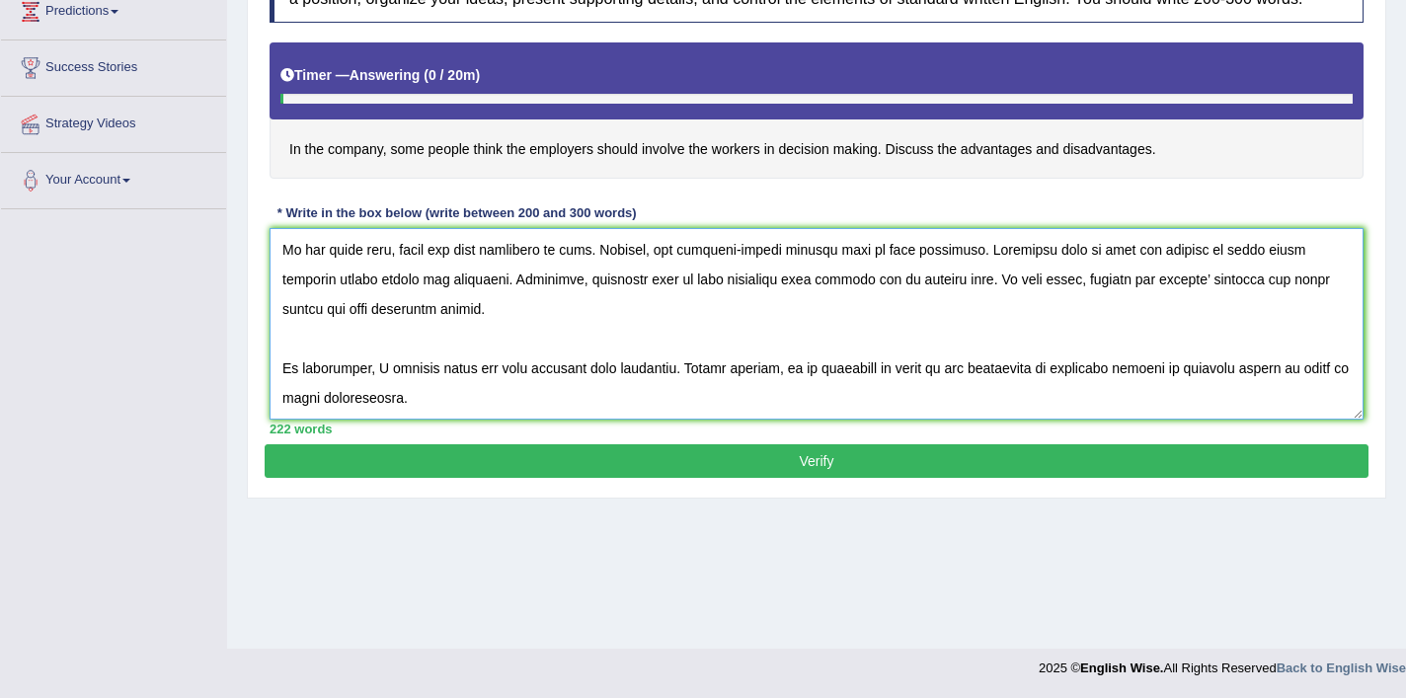
type textarea "The growing influence on employers to involve workers in decision making about …"
click at [638, 478] on button "Verify" at bounding box center [817, 461] width 1104 height 34
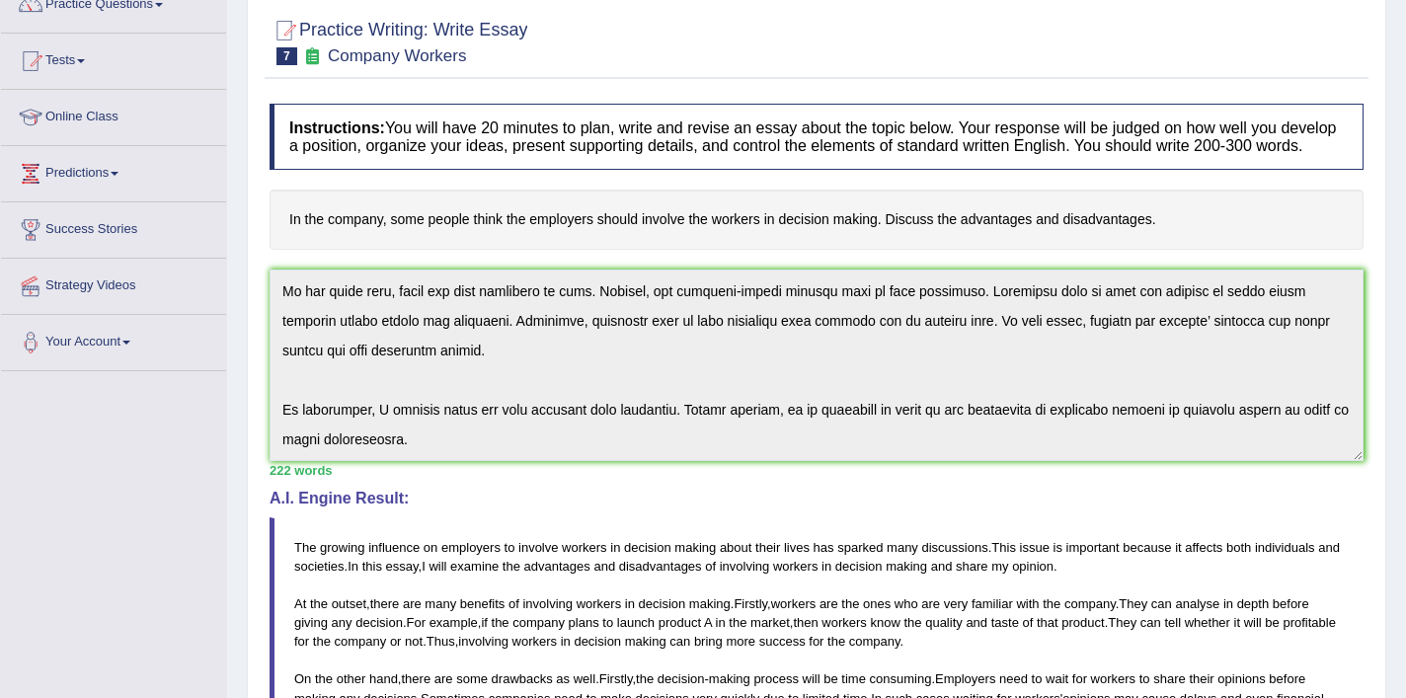
scroll to position [121, 0]
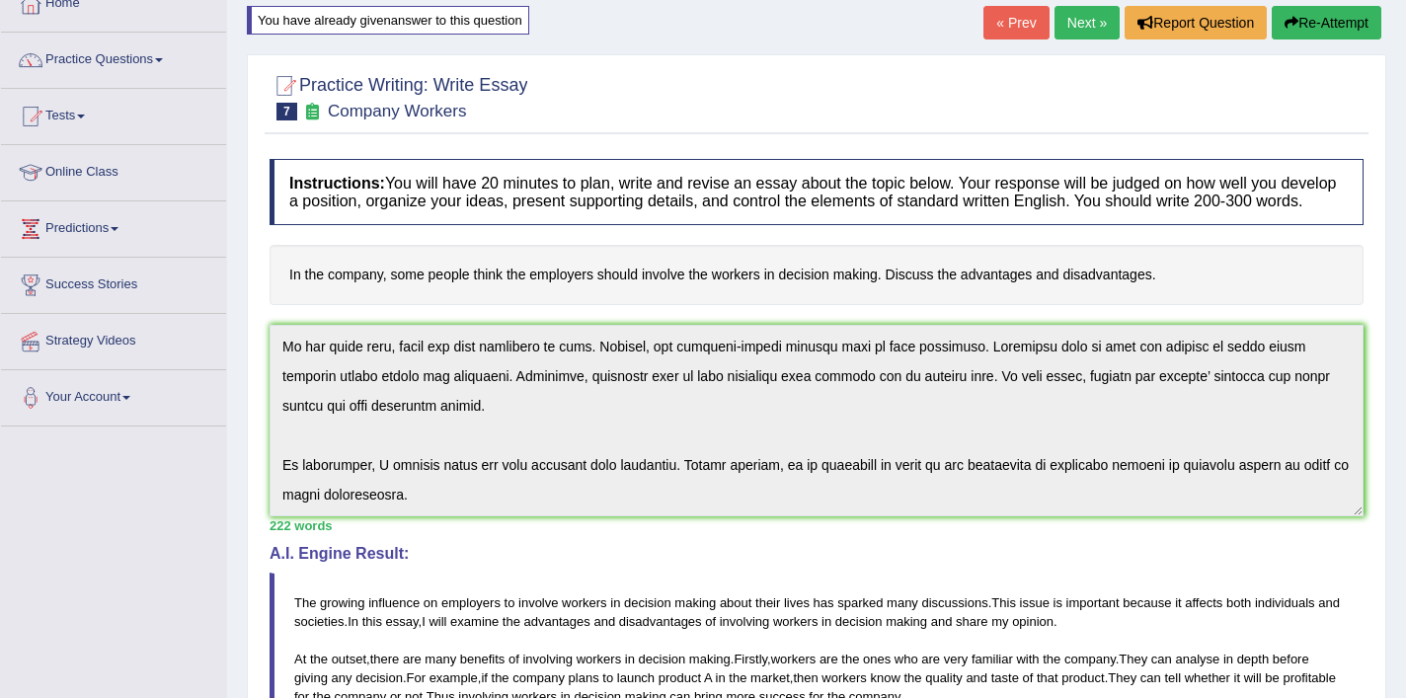
click at [1346, 25] on button "Re-Attempt" at bounding box center [1327, 23] width 110 height 34
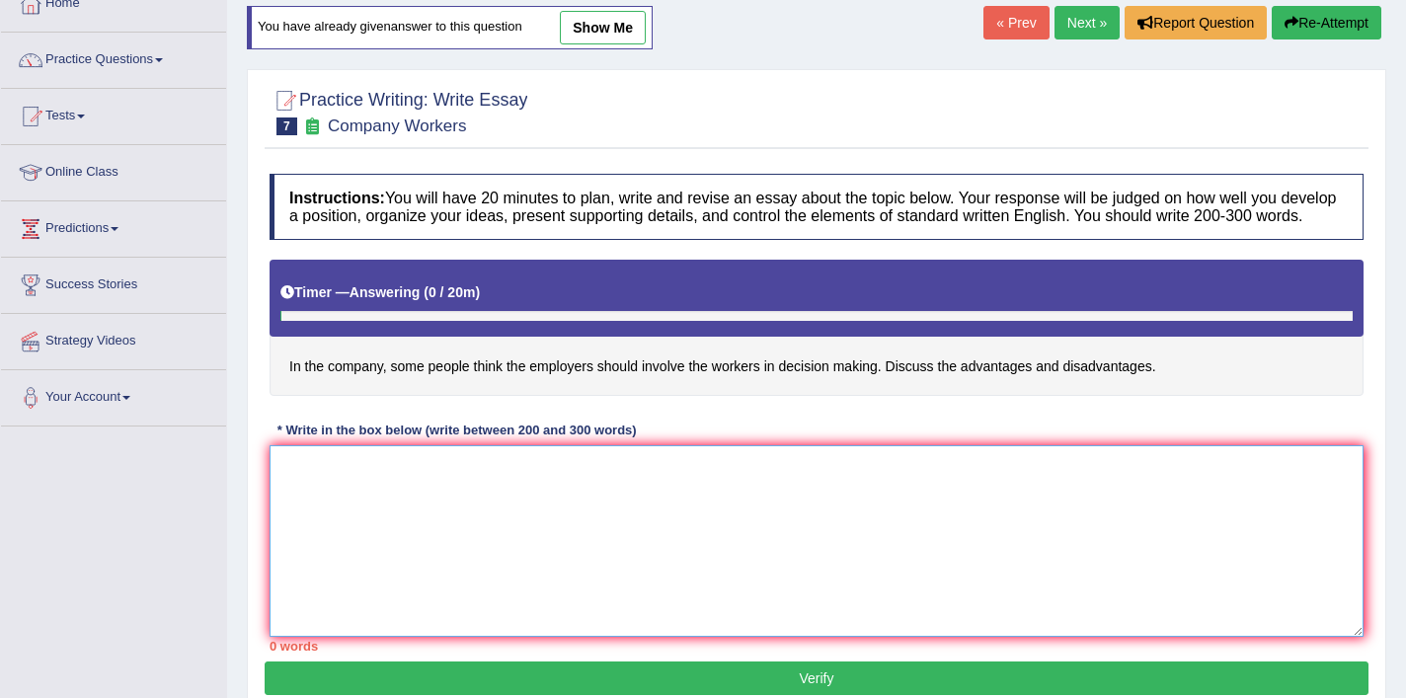
click at [519, 496] on textarea at bounding box center [817, 541] width 1094 height 192
paste textarea "The growing influence on employers to involve workers in decision making about …"
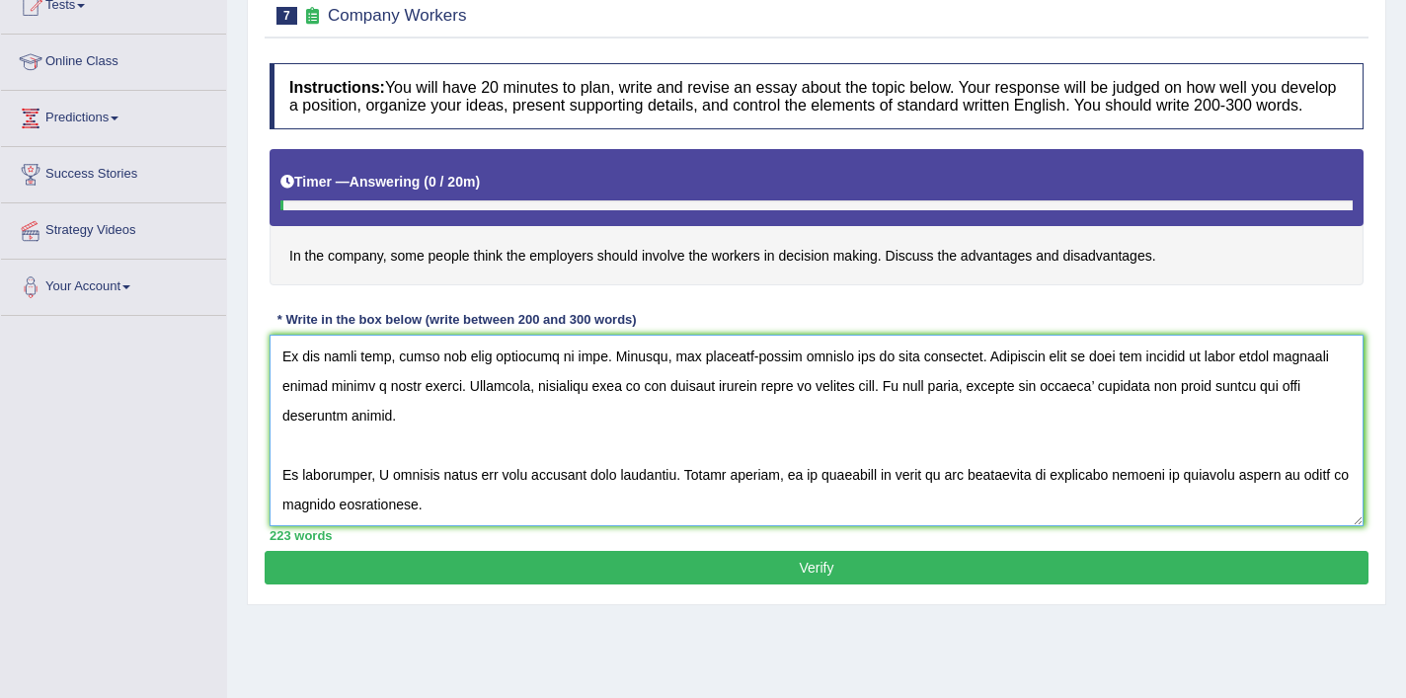
scroll to position [230, 0]
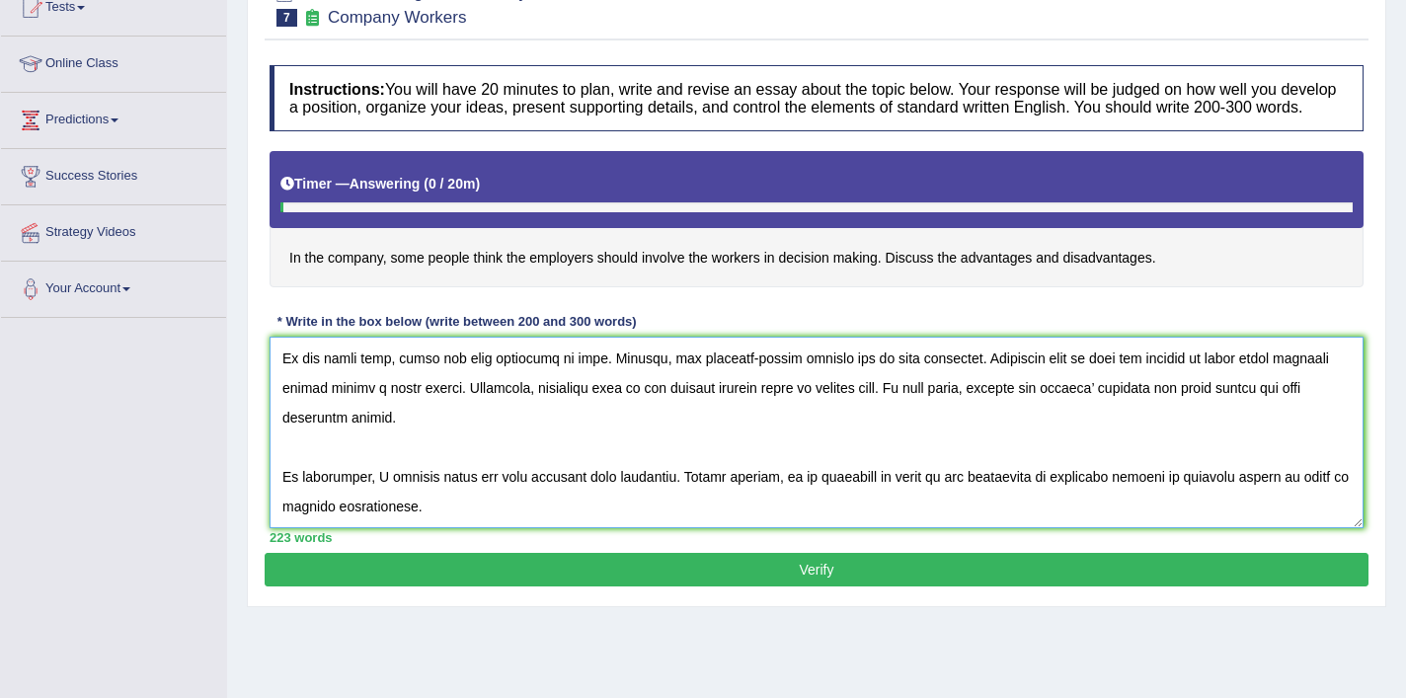
type textarea "The growing influence on employers to involve workers in decision making about …"
click at [652, 587] on button "Verify" at bounding box center [817, 570] width 1104 height 34
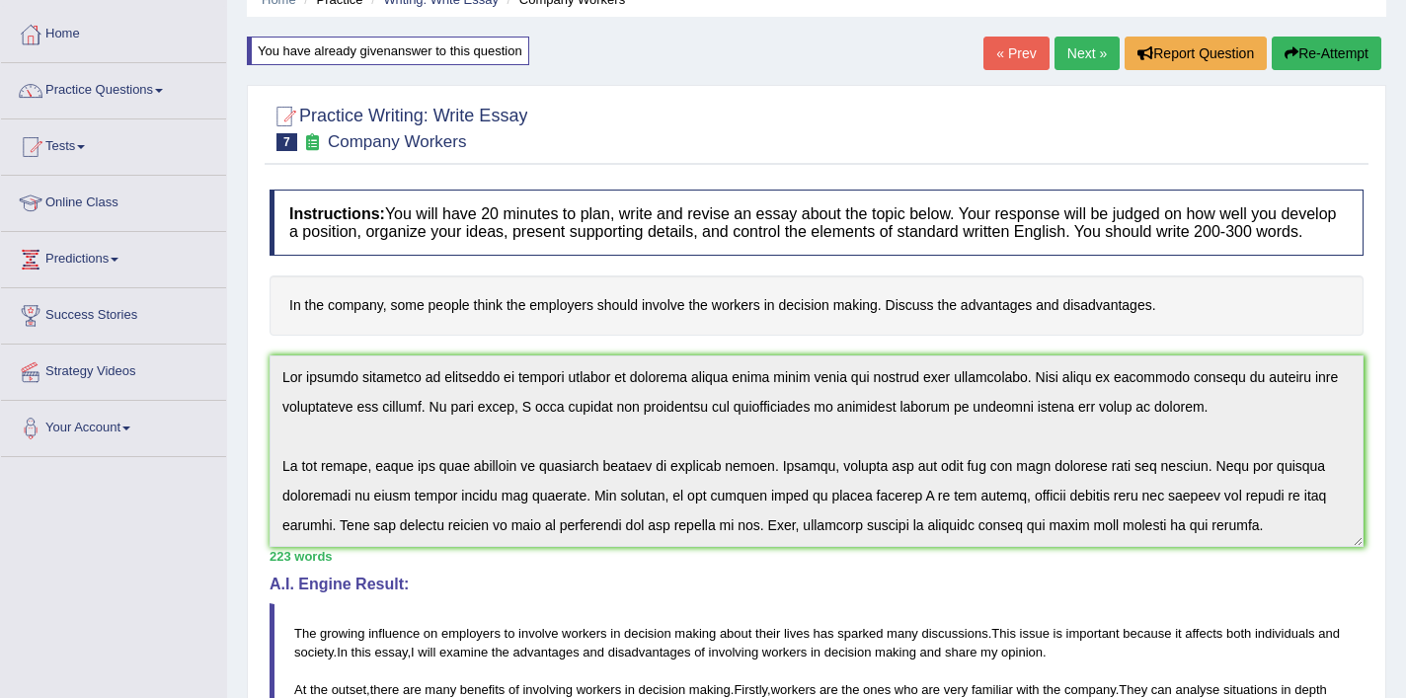
scroll to position [0, 0]
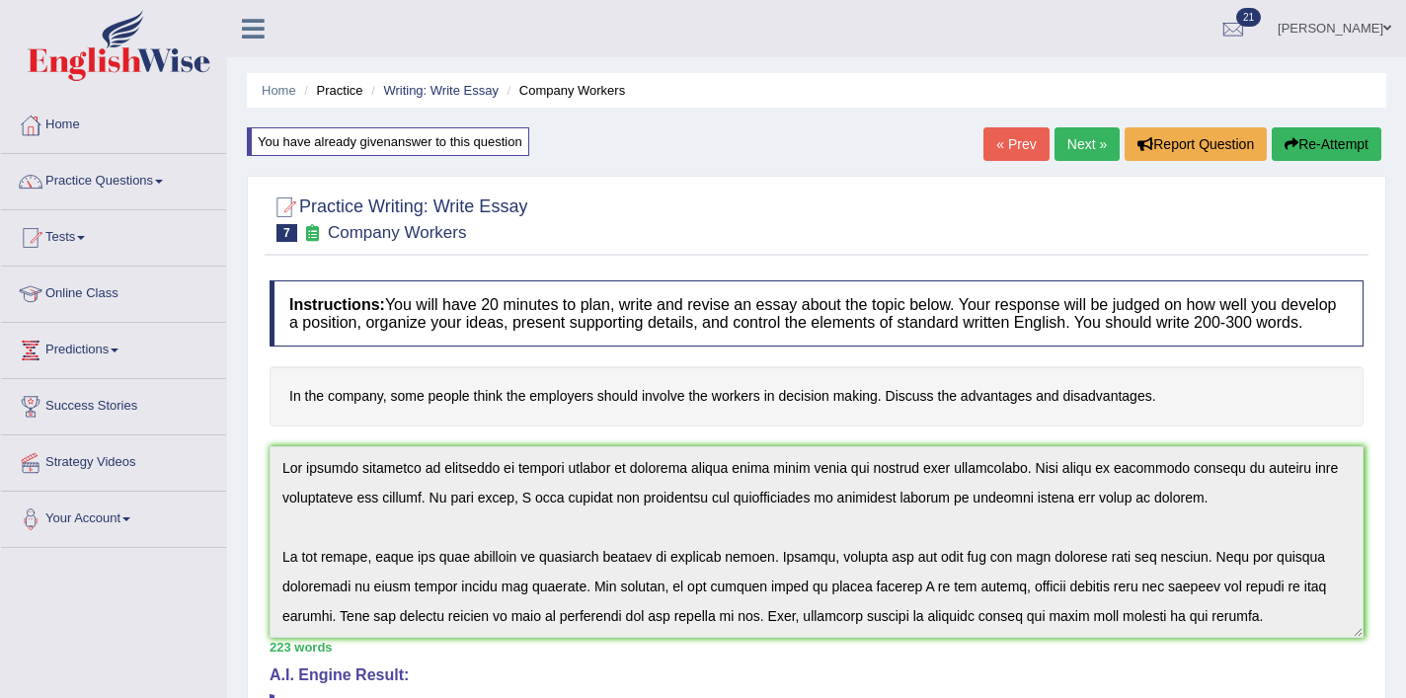
click at [1327, 131] on button "Re-Attempt" at bounding box center [1327, 144] width 110 height 34
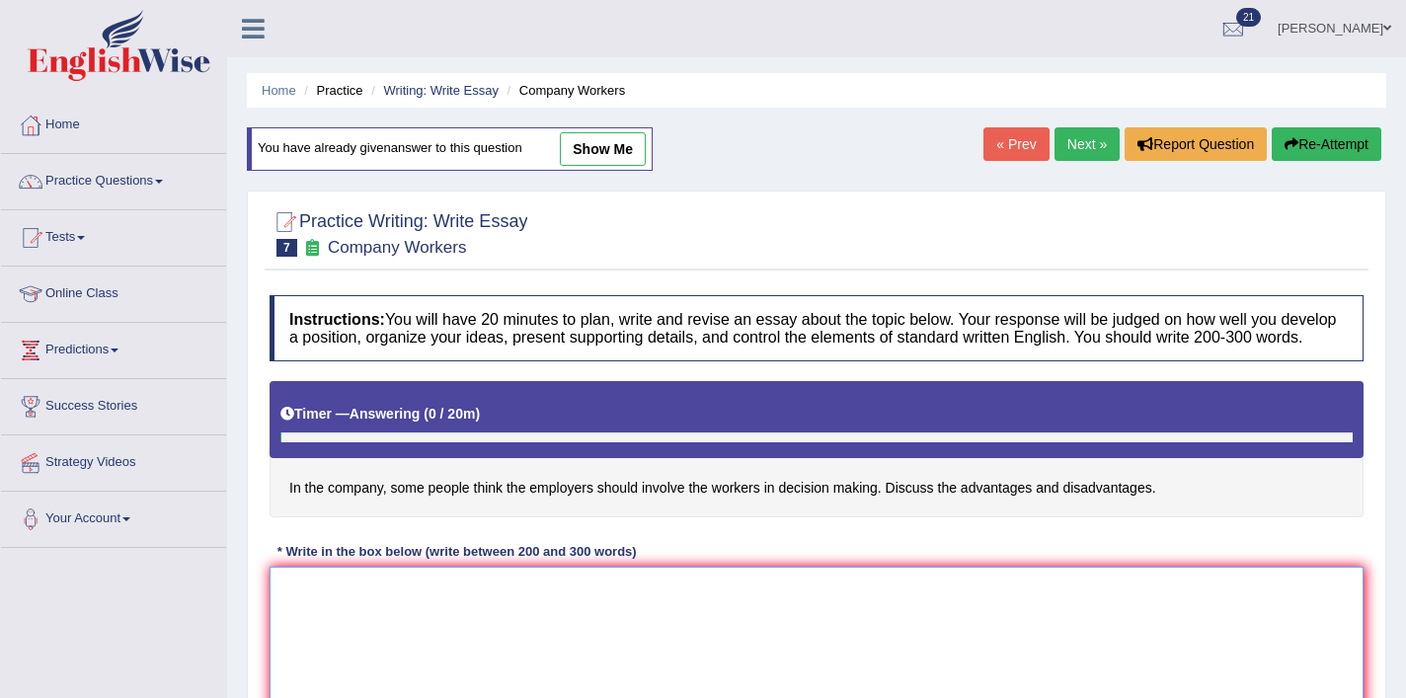
click at [637, 664] on textarea at bounding box center [817, 663] width 1094 height 192
paste textarea "Lor ipsumdolor sitametco ad elitseddo eiusmod te incididu utlabo etd magnaa e a…"
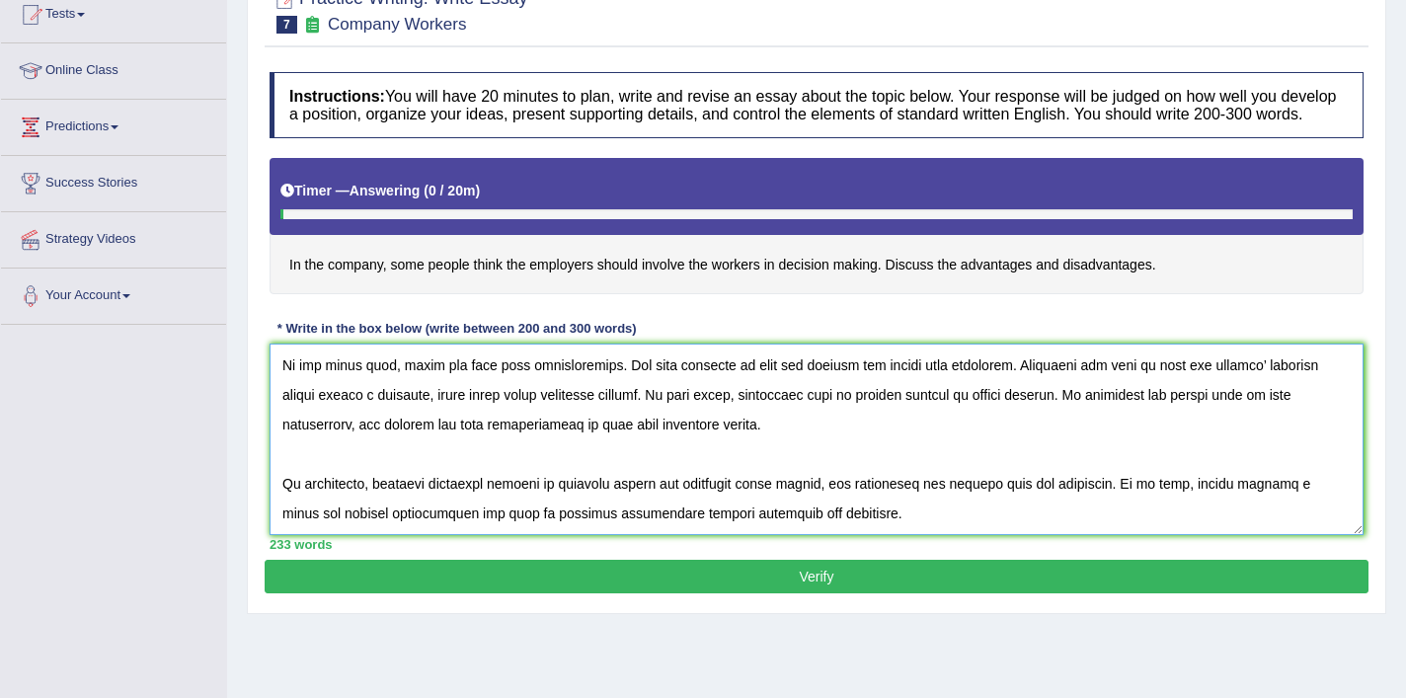
scroll to position [306, 0]
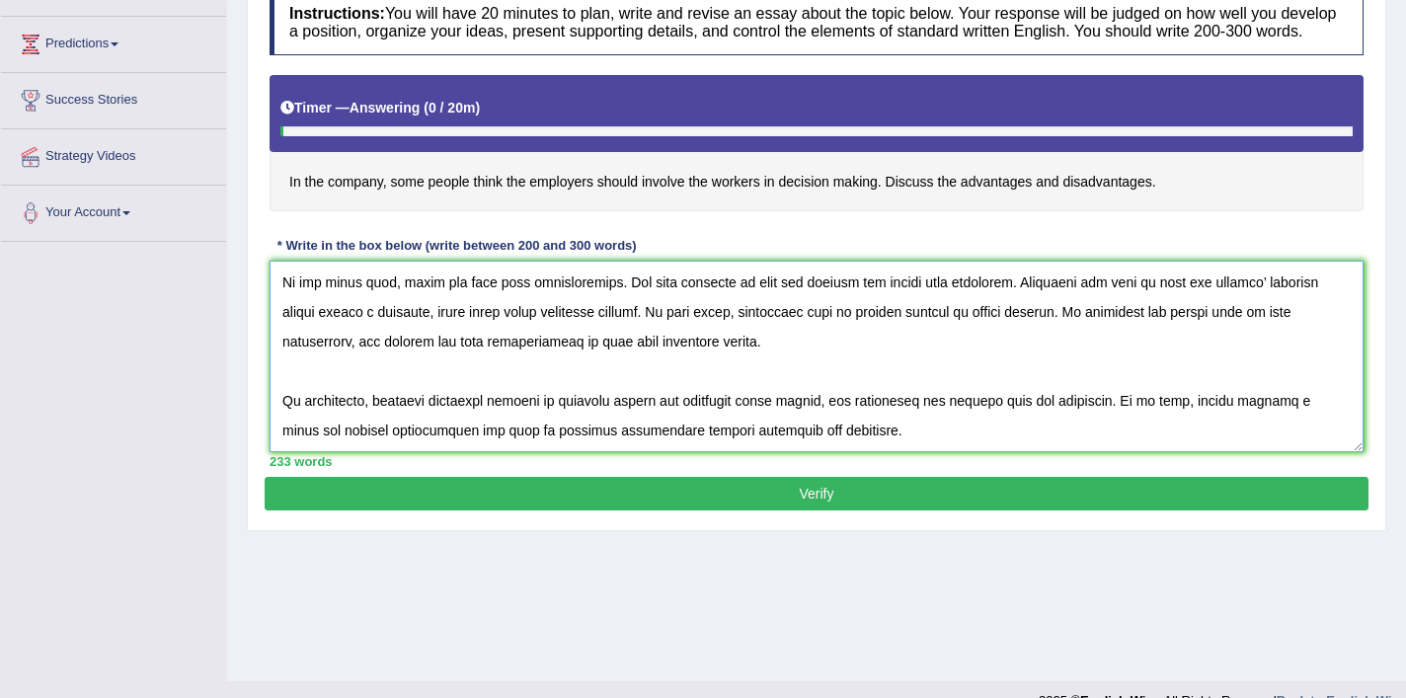
type textarea "Lor ipsumdolor sitametco ad elitseddo eiusmod te incididu utlabo etd magnaa e a…"
click at [742, 531] on div "Practice Writing: Write Essay 7 Company Workers Instructions: You will have 20 …" at bounding box center [817, 207] width 1140 height 647
click at [756, 502] on button "Verify" at bounding box center [817, 494] width 1104 height 34
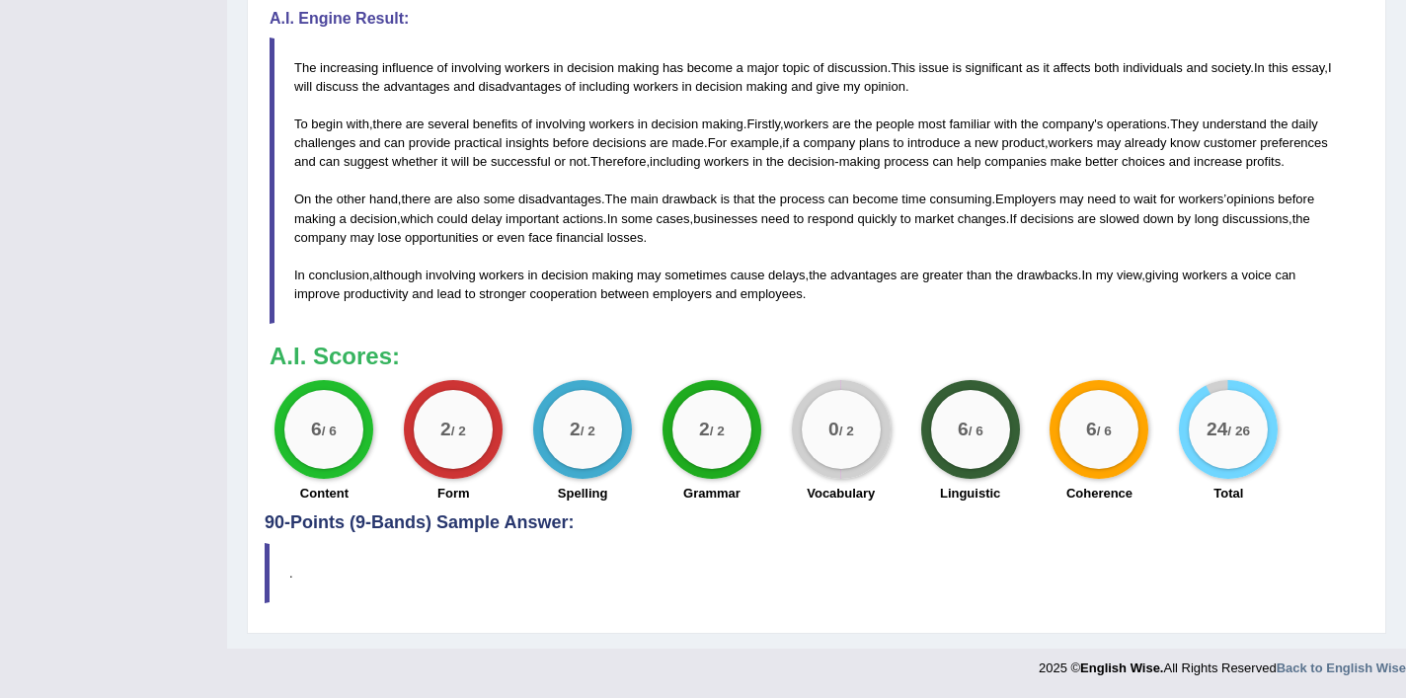
scroll to position [693, 0]
